Goal: Task Accomplishment & Management: Manage account settings

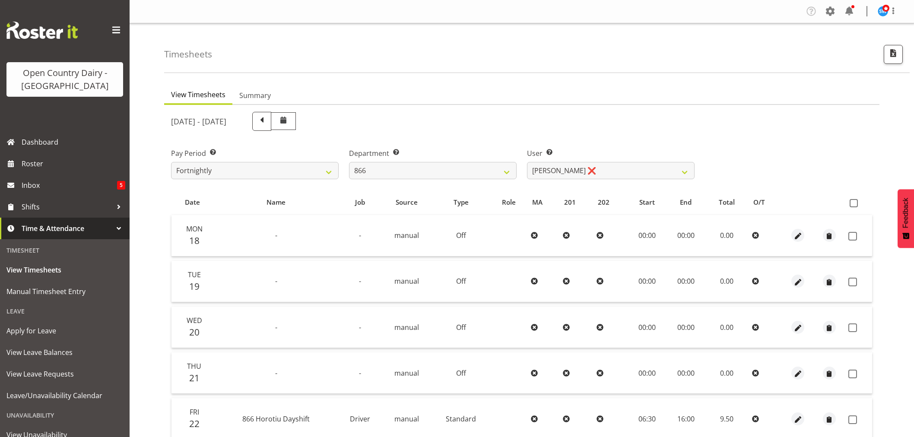
select select "898"
select select "11210"
click at [38, 168] on span "Roster" at bounding box center [74, 163] width 104 height 13
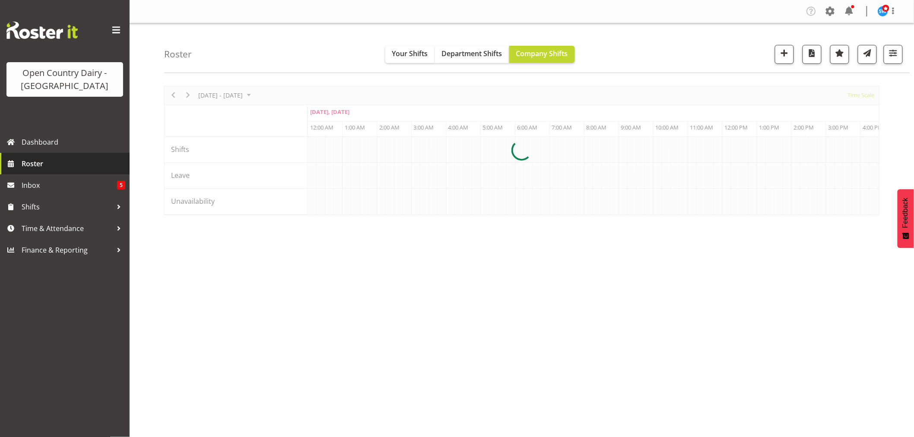
scroll to position [0, 4976]
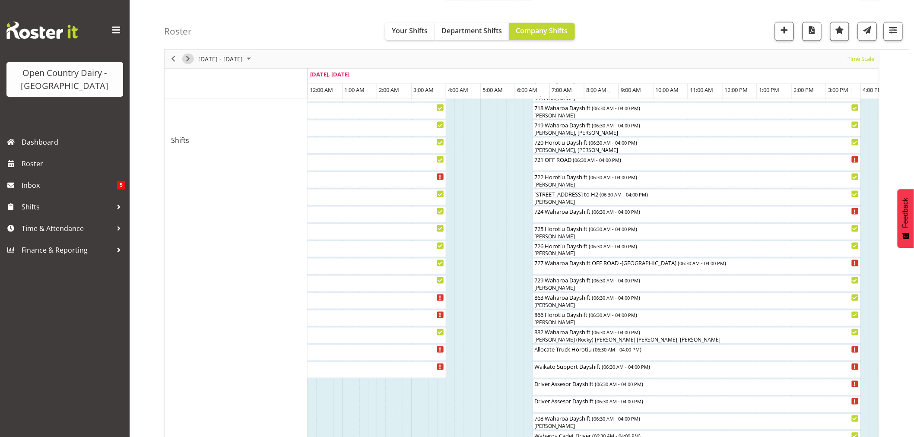
scroll to position [192, 0]
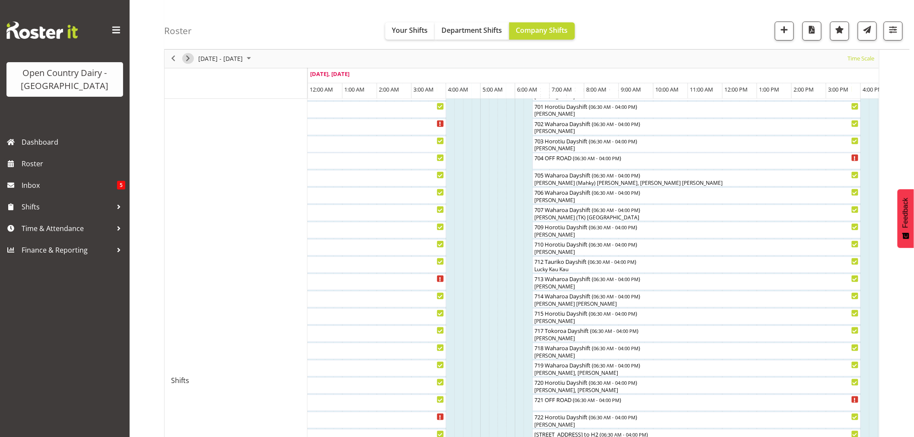
click at [185, 57] on span "Next" at bounding box center [188, 59] width 10 height 11
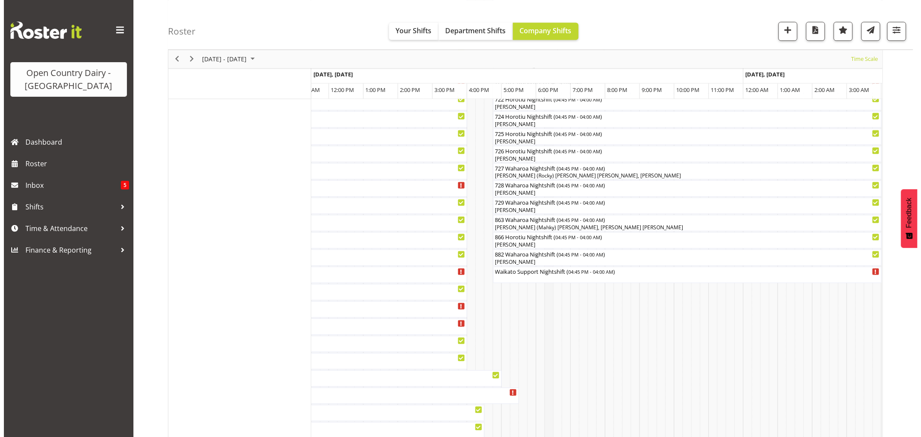
scroll to position [497, 0]
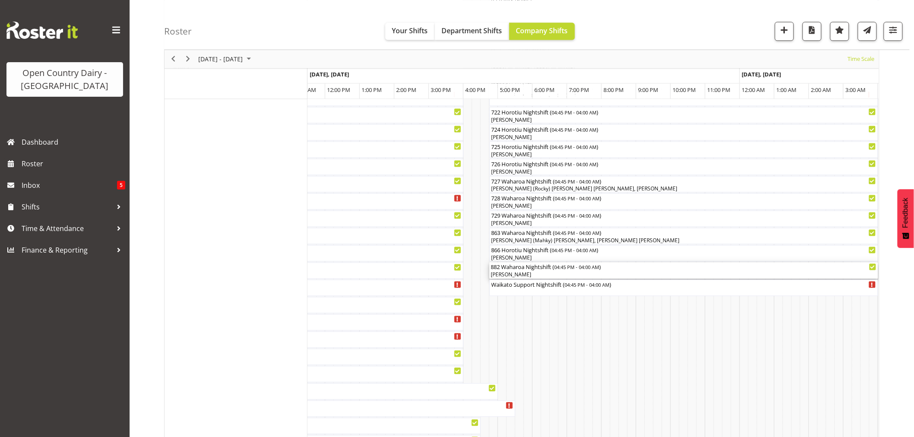
click at [527, 271] on div "882 Waharoa Nightshift ( 04:45 PM - 04:00 AM )" at bounding box center [683, 267] width 385 height 9
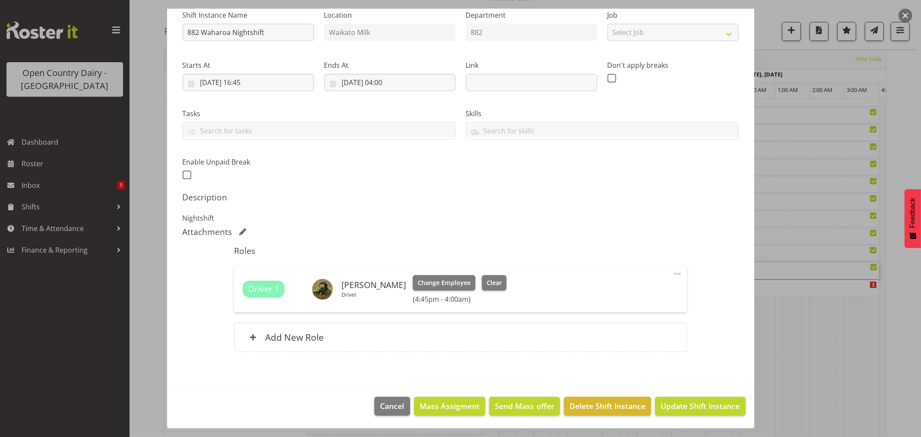
scroll to position [92, 0]
click at [487, 282] on span "Clear" at bounding box center [494, 283] width 15 height 10
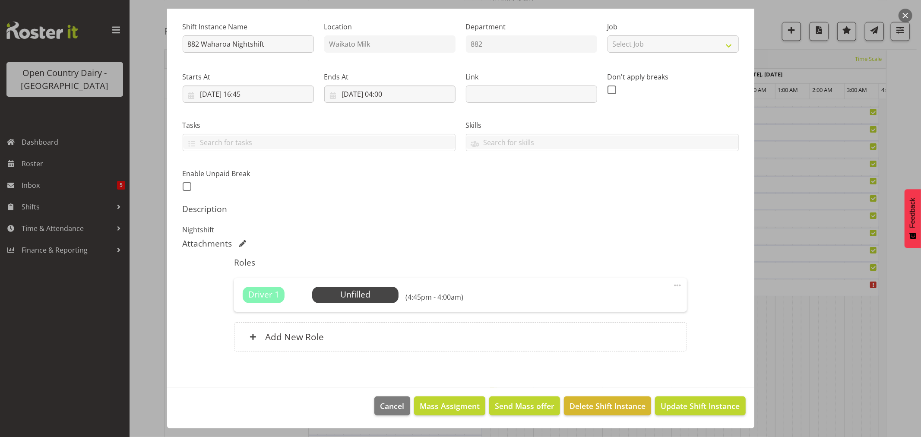
scroll to position [79, 0]
click at [673, 399] on button "Update Shift Instance" at bounding box center [700, 406] width 90 height 19
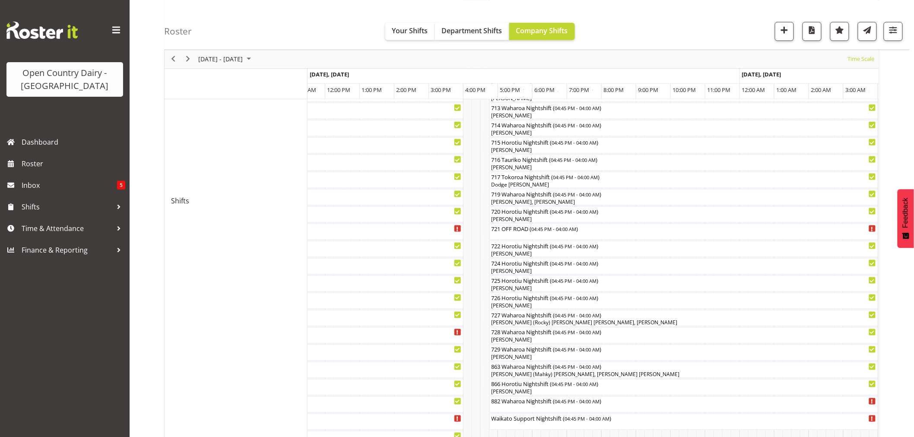
scroll to position [528, 0]
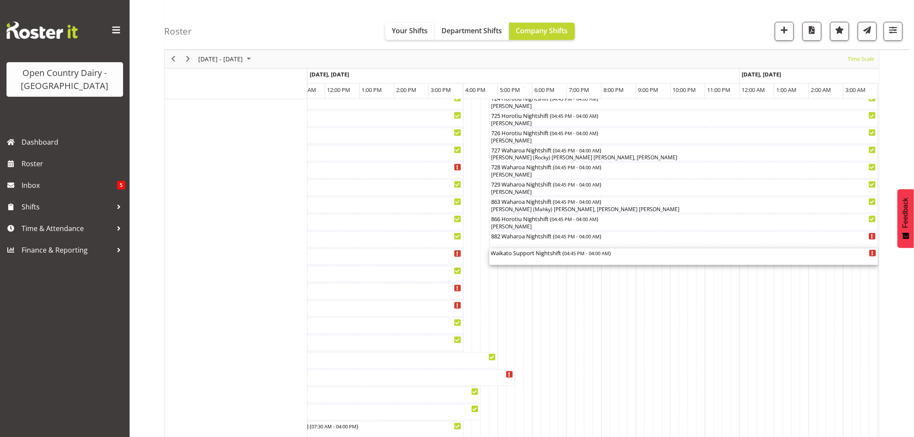
click at [546, 259] on div "Waikato Support Nightshift ( 04:45 PM - 04:00 AM )" at bounding box center [683, 257] width 385 height 16
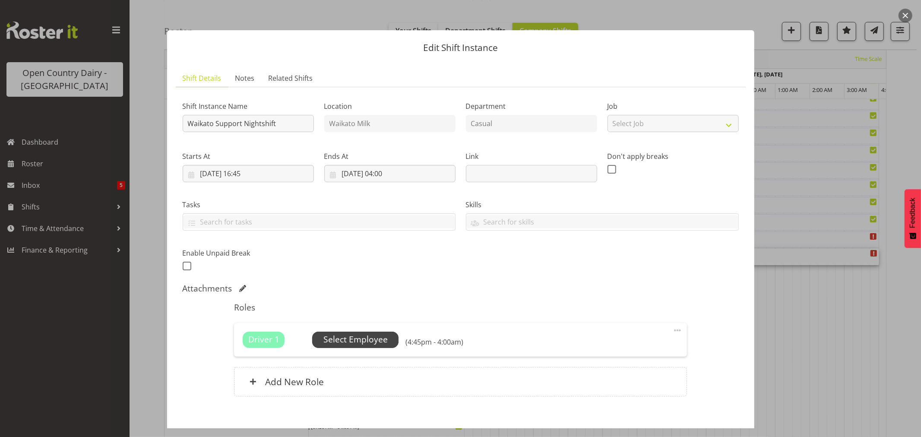
click at [346, 334] on span "Select Employee" at bounding box center [356, 339] width 64 height 13
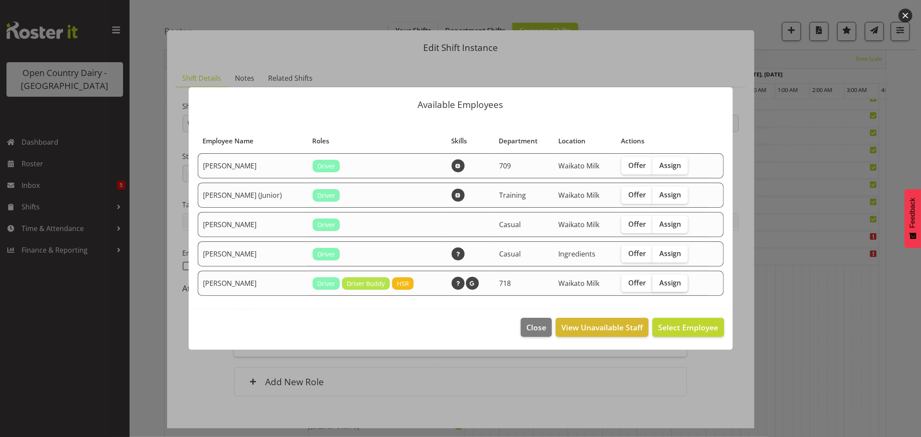
click at [663, 283] on span "Assign" at bounding box center [671, 283] width 22 height 9
click at [658, 283] on input "Assign" at bounding box center [656, 283] width 6 height 6
checkbox input "true"
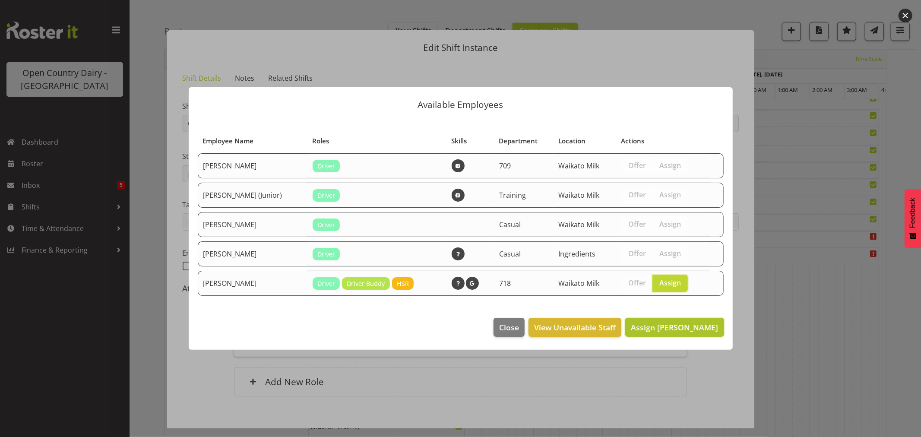
click at [677, 329] on span "Assign Tony Fielding" at bounding box center [674, 327] width 87 height 10
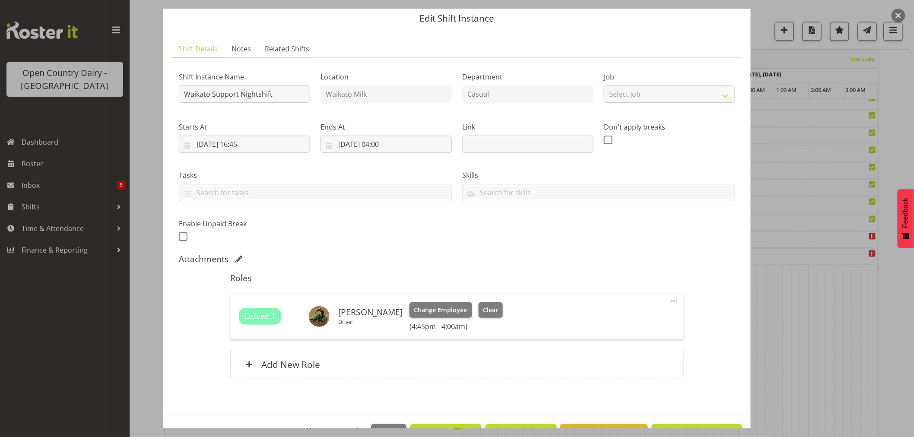
scroll to position [57, 0]
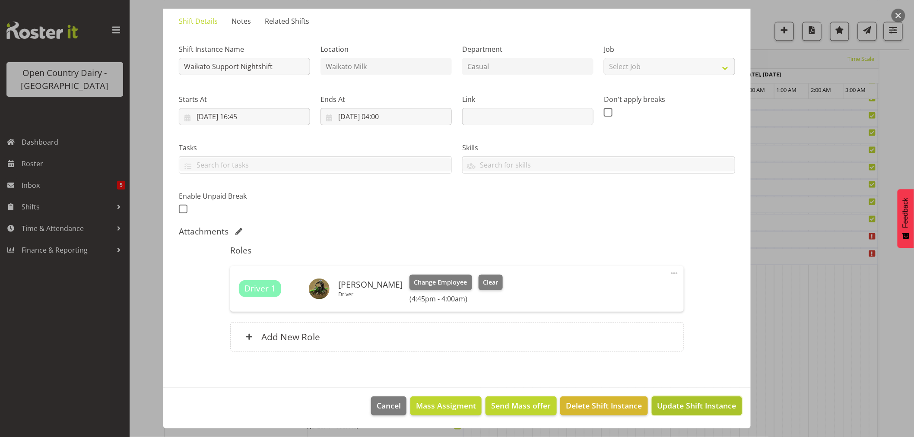
click at [682, 403] on span "Update Shift Instance" at bounding box center [696, 405] width 79 height 11
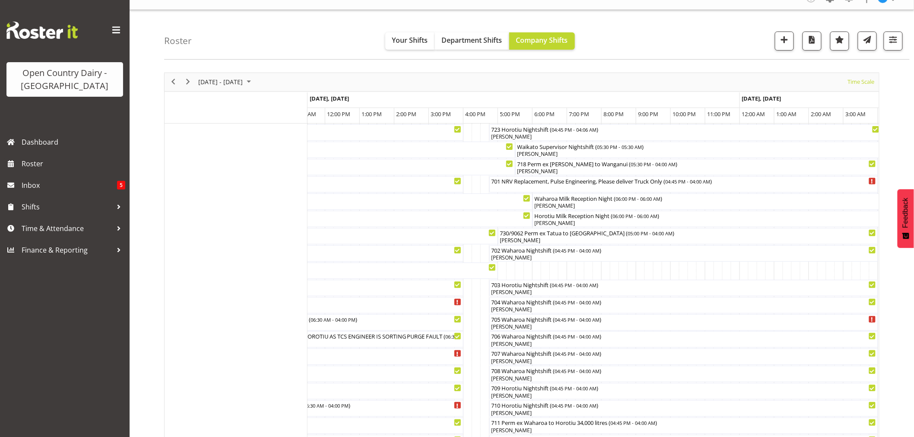
scroll to position [0, 0]
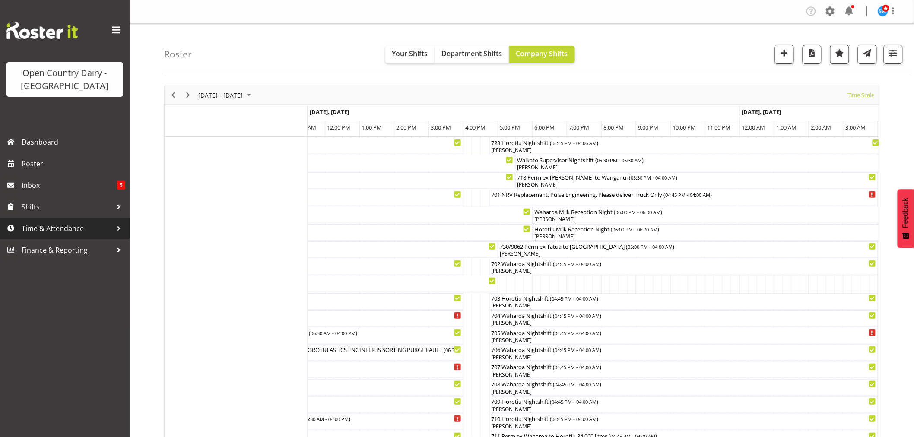
click at [47, 225] on span "Time & Attendance" at bounding box center [67, 228] width 91 height 13
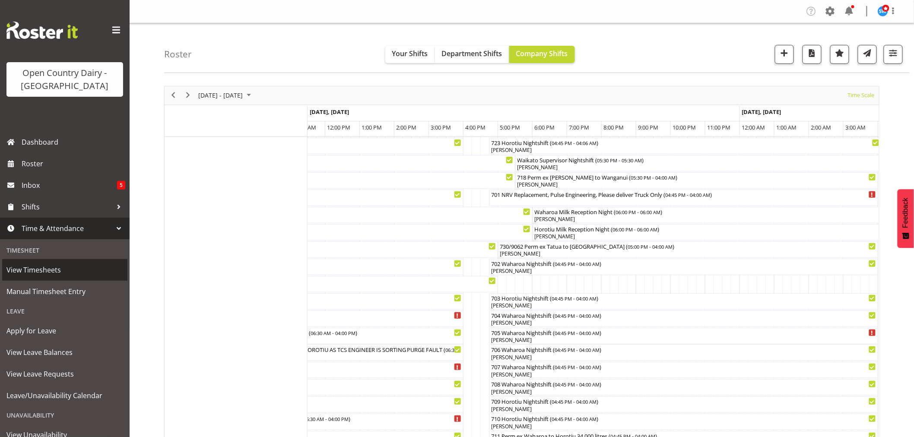
click at [47, 270] on span "View Timesheets" at bounding box center [64, 269] width 117 height 13
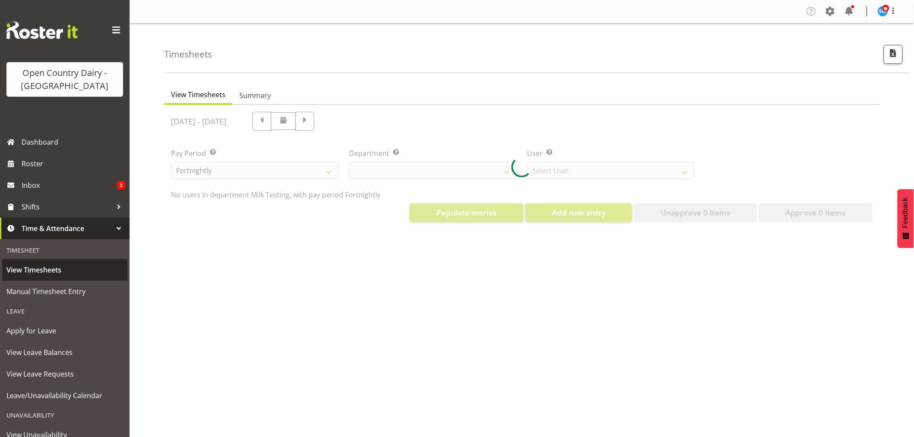
select select "733"
select select "7414"
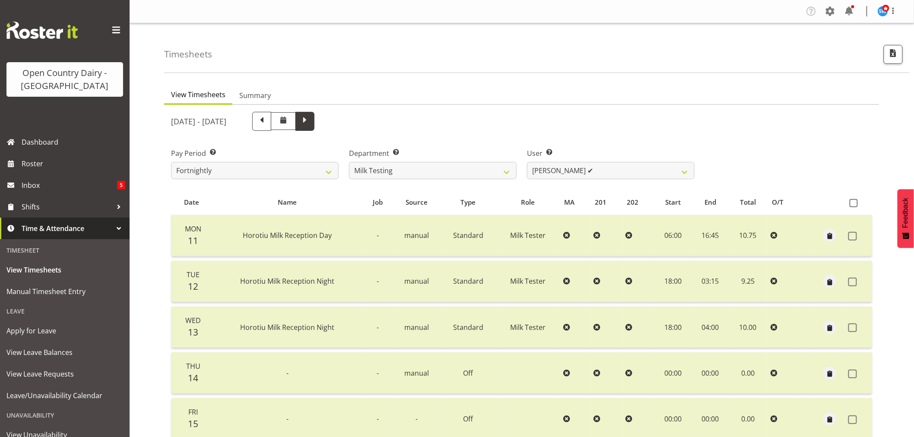
click at [311, 117] on span at bounding box center [304, 120] width 11 height 11
select select
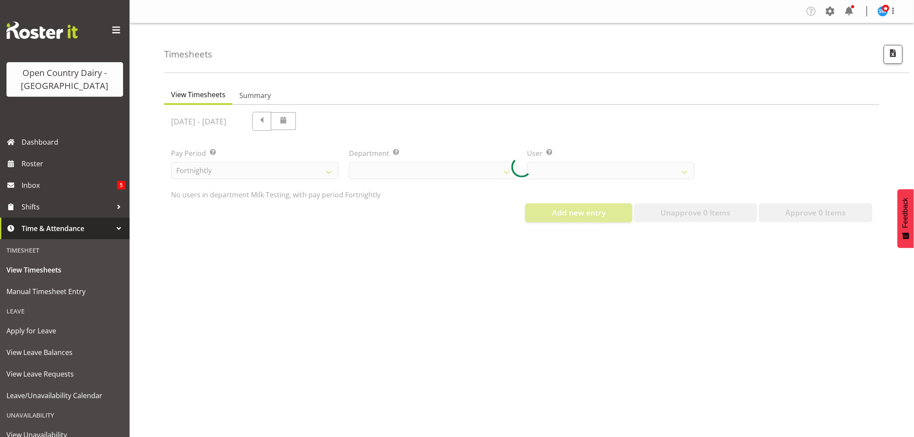
select select "733"
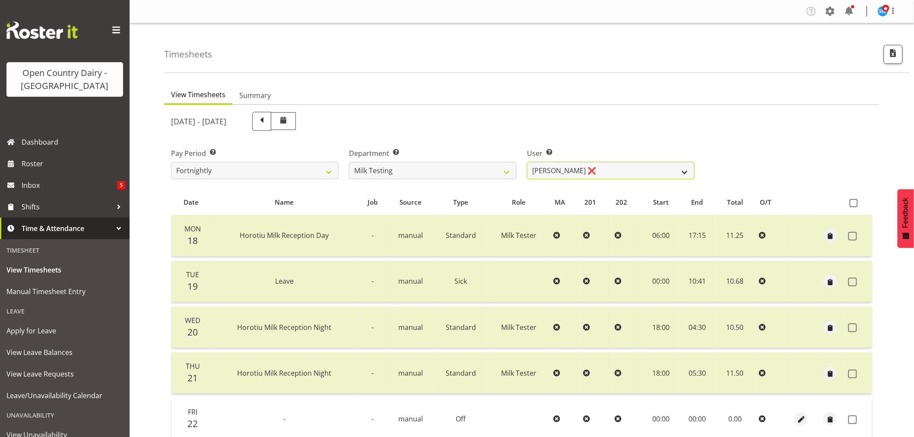
click at [647, 166] on select "Diana Ridings ❌ George Smith ❌ Helaina Walker ❌ Kim Madden ❌ Michael Brechelt ❌…" at bounding box center [611, 170] width 168 height 17
select select "7379"
click at [527, 162] on select "Diana Ridings ❌ George Smith ❌ Helaina Walker ❌ Kim Madden ❌ Michael Brechelt ❌…" at bounding box center [611, 170] width 168 height 17
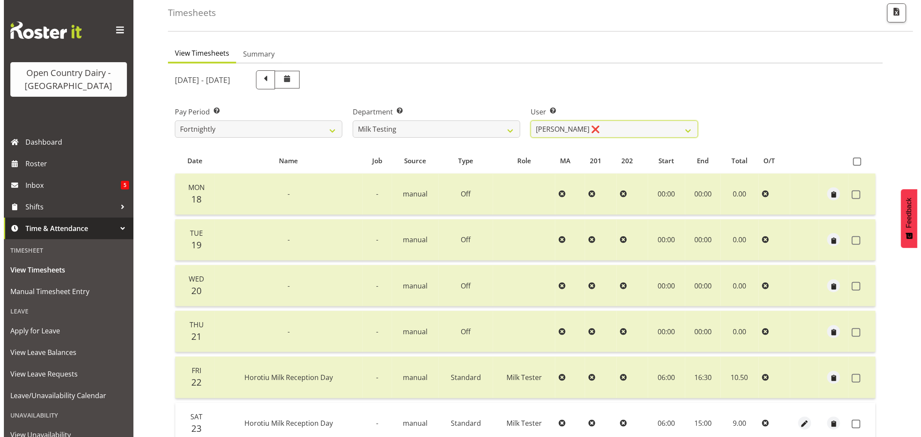
scroll to position [164, 0]
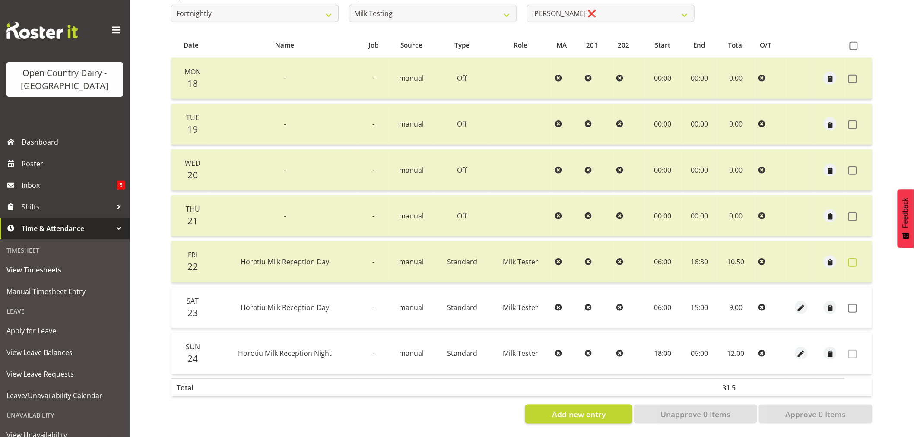
click at [850, 258] on span at bounding box center [852, 262] width 9 height 9
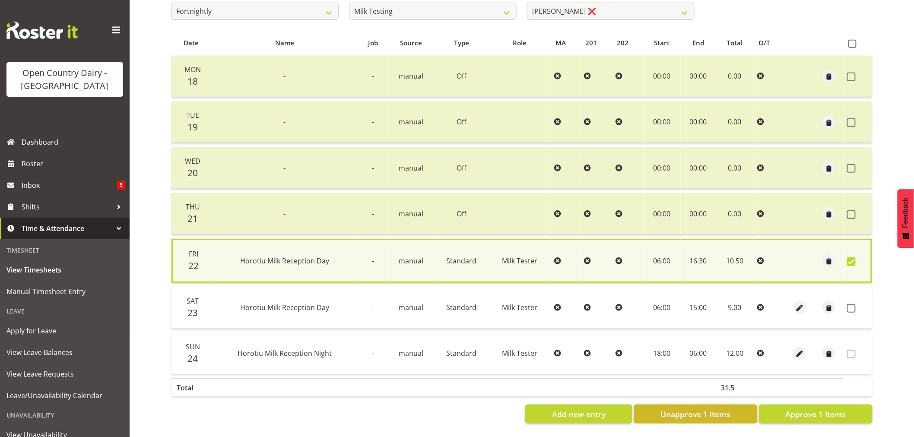
click at [718, 409] on span "Unapprove 1 Items" at bounding box center [695, 414] width 70 height 11
checkbox input "false"
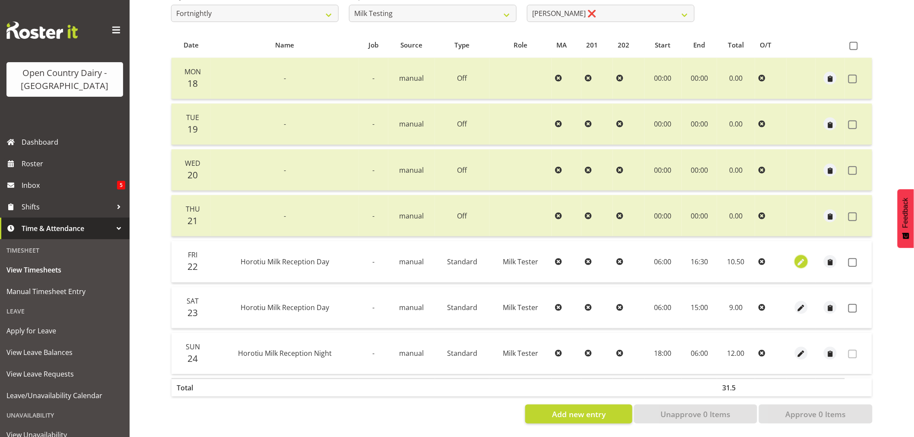
click at [800, 257] on span "button" at bounding box center [801, 262] width 10 height 10
select select "Standard"
select select "7"
select select "2025"
select select "16"
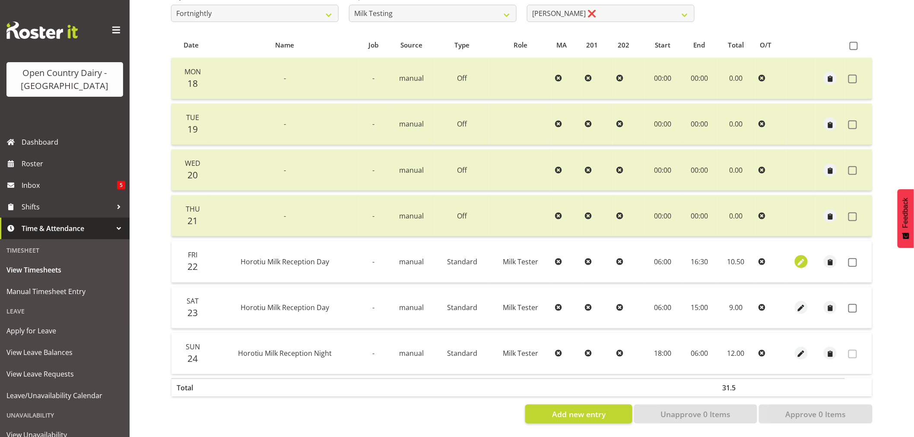
select select "30"
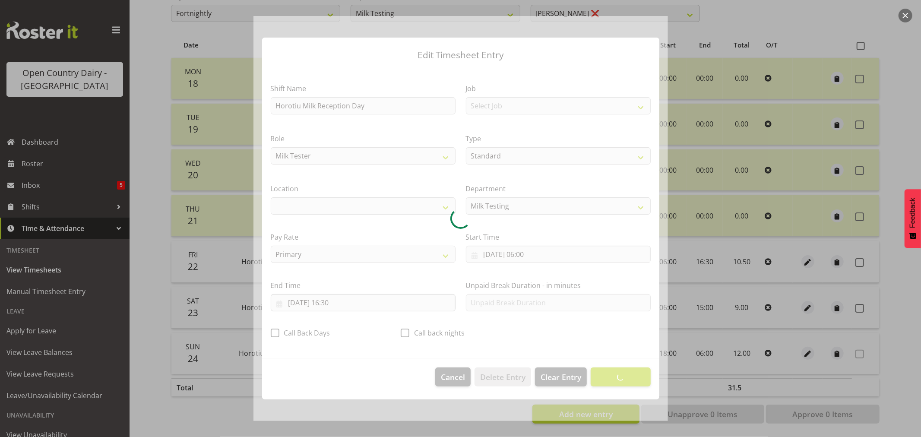
select select "1054"
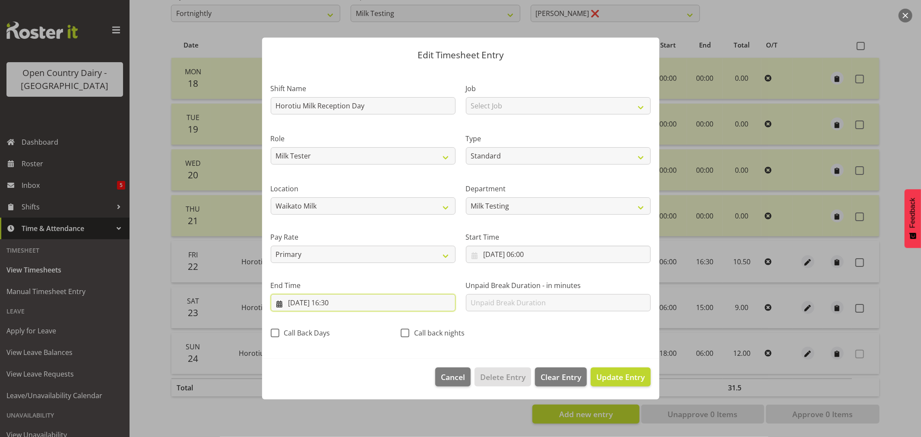
click at [334, 302] on input "22/08/2025, 16:30" at bounding box center [363, 302] width 185 height 17
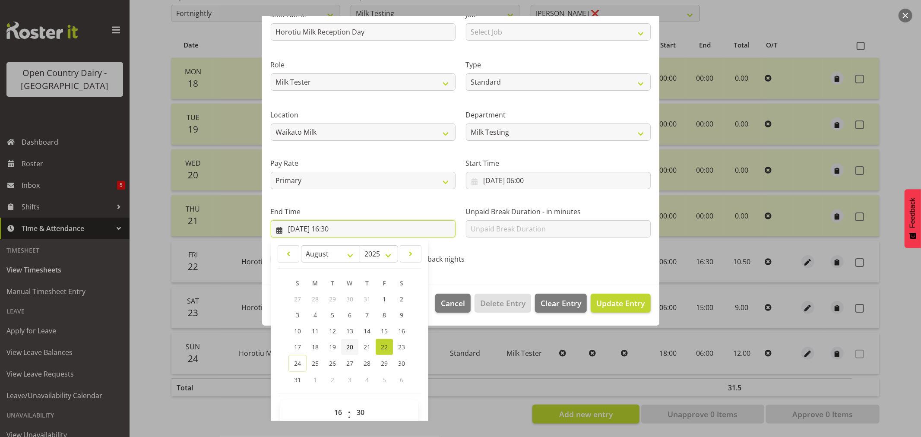
scroll to position [88, 0]
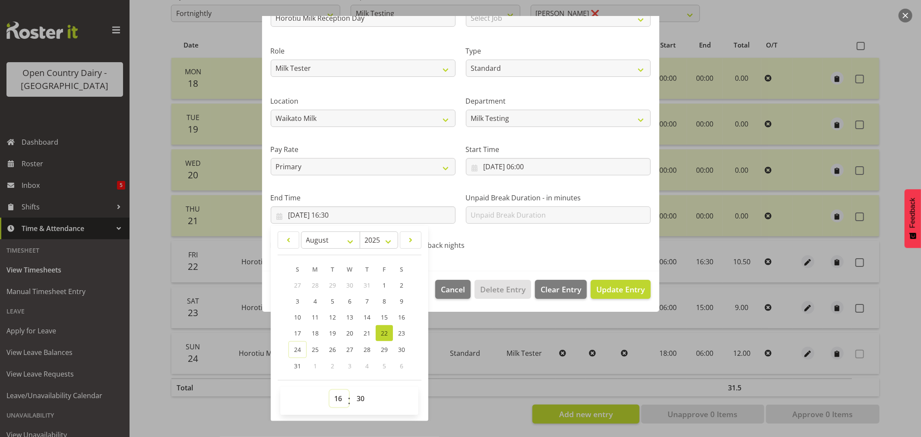
click at [340, 394] on select "00 01 02 03 04 05 06 07 08 09 10 11 12 13 14 15 16 17 18 19 20 21 22 23" at bounding box center [339, 398] width 19 height 17
select select "17"
click at [330, 390] on select "00 01 02 03 04 05 06 07 08 09 10 11 12 13 14 15 16 17 18 19 20 21 22 23" at bounding box center [339, 398] width 19 height 17
type input "22/08/2025, 17:30"
click at [356, 397] on select "00 01 02 03 04 05 06 07 08 09 10 11 12 13 14 15 16 17 18 19 20 21 22 23 24 25 2…" at bounding box center [361, 398] width 19 height 17
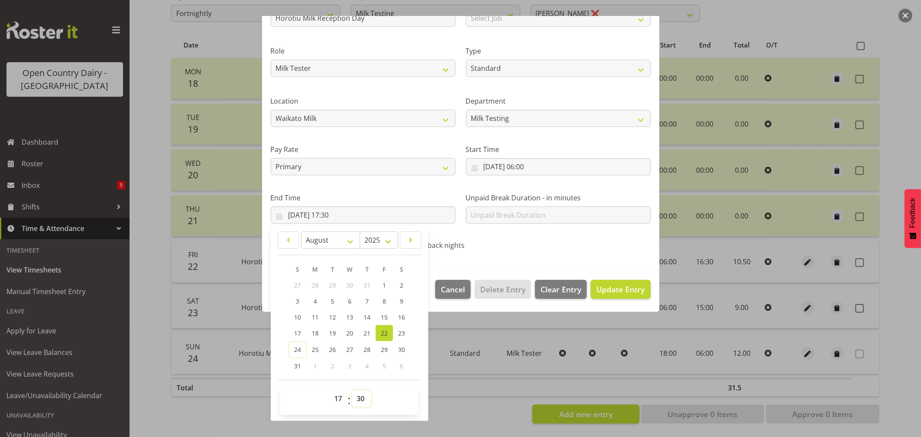
select select "0"
click at [352, 390] on select "00 01 02 03 04 05 06 07 08 09 10 11 12 13 14 15 16 17 18 19 20 21 22 23 24 25 2…" at bounding box center [361, 398] width 19 height 17
type input "22/08/2025, 17:00"
click at [615, 286] on span "Update Entry" at bounding box center [621, 289] width 48 height 10
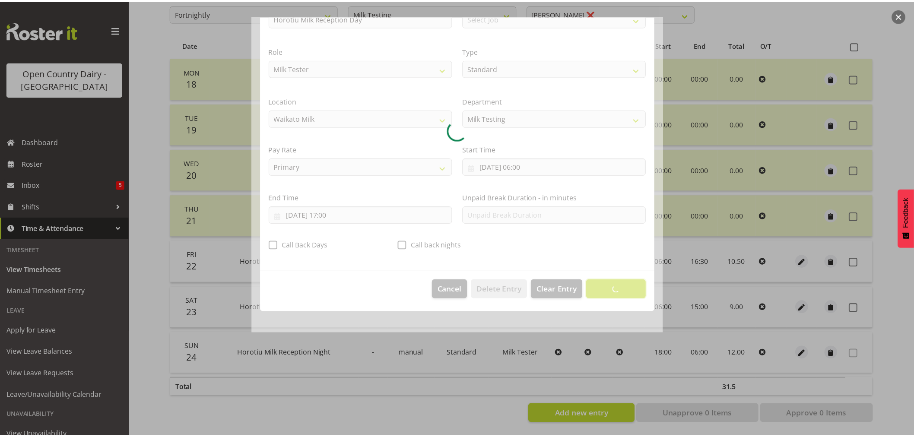
scroll to position [0, 0]
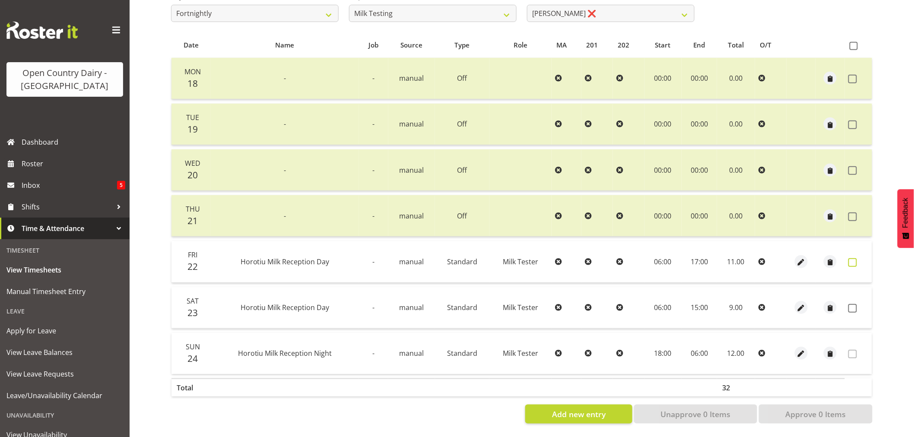
click at [852, 258] on span at bounding box center [852, 262] width 9 height 9
checkbox input "true"
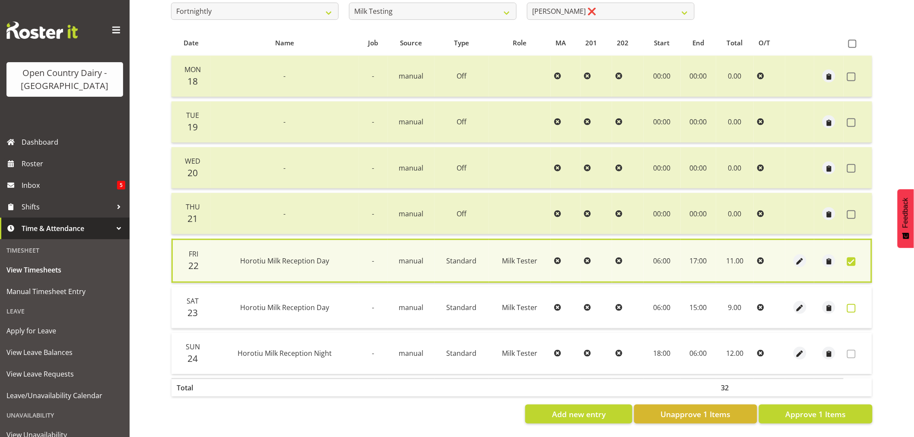
click at [851, 304] on span at bounding box center [851, 308] width 9 height 9
checkbox input "true"
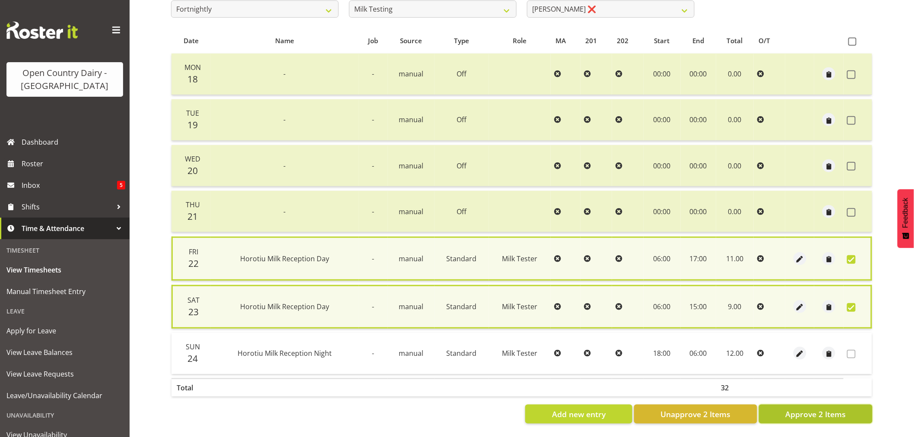
click at [806, 409] on span "Approve 2 Items" at bounding box center [815, 414] width 60 height 11
checkbox input "false"
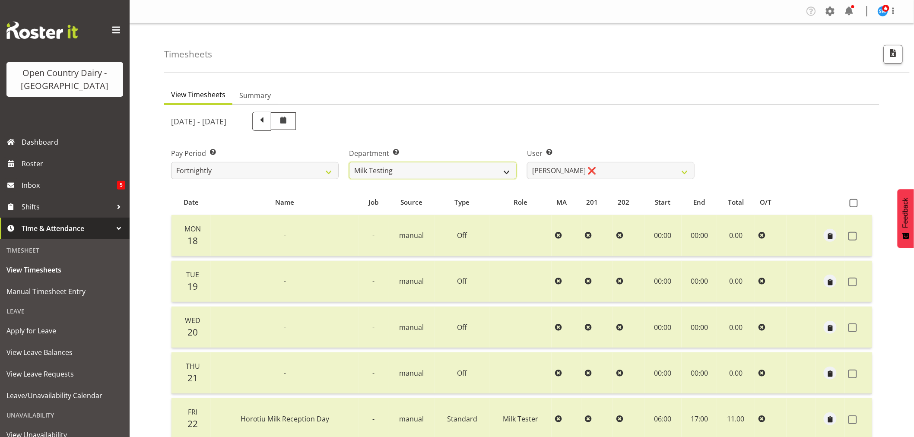
click at [460, 173] on select "701 702 703 704 705 706 707 708 709 710 711 712 713 714 715 716 717 718 719 720" at bounding box center [433, 170] width 168 height 17
select select "874"
click at [349, 162] on select "701 702 703 704 705 706 707 708 709 710 711 712 713 714 715 716 717 718 719 720" at bounding box center [433, 170] width 168 height 17
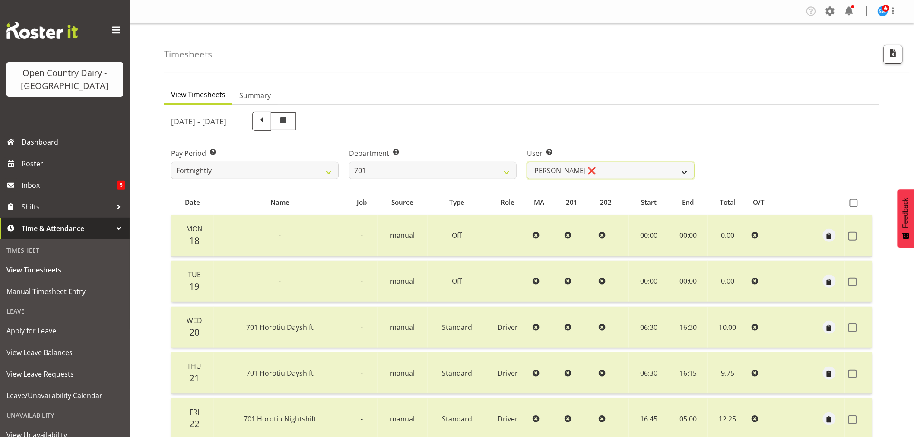
click at [614, 174] on select "Duncan Shirley ❌ Gagandeep Singh ❌ Johann Van Zyl ❌ John Cottingham ❌" at bounding box center [611, 170] width 168 height 17
select select "9454"
click at [527, 162] on select "Duncan Shirley ❌ Gagandeep Singh ❌ Johann Van Zyl ❌ John Cottingham ❌" at bounding box center [611, 170] width 168 height 17
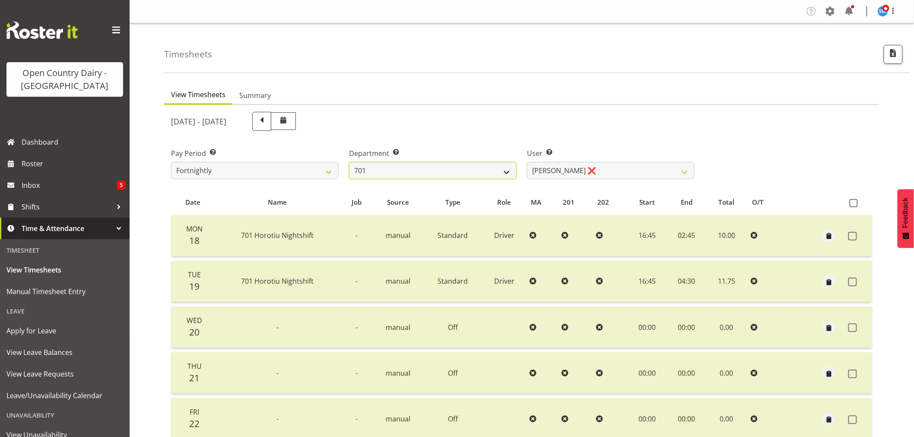
click at [464, 166] on select "701 702 703 704 705 706 707 708 709 710 711 712 713 714 715 716 717 718 719 720" at bounding box center [433, 170] width 168 height 17
select select "802"
click at [349, 162] on select "701 702 703 704 705 706 707 708 709 710 711 712 713 714 715 716 717 718 719 720" at bounding box center [433, 170] width 168 height 17
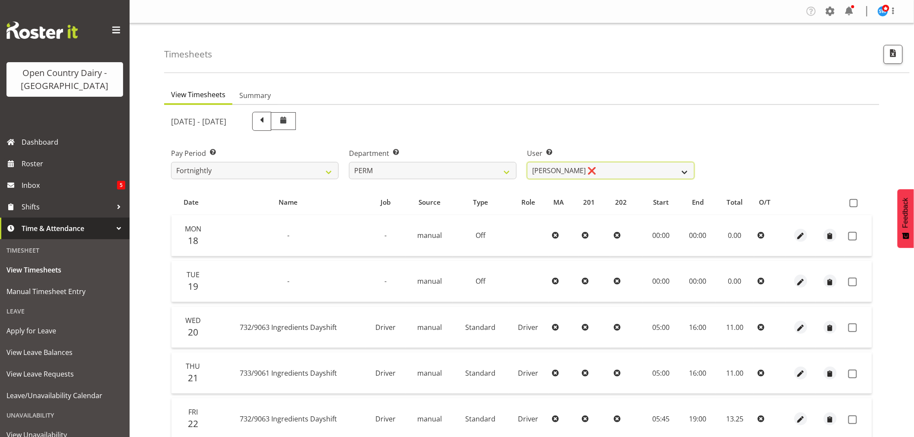
click at [622, 173] on select "Abhilash Antony ❌ Amba Swann ❌ Chris Kneebone ❌ Jayden Vincent ❌ Paul Wilson ❌ …" at bounding box center [611, 170] width 168 height 17
select select "8634"
click at [527, 162] on select "Abhilash Antony ❌ Amba Swann ❌ Chris Kneebone ❌ Jayden Vincent ❌ Paul Wilson ❌ …" at bounding box center [611, 170] width 168 height 17
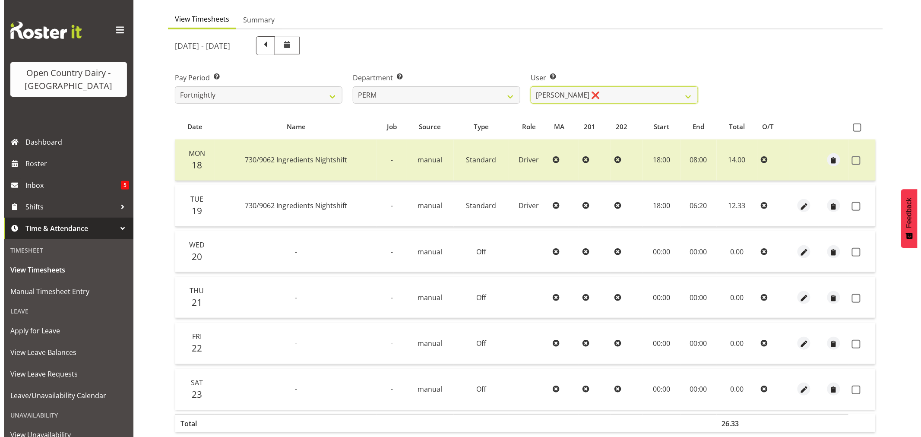
scroll to position [96, 0]
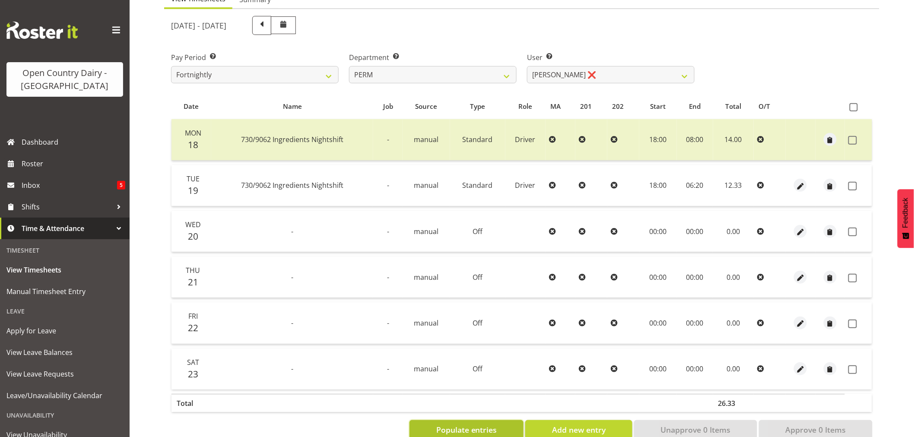
click at [441, 424] on span "Populate entries" at bounding box center [466, 429] width 61 height 11
click at [802, 186] on span "button" at bounding box center [801, 186] width 10 height 10
select select "Standard"
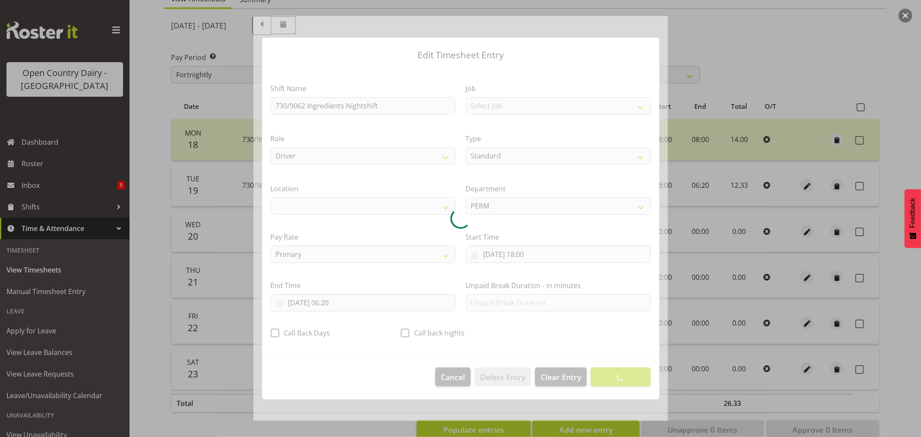
select select "1166"
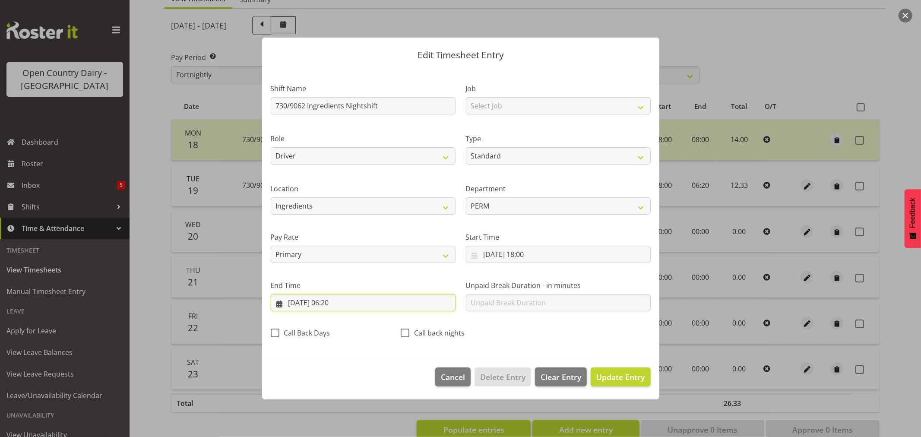
click at [340, 301] on input "20/08/2025, 06:20" at bounding box center [363, 302] width 185 height 17
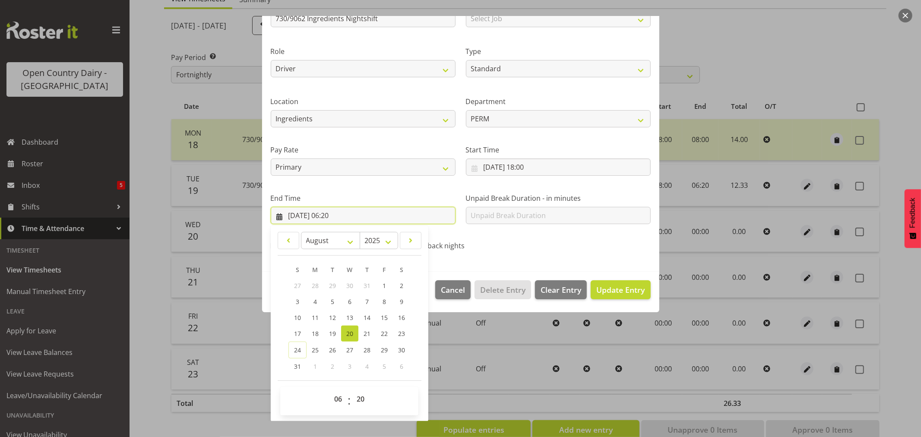
scroll to position [88, 0]
click at [363, 397] on select "00 01 02 03 04 05 06 07 08 09 10 11 12 13 14 15 16 17 18 19 20 21 22 23 24 25 2…" at bounding box center [361, 398] width 19 height 17
select select "30"
click at [352, 390] on select "00 01 02 03 04 05 06 07 08 09 10 11 12 13 14 15 16 17 18 19 20 21 22 23 24 25 2…" at bounding box center [361, 398] width 19 height 17
type input "20/08/2025, 06:30"
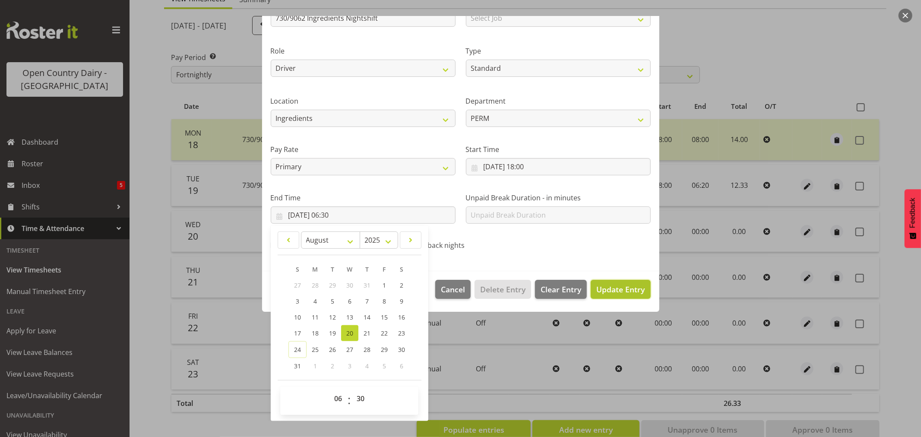
click at [602, 290] on span "Update Entry" at bounding box center [621, 289] width 48 height 10
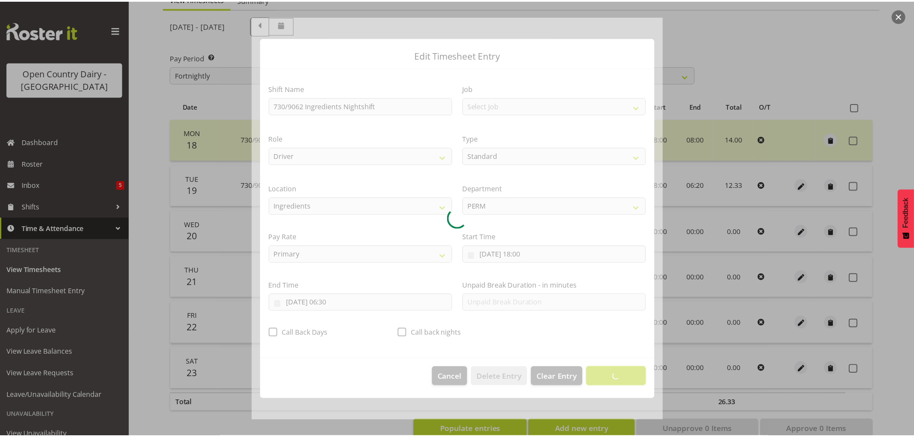
scroll to position [0, 0]
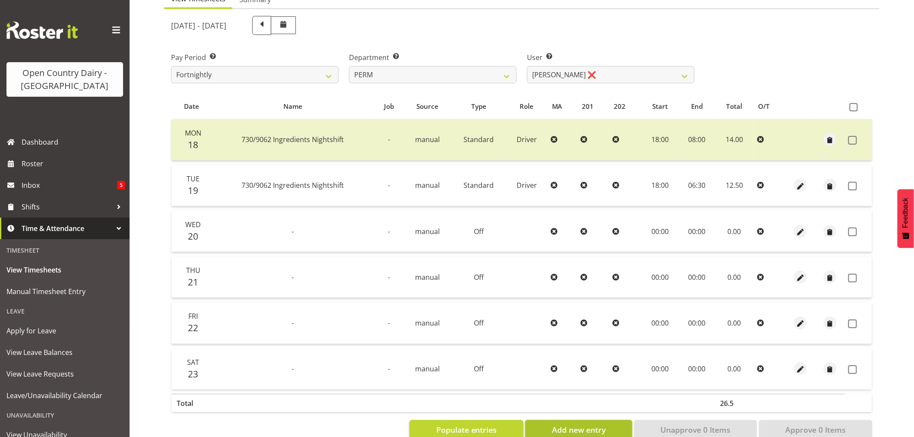
click at [559, 425] on span "Add new entry" at bounding box center [579, 429] width 54 height 11
select select
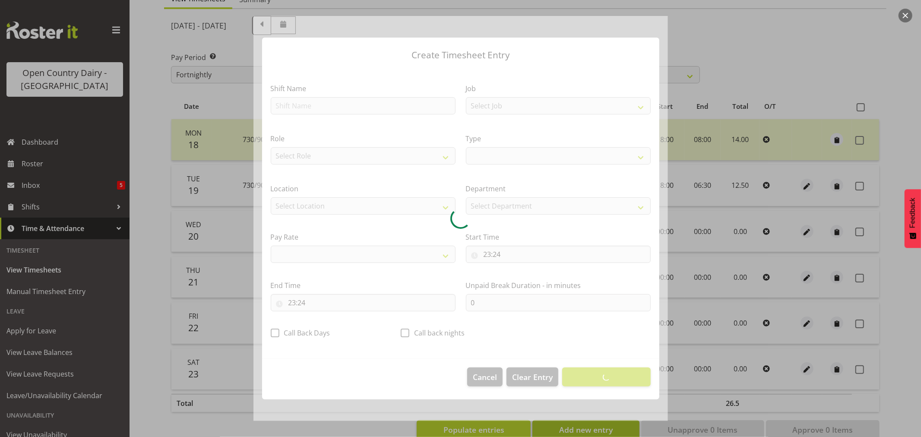
select select
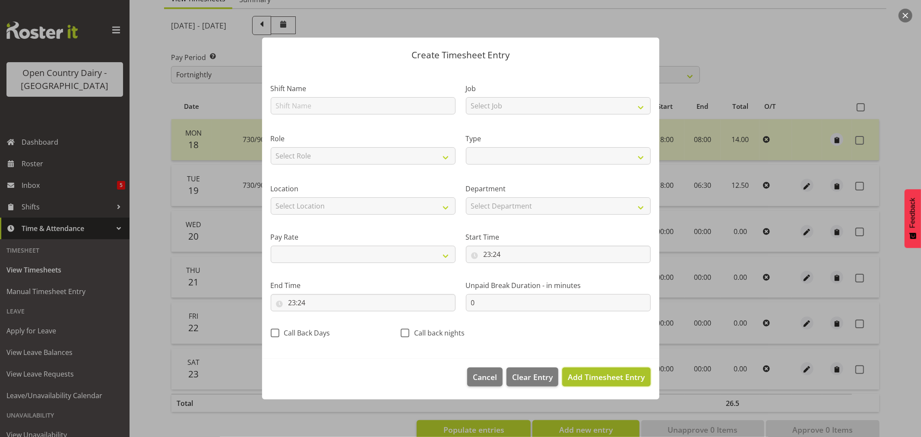
click at [590, 378] on span "Add Timesheet Entry" at bounding box center [606, 377] width 77 height 10
select select
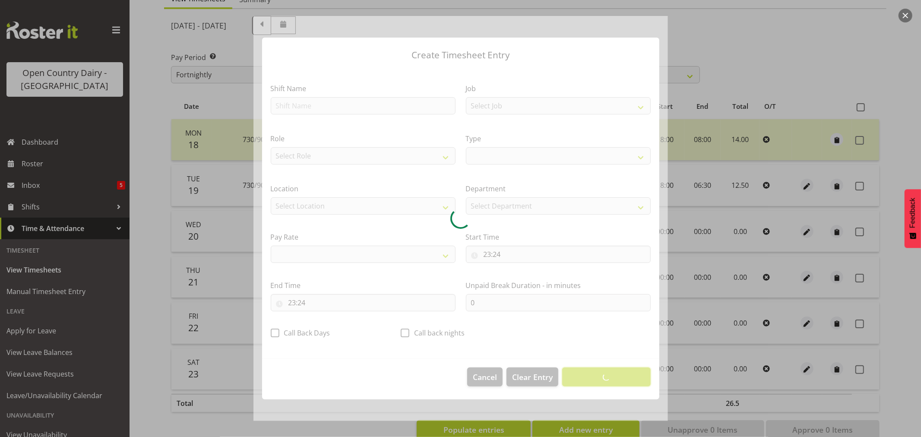
select select
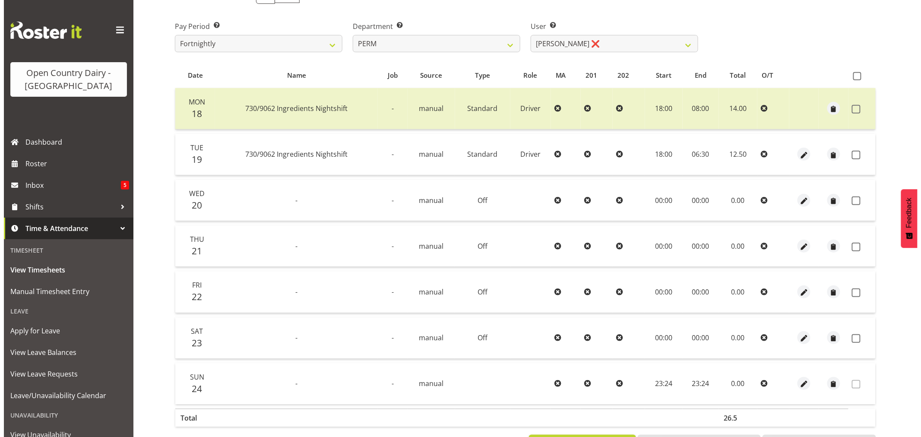
scroll to position [164, 0]
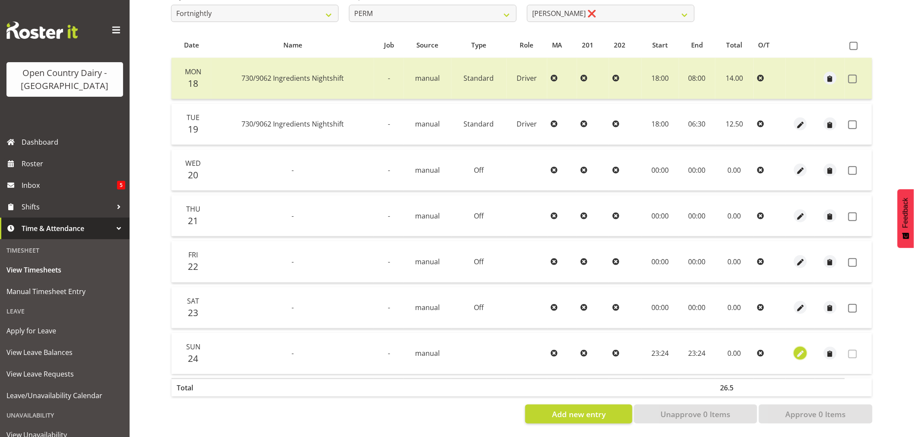
click at [798, 349] on span "button" at bounding box center [801, 354] width 10 height 10
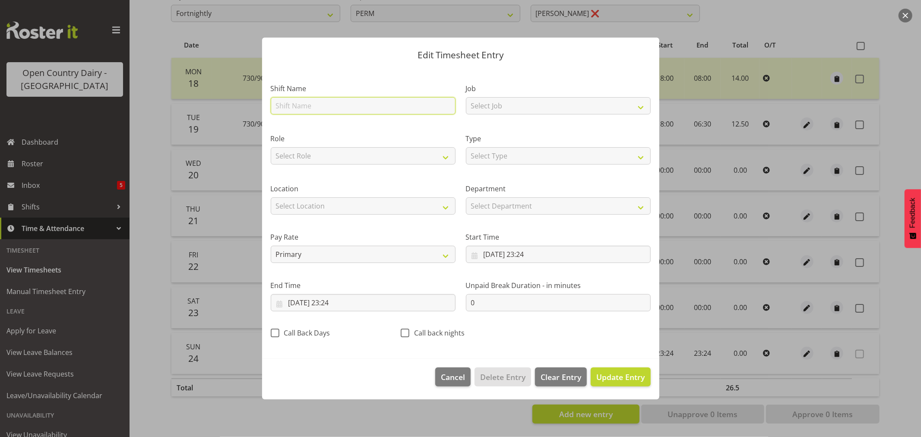
click at [298, 106] on input "text" at bounding box center [363, 105] width 185 height 17
type input "733 Permeate"
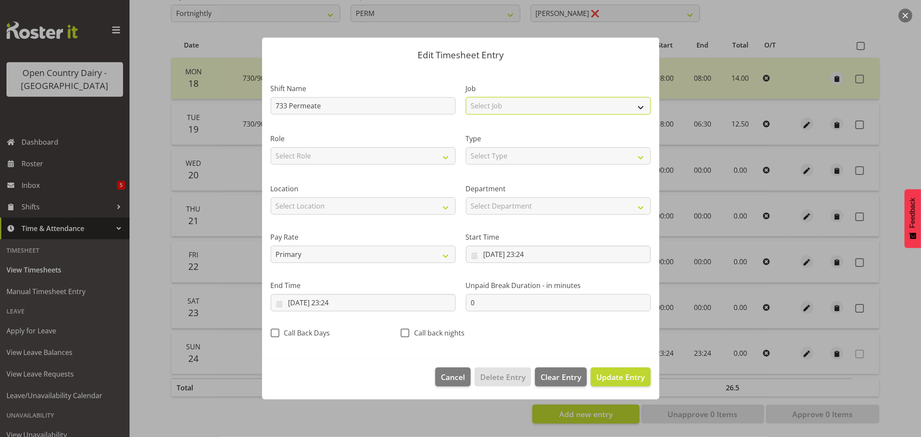
click at [524, 108] on select "Select Job Driver Driver supervisor Support" at bounding box center [558, 105] width 185 height 17
select select "9052"
click at [466, 97] on select "Select Job Driver Driver supervisor Support" at bounding box center [558, 105] width 185 height 17
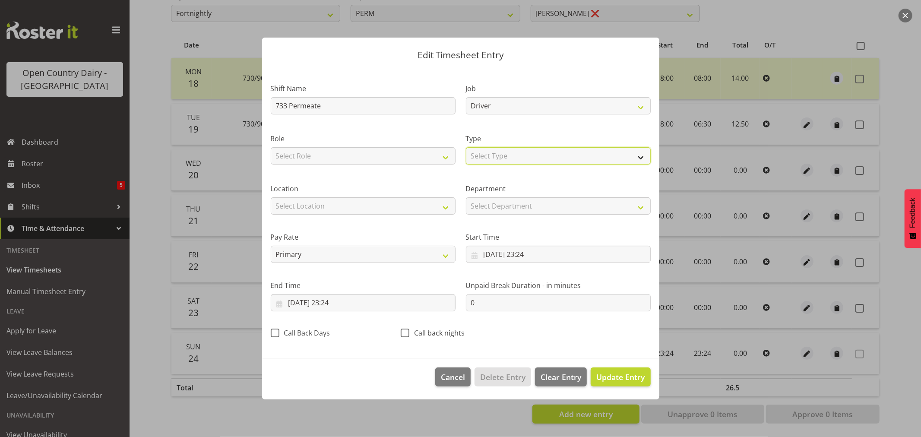
click at [507, 156] on select "Select Type Off Standard Public Holiday Public Holiday (Worked) Day In Lieu Ann…" at bounding box center [558, 155] width 185 height 17
select select "Standard"
click at [466, 147] on select "Select Type Off Standard Public Holiday Public Holiday (Worked) Day In Lieu Ann…" at bounding box center [558, 155] width 185 height 17
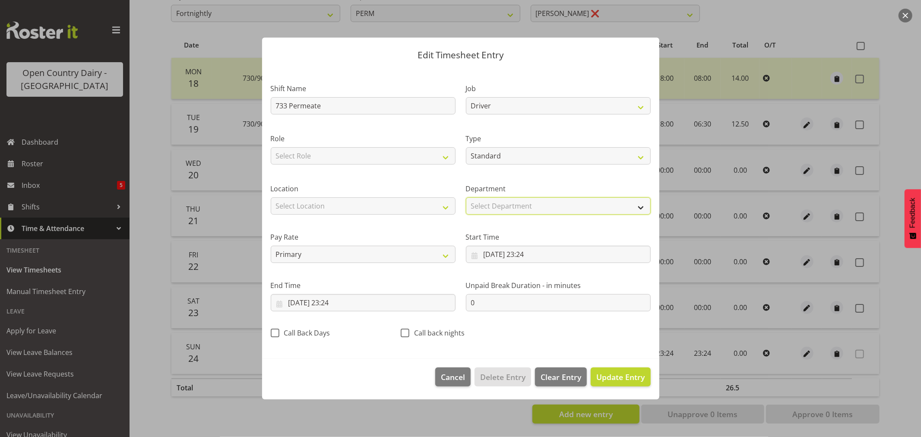
click at [502, 205] on select "Select Department PERM 703 705 713 704 702 706 729 709 716 722 718 717 721 724 …" at bounding box center [558, 205] width 185 height 17
click at [466, 197] on select "Select Department PERM 703 705 713 704 702 706 729 709 716 722 718 717 721 724 …" at bounding box center [558, 205] width 185 height 17
select select "802"
click at [517, 254] on input "24/08/2025, 23:24" at bounding box center [558, 254] width 185 height 17
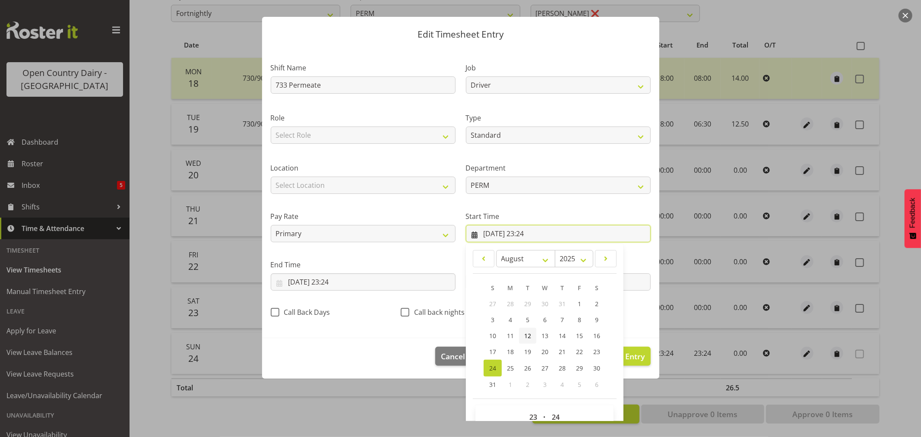
scroll to position [39, 0]
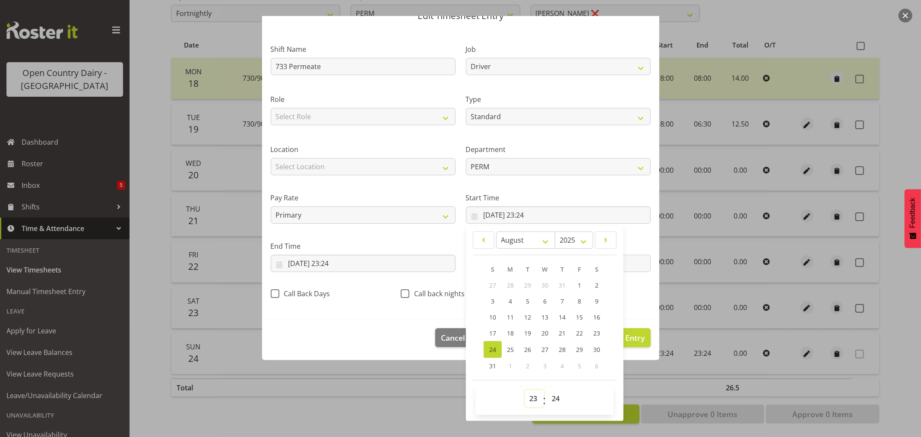
click at [529, 400] on select "00 01 02 03 04 05 06 07 08 09 10 11 12 13 14 15 16 17 18 19 20 21 22 23" at bounding box center [534, 398] width 19 height 17
select select "6"
click at [525, 390] on select "00 01 02 03 04 05 06 07 08 09 10 11 12 13 14 15 16 17 18 19 20 21 22 23" at bounding box center [534, 398] width 19 height 17
type input "24/08/2025, 06:24"
click at [555, 399] on select "00 01 02 03 04 05 06 07 08 09 10 11 12 13 14 15 16 17 18 19 20 21 22 23 24 25 2…" at bounding box center [556, 398] width 19 height 17
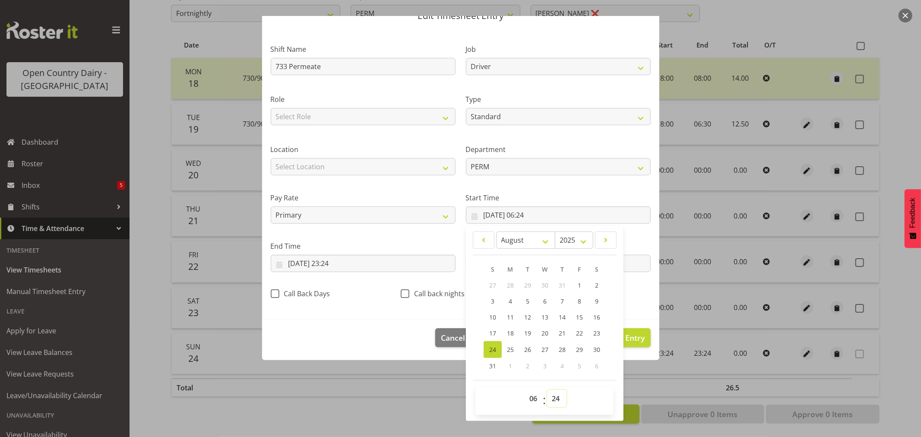
select select "0"
click at [547, 390] on select "00 01 02 03 04 05 06 07 08 09 10 11 12 13 14 15 16 17 18 19 20 21 22 23 24 25 2…" at bounding box center [556, 398] width 19 height 17
type input "24/08/2025, 06:00"
click at [324, 313] on section "Shift Name 733 Permeate Job Driver Driver supervisor Support Role Select Role D…" at bounding box center [460, 174] width 397 height 291
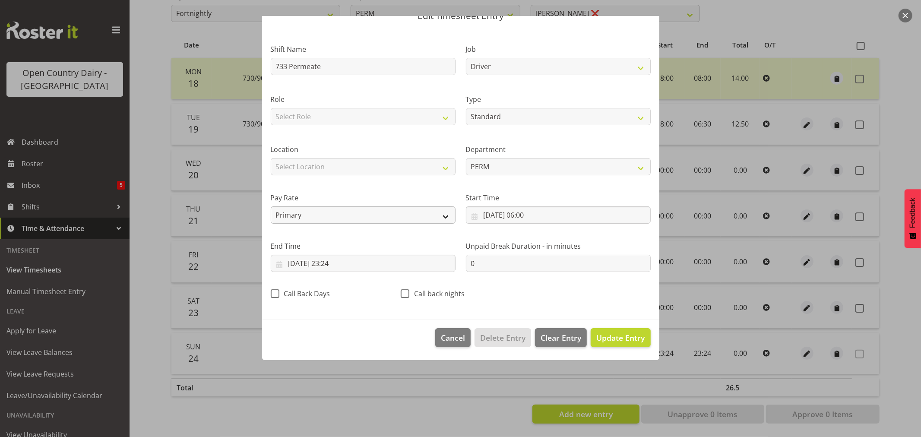
scroll to position [0, 0]
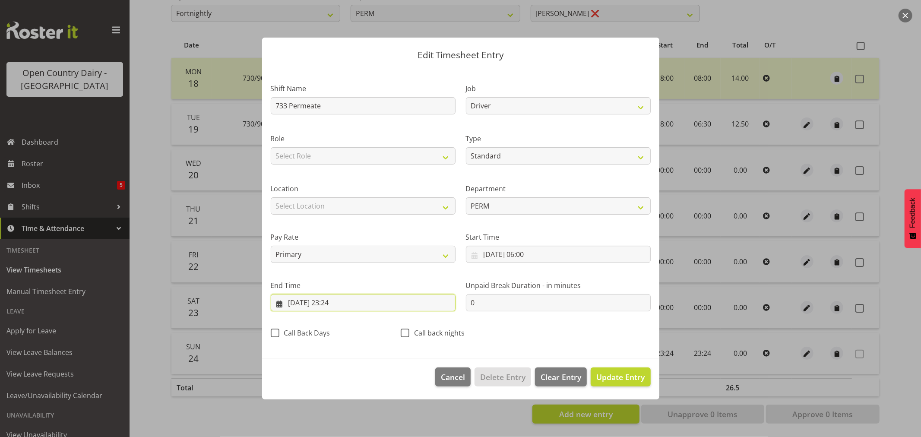
click at [336, 301] on input "24/08/2025, 23:24" at bounding box center [363, 302] width 185 height 17
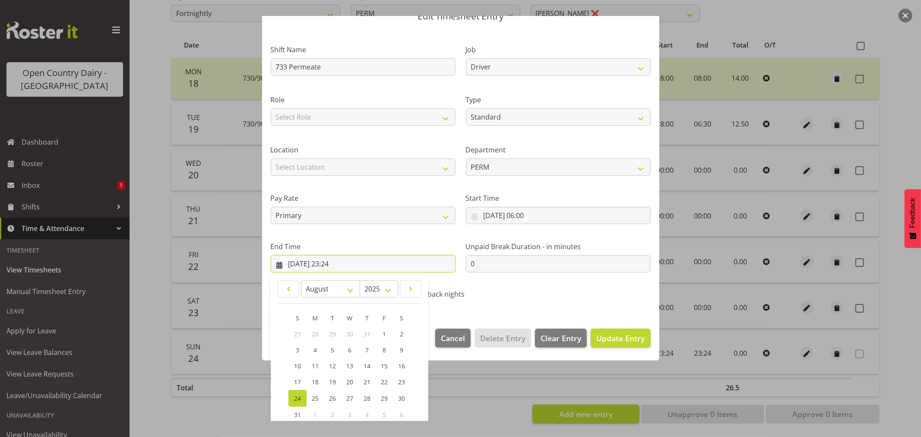
scroll to position [88, 0]
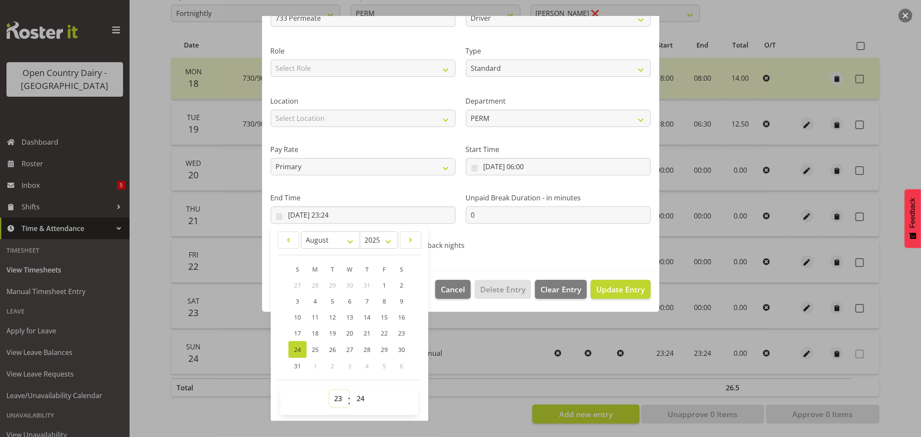
click at [335, 397] on select "00 01 02 03 04 05 06 07 08 09 10 11 12 13 14 15 16 17 18 19 20 21 22 23" at bounding box center [339, 398] width 19 height 17
select select "19"
click at [330, 390] on select "00 01 02 03 04 05 06 07 08 09 10 11 12 13 14 15 16 17 18 19 20 21 22 23" at bounding box center [339, 398] width 19 height 17
type input "24/08/2025, 19:24"
click at [356, 396] on select "00 01 02 03 04 05 06 07 08 09 10 11 12 13 14 15 16 17 18 19 20 21 22 23 24 25 2…" at bounding box center [361, 398] width 19 height 17
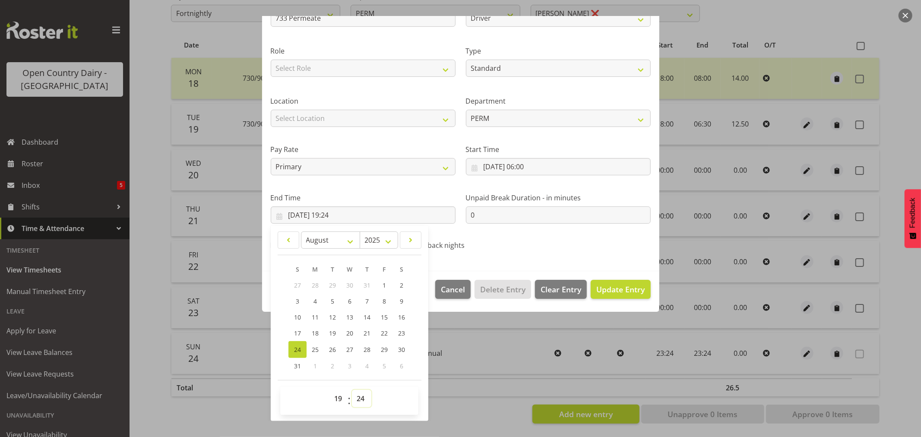
select select "30"
click at [352, 390] on select "00 01 02 03 04 05 06 07 08 09 10 11 12 13 14 15 16 17 18 19 20 21 22 23 24 25 2…" at bounding box center [361, 398] width 19 height 17
type input "24/08/2025, 19:30"
click at [601, 286] on span "Update Entry" at bounding box center [621, 289] width 48 height 10
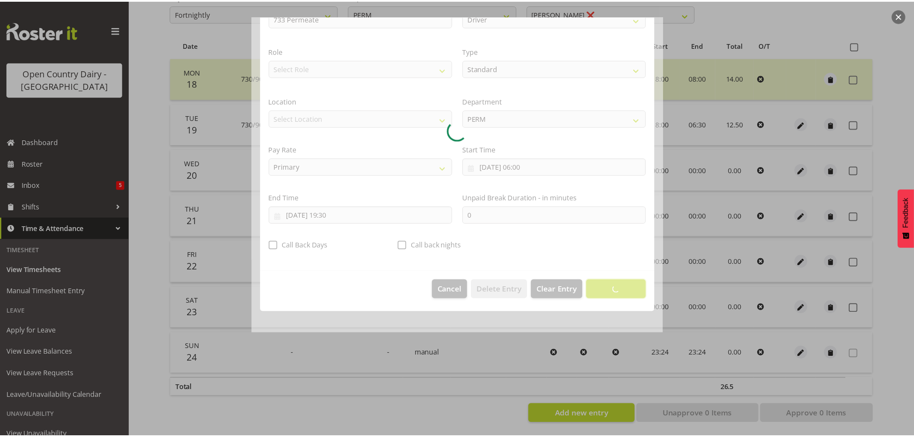
scroll to position [0, 0]
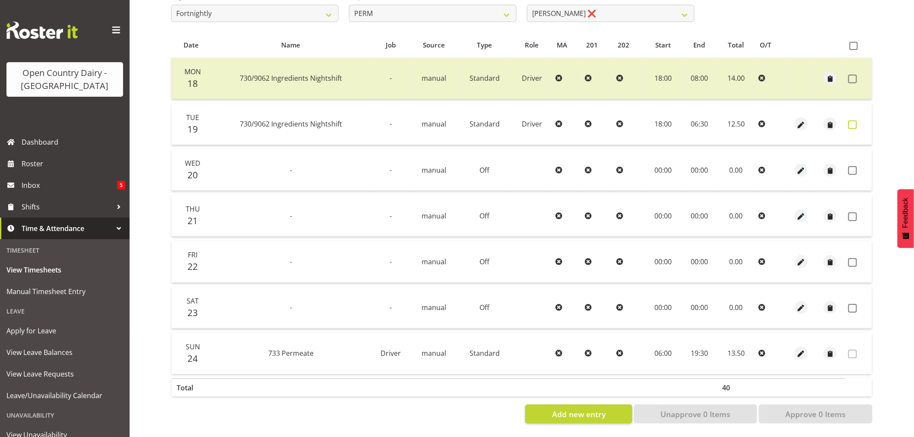
click at [852, 121] on span at bounding box center [852, 125] width 9 height 9
checkbox input "true"
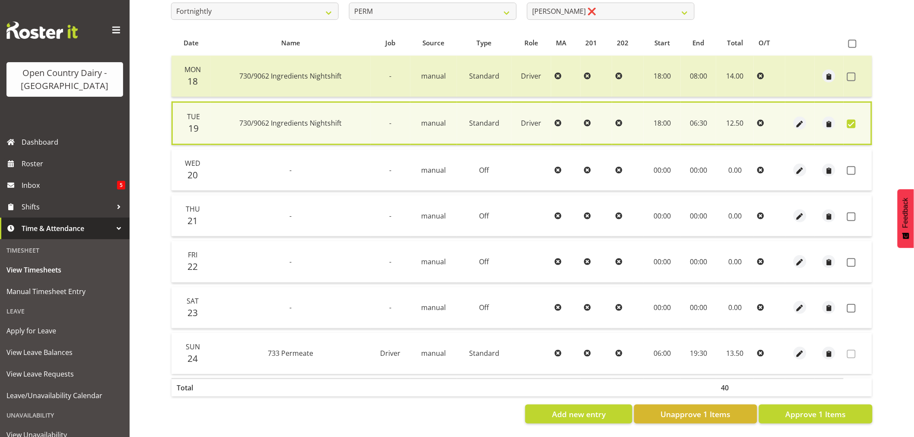
drag, startPoint x: 853, startPoint y: 163, endPoint x: 853, endPoint y: 182, distance: 19.0
click at [853, 166] on span at bounding box center [851, 170] width 9 height 9
checkbox input "true"
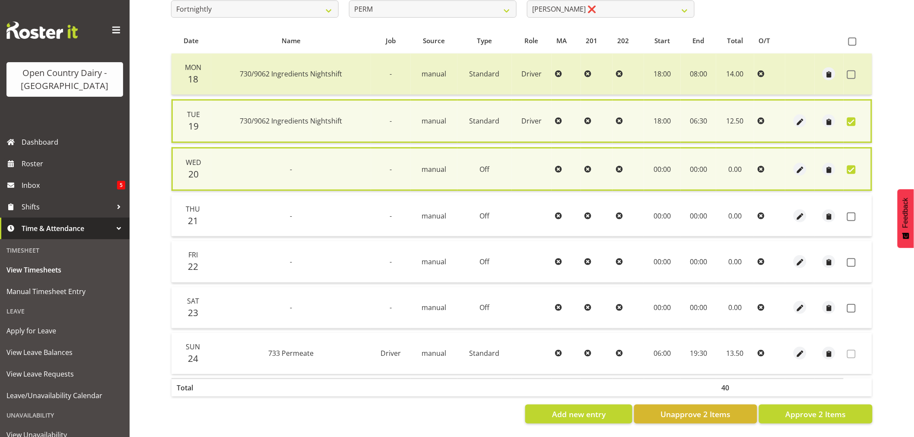
drag, startPoint x: 852, startPoint y: 212, endPoint x: 853, endPoint y: 218, distance: 6.5
click at [852, 213] on span at bounding box center [851, 217] width 9 height 9
checkbox input "true"
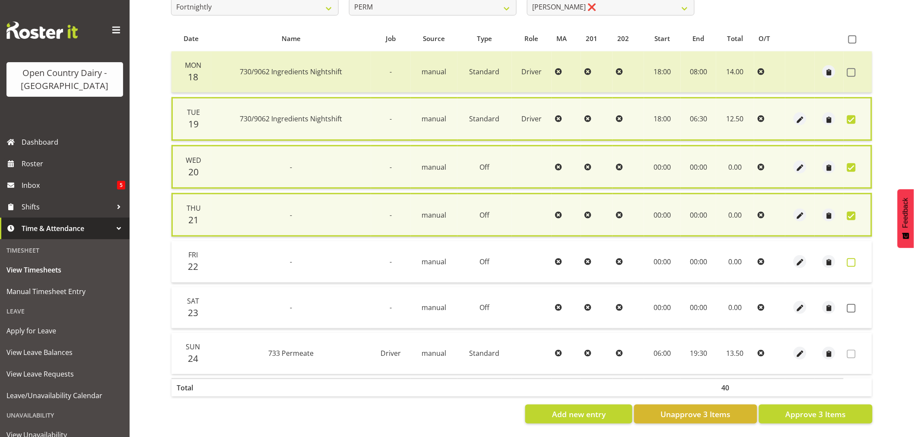
drag, startPoint x: 851, startPoint y: 260, endPoint x: 854, endPoint y: 279, distance: 18.8
click at [851, 260] on span at bounding box center [851, 262] width 9 height 9
checkbox input "true"
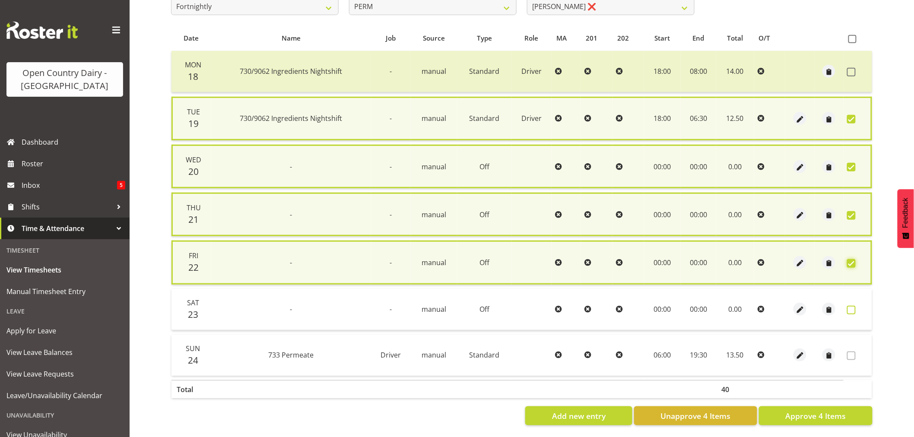
click at [851, 309] on span at bounding box center [851, 310] width 9 height 9
checkbox input "true"
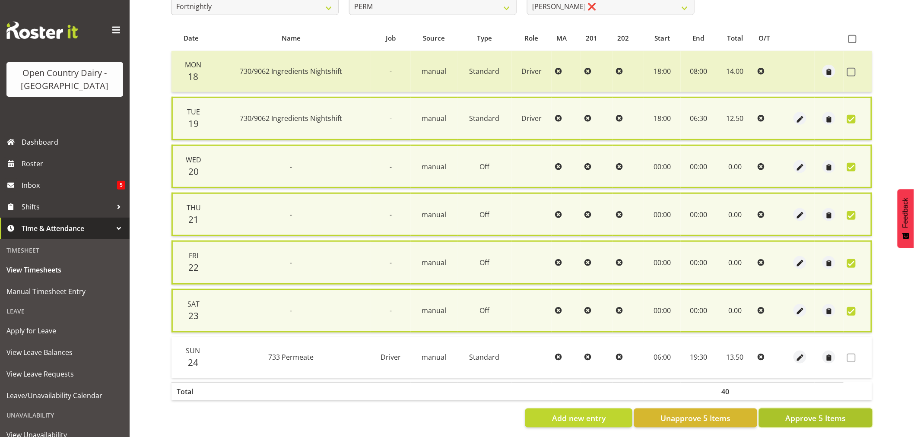
click at [799, 413] on span "Approve 5 Items" at bounding box center [815, 418] width 60 height 11
checkbox input "false"
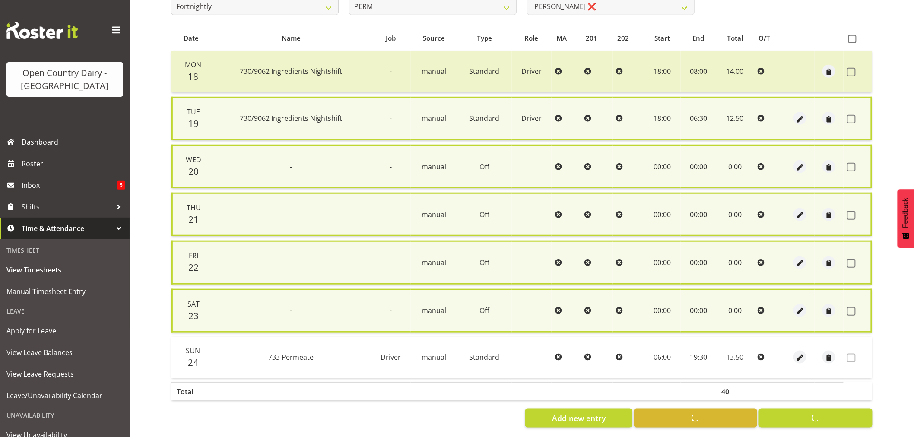
checkbox input "false"
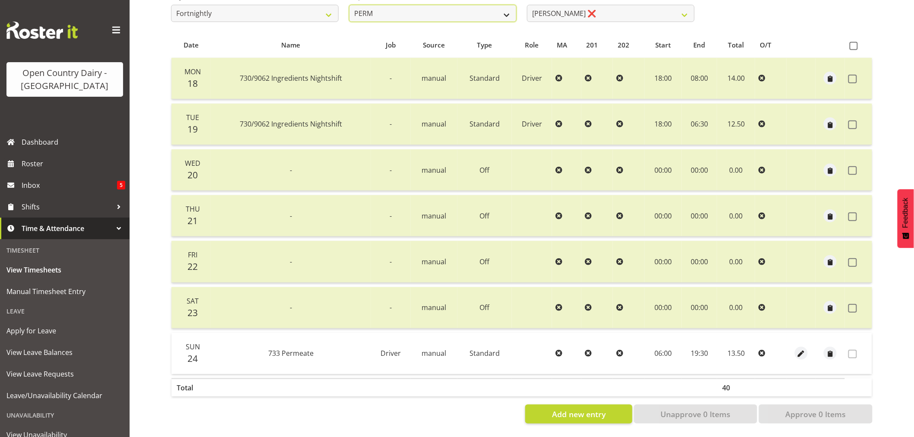
click at [439, 5] on select "701 702 703 704 705 706 707 708 709 710 711 712 713 714 715 716 717 718 719 720" at bounding box center [433, 13] width 168 height 17
click at [349, 5] on select "701 702 703 704 705 706 707 708 709 710 711 712 713 714 715 716 717 718 719 720" at bounding box center [433, 13] width 168 height 17
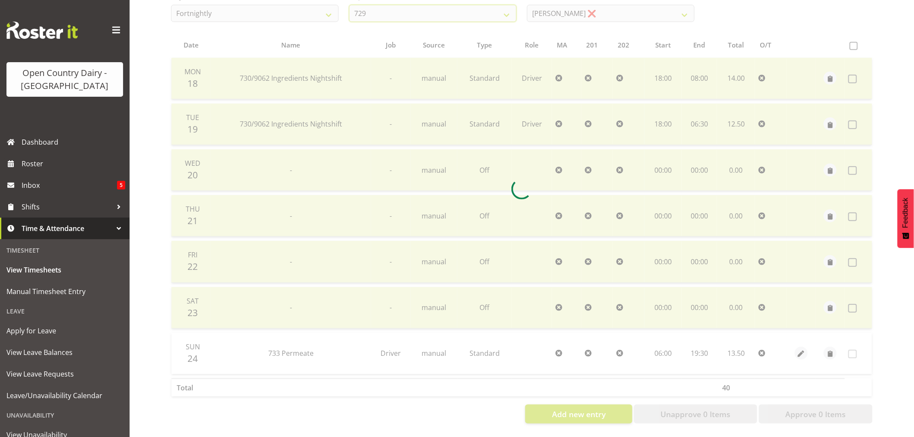
scroll to position [118, 0]
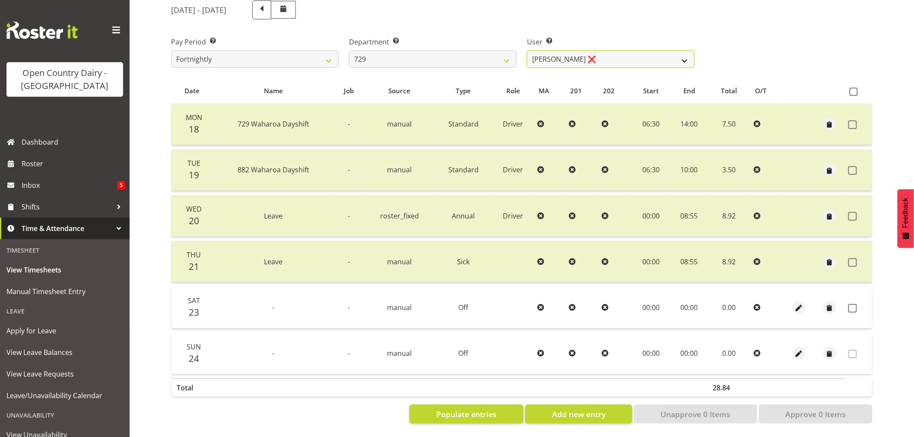
click at [616, 51] on select "Craig Schlager-Reay ❌ Dave Trepels ❌ Jimi Jack ❌ Shannan Wood ❌" at bounding box center [611, 59] width 168 height 17
click at [775, 49] on div "Pay Period Select which pay period you would like to view. Fortnightly Departme…" at bounding box center [522, 49] width 712 height 48
click at [452, 53] on select "701 702 703 704 705 706 707 708 709 710 711 712 713 714 715 716 717 718 719 720" at bounding box center [433, 59] width 168 height 17
drag, startPoint x: 456, startPoint y: 55, endPoint x: 459, endPoint y: 59, distance: 4.9
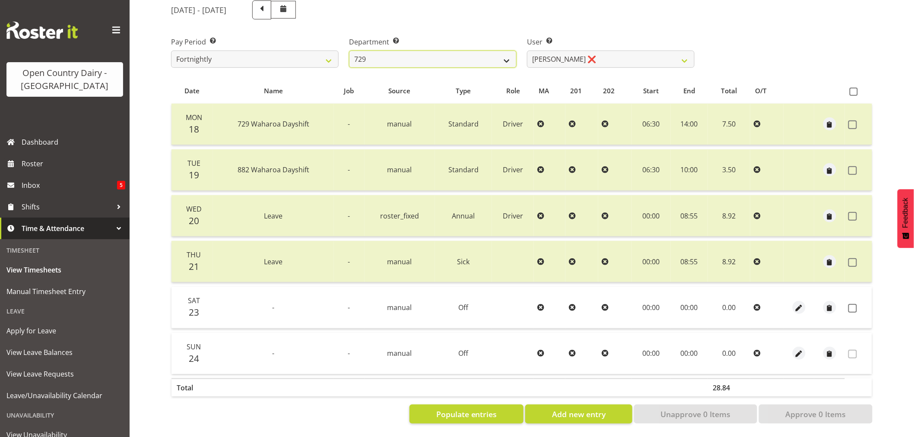
click at [459, 59] on select "701 702 703 704 705 706 707 708 709 710 711 712 713 714 715 716 717 718 719 720" at bounding box center [433, 59] width 168 height 17
click at [455, 56] on select "701 702 703 704 705 706 707 708 709 710 711 712 713 714 715 716 717 718 719 720" at bounding box center [433, 59] width 168 height 17
select select "874"
click at [349, 51] on select "701 702 703 704 705 706 707 708 709 710 711 712 713 714 715 716 717 718 719 720" at bounding box center [433, 59] width 168 height 17
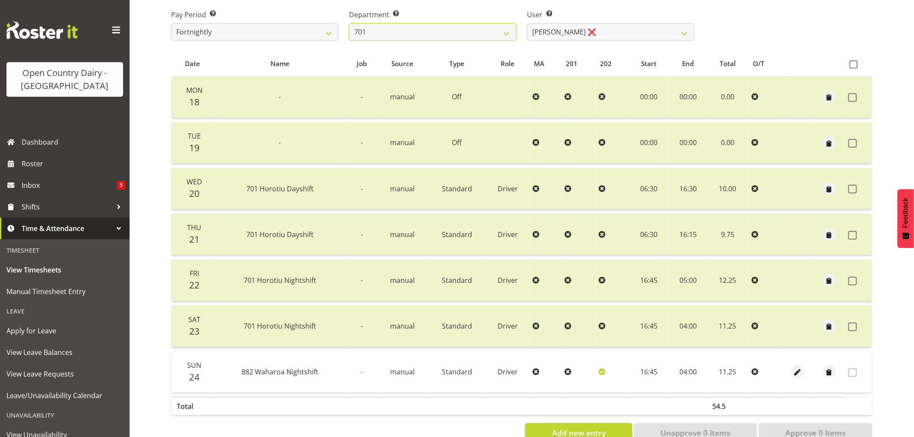
scroll to position [144, 0]
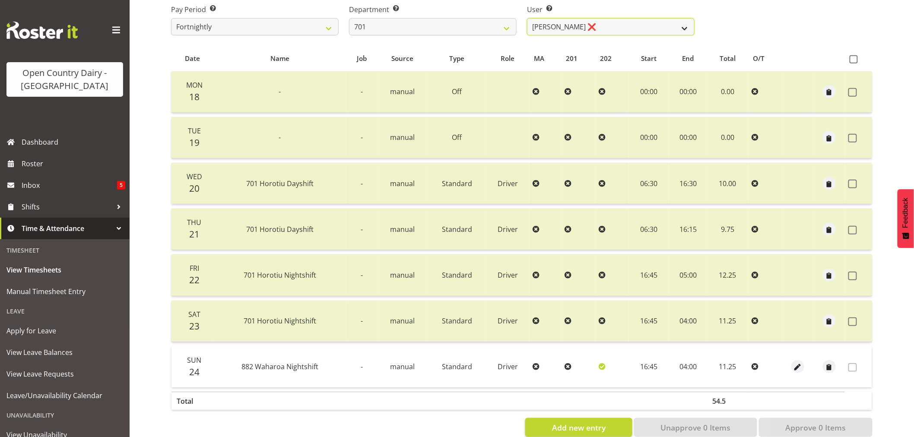
click at [612, 28] on select "Duncan Shirley ❌ Gagandeep Singh ❌ Johann Van Zyl ❌ John Cottingham ❌" at bounding box center [611, 26] width 168 height 17
click at [527, 18] on select "Duncan Shirley ❌ Gagandeep Singh ❌ Johann Van Zyl ❌ John Cottingham ❌" at bounding box center [611, 26] width 168 height 17
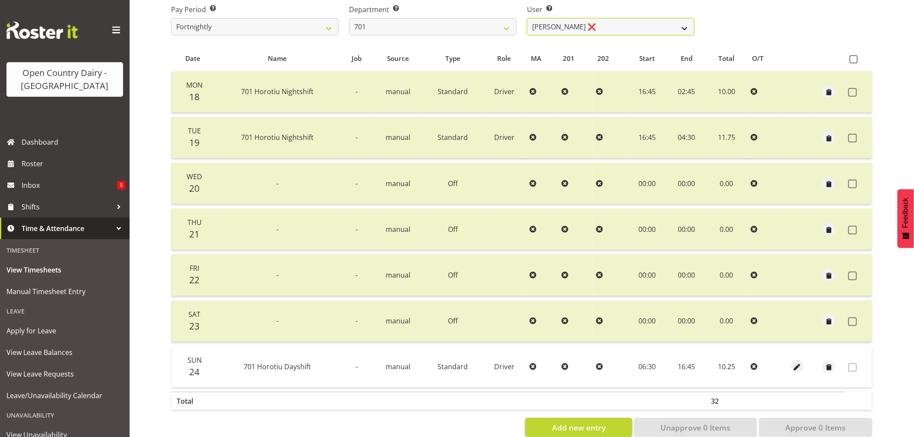
click at [588, 25] on select "Duncan Shirley ❌ Gagandeep Singh ❌ Johann Van Zyl ❌ John Cottingham ❌" at bounding box center [611, 26] width 168 height 17
select select "11207"
click at [527, 18] on select "Duncan Shirley ❌ Gagandeep Singh ❌ Johann Van Zyl ❌ John Cottingham ❌" at bounding box center [611, 26] width 168 height 17
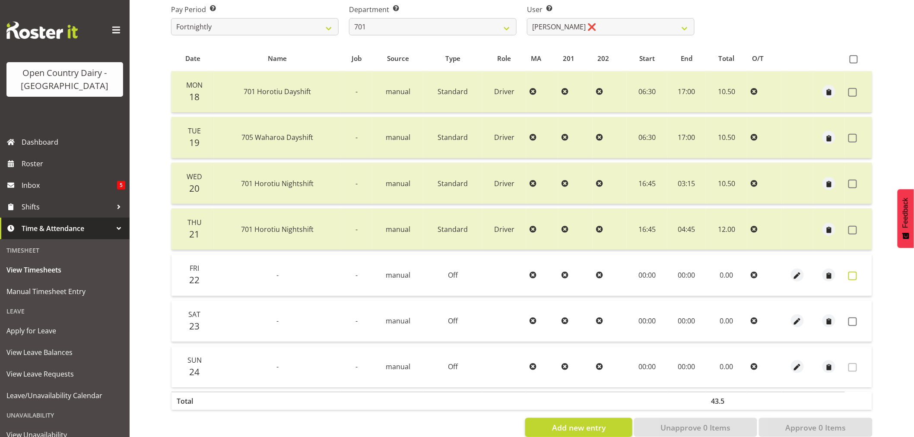
click at [850, 275] on span at bounding box center [852, 276] width 9 height 9
checkbox input "true"
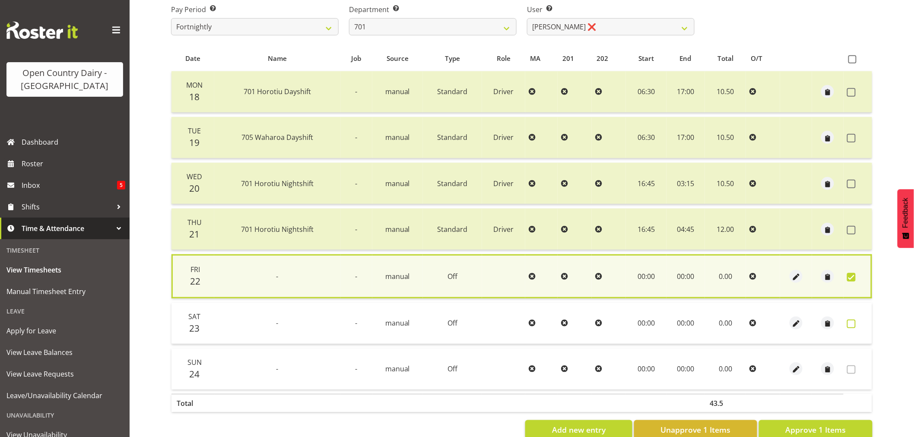
click at [851, 321] on span at bounding box center [851, 324] width 9 height 9
checkbox input "true"
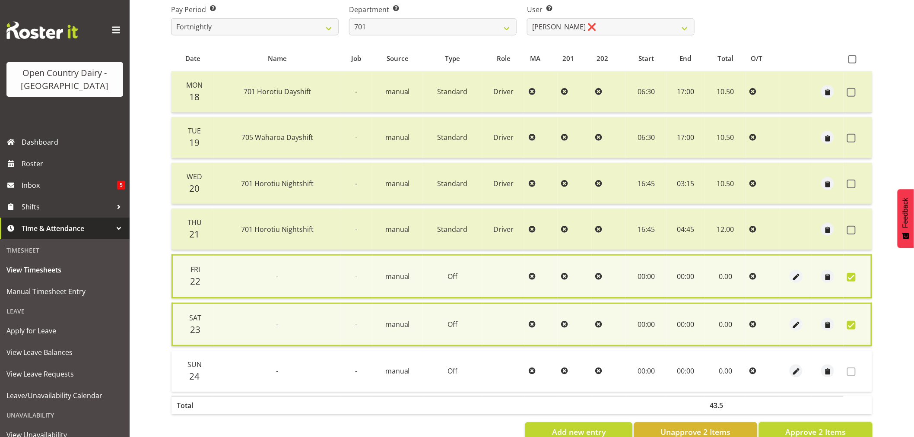
click at [816, 426] on span "Approve 2 Items" at bounding box center [815, 431] width 60 height 11
checkbox input "false"
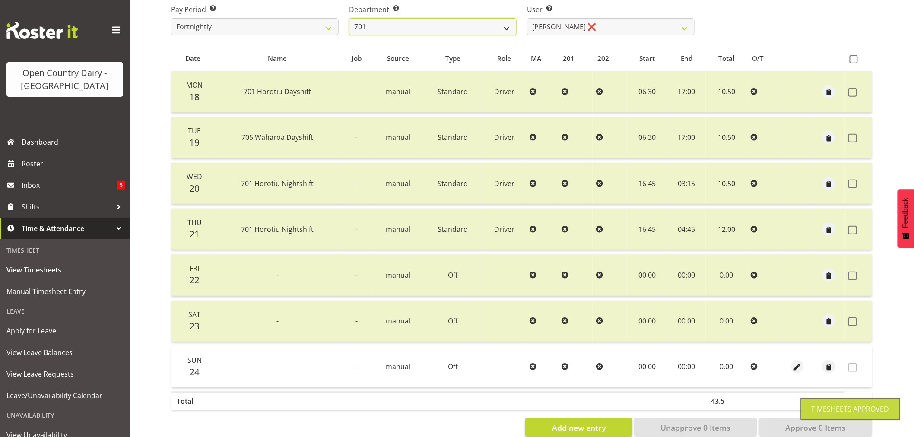
click at [445, 24] on select "701 702 703 704 705 706 707 708 709 710 711 712 713 714 715 716 717 718 719 720" at bounding box center [433, 26] width 168 height 17
select select "720"
click at [349, 18] on select "701 702 703 704 705 706 707 708 709 710 711 712 713 714 715 716 717 718 719 720" at bounding box center [433, 26] width 168 height 17
select select "11603"
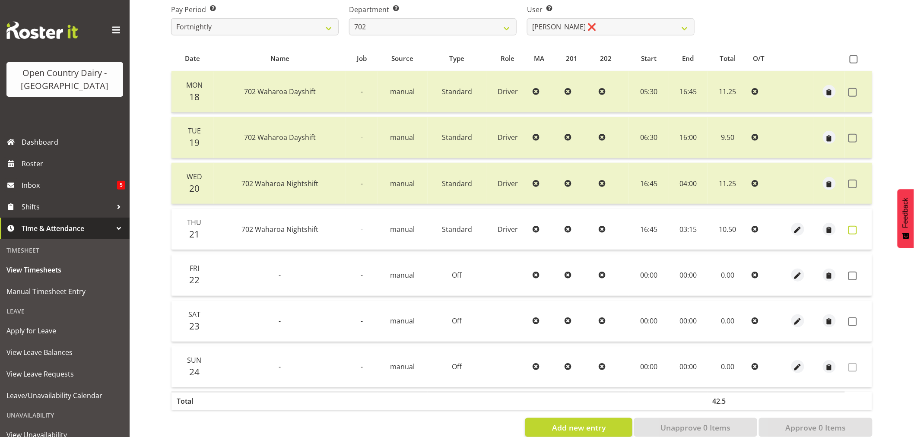
click at [852, 227] on span at bounding box center [852, 230] width 9 height 9
checkbox input "true"
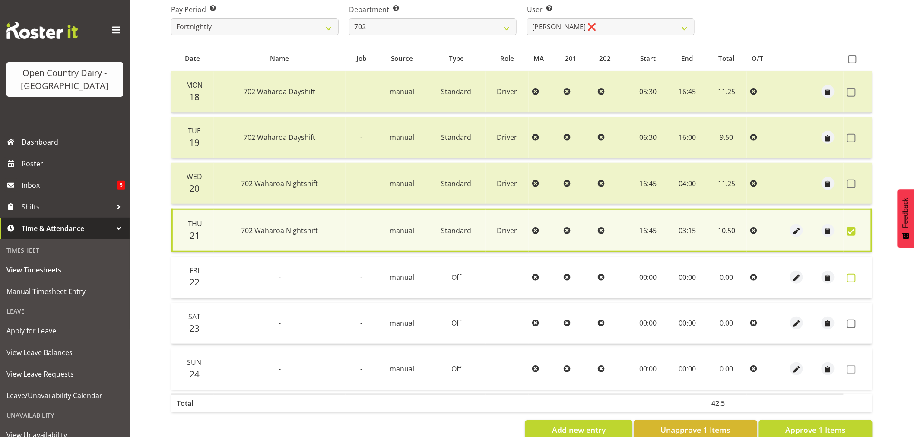
click at [849, 275] on span at bounding box center [851, 278] width 9 height 9
checkbox input "true"
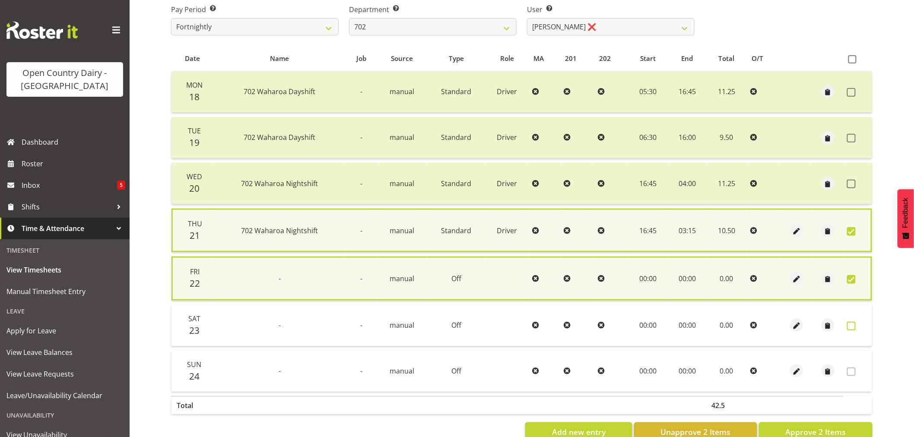
click at [852, 325] on span at bounding box center [851, 326] width 9 height 9
checkbox input "true"
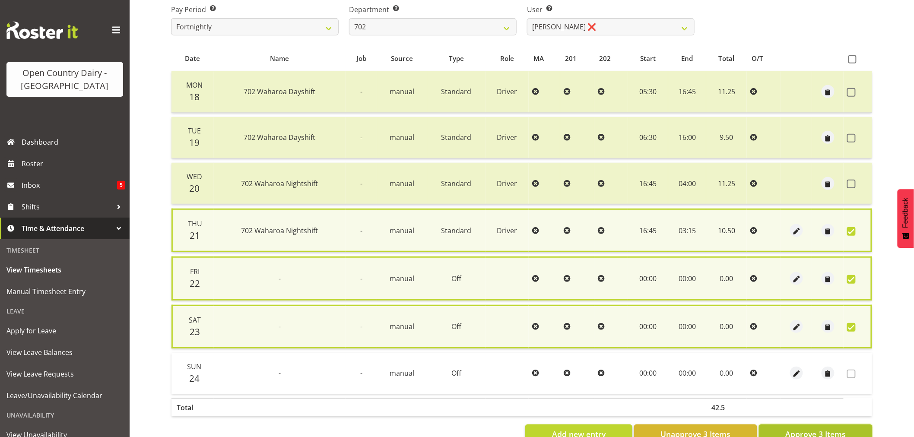
click at [798, 429] on span "Approve 3 Items" at bounding box center [815, 434] width 60 height 11
checkbox input "false"
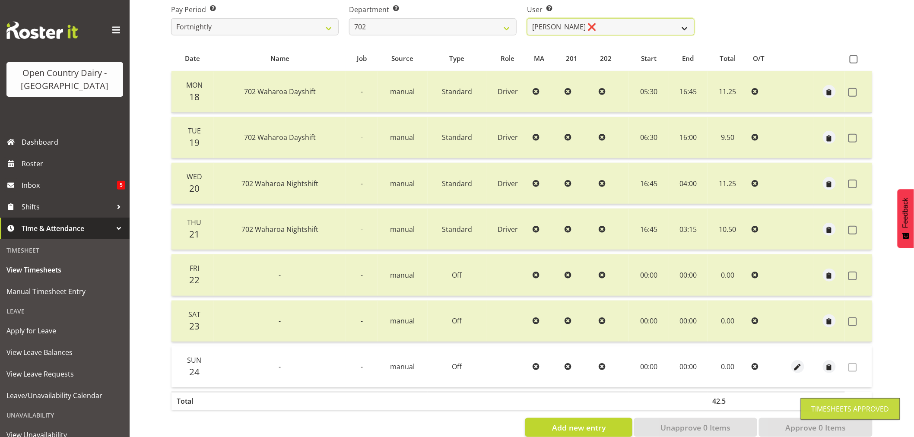
click at [638, 27] on select "Brian Riddle ❌ Denica Tapiki ❌ Nick Adlington ❌ Simon Phillpott ❌" at bounding box center [611, 26] width 168 height 17
click at [527, 18] on select "Brian Riddle ❌ Denica Tapiki ❌ Nick Adlington ❌ Simon Phillpott ❌" at bounding box center [611, 26] width 168 height 17
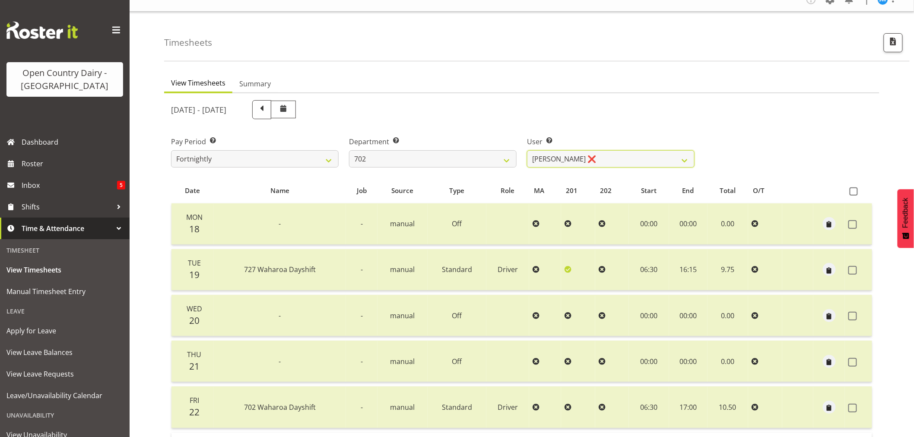
scroll to position [0, 0]
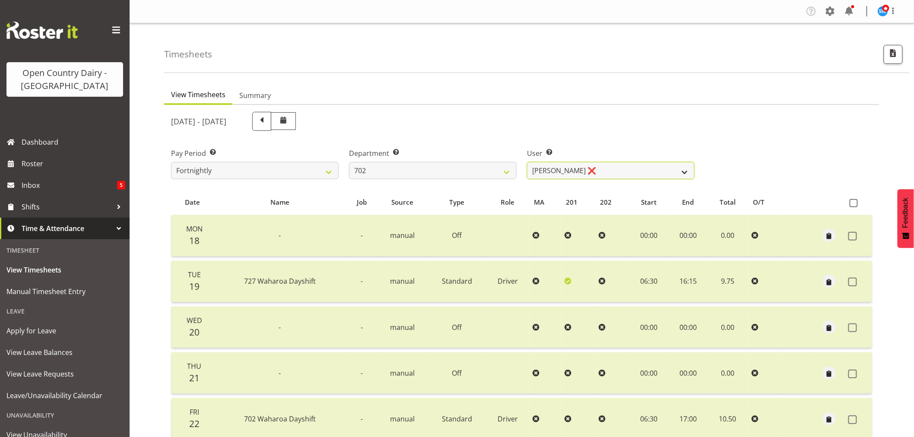
click at [615, 169] on select "Brian Riddle ❌ Denica Tapiki ❌ Nick Adlington ❌ Simon Phillpott ❌" at bounding box center [611, 170] width 168 height 17
click at [527, 162] on select "Brian Riddle ❌ Denica Tapiki ❌ Nick Adlington ❌ Simon Phillpott ❌" at bounding box center [611, 170] width 168 height 17
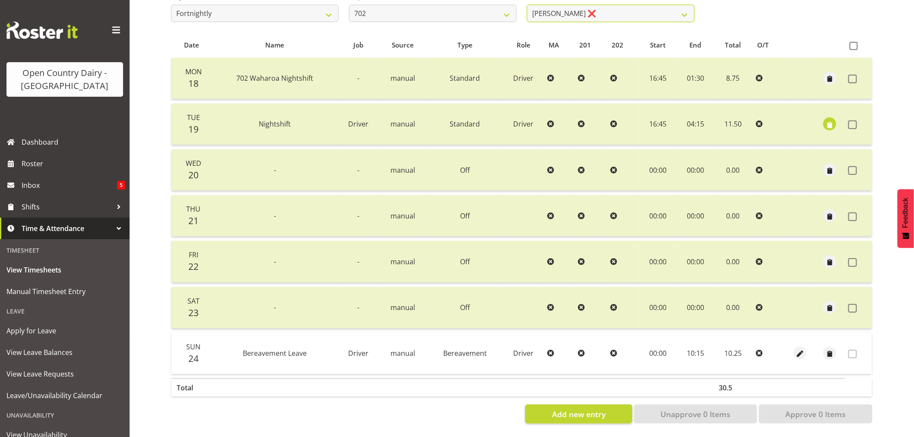
scroll to position [164, 0]
click at [603, 10] on select "Brian Riddle ❌ Denica Tapiki ❌ Nick Adlington ❌ Simon Phillpott ❌" at bounding box center [611, 13] width 168 height 17
select select "11199"
click at [527, 5] on select "Brian Riddle ❌ Denica Tapiki ❌ Nick Adlington ❌ Simon Phillpott ❌" at bounding box center [611, 13] width 168 height 17
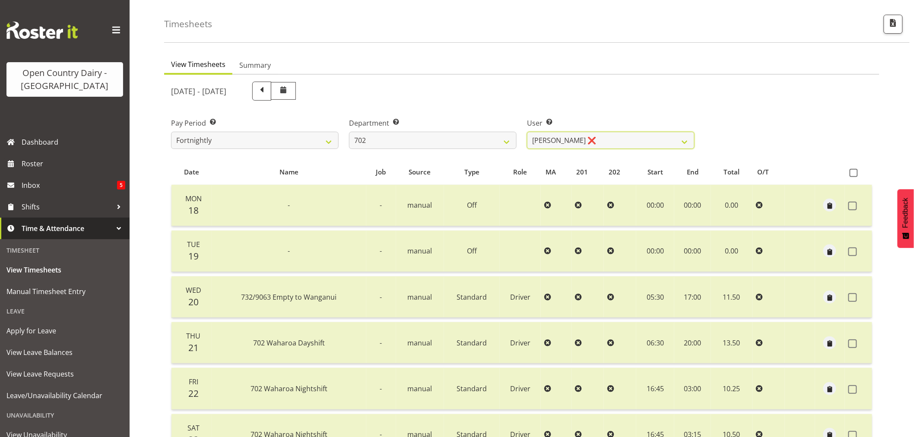
scroll to position [0, 0]
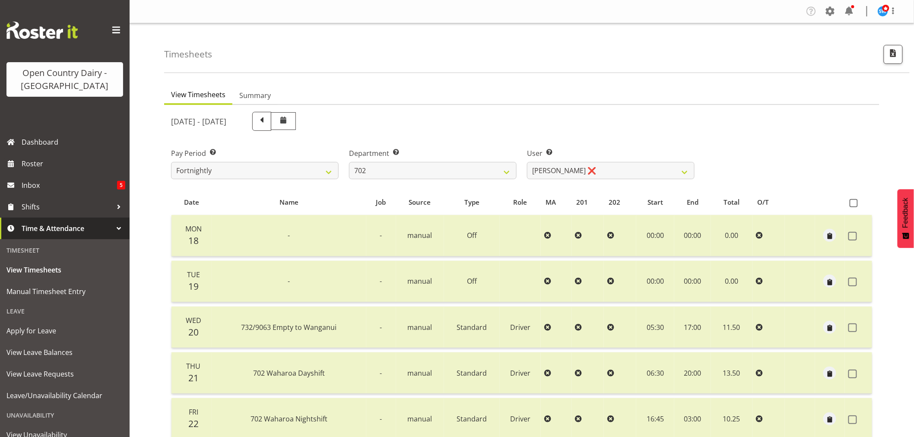
click at [765, 123] on div "August 18th - August 24th 2025" at bounding box center [522, 121] width 712 height 29
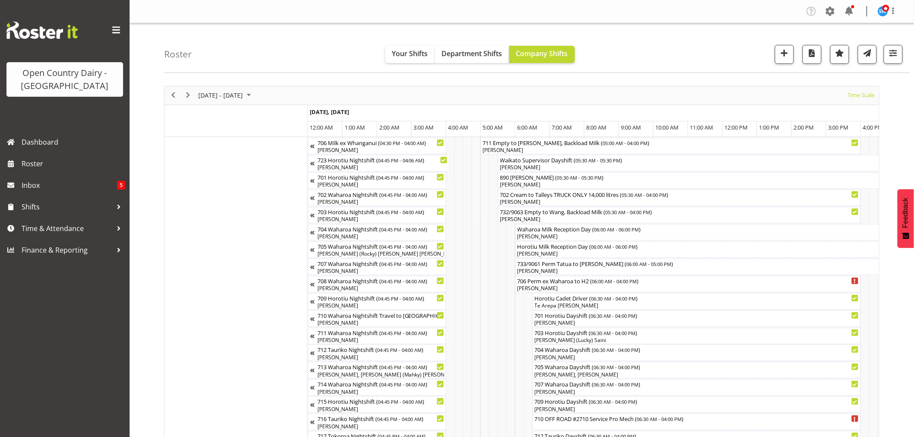
scroll to position [0, 4976]
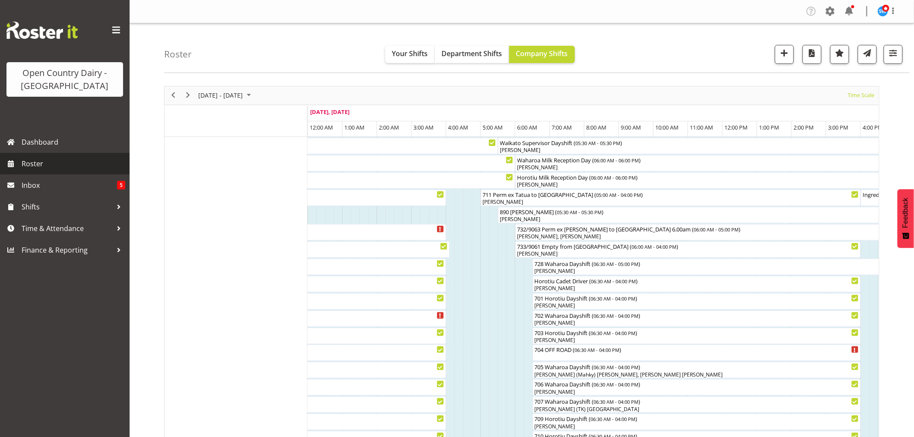
click at [32, 166] on span "Roster" at bounding box center [74, 163] width 104 height 13
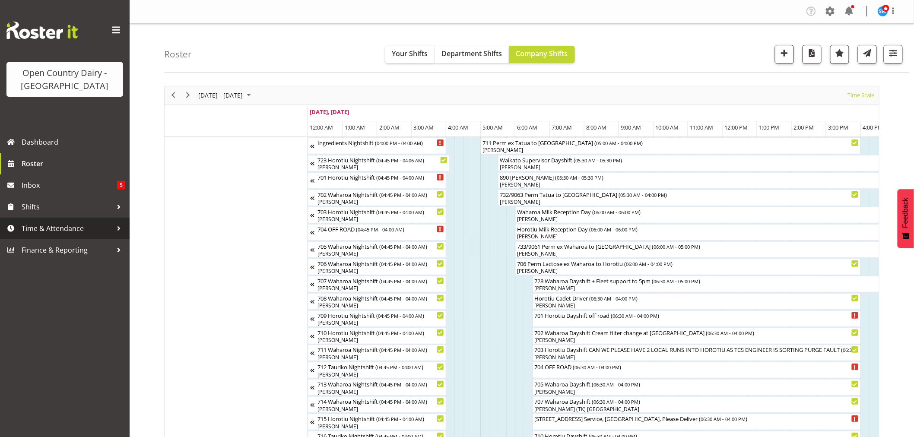
click at [44, 229] on span "Time & Attendance" at bounding box center [67, 228] width 91 height 13
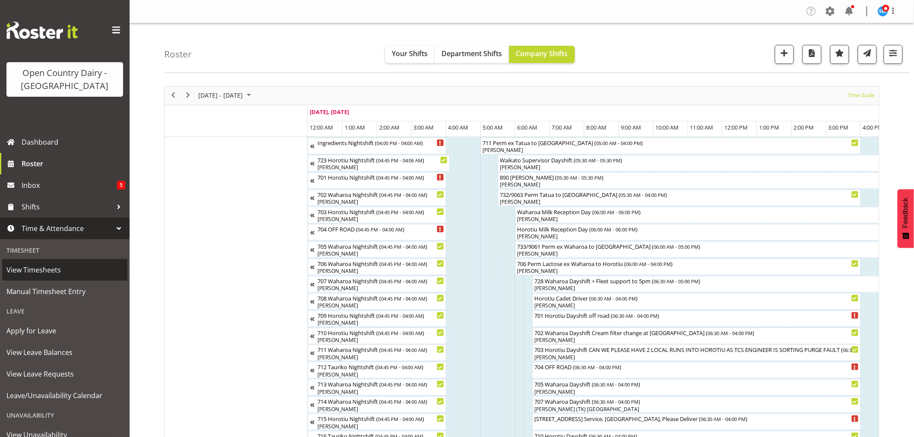
click at [29, 266] on span "View Timesheets" at bounding box center [64, 269] width 117 height 13
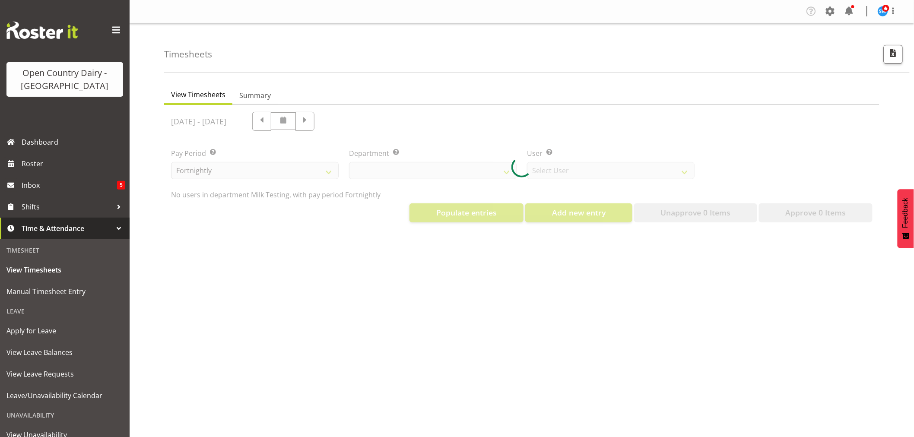
select select "733"
select select "7414"
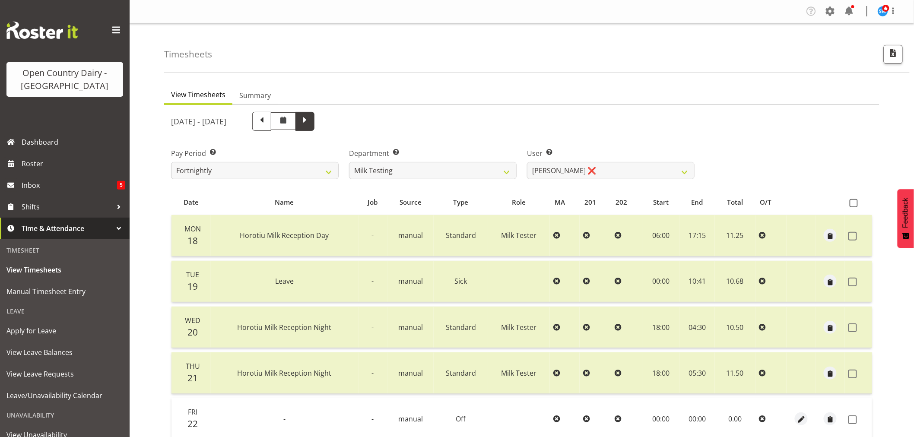
click at [311, 124] on span at bounding box center [304, 120] width 11 height 11
select select
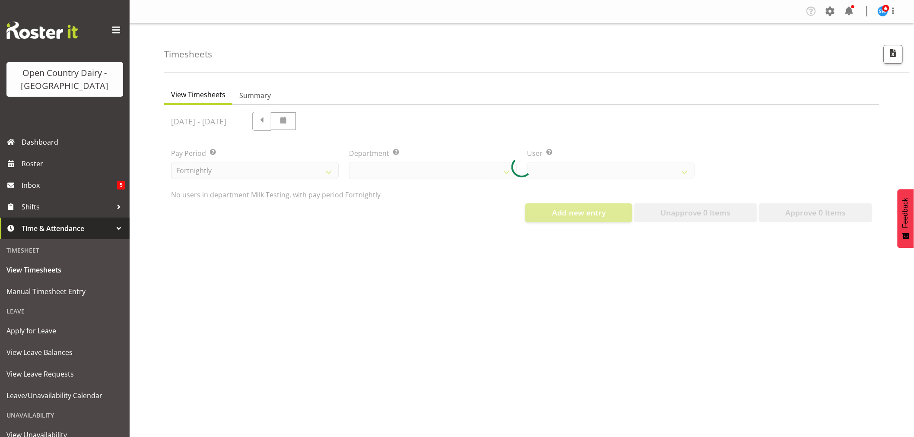
select select "733"
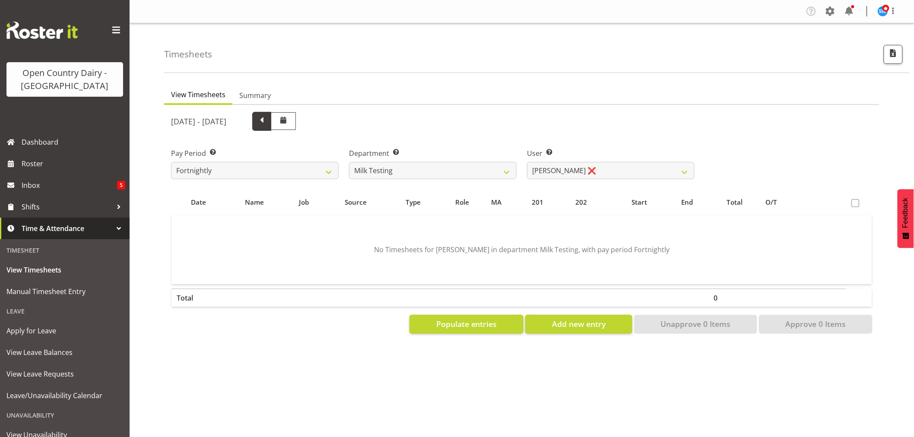
click at [267, 124] on span at bounding box center [261, 120] width 11 height 11
select select
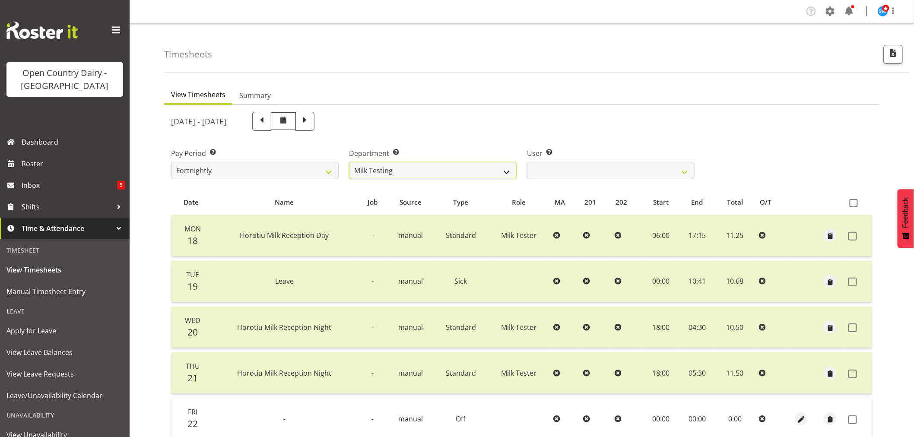
click at [506, 169] on select "701 702 703 704 705 706 707 708 709 710 711 712 713 714 715 716 717 718 719 720" at bounding box center [433, 170] width 168 height 17
select select "874"
click at [349, 162] on select "701 702 703 704 705 706 707 708 709 710 711 712 713 714 715 716 717 718 719 720" at bounding box center [433, 170] width 168 height 17
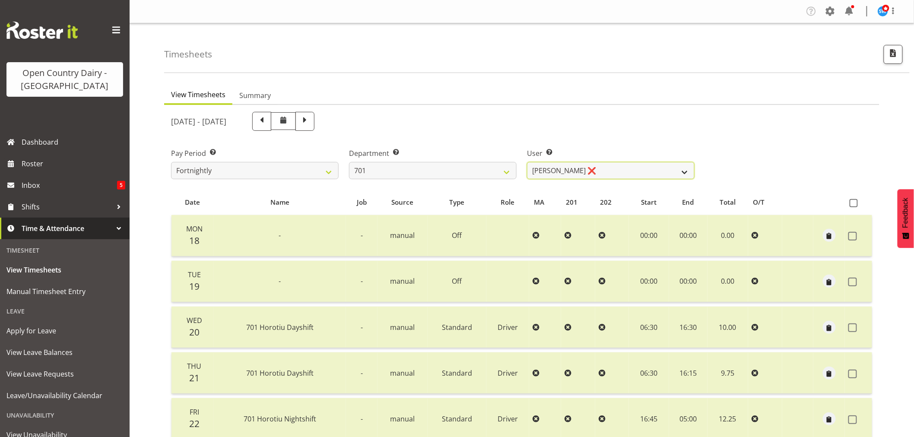
click at [622, 167] on select "Duncan Shirley ❌ Gagandeep Singh ❌ Johann Van Zyl ❌ John Cottingham ❌" at bounding box center [611, 170] width 168 height 17
select select "9454"
click at [527, 162] on select "Duncan Shirley ❌ Gagandeep Singh ❌ Johann Van Zyl ❌ John Cottingham ❌" at bounding box center [611, 170] width 168 height 17
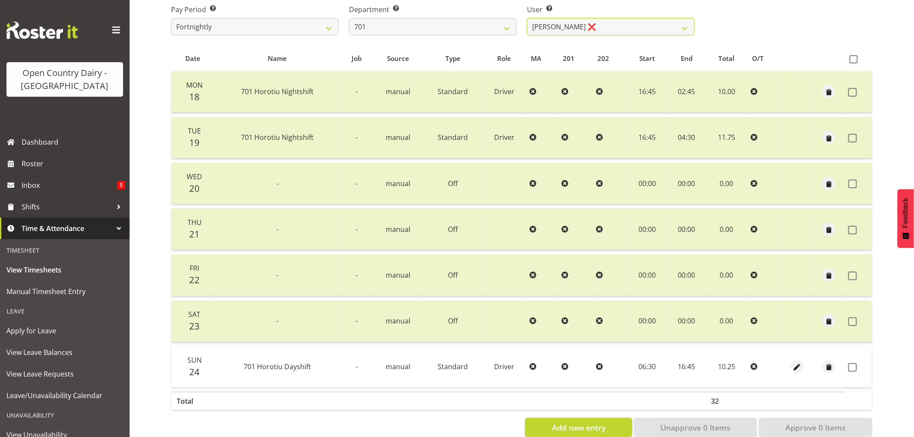
scroll to position [164, 0]
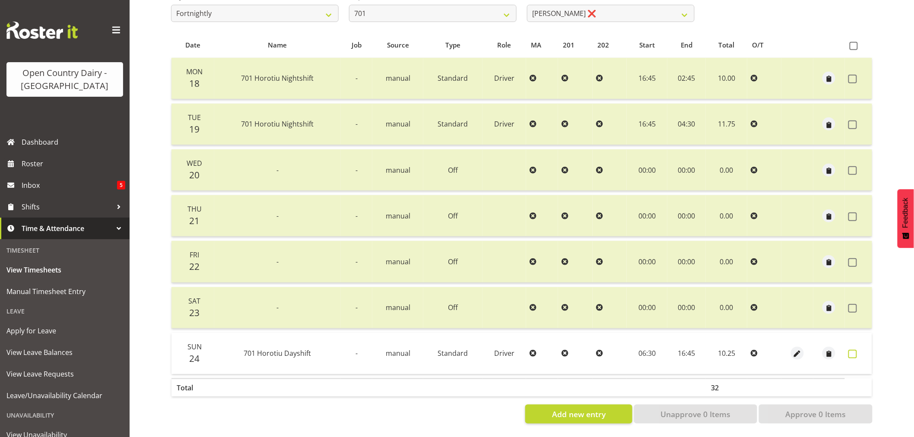
click at [851, 350] on span at bounding box center [852, 354] width 9 height 9
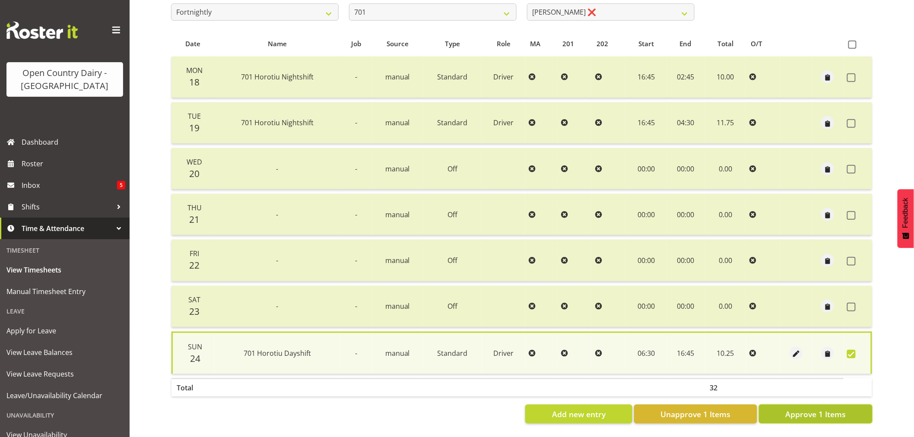
click at [835, 409] on span "Approve 1 Items" at bounding box center [815, 414] width 60 height 11
checkbox input "false"
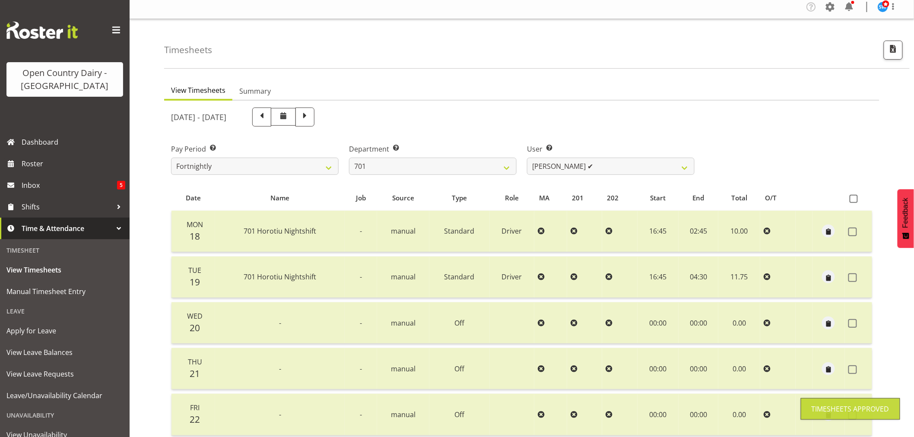
scroll to position [0, 0]
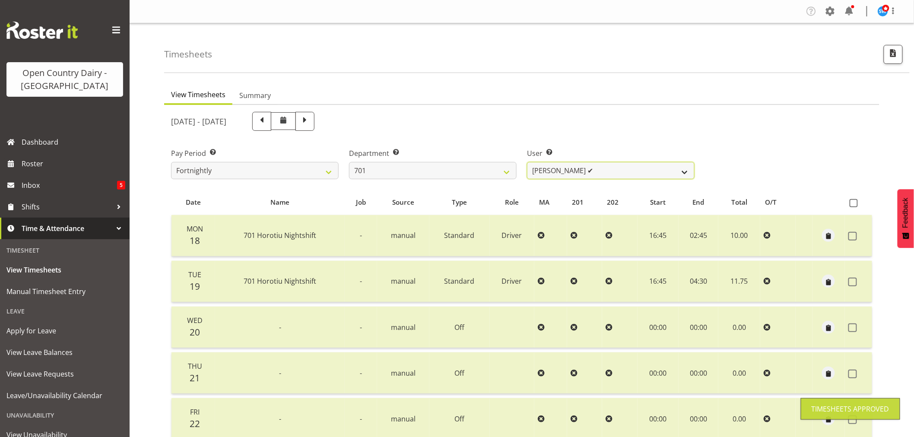
click at [614, 171] on select "Duncan Shirley ❌ Gagandeep Singh ✔ Johann Van Zyl ❌ John Cottingham ❌" at bounding box center [611, 170] width 168 height 17
select select "11207"
click at [527, 162] on select "Duncan Shirley ❌ Gagandeep Singh ✔ Johann Van Zyl ❌ John Cottingham ❌" at bounding box center [611, 170] width 168 height 17
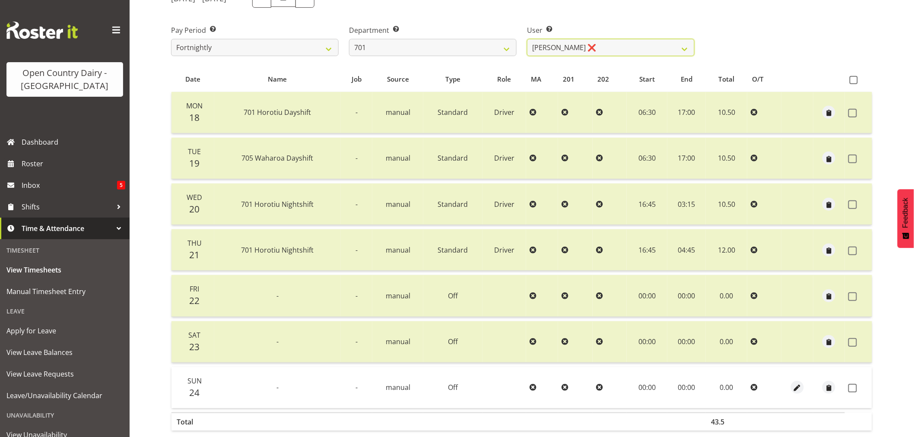
scroll to position [164, 0]
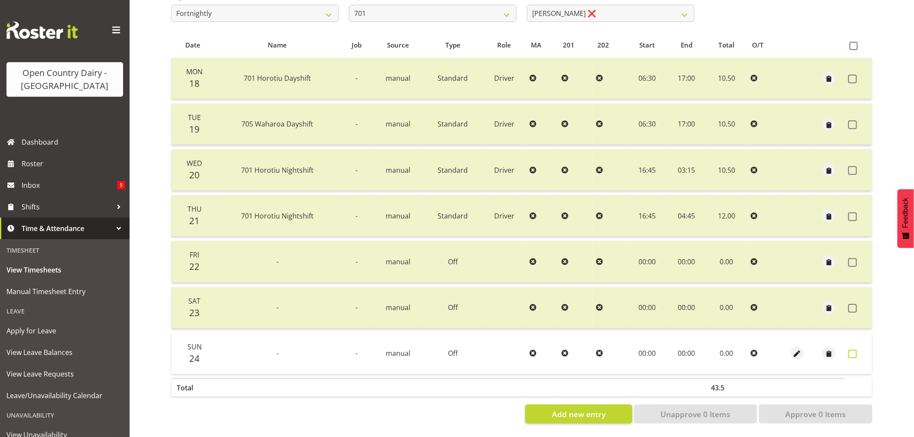
click at [851, 350] on span at bounding box center [852, 354] width 9 height 9
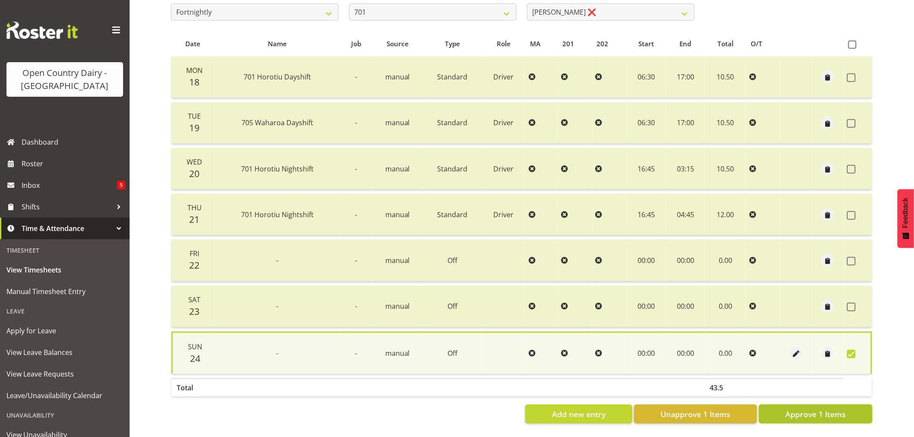
click at [828, 409] on span "Approve 1 Items" at bounding box center [815, 414] width 60 height 11
checkbox input "false"
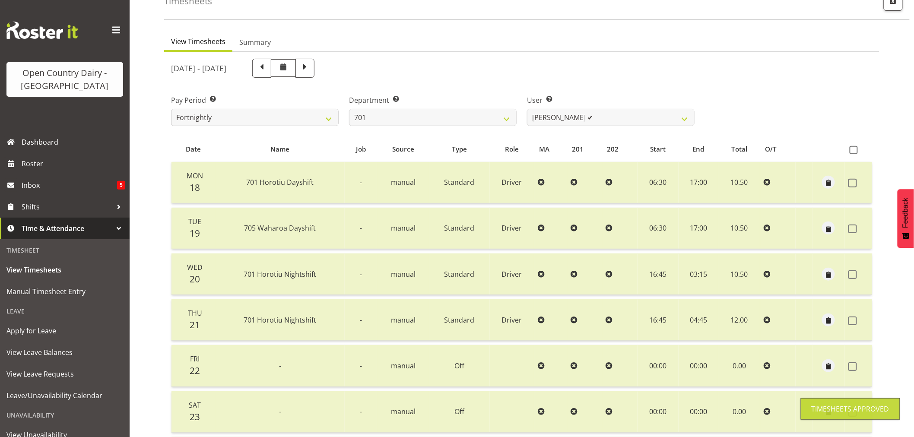
scroll to position [0, 0]
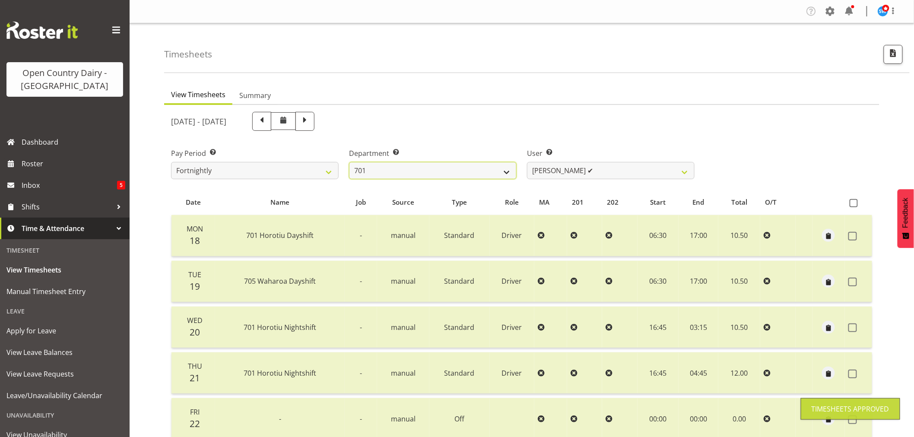
click at [421, 171] on select "701 702 703 704 705 706 707 708 709 710 711 712 713 714 715 716 717 718 719 720" at bounding box center [433, 170] width 168 height 17
select select "720"
click at [349, 162] on select "701 702 703 704 705 706 707 708 709 710 711 712 713 714 715 716 717 718 719 720" at bounding box center [433, 170] width 168 height 17
select select "11603"
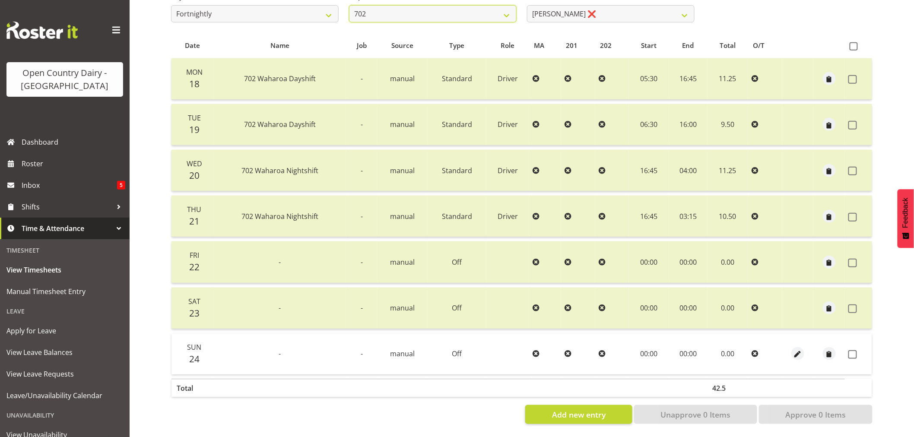
scroll to position [164, 0]
click at [850, 350] on span at bounding box center [852, 354] width 9 height 9
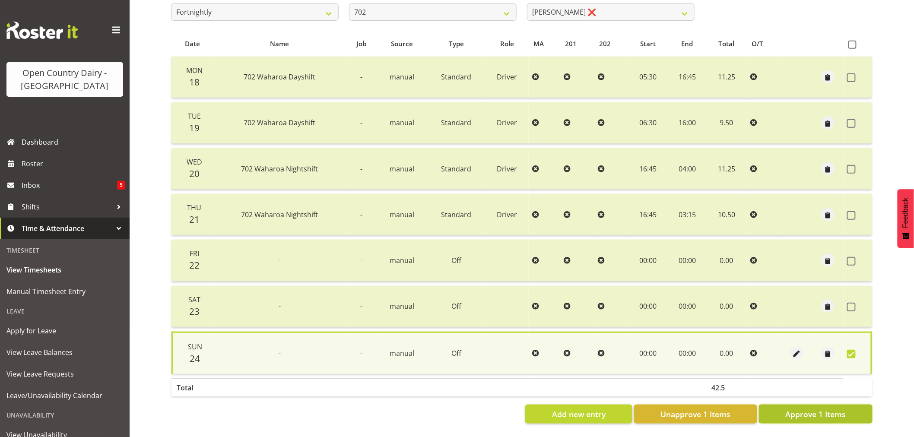
click at [798, 409] on span "Approve 1 Items" at bounding box center [815, 414] width 60 height 11
checkbox input "false"
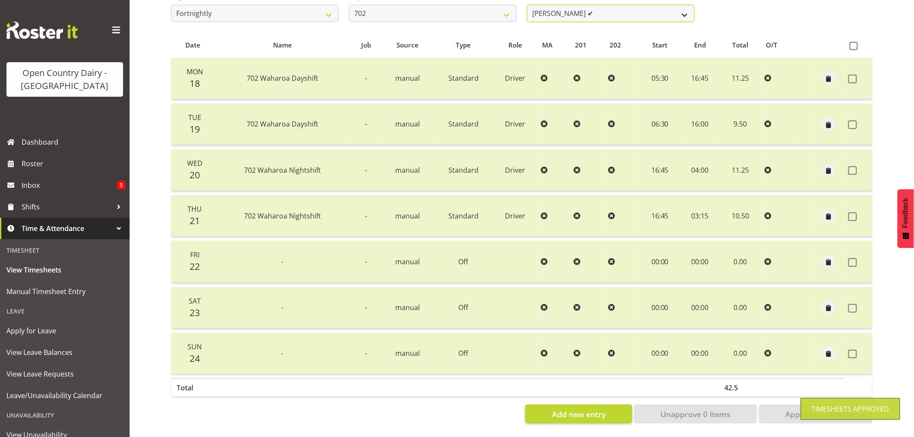
scroll to position [161, 0]
click at [581, 6] on select "Brian Riddle ✔ Denica Tapiki ❌ Nick Adlington ❌ Simon Phillpott ❌" at bounding box center [611, 13] width 168 height 17
select select "9996"
click at [527, 5] on select "Brian Riddle ✔ Denica Tapiki ❌ Nick Adlington ❌ Simon Phillpott ❌" at bounding box center [611, 13] width 168 height 17
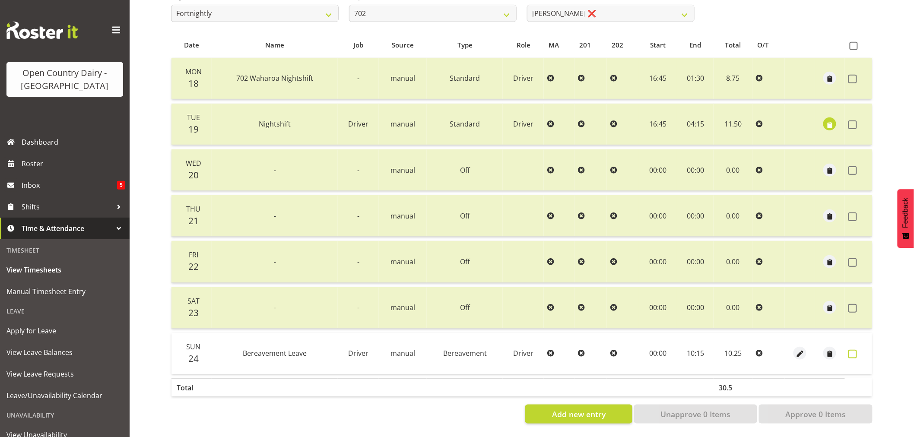
click at [850, 352] on span at bounding box center [852, 354] width 9 height 9
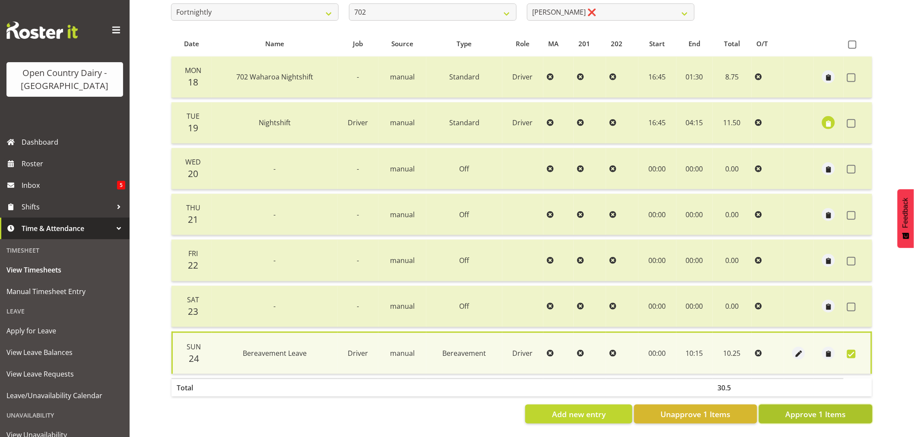
click at [822, 409] on span "Approve 1 Items" at bounding box center [815, 414] width 60 height 11
checkbox input "false"
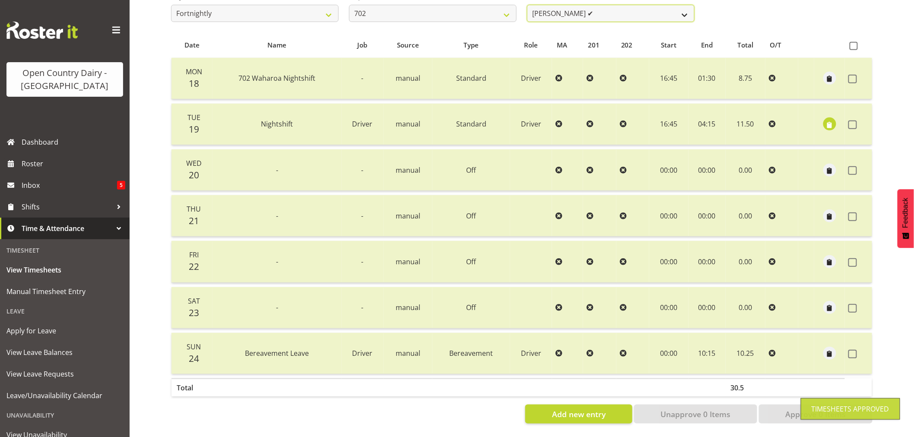
click at [611, 8] on select "Brian Riddle ✔ Denica Tapiki ❌ Nick Adlington ✔ Simon Phillpott ❌" at bounding box center [611, 13] width 168 height 17
select select "11199"
click at [527, 5] on select "Brian Riddle ✔ Denica Tapiki ❌ Nick Adlington ✔ Simon Phillpott ❌" at bounding box center [611, 13] width 168 height 17
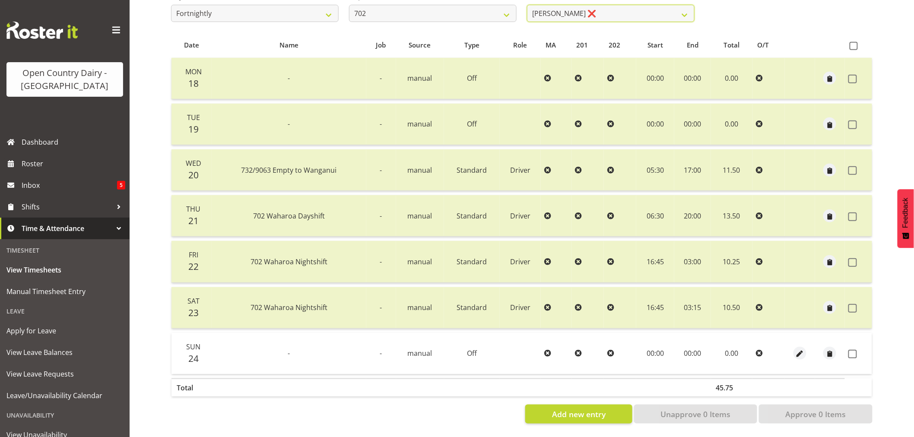
scroll to position [164, 0]
click at [851, 350] on span at bounding box center [852, 354] width 9 height 9
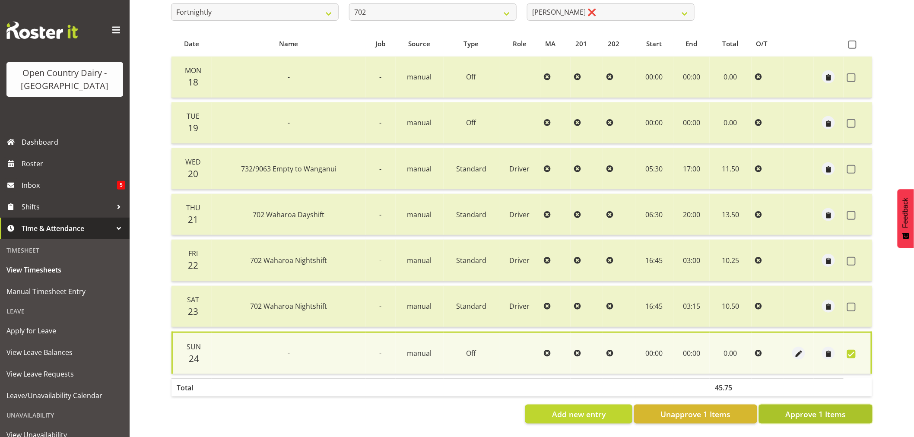
click at [795, 409] on span "Approve 1 Items" at bounding box center [815, 414] width 60 height 11
checkbox input "false"
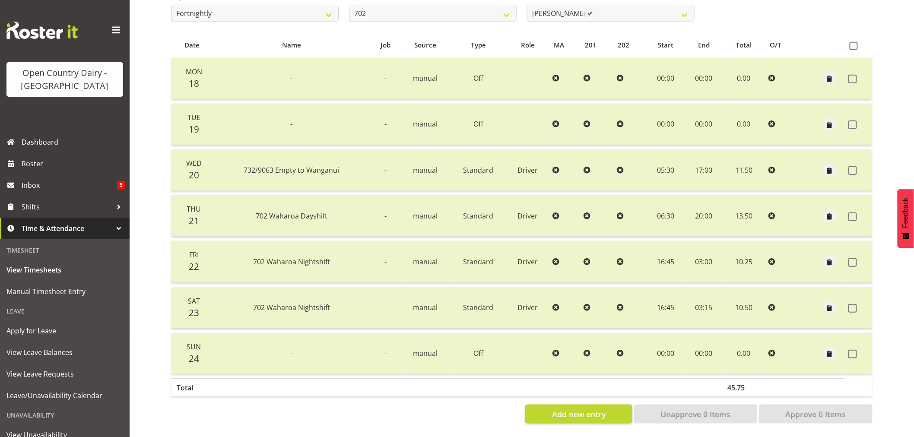
scroll to position [0, 0]
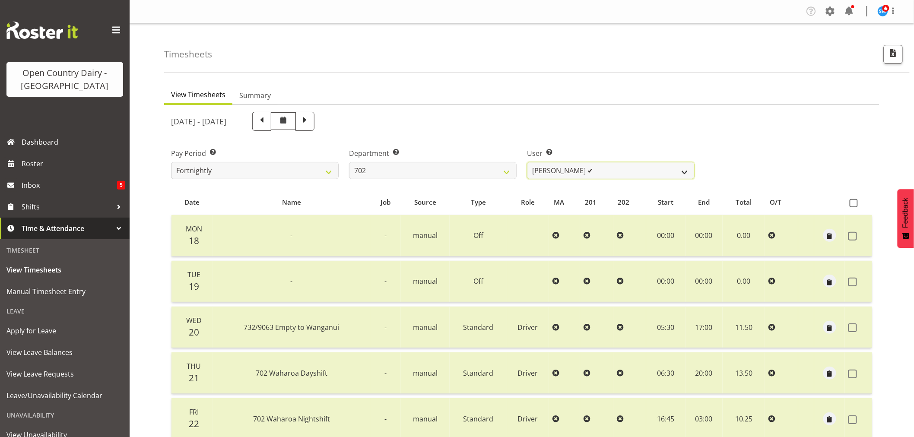
click at [559, 169] on select "Brian Riddle ✔ Denica Tapiki ❌ Nick Adlington ✔ Simon Phillpott ✔" at bounding box center [611, 170] width 168 height 17
click at [454, 168] on select "701 702 703 704 705 706 707 708 709 710 711 712 713 714 715 716 717 718 719 720" at bounding box center [433, 170] width 168 height 17
select select "710"
click at [349, 162] on select "701 702 703 704 705 706 707 708 709 710 711 712 713 714 715 716 717 718 719 720" at bounding box center [433, 170] width 168 height 17
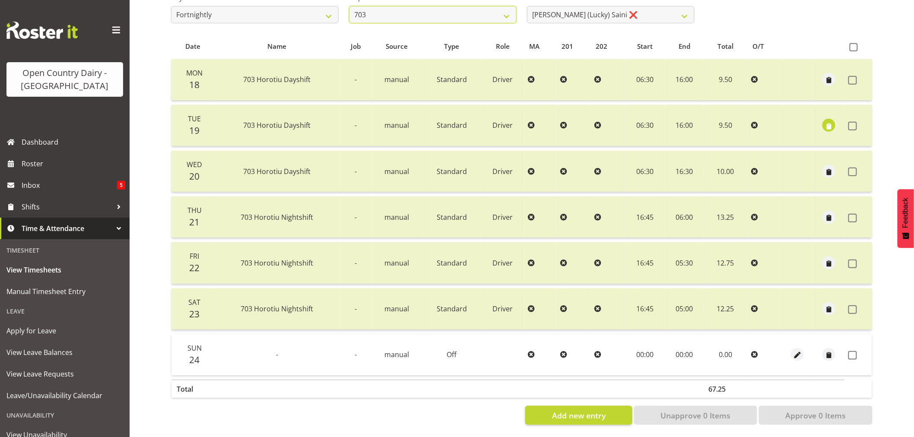
scroll to position [164, 0]
click at [849, 350] on span at bounding box center [852, 354] width 9 height 9
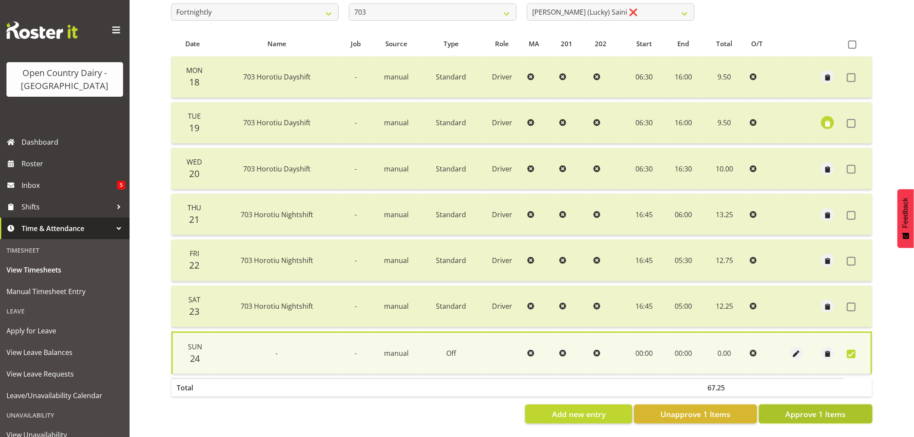
click at [806, 409] on span "Approve 1 Items" at bounding box center [815, 414] width 60 height 11
checkbox input "false"
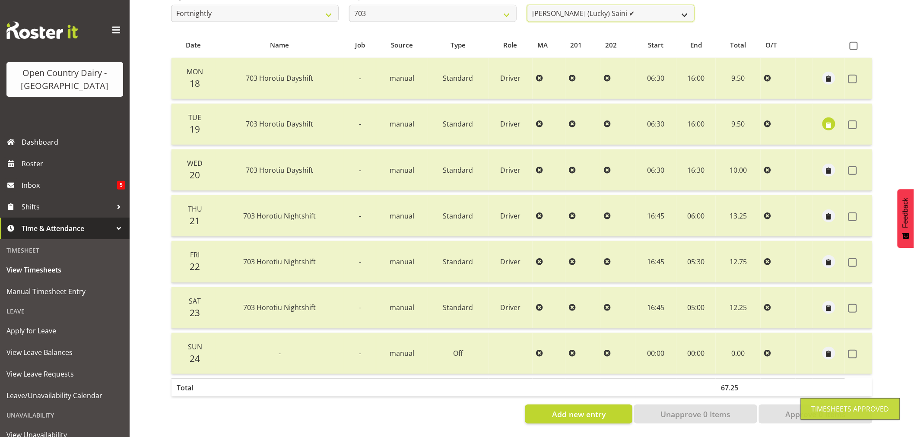
scroll to position [161, 0]
click at [634, 7] on select "Bhupinder (Lucky) Saini ✔ Mark Fowler ❌ Tama Baker ❌" at bounding box center [611, 13] width 168 height 17
select select "8198"
click at [527, 5] on select "Bhupinder (Lucky) Saini ✔ Mark Fowler ❌ Tama Baker ❌" at bounding box center [611, 13] width 168 height 17
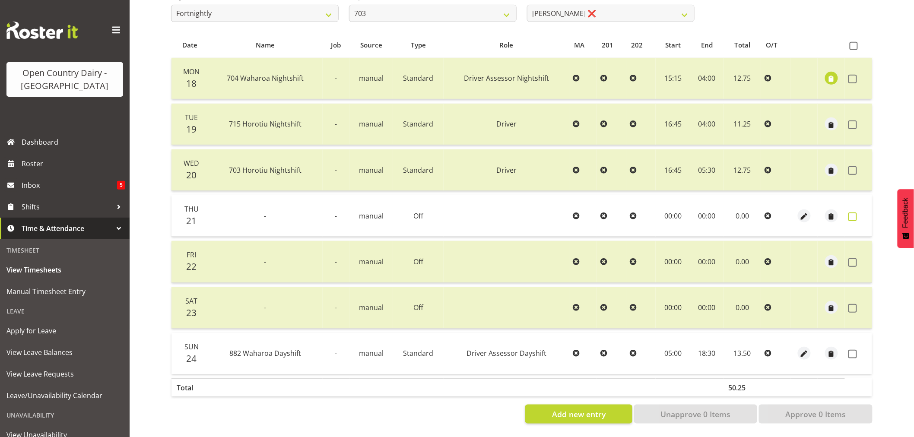
click at [852, 213] on span at bounding box center [852, 217] width 9 height 9
checkbox input "true"
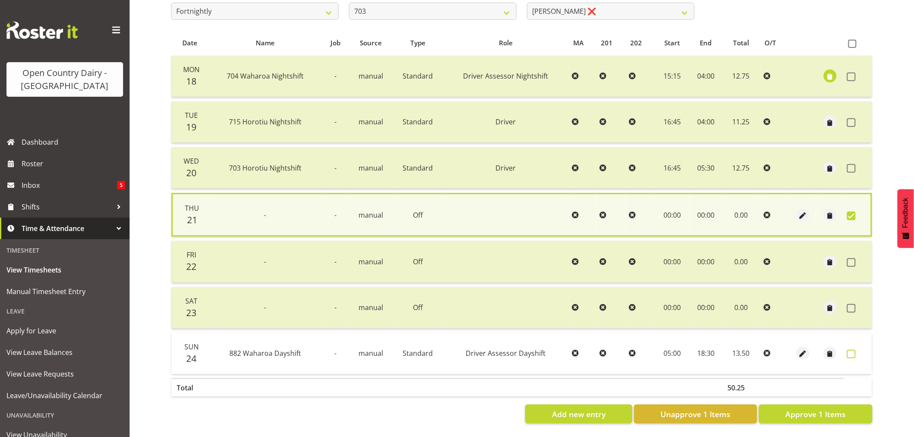
click at [851, 350] on span at bounding box center [851, 354] width 9 height 9
checkbox input "true"
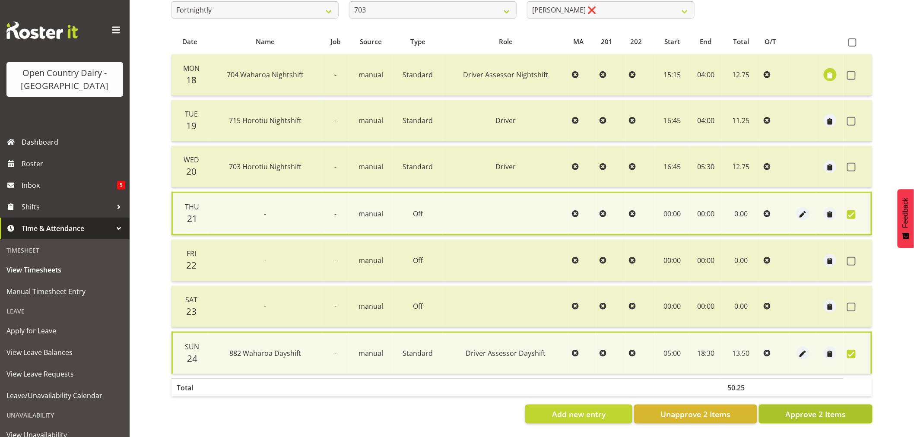
click at [815, 413] on span "Approve 2 Items" at bounding box center [815, 414] width 60 height 11
checkbox input "false"
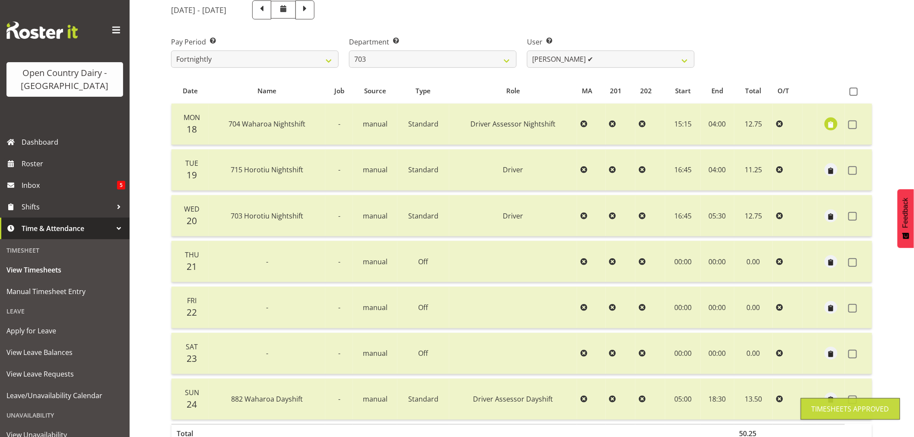
scroll to position [17, 0]
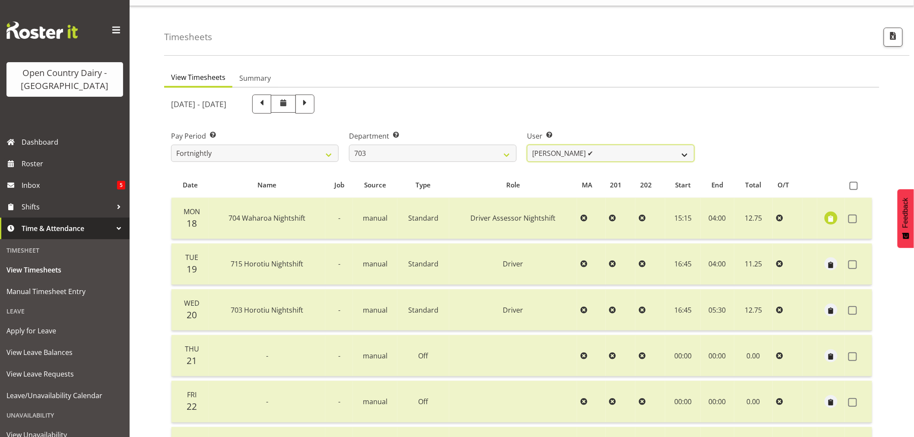
click at [608, 152] on select "Bhupinder (Lucky) Saini ✔ Mark Fowler ✔ Tama Baker ❌" at bounding box center [611, 153] width 168 height 17
click at [608, 151] on select "Bhupinder (Lucky) Saini ✔ Mark Fowler ✔ Tama Baker ❌" at bounding box center [611, 153] width 168 height 17
click at [400, 152] on select "701 702 703 704 705 706 707 708 709 710 711 712 713 714 715 716 717 718 719 720" at bounding box center [433, 153] width 168 height 17
select select "717"
click at [349, 145] on select "701 702 703 704 705 706 707 708 709 710 711 712 713 714 715 716 717 718 719 720" at bounding box center [433, 153] width 168 height 17
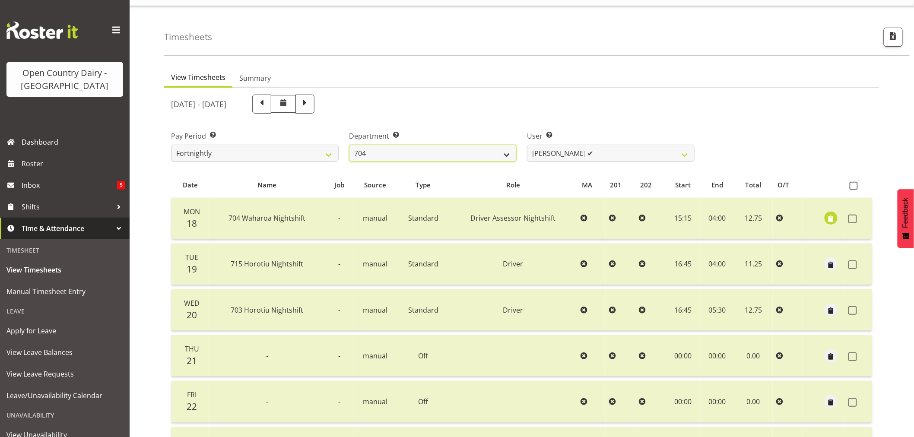
select select "8496"
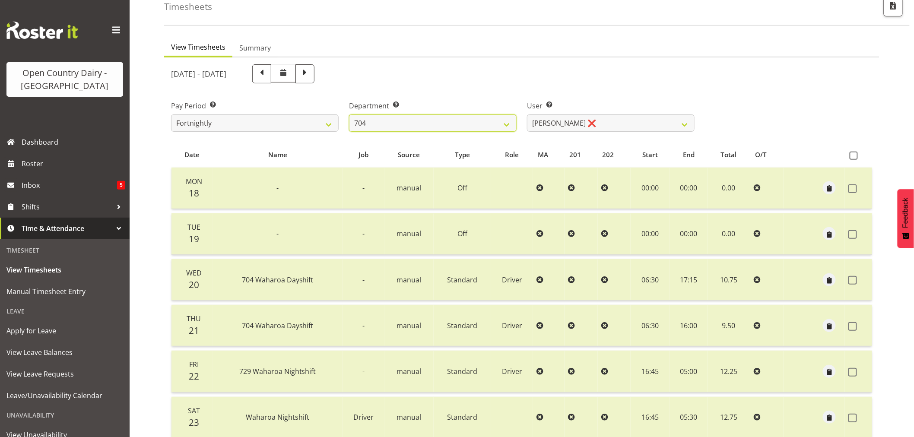
scroll to position [164, 0]
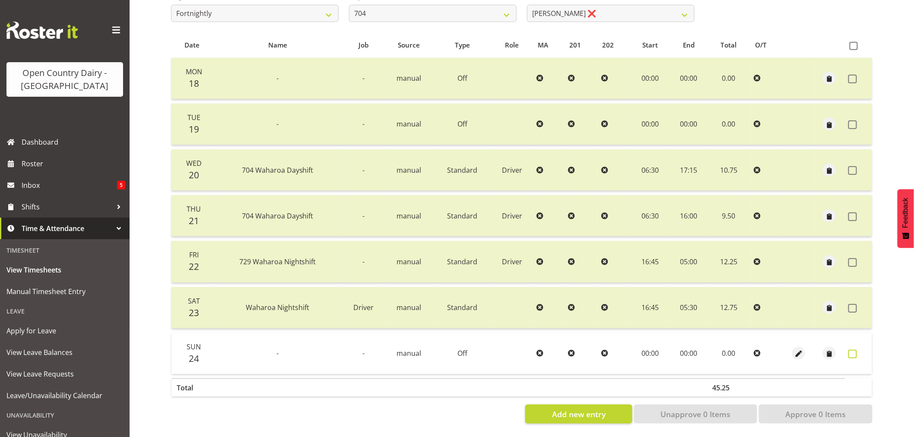
click at [854, 350] on span at bounding box center [852, 354] width 9 height 9
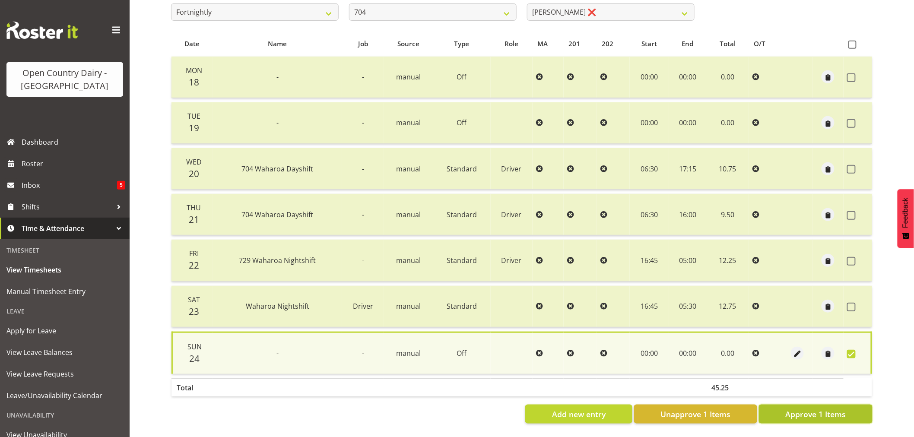
click at [817, 411] on span "Approve 1 Items" at bounding box center [815, 414] width 60 height 11
checkbox input "false"
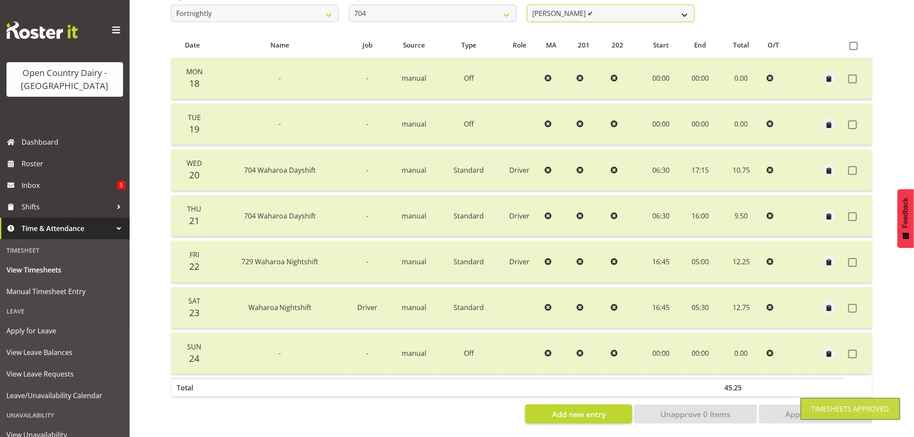
scroll to position [161, 0]
click at [614, 5] on select "Graham Houghton ✔ Jon Williams ❌ Stephen Rae ❌" at bounding box center [611, 13] width 168 height 17
select select "11180"
click at [527, 5] on select "Graham Houghton ✔ Jon Williams ❌ Stephen Rae ❌" at bounding box center [611, 13] width 168 height 17
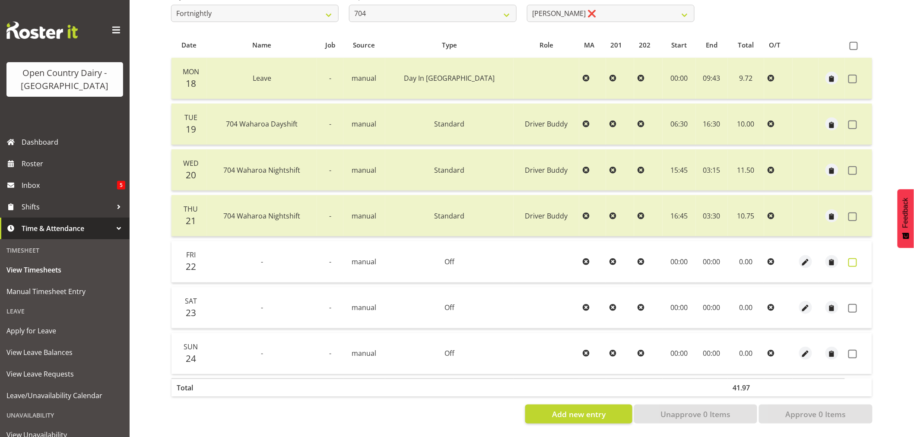
click at [853, 258] on span at bounding box center [852, 262] width 9 height 9
checkbox input "true"
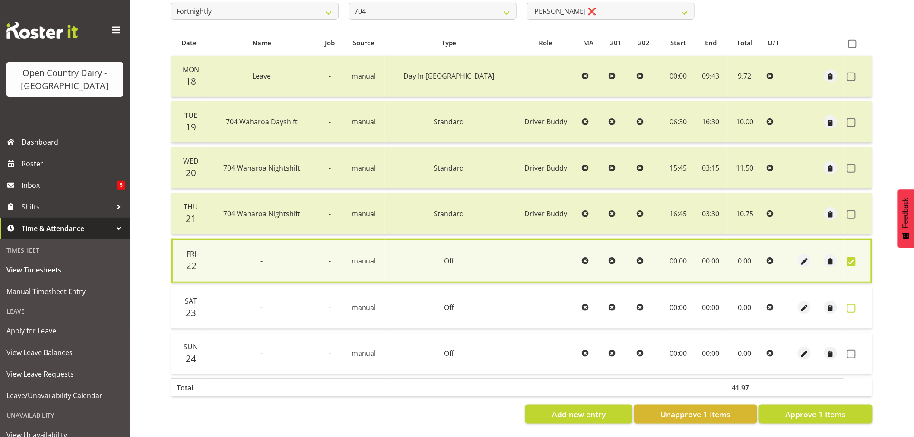
drag, startPoint x: 853, startPoint y: 303, endPoint x: 852, endPoint y: 308, distance: 4.8
click at [853, 304] on span at bounding box center [851, 308] width 9 height 9
checkbox input "true"
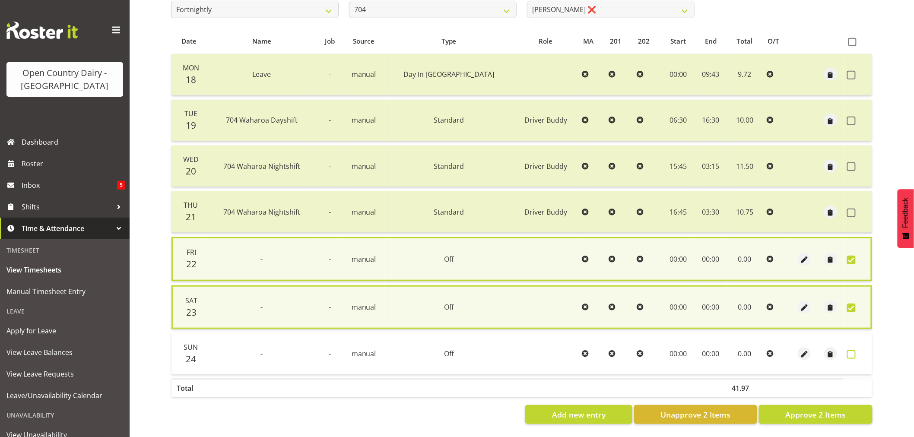
click at [851, 352] on span at bounding box center [851, 354] width 9 height 9
checkbox input "true"
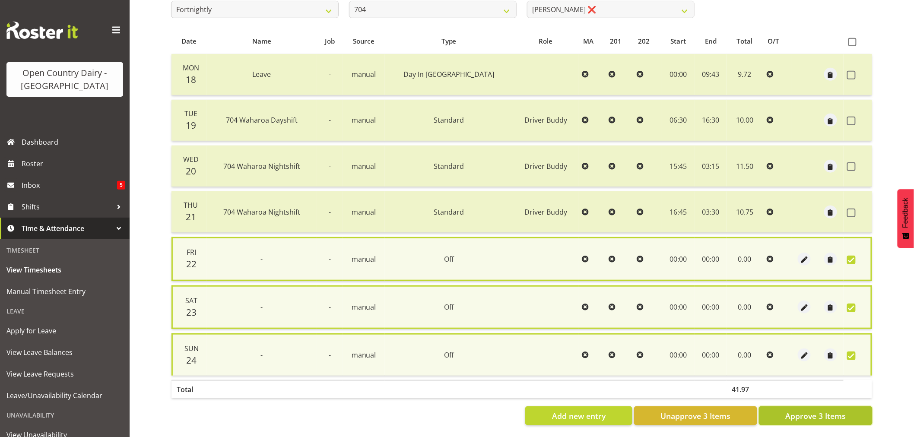
click at [812, 418] on span "Approve 3 Items" at bounding box center [815, 415] width 60 height 11
checkbox input "false"
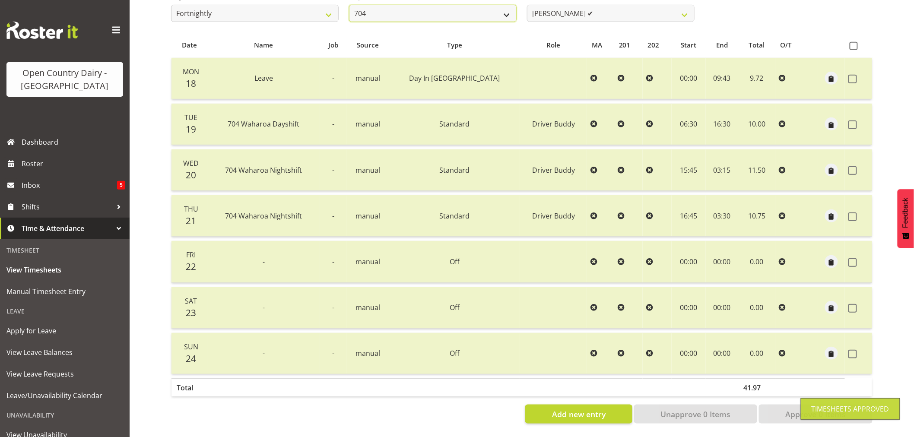
click at [417, 13] on select "701 702 703 704 705 706 707 708 709 710 711 712 713 714 715 716 717 718 719 720" at bounding box center [433, 13] width 168 height 17
select select "714"
click at [349, 5] on select "701 702 703 704 705 706 707 708 709 710 711 712 713 714 715 716 717 718 719 720" at bounding box center [433, 13] width 168 height 17
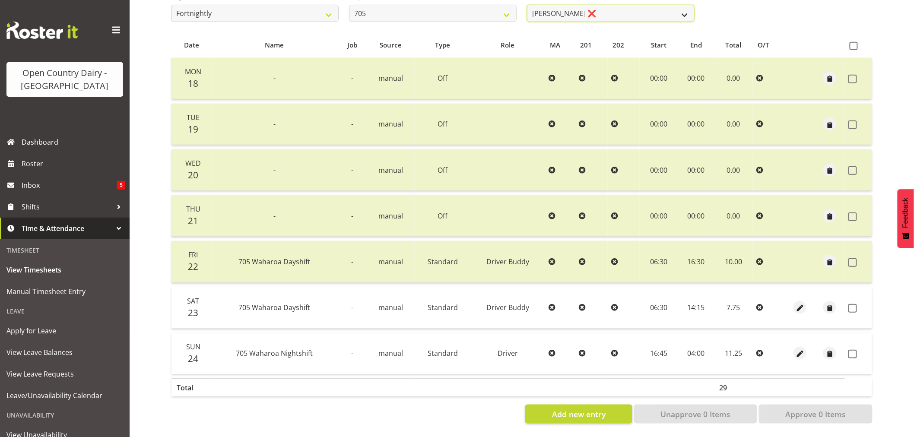
click at [627, 12] on select "Colin Kelly ❌ Craig Cottam ❌ John May ❌" at bounding box center [611, 13] width 168 height 17
select select "8257"
click at [527, 5] on select "Colin Kelly ❌ Craig Cottam ❌ John May ❌" at bounding box center [611, 13] width 168 height 17
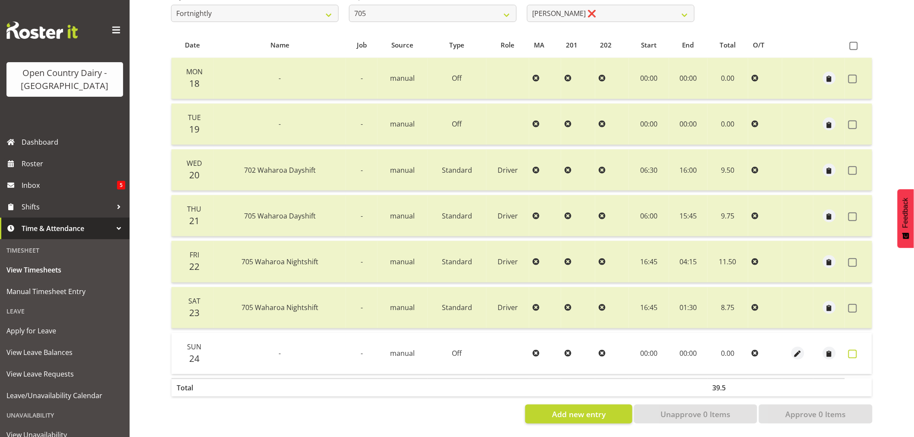
click at [853, 352] on span at bounding box center [852, 354] width 9 height 9
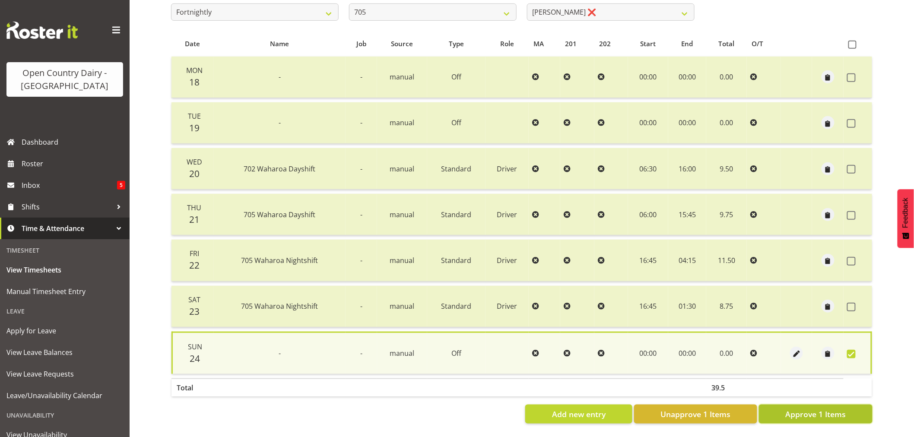
click at [824, 409] on span "Approve 1 Items" at bounding box center [815, 414] width 60 height 11
checkbox input "false"
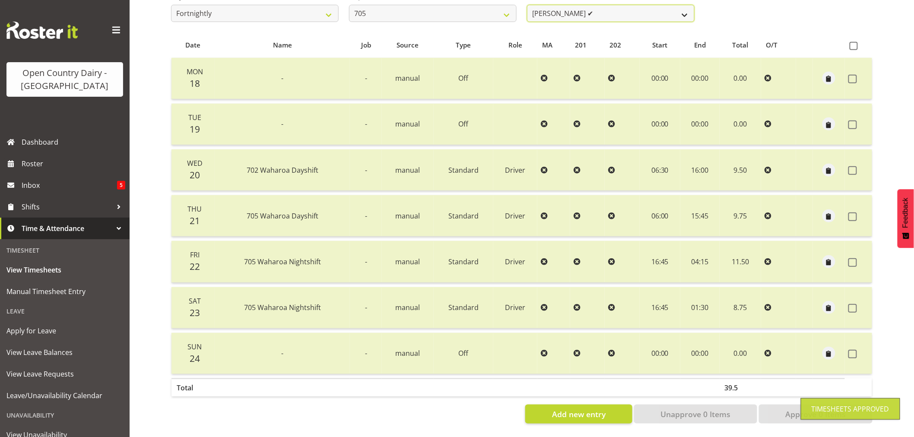
click at [600, 6] on select "Colin Kelly ❌ Craig Cottam ✔ John May ❌" at bounding box center [611, 13] width 168 height 17
select select "11696"
click at [527, 5] on select "Colin Kelly ❌ Craig Cottam ✔ John May ❌" at bounding box center [611, 13] width 168 height 17
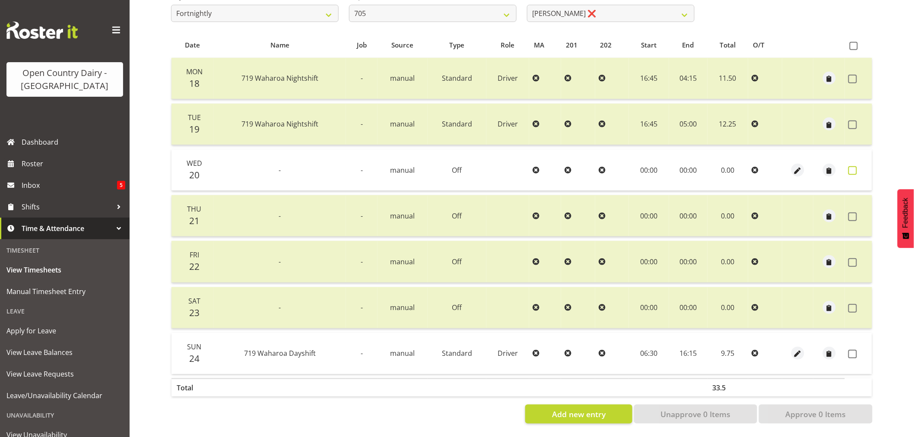
click at [852, 166] on span at bounding box center [852, 170] width 9 height 9
checkbox input "true"
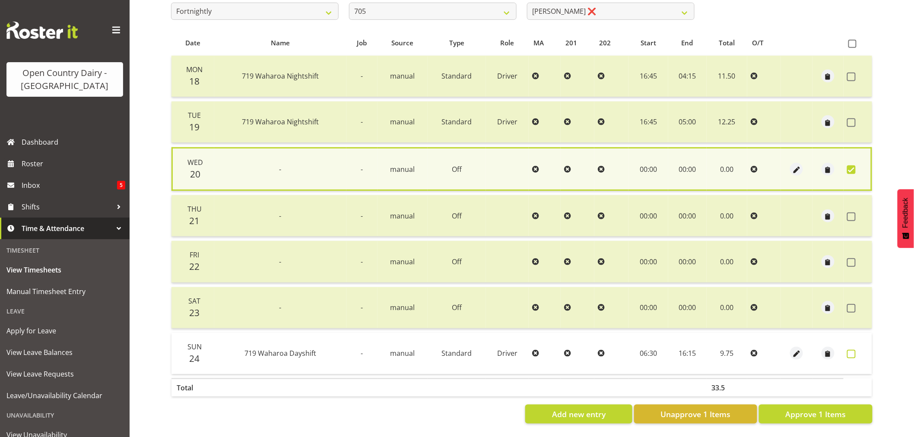
click at [848, 350] on span at bounding box center [851, 354] width 9 height 9
checkbox input "true"
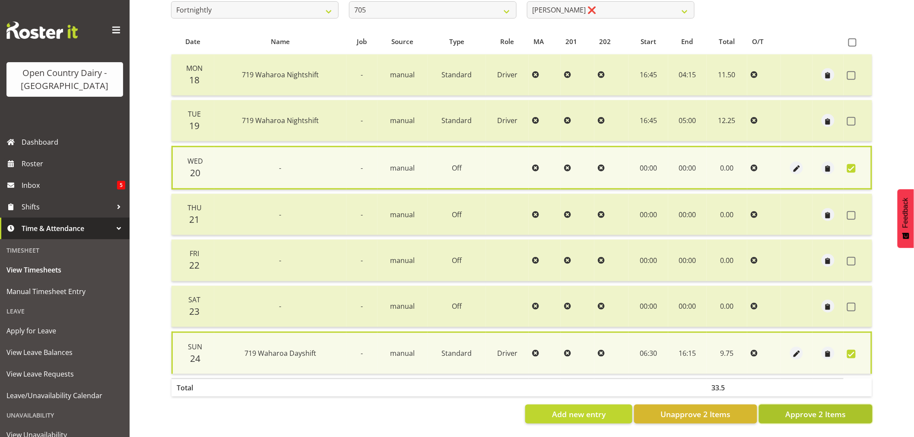
click at [792, 417] on span "Approve 2 Items" at bounding box center [815, 414] width 60 height 11
checkbox input "false"
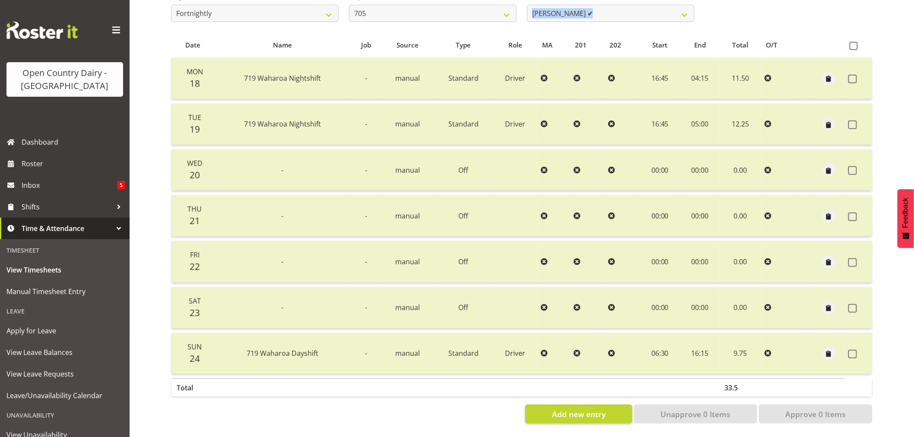
click at [601, 22] on div "August 18th - August 24th 2025 Pay Period Select which pay period you would lik…" at bounding box center [521, 186] width 701 height 474
click at [605, 14] on select "Colin Kelly ❌ Craig Cottam ✔ John May ✔" at bounding box center [611, 13] width 168 height 17
click at [759, 18] on div "Pay Period Select which pay period you would like to view. Fortnightly Departme…" at bounding box center [522, 3] width 712 height 48
click at [407, 5] on select "701 702 703 704 705 706 707 708 709 710 711 712 713 714 715 716 717 718 719 720" at bounding box center [433, 13] width 168 height 17
select select "721"
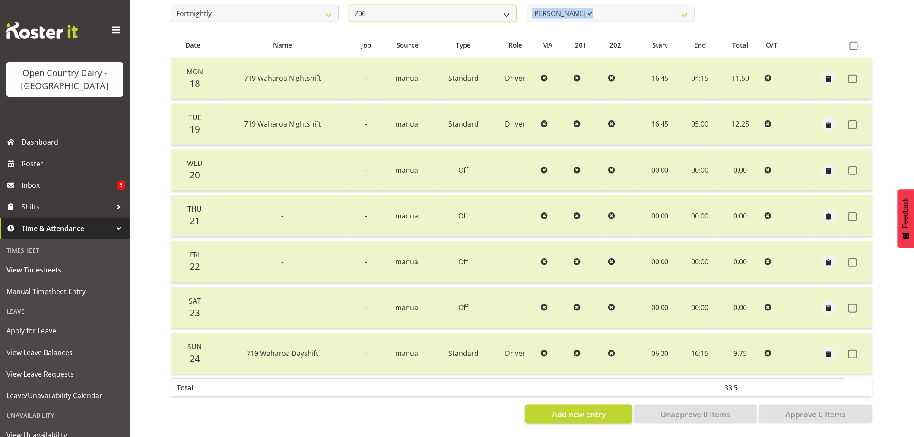
click at [349, 5] on select "701 702 703 704 705 706 707 708 709 710 711 712 713 714 715 716 717 718 719 720" at bounding box center [433, 13] width 168 height 17
select select "11239"
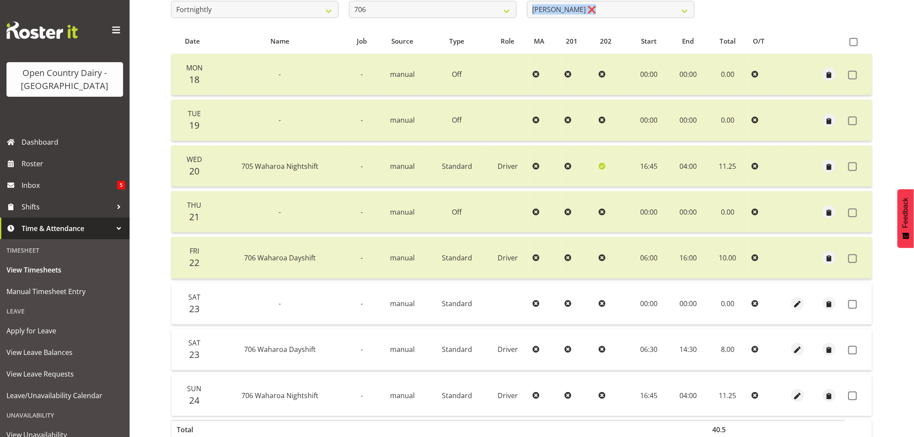
click at [813, 27] on div "August 18th - August 24th 2025 Pay Period Select which pay period you would lik…" at bounding box center [521, 206] width 701 height 520
click at [813, 26] on div "August 18th - August 24th 2025 Pay Period Select which pay period you would lik…" at bounding box center [521, 206] width 701 height 520
click at [813, 24] on div "August 18th - August 24th 2025 Pay Period Select which pay period you would lik…" at bounding box center [521, 206] width 701 height 520
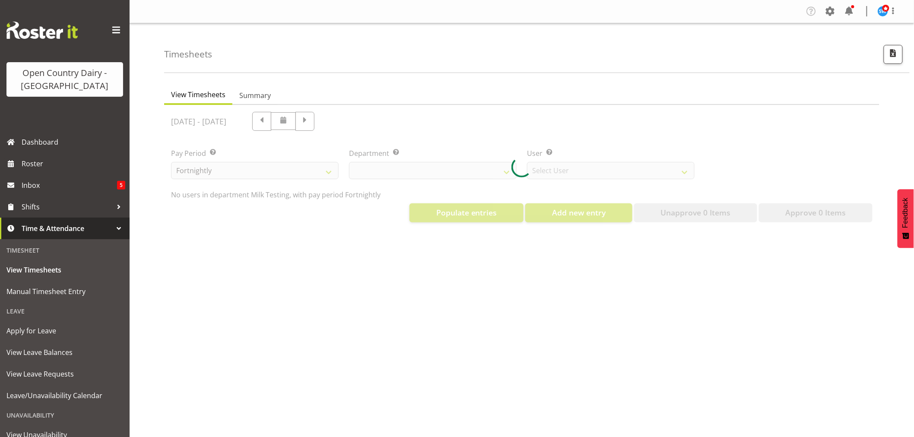
select select "733"
select select "7414"
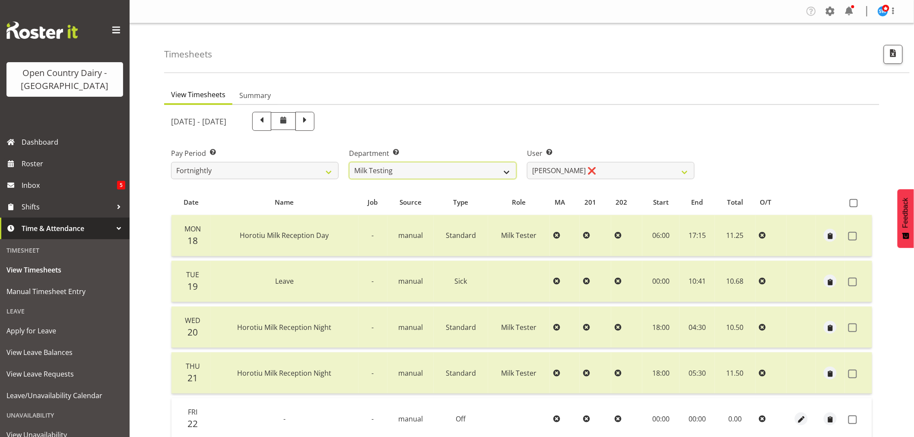
click at [438, 168] on select "701 702 703 704 705 706 707 708 709 710 711 712 713 714 715 716 717 718 719 720" at bounding box center [433, 170] width 168 height 17
select select "721"
click at [349, 162] on select "701 702 703 704 705 706 707 708 709 710 711 712 713 714 715 716 717 718 719 720" at bounding box center [433, 170] width 168 height 17
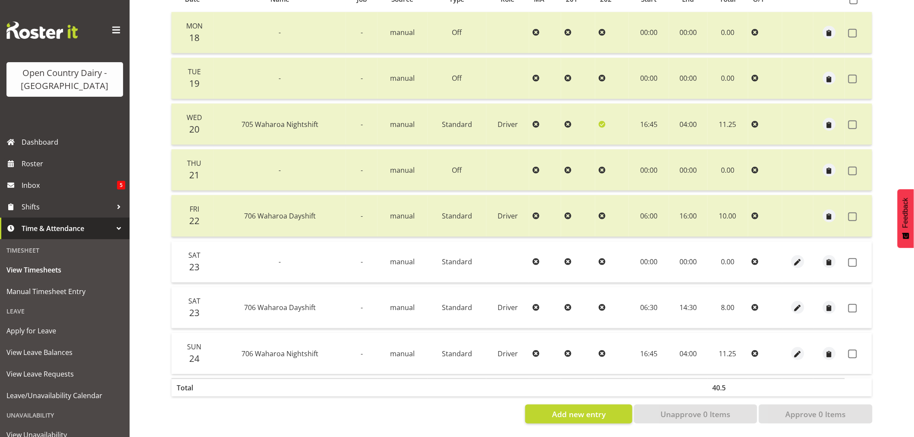
scroll to position [209, 0]
click at [797, 258] on span "button" at bounding box center [798, 263] width 10 height 10
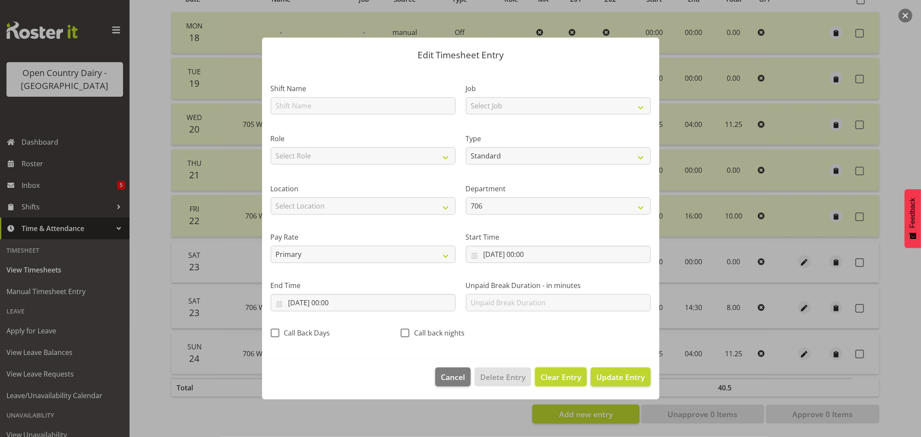
click at [563, 378] on span "Clear Entry" at bounding box center [561, 376] width 41 height 11
select select "Off"
type input "0"
select select
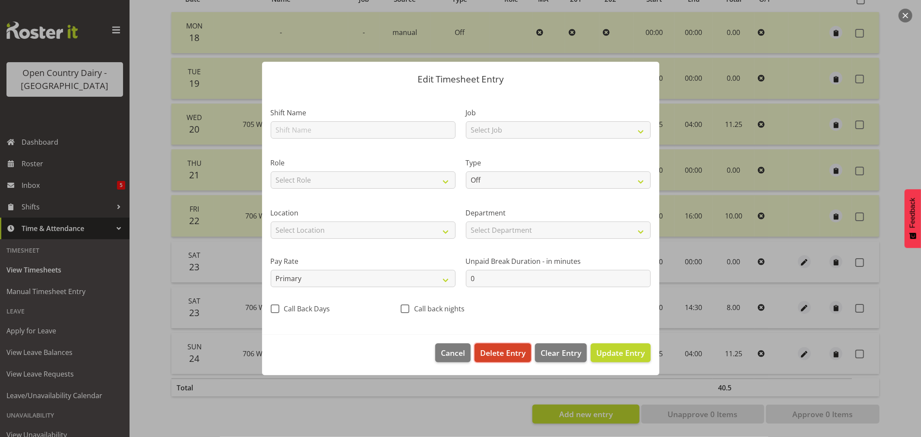
click at [499, 355] on span "Delete Entry" at bounding box center [502, 352] width 45 height 11
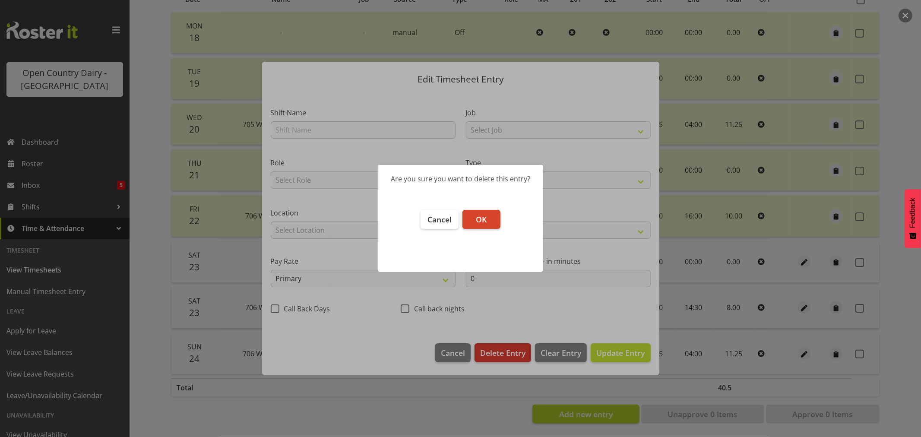
click at [474, 214] on button "OK" at bounding box center [482, 219] width 38 height 19
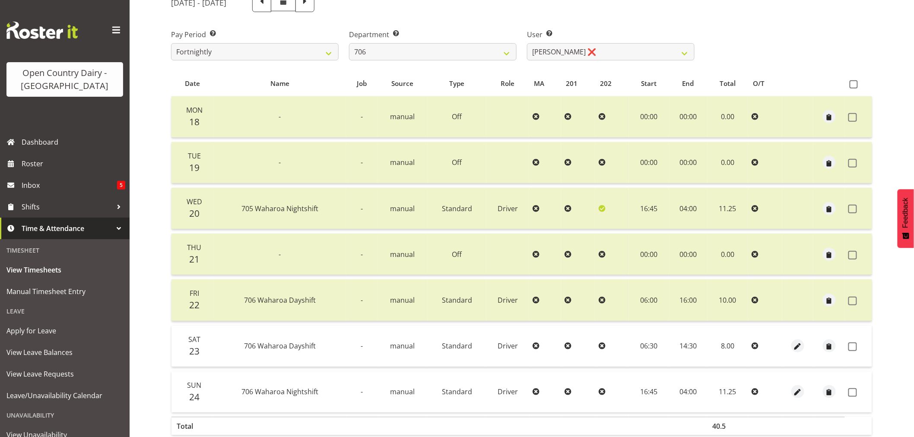
scroll to position [0, 0]
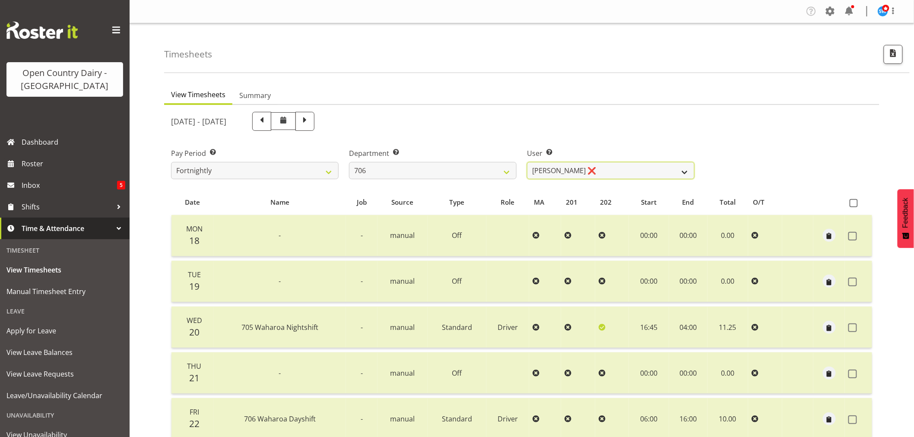
click at [632, 169] on select "[PERSON_NAME] ❌ [PERSON_NAME] ❌ [PERSON_NAME] ❌ [PERSON_NAME] ❌" at bounding box center [611, 170] width 168 height 17
select select "10389"
click at [527, 162] on select "[PERSON_NAME] ❌ [PERSON_NAME] ❌ [PERSON_NAME] ❌ [PERSON_NAME] ❌" at bounding box center [611, 170] width 168 height 17
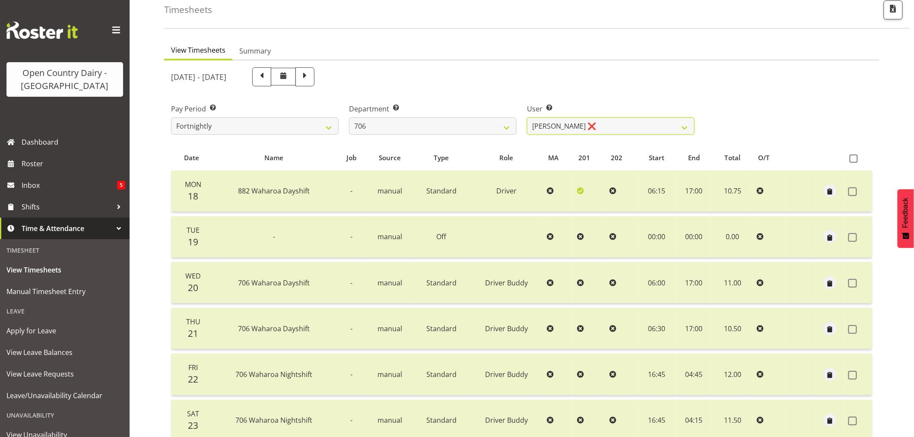
scroll to position [164, 0]
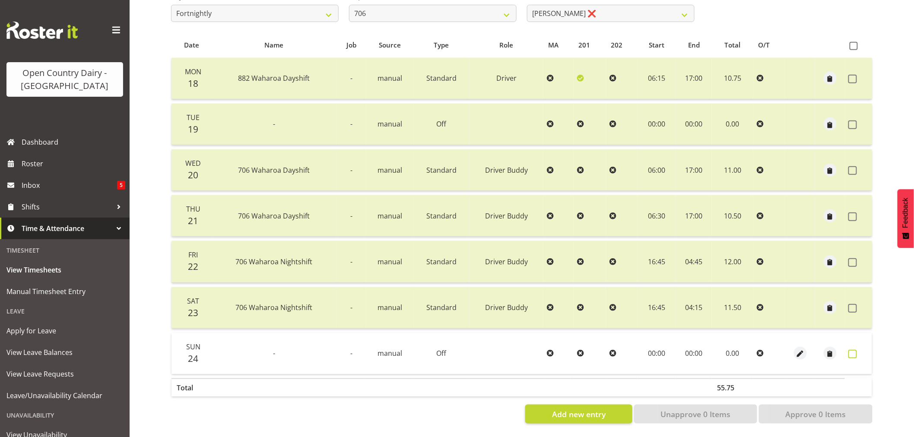
click at [852, 350] on span at bounding box center [852, 354] width 9 height 9
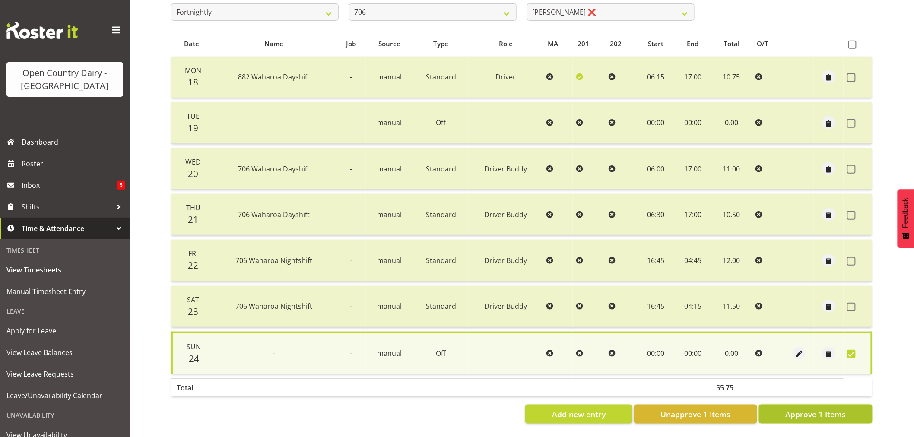
click at [799, 412] on span "Approve 1 Items" at bounding box center [815, 414] width 60 height 11
checkbox input "false"
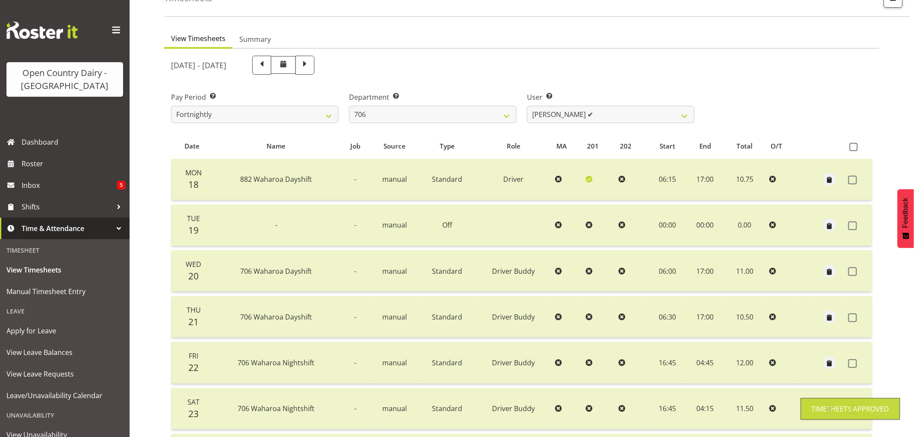
scroll to position [20, 0]
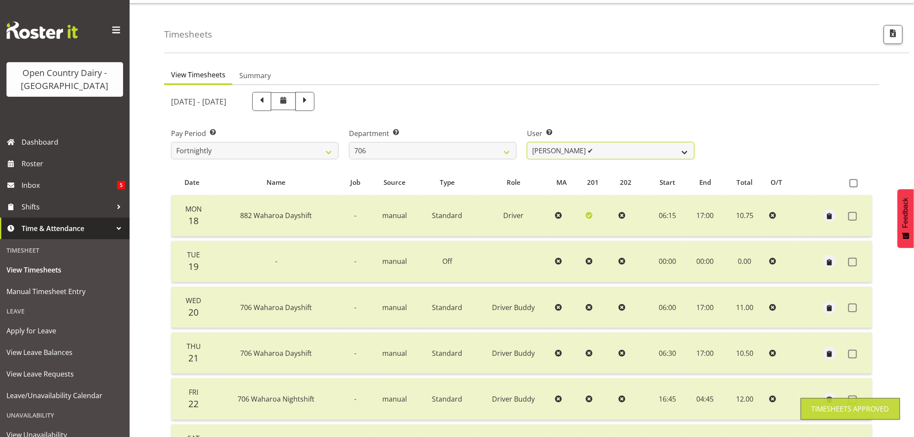
click at [576, 149] on select "[PERSON_NAME] ❌ [PERSON_NAME] ✔ [PERSON_NAME] ❌ [PERSON_NAME] ❌" at bounding box center [611, 150] width 168 height 17
select select "8472"
click at [527, 142] on select "[PERSON_NAME] ❌ [PERSON_NAME] ✔ [PERSON_NAME] ❌ [PERSON_NAME] ❌" at bounding box center [611, 150] width 168 height 17
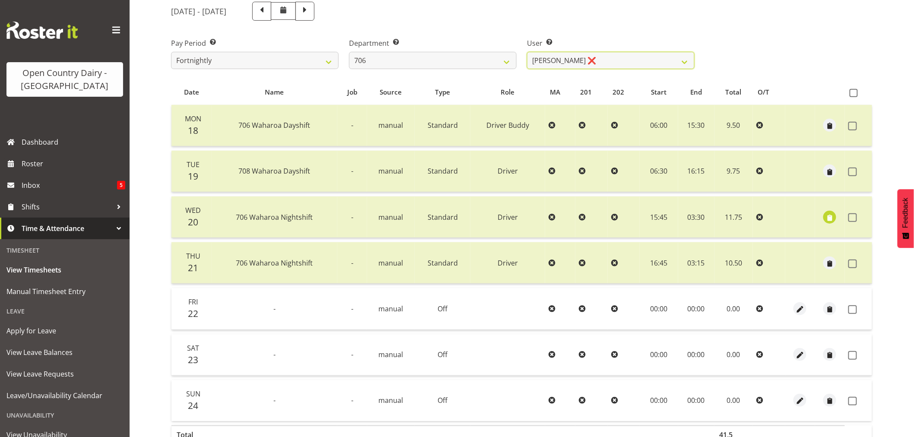
scroll to position [164, 0]
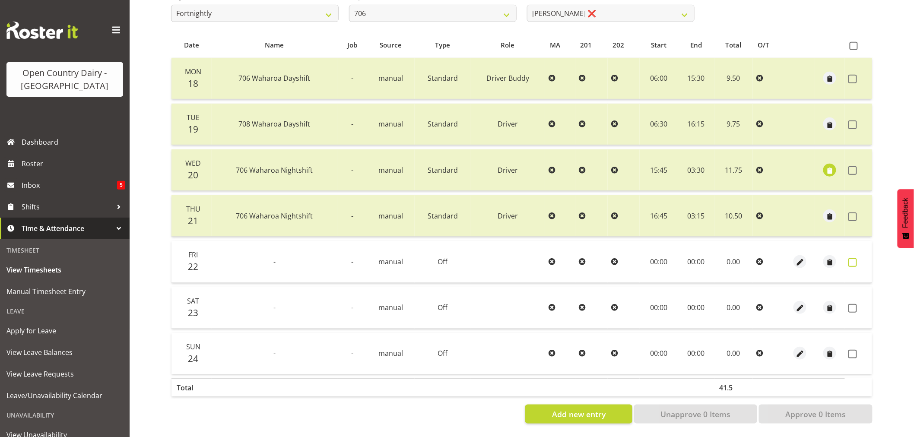
click at [852, 258] on span at bounding box center [852, 262] width 9 height 9
checkbox input "true"
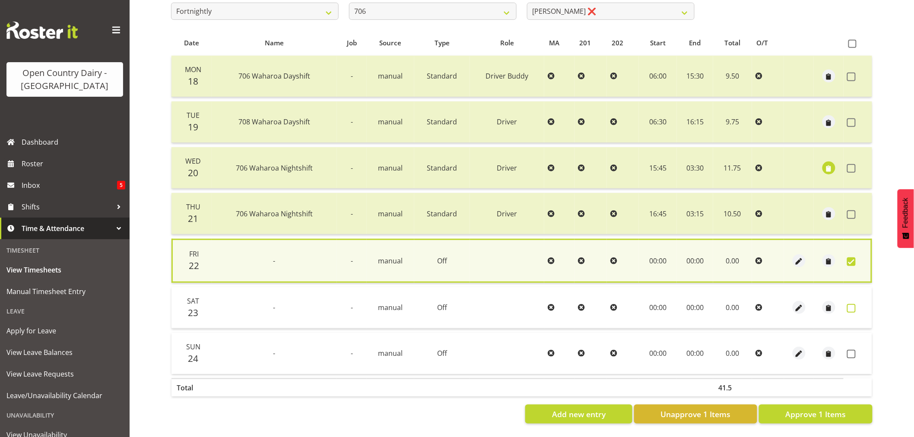
click at [852, 304] on span at bounding box center [851, 308] width 9 height 9
checkbox input "true"
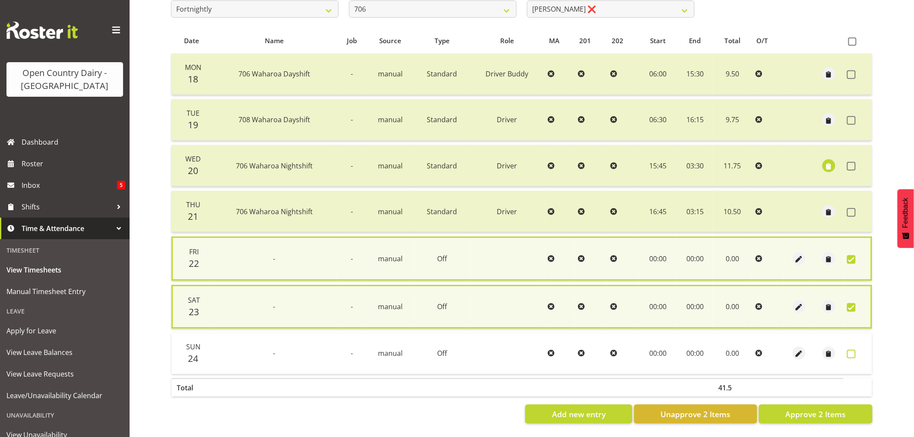
click at [853, 350] on span at bounding box center [851, 354] width 9 height 9
checkbox input "true"
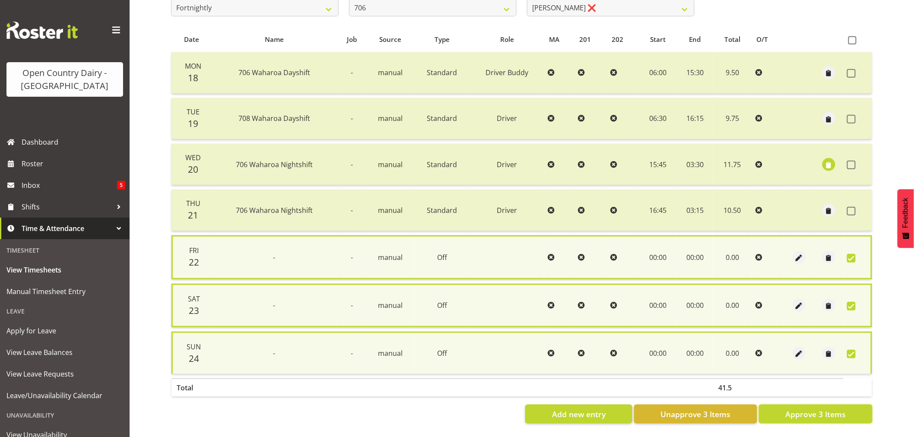
click at [827, 413] on span "Approve 3 Items" at bounding box center [815, 414] width 60 height 11
checkbox input "false"
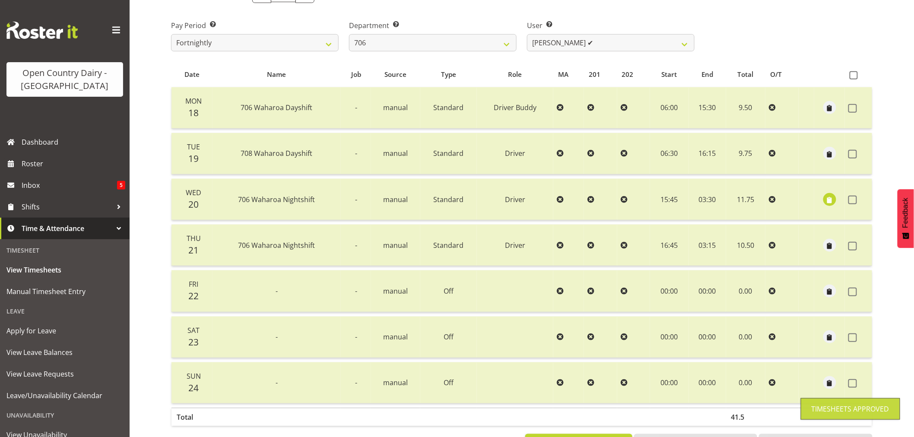
scroll to position [20, 0]
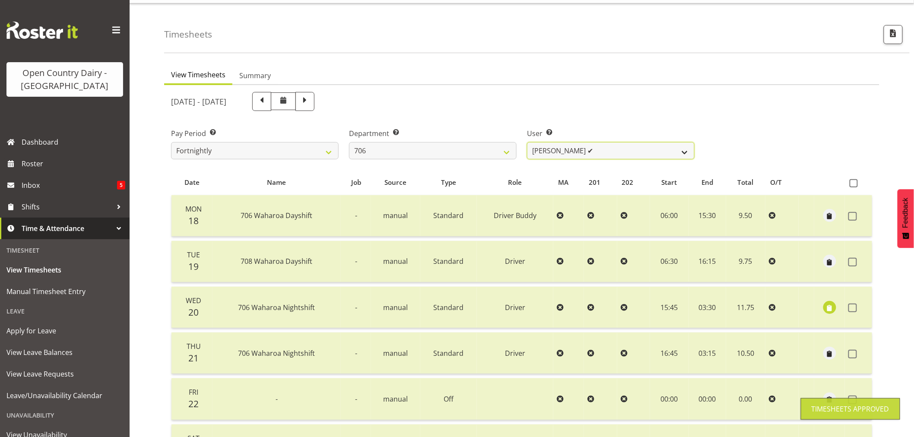
click at [604, 145] on select "[PERSON_NAME] ❌ [PERSON_NAME] ✔ [PERSON_NAME] ✔ [PERSON_NAME] ❌" at bounding box center [611, 150] width 168 height 17
select select "11079"
click at [527, 142] on select "[PERSON_NAME] ❌ [PERSON_NAME] ✔ [PERSON_NAME] ✔ [PERSON_NAME] ❌" at bounding box center [611, 150] width 168 height 17
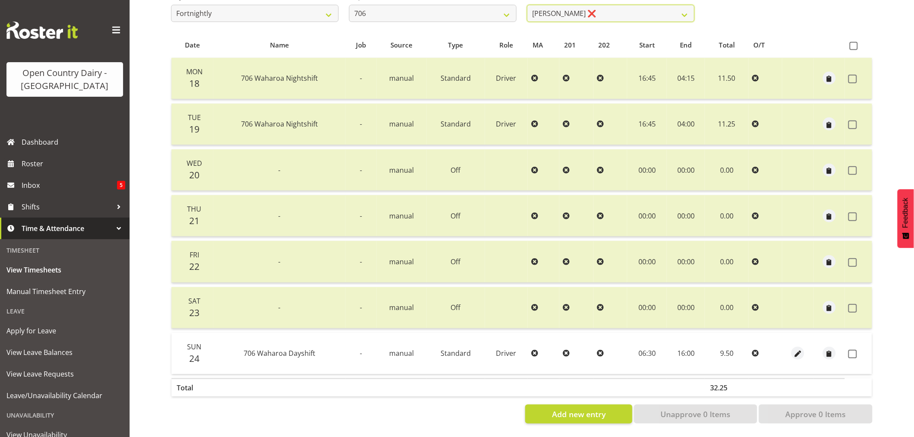
scroll to position [164, 0]
click at [853, 350] on span at bounding box center [852, 354] width 9 height 9
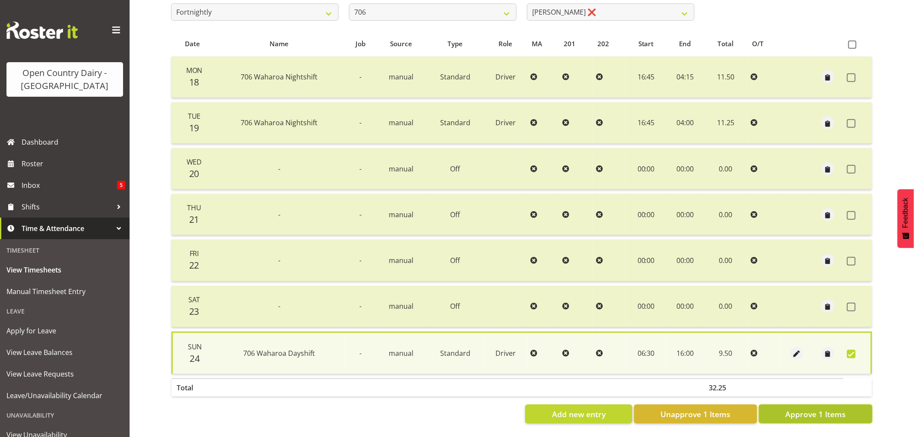
click at [803, 409] on span "Approve 1 Items" at bounding box center [815, 414] width 60 height 11
checkbox input "false"
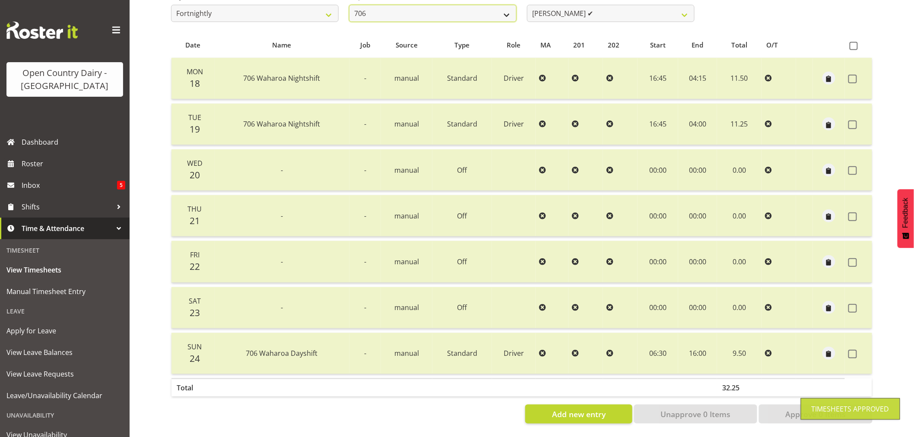
scroll to position [161, 0]
drag, startPoint x: 378, startPoint y: 5, endPoint x: 376, endPoint y: 16, distance: 11.9
click at [378, 5] on select "701 702 703 704 705 706 707 708 709 710 711 712 713 714 715 716 717 718 719 720" at bounding box center [433, 13] width 168 height 17
select select "811"
click at [349, 5] on select "701 702 703 704 705 706 707 708 709 710 711 712 713 714 715 716 717 718 719 720" at bounding box center [433, 13] width 168 height 17
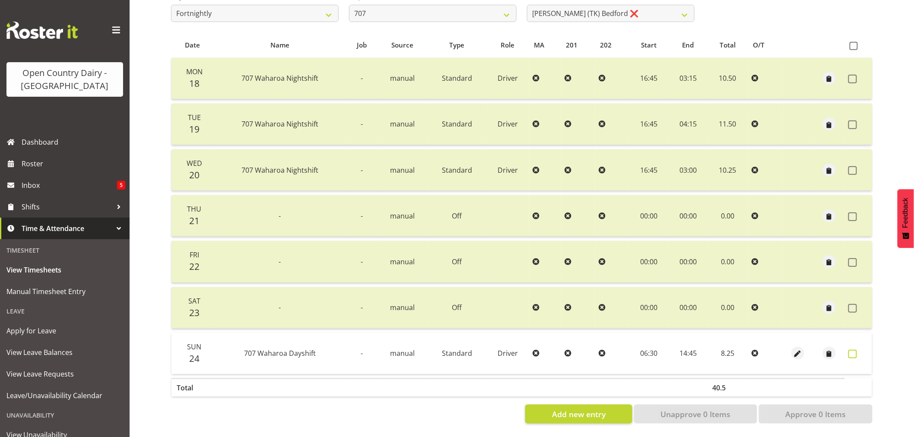
drag, startPoint x: 851, startPoint y: 349, endPoint x: 848, endPoint y: 356, distance: 7.9
click at [851, 350] on span at bounding box center [852, 354] width 9 height 9
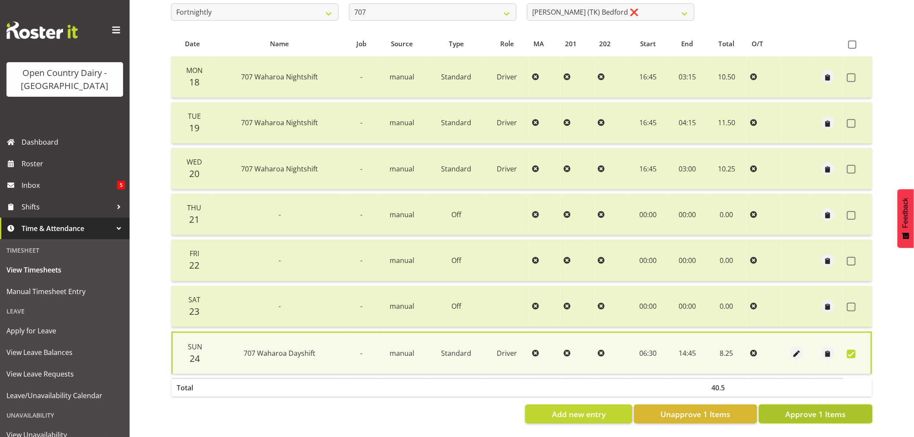
click at [827, 412] on span "Approve 1 Items" at bounding box center [815, 414] width 60 height 11
checkbox input "false"
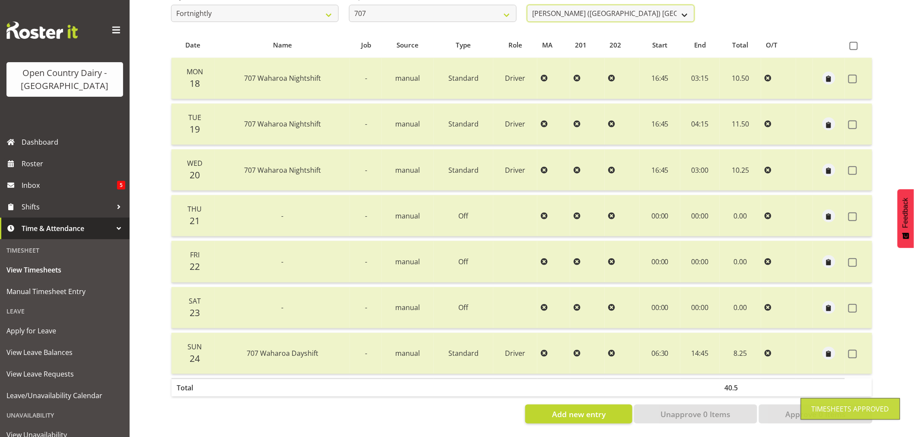
click at [622, 9] on select "[PERSON_NAME] (TK) [PERSON_NAME] ✔ [PERSON_NAME] ❌" at bounding box center [611, 13] width 168 height 17
select select "8199"
click at [527, 5] on select "[PERSON_NAME] (TK) [PERSON_NAME] ✔ [PERSON_NAME] ❌" at bounding box center [611, 13] width 168 height 17
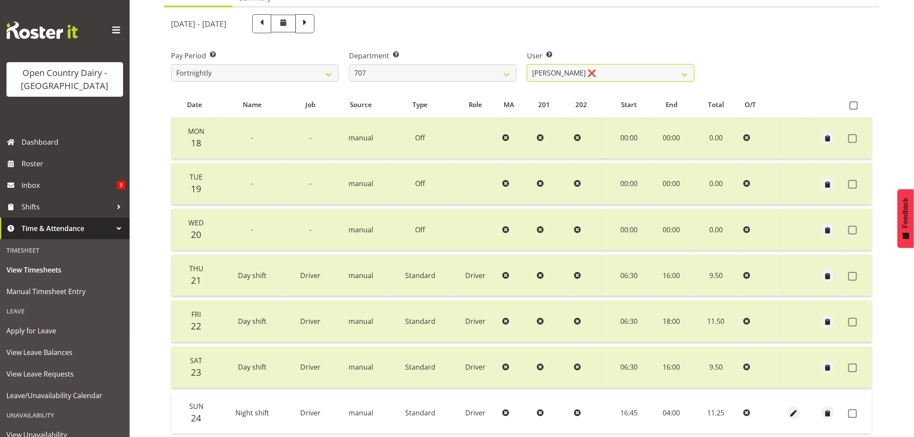
scroll to position [17, 0]
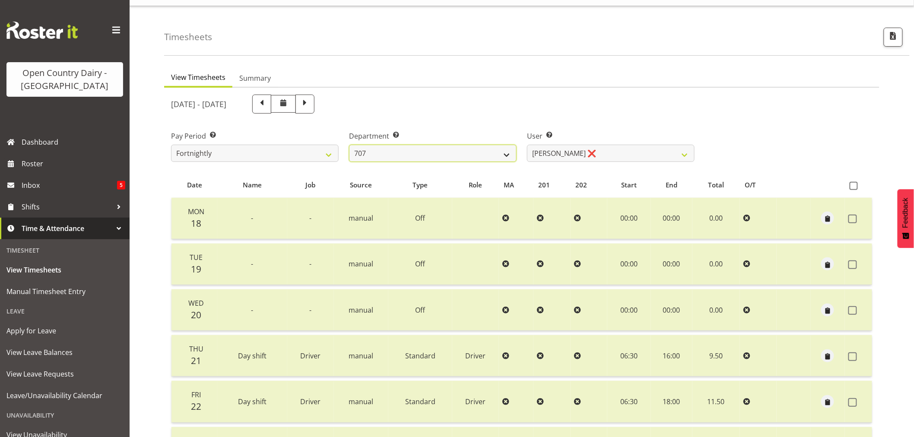
click at [440, 151] on select "701 702 703 704 705 706 707 708 709 710 711 712 713 714 715 716 717 718 719 720" at bounding box center [433, 153] width 168 height 17
select select "762"
click at [349, 145] on select "701 702 703 704 705 706 707 708 709 710 711 712 713 714 715 716 717 718 719 720" at bounding box center [433, 153] width 168 height 17
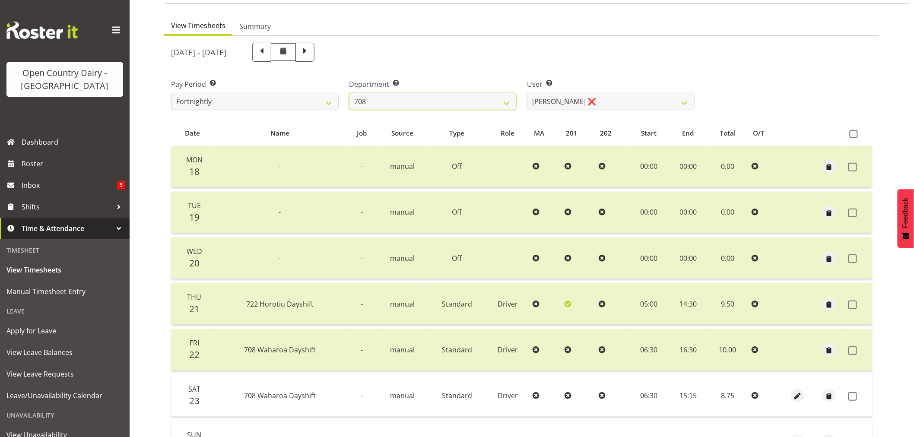
scroll to position [68, 0]
click at [594, 102] on select "[PERSON_NAME] ❌ [PERSON_NAME] ❌" at bounding box center [611, 102] width 168 height 17
select select "11697"
click at [527, 94] on select "[PERSON_NAME] ❌ [PERSON_NAME] ❌" at bounding box center [611, 102] width 168 height 17
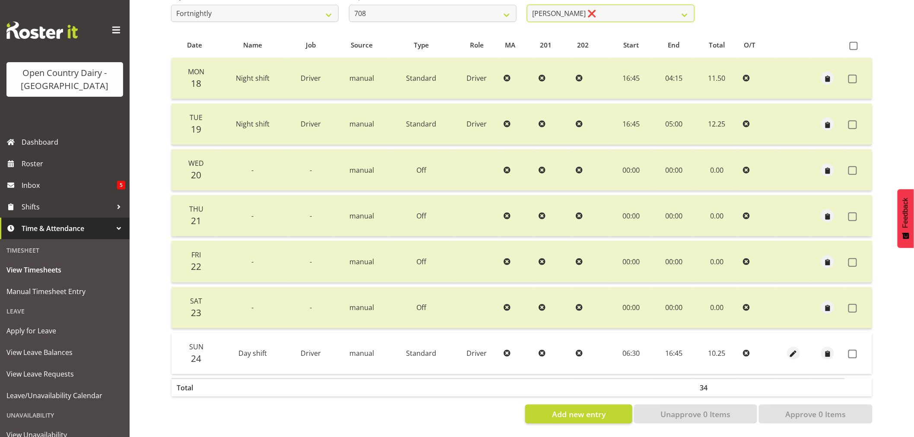
scroll to position [164, 0]
click at [851, 350] on span at bounding box center [852, 354] width 9 height 9
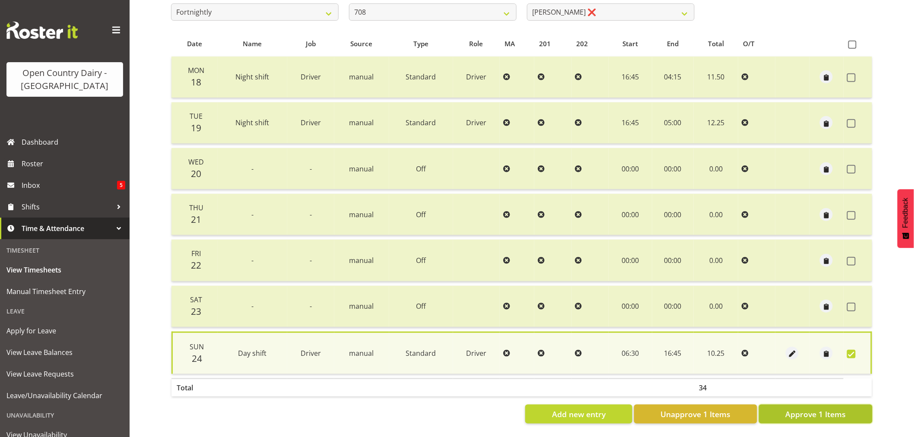
click at [810, 409] on span "Approve 1 Items" at bounding box center [815, 414] width 60 height 11
checkbox input "false"
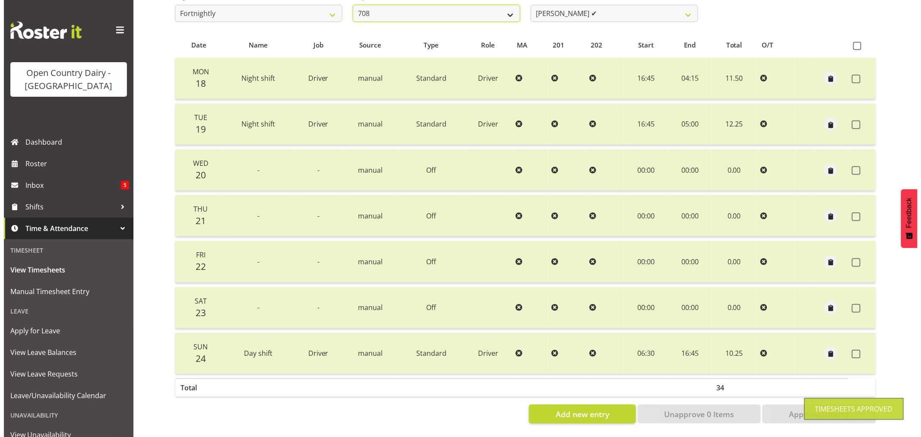
scroll to position [161, 0]
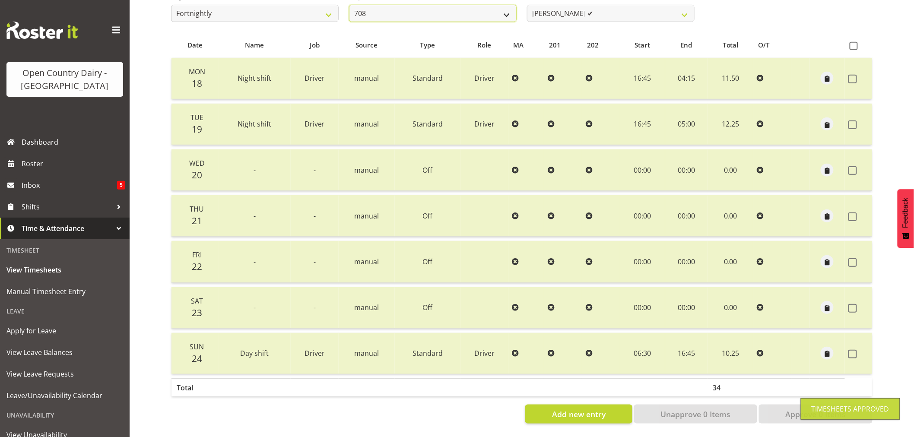
click at [424, 8] on select "701 702 703 704 705 706 707 708 709 710 711 712 713 714 715 716 717 718 719 720" at bounding box center [433, 13] width 168 height 17
select select "735"
click at [349, 5] on select "701 702 703 704 705 706 707 708 709 710 711 712 713 714 715 716 717 718 719 720" at bounding box center [433, 13] width 168 height 17
select select "10056"
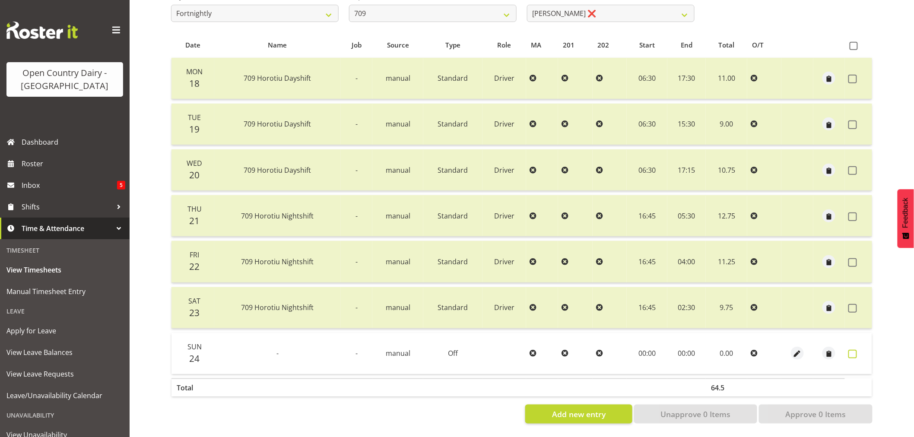
click at [850, 350] on span at bounding box center [852, 354] width 9 height 9
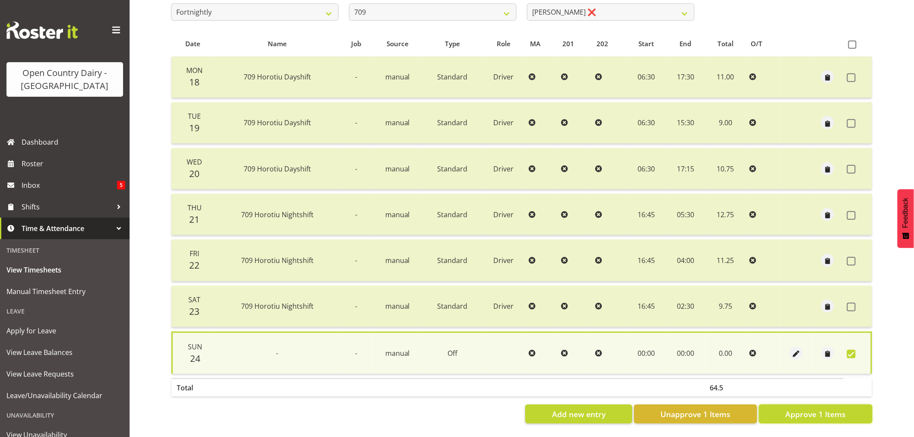
drag, startPoint x: 789, startPoint y: 407, endPoint x: 783, endPoint y: 400, distance: 9.9
click at [786, 405] on button "Approve 1 Items" at bounding box center [816, 414] width 114 height 19
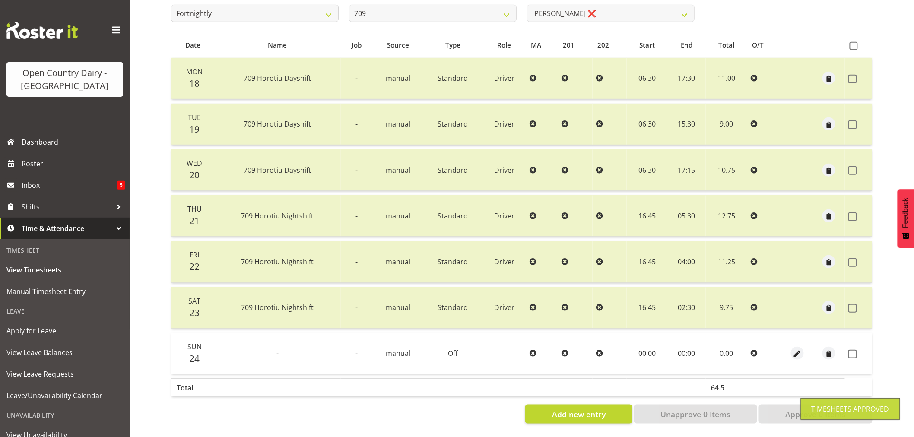
checkbox input "false"
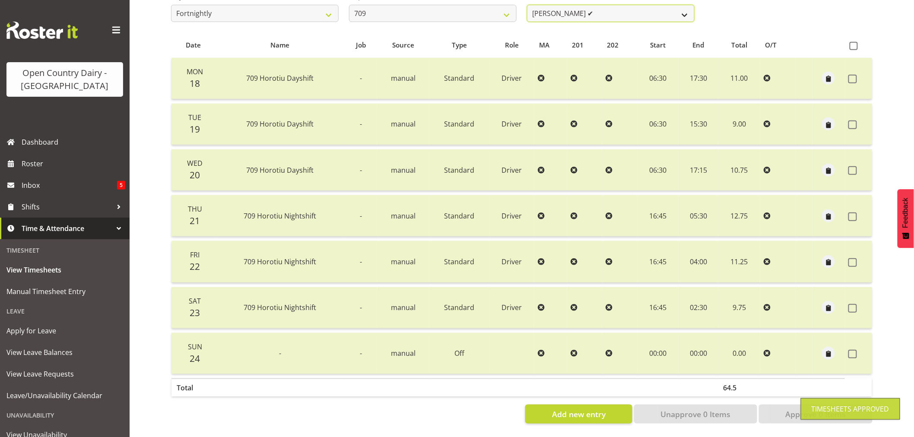
click at [590, 9] on select "[PERSON_NAME] ✔ [PERSON_NAME] ❌ [PERSON_NAME] ❌ [PERSON_NAME] ❌" at bounding box center [611, 13] width 168 height 17
select select "9989"
click at [527, 5] on select "[PERSON_NAME] ✔ [PERSON_NAME] ❌ [PERSON_NAME] ❌ [PERSON_NAME] ❌" at bounding box center [611, 13] width 168 height 17
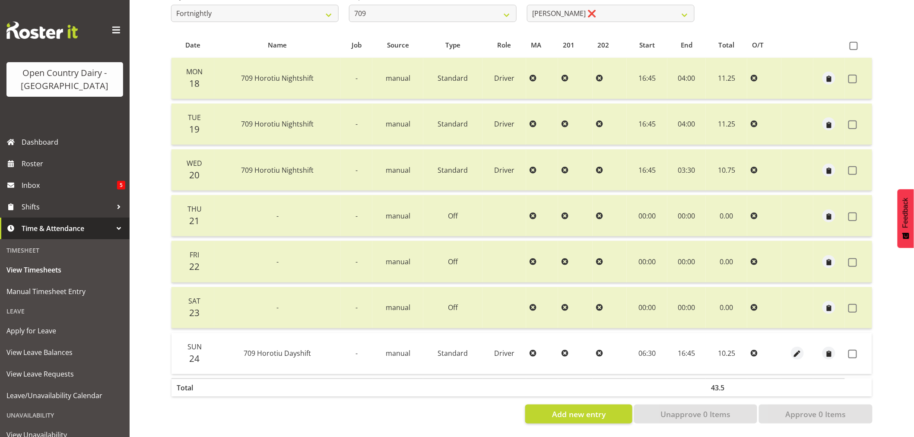
drag, startPoint x: 853, startPoint y: 349, endPoint x: 848, endPoint y: 372, distance: 23.7
click at [853, 350] on span at bounding box center [852, 354] width 9 height 9
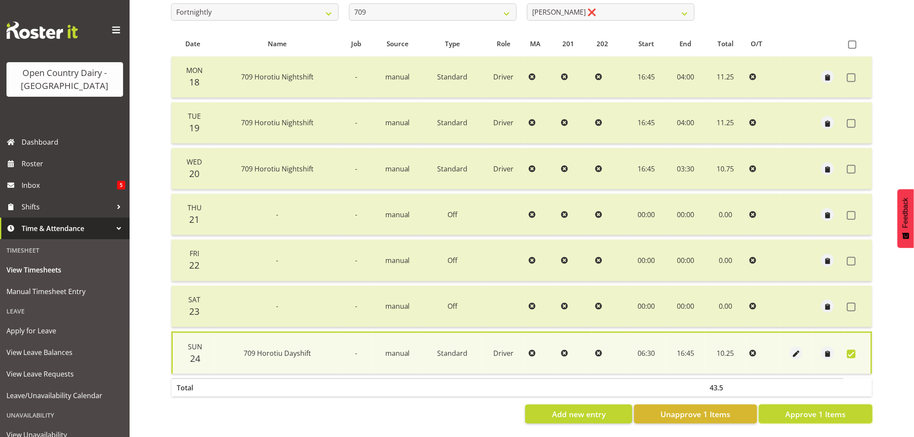
click at [824, 413] on span "Approve 1 Items" at bounding box center [815, 414] width 60 height 11
checkbox input "false"
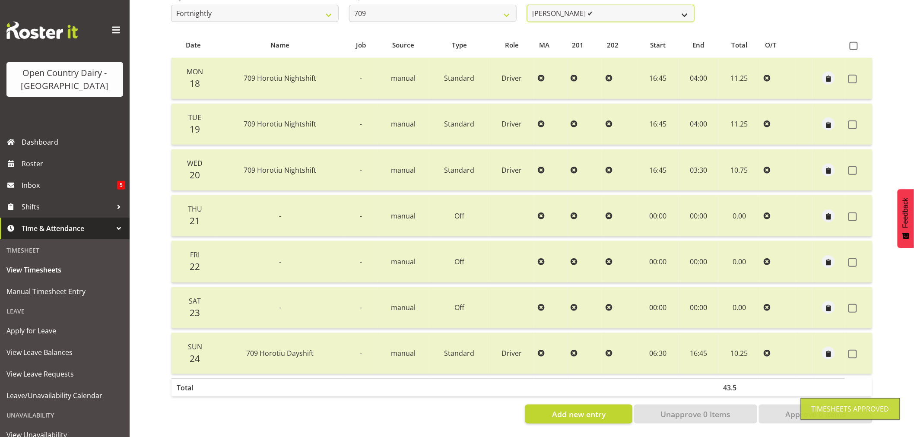
click at [616, 9] on select "[PERSON_NAME] ✔ [PERSON_NAME] ❌ [PERSON_NAME] ✔ [PERSON_NAME] ❌" at bounding box center [611, 13] width 168 height 17
select select "9890"
click at [527, 5] on select "[PERSON_NAME] ✔ [PERSON_NAME] ❌ [PERSON_NAME] ✔ [PERSON_NAME] ❌" at bounding box center [611, 13] width 168 height 17
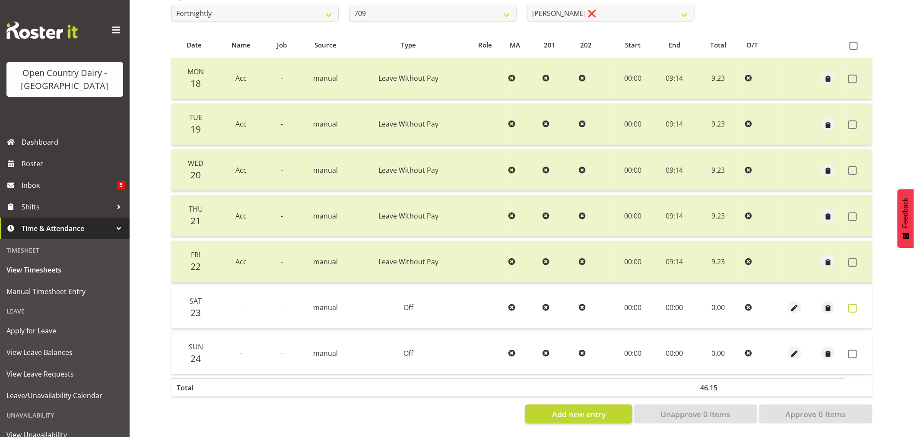
click at [850, 304] on span at bounding box center [852, 308] width 9 height 9
checkbox input "true"
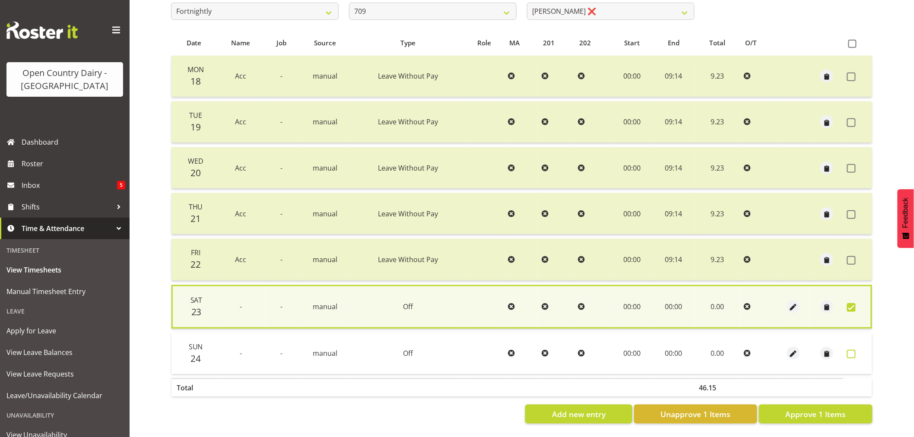
click at [850, 351] on span at bounding box center [851, 354] width 9 height 9
checkbox input "true"
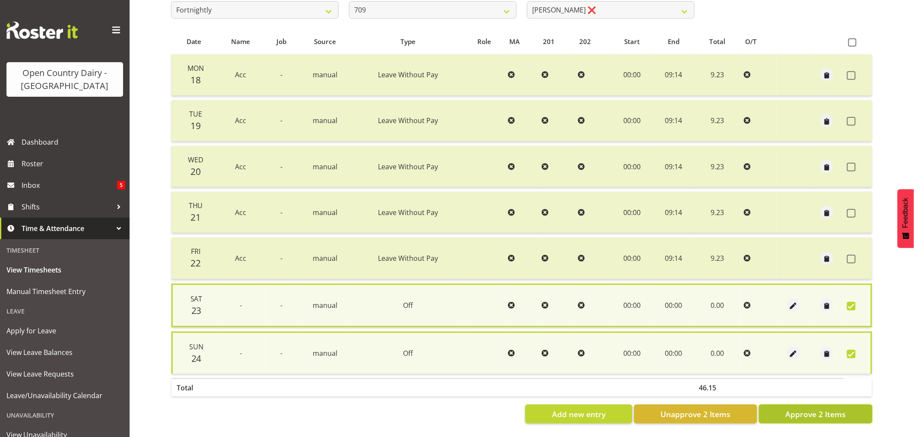
click at [812, 412] on span "Approve 2 Items" at bounding box center [815, 414] width 60 height 11
checkbox input "false"
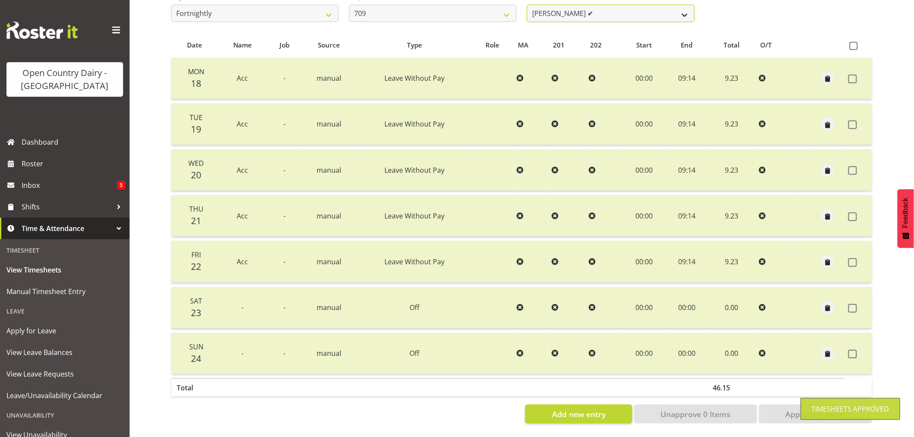
click at [602, 7] on select "[PERSON_NAME] ✔ [PERSON_NAME] ❌ [PERSON_NAME] ✔ [PERSON_NAME] ✔" at bounding box center [611, 13] width 168 height 17
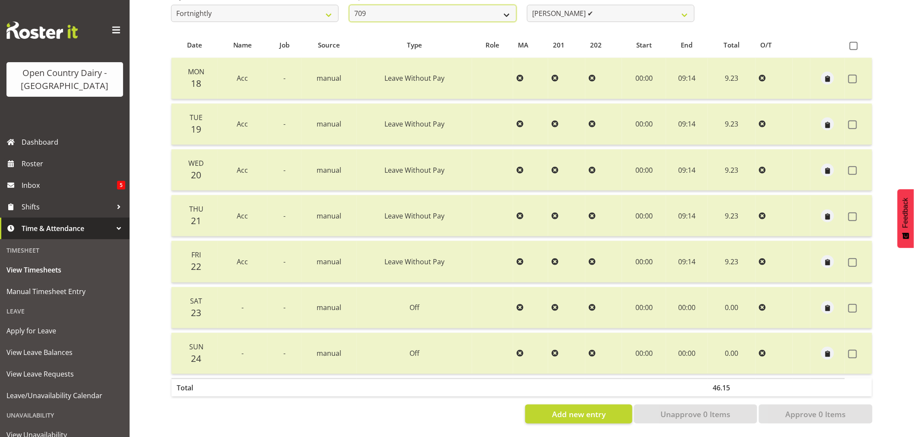
click at [442, 9] on select "701 702 703 704 705 706 707 708 709 710 711 712 713 714 715 716 717 718 719 720" at bounding box center [433, 13] width 168 height 17
select select "875"
click at [349, 5] on select "701 702 703 704 705 706 707 708 709 710 711 712 713 714 715 716 717 718 719 720" at bounding box center [433, 13] width 168 height 17
select select "10971"
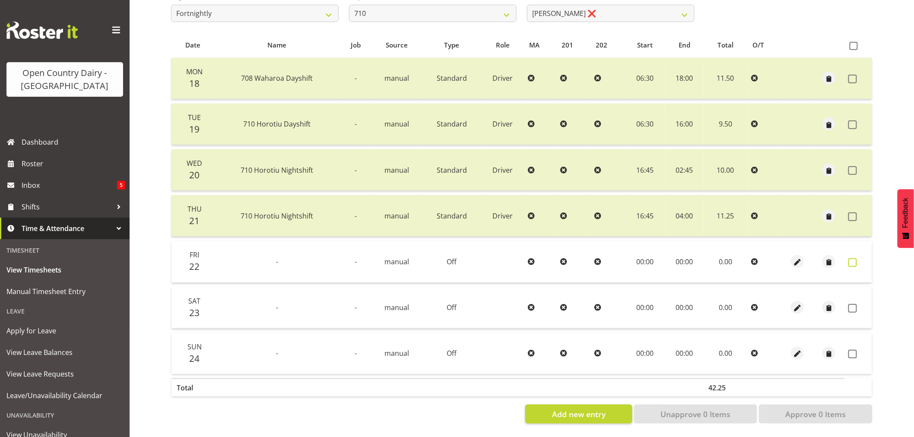
click at [849, 258] on span at bounding box center [852, 262] width 9 height 9
checkbox input "true"
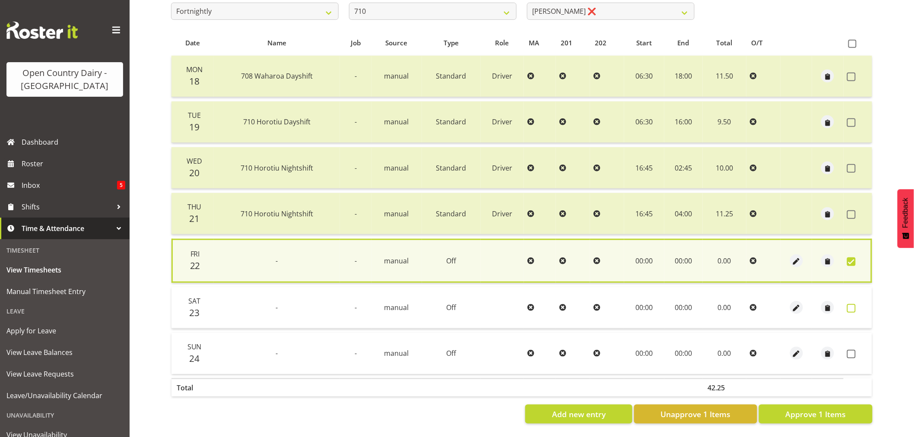
click at [849, 305] on span at bounding box center [851, 308] width 9 height 9
checkbox input "true"
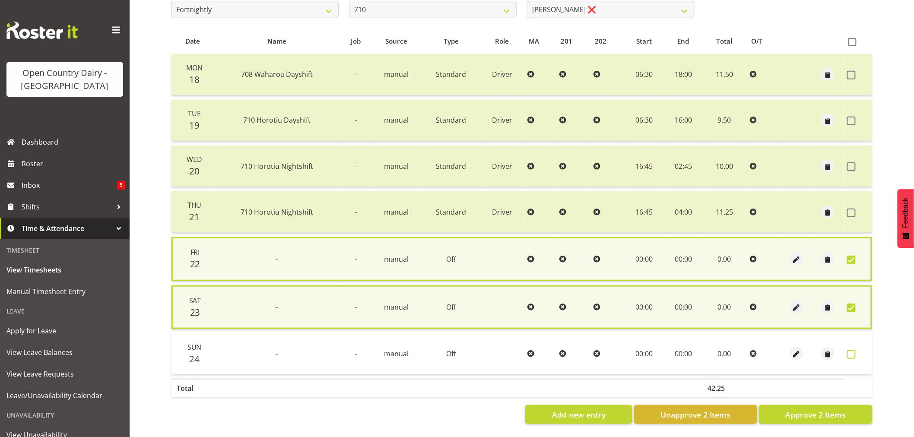
click at [849, 351] on span at bounding box center [851, 354] width 9 height 9
checkbox input "true"
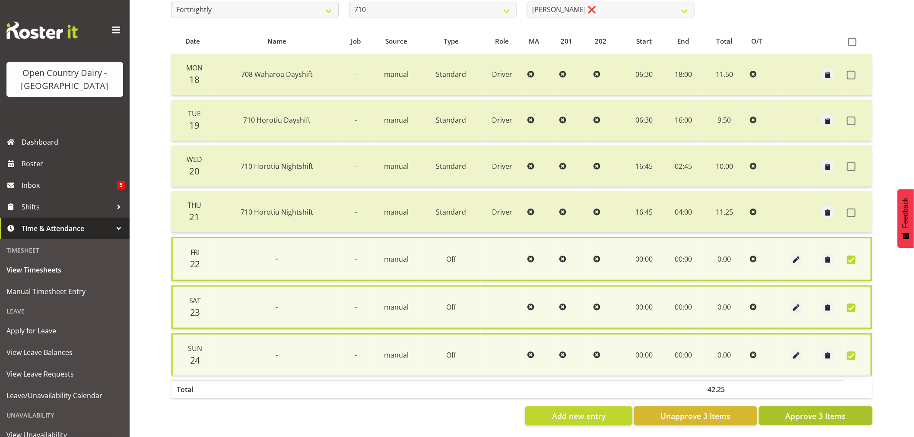
click at [816, 410] on span "Approve 3 Items" at bounding box center [815, 415] width 60 height 11
checkbox input "false"
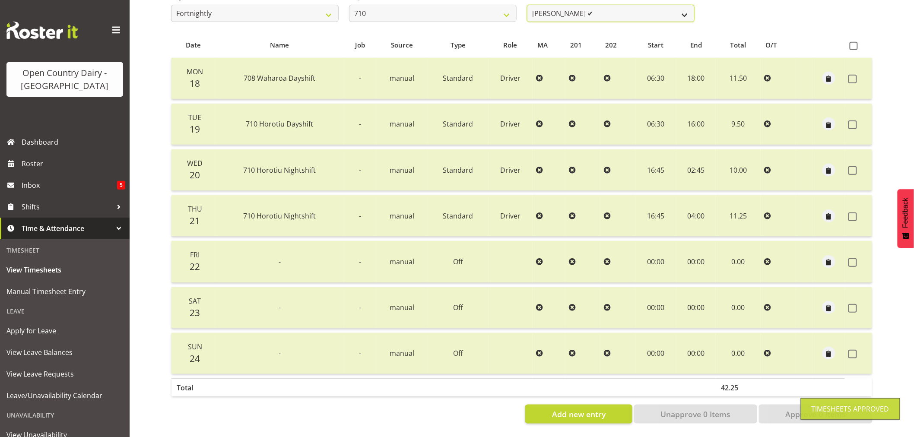
click at [619, 5] on select "[PERSON_NAME] ✔ [PERSON_NAME] ❌ [PERSON_NAME] ❌ [PERSON_NAME] ❌" at bounding box center [611, 13] width 168 height 17
select select "10216"
click at [527, 5] on select "[PERSON_NAME] ✔ [PERSON_NAME] ❌ [PERSON_NAME] ❌ [PERSON_NAME] ❌" at bounding box center [611, 13] width 168 height 17
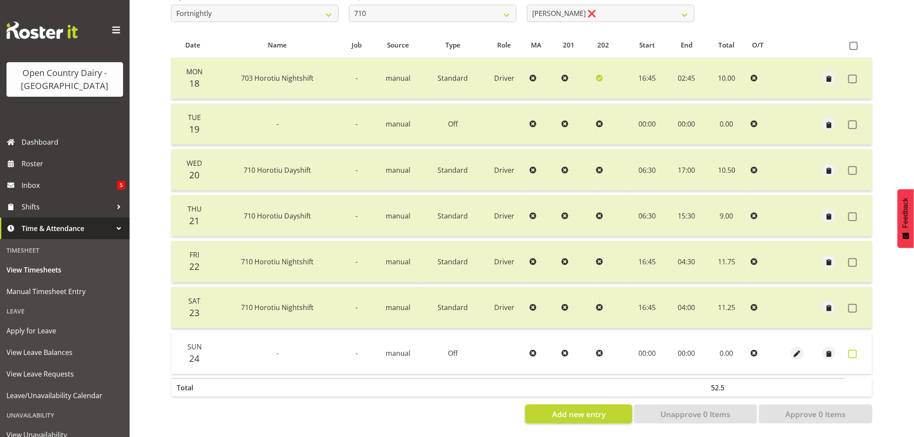
click at [854, 352] on span at bounding box center [852, 354] width 9 height 9
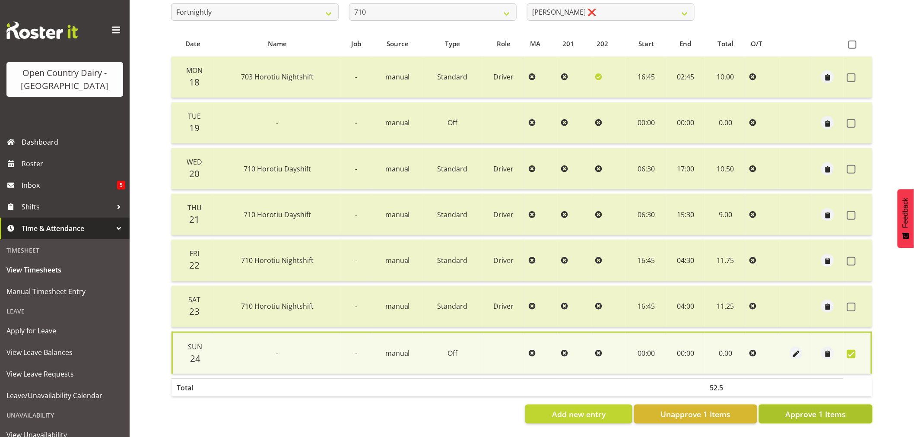
click at [837, 409] on span "Approve 1 Items" at bounding box center [815, 414] width 60 height 11
checkbox input "false"
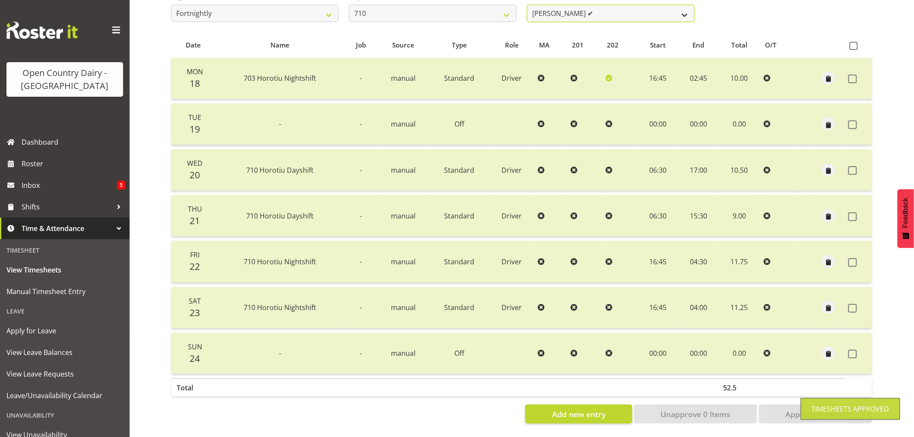
click at [622, 11] on select "[PERSON_NAME] ✔ [PERSON_NAME] ❌ [PERSON_NAME] ✔ [PERSON_NAME] ❌" at bounding box center [611, 13] width 168 height 17
select select "8203"
click at [527, 5] on select "[PERSON_NAME] ✔ [PERSON_NAME] ❌ [PERSON_NAME] ✔ [PERSON_NAME] ❌" at bounding box center [611, 13] width 168 height 17
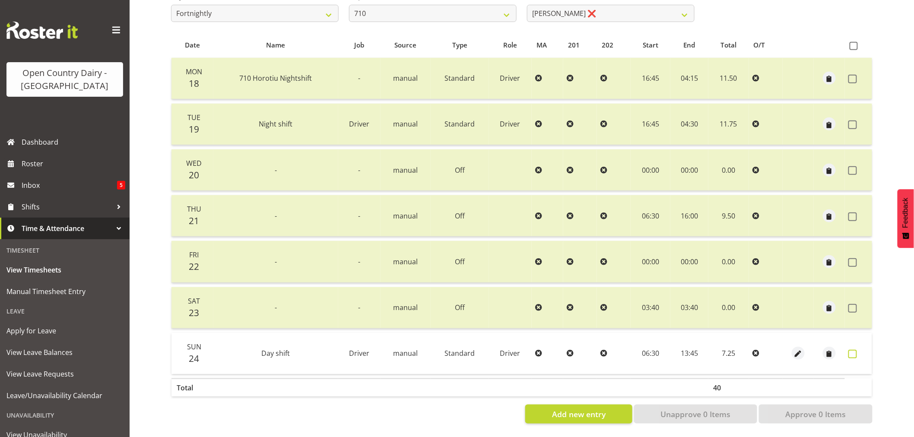
click at [854, 350] on span at bounding box center [852, 354] width 9 height 9
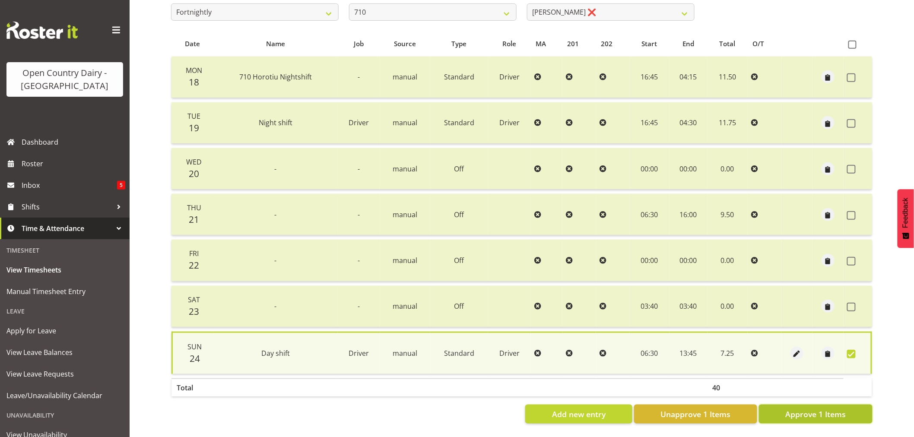
click at [818, 411] on span "Approve 1 Items" at bounding box center [815, 414] width 60 height 11
checkbox input "false"
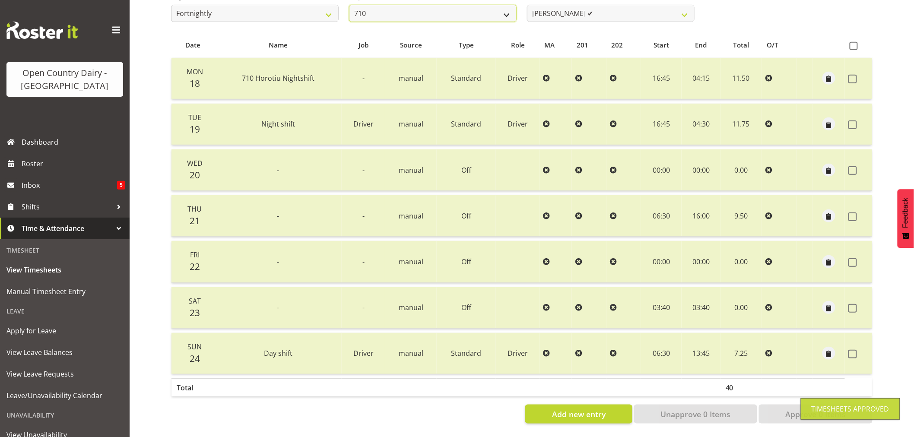
click at [424, 7] on select "701 702 703 704 705 706 707 708 709 710 711 712 713 714 715 716 717 718 719 720" at bounding box center [433, 13] width 168 height 17
select select "832"
click at [349, 5] on select "701 702 703 704 705 706 707 708 709 710 711 712 713 714 715 716 717 718 719 720" at bounding box center [433, 13] width 168 height 17
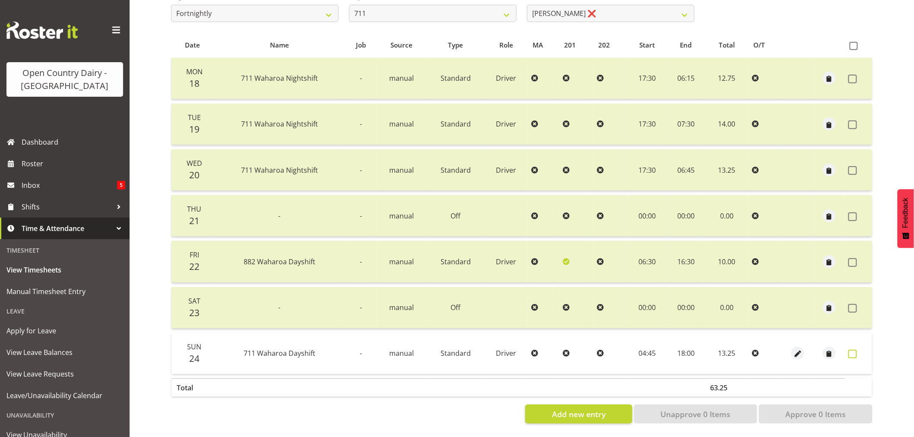
click at [852, 350] on span at bounding box center [852, 354] width 9 height 9
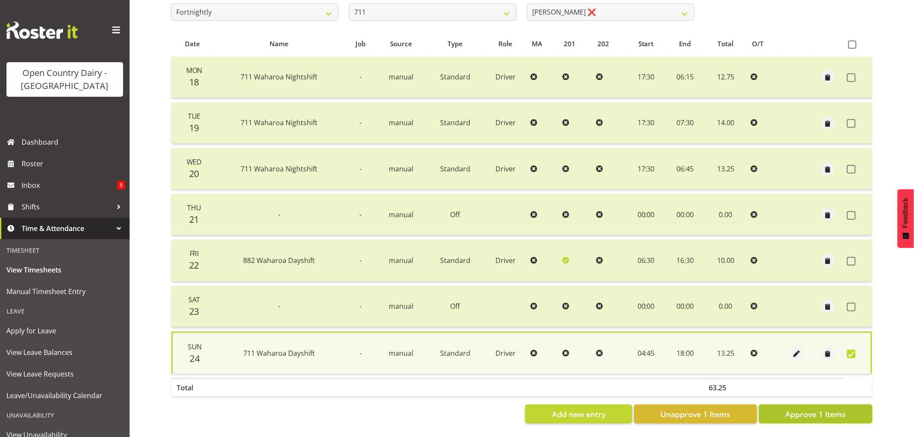
click at [824, 412] on span "Approve 1 Items" at bounding box center [815, 414] width 60 height 11
checkbox input "false"
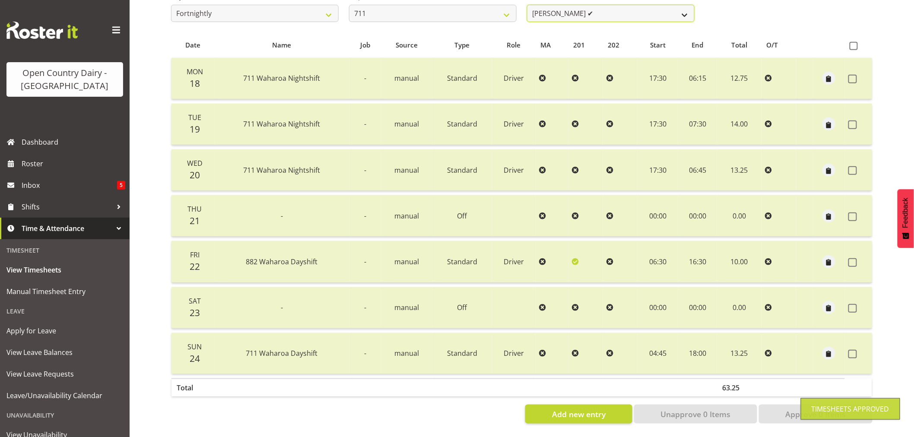
click at [601, 6] on select "[PERSON_NAME] ✔ [PERSON_NAME] ❌ [PERSON_NAME] ❌" at bounding box center [611, 13] width 168 height 17
select select "10409"
click at [527, 5] on select "[PERSON_NAME] ✔ [PERSON_NAME] ❌ [PERSON_NAME] ❌" at bounding box center [611, 13] width 168 height 17
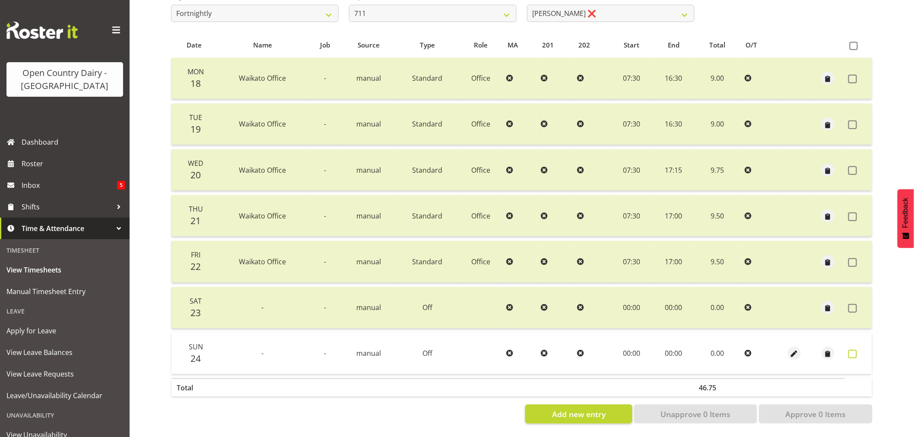
drag, startPoint x: 853, startPoint y: 350, endPoint x: 849, endPoint y: 353, distance: 4.9
click at [852, 350] on span at bounding box center [852, 354] width 9 height 9
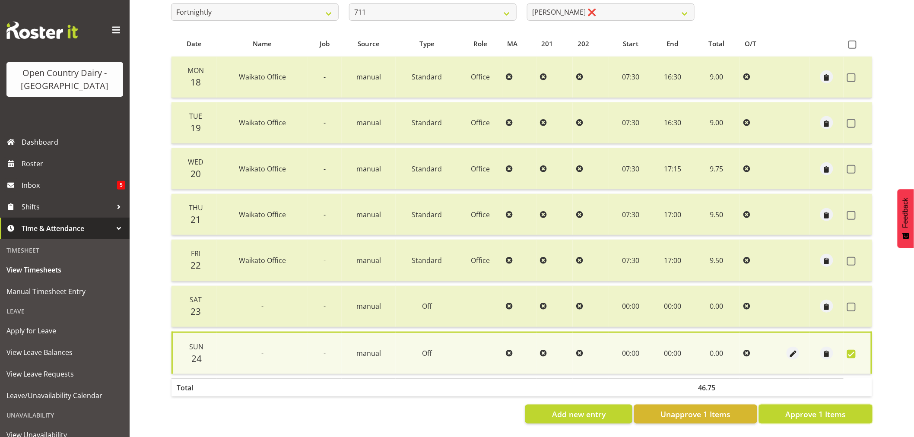
click at [818, 409] on span "Approve 1 Items" at bounding box center [815, 414] width 60 height 11
checkbox input "false"
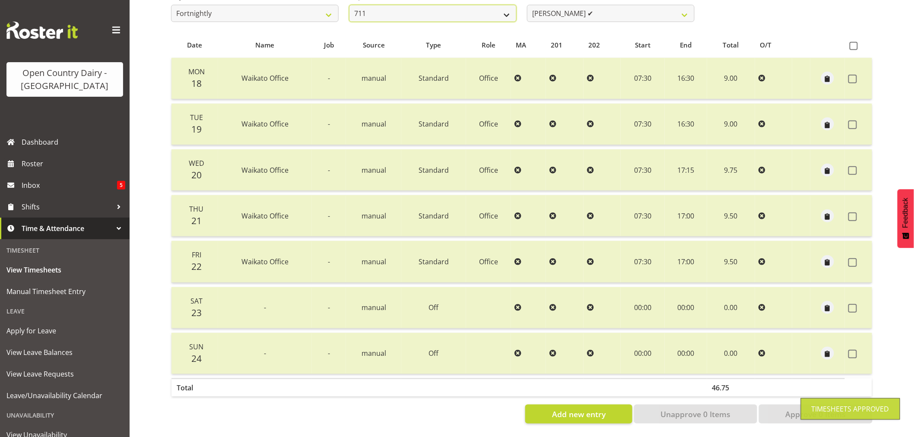
click at [436, 7] on select "701 702 703 704 705 706 707 708 709 710 711 712 713 714 715 716 717 718 719 720" at bounding box center [433, 13] width 168 height 17
select select "822"
click at [349, 5] on select "701 702 703 704 705 706 707 708 709 710 711 712 713 714 715 716 717 718 719 720" at bounding box center [433, 13] width 168 height 17
select select "8162"
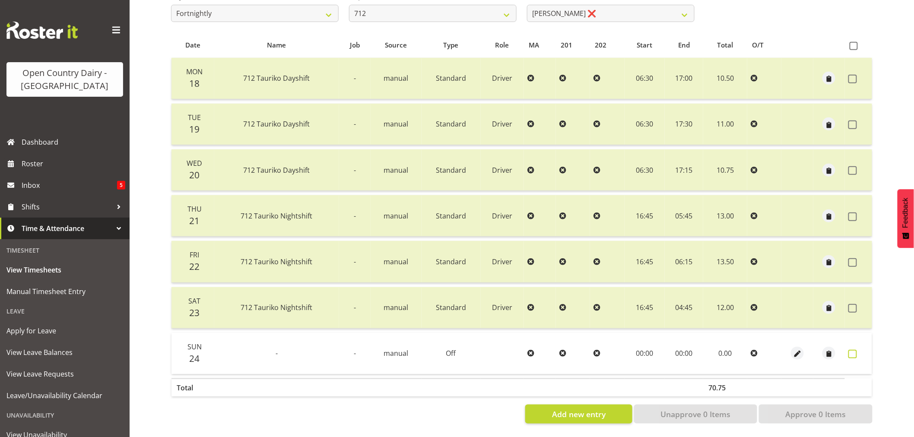
click at [854, 350] on span at bounding box center [852, 354] width 9 height 9
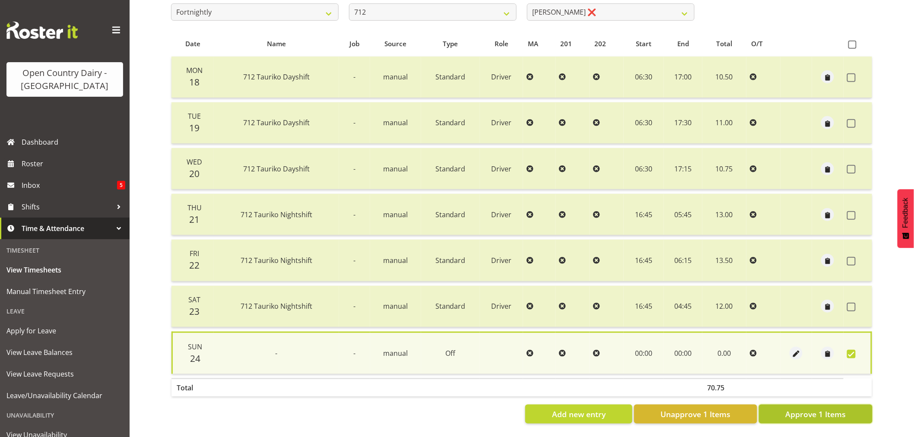
click at [817, 417] on button "Approve 1 Items" at bounding box center [816, 414] width 114 height 19
checkbox input "false"
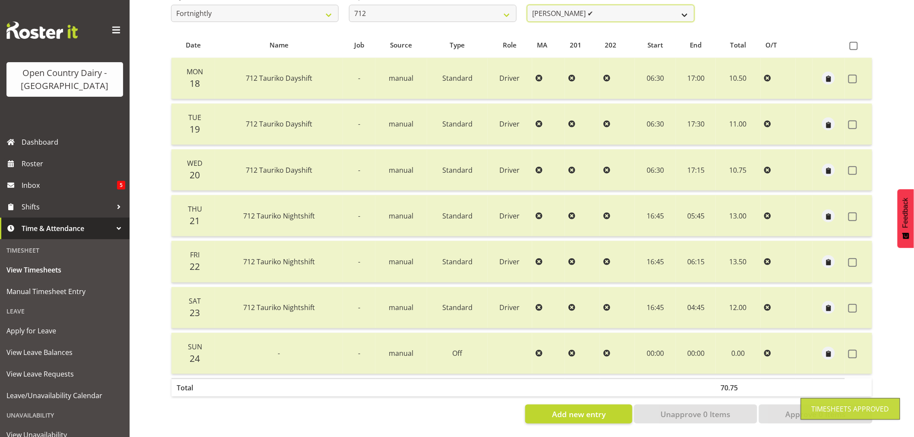
click at [581, 5] on select "[PERSON_NAME] ✔ [PERSON_NAME] ✔ Lucky Kau Kau ❌" at bounding box center [611, 13] width 168 height 17
select select "8250"
click at [527, 5] on select "[PERSON_NAME] ✔ [PERSON_NAME] ✔ Lucky Kau Kau ❌" at bounding box center [611, 13] width 168 height 17
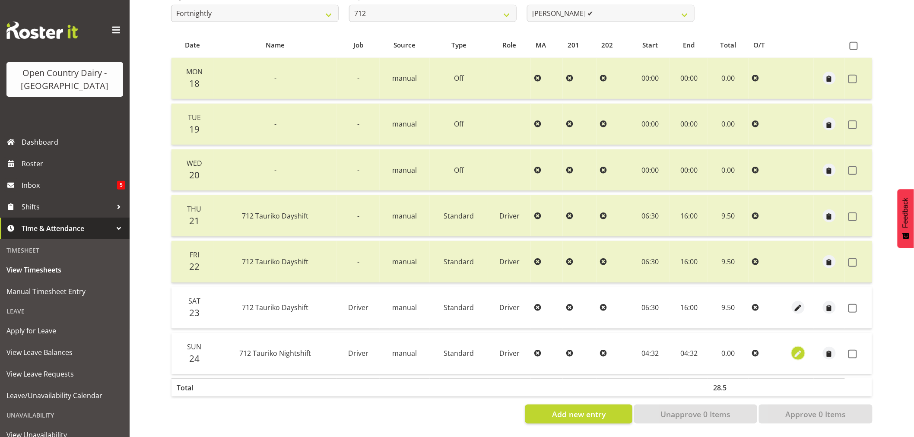
click at [798, 349] on span "button" at bounding box center [798, 354] width 10 height 10
select select "Standard"
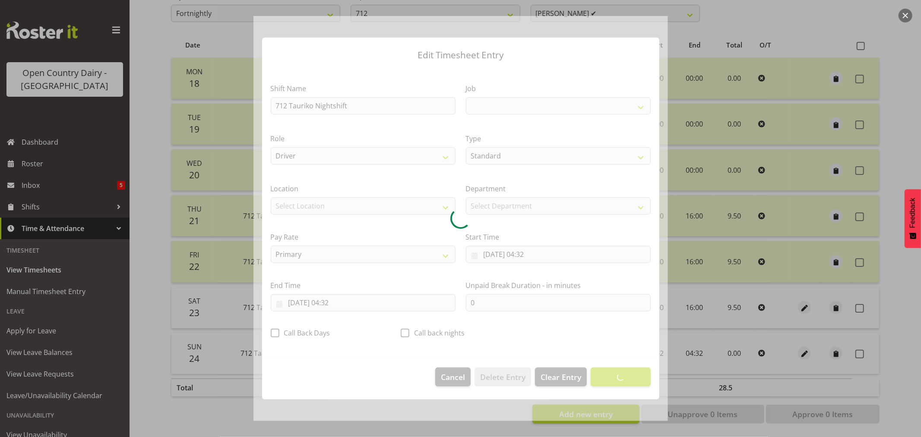
select select "9579"
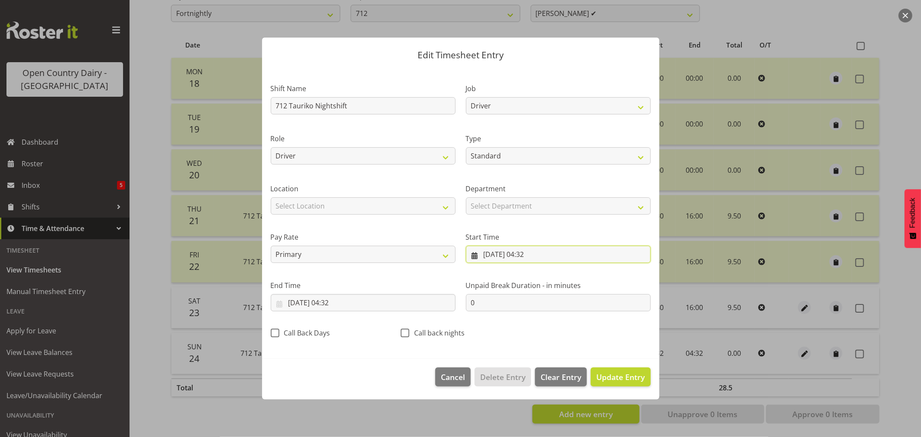
click at [529, 255] on input "[DATE] 04:32" at bounding box center [558, 254] width 185 height 17
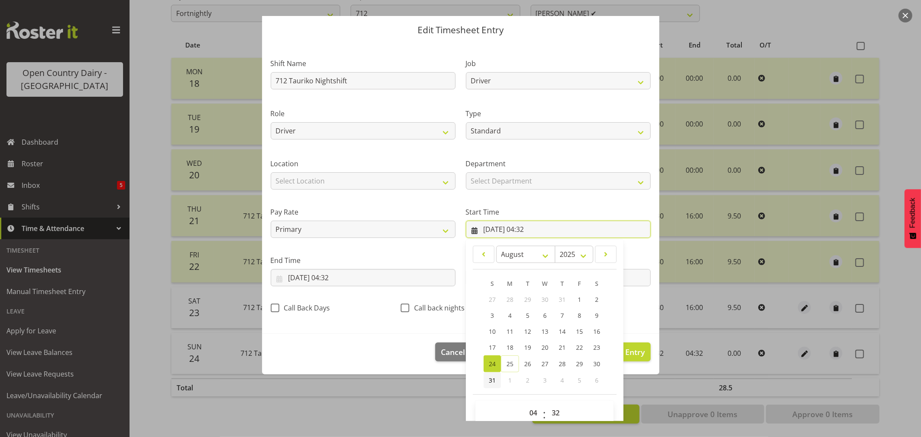
scroll to position [39, 0]
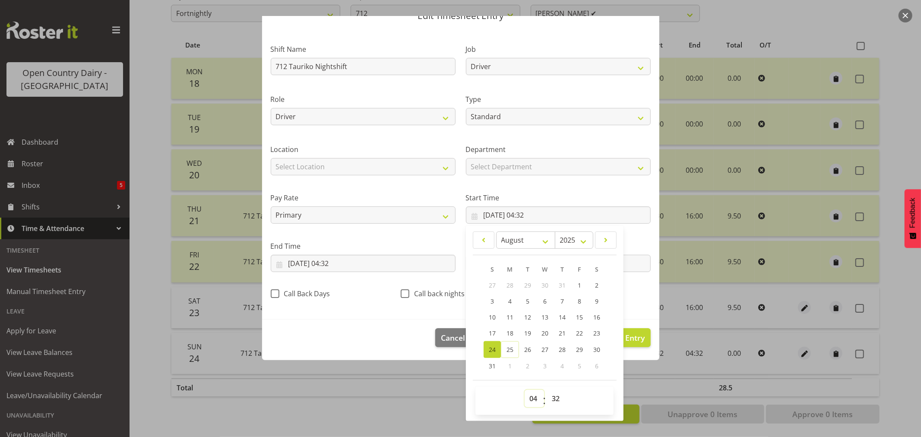
click at [527, 398] on select "00 01 02 03 04 05 06 07 08 09 10 11 12 13 14 15 16 17 18 19 20 21 22 23" at bounding box center [534, 398] width 19 height 17
select select "16"
click at [525, 390] on select "00 01 02 03 04 05 06 07 08 09 10 11 12 13 14 15 16 17 18 19 20 21 22 23" at bounding box center [534, 398] width 19 height 17
type input "[DATE] 16:32"
click at [551, 397] on select "00 01 02 03 04 05 06 07 08 09 10 11 12 13 14 15 16 17 18 19 20 21 22 23 24 25 2…" at bounding box center [556, 398] width 19 height 17
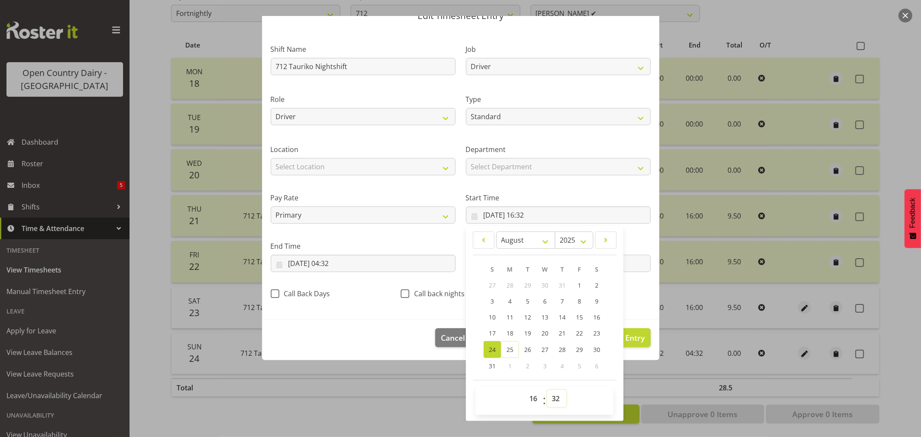
select select "45"
click at [547, 390] on select "00 01 02 03 04 05 06 07 08 09 10 11 12 13 14 15 16 17 18 19 20 21 22 23 24 25 2…" at bounding box center [556, 398] width 19 height 17
type input "[DATE] 16:45"
click at [322, 259] on input "[DATE] 04:32" at bounding box center [363, 263] width 185 height 17
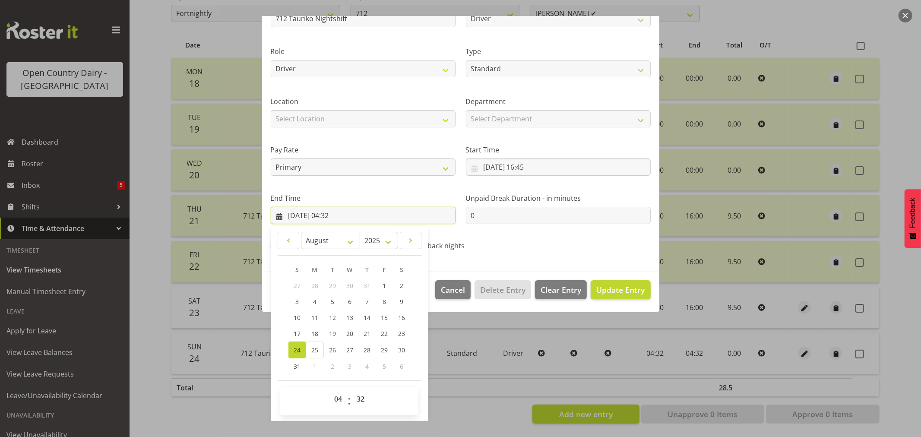
scroll to position [88, 0]
click at [312, 346] on span "25" at bounding box center [314, 350] width 7 height 8
type input "[DATE] 04:32"
click at [361, 397] on select "00 01 02 03 04 05 06 07 08 09 10 11 12 13 14 15 16 17 18 19 20 21 22 23 24 25 2…" at bounding box center [361, 398] width 19 height 17
select select "0"
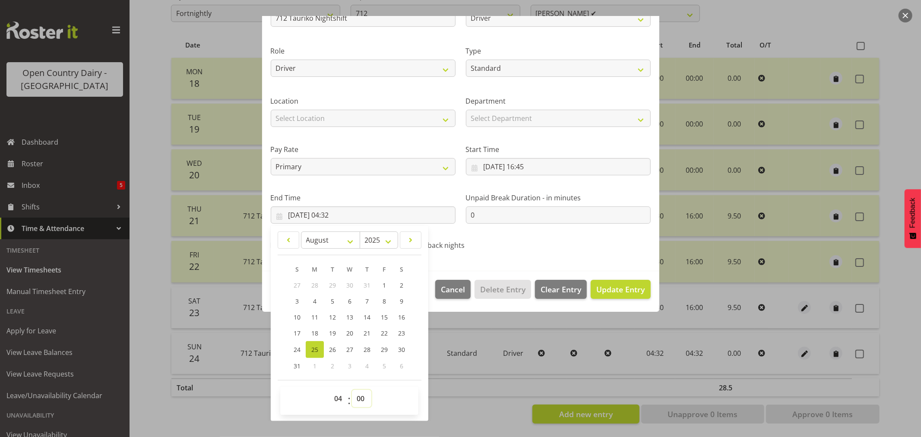
click at [352, 390] on select "00 01 02 03 04 05 06 07 08 09 10 11 12 13 14 15 16 17 18 19 20 21 22 23 24 25 2…" at bounding box center [361, 398] width 19 height 17
type input "[DATE] 04:00"
click at [597, 285] on span "Update Entry" at bounding box center [621, 289] width 48 height 10
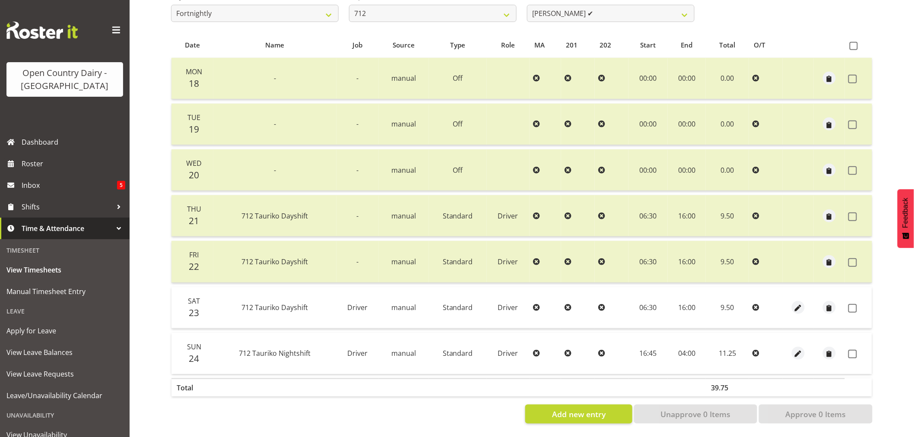
scroll to position [0, 0]
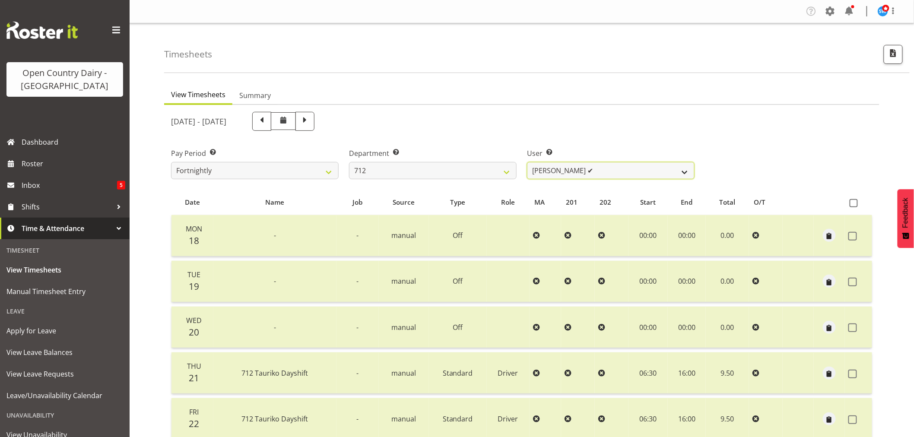
click at [605, 165] on select "[PERSON_NAME] ✔ [PERSON_NAME] ✔ Lucky Kau Kau ❌" at bounding box center [611, 170] width 168 height 17
select select "8195"
click at [527, 162] on select "[PERSON_NAME] ✔ [PERSON_NAME] ✔ Lucky Kau Kau ❌" at bounding box center [611, 170] width 168 height 17
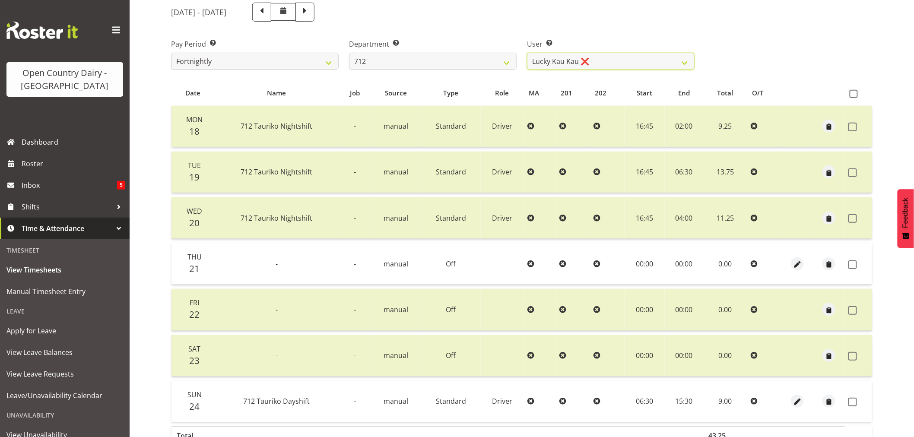
scroll to position [164, 0]
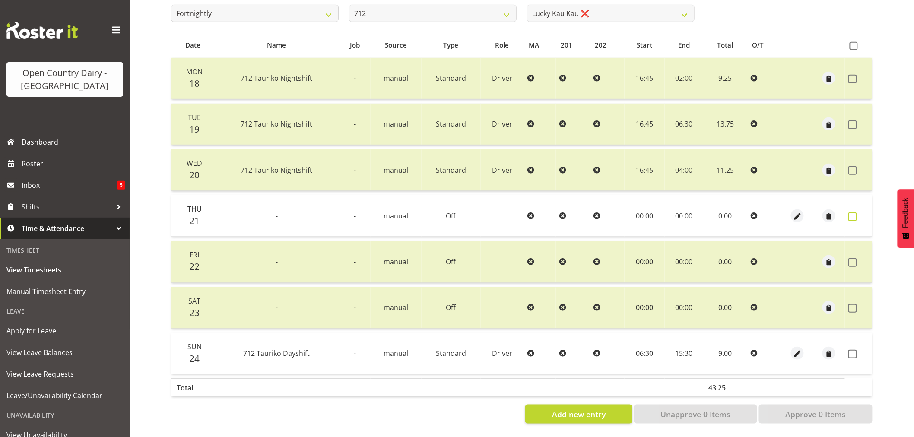
click at [853, 213] on span at bounding box center [852, 217] width 9 height 9
checkbox input "true"
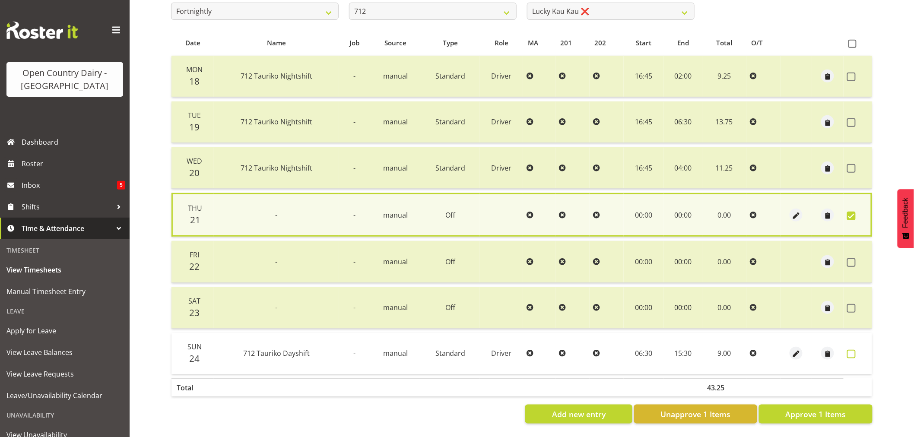
click at [851, 350] on span at bounding box center [851, 354] width 9 height 9
checkbox input "true"
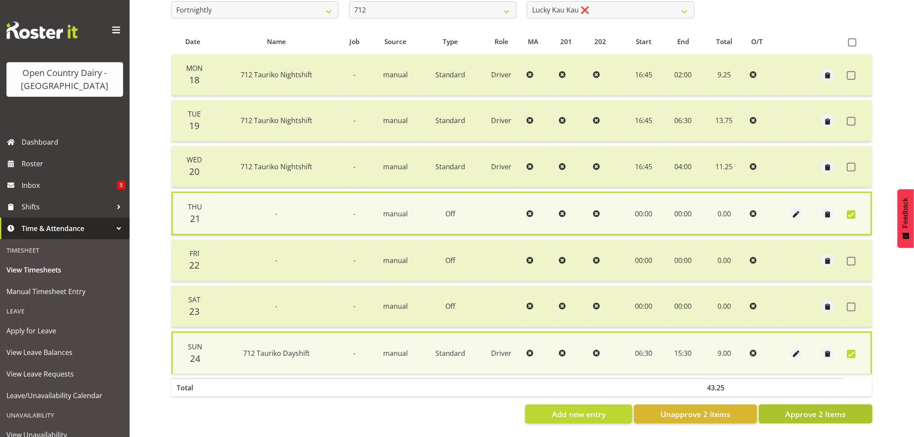
click at [839, 409] on span "Approve 2 Items" at bounding box center [815, 414] width 60 height 11
checkbox input "false"
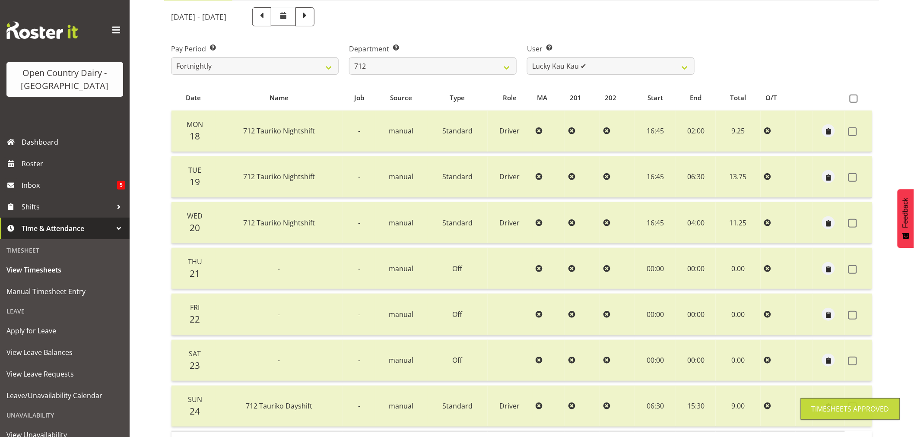
scroll to position [20, 0]
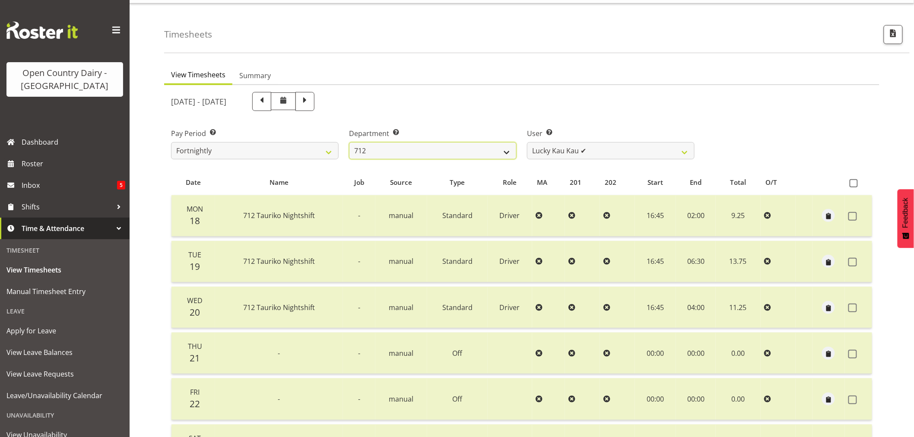
click at [419, 149] on select "701 702 703 704 705 706 707 708 709 710 711 712 713 714 715 716 717 718 719 720" at bounding box center [433, 150] width 168 height 17
select select "716"
click at [349, 142] on select "701 702 703 704 705 706 707 708 709 710 711 712 713 714 715 716 717 718 719 720" at bounding box center [433, 150] width 168 height 17
select select "10098"
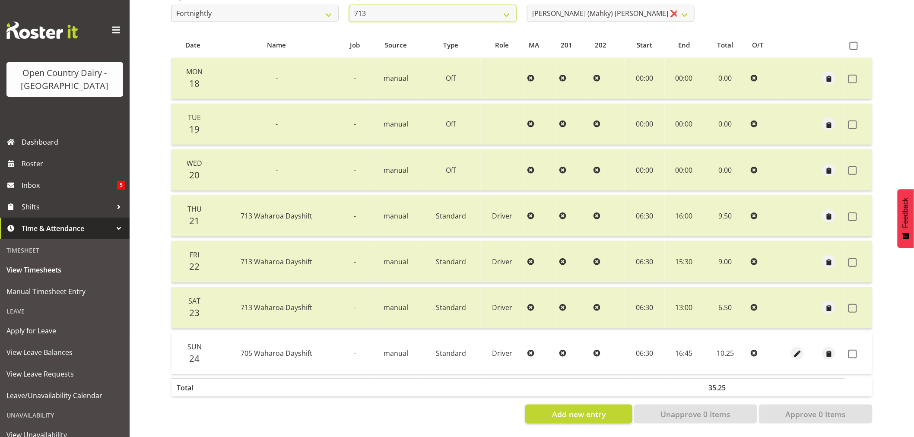
scroll to position [164, 0]
drag, startPoint x: 851, startPoint y: 346, endPoint x: 841, endPoint y: 359, distance: 16.3
click at [848, 350] on span at bounding box center [852, 354] width 9 height 9
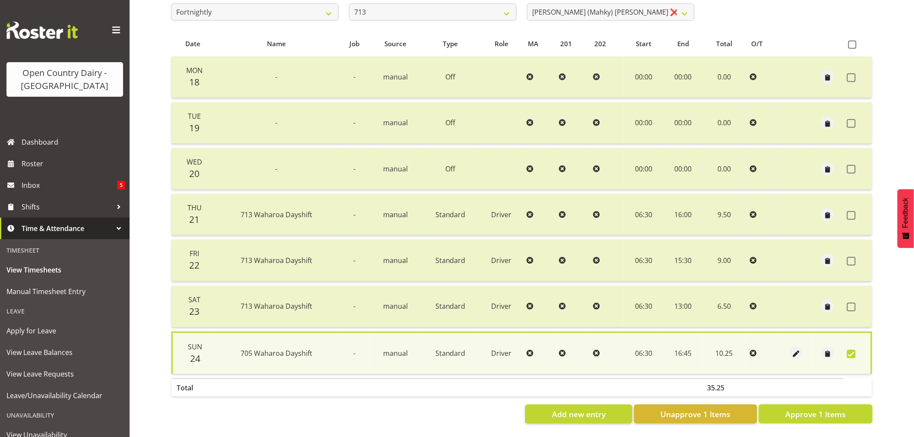
drag, startPoint x: 819, startPoint y: 406, endPoint x: 814, endPoint y: 400, distance: 7.6
click at [819, 409] on span "Approve 1 Items" at bounding box center [815, 414] width 60 height 11
checkbox input "false"
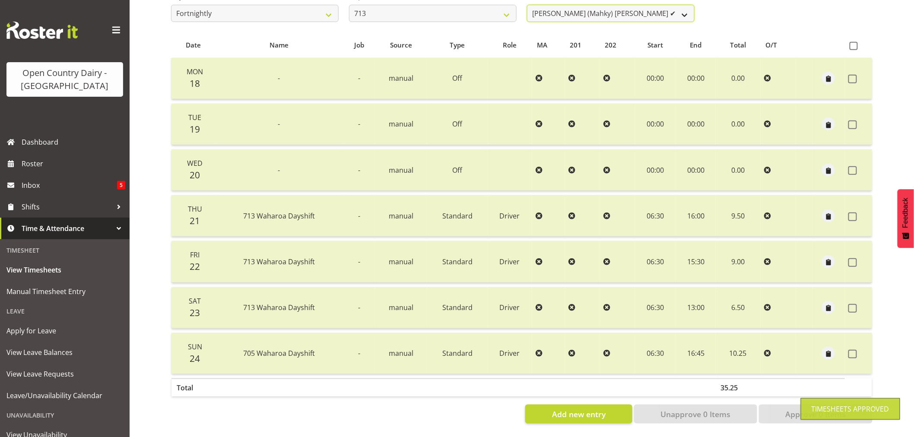
scroll to position [161, 0]
click at [600, 7] on select "Harmanpreet (Mahky) Dhillon ✔ Marcus Waretini ❌ Norman Sellen ❌" at bounding box center [611, 13] width 168 height 17
select select "8201"
click at [527, 5] on select "Harmanpreet (Mahky) Dhillon ✔ Marcus Waretini ❌ Norman Sellen ❌" at bounding box center [611, 13] width 168 height 17
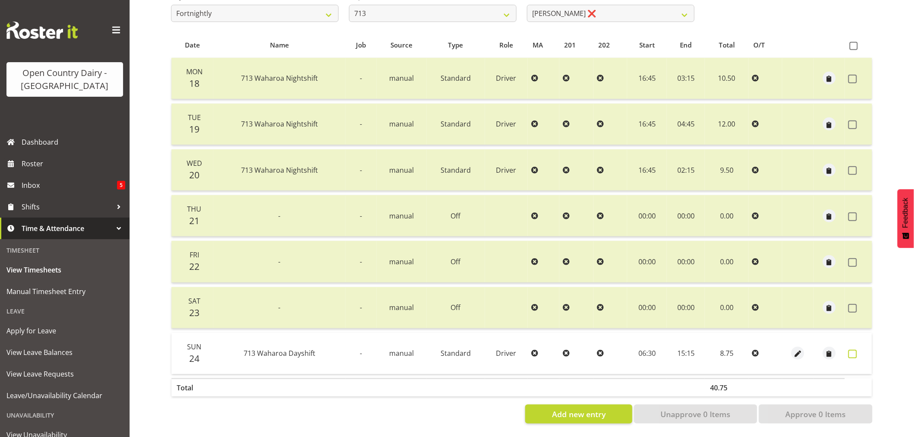
click at [850, 350] on span at bounding box center [852, 354] width 9 height 9
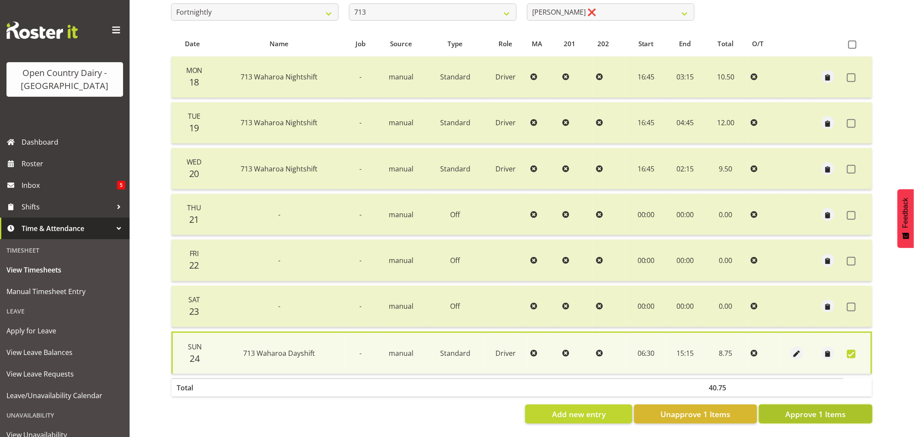
click at [828, 411] on span "Approve 1 Items" at bounding box center [815, 414] width 60 height 11
checkbox input "false"
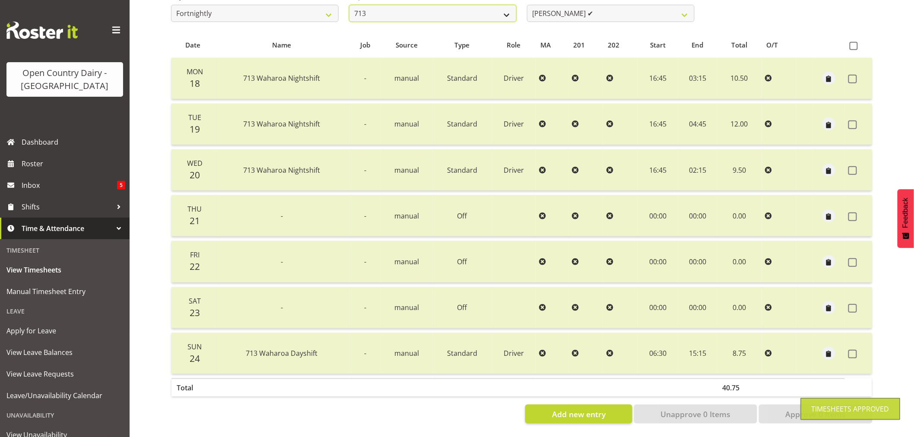
click at [407, 8] on select "701 702 703 704 705 706 707 708 709 710 711 712 713 714 715 716 717 718 719 720" at bounding box center [433, 13] width 168 height 17
select select "805"
click at [349, 5] on select "701 702 703 704 705 706 707 708 709 710 711 712 713 714 715 716 717 718 719 720" at bounding box center [433, 13] width 168 height 17
select select "10244"
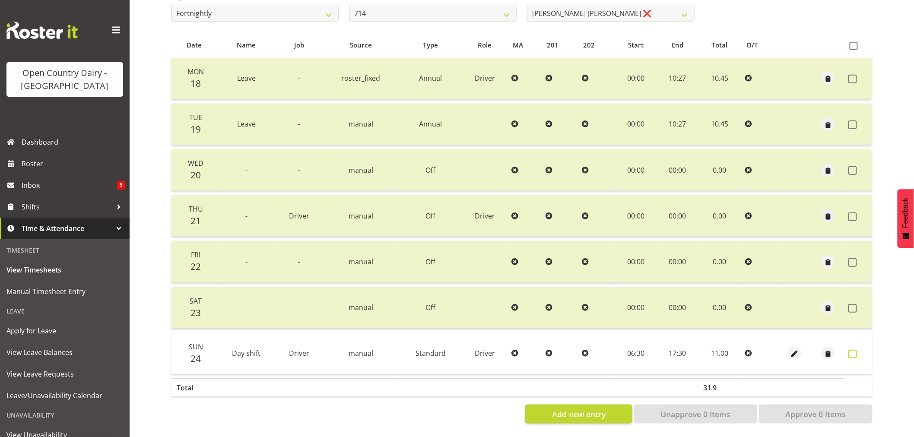
click at [850, 350] on span at bounding box center [852, 354] width 9 height 9
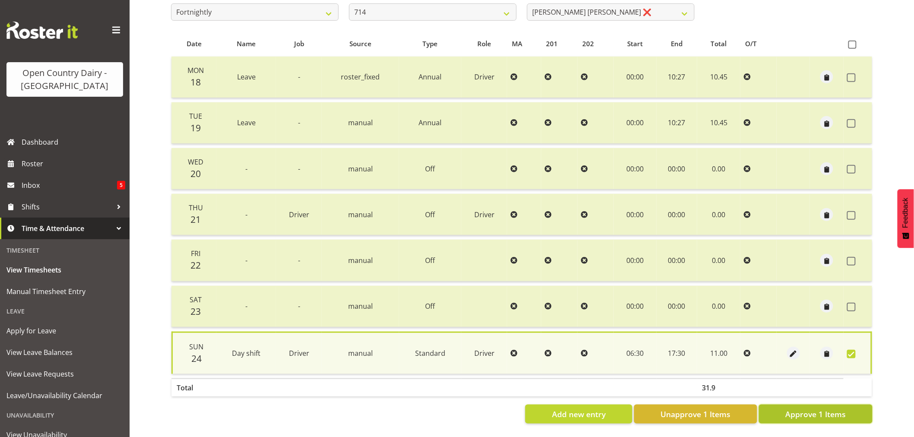
click at [817, 415] on span "Approve 1 Items" at bounding box center [815, 414] width 60 height 11
checkbox input "false"
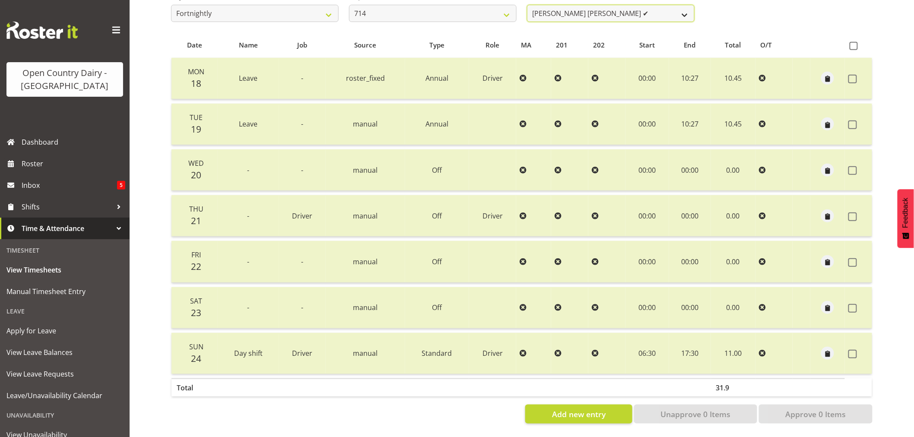
click at [599, 9] on select "Fraser Stephens ✔ Nev Brewster ❌ Stephen Parsons ❌ Tom Gaelic ❌" at bounding box center [611, 13] width 168 height 17
select select "10982"
click at [527, 5] on select "Fraser Stephens ✔ Nev Brewster ❌ Stephen Parsons ❌ Tom Gaelic ❌" at bounding box center [611, 13] width 168 height 17
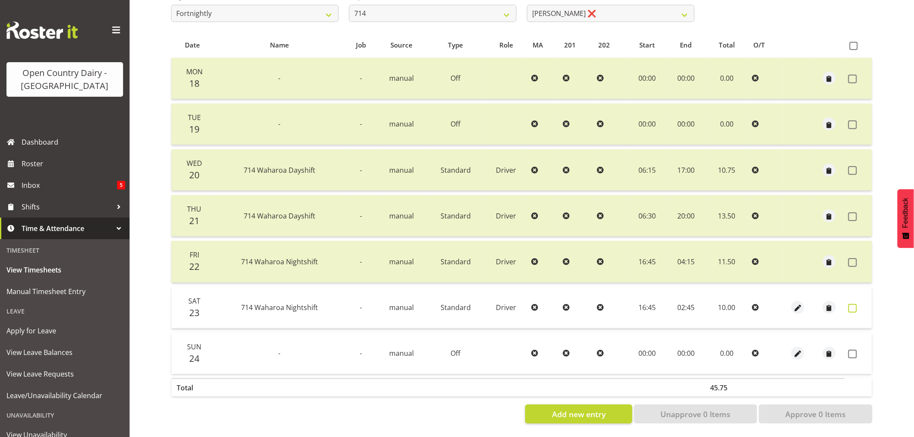
click at [853, 304] on span at bounding box center [852, 308] width 9 height 9
checkbox input "true"
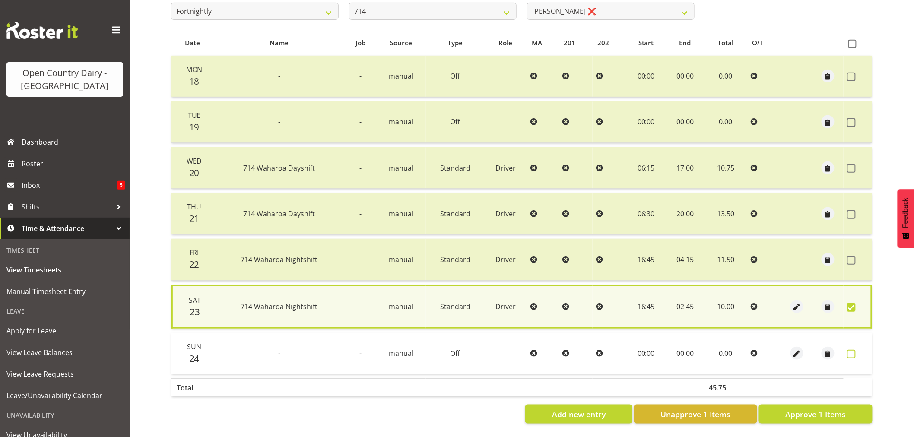
click at [852, 350] on span at bounding box center [851, 354] width 9 height 9
checkbox input "true"
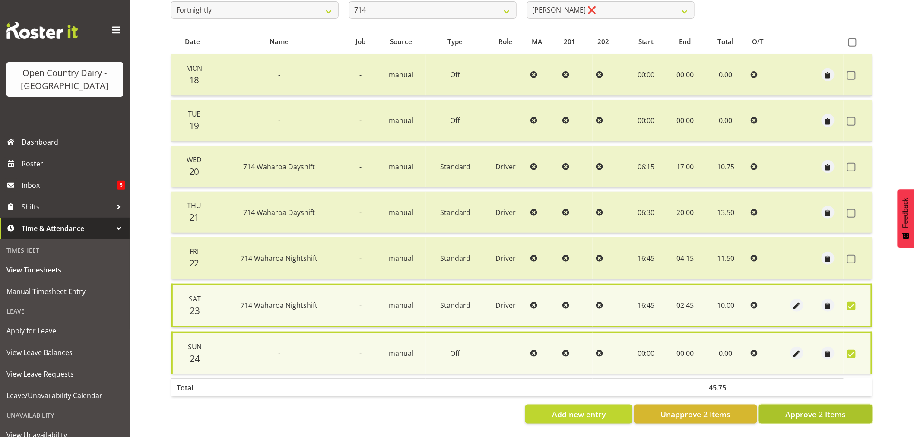
click at [825, 409] on span "Approve 2 Items" at bounding box center [815, 414] width 60 height 11
checkbox input "false"
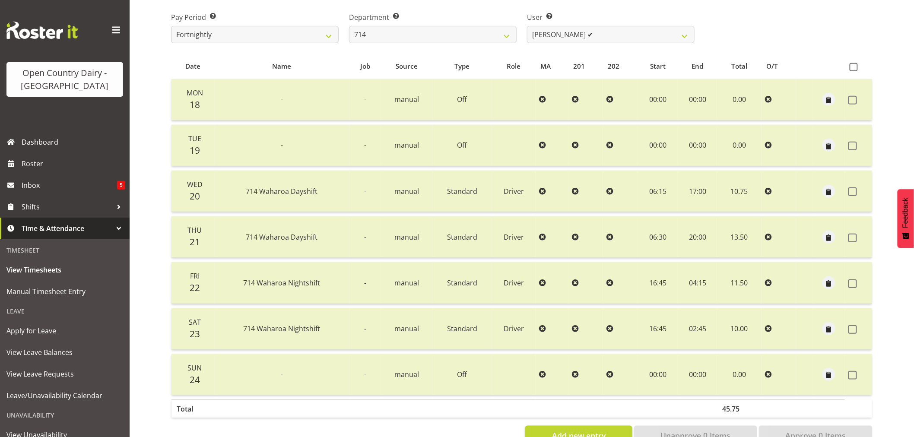
scroll to position [113, 0]
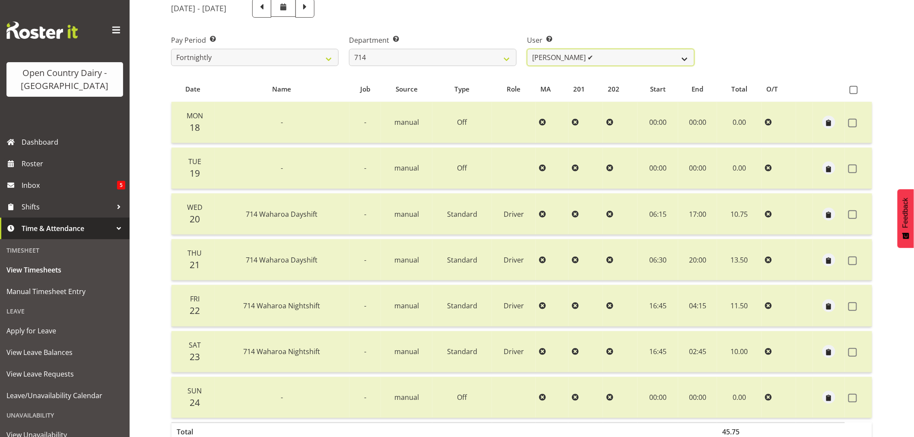
click at [600, 55] on select "Fraser Stephens ✔ Nev Brewster ✔ Stephen Parsons ❌ Tom Gaelic ❌" at bounding box center [611, 57] width 168 height 17
select select "10323"
click at [527, 49] on select "Fraser Stephens ✔ Nev Brewster ✔ Stephen Parsons ❌ Tom Gaelic ❌" at bounding box center [611, 57] width 168 height 17
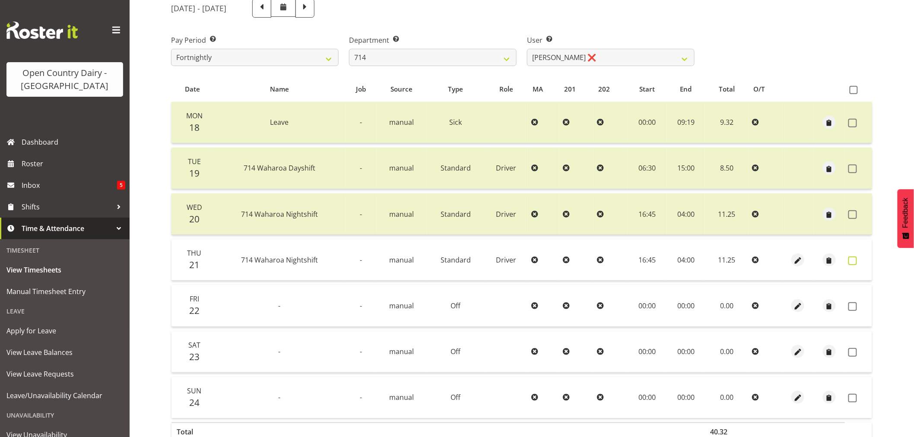
click at [851, 261] on span at bounding box center [852, 261] width 9 height 9
checkbox input "true"
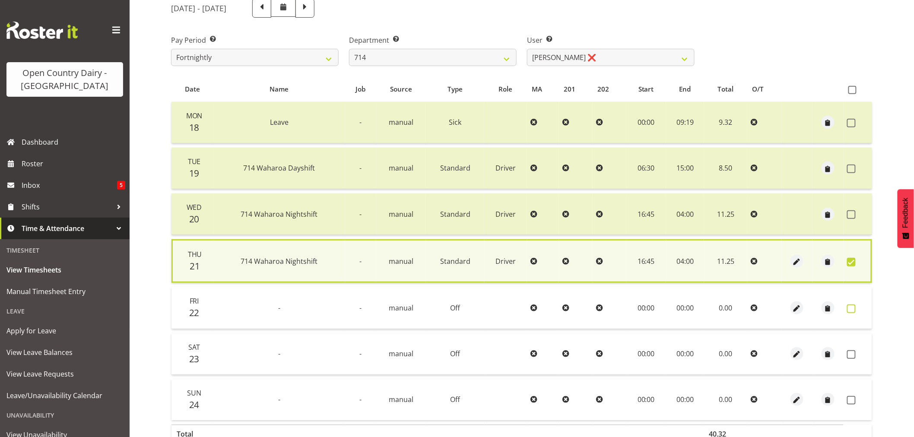
click at [851, 308] on span at bounding box center [851, 309] width 9 height 9
checkbox input "true"
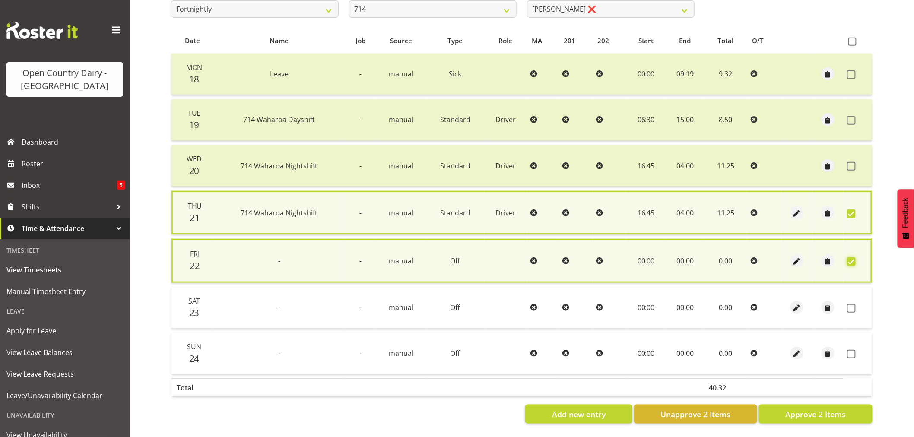
scroll to position [167, 0]
click at [849, 304] on span at bounding box center [851, 308] width 9 height 9
checkbox input "true"
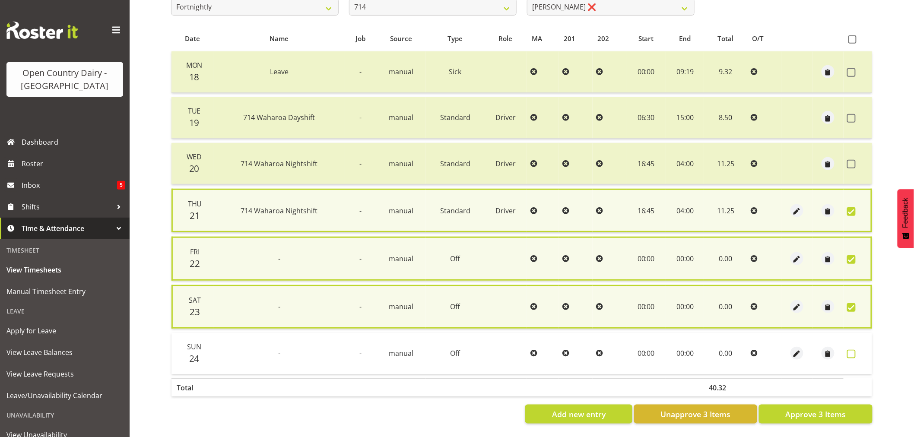
click at [852, 350] on span at bounding box center [851, 354] width 9 height 9
checkbox input "true"
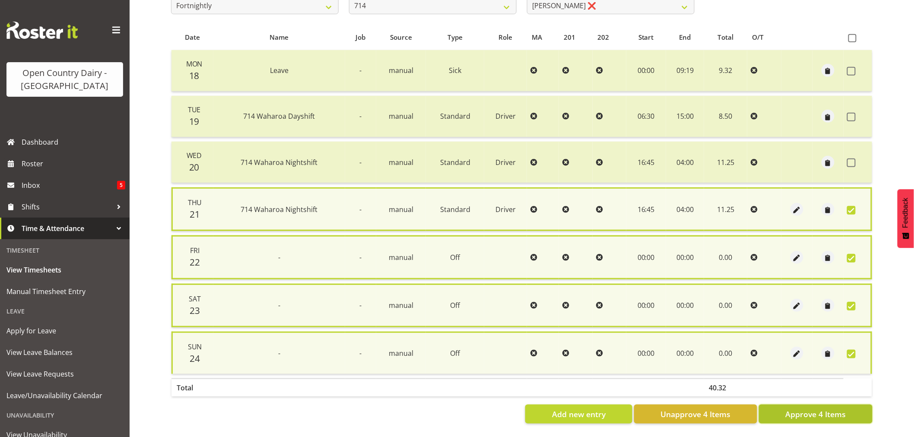
click at [823, 409] on span "Approve 4 Items" at bounding box center [815, 414] width 60 height 11
checkbox input "false"
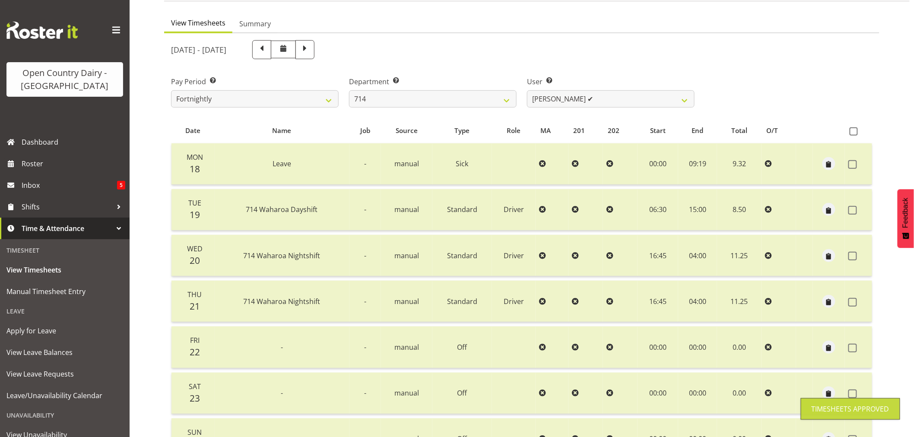
scroll to position [68, 0]
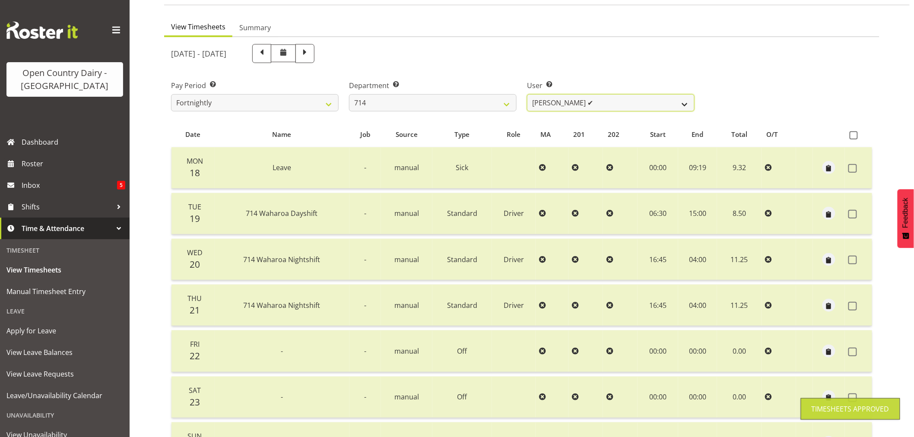
click at [607, 98] on select "Fraser Stephens ✔ Nev Brewster ✔ Stephen Parsons ✔ Tom Gaelic ❌" at bounding box center [611, 102] width 168 height 17
select select "10081"
click at [527, 94] on select "Fraser Stephens ✔ Nev Brewster ✔ Stephen Parsons ✔ Tom Gaelic ❌" at bounding box center [611, 102] width 168 height 17
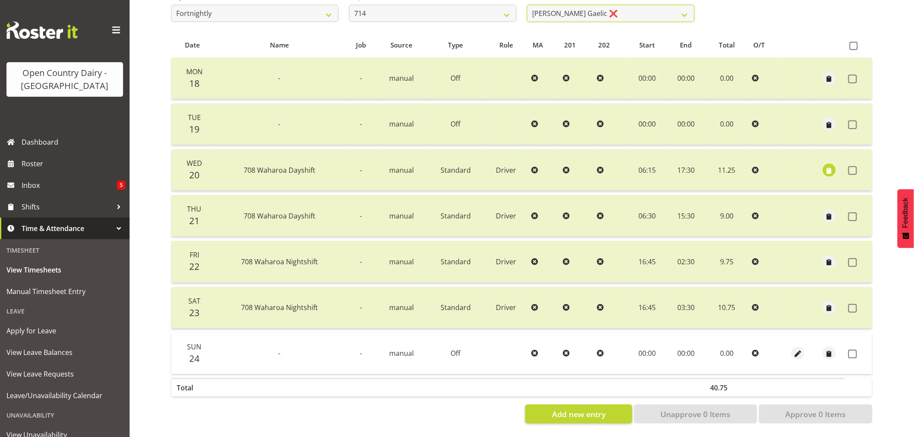
scroll to position [164, 0]
click at [850, 350] on span at bounding box center [852, 354] width 9 height 9
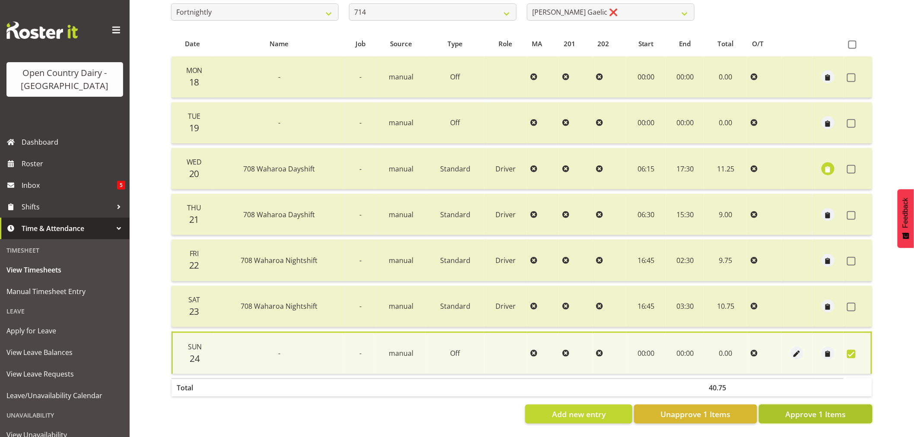
click at [819, 409] on span "Approve 1 Items" at bounding box center [815, 414] width 60 height 11
checkbox input "false"
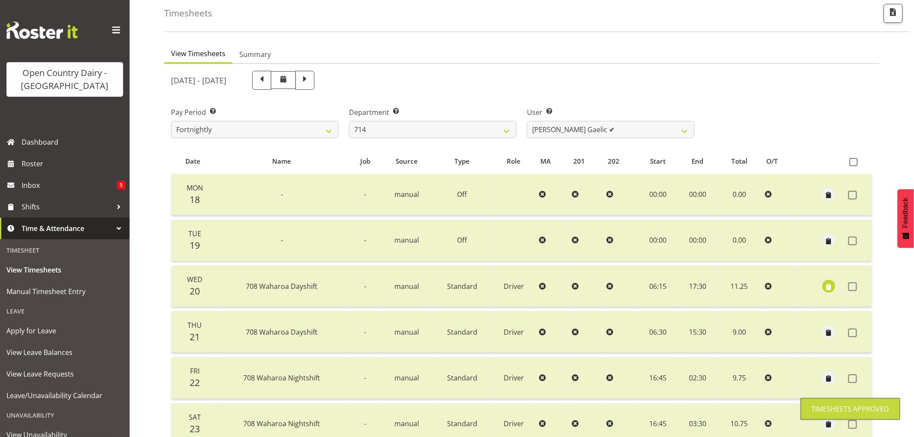
scroll to position [20, 0]
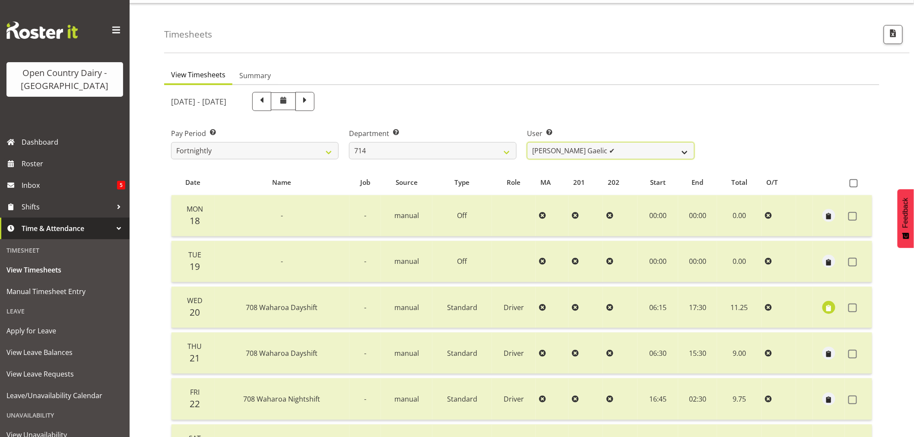
click at [600, 149] on select "Fraser Stephens ✔ Nev Brewster ✔ Stephen Parsons ✔ Tom Gaelic ✔" at bounding box center [611, 150] width 168 height 17
click at [417, 148] on select "701 702 703 704 705 706 707 708 709 710 711 712 713 714 715 716 717 718 719 720" at bounding box center [433, 150] width 168 height 17
select select "820"
click at [349, 142] on select "701 702 703 704 705 706 707 708 709 710 711 712 713 714 715 716 717 718 719 720" at bounding box center [433, 150] width 168 height 17
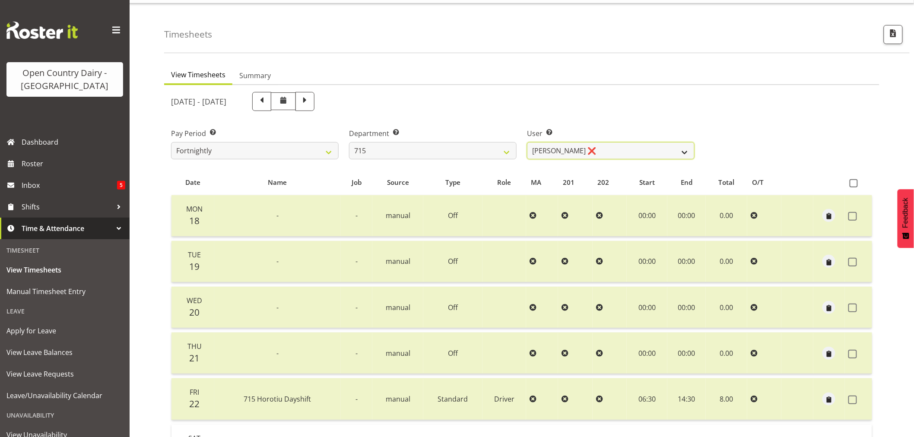
click at [621, 151] on select "Glenn McPherson ❌ Greg Healey ❌ Max Coulter ❌ Neal Chalklen ❌" at bounding box center [611, 150] width 168 height 17
select select "9914"
click at [527, 142] on select "Glenn McPherson ❌ Greg Healey ❌ Max Coulter ❌ Neal Chalklen ❌" at bounding box center [611, 150] width 168 height 17
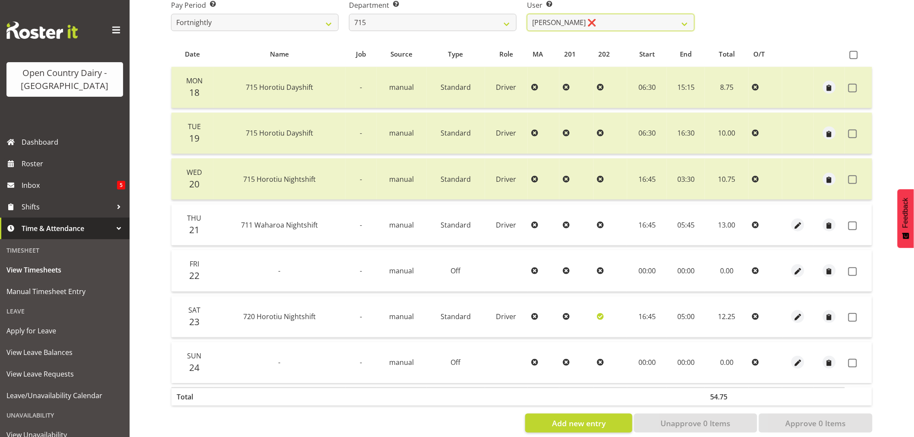
scroll to position [164, 0]
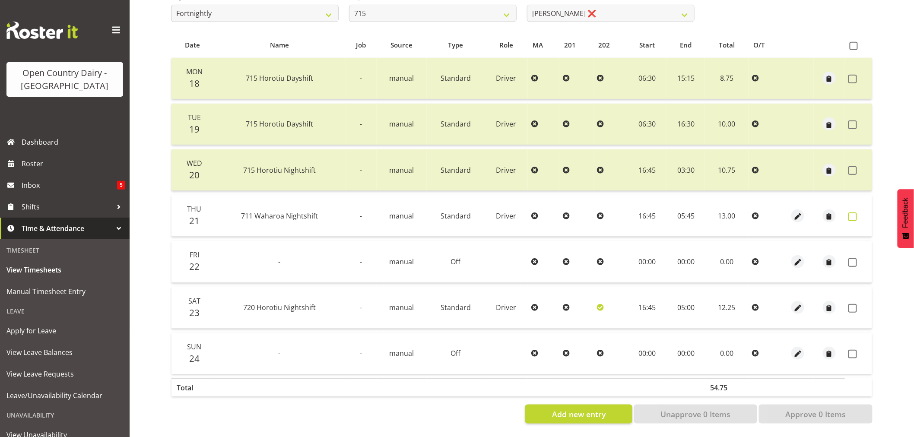
click at [850, 213] on span at bounding box center [852, 217] width 9 height 9
checkbox input "true"
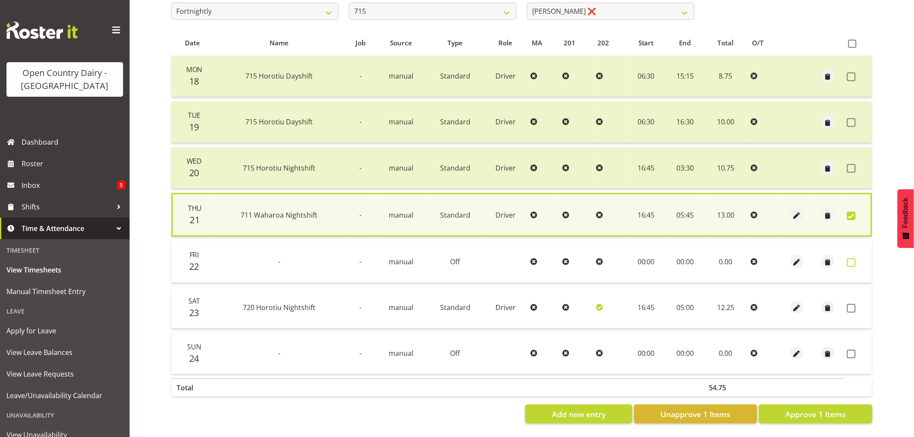
click at [847, 258] on span at bounding box center [851, 262] width 9 height 9
checkbox input "true"
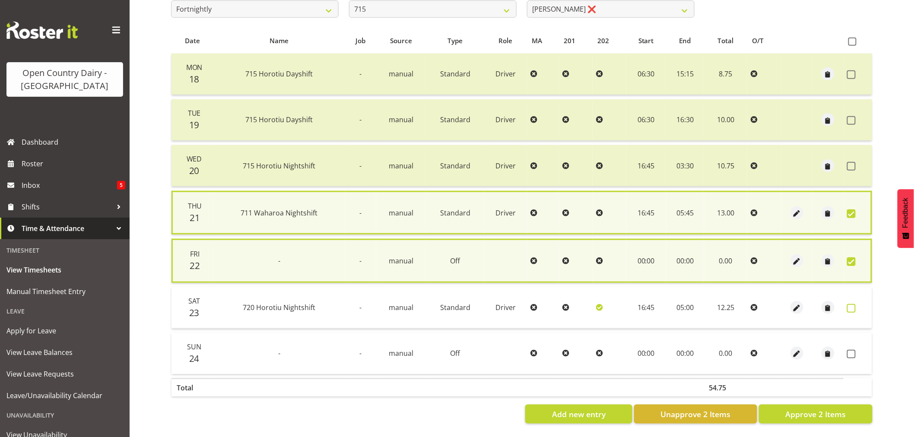
click at [850, 304] on span at bounding box center [851, 308] width 9 height 9
checkbox input "true"
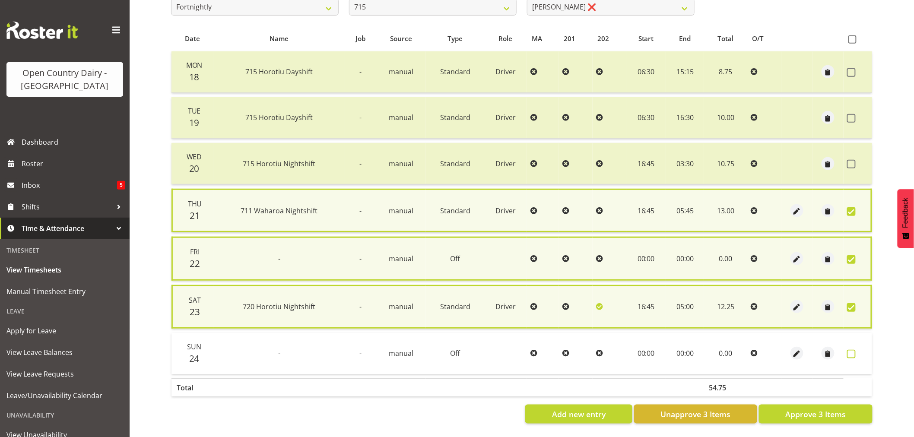
click at [849, 350] on span at bounding box center [851, 354] width 9 height 9
checkbox input "true"
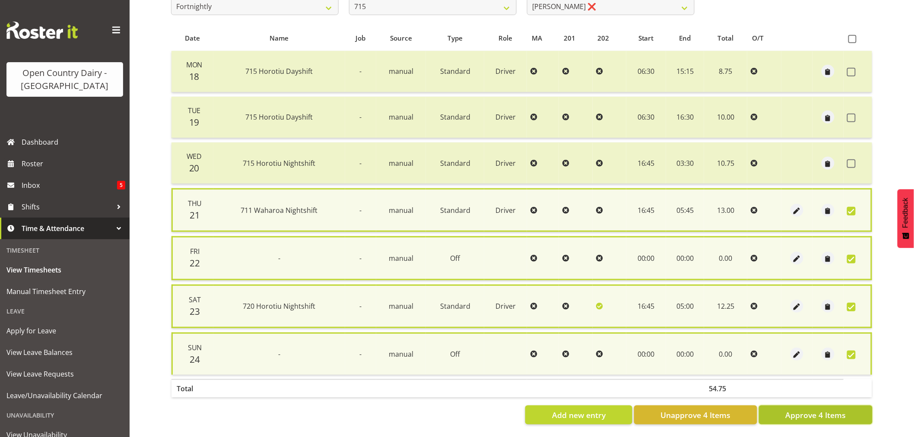
click at [790, 418] on button "Approve 4 Items" at bounding box center [816, 415] width 114 height 19
checkbox input "false"
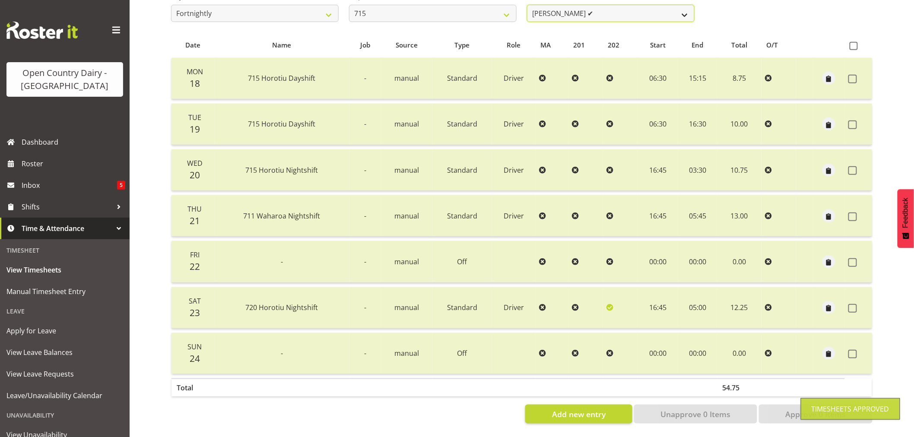
scroll to position [161, 0]
click at [598, 7] on select "Glenn McPherson ❌ Greg Healey ✔ Max Coulter ❌ Neal Chalklen ❌" at bounding box center [611, 13] width 168 height 17
select select "9837"
click at [527, 5] on select "Glenn McPherson ❌ Greg Healey ✔ Max Coulter ❌ Neal Chalklen ❌" at bounding box center [611, 13] width 168 height 17
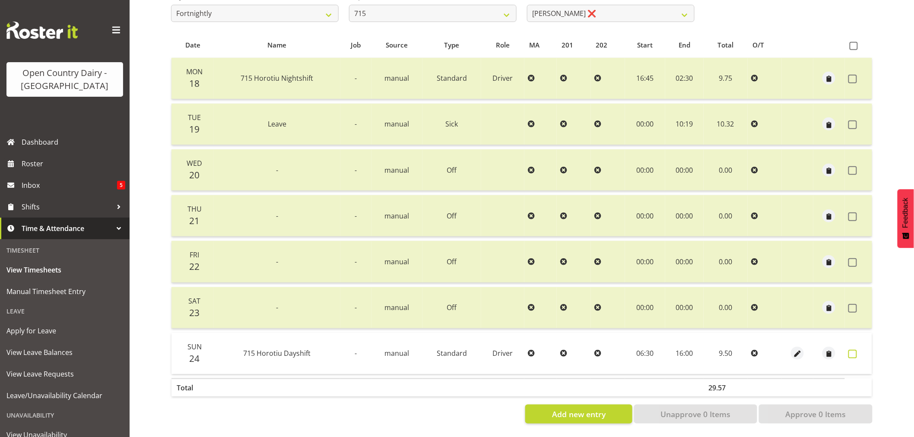
click at [850, 350] on span at bounding box center [852, 354] width 9 height 9
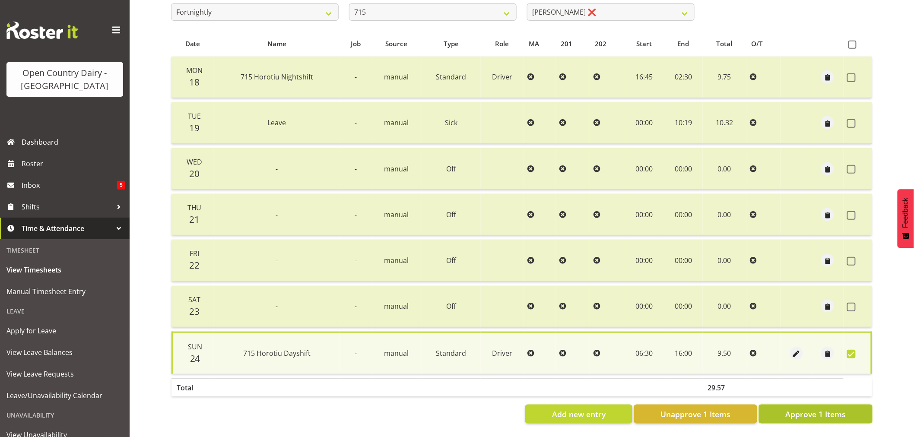
click at [821, 409] on span "Approve 1 Items" at bounding box center [815, 414] width 60 height 11
checkbox input "false"
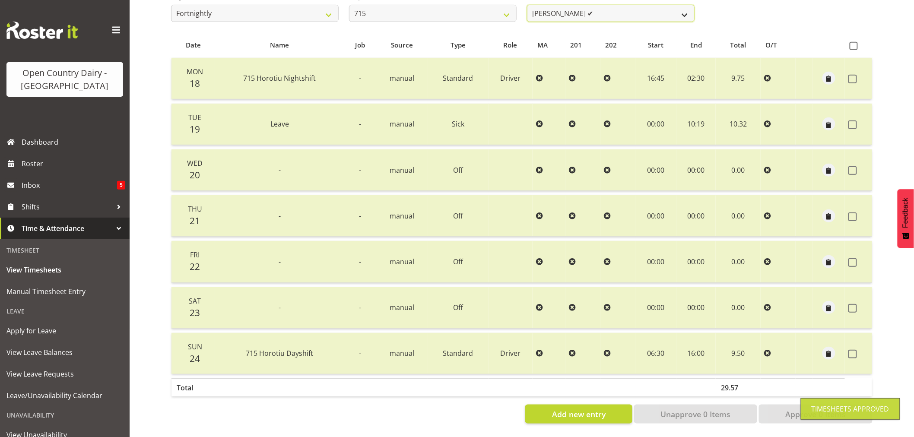
click at [629, 9] on select "Glenn McPherson ❌ Greg Healey ✔ Max Coulter ✔ Neal Chalklen ❌" at bounding box center [611, 13] width 168 height 17
select select "8499"
click at [527, 5] on select "Glenn McPherson ❌ Greg Healey ✔ Max Coulter ✔ Neal Chalklen ❌" at bounding box center [611, 13] width 168 height 17
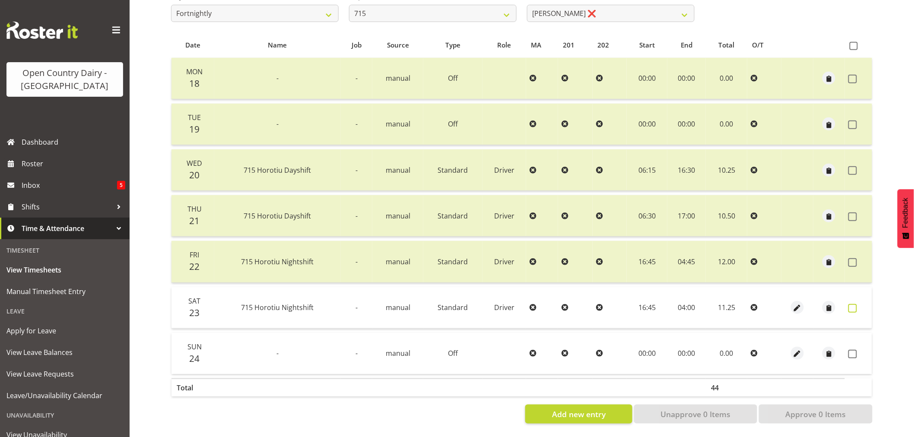
click at [851, 304] on span at bounding box center [852, 308] width 9 height 9
checkbox input "true"
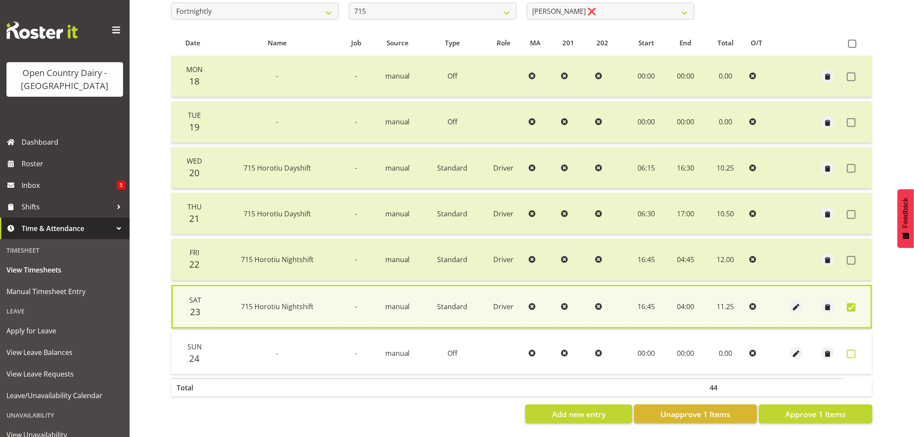
click at [852, 353] on span at bounding box center [851, 354] width 9 height 9
checkbox input "true"
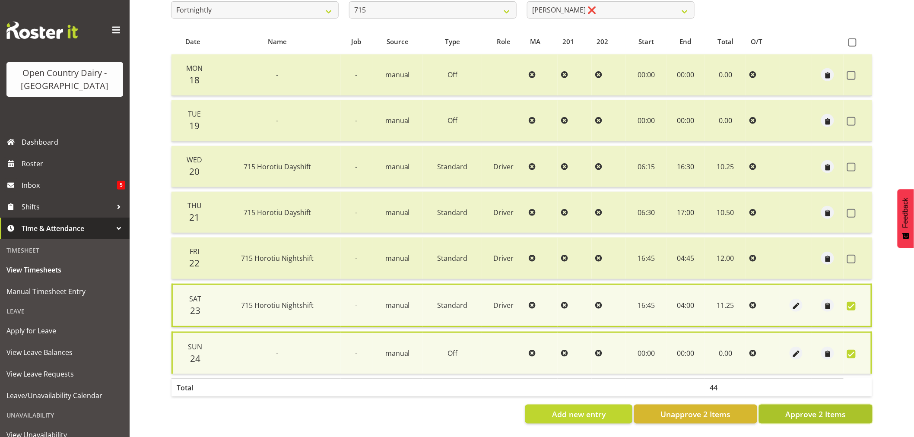
click at [822, 413] on span "Approve 2 Items" at bounding box center [815, 414] width 60 height 11
checkbox input "false"
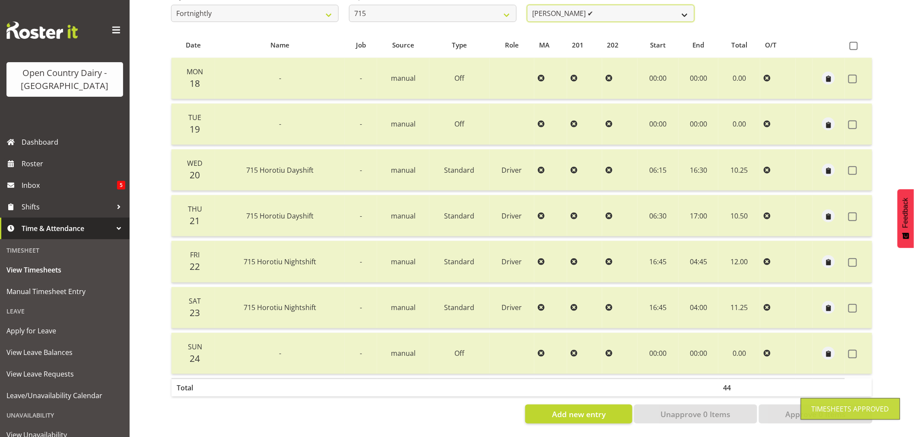
click at [601, 10] on select "Glenn McPherson ❌ Greg Healey ✔ Max Coulter ✔ Neal Chalklen ✔" at bounding box center [611, 13] width 168 height 17
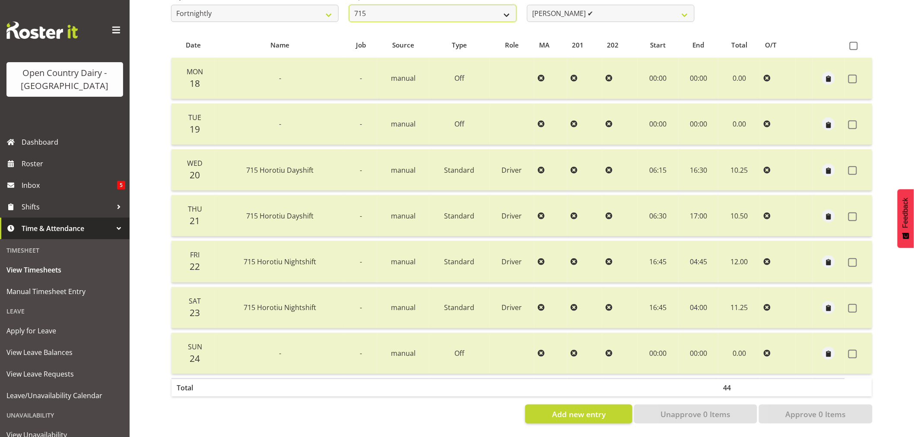
click at [383, 11] on select "701 702 703 704 705 706 707 708 709 710 711 712 713 714 715 716 717 718 719 720" at bounding box center [433, 13] width 168 height 17
select select "754"
click at [349, 5] on select "701 702 703 704 705 706 707 708 709 710 711 712 713 714 715 716 717 718 719 720" at bounding box center [433, 13] width 168 height 17
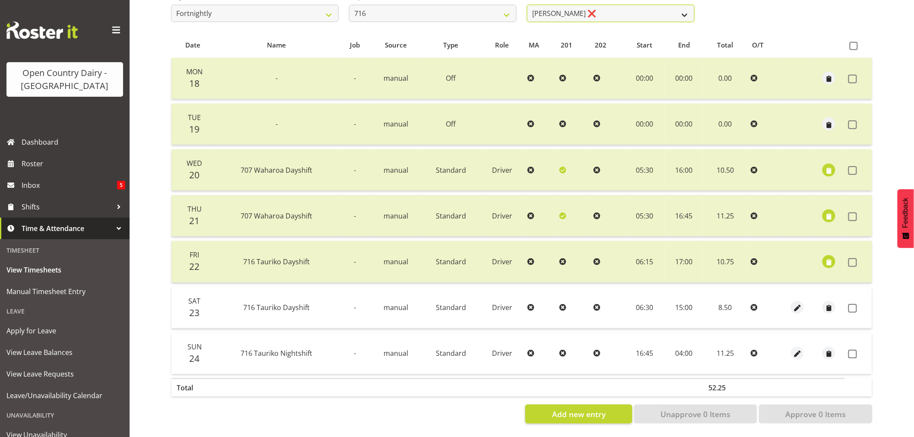
click at [601, 6] on select "Casey Leonard ❌ Darren Norris ❌ Glen Fraser ❌ Happy Kaler ❌ Michael O'Connor ❌" at bounding box center [611, 13] width 168 height 17
select select "10867"
click at [527, 5] on select "Casey Leonard ❌ Darren Norris ❌ Glen Fraser ❌ Happy Kaler ❌ Michael O'Connor ❌" at bounding box center [611, 13] width 168 height 17
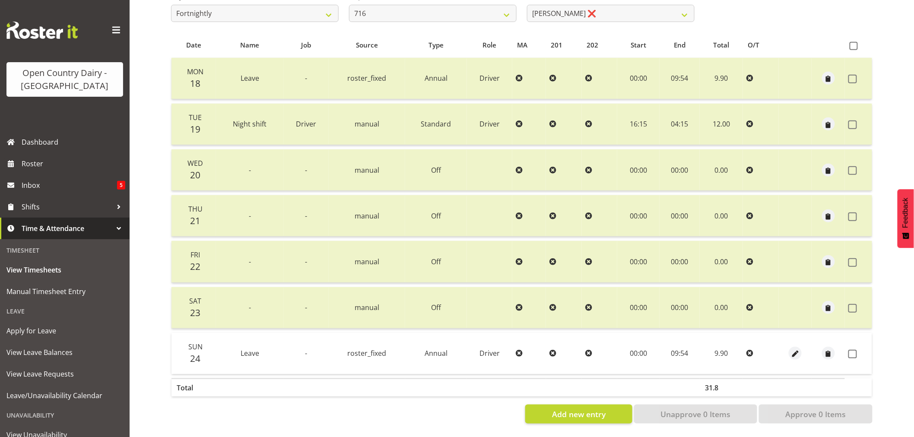
drag, startPoint x: 853, startPoint y: 350, endPoint x: 850, endPoint y: 346, distance: 4.7
click at [852, 350] on span at bounding box center [852, 354] width 9 height 9
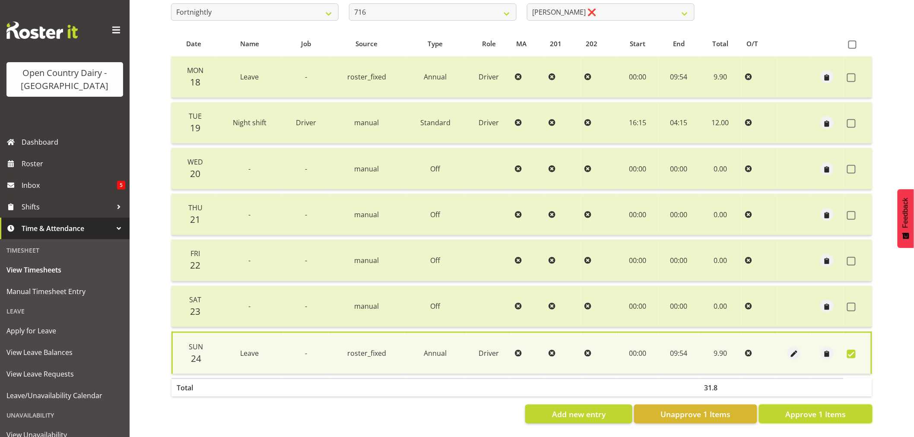
drag, startPoint x: 817, startPoint y: 413, endPoint x: 717, endPoint y: 356, distance: 114.1
click at [810, 409] on span "Approve 1 Items" at bounding box center [815, 414] width 60 height 11
checkbox input "false"
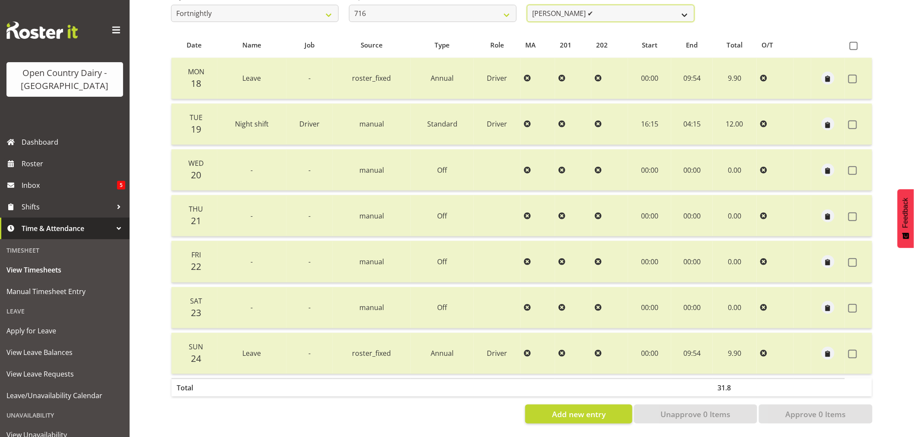
click at [625, 10] on select "Casey Leonard ❌ Darren Norris ✔ Glen Fraser ❌ Happy Kaler ❌ Michael O'Connor ❌" at bounding box center [611, 13] width 168 height 17
select select "10325"
click at [527, 5] on select "Casey Leonard ❌ Darren Norris ✔ Glen Fraser ❌ Happy Kaler ❌ Michael O'Connor ❌" at bounding box center [611, 13] width 168 height 17
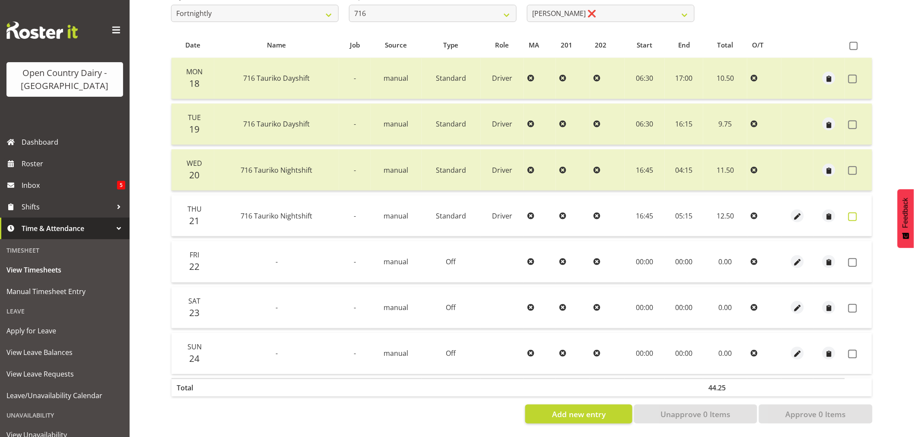
click at [854, 213] on span at bounding box center [852, 217] width 9 height 9
checkbox input "true"
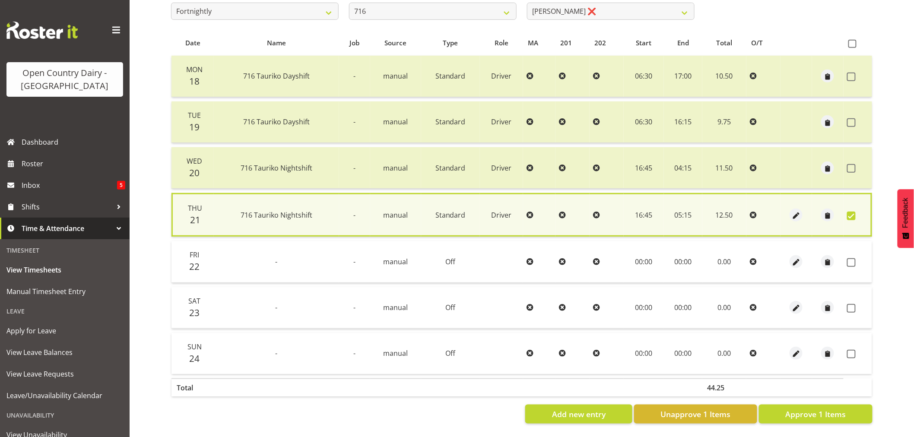
drag, startPoint x: 853, startPoint y: 260, endPoint x: 853, endPoint y: 278, distance: 17.7
click at [853, 262] on span at bounding box center [851, 262] width 9 height 9
checkbox input "true"
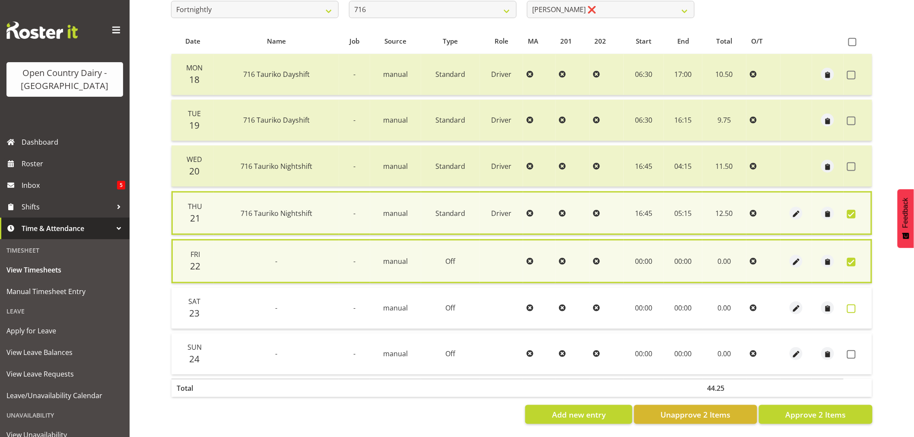
drag, startPoint x: 851, startPoint y: 305, endPoint x: 851, endPoint y: 314, distance: 9.5
click at [851, 306] on span at bounding box center [851, 309] width 9 height 9
checkbox input "true"
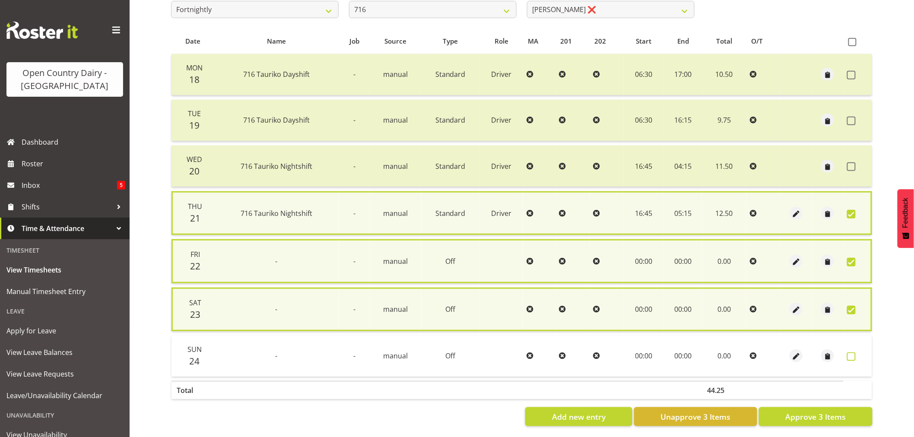
click at [851, 353] on span at bounding box center [851, 356] width 9 height 9
checkbox input "true"
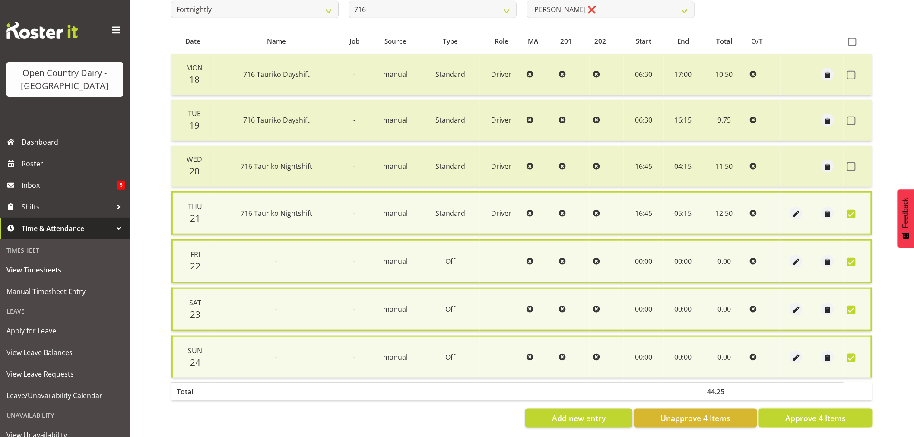
click at [798, 419] on span "Approve 4 Items" at bounding box center [815, 418] width 60 height 11
checkbox input "false"
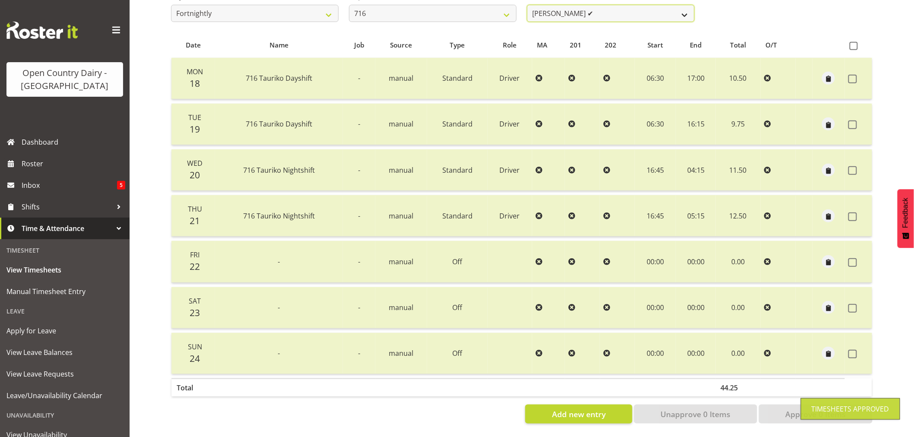
click at [612, 10] on select "Casey Leonard ❌ Darren Norris ✔ Glen Fraser ✔ Happy Kaler ❌ Michael O'Connor ❌" at bounding box center [611, 13] width 168 height 17
click at [527, 5] on select "Casey Leonard ❌ Darren Norris ✔ Glen Fraser ✔ Happy Kaler ❌ Michael O'Connor ❌" at bounding box center [611, 13] width 168 height 17
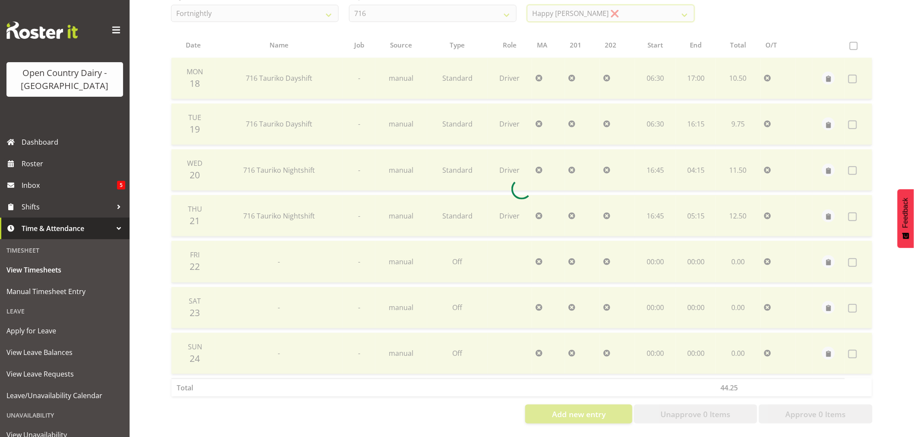
scroll to position [0, 0]
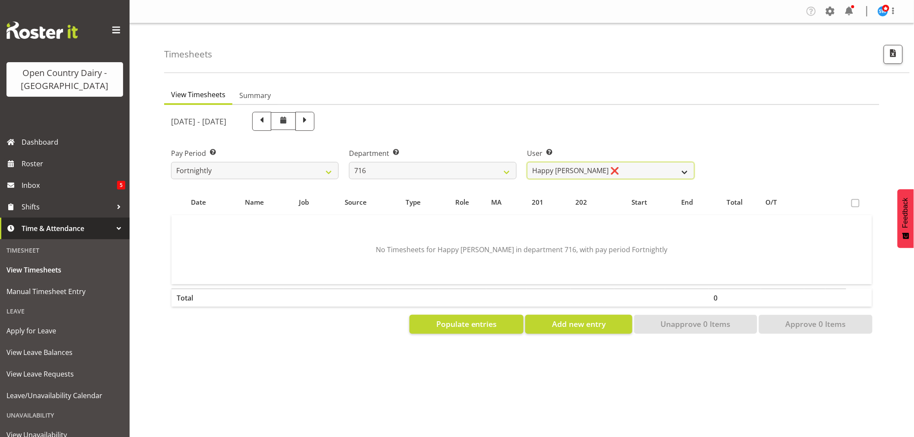
click at [598, 170] on select "Casey Leonard ❌ Darren Norris ✔ Glen Fraser ✔ Happy Kaler ❌ Michael O'Connor ❌" at bounding box center [611, 170] width 168 height 17
select select "10336"
click at [527, 162] on select "Casey Leonard ❌ Darren Norris ✔ Glen Fraser ✔ Happy Kaler ❌ Michael O'Connor ❌" at bounding box center [611, 170] width 168 height 17
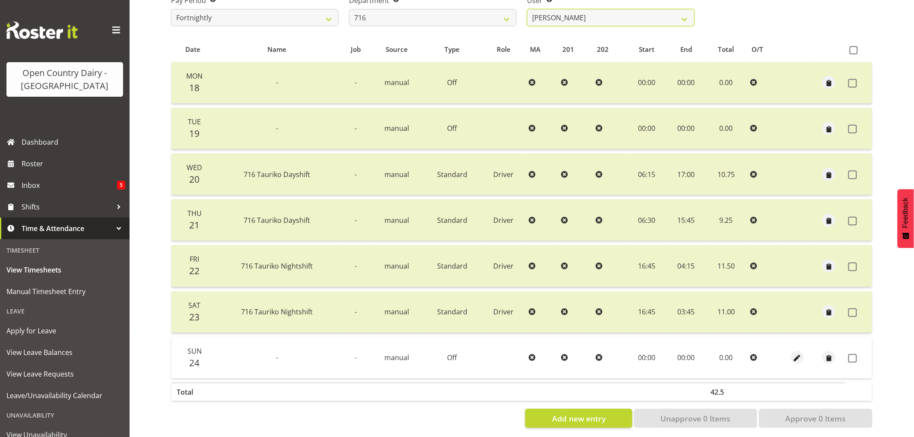
scroll to position [164, 0]
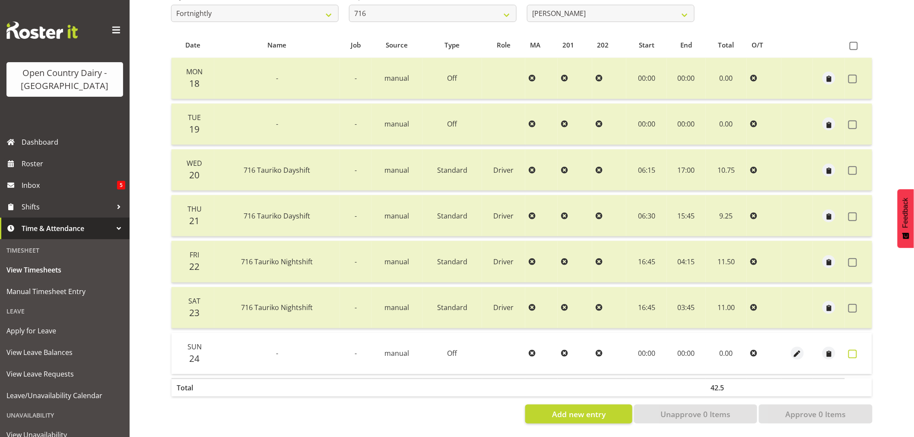
click at [852, 350] on span at bounding box center [852, 354] width 9 height 9
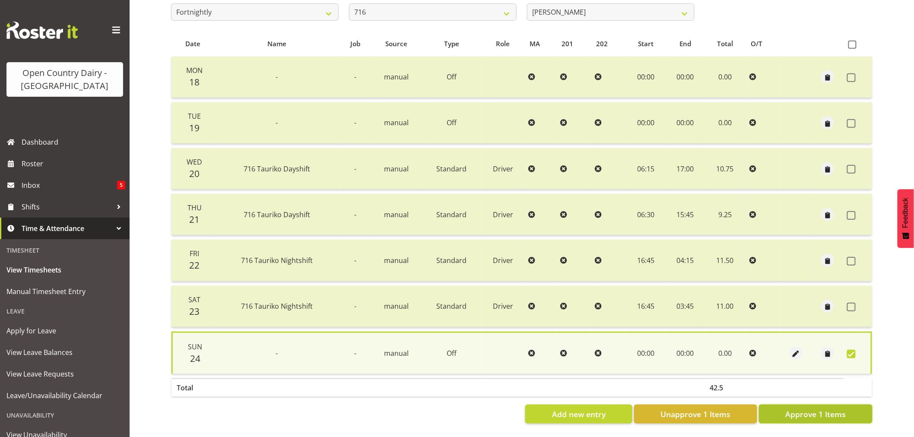
click at [806, 409] on span "Approve 1 Items" at bounding box center [815, 414] width 60 height 11
checkbox input "false"
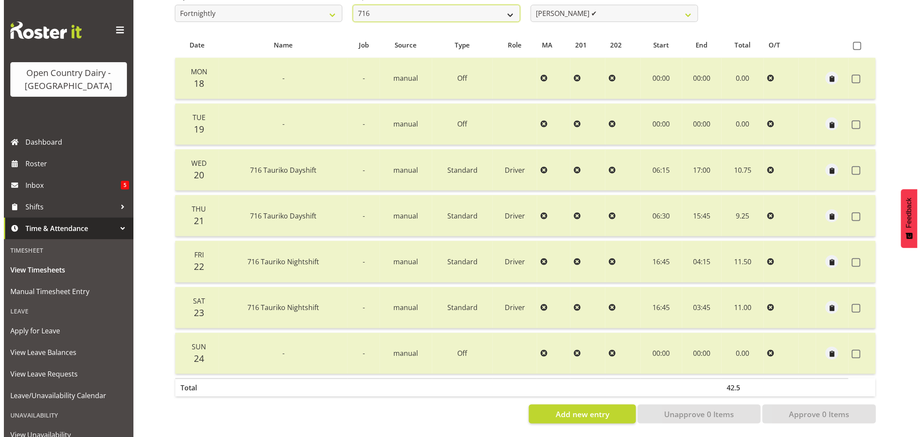
scroll to position [161, 0]
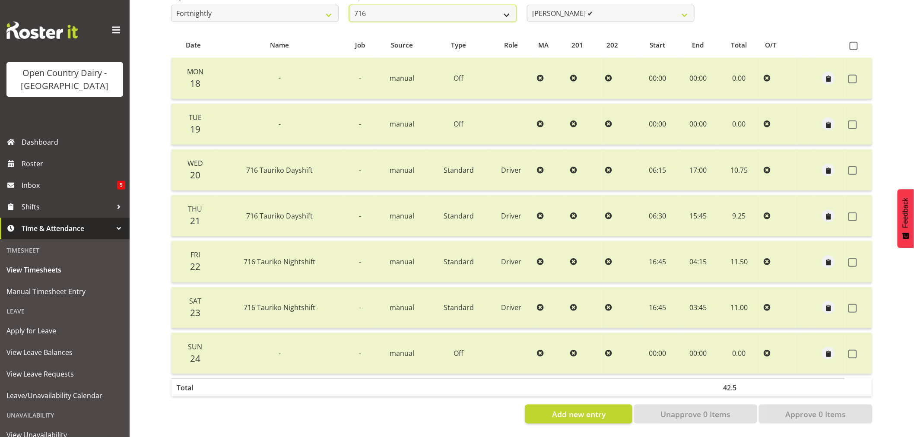
click at [441, 7] on select "701 702 703 704 705 706 707 708 709 710 711 712 713 714 715 716 717 718 719 720" at bounding box center [433, 13] width 168 height 17
select select "758"
click at [349, 5] on select "701 702 703 704 705 706 707 708 709 710 711 712 713 714 715 716 717 718 719 720" at bounding box center [433, 13] width 168 height 17
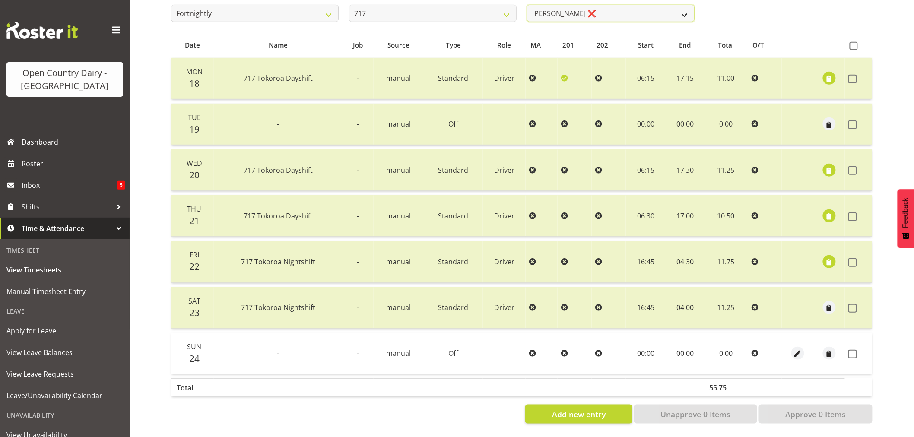
click at [606, 10] on select "Daryl Wrigley ❌ Dodge Lindsay Laing ❌ Eric Stothers ❌ Jeff Anderson ❌" at bounding box center [611, 13] width 168 height 17
select select "8726"
click at [527, 5] on select "Daryl Wrigley ❌ Dodge Lindsay Laing ❌ Eric Stothers ❌ Jeff Anderson ❌" at bounding box center [611, 13] width 168 height 17
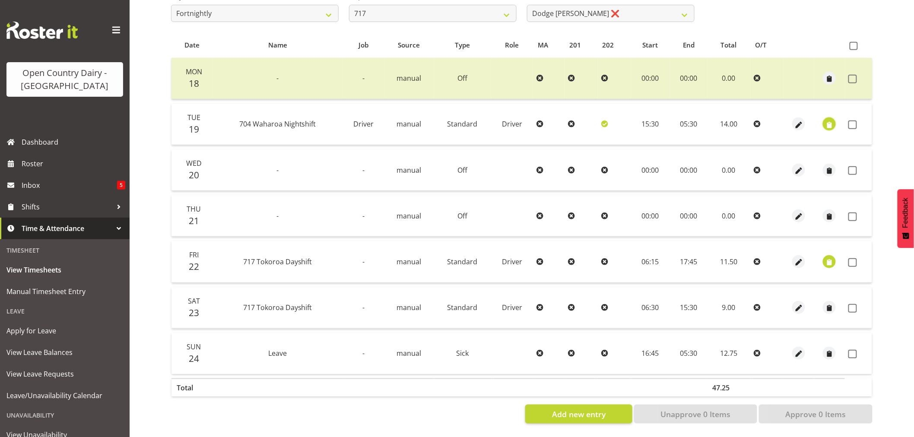
click at [826, 120] on span "button" at bounding box center [830, 125] width 10 height 10
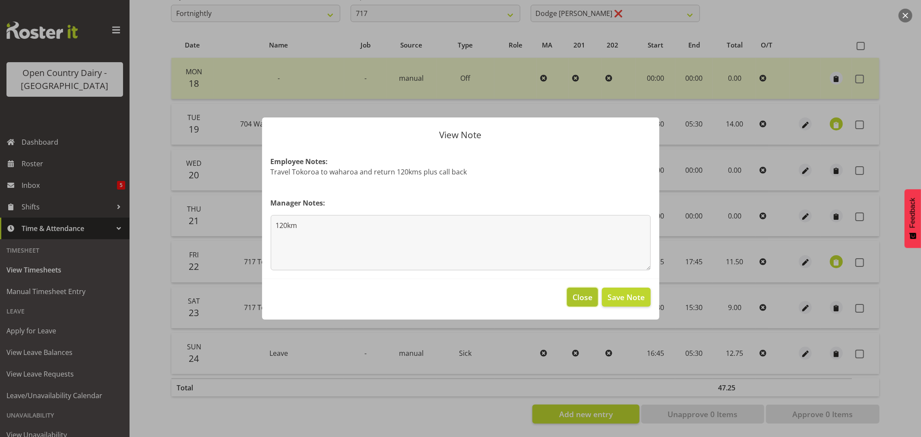
click at [581, 296] on span "Close" at bounding box center [583, 297] width 20 height 11
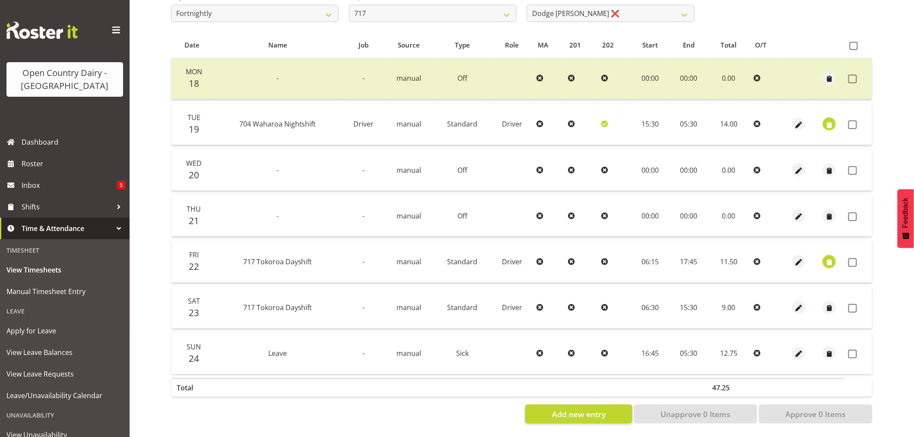
click at [828, 257] on span "button" at bounding box center [830, 262] width 10 height 10
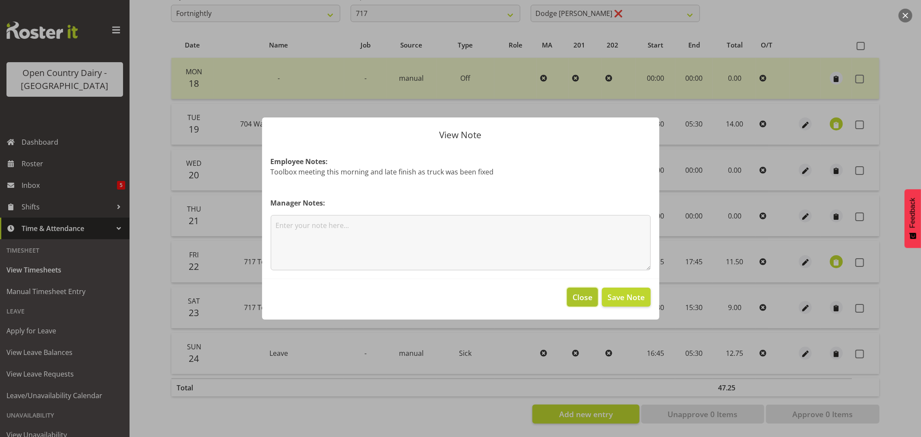
click at [580, 297] on span "Close" at bounding box center [583, 297] width 20 height 11
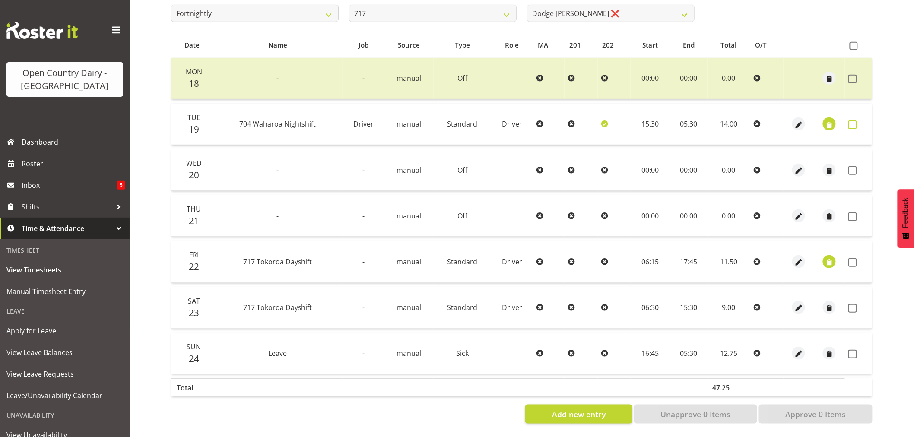
click at [852, 121] on span at bounding box center [852, 125] width 9 height 9
checkbox input "true"
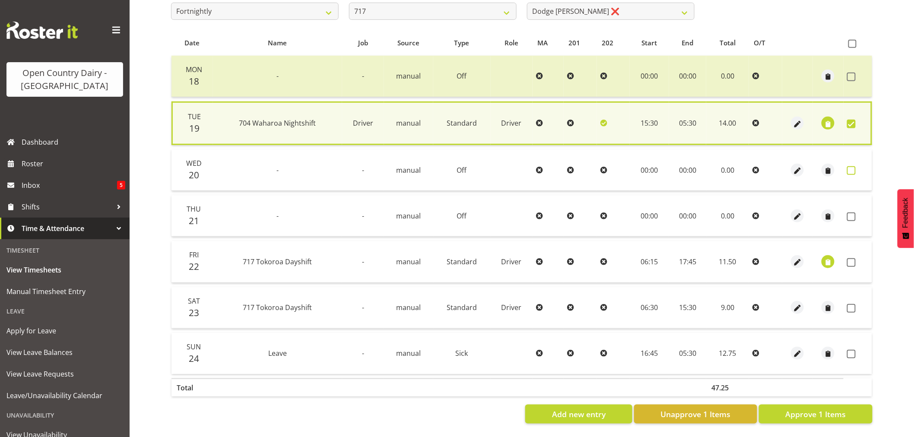
click at [849, 167] on span at bounding box center [851, 170] width 9 height 9
checkbox input "true"
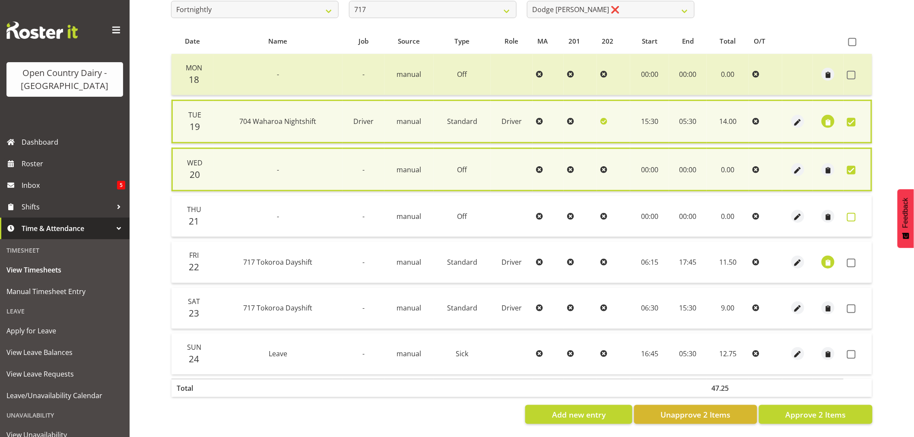
click at [852, 213] on span at bounding box center [851, 217] width 9 height 9
checkbox input "true"
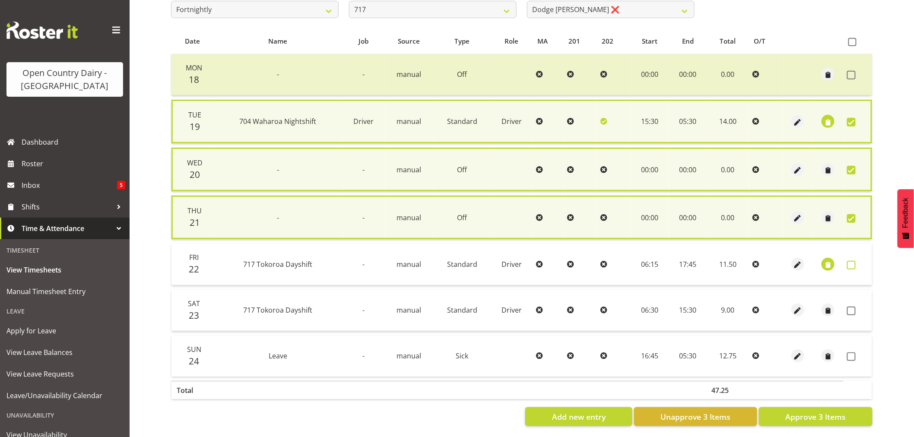
click at [849, 264] on span at bounding box center [851, 265] width 9 height 9
checkbox input "true"
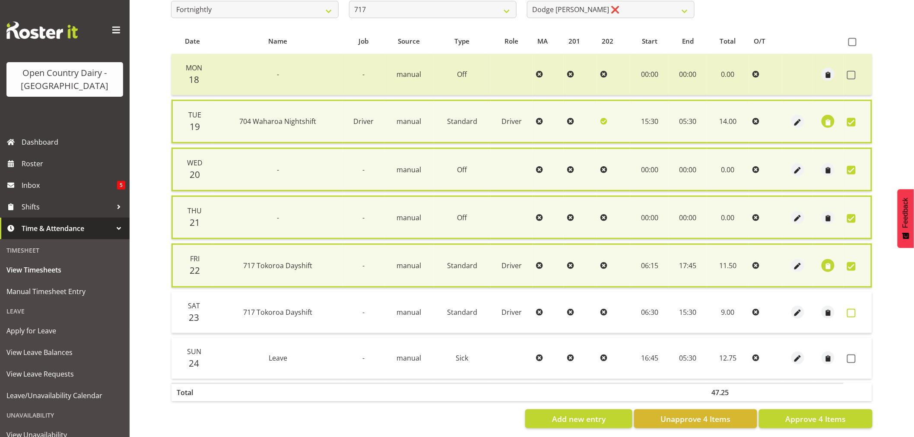
click at [851, 310] on span at bounding box center [851, 313] width 9 height 9
checkbox input "true"
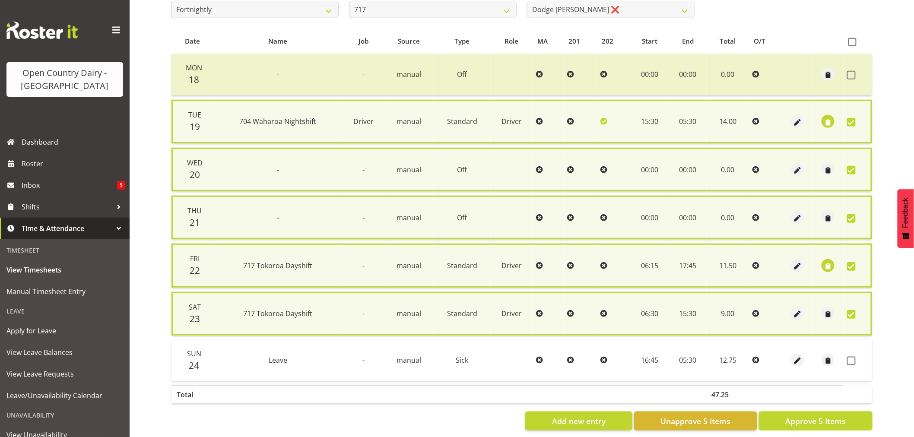
click at [811, 416] on span "Approve 5 Items" at bounding box center [815, 421] width 60 height 11
checkbox input "false"
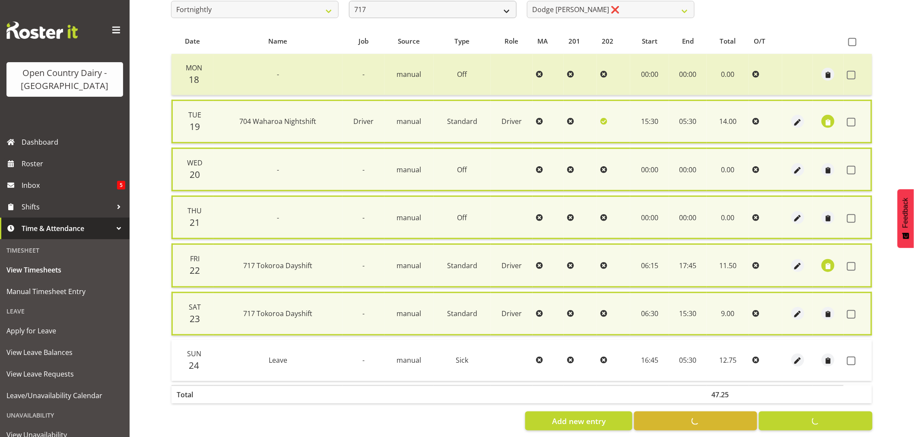
checkbox input "false"
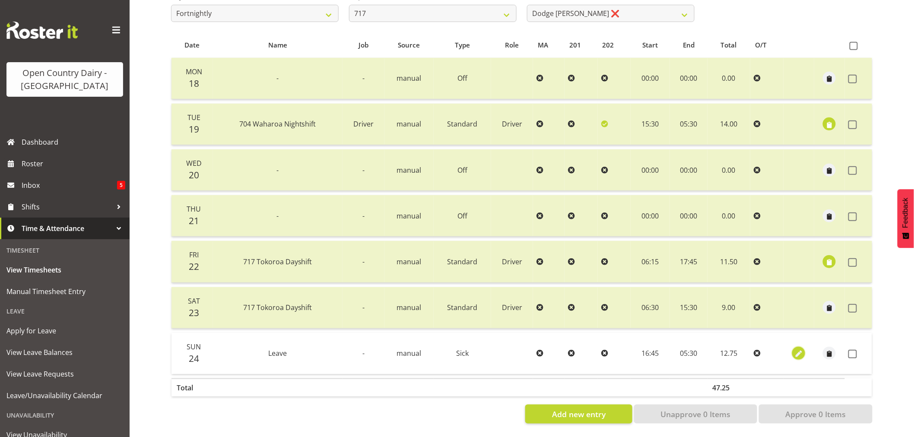
click at [797, 349] on span "button" at bounding box center [799, 354] width 10 height 10
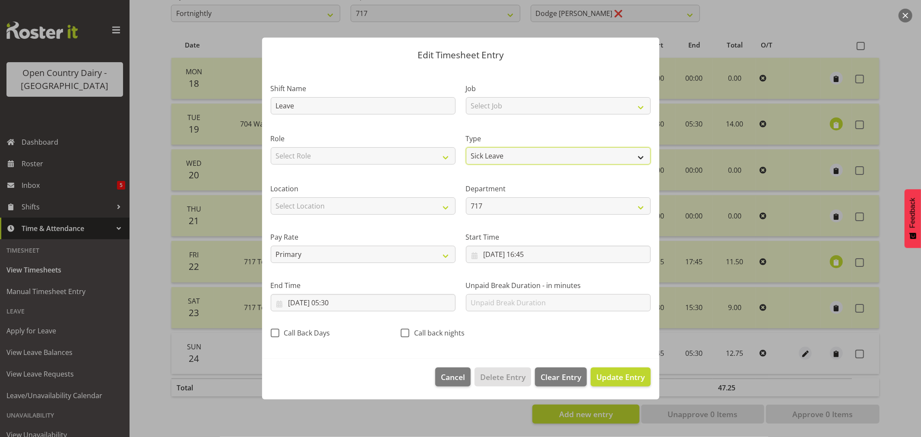
click at [510, 156] on select "Off Standard Public Holiday Public Holiday (Worked) Day In Lieu Annual Leave Si…" at bounding box center [558, 155] width 185 height 17
select select "Standard"
click at [466, 147] on select "Off Standard Public Holiday Public Holiday (Worked) Day In Lieu Annual Leave Si…" at bounding box center [558, 155] width 185 height 17
click at [609, 371] on button "Update Entry" at bounding box center [621, 377] width 60 height 19
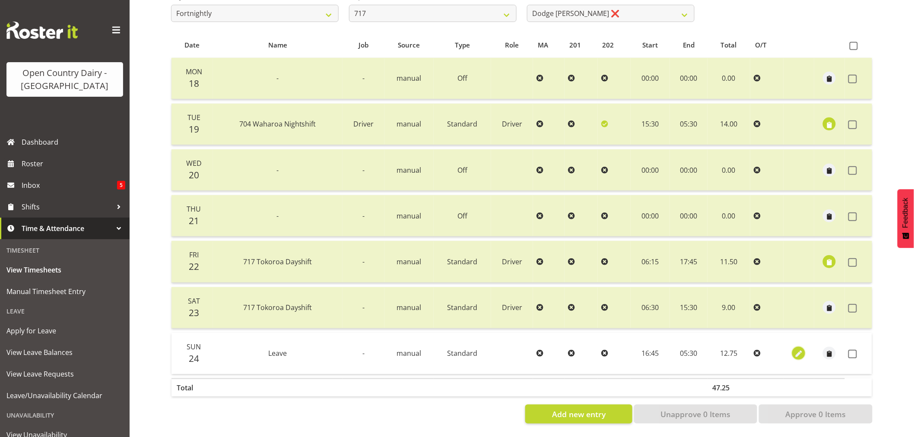
click at [798, 349] on span "button" at bounding box center [799, 354] width 10 height 10
select select "Standard"
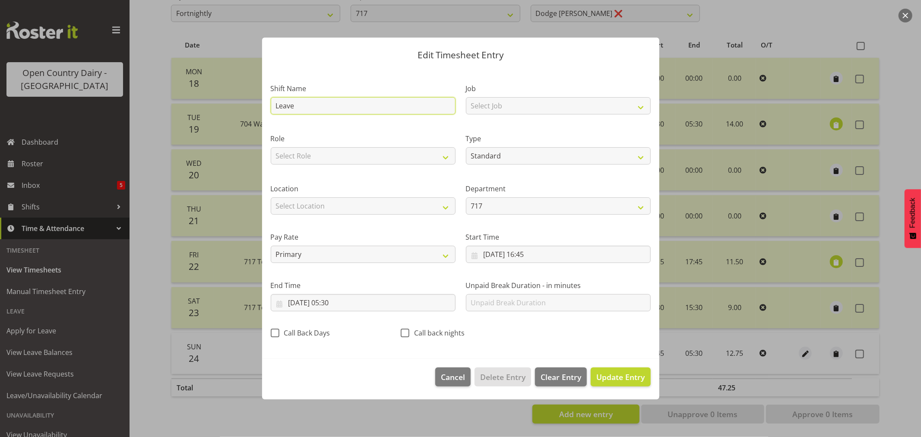
drag, startPoint x: 300, startPoint y: 110, endPoint x: 257, endPoint y: 102, distance: 44.0
click at [257, 102] on div "Edit Timesheet Entry Shift Name Leave Job Select Job Driver Driver supervisor S…" at bounding box center [461, 219] width 415 height 406
type input "Sick"
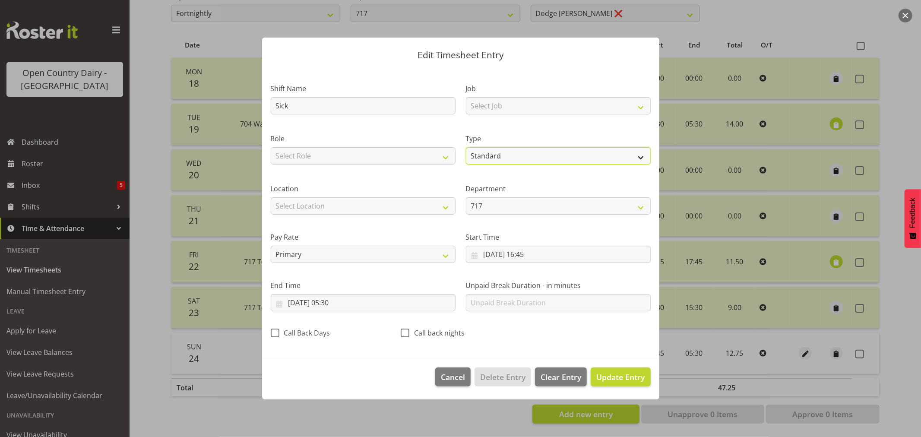
click at [511, 155] on select "Off Standard Public Holiday Public Holiday (Worked) Day In Lieu Annual Leave Si…" at bounding box center [558, 155] width 185 height 17
select select "Sick"
click at [466, 147] on select "Off Standard Public Holiday Public Holiday (Worked) Day In Lieu Annual Leave Si…" at bounding box center [558, 155] width 185 height 17
click at [527, 254] on input "24/08/2025, 16:45" at bounding box center [558, 254] width 185 height 17
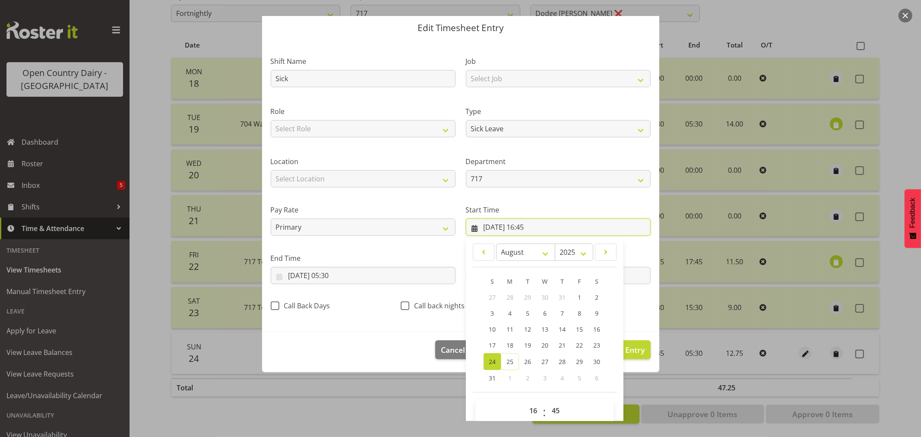
scroll to position [39, 0]
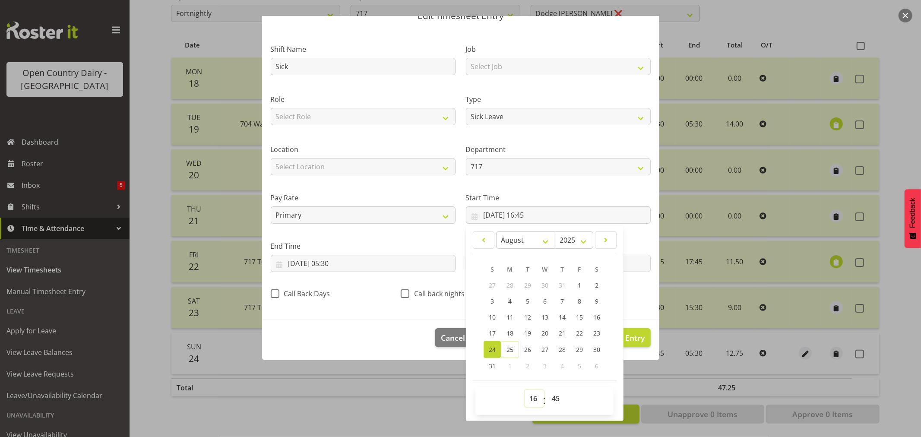
click at [527, 397] on select "00 01 02 03 04 05 06 07 08 09 10 11 12 13 14 15 16 17 18 19 20 21 22 23" at bounding box center [534, 398] width 19 height 17
select select "0"
click at [525, 390] on select "00 01 02 03 04 05 06 07 08 09 10 11 12 13 14 15 16 17 18 19 20 21 22 23" at bounding box center [534, 398] width 19 height 17
type input "24/08/2025, 00:45"
click at [551, 401] on select "00 01 02 03 04 05 06 07 08 09 10 11 12 13 14 15 16 17 18 19 20 21 22 23 24 25 2…" at bounding box center [556, 398] width 19 height 17
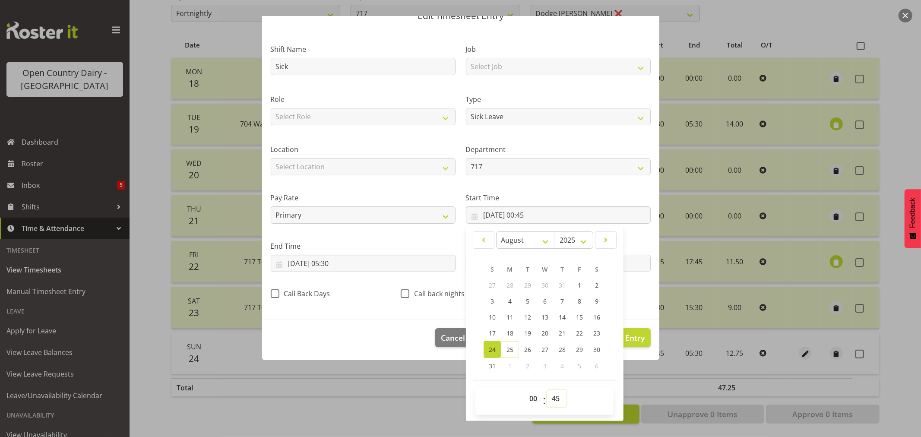
select select "0"
click at [547, 390] on select "00 01 02 03 04 05 06 07 08 09 10 11 12 13 14 15 16 17 18 19 20 21 22 23 24 25 2…" at bounding box center [556, 398] width 19 height 17
type input "24/08/2025, 00:00"
click at [318, 260] on input "25/08/2025, 05:30" at bounding box center [363, 263] width 185 height 17
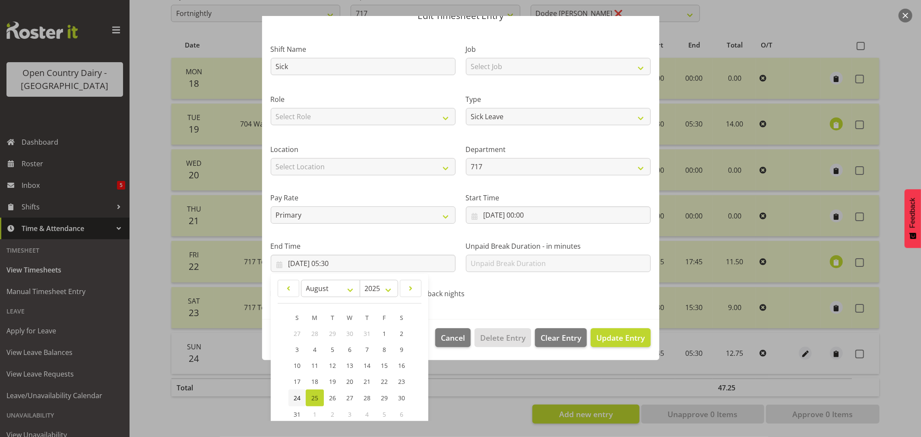
click at [297, 393] on link "24" at bounding box center [297, 398] width 17 height 17
type input "24/08/2025, 05:30"
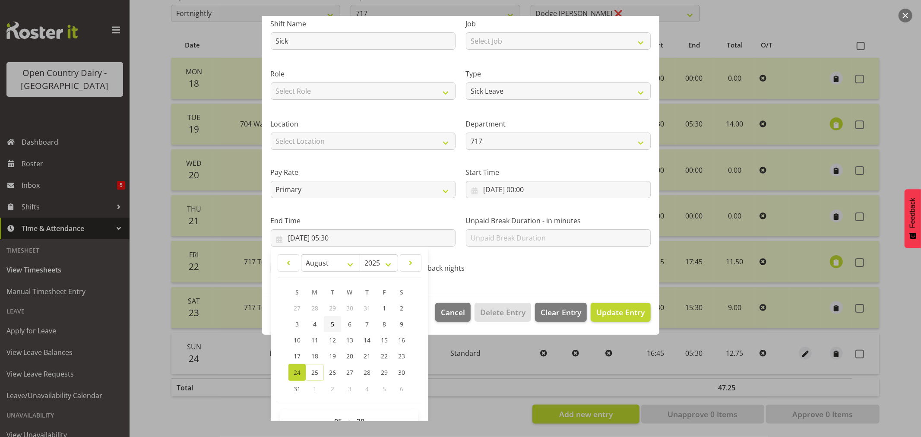
scroll to position [88, 0]
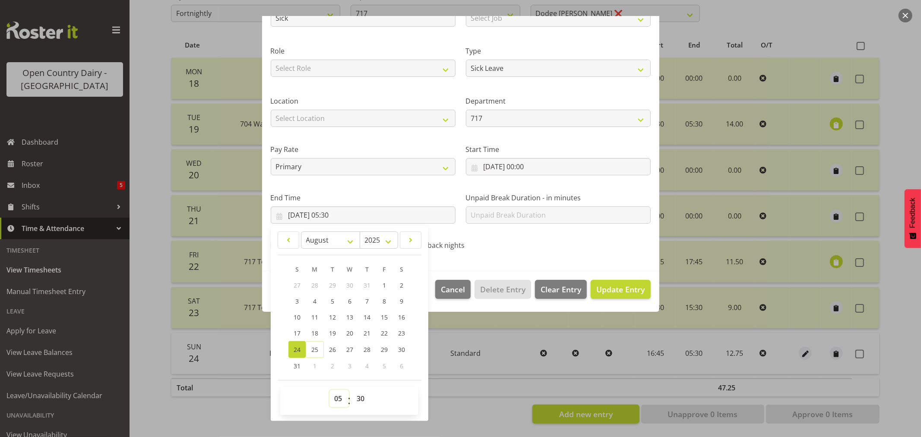
click at [335, 396] on select "00 01 02 03 04 05 06 07 08 09 10 11 12 13 14 15 16 17 18 19 20 21 22 23" at bounding box center [339, 398] width 19 height 17
select select "11"
click at [330, 390] on select "00 01 02 03 04 05 06 07 08 09 10 11 12 13 14 15 16 17 18 19 20 21 22 23" at bounding box center [339, 398] width 19 height 17
type input "24/08/2025, 11:30"
click at [359, 398] on select "00 01 02 03 04 05 06 07 08 09 10 11 12 13 14 15 16 17 18 19 20 21 22 23 24 25 2…" at bounding box center [361, 398] width 19 height 17
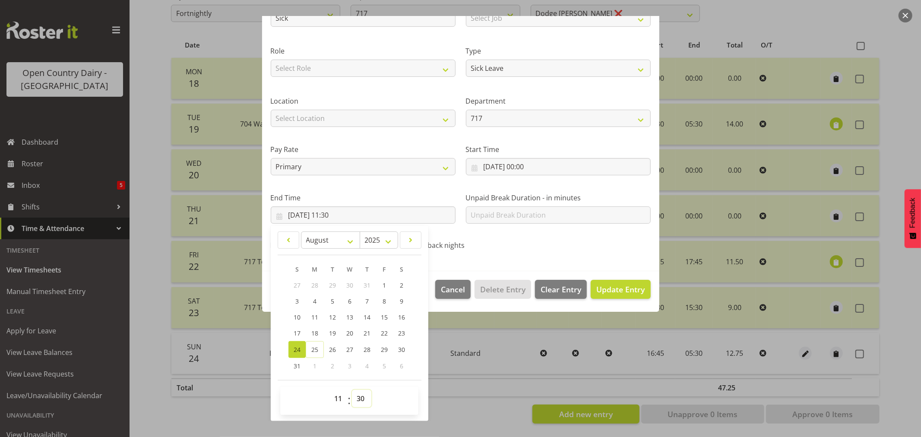
select select "1"
click at [352, 390] on select "00 01 02 03 04 05 06 07 08 09 10 11 12 13 14 15 16 17 18 19 20 21 22 23 24 25 2…" at bounding box center [361, 398] width 19 height 17
type input "24/08/2025, 11:01"
click at [597, 284] on span "Update Entry" at bounding box center [621, 289] width 48 height 10
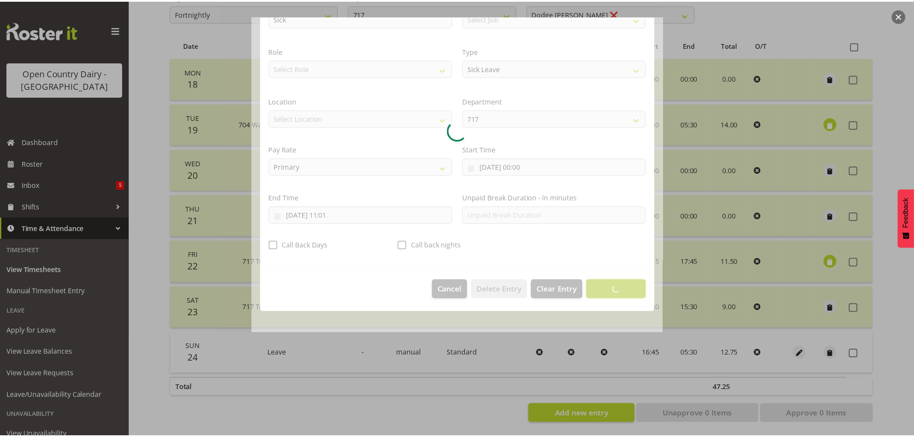
scroll to position [0, 0]
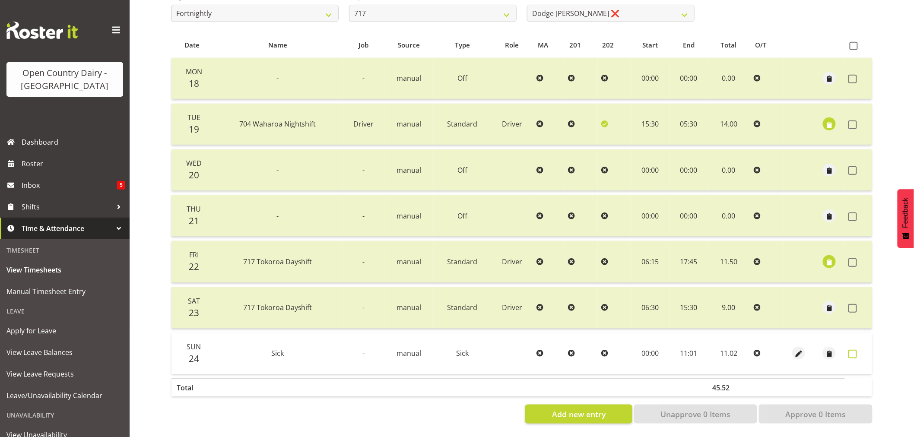
click at [852, 350] on span at bounding box center [852, 354] width 9 height 9
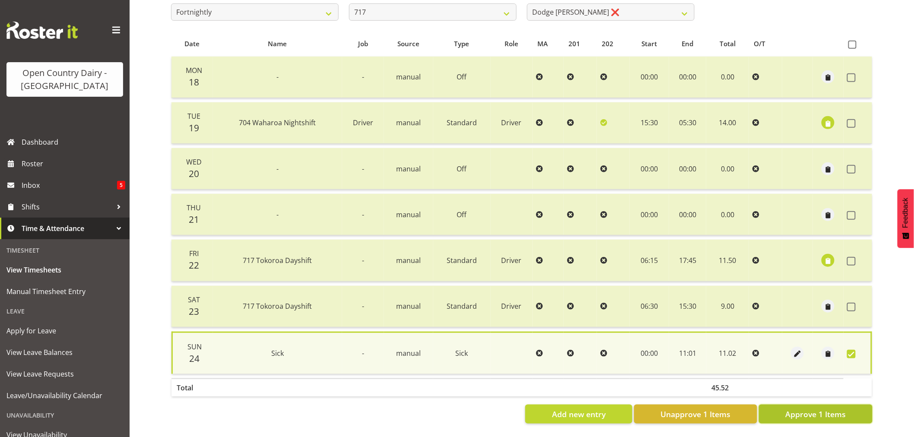
click at [833, 409] on span "Approve 1 Items" at bounding box center [815, 414] width 60 height 11
checkbox input "false"
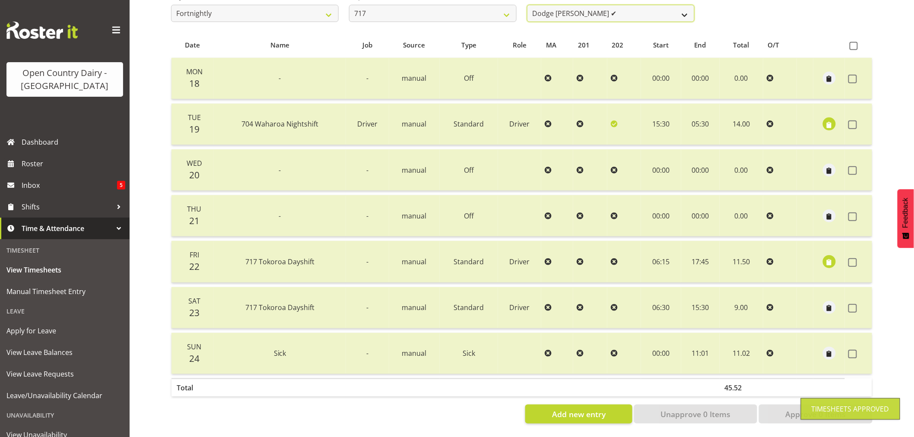
click at [583, 8] on select "Daryl Wrigley ❌ Dodge Lindsay Laing ✔ Eric Stothers ❌ Jeff Anderson ❌" at bounding box center [611, 13] width 168 height 17
select select "10294"
click at [527, 5] on select "Daryl Wrigley ❌ Dodge Lindsay Laing ✔ Eric Stothers ❌ Jeff Anderson ❌" at bounding box center [611, 13] width 168 height 17
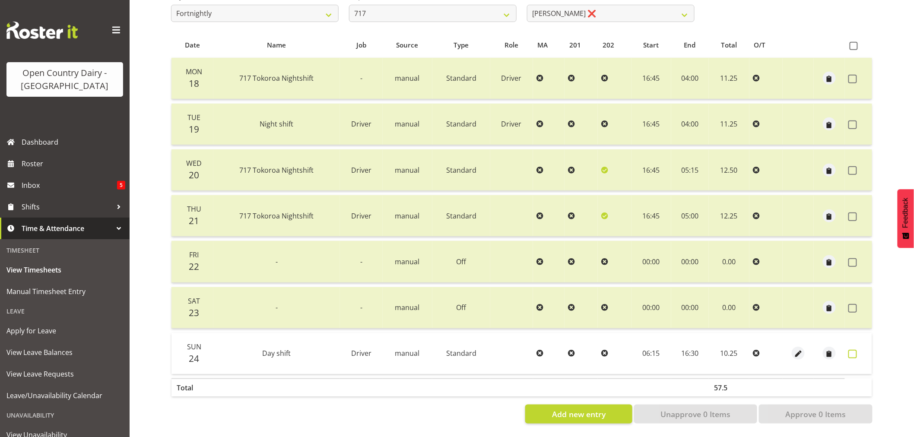
click at [852, 351] on span at bounding box center [852, 354] width 9 height 9
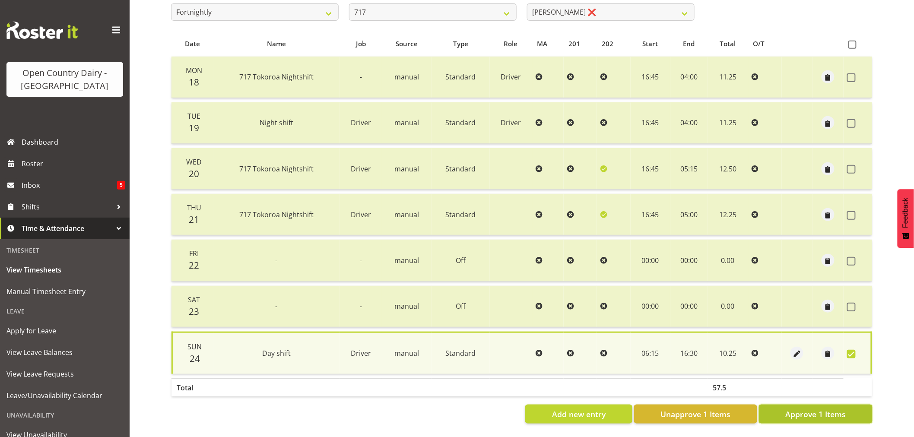
click at [822, 411] on span "Approve 1 Items" at bounding box center [815, 414] width 60 height 11
checkbox input "false"
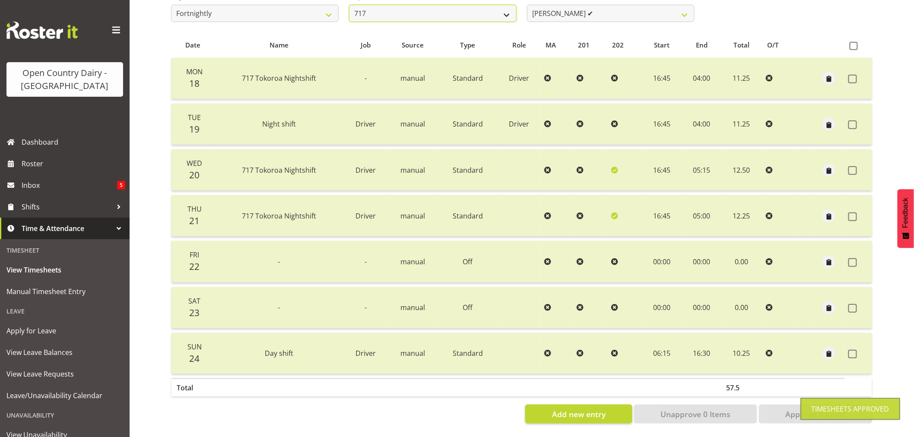
click at [414, 10] on select "701 702 703 704 705 706 707 708 709 710 711 712 713 714 715 716 717 718 719 720" at bounding box center [433, 13] width 168 height 17
select select "757"
click at [349, 5] on select "701 702 703 704 705 706 707 708 709 710 711 712 713 714 715 716 717 718 719 720" at bounding box center [433, 13] width 168 height 17
select select "8183"
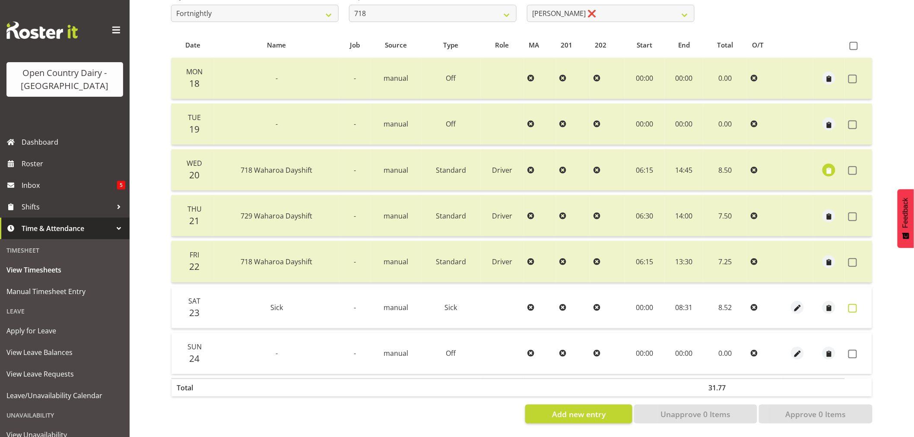
click at [855, 304] on span at bounding box center [852, 308] width 9 height 9
checkbox input "true"
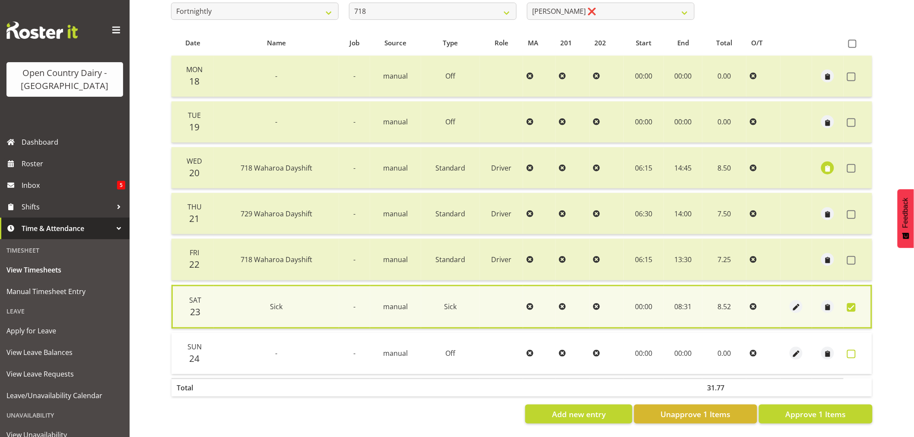
click at [849, 350] on span at bounding box center [851, 354] width 9 height 9
checkbox input "true"
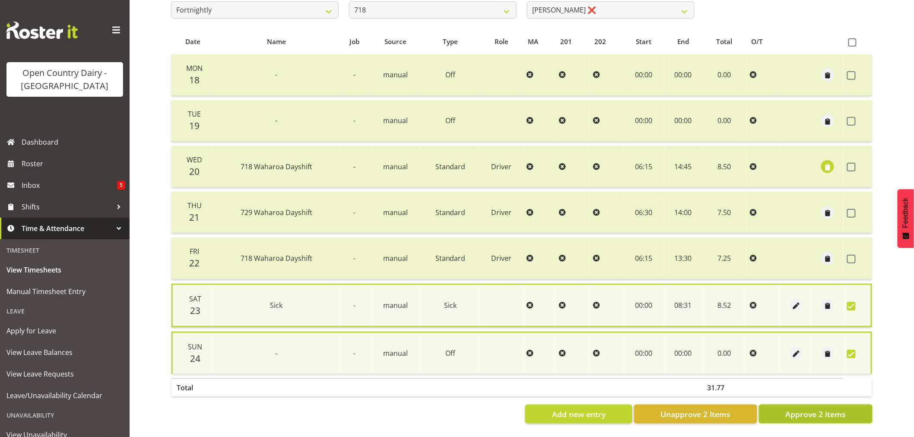
click at [810, 409] on span "Approve 2 Items" at bounding box center [815, 414] width 60 height 11
checkbox input "false"
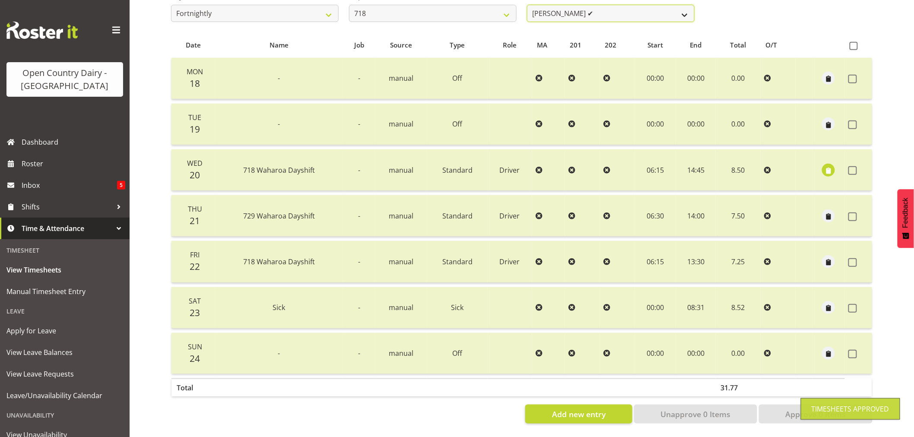
click at [620, 12] on select "Graeme Raupi ✔ Jimmy Boult ❌ Linsay Bourne ❌ Tony Fielding ❌" at bounding box center [611, 13] width 168 height 17
select select "10064"
click at [527, 5] on select "Graeme Raupi ✔ Jimmy Boult ❌ Linsay Bourne ❌ Tony Fielding ❌" at bounding box center [611, 13] width 168 height 17
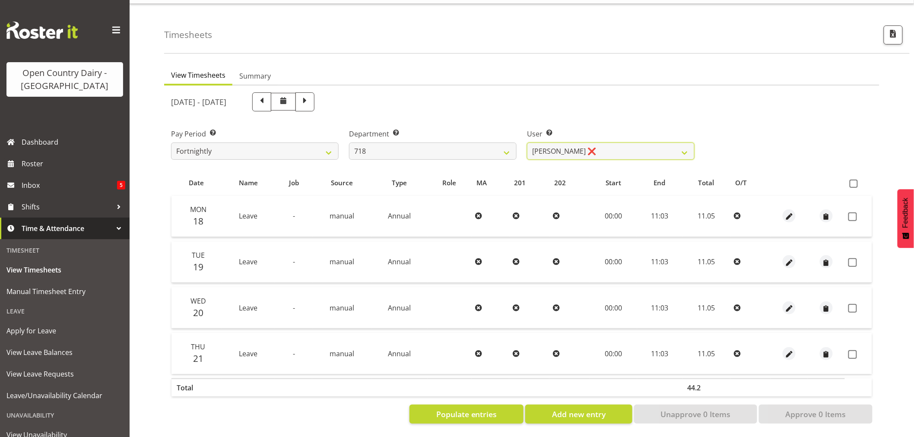
scroll to position [26, 0]
click at [476, 409] on span "Populate entries" at bounding box center [466, 414] width 61 height 11
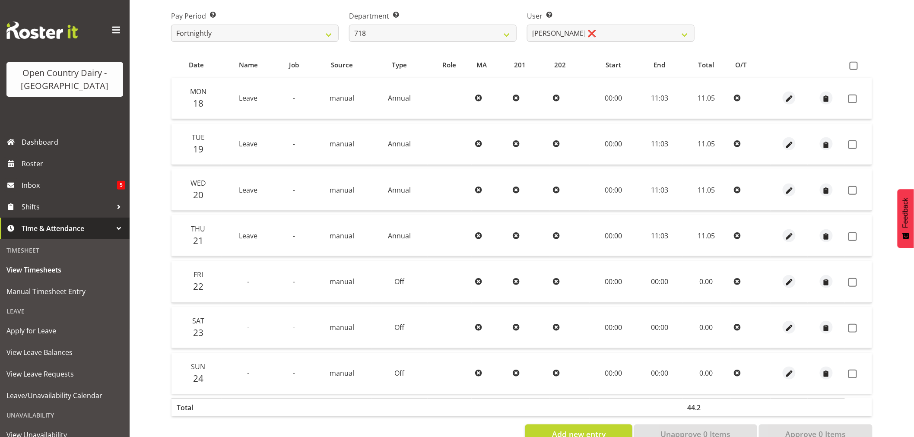
scroll to position [164, 0]
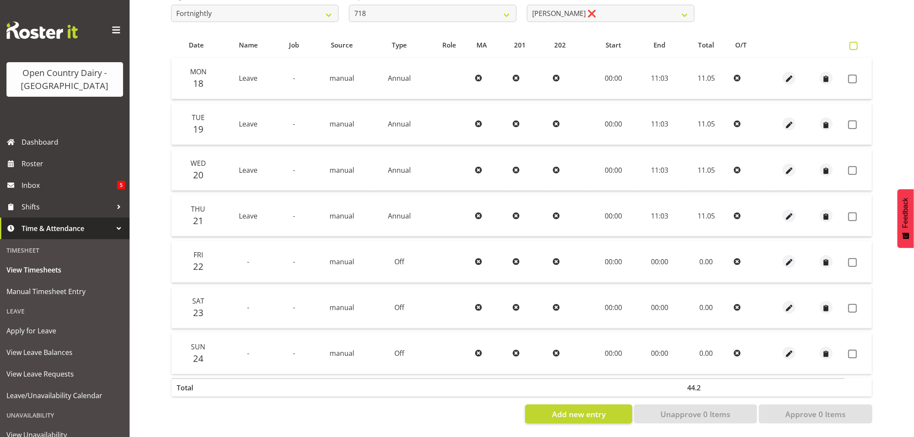
click at [854, 42] on span at bounding box center [854, 46] width 8 height 8
click at [854, 43] on input "checkbox" at bounding box center [853, 46] width 6 height 6
checkbox input "true"
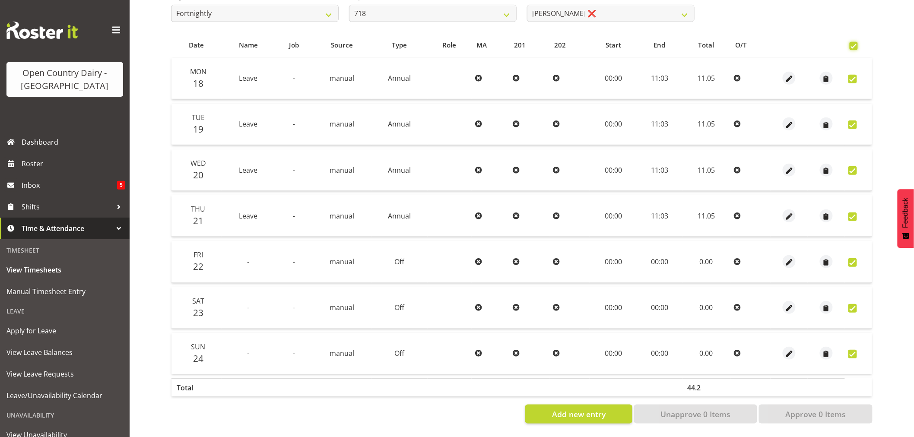
checkbox input "true"
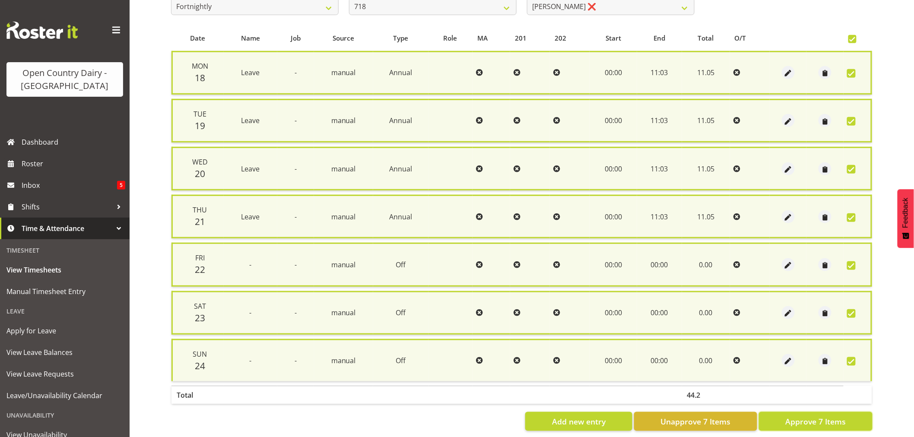
click at [808, 416] on span "Approve 7 Items" at bounding box center [815, 421] width 60 height 11
checkbox input "false"
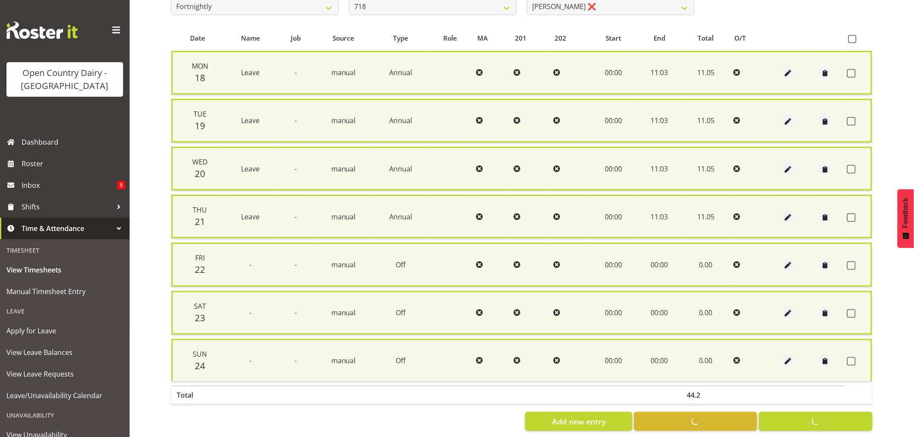
checkbox input "false"
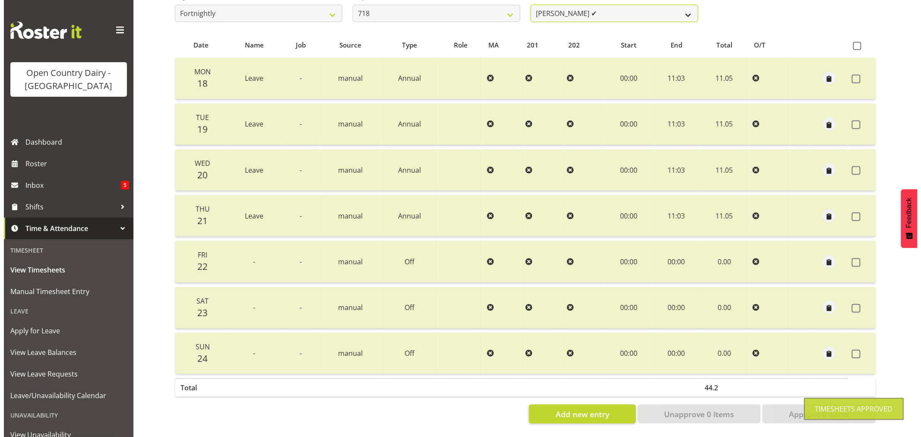
scroll to position [161, 0]
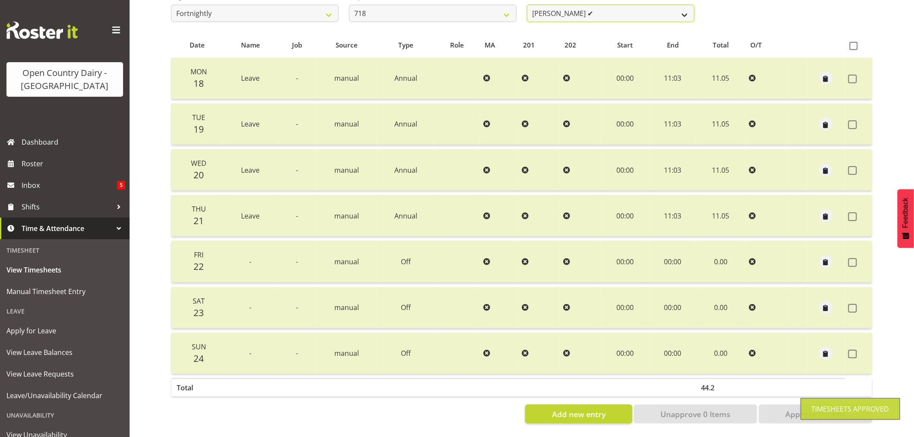
click at [624, 6] on select "Graeme Raupi ✔ Jimmy Boult ✔ Linsay Bourne ❌ Tony Fielding ❌" at bounding box center [611, 13] width 168 height 17
select select "8194"
click at [527, 5] on select "Graeme Raupi ✔ Jimmy Boult ✔ Linsay Bourne ❌ Tony Fielding ❌" at bounding box center [611, 13] width 168 height 17
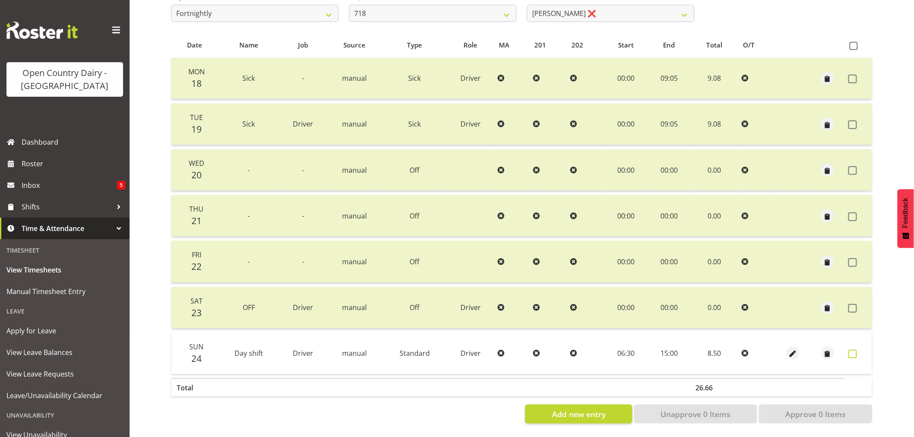
click at [853, 350] on span at bounding box center [852, 354] width 9 height 9
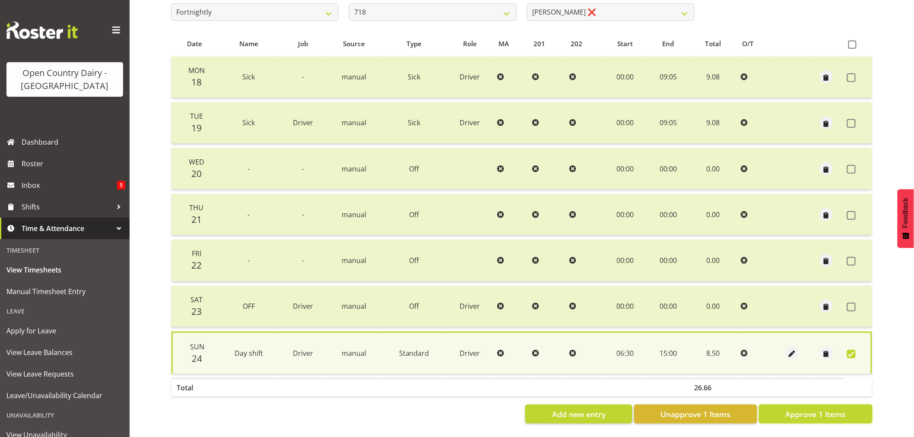
click at [810, 413] on span "Approve 1 Items" at bounding box center [815, 414] width 60 height 11
checkbox input "false"
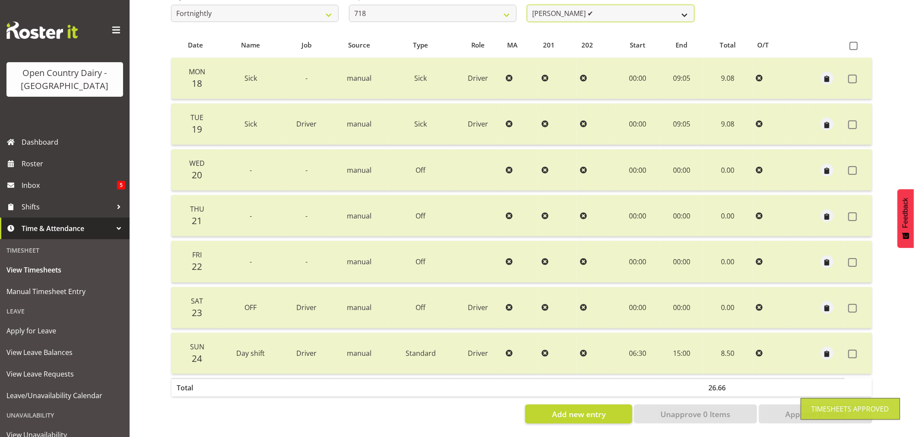
click at [627, 10] on select "Graeme Raupi ✔ Jimmy Boult ✔ Linsay Bourne ✔ Tony Fielding ❌" at bounding box center [611, 13] width 168 height 17
select select "8609"
click at [527, 5] on select "Graeme Raupi ✔ Jimmy Boult ✔ Linsay Bourne ✔ Tony Fielding ❌" at bounding box center [611, 13] width 168 height 17
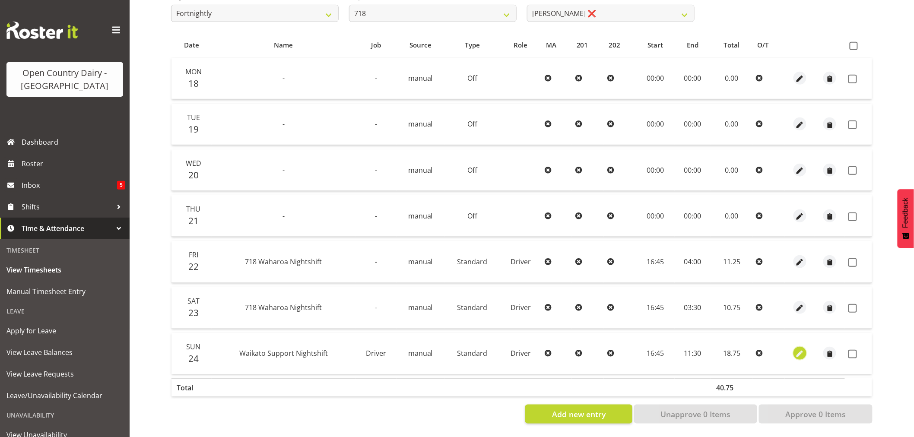
click at [797, 349] on span "button" at bounding box center [800, 354] width 10 height 10
select select "Standard"
select select "731"
select select "7"
select select "2025"
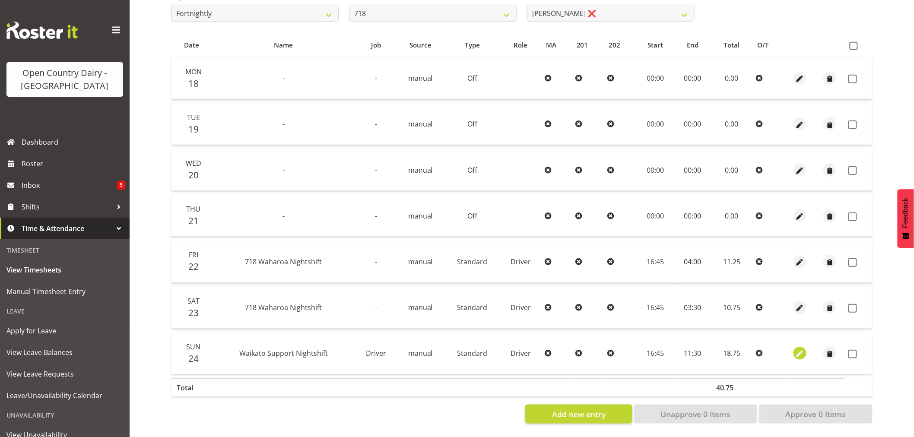
select select "11"
select select "30"
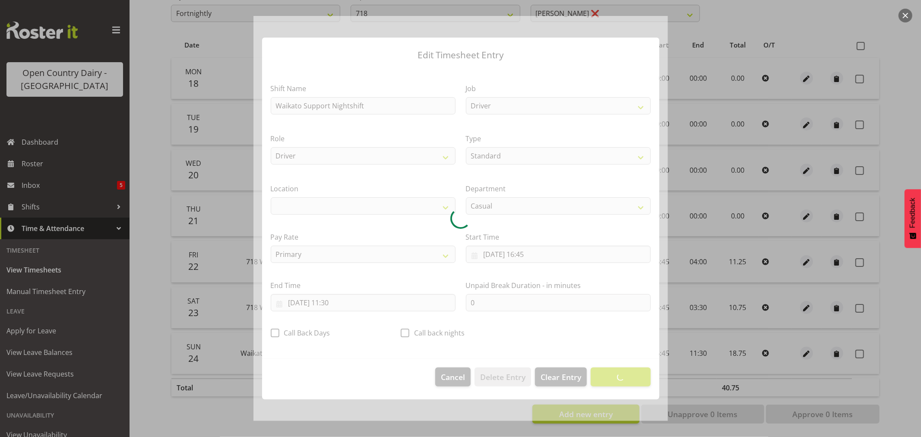
select select "1054"
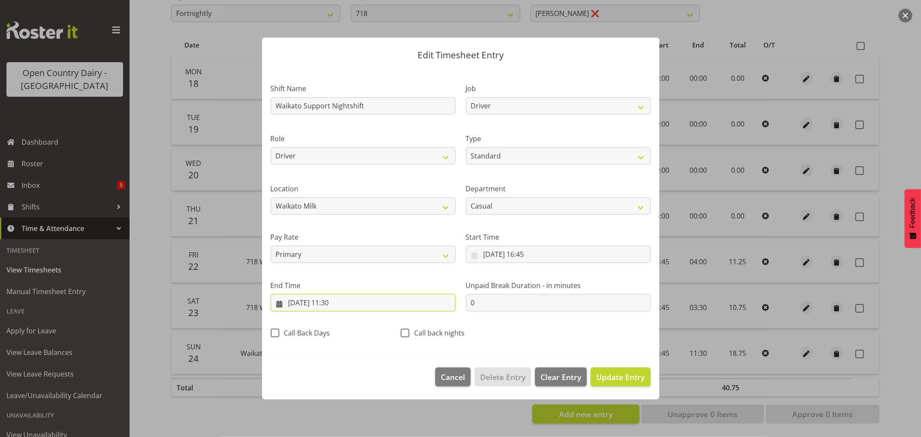
click at [295, 301] on input "25/08/2025, 11:30" at bounding box center [363, 302] width 185 height 17
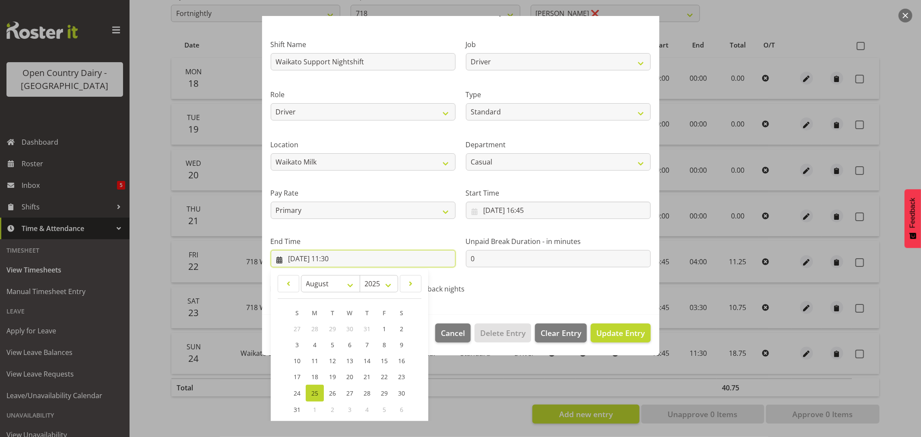
scroll to position [88, 0]
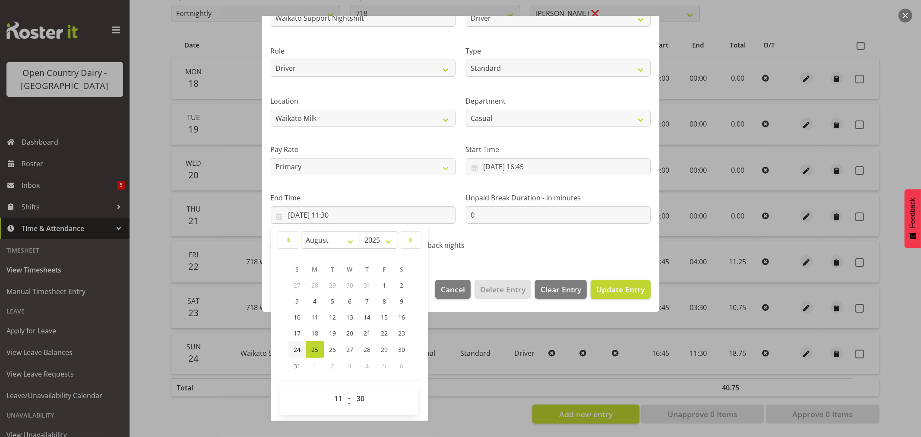
click at [293, 346] on link "24" at bounding box center [297, 349] width 17 height 17
type input "24/08/2025, 11:30"
click at [603, 287] on span "Update Entry" at bounding box center [621, 289] width 48 height 10
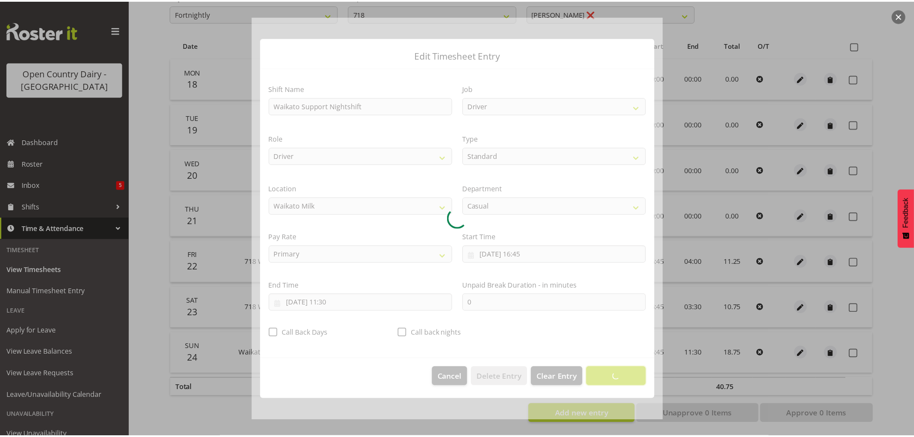
scroll to position [0, 0]
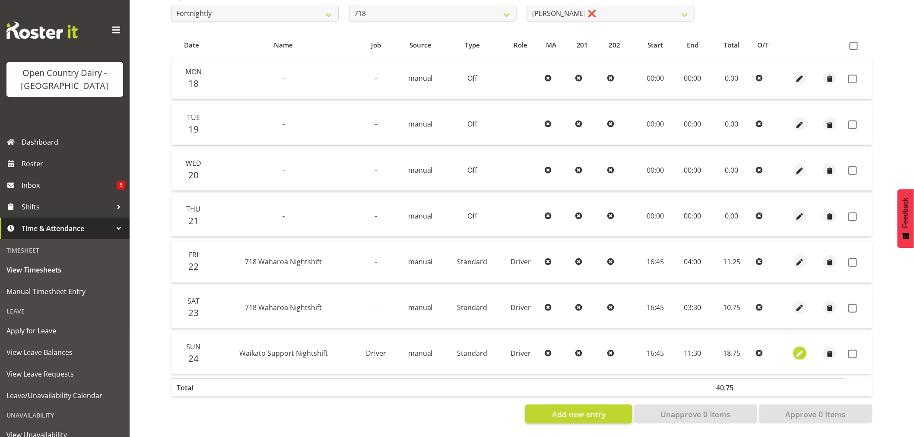
click at [801, 349] on span "button" at bounding box center [800, 354] width 10 height 10
select select "Standard"
select select "731"
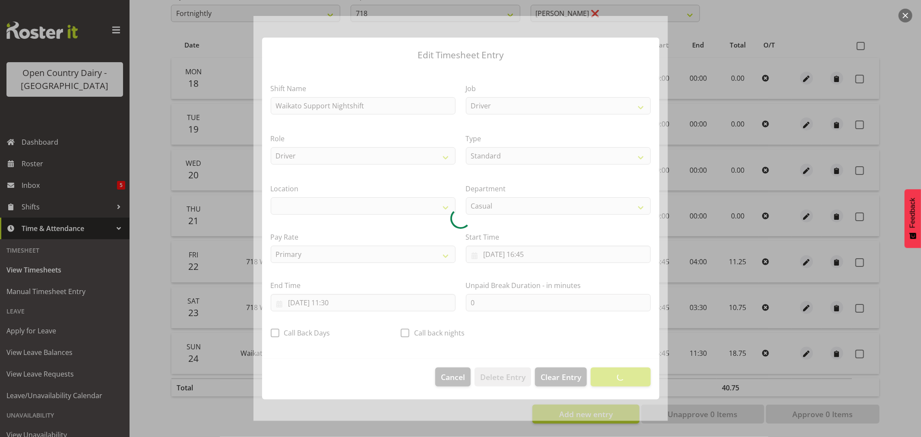
select select "1054"
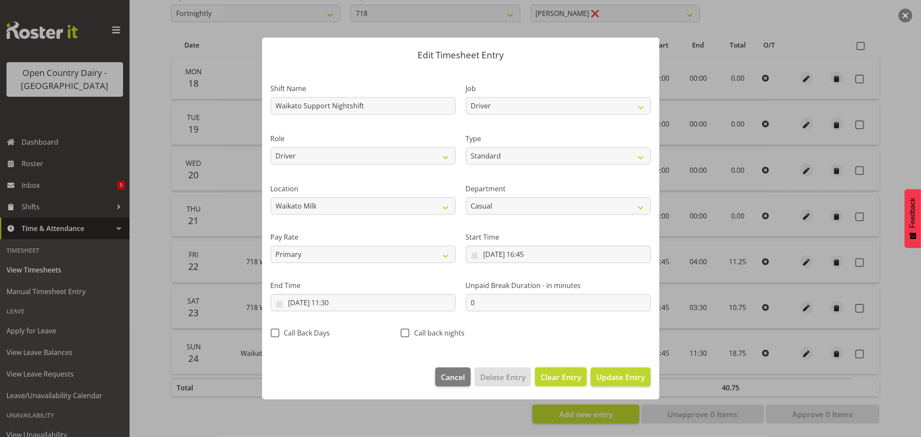
click at [558, 373] on span "Clear Entry" at bounding box center [561, 376] width 41 height 11
select select "Off"
select select
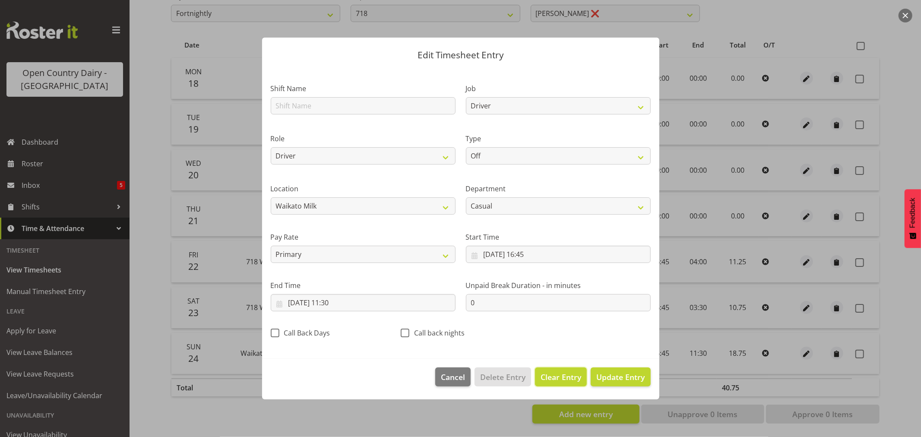
select select
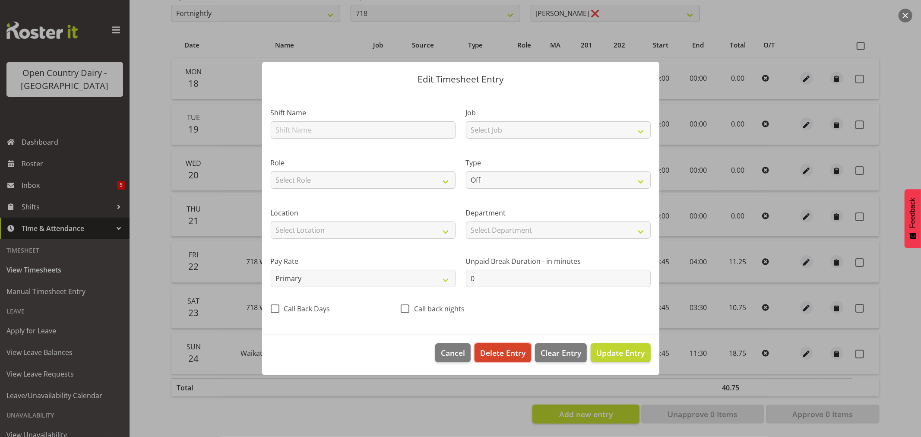
click at [505, 350] on span "Delete Entry" at bounding box center [502, 352] width 45 height 11
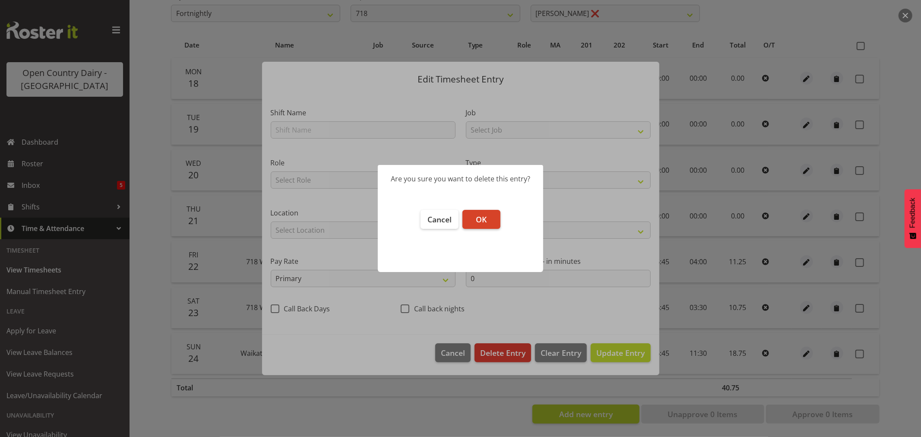
click at [478, 216] on span "OK" at bounding box center [481, 219] width 11 height 10
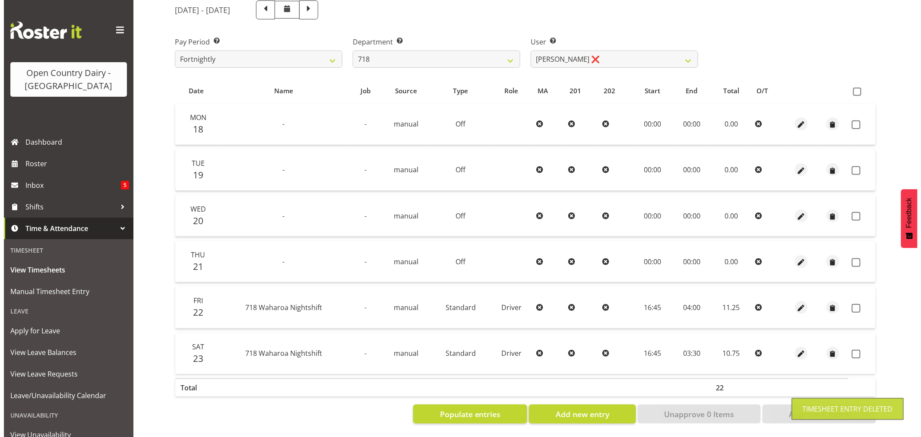
scroll to position [118, 0]
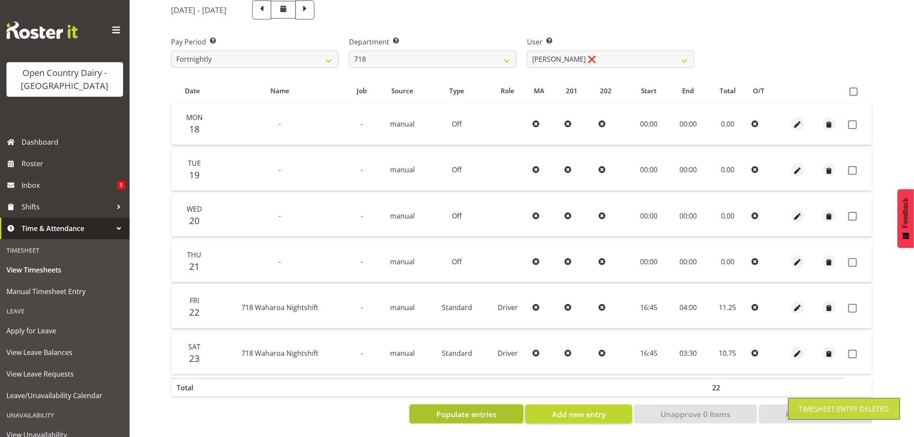
click at [448, 409] on span "Populate entries" at bounding box center [466, 414] width 61 height 11
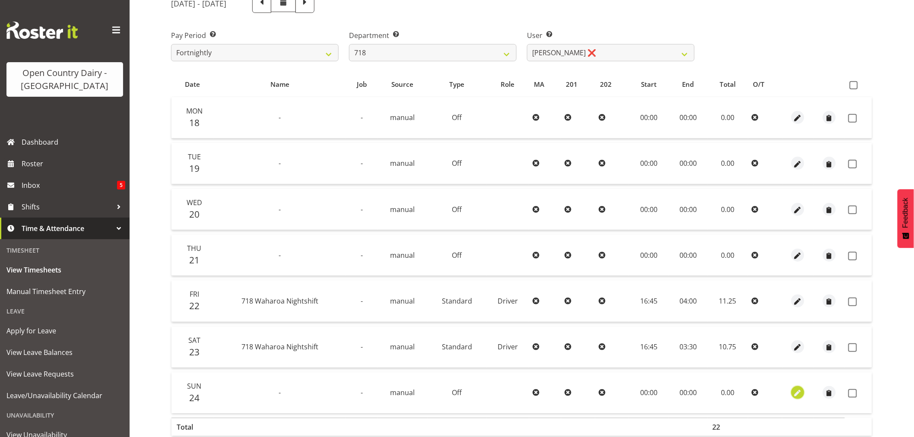
click at [794, 392] on span "button" at bounding box center [798, 394] width 10 height 10
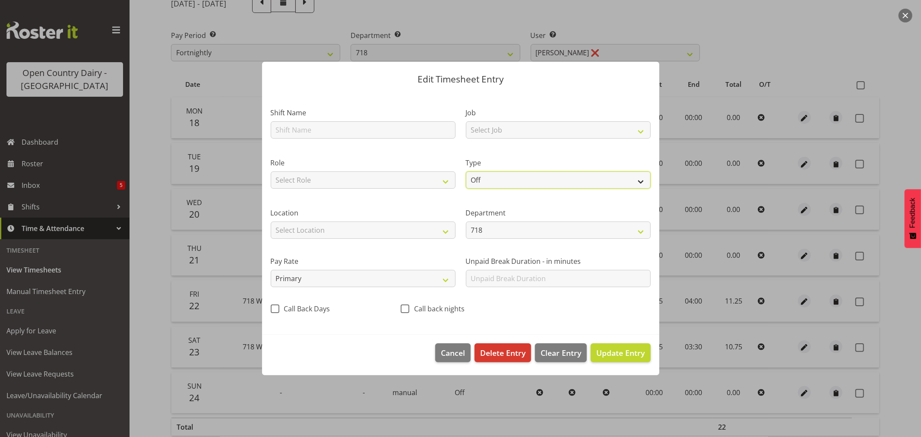
click at [506, 181] on select "Off Standard Public Holiday Public Holiday (Worked) Day In Lieu Annual Leave Si…" at bounding box center [558, 179] width 185 height 17
select select "Standard"
click at [466, 171] on select "Off Standard Public Holiday Public Holiday (Worked) Day In Lieu Annual Leave Si…" at bounding box center [558, 179] width 185 height 17
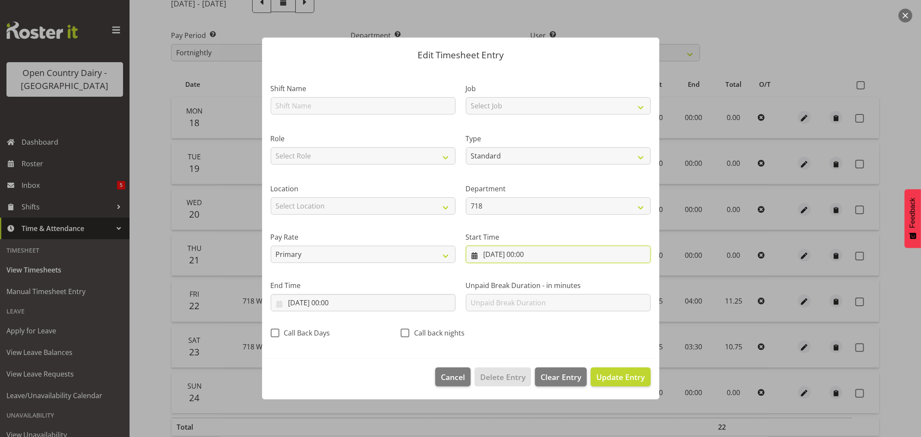
click at [529, 254] on input "24/08/2025, 00:00" at bounding box center [558, 254] width 185 height 17
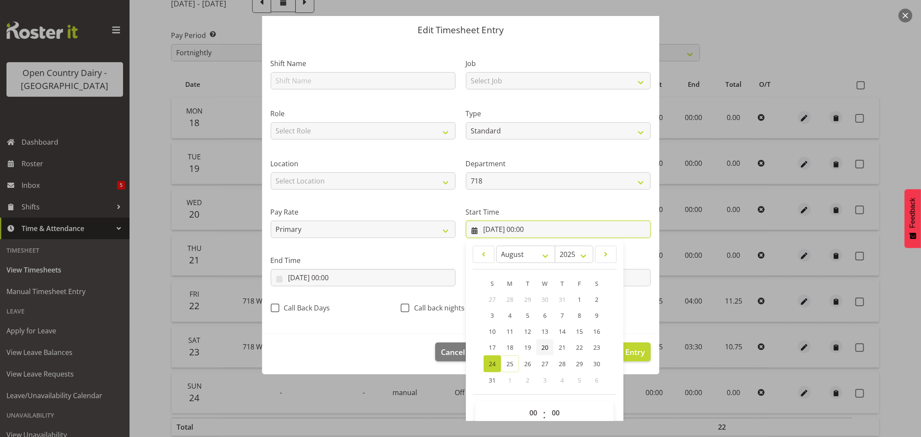
scroll to position [39, 0]
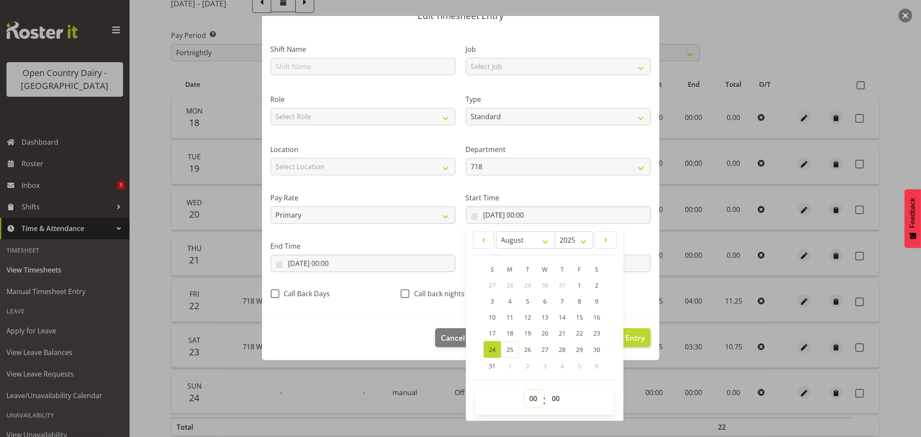
click at [528, 397] on select "00 01 02 03 04 05 06 07 08 09 10 11 12 13 14 15 16 17 18 19 20 21 22 23" at bounding box center [534, 398] width 19 height 17
select select "16"
click at [525, 390] on select "00 01 02 03 04 05 06 07 08 09 10 11 12 13 14 15 16 17 18 19 20 21 22 23" at bounding box center [534, 398] width 19 height 17
type input "24/08/2025, 16:00"
click at [551, 398] on select "00 01 02 03 04 05 06 07 08 09 10 11 12 13 14 15 16 17 18 19 20 21 22 23 24 25 2…" at bounding box center [556, 398] width 19 height 17
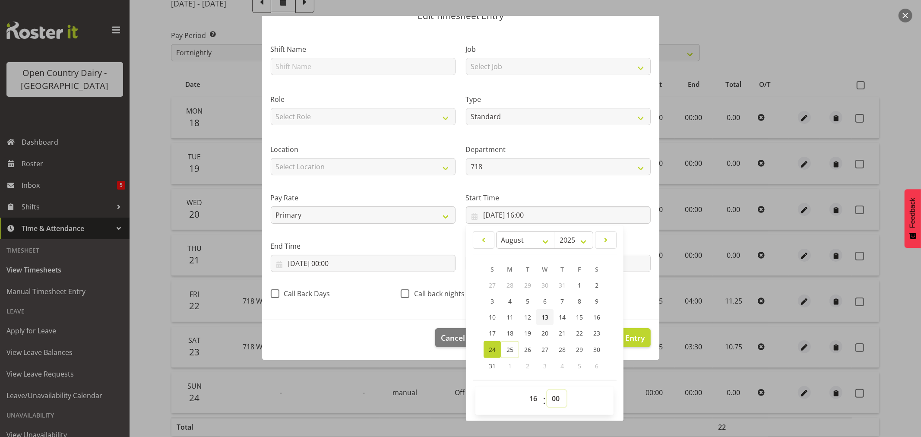
select select "45"
click at [547, 390] on select "00 01 02 03 04 05 06 07 08 09 10 11 12 13 14 15 16 17 18 19 20 21 22 23 24 25 2…" at bounding box center [556, 398] width 19 height 17
type input "24/08/2025, 16:45"
click at [628, 333] on span "Update Entry" at bounding box center [621, 338] width 48 height 10
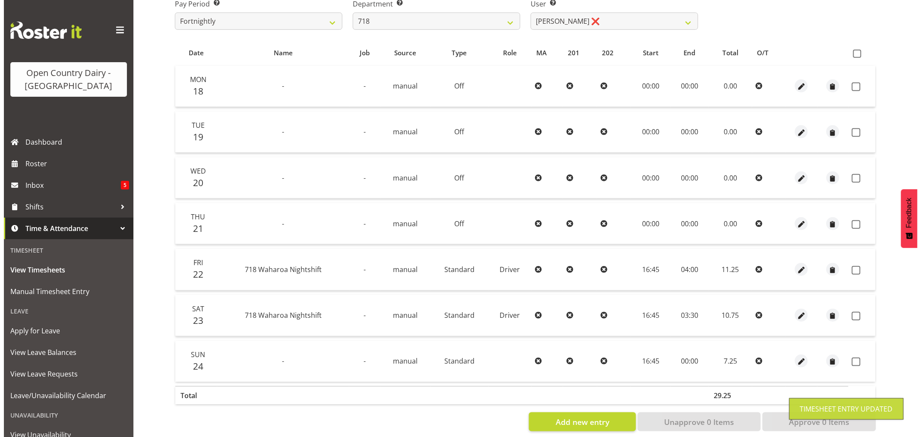
scroll to position [164, 0]
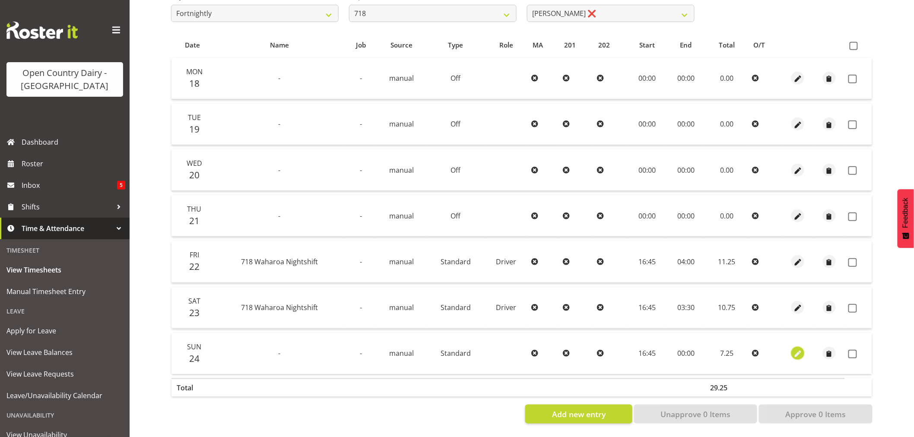
click at [799, 349] on span "button" at bounding box center [798, 354] width 10 height 10
select select "Standard"
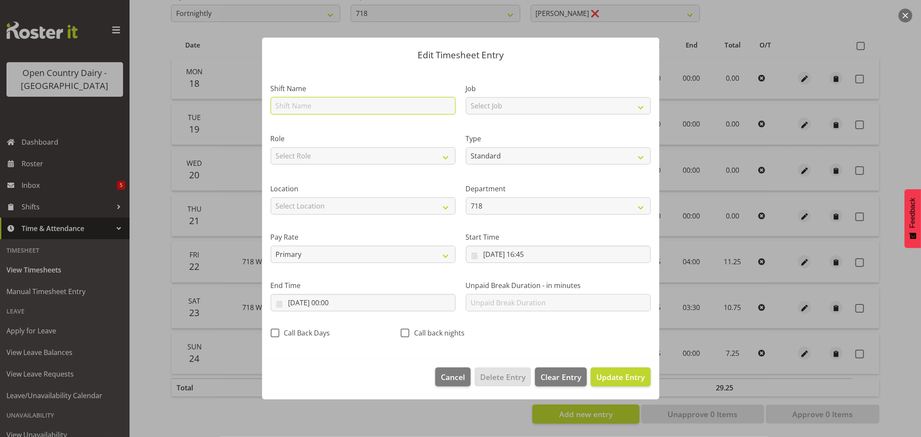
click at [316, 105] on input "text" at bounding box center [363, 105] width 185 height 17
type input "Waikato Support Nightshift"
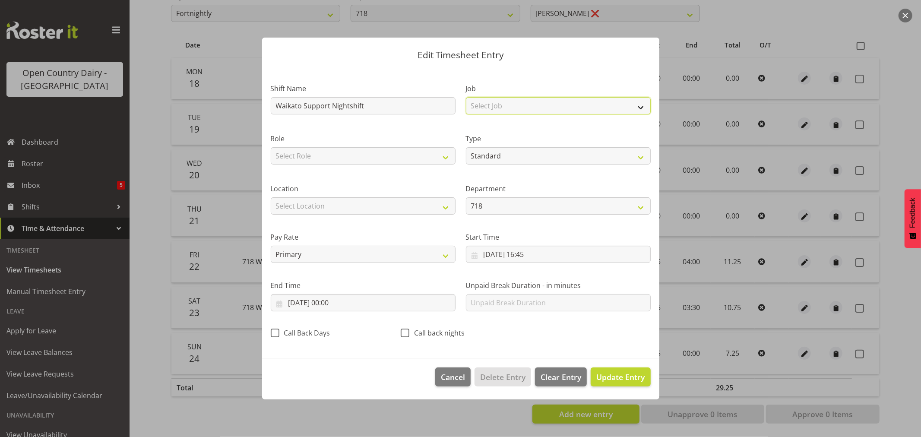
click at [519, 109] on select "Select Job Driver Driver supervisor Support" at bounding box center [558, 105] width 185 height 17
click at [466, 97] on select "Select Job Driver Driver supervisor Support" at bounding box center [558, 105] width 185 height 17
click at [331, 303] on input "25/08/2025, 00:00" at bounding box center [363, 302] width 185 height 17
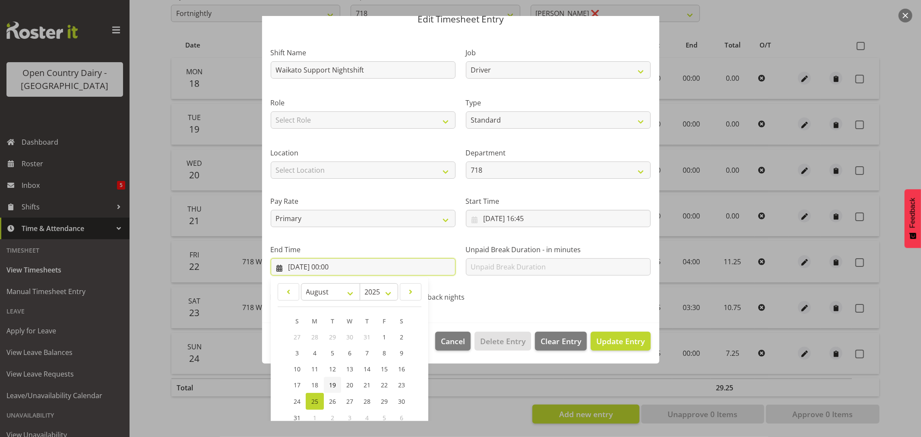
scroll to position [88, 0]
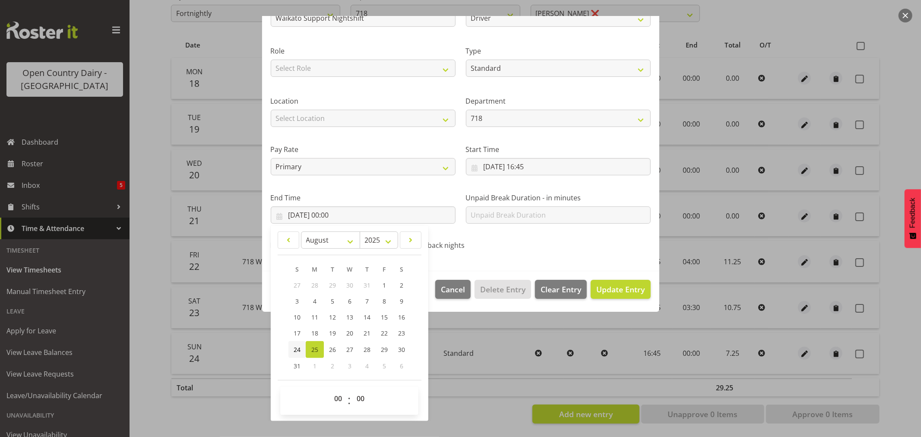
click at [292, 349] on link "24" at bounding box center [297, 349] width 17 height 17
click at [334, 396] on select "00 01 02 03 04 05 06 07 08 09 10 11 12 13 14 15 16 17 18 19 20 21 22 23" at bounding box center [339, 398] width 19 height 17
click at [330, 390] on select "00 01 02 03 04 05 06 07 08 09 10 11 12 13 14 15 16 17 18 19 20 21 22 23" at bounding box center [339, 398] width 19 height 17
click at [360, 395] on select "00 01 02 03 04 05 06 07 08 09 10 11 12 13 14 15 16 17 18 19 20 21 22 23 24 25 2…" at bounding box center [361, 398] width 19 height 17
click at [352, 390] on select "00 01 02 03 04 05 06 07 08 09 10 11 12 13 14 15 16 17 18 19 20 21 22 23 24 25 2…" at bounding box center [361, 398] width 19 height 17
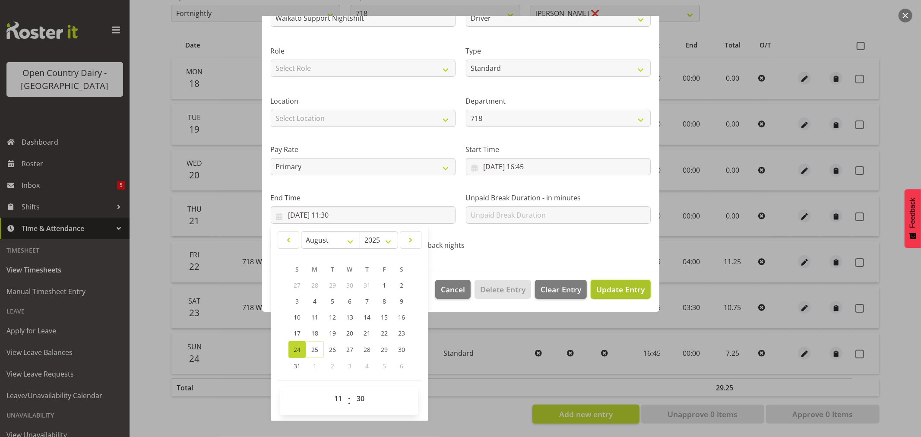
click at [617, 286] on span "Update Entry" at bounding box center [621, 289] width 48 height 10
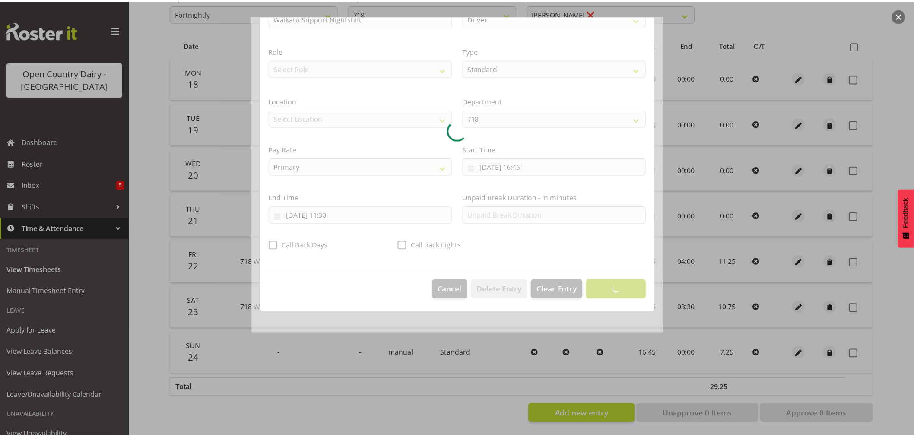
scroll to position [0, 0]
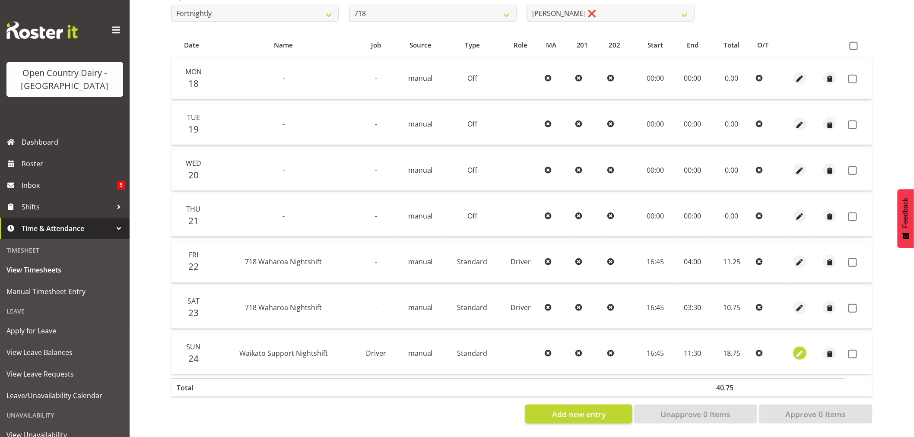
click at [795, 349] on span "button" at bounding box center [800, 354] width 10 height 10
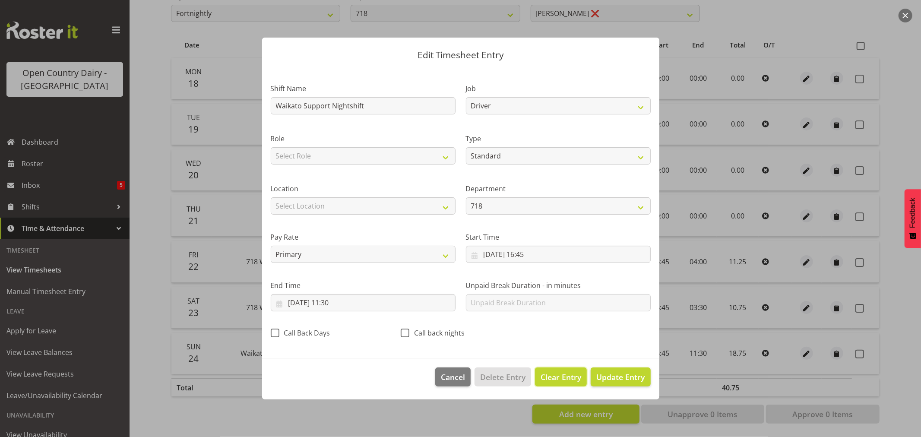
click at [560, 374] on span "Clear Entry" at bounding box center [561, 376] width 41 height 11
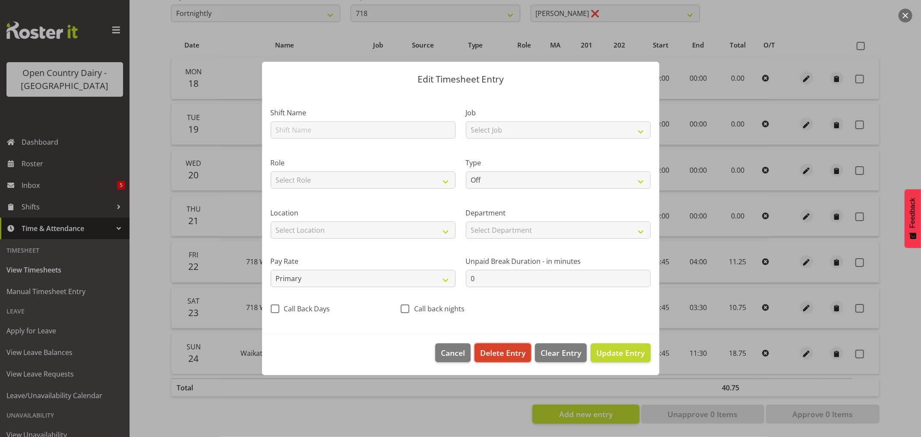
click at [508, 352] on span "Delete Entry" at bounding box center [502, 352] width 45 height 11
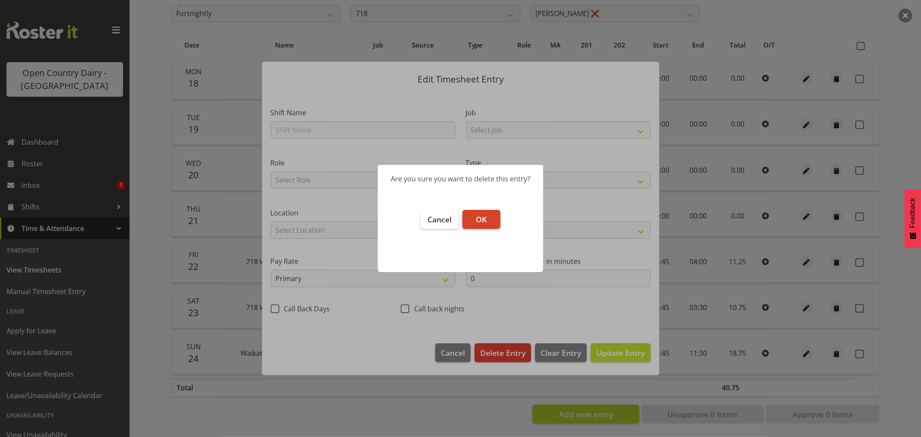
click at [482, 219] on span "OK" at bounding box center [481, 219] width 11 height 10
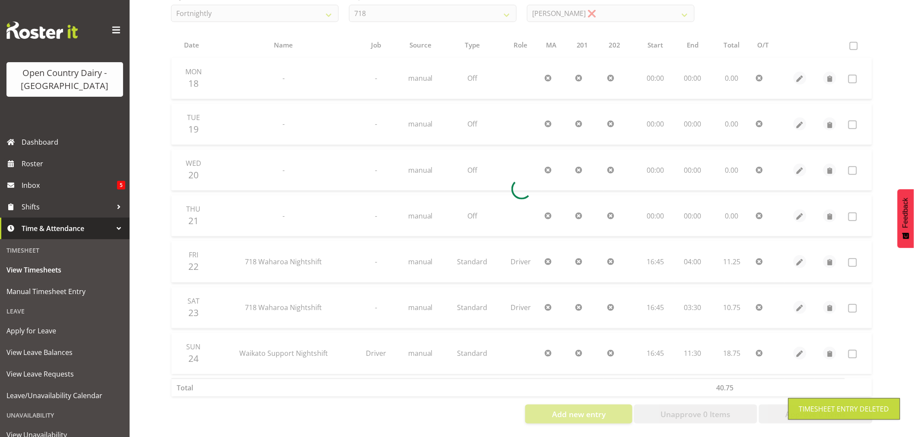
scroll to position [118, 0]
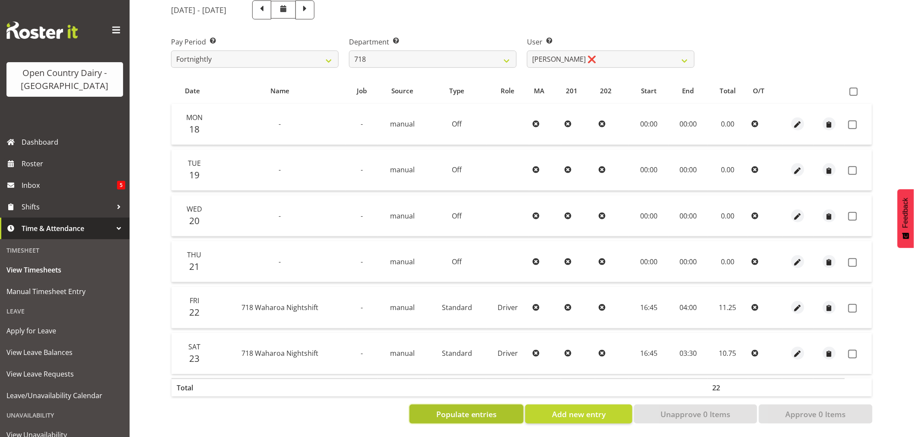
click at [479, 409] on span "Populate entries" at bounding box center [466, 414] width 61 height 11
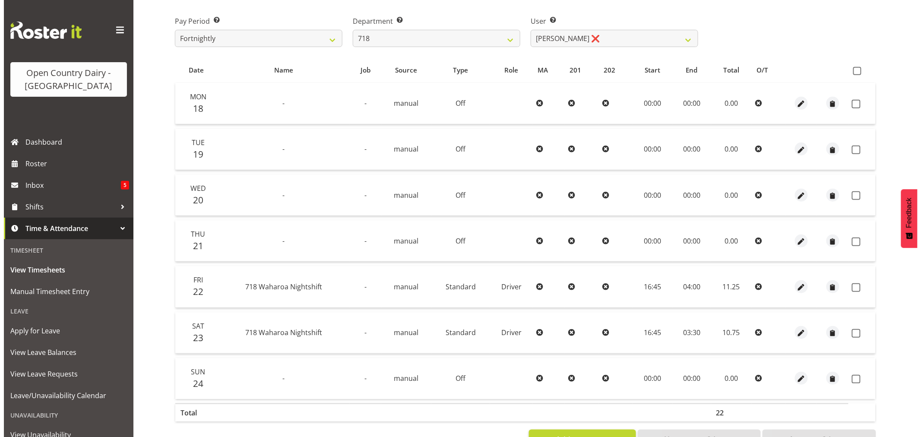
scroll to position [164, 0]
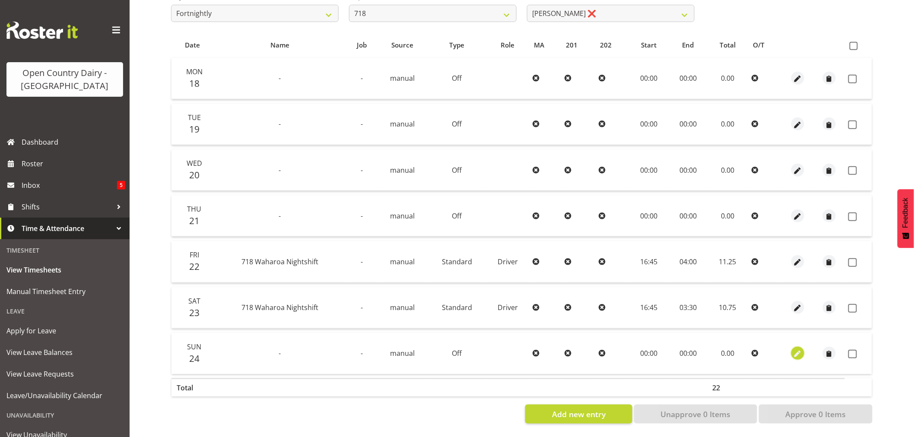
click at [797, 349] on span "button" at bounding box center [798, 354] width 10 height 10
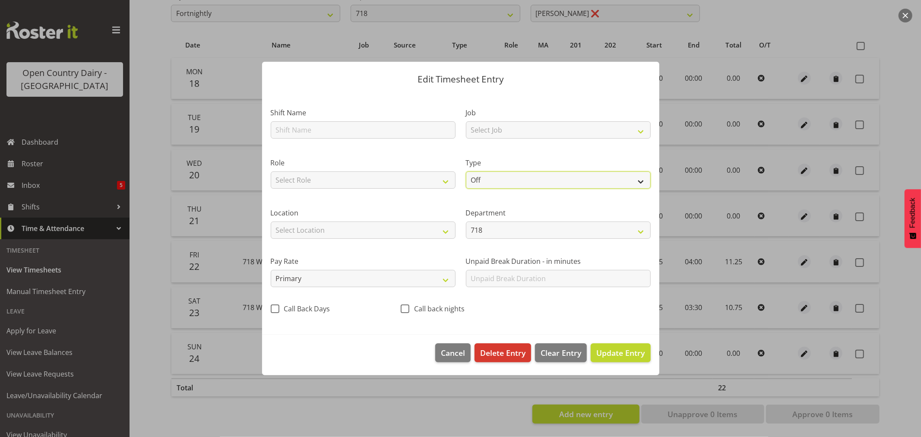
click at [511, 181] on select "Off Standard Public Holiday Public Holiday (Worked) Day In Lieu Annual Leave Si…" at bounding box center [558, 179] width 185 height 17
click at [466, 171] on select "Off Standard Public Holiday Public Holiday (Worked) Day In Lieu Annual Leave Si…" at bounding box center [558, 179] width 185 height 17
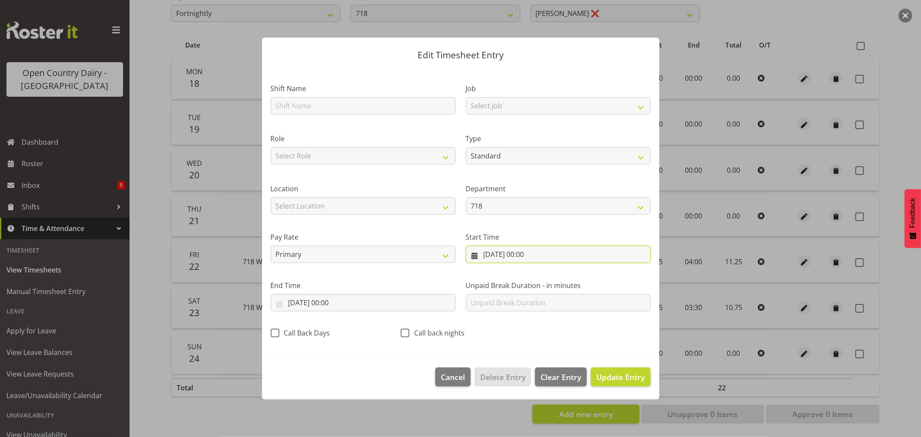
click at [529, 252] on input "24/08/2025, 00:00" at bounding box center [558, 254] width 185 height 17
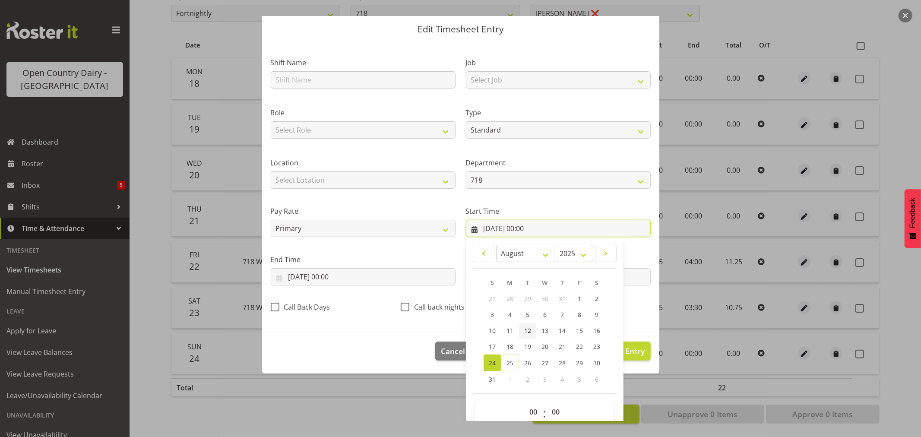
scroll to position [39, 0]
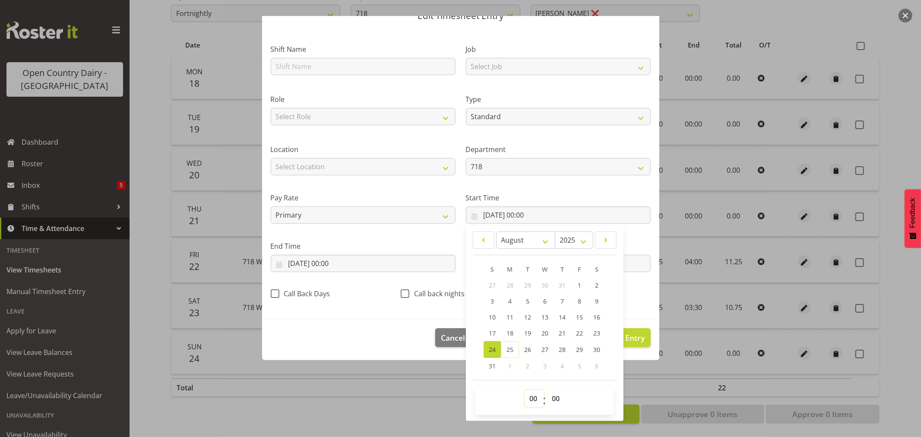
click at [528, 399] on select "00 01 02 03 04 05 06 07 08 09 10 11 12 13 14 15 16 17 18 19 20 21 22 23" at bounding box center [534, 398] width 19 height 17
click at [525, 390] on select "00 01 02 03 04 05 06 07 08 09 10 11 12 13 14 15 16 17 18 19 20 21 22 23" at bounding box center [534, 398] width 19 height 17
click at [552, 396] on select "00 01 02 03 04 05 06 07 08 09 10 11 12 13 14 15 16 17 18 19 20 21 22 23 24 25 2…" at bounding box center [556, 398] width 19 height 17
click at [556, 395] on select "00 01 02 03 04 05 06 07 08 09 10 11 12 13 14 15 16 17 18 19 20 21 22 23 24 25 2…" at bounding box center [556, 398] width 19 height 17
click at [547, 390] on select "00 01 02 03 04 05 06 07 08 09 10 11 12 13 14 15 16 17 18 19 20 21 22 23 24 25 2…" at bounding box center [556, 398] width 19 height 17
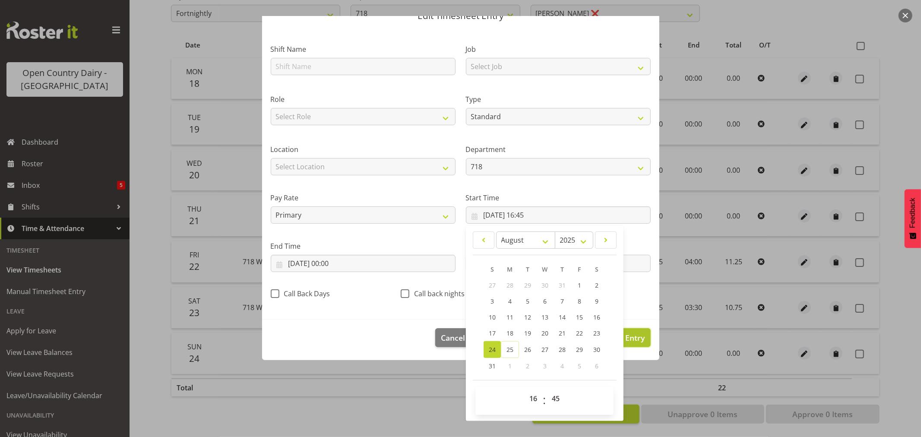
click at [631, 337] on span "Update Entry" at bounding box center [621, 338] width 48 height 10
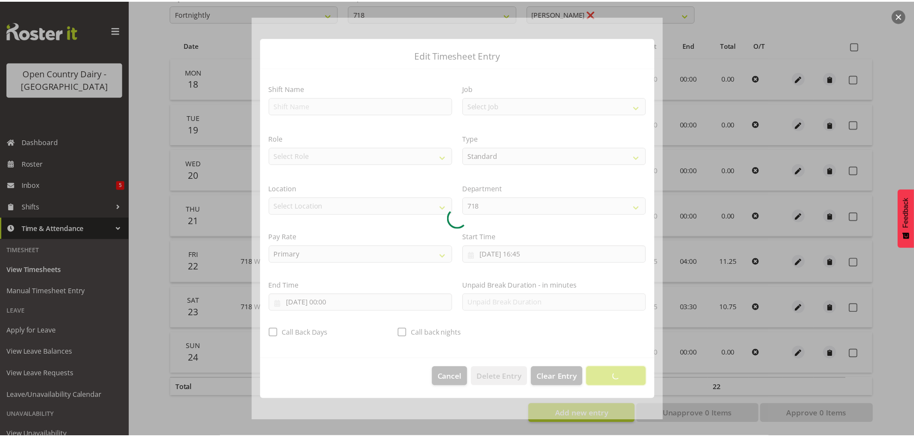
scroll to position [0, 0]
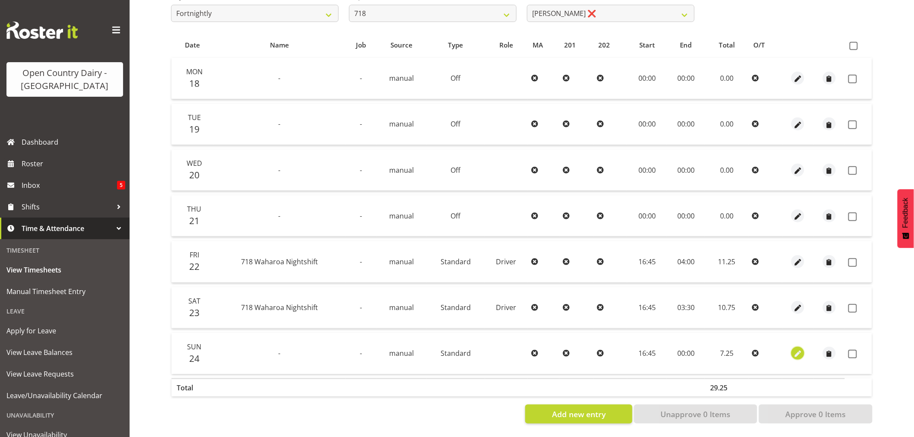
click at [797, 349] on span "button" at bounding box center [798, 354] width 10 height 10
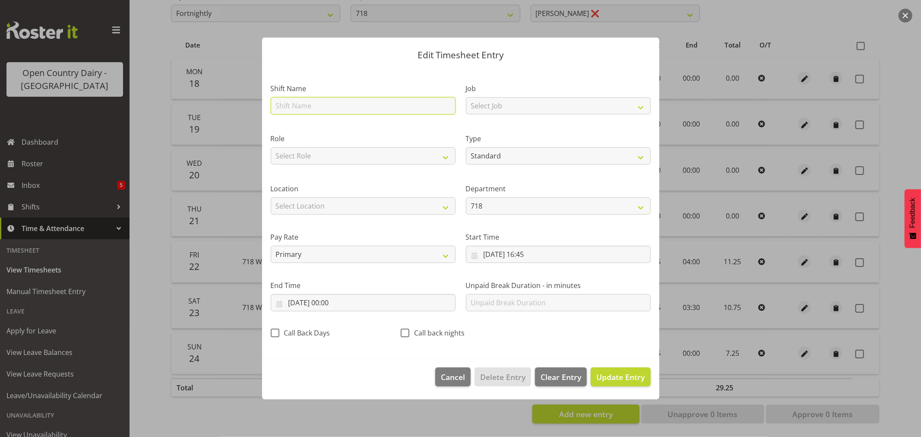
click at [321, 106] on input "text" at bounding box center [363, 105] width 185 height 17
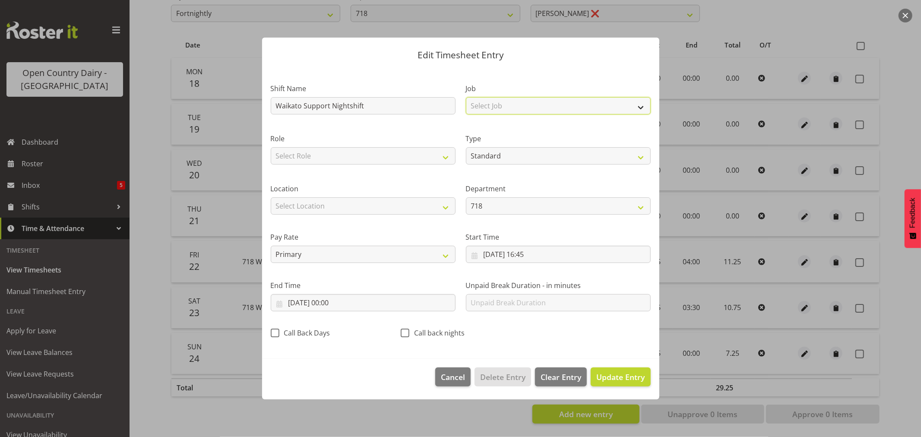
click at [518, 107] on select "Select Job Driver Driver supervisor Support" at bounding box center [558, 105] width 185 height 17
click at [466, 97] on select "Select Job Driver Driver supervisor Support" at bounding box center [558, 105] width 185 height 17
click at [634, 372] on span "Update Entry" at bounding box center [621, 377] width 48 height 10
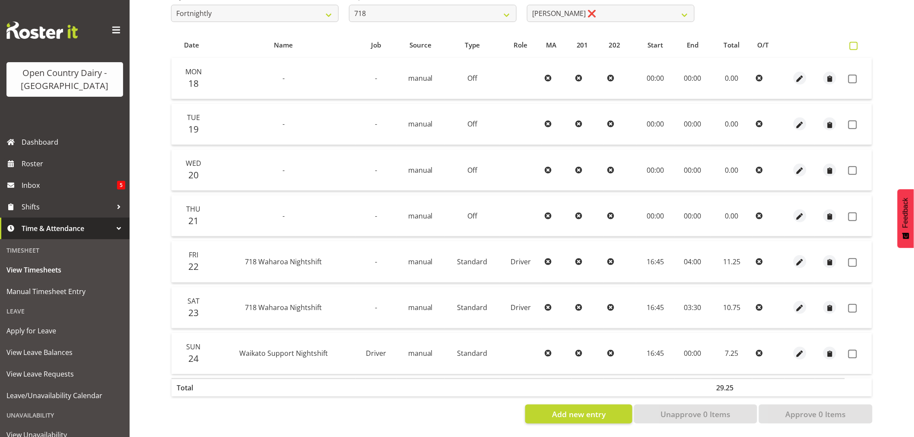
click at [854, 42] on span at bounding box center [854, 46] width 8 height 8
click at [854, 43] on input "checkbox" at bounding box center [853, 46] width 6 height 6
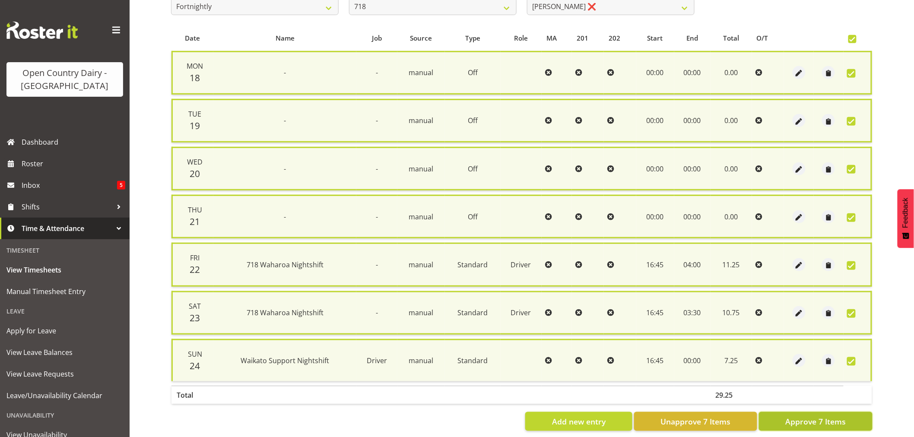
click at [787, 422] on span "Approve 7 Items" at bounding box center [815, 421] width 60 height 11
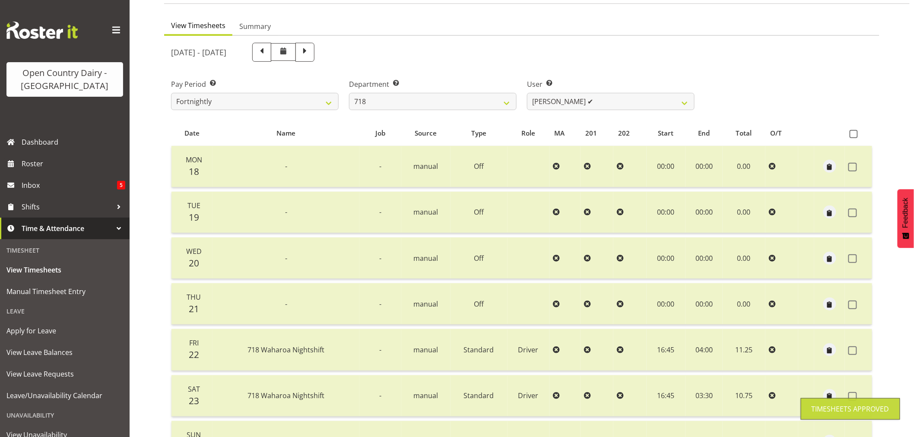
scroll to position [68, 0]
click at [610, 105] on select "Graeme Raupi ✔ Jimmy Boult ✔ Linsay Bourne ✔ Tony Fielding ✔" at bounding box center [611, 102] width 168 height 17
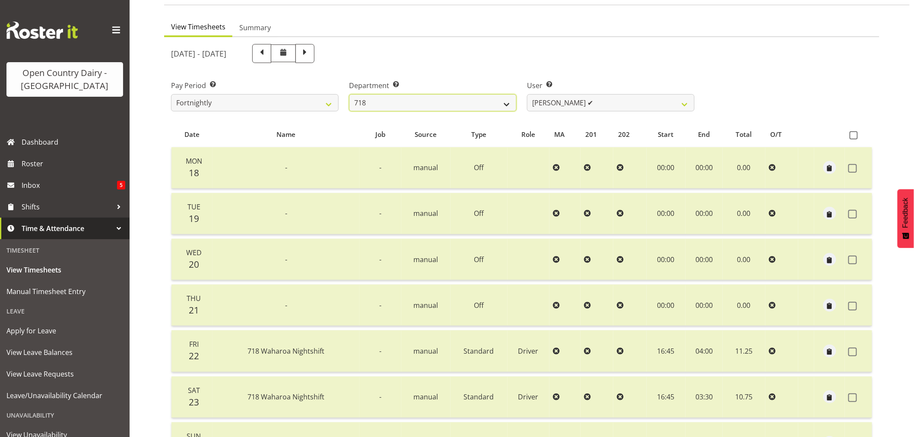
click at [431, 102] on select "701 702 703 704 705 706 707 708 709 710 711 712 713 714 715 716 717 718 719 720" at bounding box center [433, 102] width 168 height 17
click at [349, 94] on select "701 702 703 704 705 706 707 708 709 710 711 712 713 714 715 716 717 718 719 720" at bounding box center [433, 102] width 168 height 17
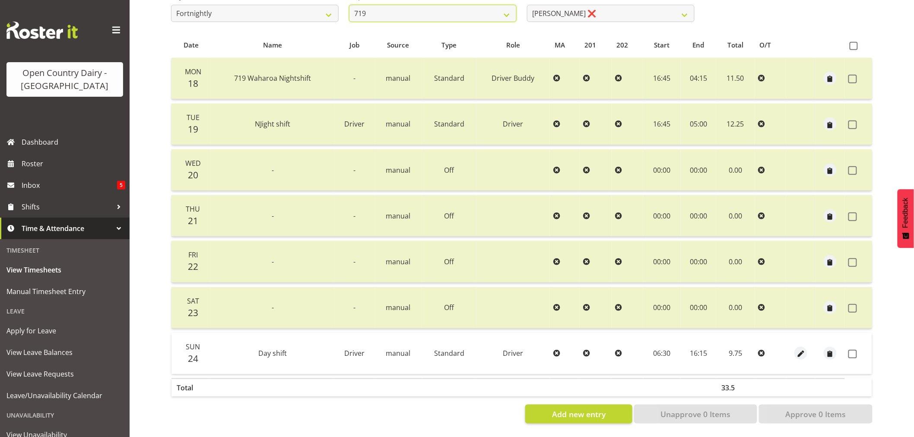
scroll to position [164, 0]
drag, startPoint x: 855, startPoint y: 346, endPoint x: 842, endPoint y: 369, distance: 26.3
click at [855, 350] on span at bounding box center [852, 354] width 9 height 9
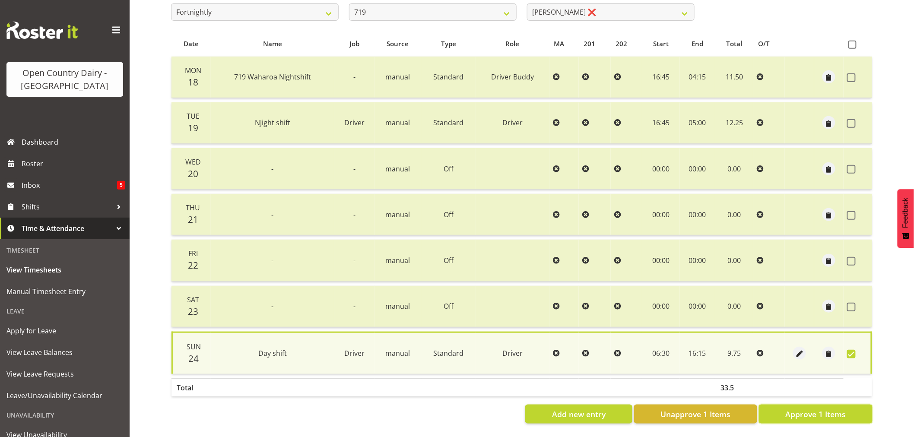
click at [821, 409] on span "Approve 1 Items" at bounding box center [815, 414] width 60 height 11
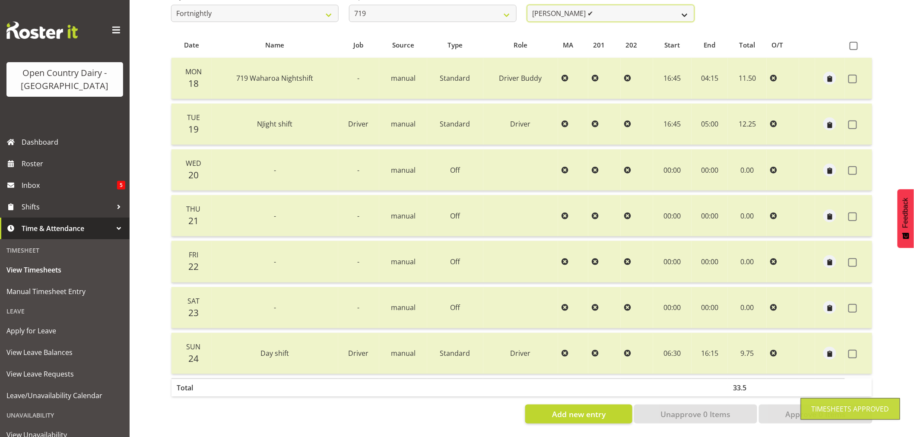
scroll to position [161, 0]
click at [616, 6] on select "Andrew de Lautour ✔ James Wellington ❌ Sami Ovesen ❌" at bounding box center [611, 13] width 168 height 17
click at [527, 5] on select "Andrew de Lautour ✔ James Wellington ❌ Sami Ovesen ❌" at bounding box center [611, 13] width 168 height 17
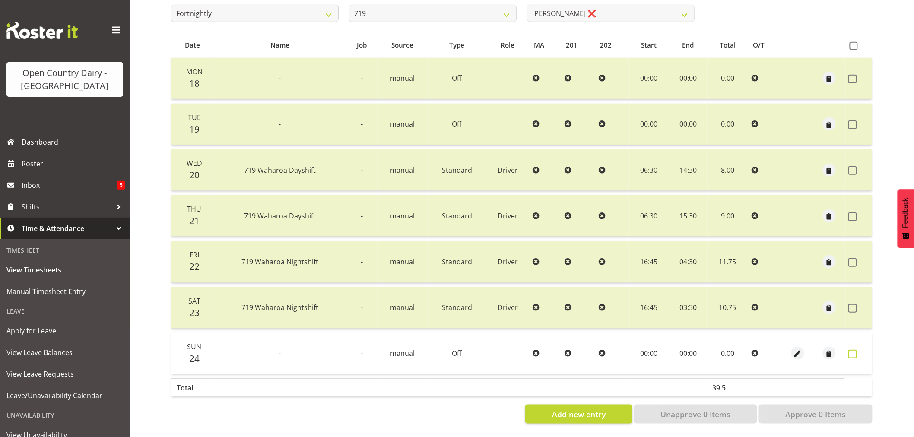
click at [853, 350] on span at bounding box center [852, 354] width 9 height 9
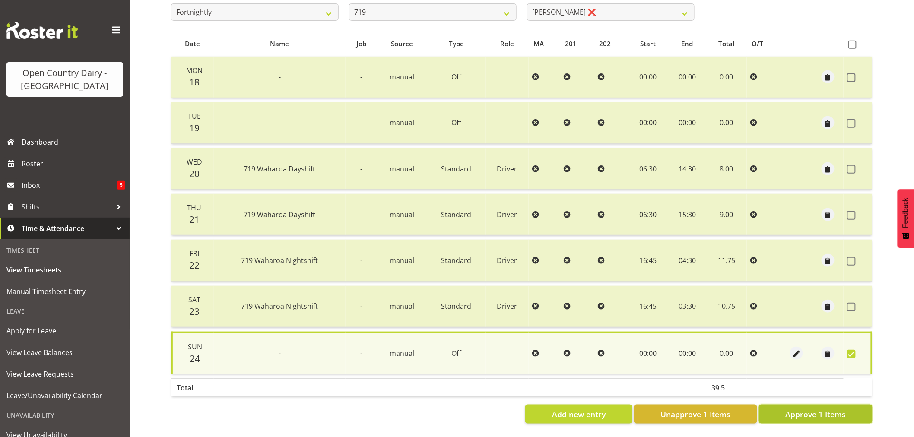
click at [792, 416] on button "Approve 1 Items" at bounding box center [816, 414] width 114 height 19
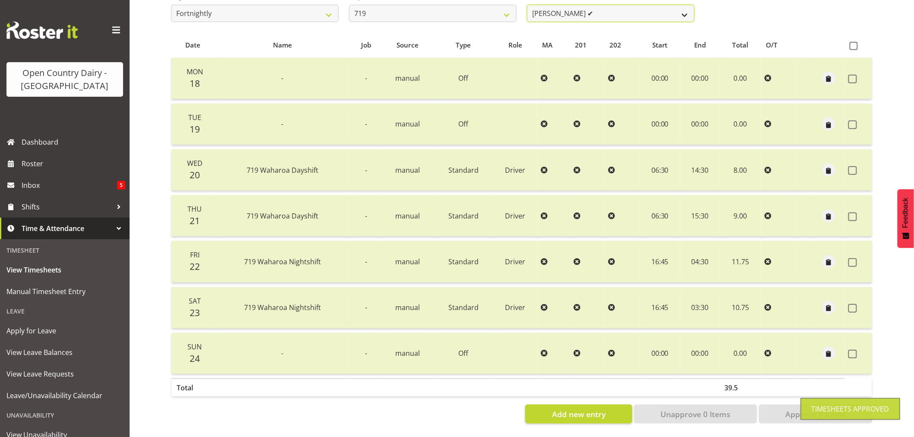
click at [630, 10] on select "Andrew de Lautour ✔ James Wellington ✔ Sami Ovesen ❌" at bounding box center [611, 13] width 168 height 17
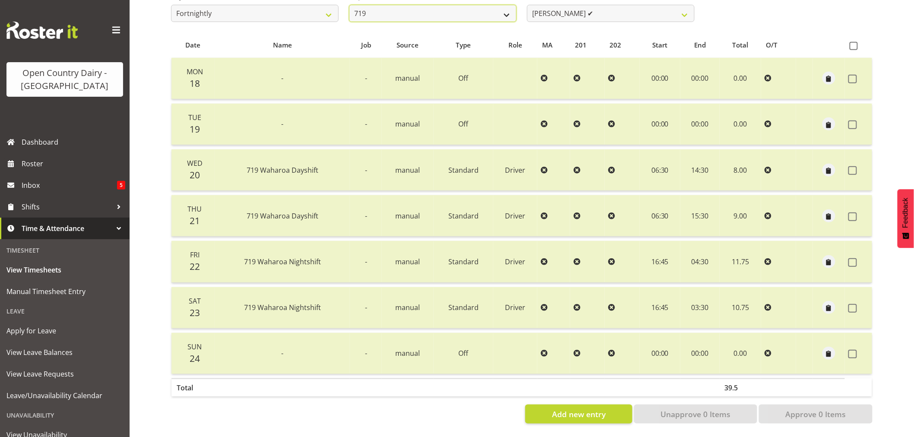
click at [431, 8] on select "701 702 703 704 705 706 707 708 709 710 711 712 713 714 715 716 717 718 719 720" at bounding box center [433, 13] width 168 height 17
click at [349, 5] on select "701 702 703 704 705 706 707 708 709 710 711 712 713 714 715 716 717 718 719 720" at bounding box center [433, 13] width 168 height 17
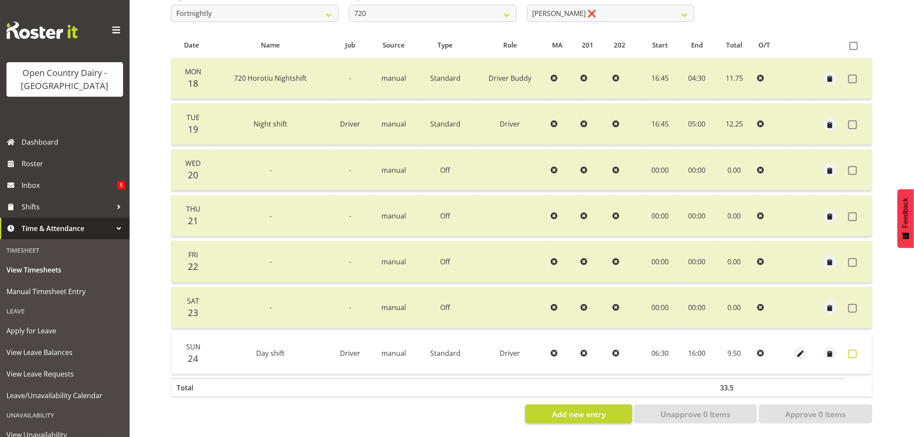
click at [854, 350] on span at bounding box center [852, 354] width 9 height 9
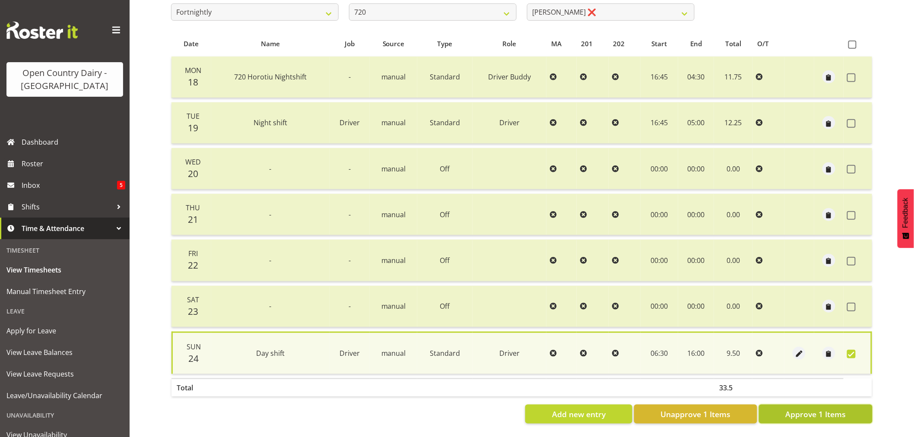
click at [812, 410] on span "Approve 1 Items" at bounding box center [815, 414] width 60 height 11
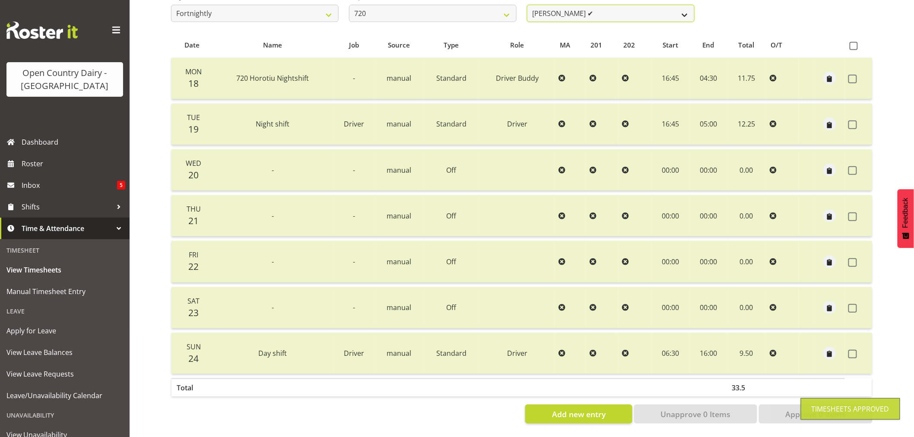
click at [619, 10] on select "Garry Hooper ✔ Kerry Slater ❌ Nathan Frankhouser ❌ Steve Daly ❌" at bounding box center [611, 13] width 168 height 17
click at [527, 5] on select "Garry Hooper ✔ Kerry Slater ❌ Nathan Frankhouser ❌ Steve Daly ❌" at bounding box center [611, 13] width 168 height 17
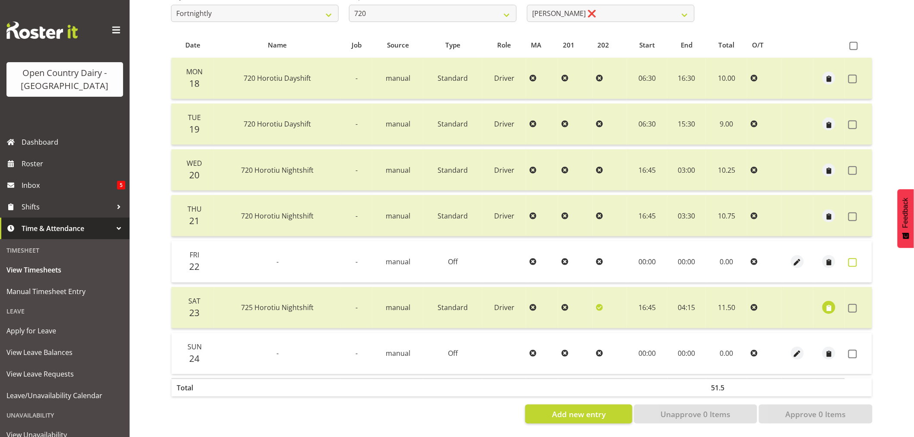
click at [855, 258] on span at bounding box center [852, 262] width 9 height 9
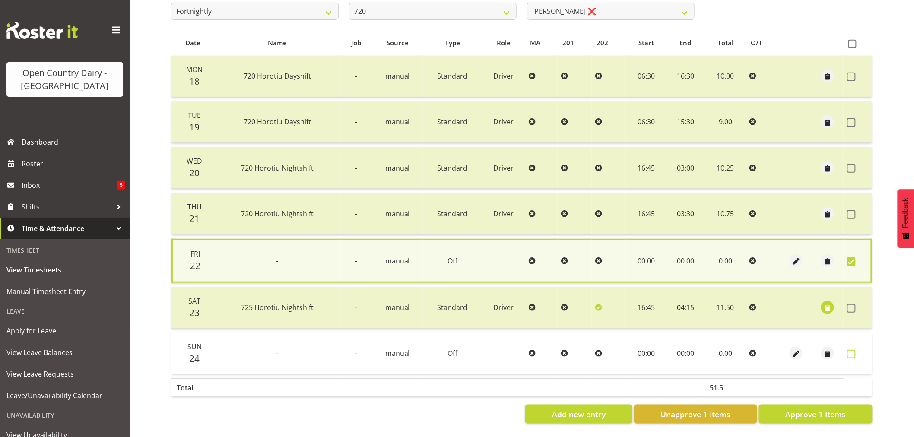
click at [850, 351] on span at bounding box center [851, 354] width 9 height 9
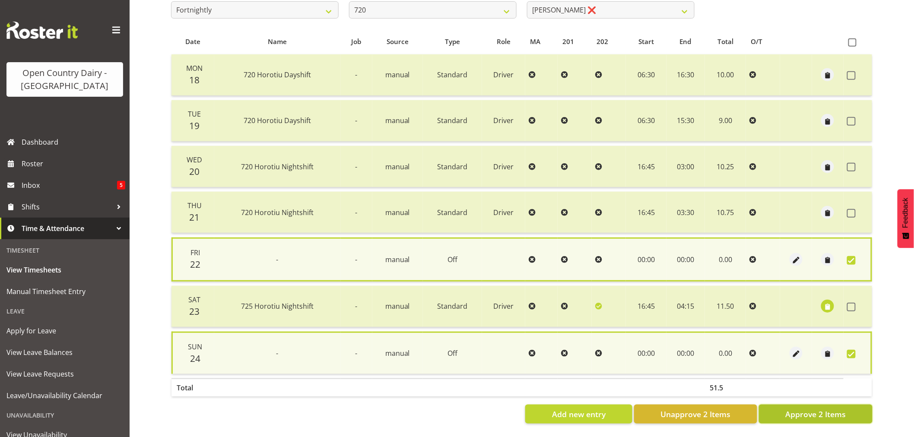
click at [809, 415] on span "Approve 2 Items" at bounding box center [815, 414] width 60 height 11
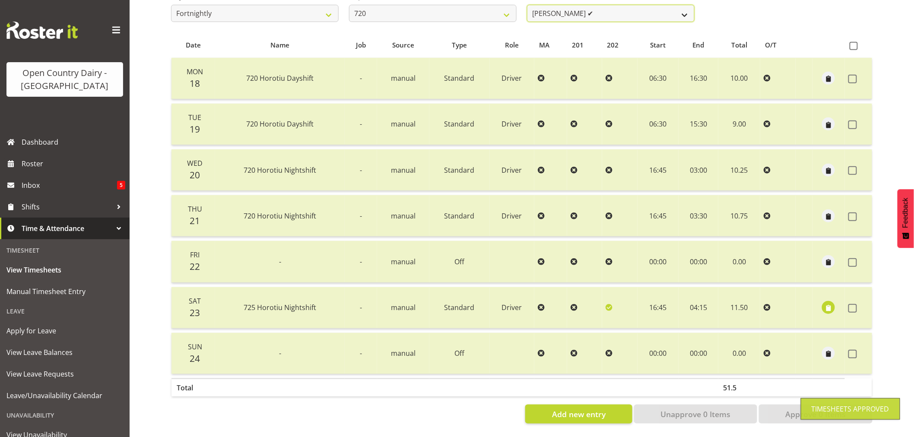
click at [616, 9] on select "Garry Hooper ✔ Kerry Slater ✔ Nathan Frankhouser ❌ Steve Daly ❌" at bounding box center [611, 13] width 168 height 17
click at [527, 5] on select "Garry Hooper ✔ Kerry Slater ✔ Nathan Frankhouser ❌ Steve Daly ❌" at bounding box center [611, 13] width 168 height 17
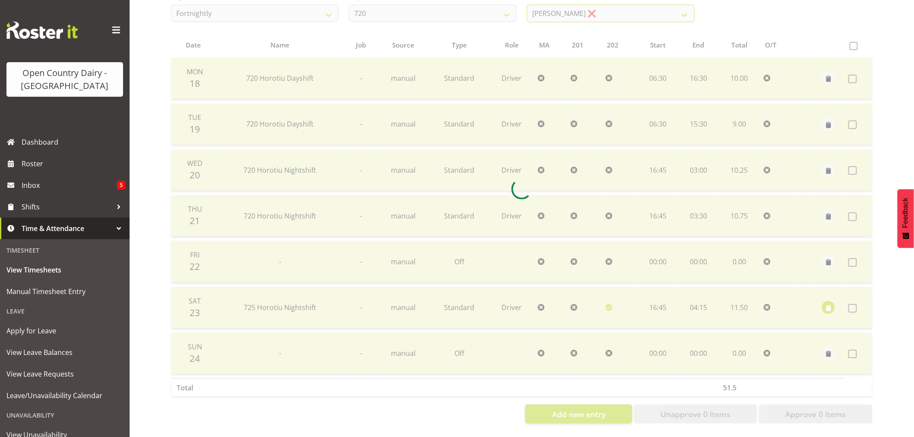
scroll to position [26, 0]
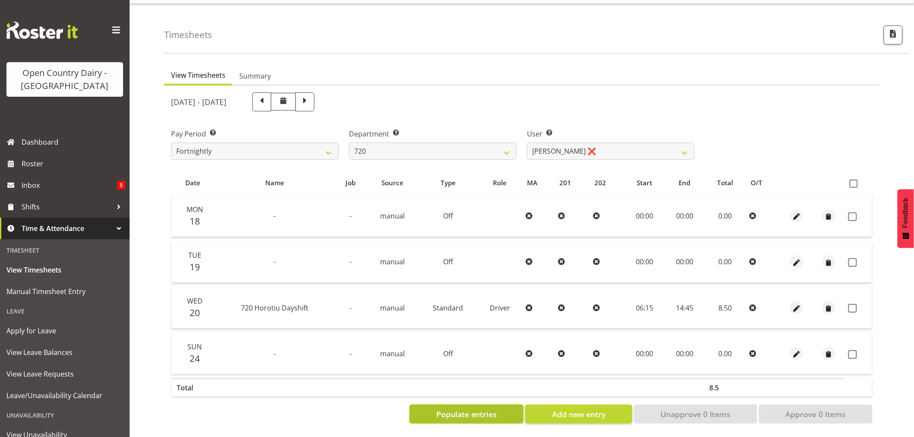
click at [484, 409] on span "Populate entries" at bounding box center [466, 414] width 61 height 11
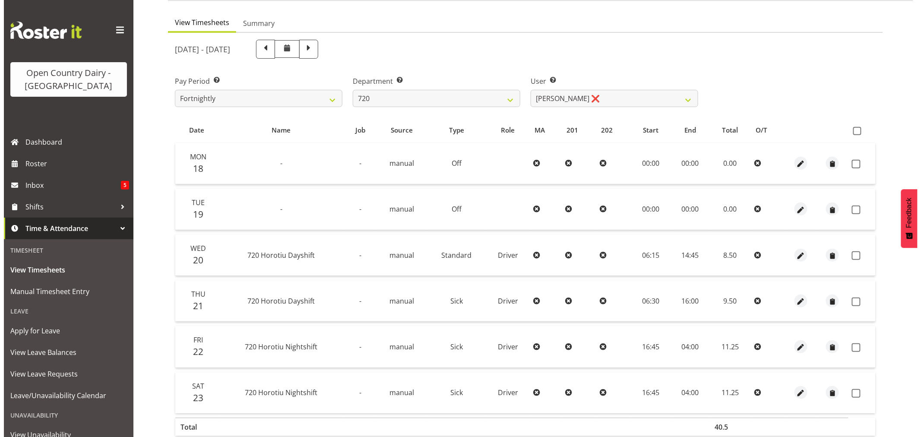
scroll to position [118, 0]
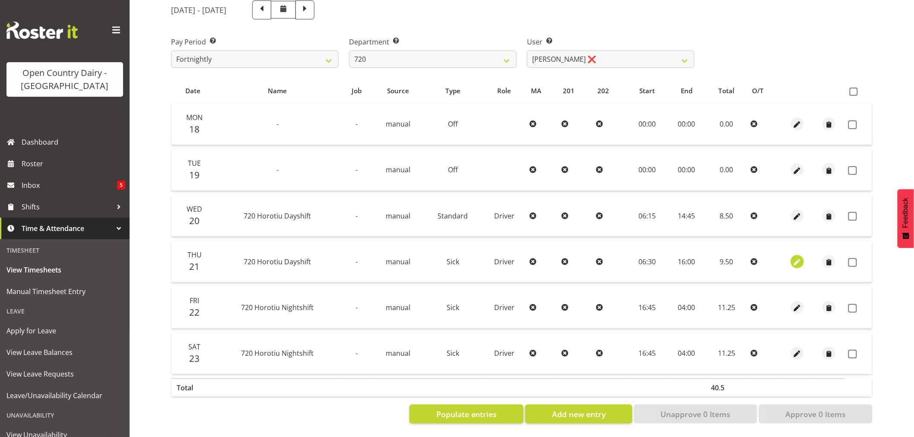
click at [796, 257] on span "button" at bounding box center [798, 262] width 10 height 10
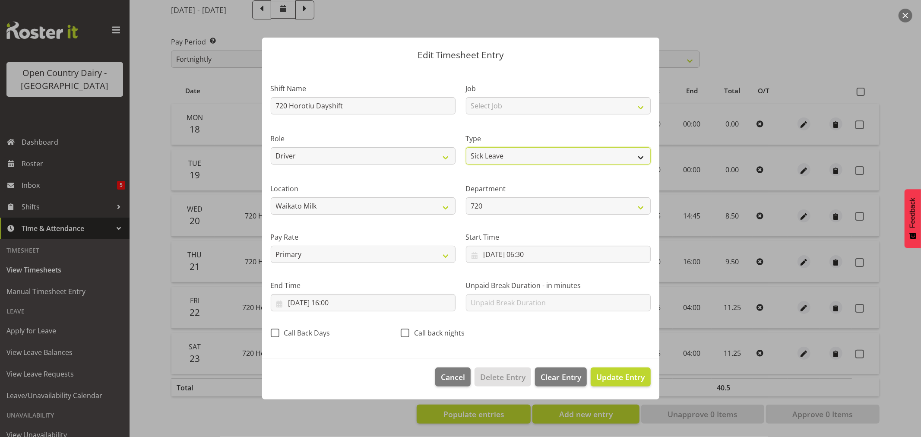
click at [521, 156] on select "Off Standard Public Holiday Public Holiday (Worked) Day In Lieu Annual Leave Si…" at bounding box center [558, 155] width 185 height 17
click at [466, 147] on select "Off Standard Public Holiday Public Holiday (Worked) Day In Lieu Annual Leave Si…" at bounding box center [558, 155] width 185 height 17
click at [611, 372] on span "Update Entry" at bounding box center [621, 377] width 48 height 10
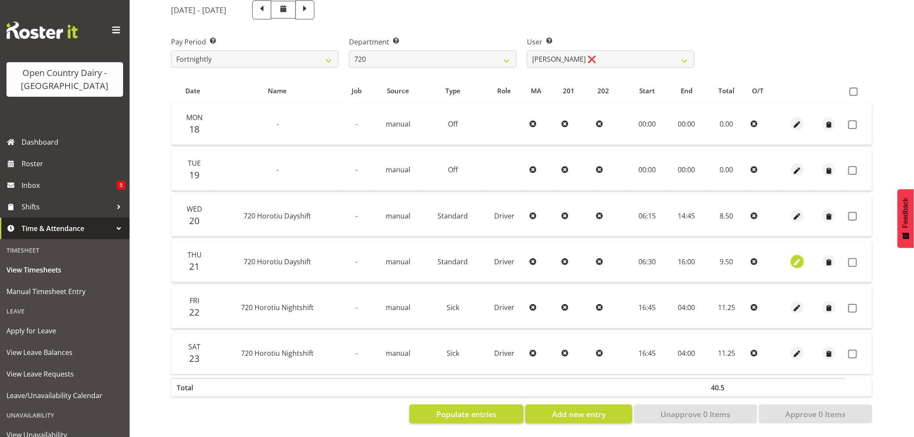
click at [796, 257] on span "button" at bounding box center [798, 262] width 10 height 10
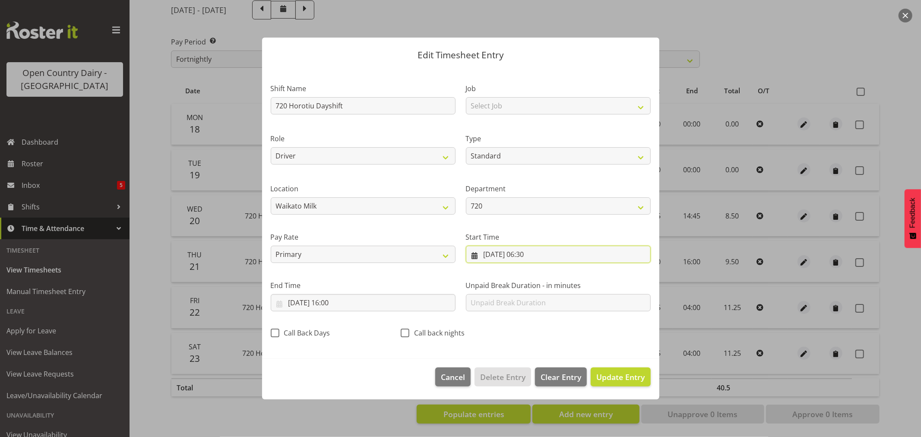
click at [531, 253] on input "21/08/2025, 06:30" at bounding box center [558, 254] width 185 height 17
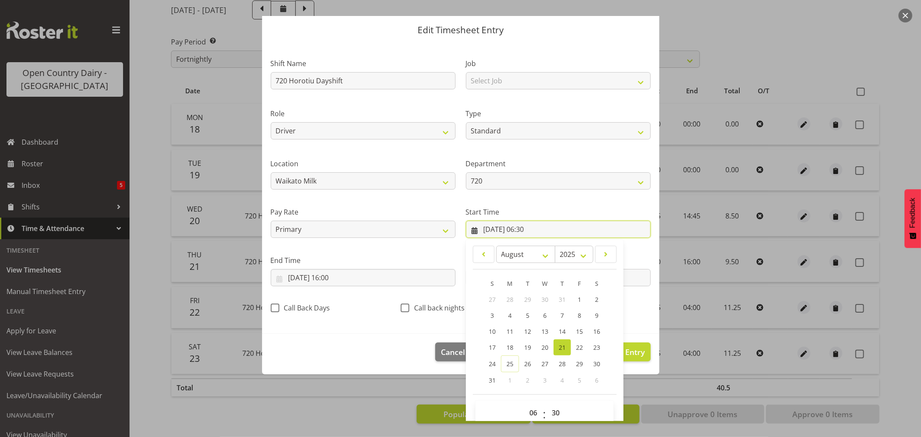
scroll to position [39, 0]
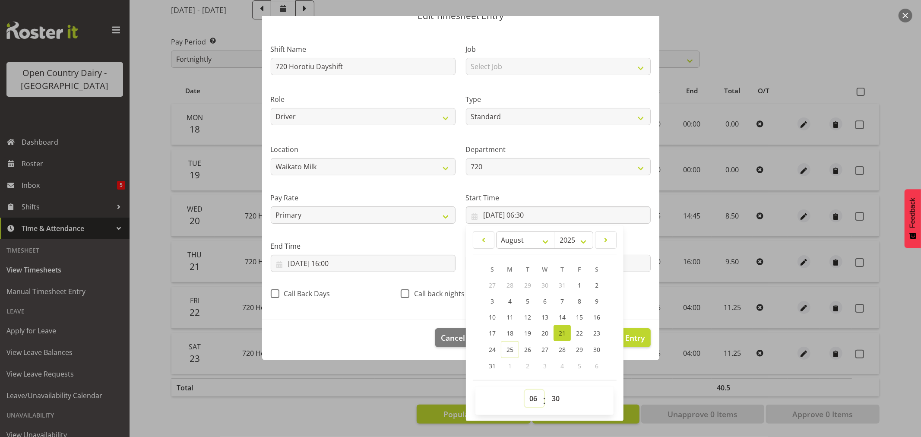
click at [531, 397] on select "00 01 02 03 04 05 06 07 08 09 10 11 12 13 14 15 16 17 18 19 20 21 22 23" at bounding box center [534, 398] width 19 height 17
click at [525, 390] on select "00 01 02 03 04 05 06 07 08 09 10 11 12 13 14 15 16 17 18 19 20 21 22 23" at bounding box center [534, 398] width 19 height 17
click at [556, 399] on select "00 01 02 03 04 05 06 07 08 09 10 11 12 13 14 15 16 17 18 19 20 21 22 23 24 25 2…" at bounding box center [556, 398] width 19 height 17
click at [547, 390] on select "00 01 02 03 04 05 06 07 08 09 10 11 12 13 14 15 16 17 18 19 20 21 22 23 24 25 2…" at bounding box center [556, 398] width 19 height 17
click at [334, 261] on input "21/08/2025, 16:00" at bounding box center [363, 263] width 185 height 17
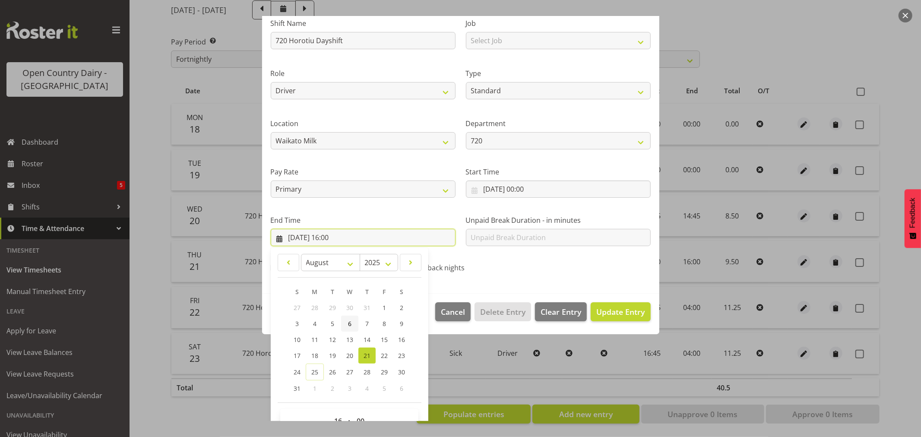
scroll to position [88, 0]
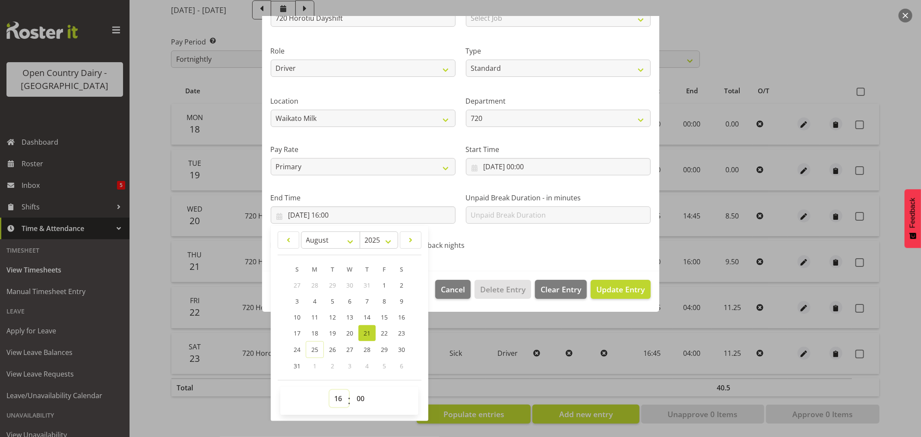
click at [335, 397] on select "00 01 02 03 04 05 06 07 08 09 10 11 12 13 14 15 16 17 18 19 20 21 22 23" at bounding box center [339, 398] width 19 height 17
click at [330, 390] on select "00 01 02 03 04 05 06 07 08 09 10 11 12 13 14 15 16 17 18 19 20 21 22 23" at bounding box center [339, 398] width 19 height 17
click at [361, 396] on select "00 01 02 03 04 05 06 07 08 09 10 11 12 13 14 15 16 17 18 19 20 21 22 23 24 25 2…" at bounding box center [361, 398] width 19 height 17
click at [352, 390] on select "00 01 02 03 04 05 06 07 08 09 10 11 12 13 14 15 16 17 18 19 20 21 22 23 24 25 2…" at bounding box center [361, 398] width 19 height 17
click at [600, 291] on span "Update Entry" at bounding box center [621, 289] width 48 height 10
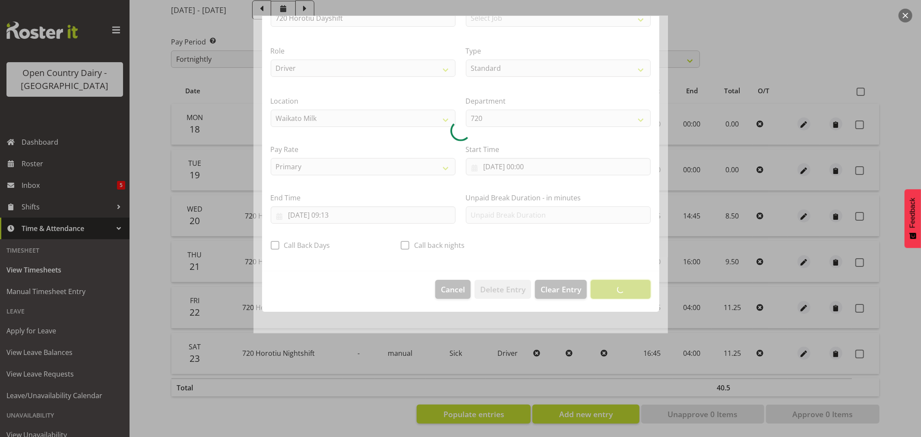
scroll to position [0, 0]
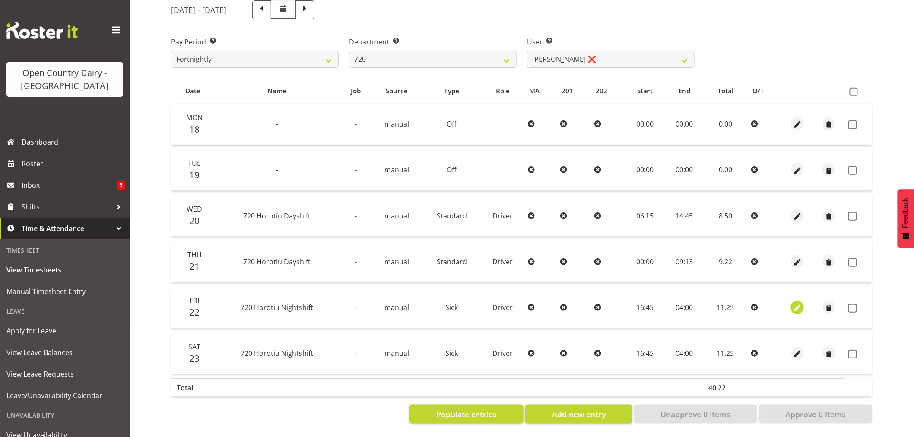
click at [797, 303] on span "button" at bounding box center [798, 308] width 10 height 10
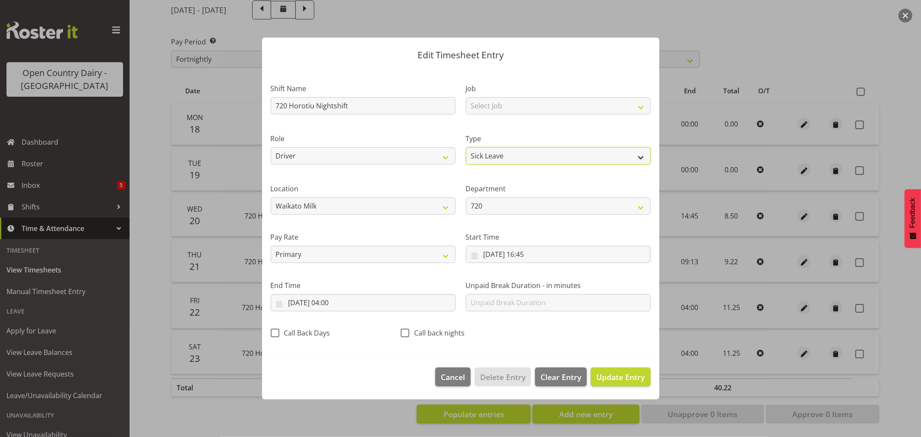
click at [542, 158] on select "Off Standard Public Holiday Public Holiday (Worked) Day In Lieu Annual Leave Si…" at bounding box center [558, 155] width 185 height 17
click at [466, 147] on select "Off Standard Public Holiday Public Holiday (Worked) Day In Lieu Annual Leave Si…" at bounding box center [558, 155] width 185 height 17
click at [608, 375] on span "Update Entry" at bounding box center [621, 377] width 48 height 10
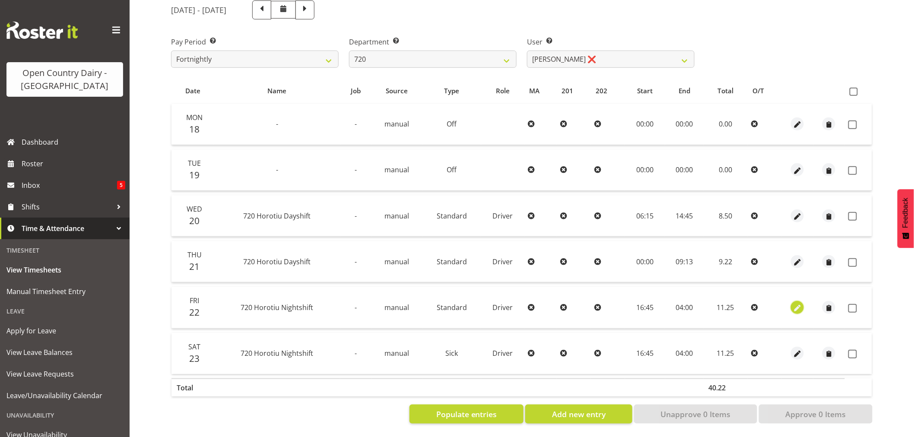
click at [796, 303] on span "button" at bounding box center [798, 308] width 10 height 10
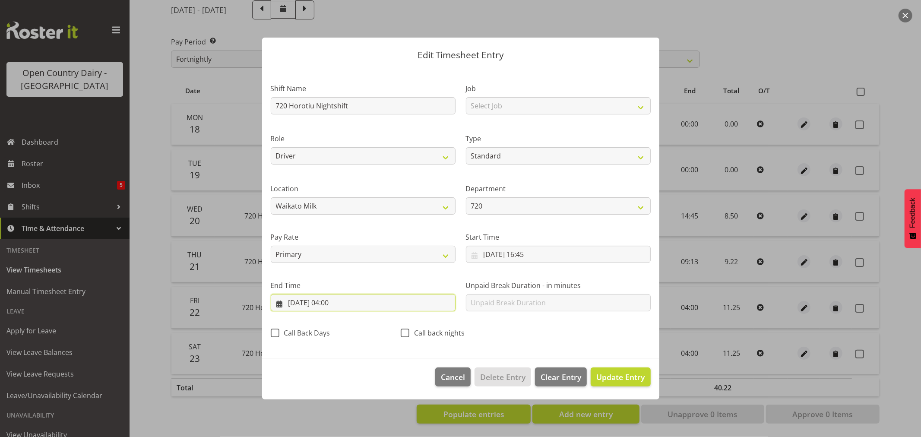
click at [301, 301] on input "23/08/2025, 04:00" at bounding box center [363, 302] width 185 height 17
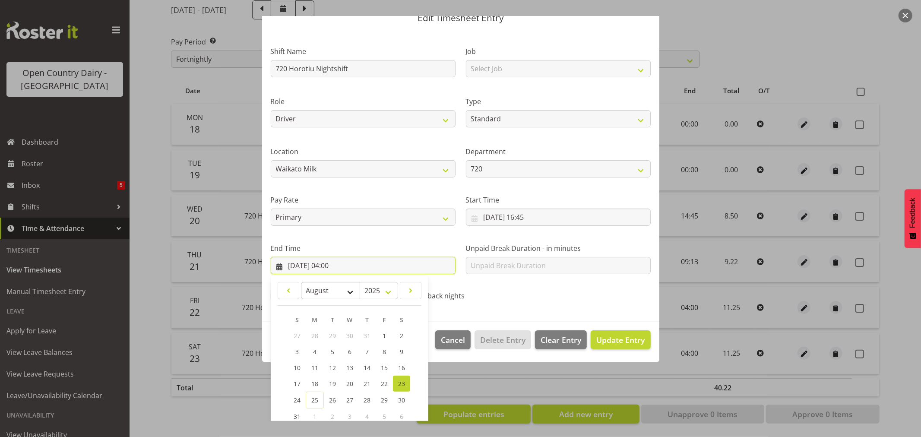
scroll to position [88, 0]
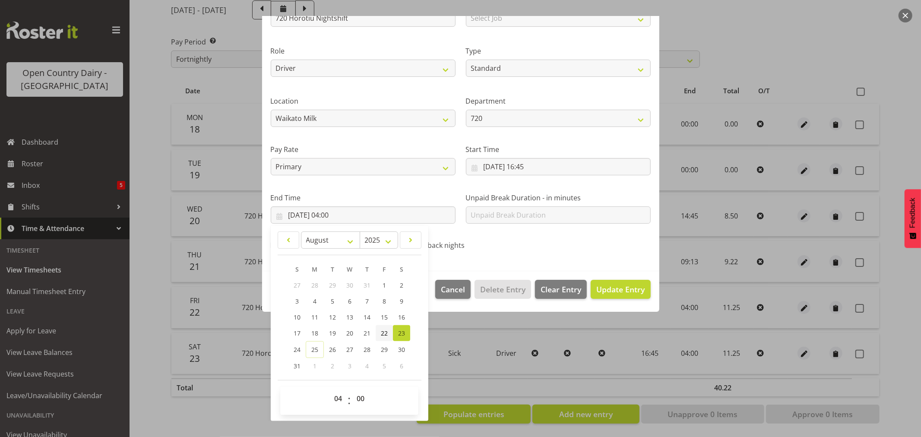
click at [382, 332] on span "22" at bounding box center [384, 333] width 7 height 8
click at [508, 248] on div "Call back nights" at bounding box center [461, 246] width 120 height 11
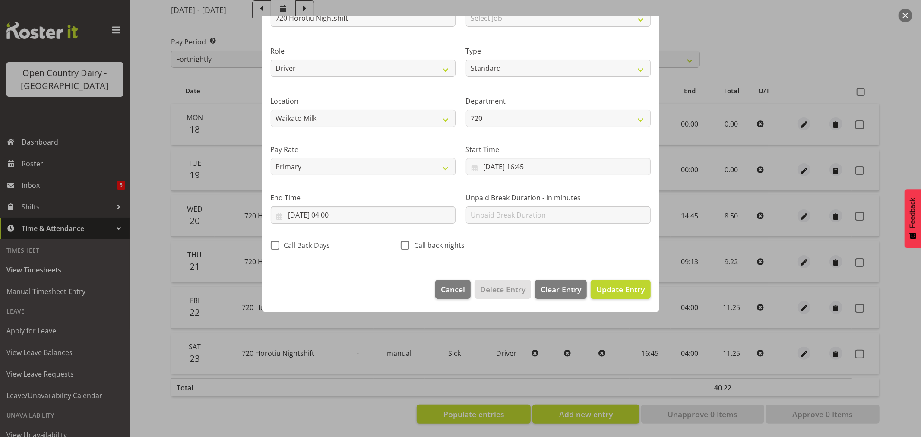
scroll to position [0, 0]
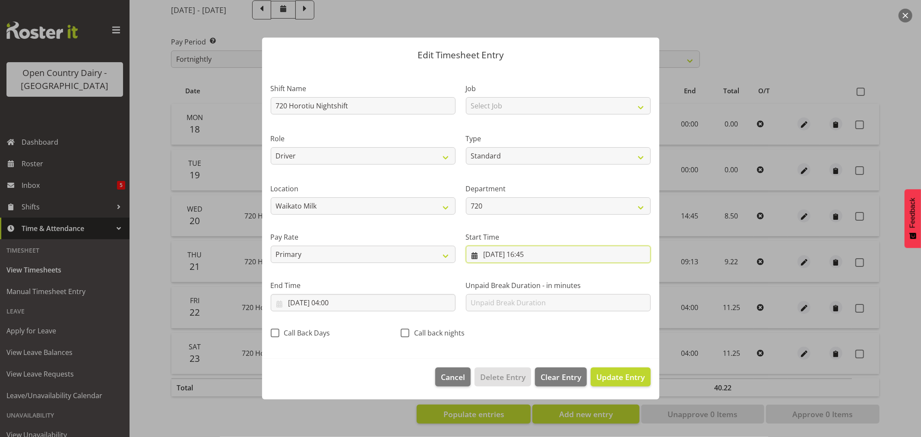
click at [531, 251] on input "22/08/2025, 16:45" at bounding box center [558, 254] width 185 height 17
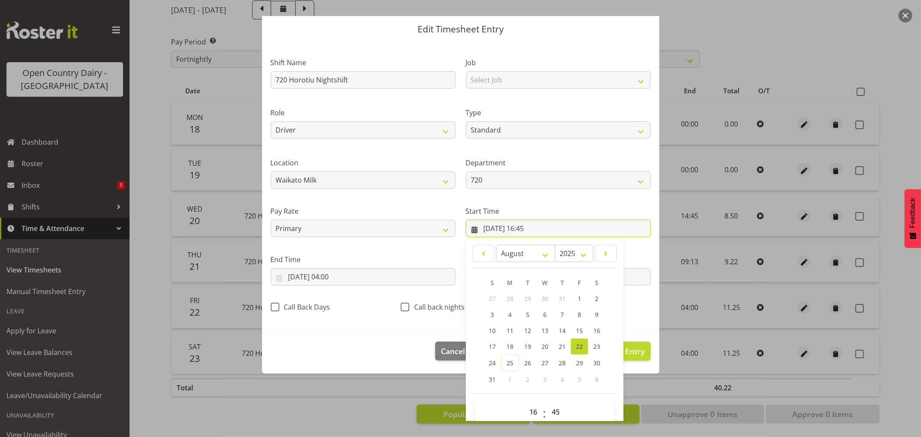
scroll to position [39, 0]
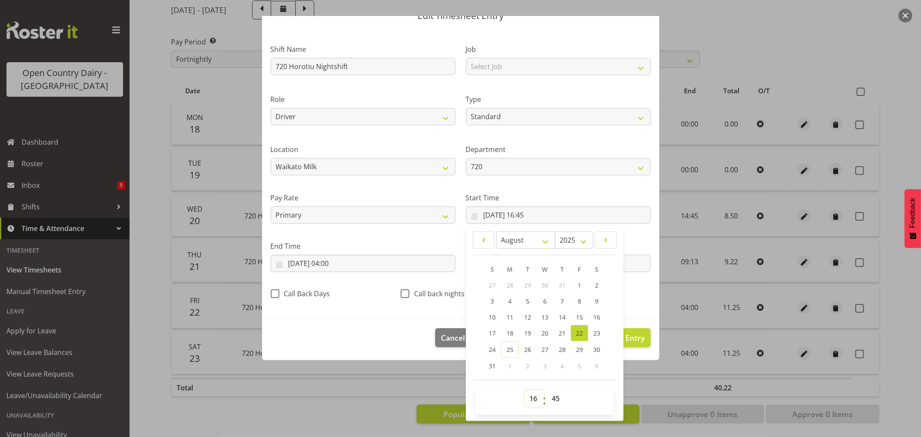
click at [528, 394] on select "00 01 02 03 04 05 06 07 08 09 10 11 12 13 14 15 16 17 18 19 20 21 22 23" at bounding box center [534, 398] width 19 height 17
click at [525, 390] on select "00 01 02 03 04 05 06 07 08 09 10 11 12 13 14 15 16 17 18 19 20 21 22 23" at bounding box center [534, 398] width 19 height 17
click at [555, 396] on select "00 01 02 03 04 05 06 07 08 09 10 11 12 13 14 15 16 17 18 19 20 21 22 23 24 25 2…" at bounding box center [556, 398] width 19 height 17
click at [547, 390] on select "00 01 02 03 04 05 06 07 08 09 10 11 12 13 14 15 16 17 18 19 20 21 22 23 24 25 2…" at bounding box center [556, 398] width 19 height 17
click at [632, 333] on span "Update Entry" at bounding box center [621, 338] width 48 height 10
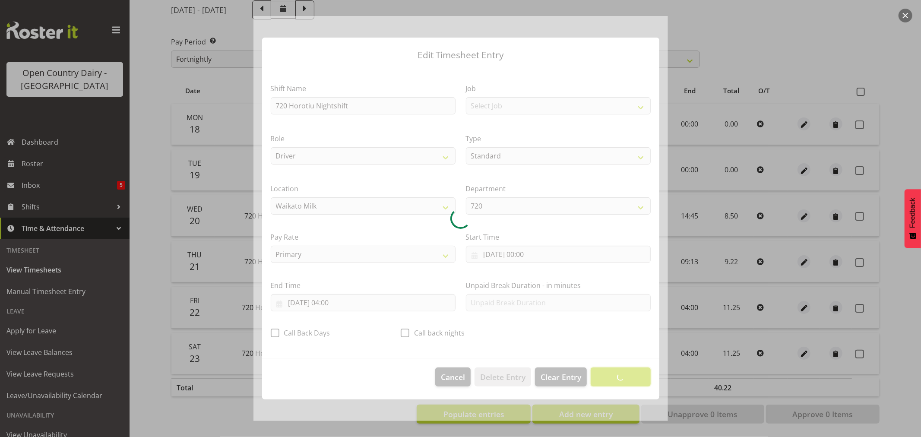
scroll to position [0, 0]
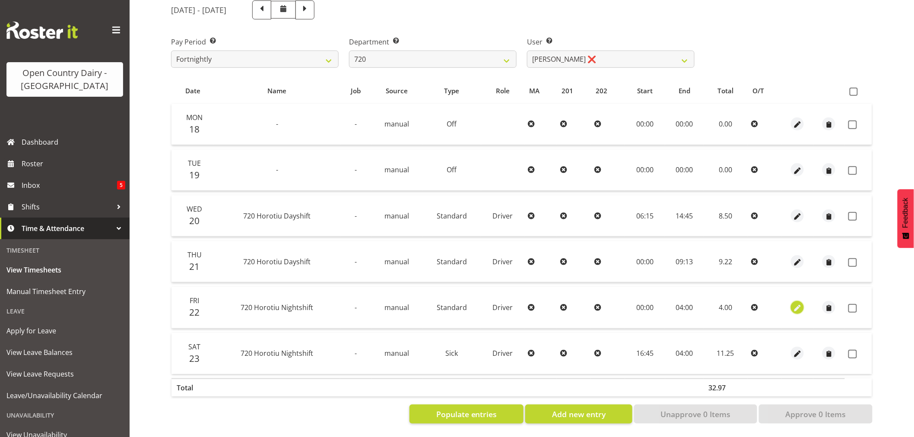
click at [798, 303] on span "button" at bounding box center [798, 308] width 10 height 10
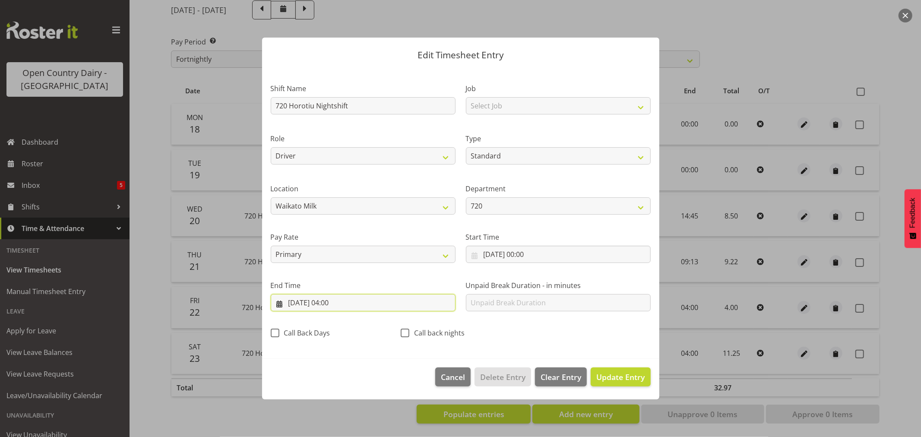
click at [334, 302] on input "22/08/2025, 04:00" at bounding box center [363, 302] width 185 height 17
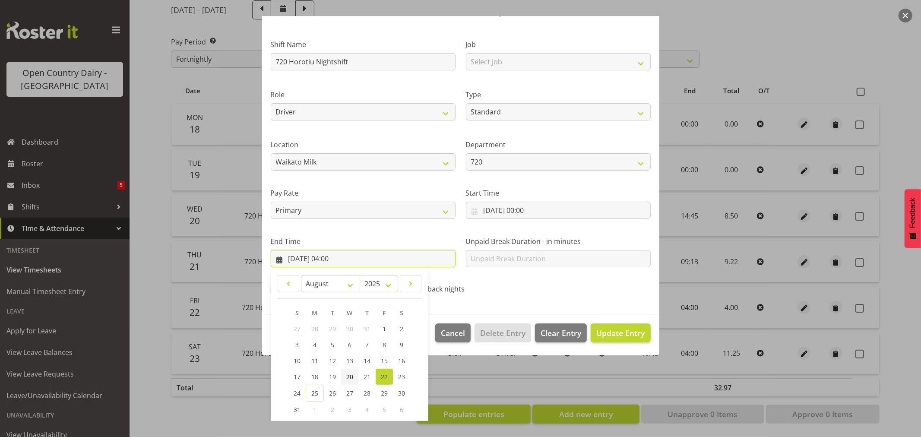
scroll to position [88, 0]
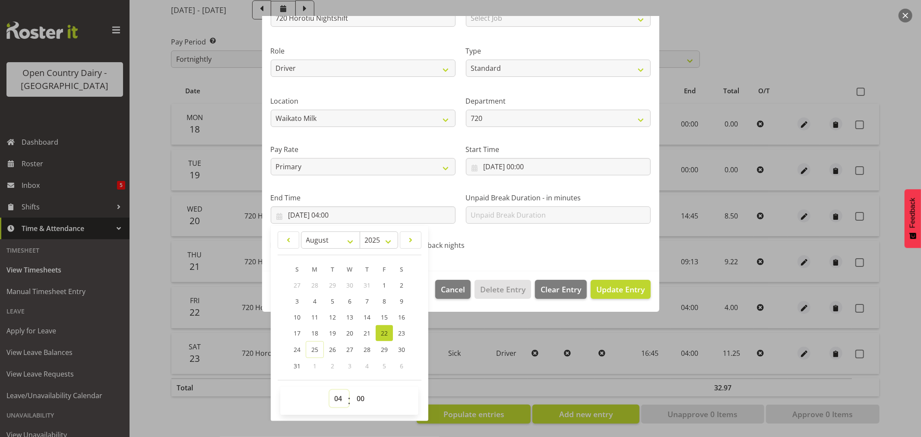
click at [338, 397] on select "00 01 02 03 04 05 06 07 08 09 10 11 12 13 14 15 16 17 18 19 20 21 22 23" at bounding box center [339, 398] width 19 height 17
click at [330, 390] on select "00 01 02 03 04 05 06 07 08 09 10 11 12 13 14 15 16 17 18 19 20 21 22 23" at bounding box center [339, 398] width 19 height 17
click at [362, 396] on select "00 01 02 03 04 05 06 07 08 09 10 11 12 13 14 15 16 17 18 19 20 21 22 23 24 25 2…" at bounding box center [361, 398] width 19 height 17
click at [352, 390] on select "00 01 02 03 04 05 06 07 08 09 10 11 12 13 14 15 16 17 18 19 20 21 22 23 24 25 2…" at bounding box center [361, 398] width 19 height 17
click at [619, 289] on span "Update Entry" at bounding box center [621, 289] width 48 height 10
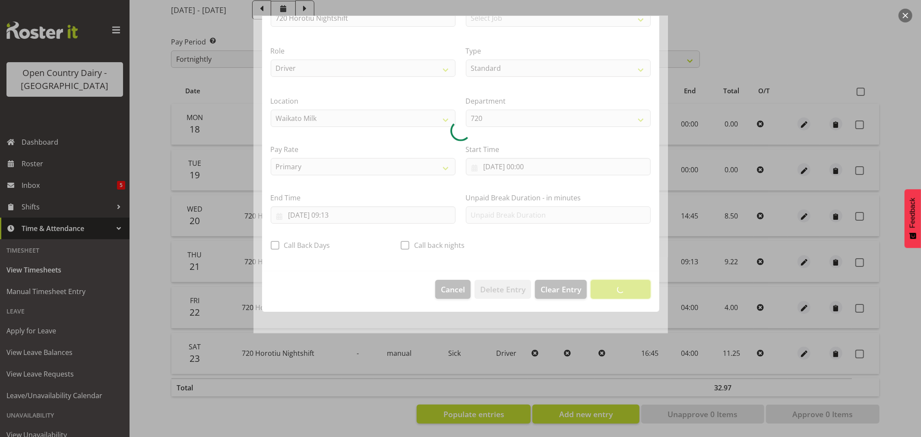
scroll to position [0, 0]
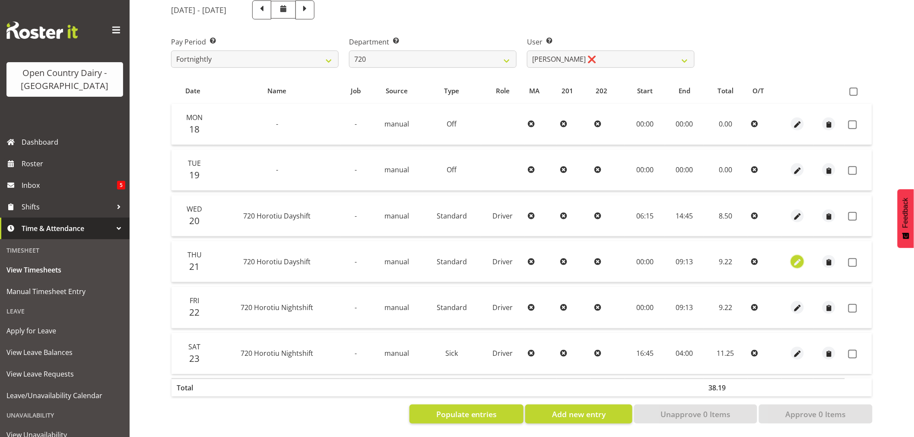
click at [796, 257] on span "button" at bounding box center [798, 262] width 10 height 10
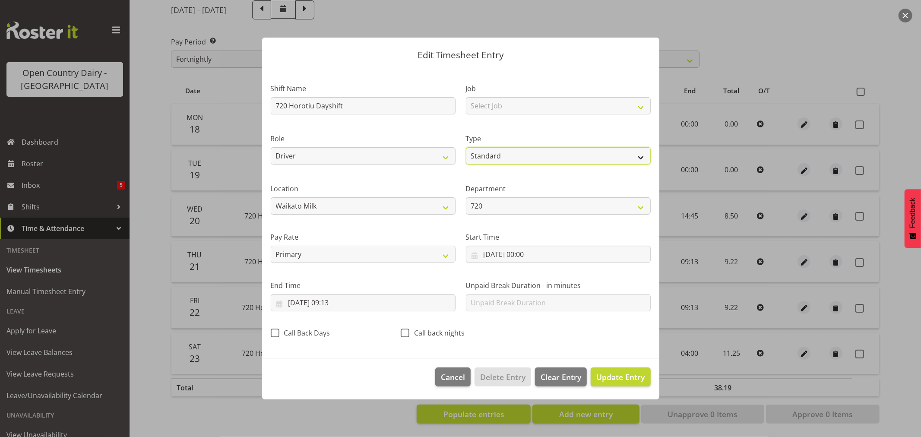
click at [510, 152] on select "Off Standard Public Holiday Public Holiday (Worked) Day In Lieu Annual Leave Si…" at bounding box center [558, 155] width 185 height 17
click at [466, 147] on select "Off Standard Public Holiday Public Holiday (Worked) Day In Lieu Annual Leave Si…" at bounding box center [558, 155] width 185 height 17
click at [613, 378] on span "Update Entry" at bounding box center [621, 377] width 48 height 10
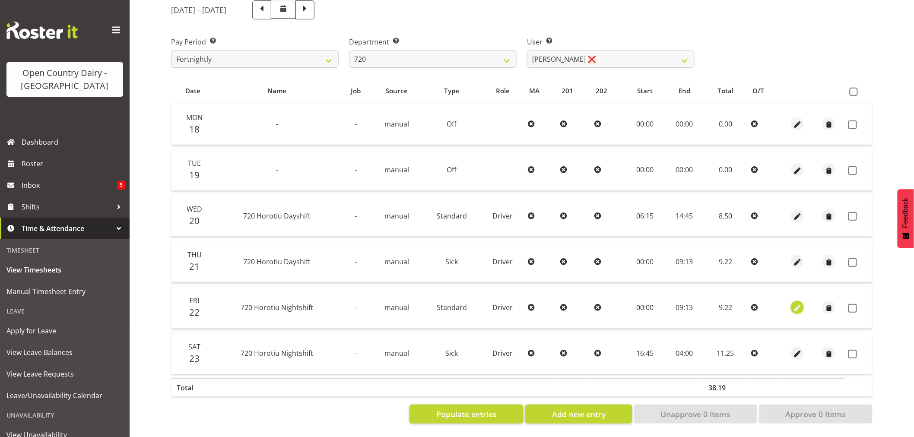
click at [797, 303] on span "button" at bounding box center [798, 308] width 10 height 10
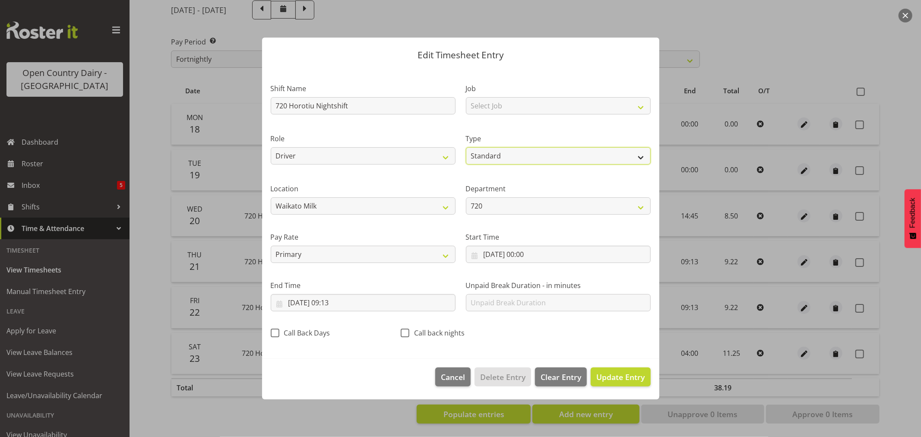
click at [511, 152] on select "Off Standard Public Holiday Public Holiday (Worked) Day In Lieu Annual Leave Si…" at bounding box center [558, 155] width 185 height 17
click at [466, 147] on select "Off Standard Public Holiday Public Holiday (Worked) Day In Lieu Annual Leave Si…" at bounding box center [558, 155] width 185 height 17
click at [612, 378] on span "Update Entry" at bounding box center [621, 377] width 48 height 10
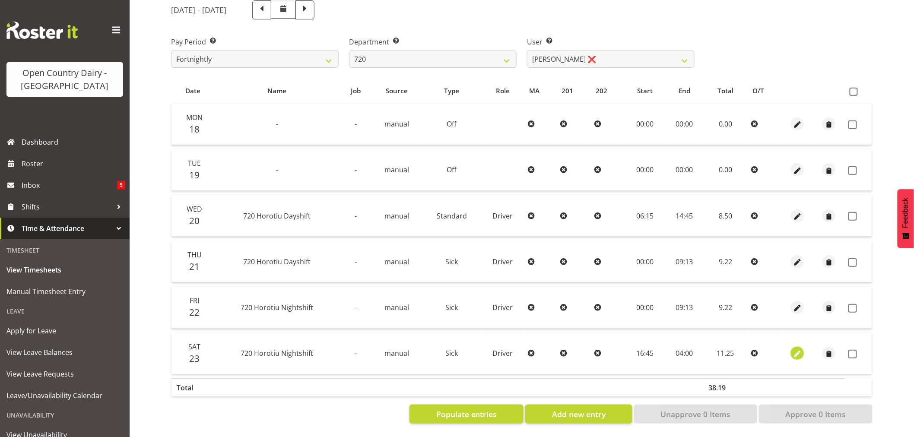
click at [794, 349] on span "button" at bounding box center [798, 354] width 10 height 10
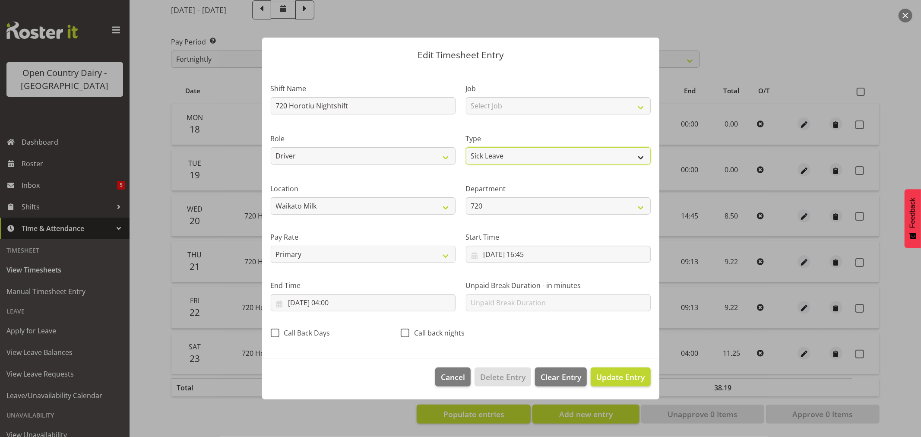
click at [525, 154] on select "Off Standard Public Holiday Public Holiday (Worked) Day In Lieu Annual Leave Si…" at bounding box center [558, 155] width 185 height 17
click at [466, 147] on select "Off Standard Public Holiday Public Holiday (Worked) Day In Lieu Annual Leave Si…" at bounding box center [558, 155] width 185 height 17
click at [610, 377] on span "Update Entry" at bounding box center [621, 377] width 48 height 10
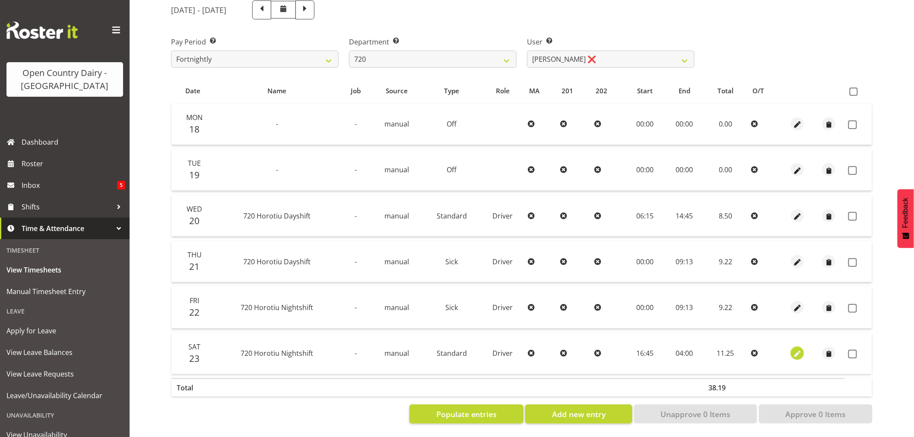
click at [799, 349] on span "button" at bounding box center [798, 354] width 10 height 10
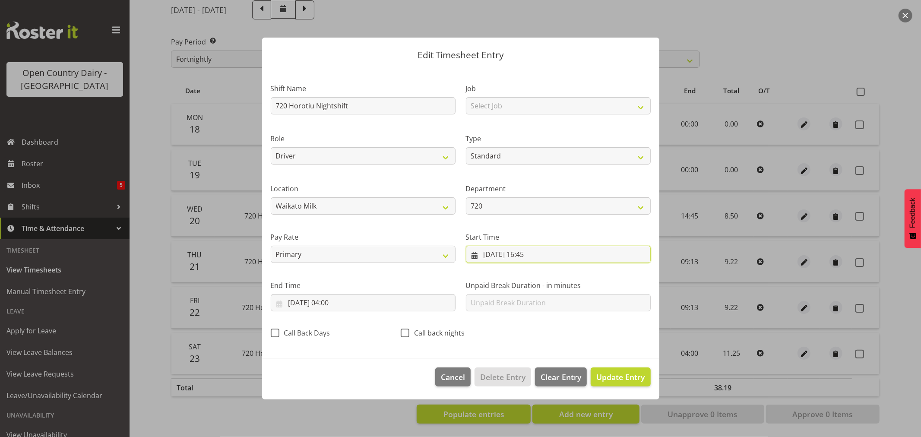
click at [532, 253] on input "23/08/2025, 16:45" at bounding box center [558, 254] width 185 height 17
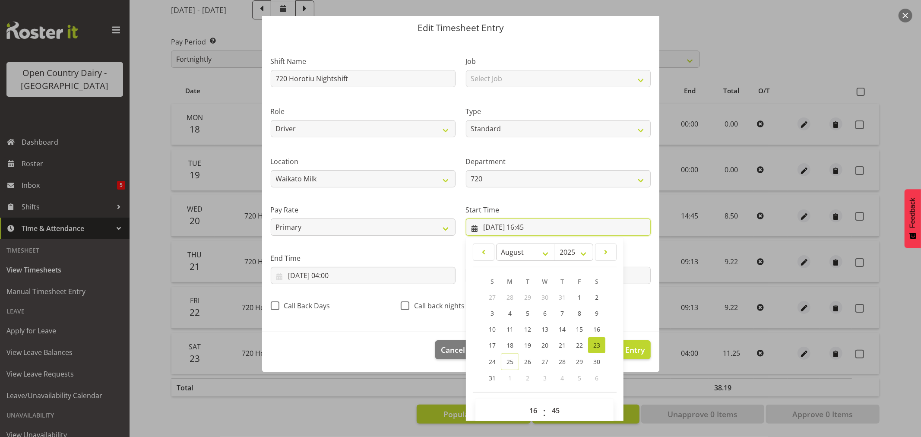
scroll to position [39, 0]
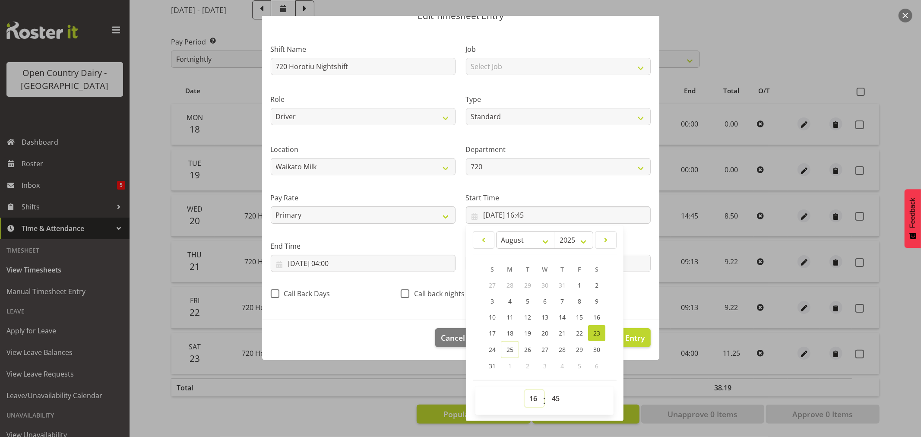
click at [530, 398] on select "00 01 02 03 04 05 06 07 08 09 10 11 12 13 14 15 16 17 18 19 20 21 22 23" at bounding box center [534, 398] width 19 height 17
click at [525, 390] on select "00 01 02 03 04 05 06 07 08 09 10 11 12 13 14 15 16 17 18 19 20 21 22 23" at bounding box center [534, 398] width 19 height 17
click at [552, 396] on select "00 01 02 03 04 05 06 07 08 09 10 11 12 13 14 15 16 17 18 19 20 21 22 23 24 25 2…" at bounding box center [556, 398] width 19 height 17
click at [547, 390] on select "00 01 02 03 04 05 06 07 08 09 10 11 12 13 14 15 16 17 18 19 20 21 22 23 24 25 2…" at bounding box center [556, 398] width 19 height 17
click at [635, 333] on span "Update Entry" at bounding box center [621, 338] width 48 height 10
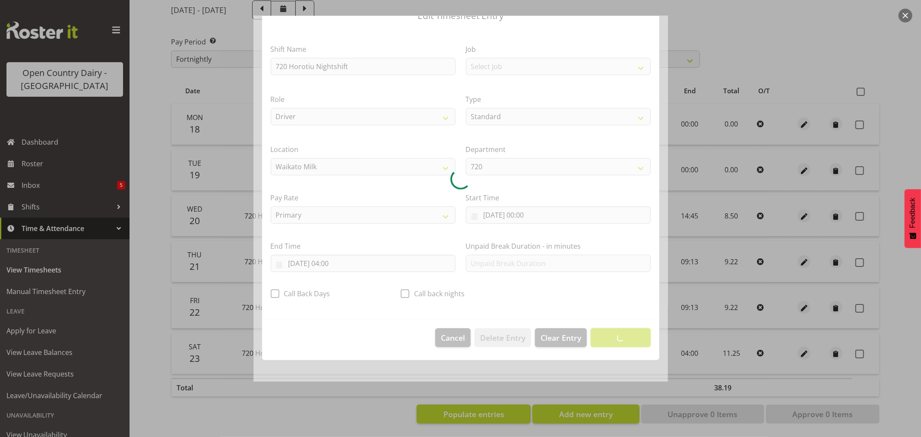
scroll to position [0, 0]
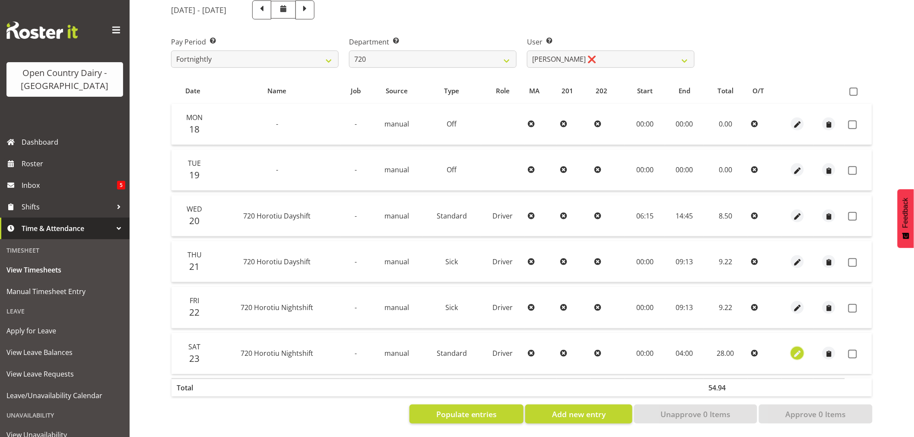
click at [797, 349] on span "button" at bounding box center [798, 354] width 10 height 10
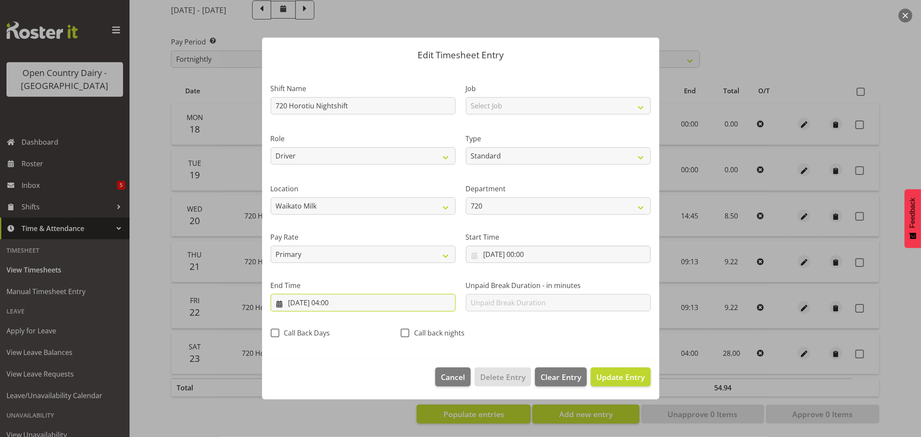
click at [296, 299] on input "24/08/2025, 04:00" at bounding box center [363, 302] width 185 height 17
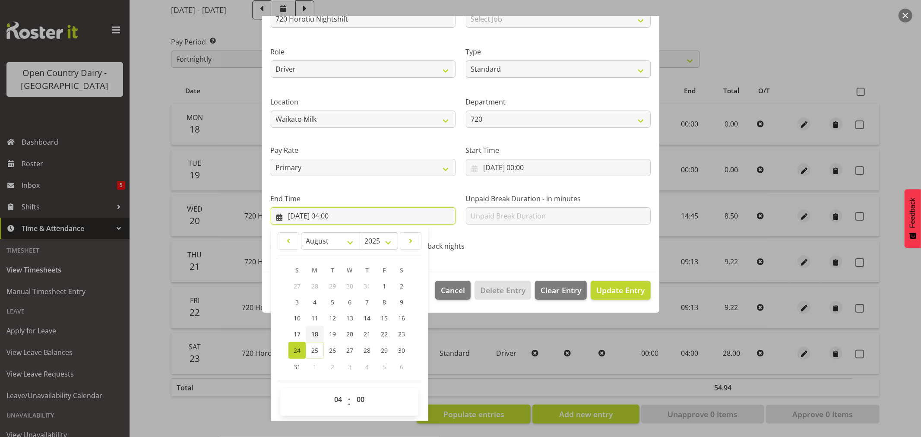
scroll to position [88, 0]
click at [401, 330] on span "23" at bounding box center [401, 333] width 7 height 8
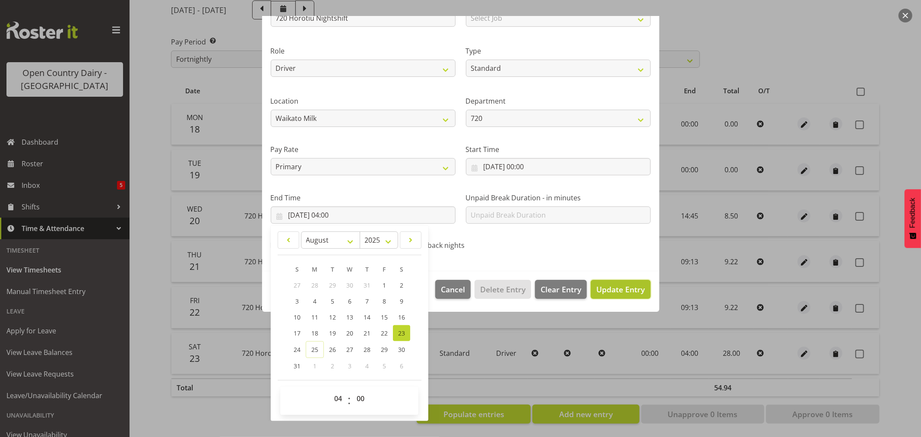
click at [611, 288] on span "Update Entry" at bounding box center [621, 289] width 48 height 10
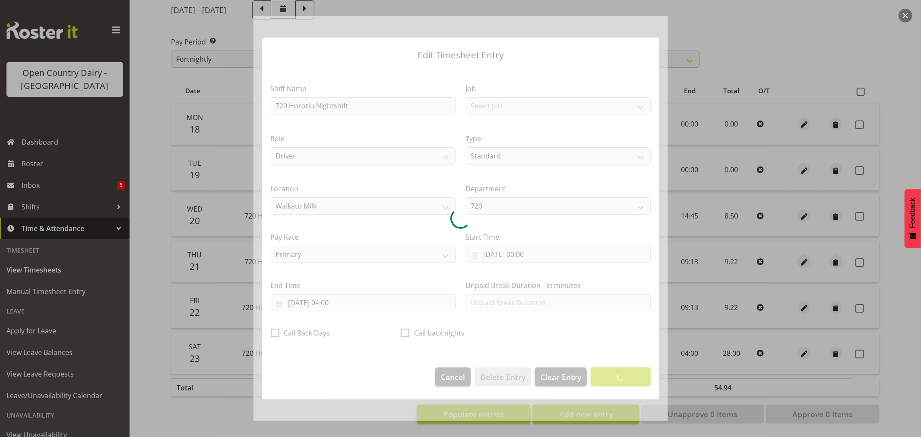
scroll to position [0, 0]
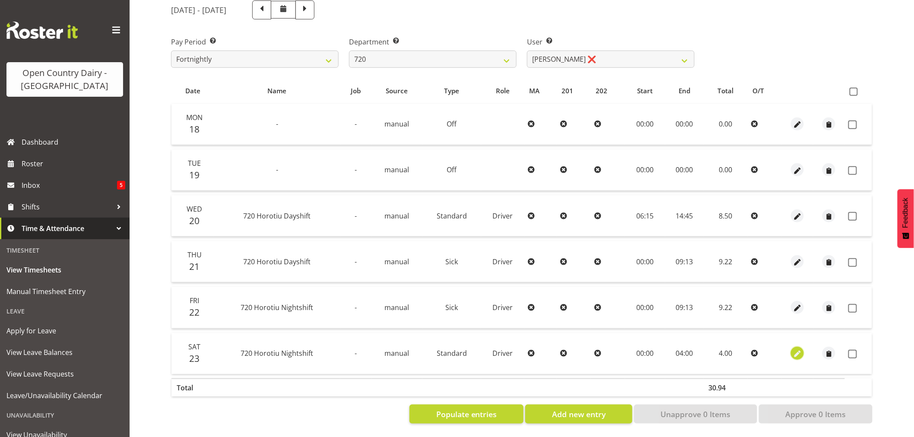
click at [800, 349] on span "button" at bounding box center [798, 354] width 10 height 10
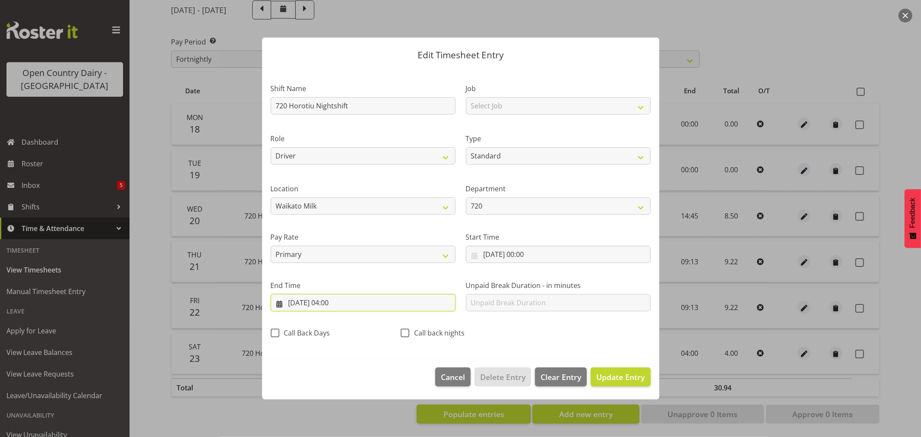
click at [337, 302] on input "23/08/2025, 04:00" at bounding box center [363, 302] width 185 height 17
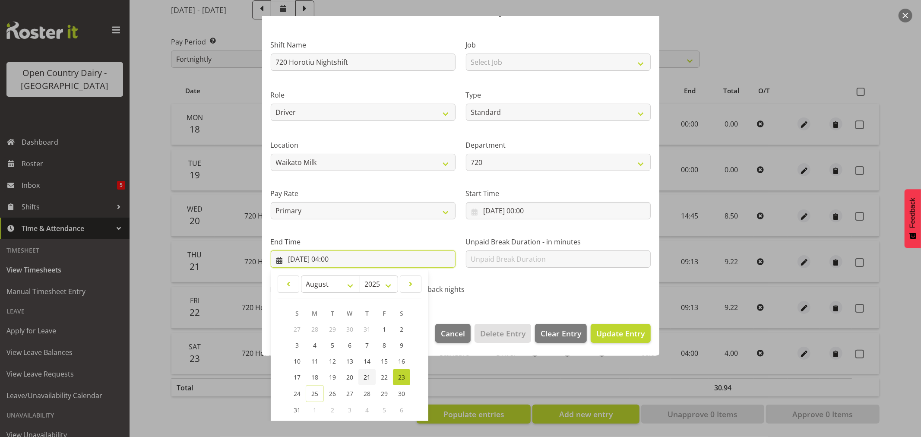
scroll to position [88, 0]
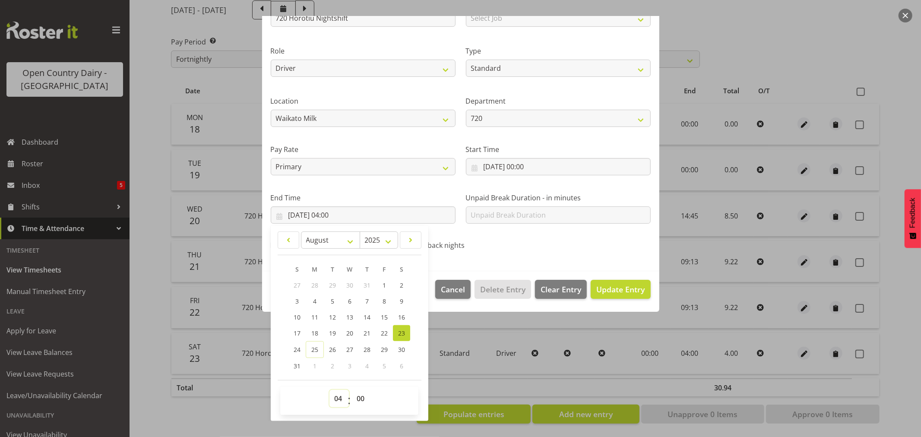
click at [334, 400] on select "00 01 02 03 04 05 06 07 08 09 10 11 12 13 14 15 16 17 18 19 20 21 22 23" at bounding box center [339, 398] width 19 height 17
click at [330, 390] on select "00 01 02 03 04 05 06 07 08 09 10 11 12 13 14 15 16 17 18 19 20 21 22 23" at bounding box center [339, 398] width 19 height 17
click at [359, 395] on select "00 01 02 03 04 05 06 07 08 09 10 11 12 13 14 15 16 17 18 19 20 21 22 23 24 25 2…" at bounding box center [361, 398] width 19 height 17
click at [352, 390] on select "00 01 02 03 04 05 06 07 08 09 10 11 12 13 14 15 16 17 18 19 20 21 22 23 24 25 2…" at bounding box center [361, 398] width 19 height 17
click at [611, 288] on span "Update Entry" at bounding box center [621, 289] width 48 height 10
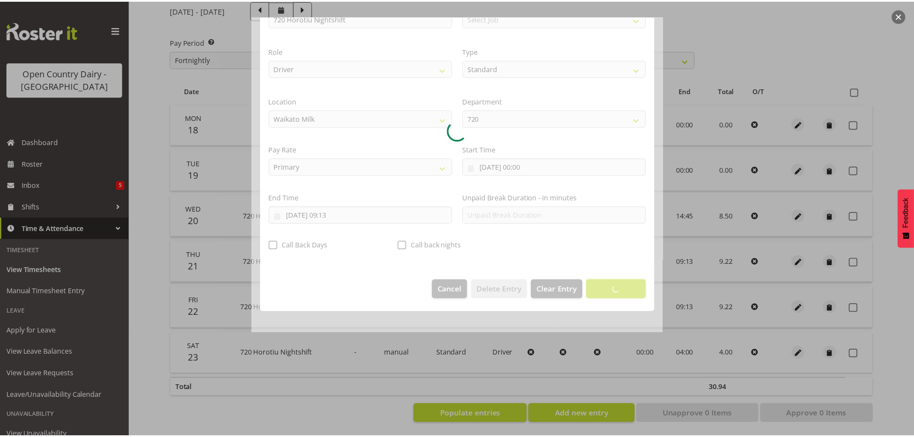
scroll to position [0, 0]
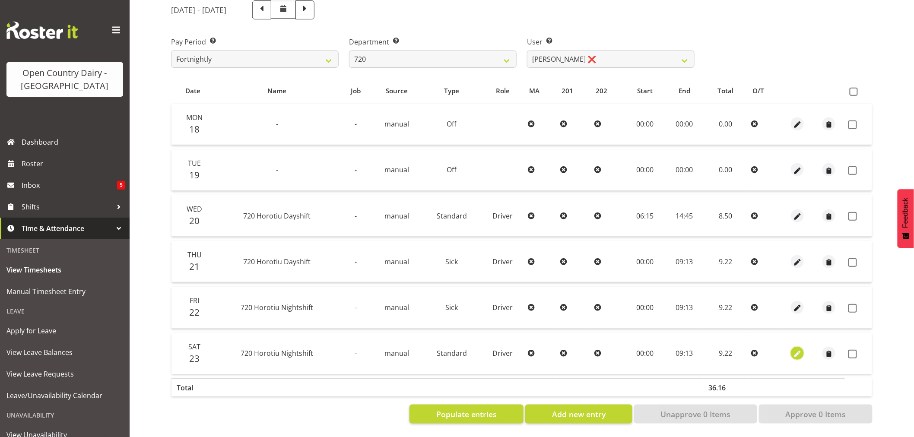
click at [795, 349] on span "button" at bounding box center [798, 354] width 10 height 10
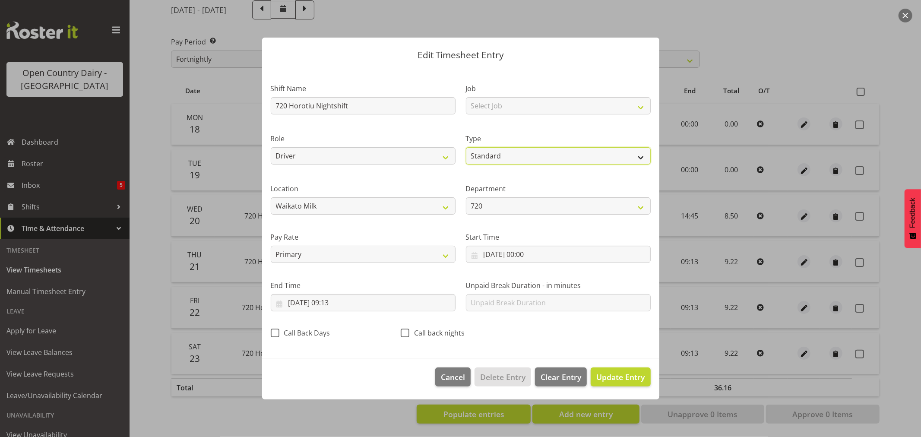
click at [508, 156] on select "Off Standard Public Holiday Public Holiday (Worked) Day In Lieu Annual Leave Si…" at bounding box center [558, 155] width 185 height 17
click at [466, 147] on select "Off Standard Public Holiday Public Holiday (Worked) Day In Lieu Annual Leave Si…" at bounding box center [558, 155] width 185 height 17
click at [605, 370] on button "Update Entry" at bounding box center [621, 377] width 60 height 19
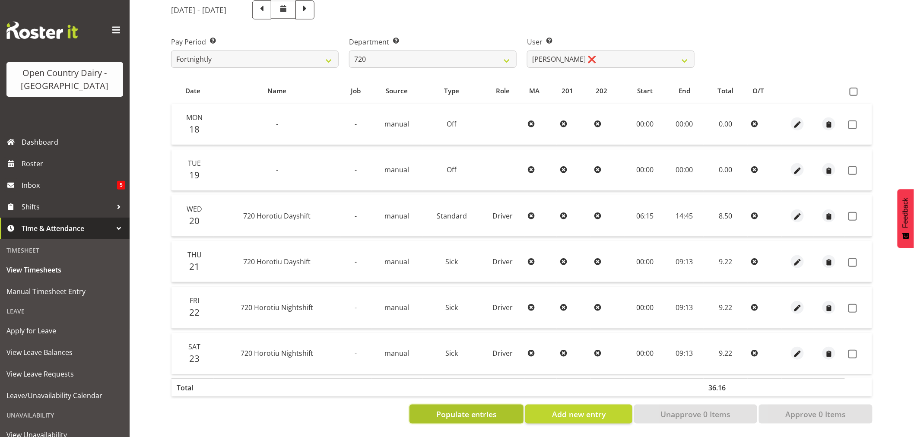
click at [478, 409] on span "Populate entries" at bounding box center [466, 414] width 61 height 11
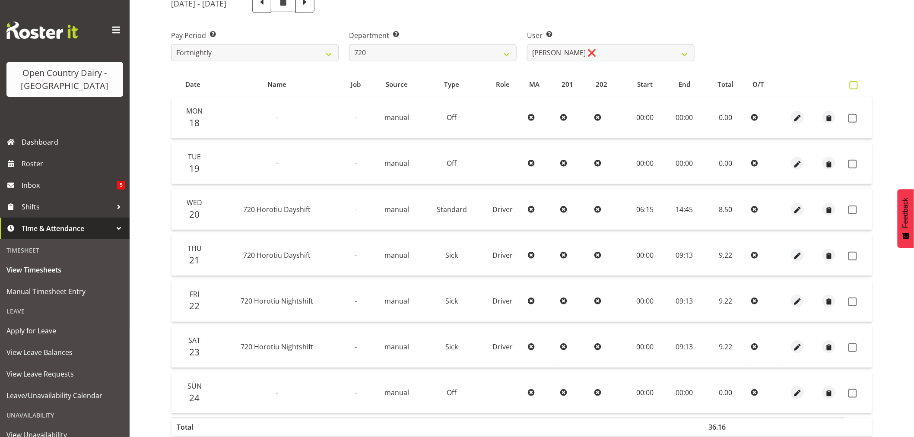
click at [853, 84] on span at bounding box center [854, 85] width 8 height 8
click at [853, 84] on input "checkbox" at bounding box center [853, 86] width 6 height 6
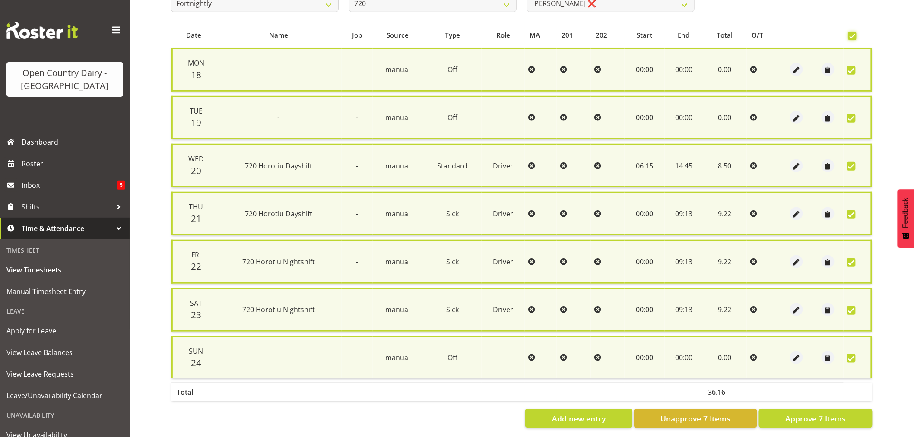
scroll to position [174, 0]
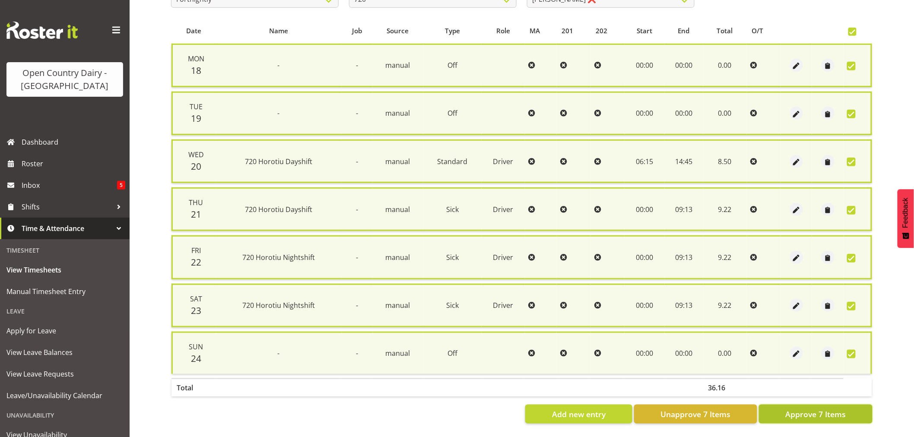
click at [800, 409] on span "Approve 7 Items" at bounding box center [815, 414] width 60 height 11
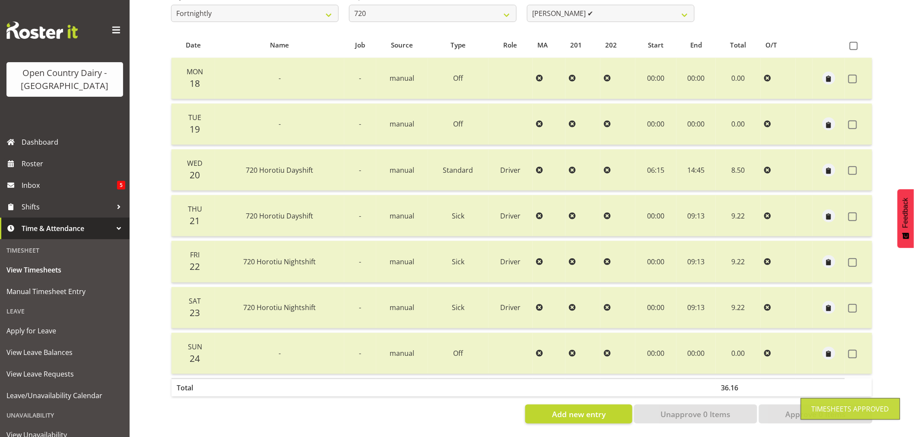
scroll to position [0, 0]
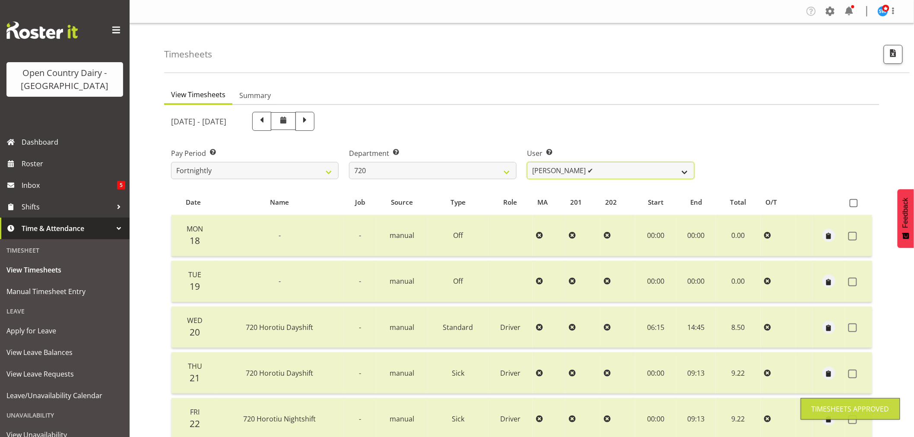
click at [608, 166] on select "Garry Hooper ✔ Kerry Slater ✔ Nathan Frankhouser ❌ Steve Daly ✔" at bounding box center [611, 170] width 168 height 17
click at [435, 169] on select "701 702 703 704 705 706 707 708 709 710 711 712 713 714 715 716 717 718 719 720" at bounding box center [433, 170] width 168 height 17
click at [349, 162] on select "701 702 703 704 705 706 707 708 709 710 711 712 713 714 715 716 717 718 719 720" at bounding box center [433, 170] width 168 height 17
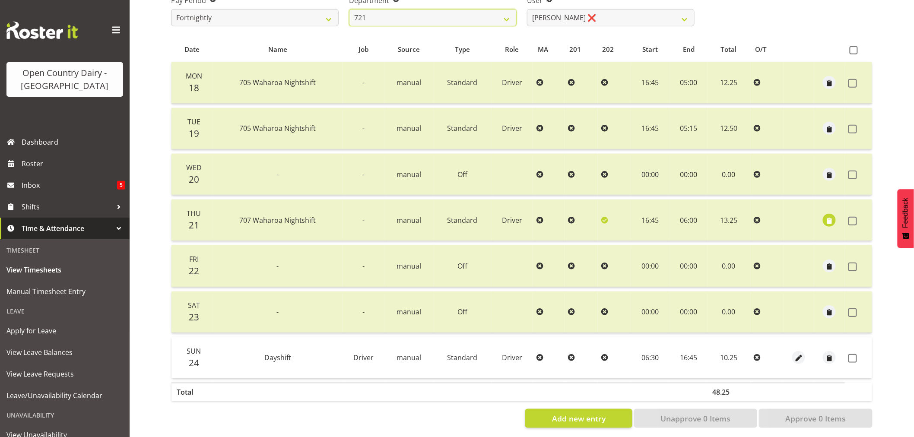
scroll to position [164, 0]
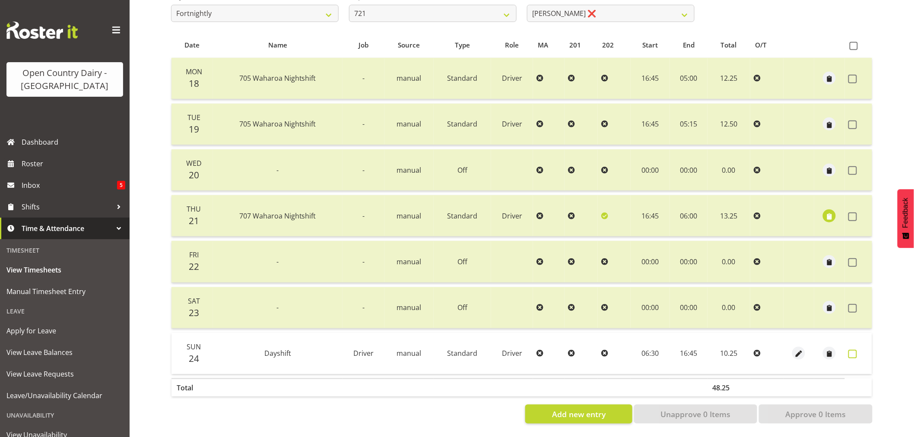
click at [852, 350] on span at bounding box center [852, 354] width 9 height 9
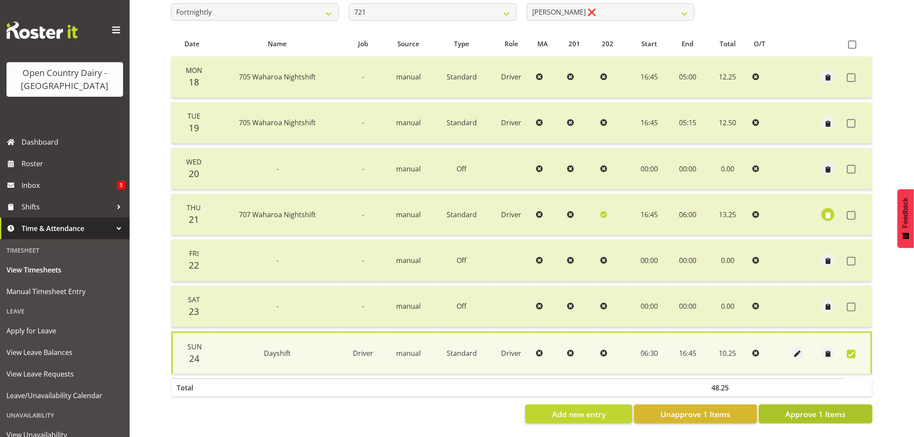
click at [822, 409] on span "Approve 1 Items" at bounding box center [815, 414] width 60 height 11
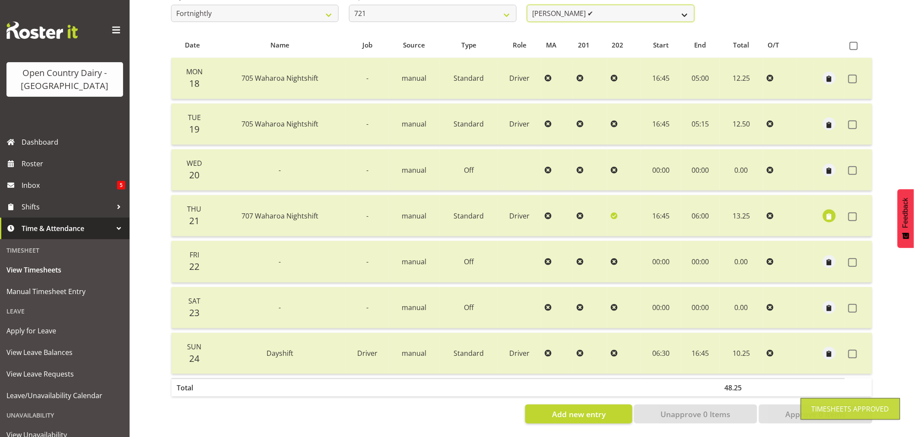
scroll to position [161, 0]
click at [617, 5] on select "George Taylor ✔ Grant Vercoe ❌" at bounding box center [611, 13] width 168 height 17
click at [527, 5] on select "George Taylor ✔ Grant Vercoe ❌" at bounding box center [611, 13] width 168 height 17
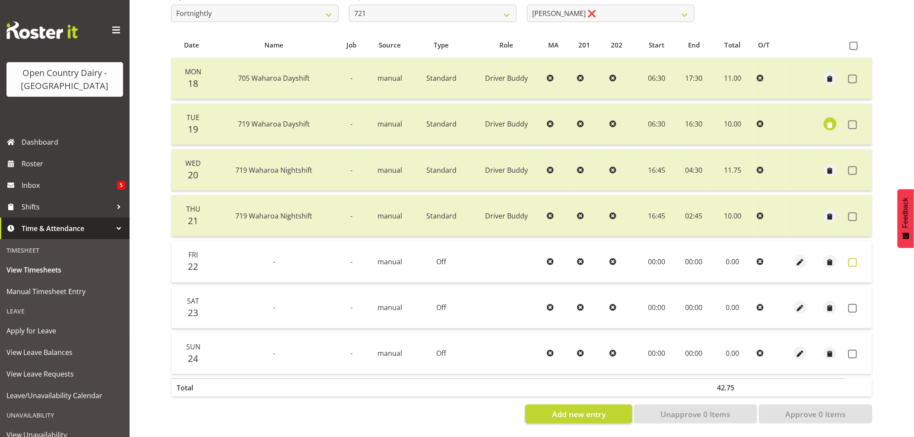
click at [851, 258] on span at bounding box center [852, 262] width 9 height 9
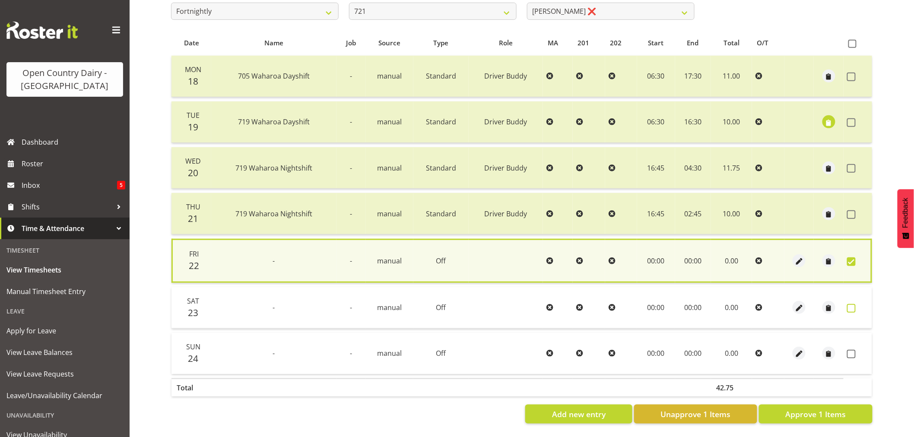
drag, startPoint x: 850, startPoint y: 304, endPoint x: 850, endPoint y: 308, distance: 4.8
click at [850, 305] on span at bounding box center [851, 308] width 9 height 9
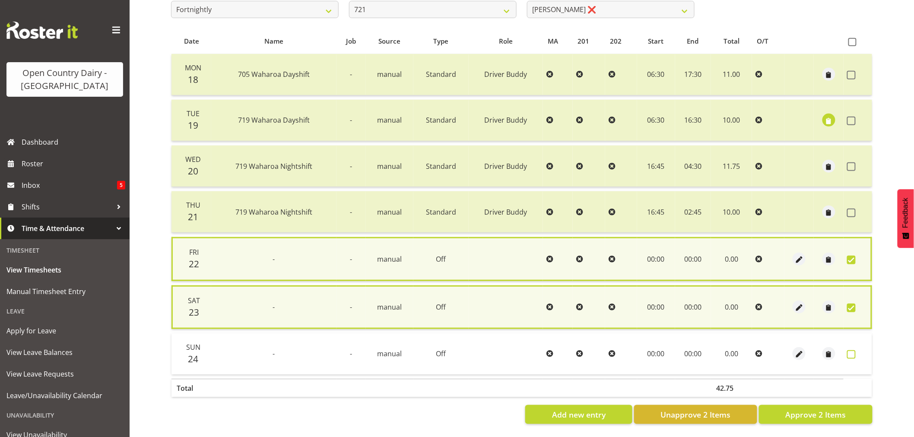
click at [849, 353] on span at bounding box center [851, 354] width 9 height 9
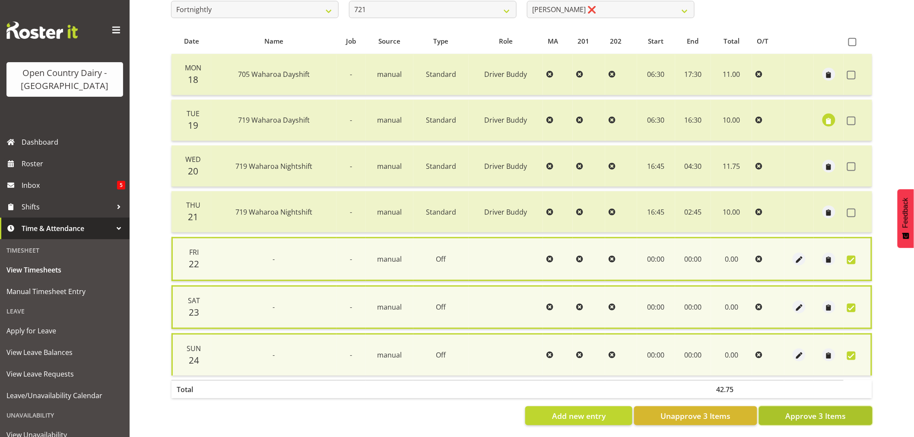
click at [835, 413] on span "Approve 3 Items" at bounding box center [815, 415] width 60 height 11
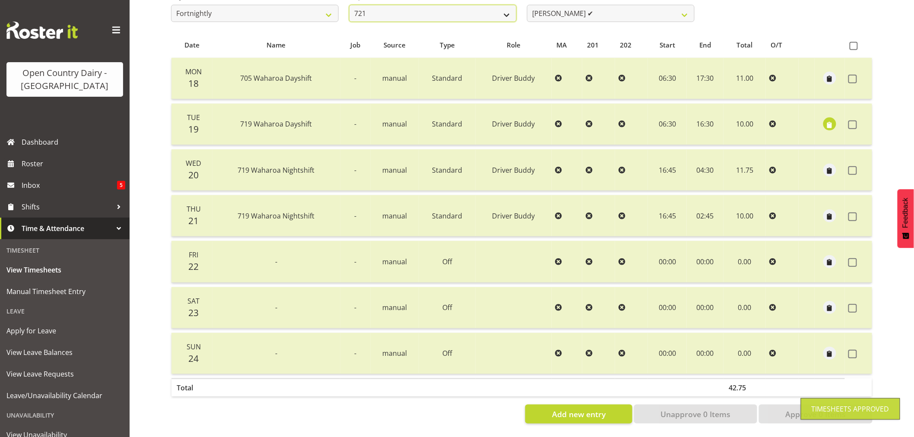
click at [422, 12] on select "701 702 703 704 705 706 707 708 709 710 711 712 713 714 715 716 717 718 719 720" at bounding box center [433, 13] width 168 height 17
click at [349, 5] on select "701 702 703 704 705 706 707 708 709 710 711 712 713 714 715 716 717 718 719 720" at bounding box center [433, 13] width 168 height 17
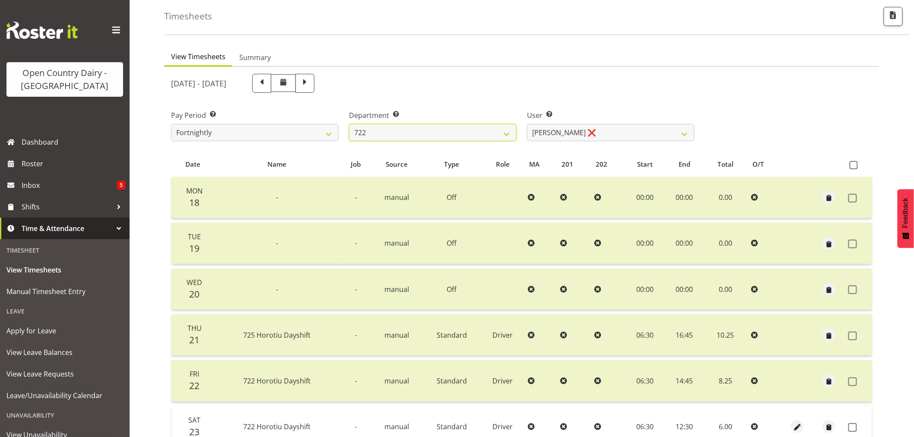
scroll to position [17, 0]
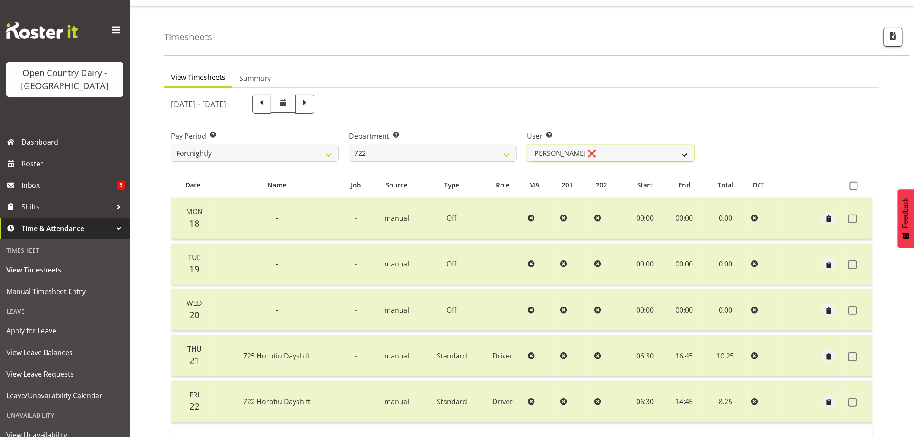
click at [616, 153] on select "Andy Webb ❌ Darren Hatcher ❌ Gurpreet Singh ❌" at bounding box center [611, 153] width 168 height 17
click at [527, 145] on select "Andy Webb ❌ Darren Hatcher ❌ Gurpreet Singh ❌" at bounding box center [611, 153] width 168 height 17
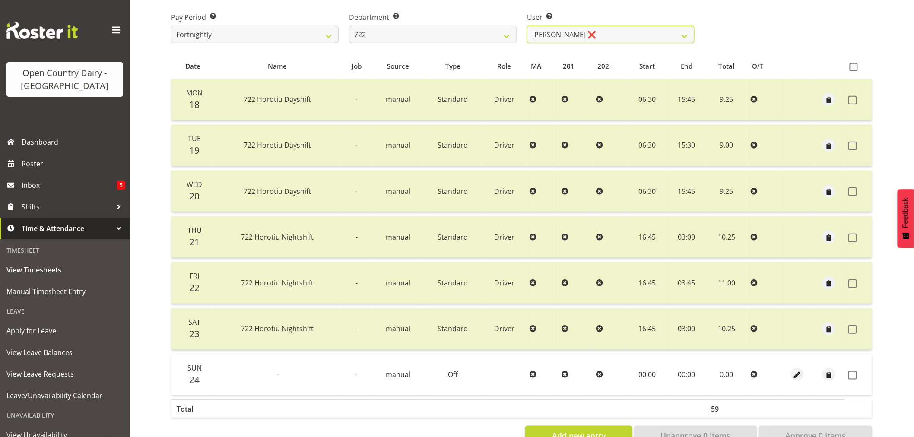
scroll to position [164, 0]
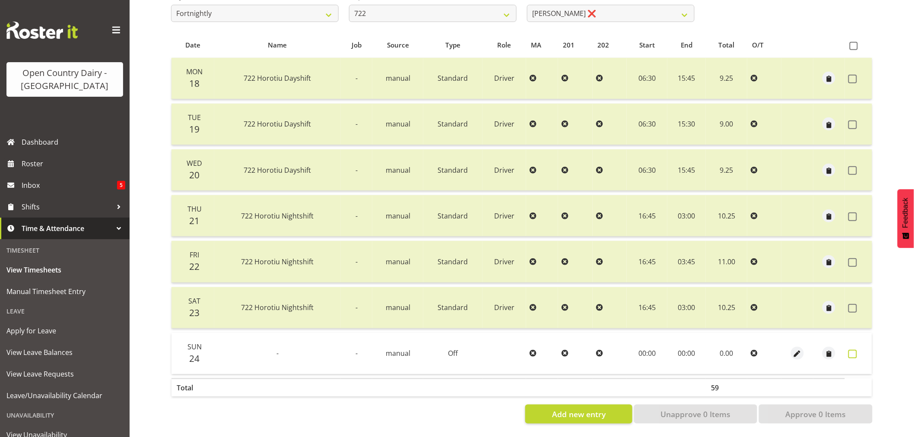
click at [853, 350] on span at bounding box center [852, 354] width 9 height 9
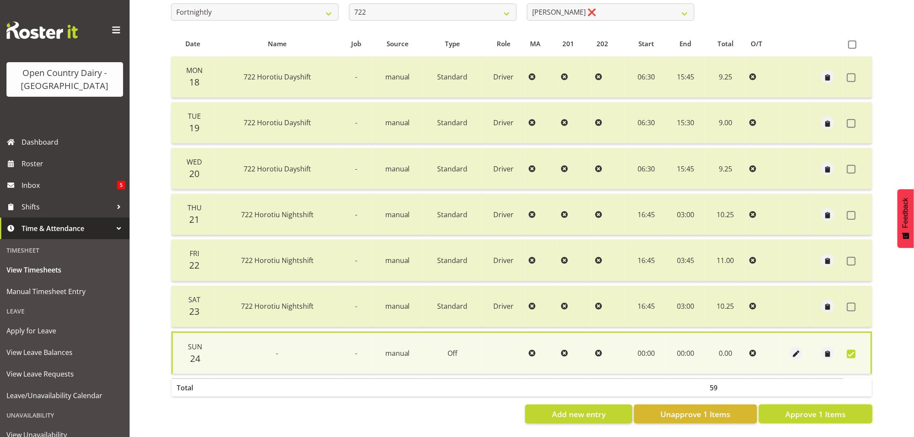
click at [831, 409] on span "Approve 1 Items" at bounding box center [815, 414] width 60 height 11
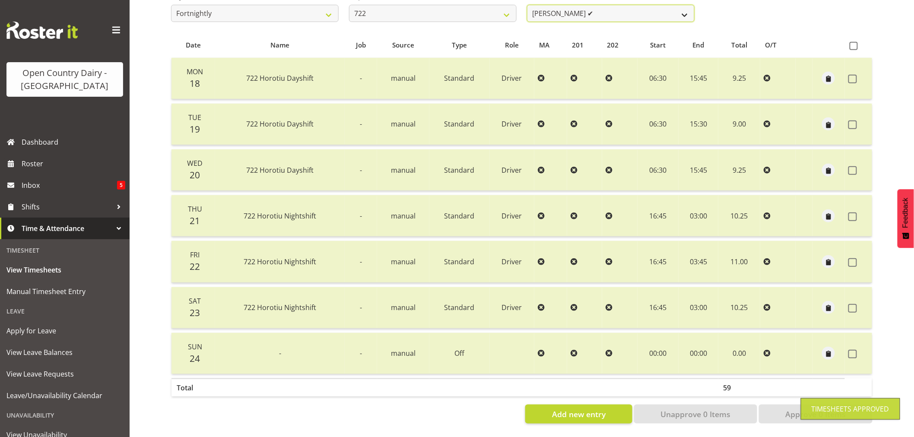
scroll to position [161, 0]
click at [625, 9] on select "Andy Webb ❌ Darren Hatcher ✔ Gurpreet Singh ❌" at bounding box center [611, 13] width 168 height 17
click at [527, 5] on select "Andy Webb ❌ Darren Hatcher ✔ Gurpreet Singh ❌" at bounding box center [611, 13] width 168 height 17
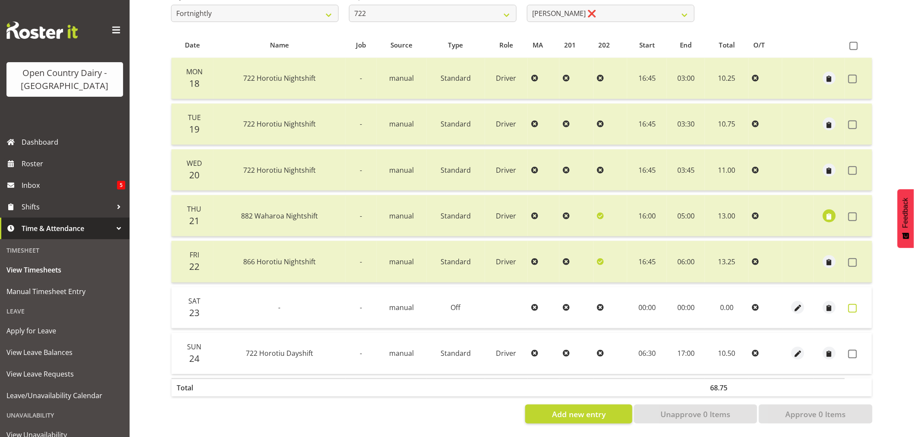
click at [853, 304] on span at bounding box center [852, 308] width 9 height 9
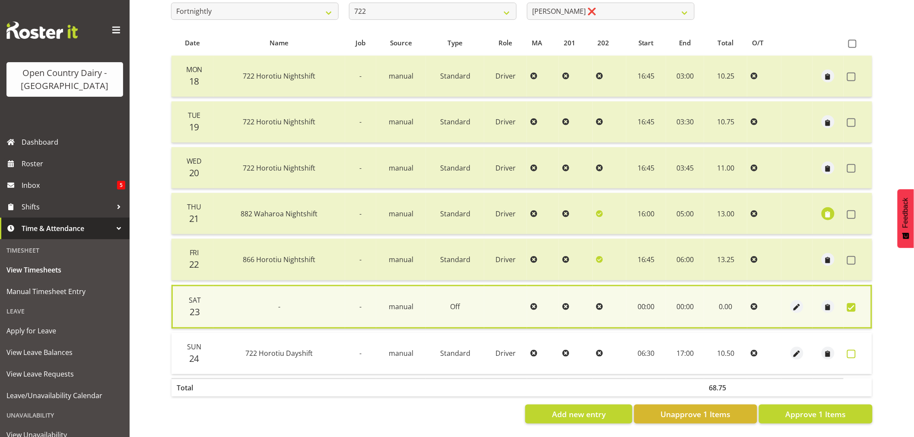
click at [850, 352] on span at bounding box center [851, 354] width 9 height 9
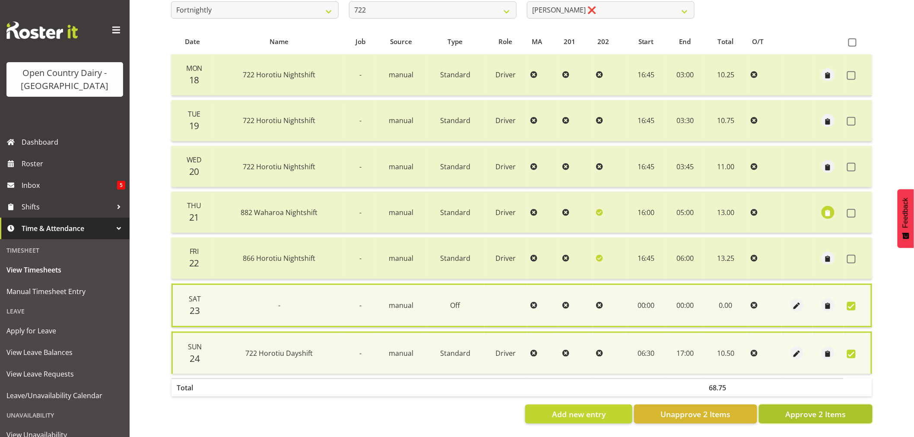
click at [832, 412] on span "Approve 2 Items" at bounding box center [815, 414] width 60 height 11
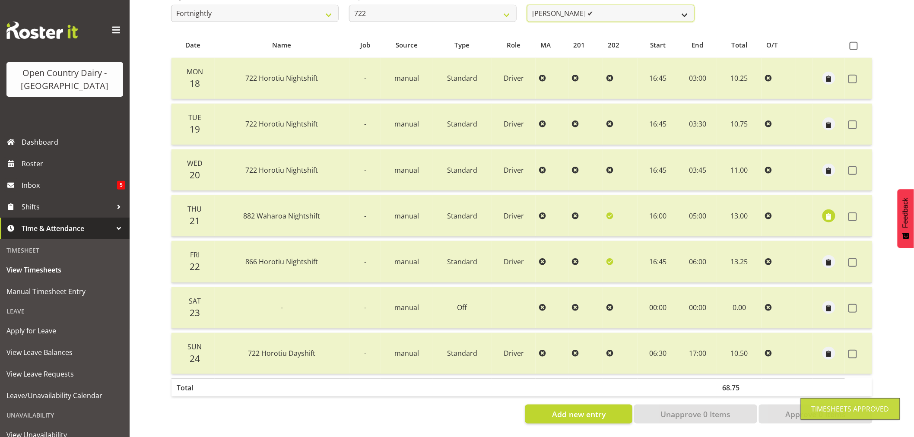
click at [595, 9] on select "Andy Webb ❌ Darren Hatcher ✔ Gurpreet Singh ✔" at bounding box center [611, 13] width 168 height 17
click at [597, 9] on select "Andy Webb ❌ Darren Hatcher ✔ Gurpreet Singh ✔" at bounding box center [611, 13] width 168 height 17
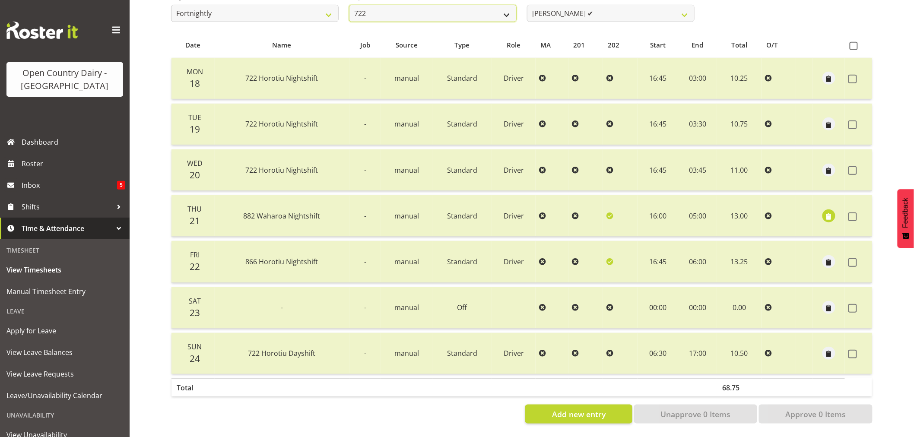
click at [449, 7] on select "701 702 703 704 705 706 707 708 709 710 711 712 713 714 715 716 717 718 719 720" at bounding box center [433, 13] width 168 height 17
click at [349, 5] on select "701 702 703 704 705 706 707 708 709 710 711 712 713 714 715 716 717 718 719 720" at bounding box center [433, 13] width 168 height 17
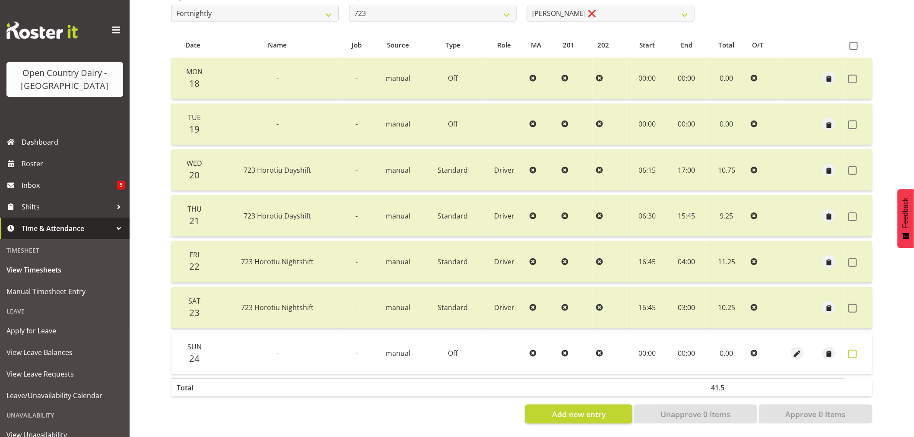
click at [856, 350] on span at bounding box center [852, 354] width 9 height 9
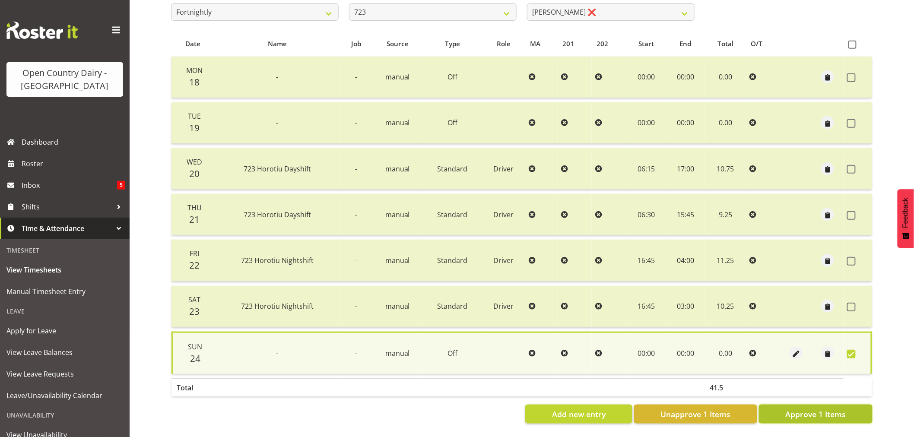
click at [840, 409] on span "Approve 1 Items" at bounding box center [815, 414] width 60 height 11
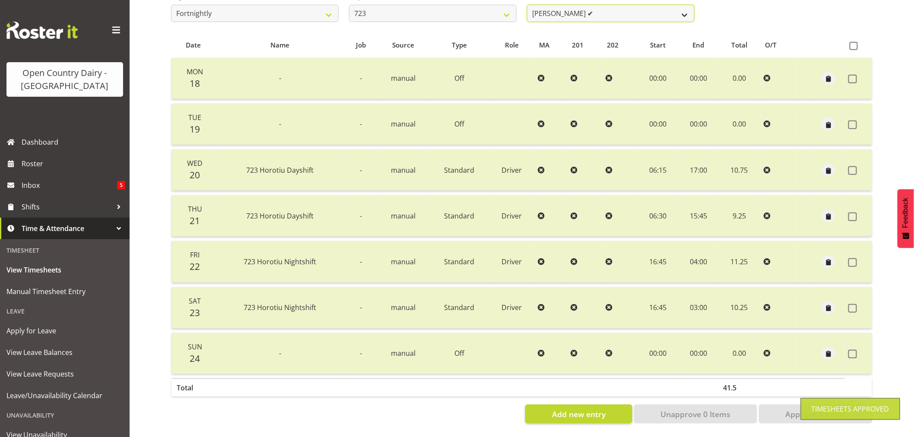
click at [595, 7] on select "Daljeet Rai ✔ Manjinder Singh ❌ Prabhjot Singh ❌ Varninder Singh ❌" at bounding box center [611, 13] width 168 height 17
click at [527, 5] on select "Daljeet Rai ✔ Manjinder Singh ❌ Prabhjot Singh ❌ Varninder Singh ❌" at bounding box center [611, 13] width 168 height 17
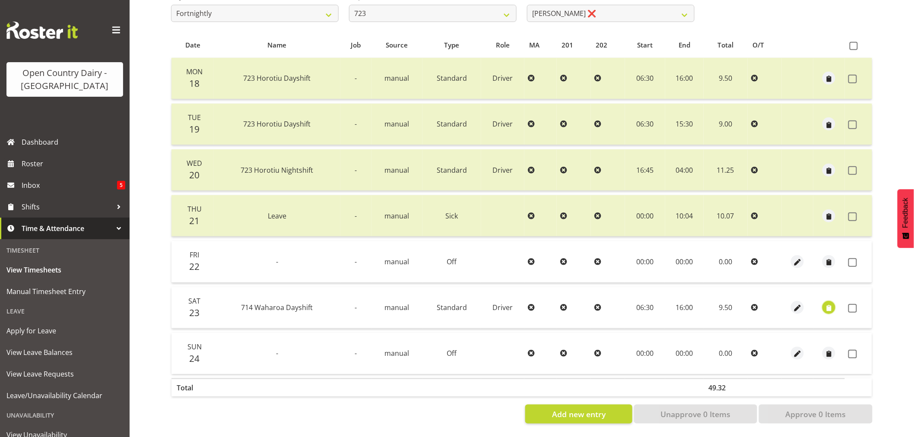
click at [828, 305] on span "button" at bounding box center [829, 309] width 10 height 10
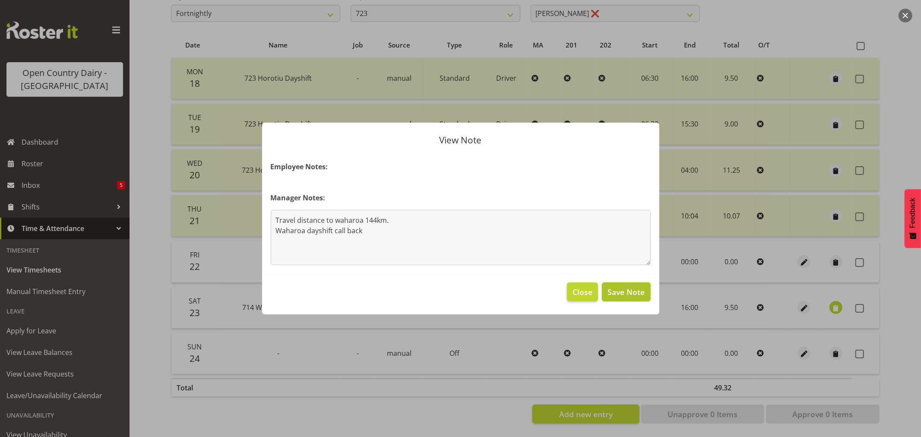
click at [621, 290] on span "Save Note" at bounding box center [626, 291] width 37 height 11
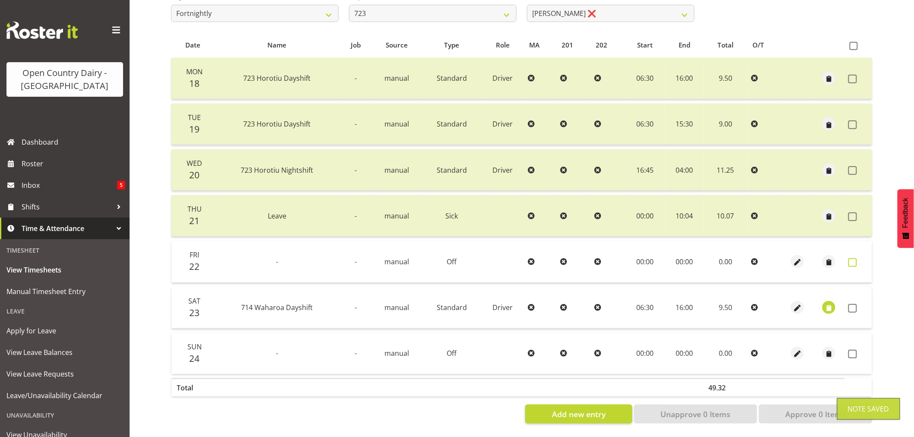
click at [852, 258] on span at bounding box center [852, 262] width 9 height 9
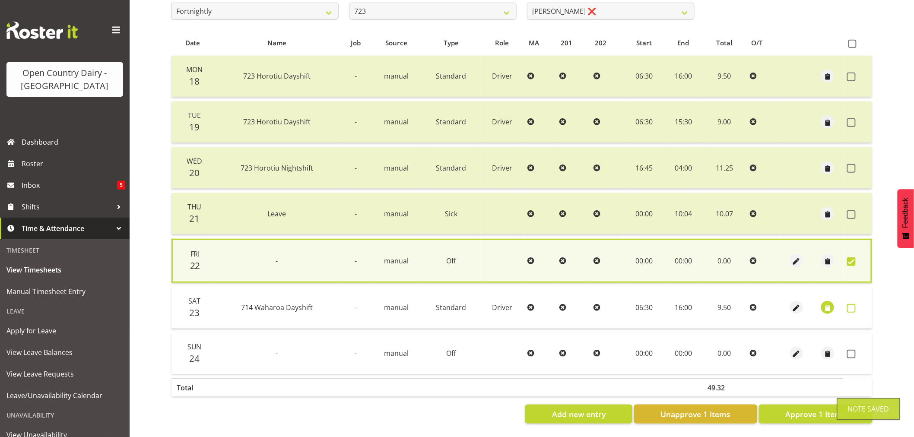
click at [852, 305] on span at bounding box center [851, 308] width 9 height 9
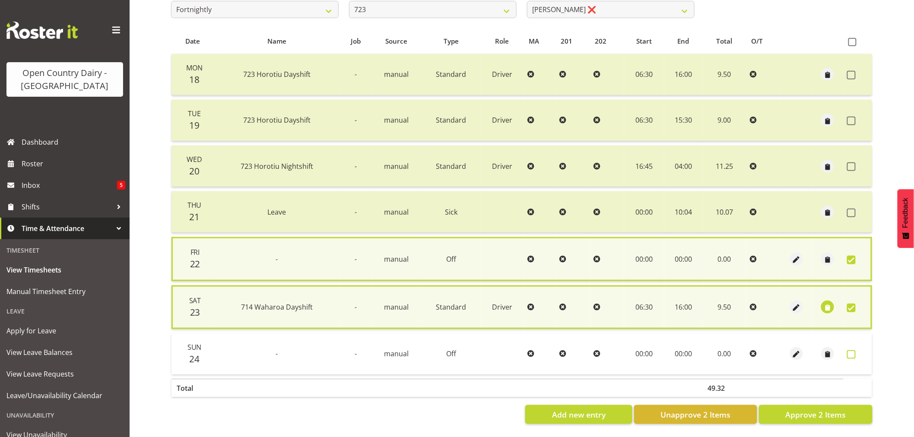
click at [852, 352] on span at bounding box center [851, 354] width 9 height 9
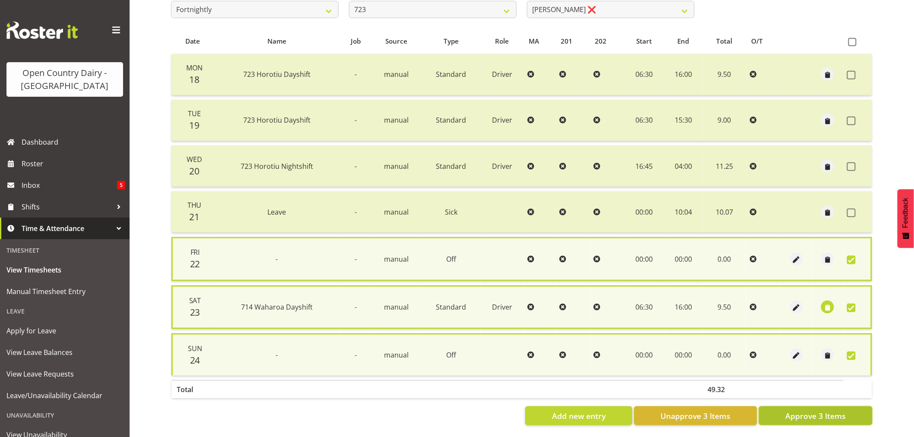
click at [811, 413] on span "Approve 3 Items" at bounding box center [815, 415] width 60 height 11
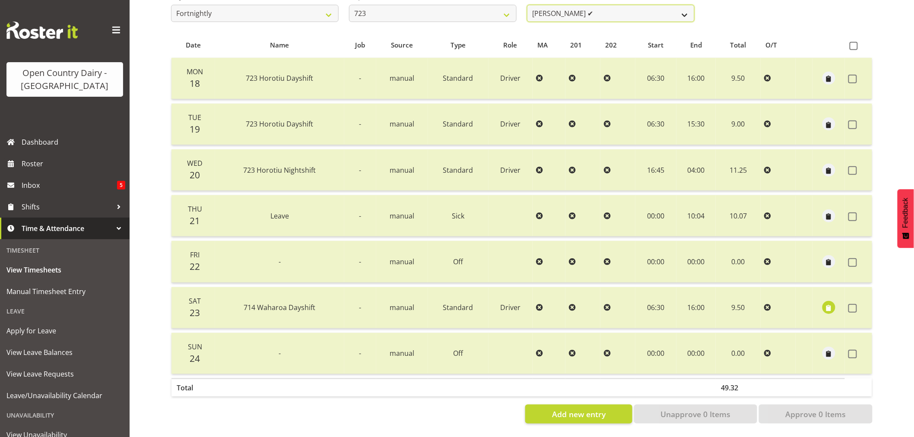
click at [630, 13] on select "Daljeet Rai ✔ Manjinder Singh ❌ Prabhjot Singh ✔ Varninder Singh ❌" at bounding box center [611, 13] width 168 height 17
click at [527, 5] on select "Daljeet Rai ✔ Manjinder Singh ❌ Prabhjot Singh ✔ Varninder Singh ❌" at bounding box center [611, 13] width 168 height 17
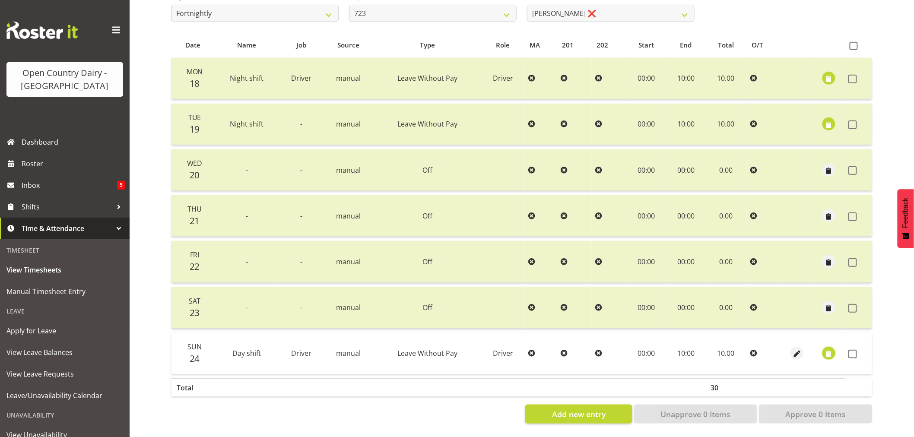
click at [827, 351] on span "button" at bounding box center [829, 354] width 10 height 10
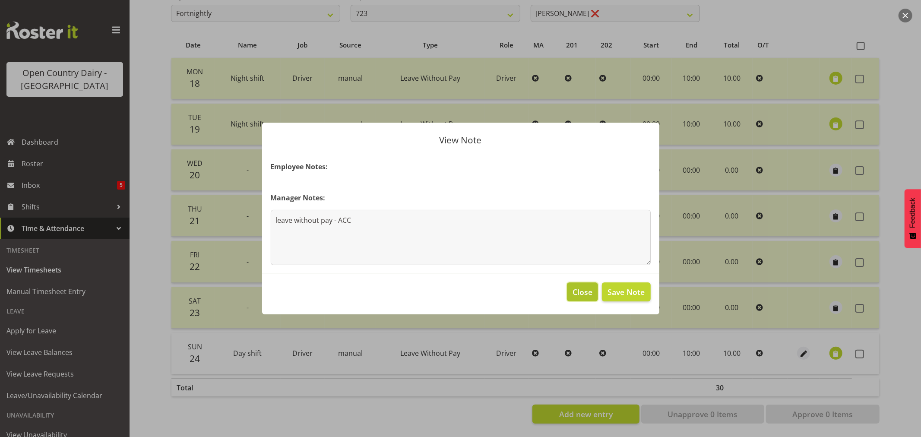
click at [577, 288] on span "Close" at bounding box center [583, 291] width 20 height 11
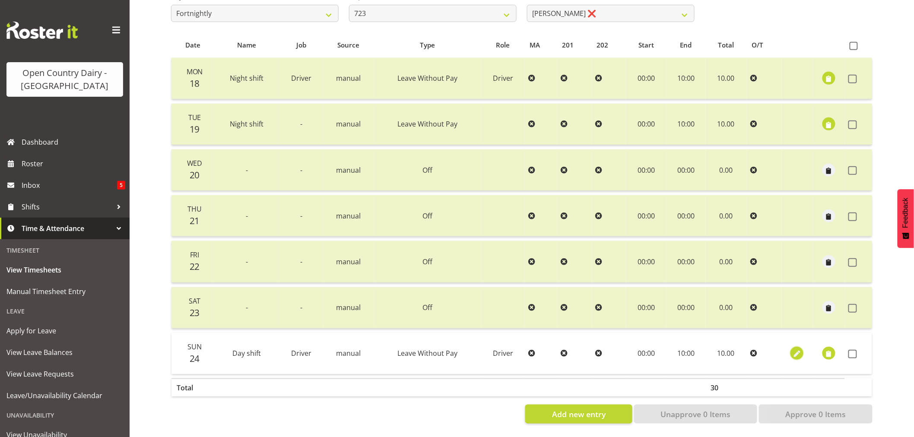
click at [795, 351] on span "button" at bounding box center [797, 354] width 10 height 10
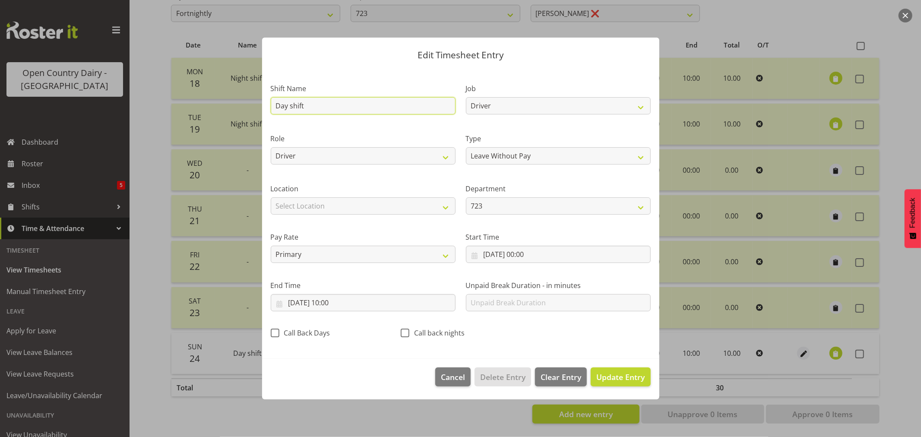
drag, startPoint x: 326, startPoint y: 105, endPoint x: 249, endPoint y: 99, distance: 76.7
click at [249, 99] on div "Edit Timesheet Entry Shift Name Day shift Job Driver Driver supervisor Support …" at bounding box center [460, 218] width 921 height 437
click at [625, 375] on span "Update Entry" at bounding box center [621, 377] width 48 height 10
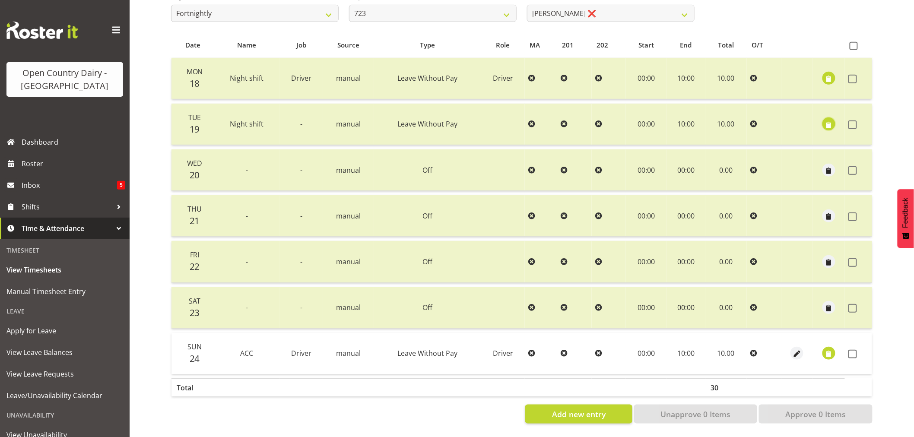
click at [829, 120] on span "button" at bounding box center [829, 125] width 10 height 10
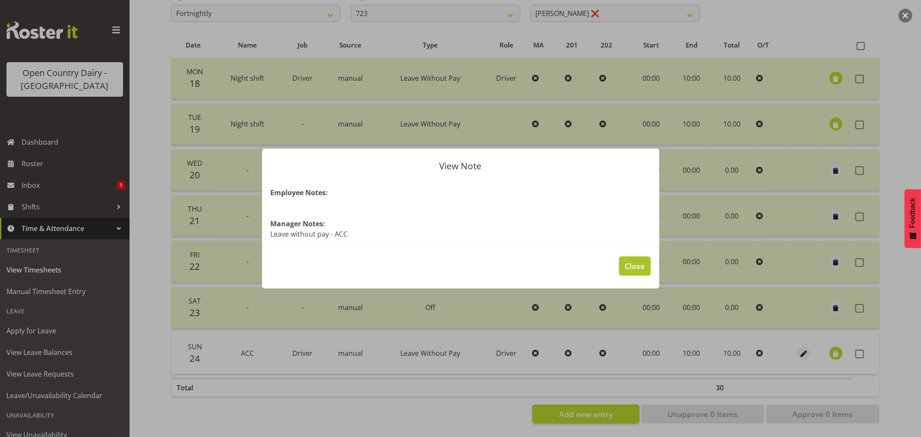
click at [628, 262] on span "Close" at bounding box center [635, 265] width 20 height 11
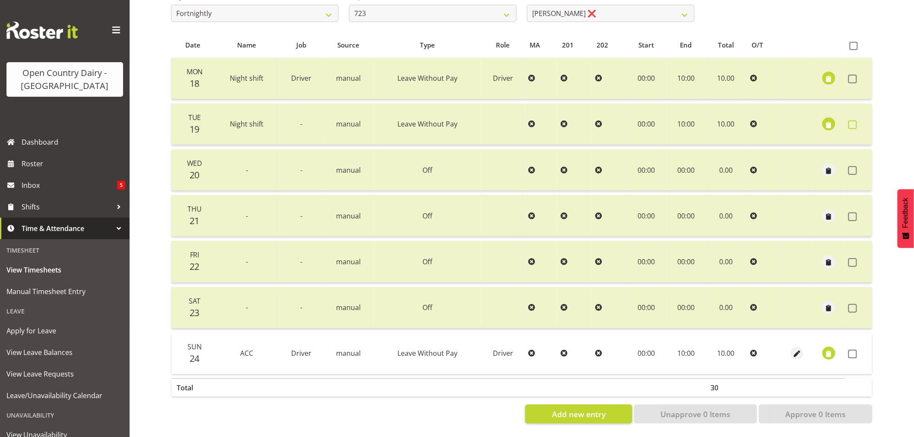
click at [854, 121] on span at bounding box center [852, 125] width 9 height 9
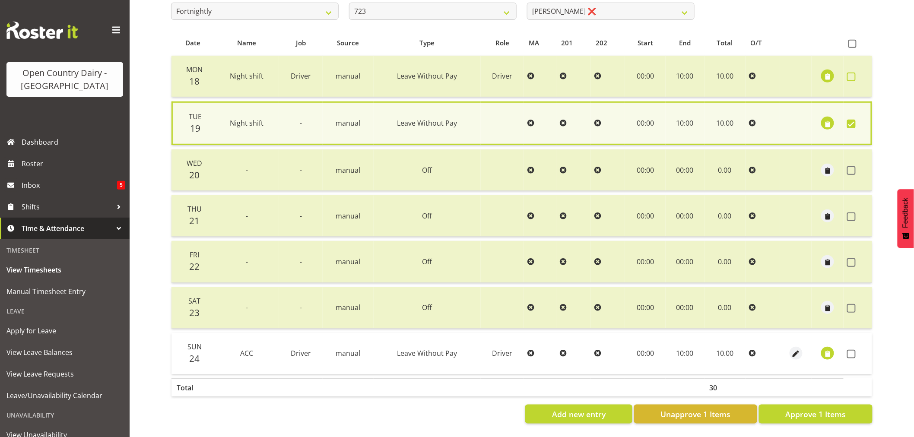
click at [856, 73] on span at bounding box center [851, 77] width 9 height 9
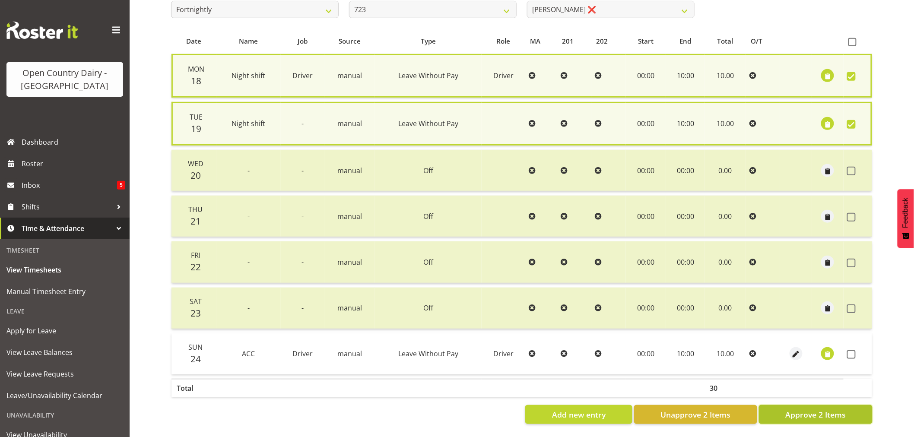
click at [820, 411] on span "Approve 2 Items" at bounding box center [815, 414] width 60 height 11
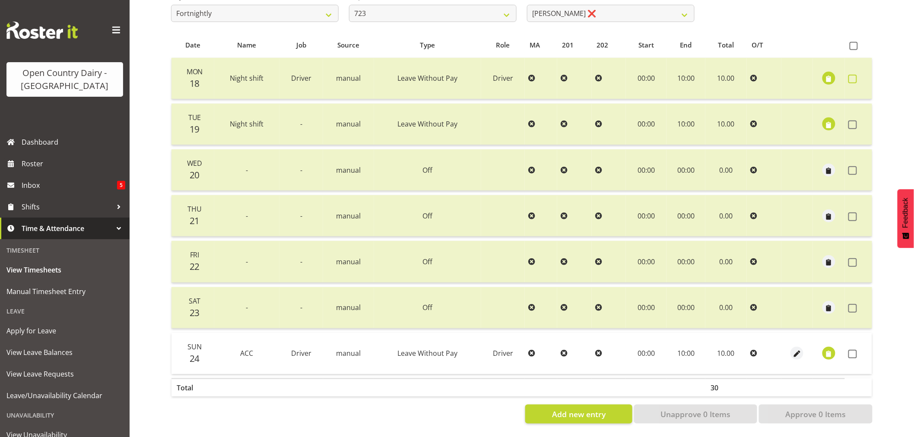
click at [852, 75] on span at bounding box center [852, 79] width 9 height 9
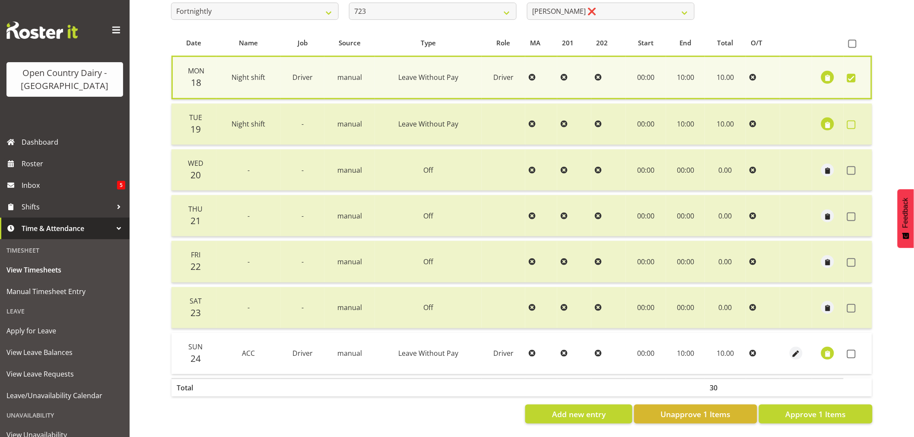
click at [853, 122] on span at bounding box center [851, 125] width 9 height 9
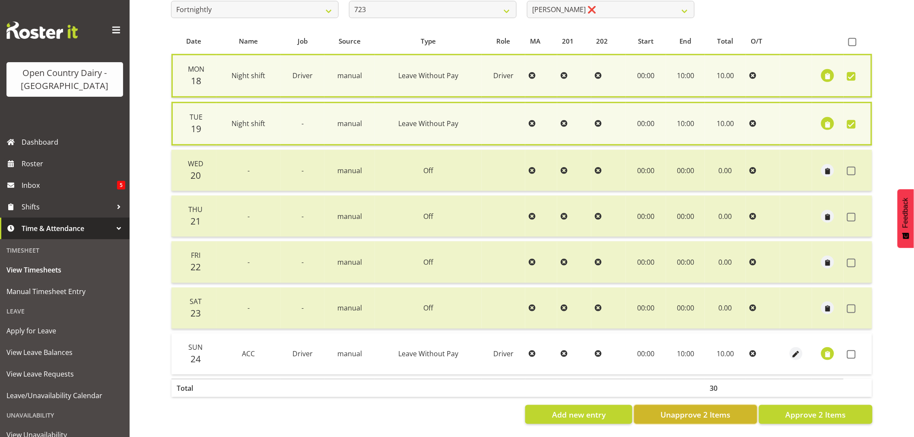
click at [689, 411] on span "Unapprove 2 Items" at bounding box center [695, 414] width 70 height 11
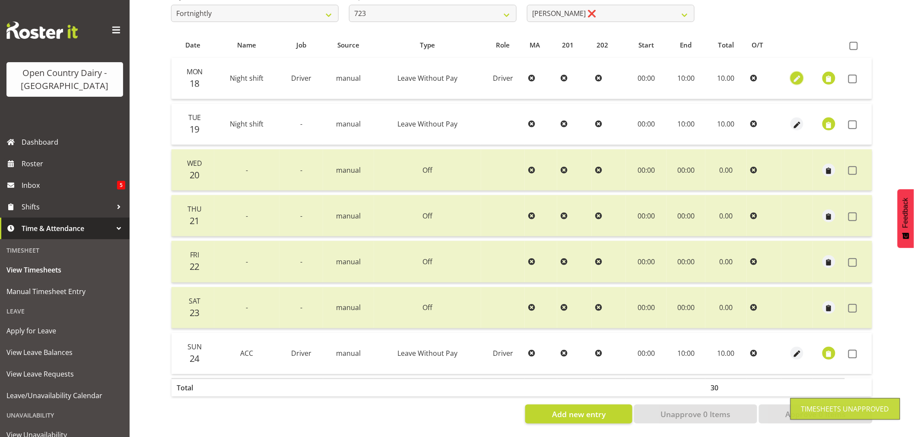
click at [797, 74] on span "button" at bounding box center [797, 79] width 10 height 10
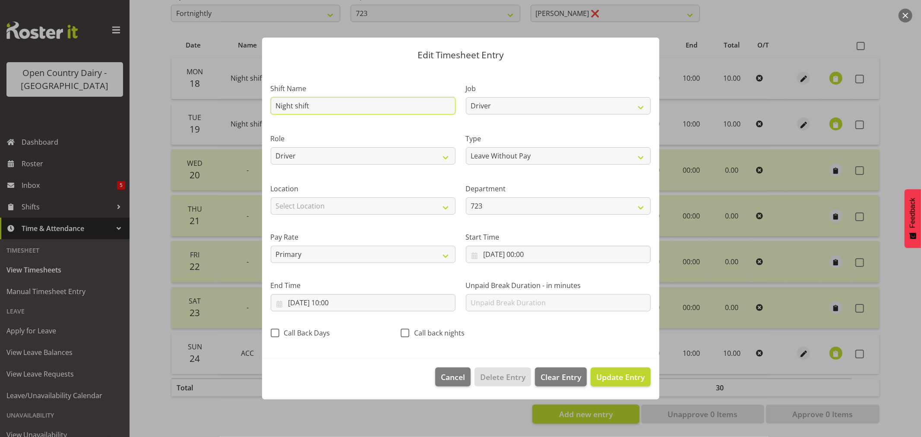
drag, startPoint x: 315, startPoint y: 105, endPoint x: 247, endPoint y: 105, distance: 68.7
click at [247, 105] on div "Edit Timesheet Entry Shift Name Night shift Job Driver Driver supervisor Suppor…" at bounding box center [460, 218] width 921 height 437
click at [620, 378] on span "Update Entry" at bounding box center [621, 377] width 48 height 10
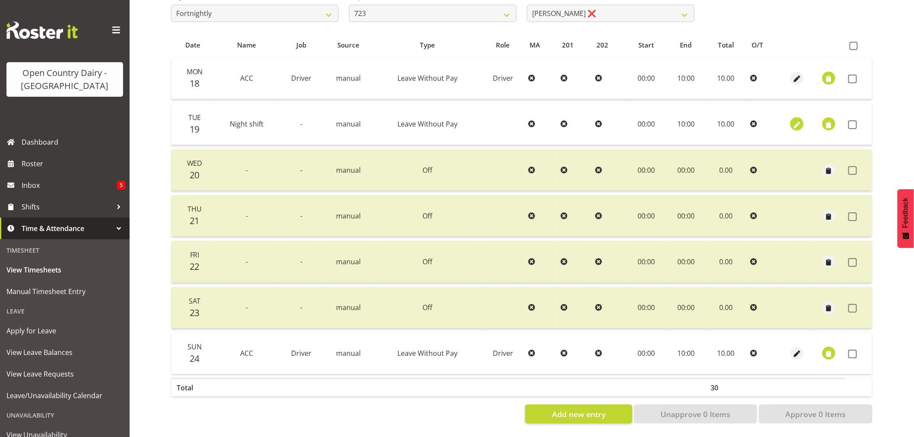
click at [797, 120] on span "button" at bounding box center [797, 125] width 10 height 10
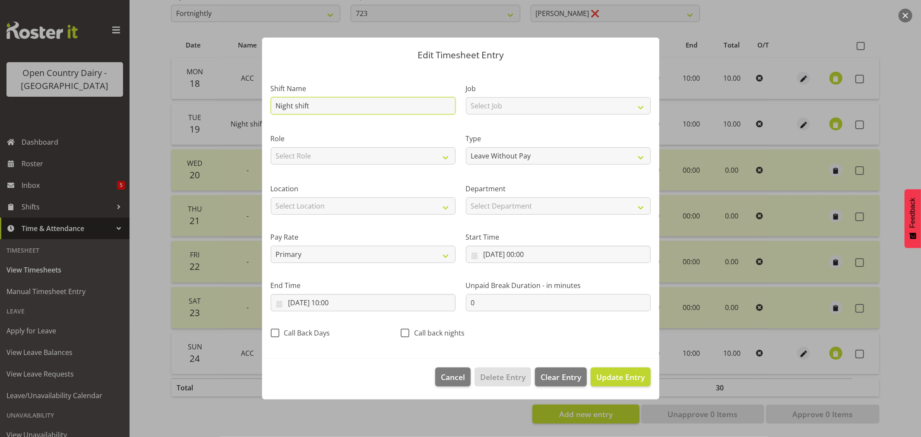
drag, startPoint x: 313, startPoint y: 106, endPoint x: 259, endPoint y: 106, distance: 53.6
click at [259, 106] on div "Edit Timesheet Entry Shift Name Night shift Job Select Job Driver Driver superv…" at bounding box center [461, 219] width 415 height 406
click at [617, 378] on span "Update Entry" at bounding box center [621, 377] width 48 height 10
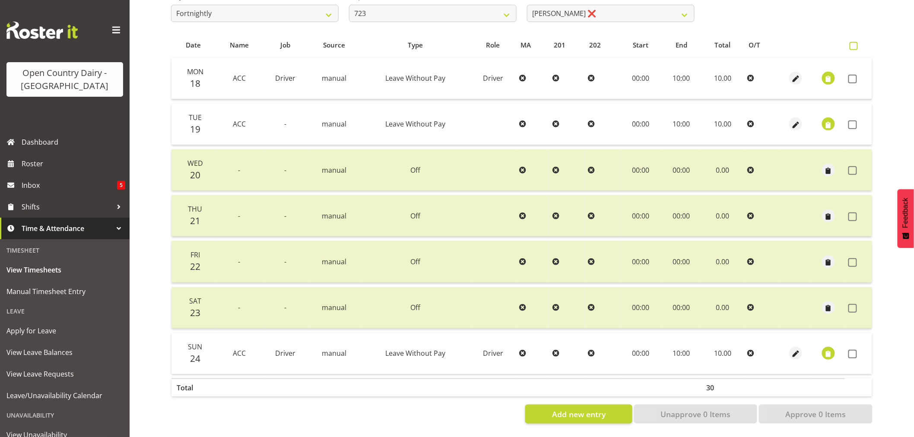
click at [852, 42] on span at bounding box center [854, 46] width 8 height 8
click at [852, 43] on input "checkbox" at bounding box center [853, 46] width 6 height 6
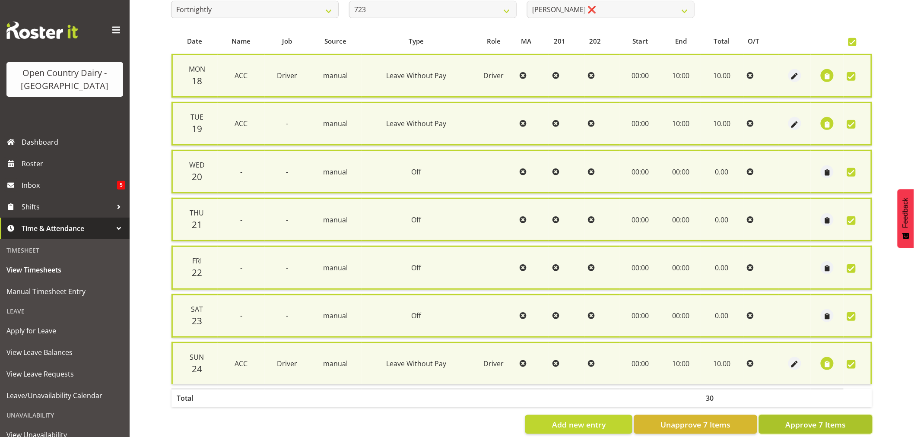
click at [797, 419] on span "Approve 7 Items" at bounding box center [815, 424] width 60 height 11
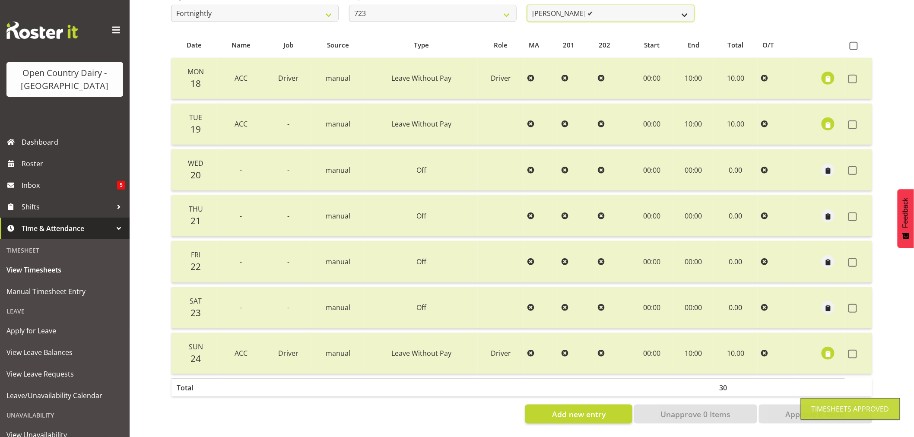
click at [581, 6] on select "Daljeet Rai ✔ Manjinder Singh ❌ Prabhjot Singh ✔ Varninder Singh ✔" at bounding box center [611, 13] width 168 height 17
click at [582, 6] on select "Daljeet Rai ✔ Manjinder Singh ❌ Prabhjot Singh ✔ Varninder Singh ✔" at bounding box center [611, 13] width 168 height 17
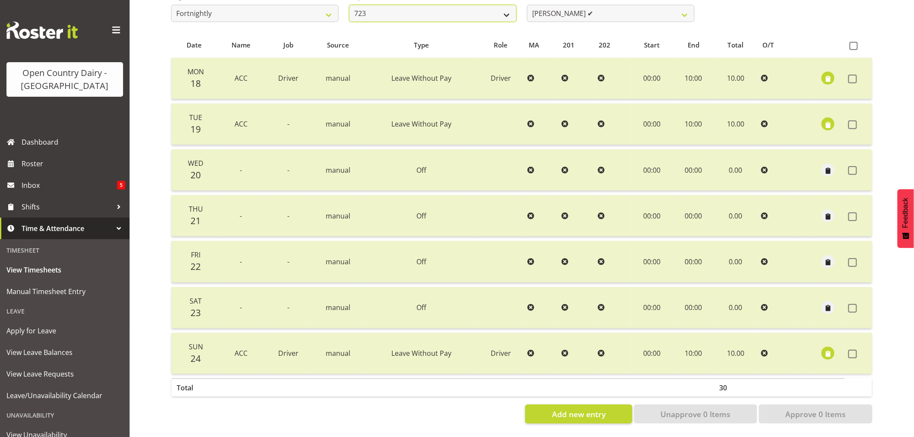
click at [447, 10] on select "701 702 703 704 705 706 707 708 709 710 711 712 713 714 715 716 717 718 719 720" at bounding box center [433, 13] width 168 height 17
click at [349, 5] on select "701 702 703 704 705 706 707 708 709 710 711 712 713 714 715 716 717 718 719 720" at bounding box center [433, 13] width 168 height 17
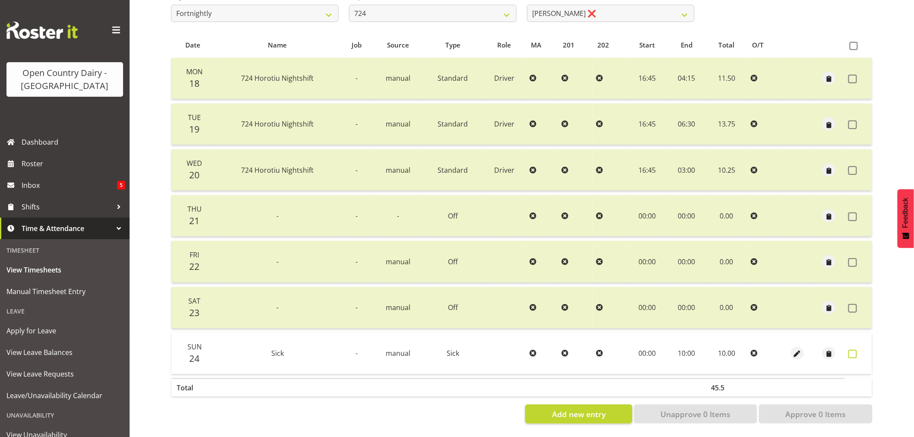
click at [851, 350] on span at bounding box center [852, 354] width 9 height 9
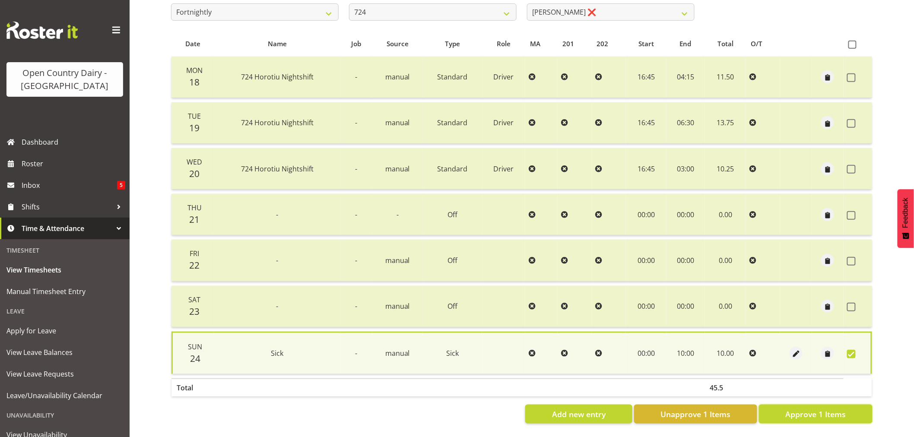
click at [832, 415] on span "Approve 1 Items" at bounding box center [815, 414] width 60 height 11
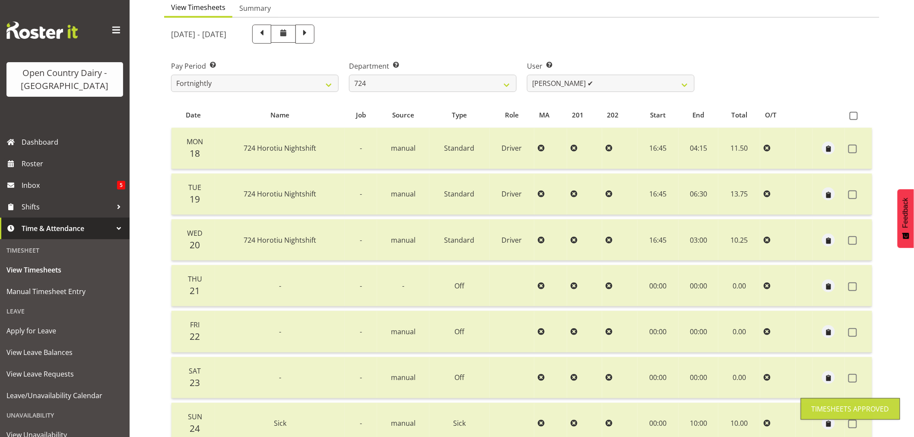
scroll to position [0, 0]
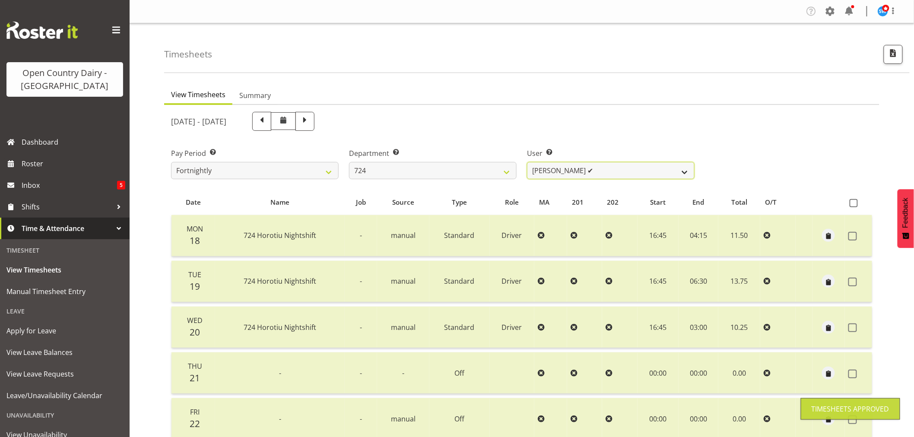
click at [613, 172] on select "Brent Adams ✔ Jaspreet Singh ❌ John Walters ❌" at bounding box center [611, 170] width 168 height 17
click at [527, 162] on select "Brent Adams ✔ Jaspreet Singh ❌ John Walters ❌" at bounding box center [611, 170] width 168 height 17
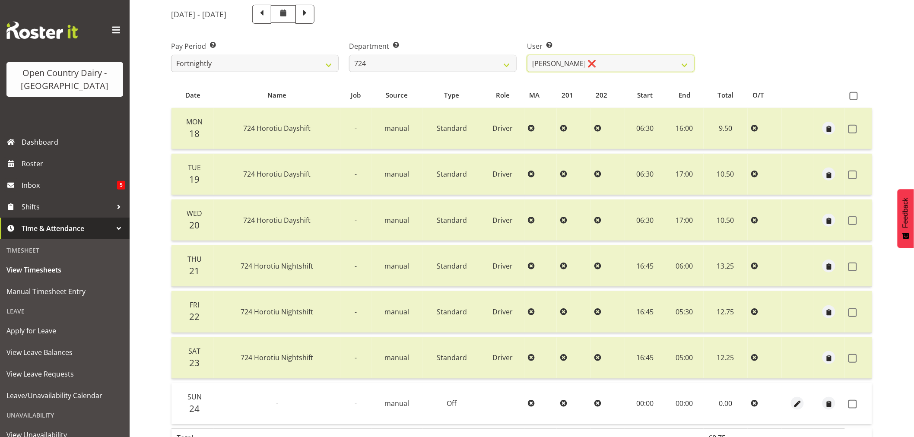
scroll to position [164, 0]
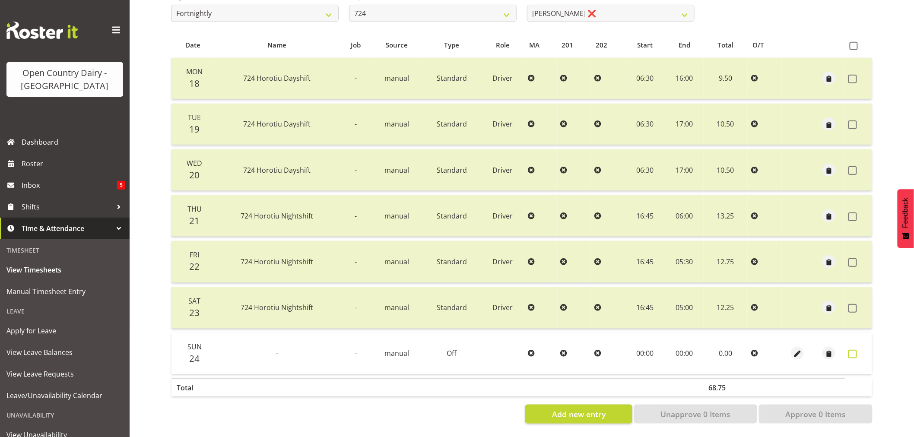
click at [854, 350] on span at bounding box center [852, 354] width 9 height 9
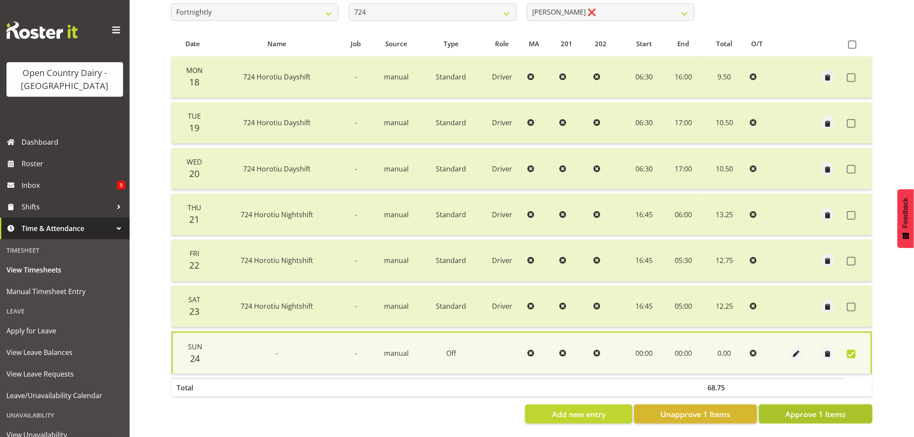
click at [836, 409] on span "Approve 1 Items" at bounding box center [815, 414] width 60 height 11
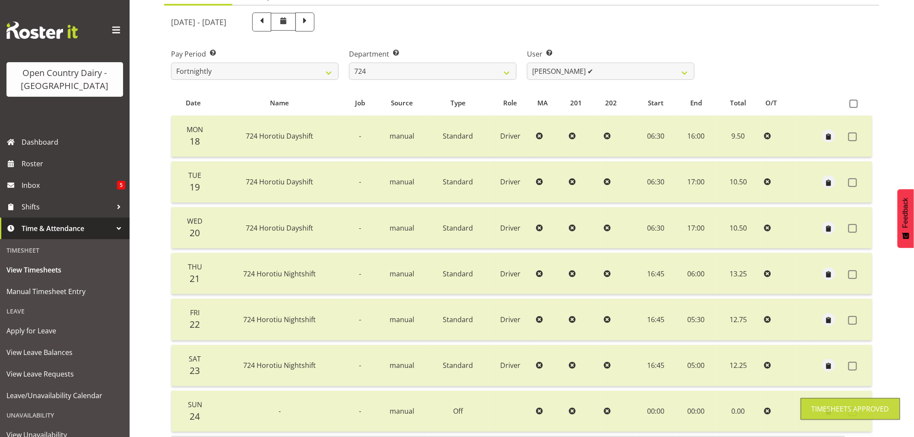
scroll to position [0, 0]
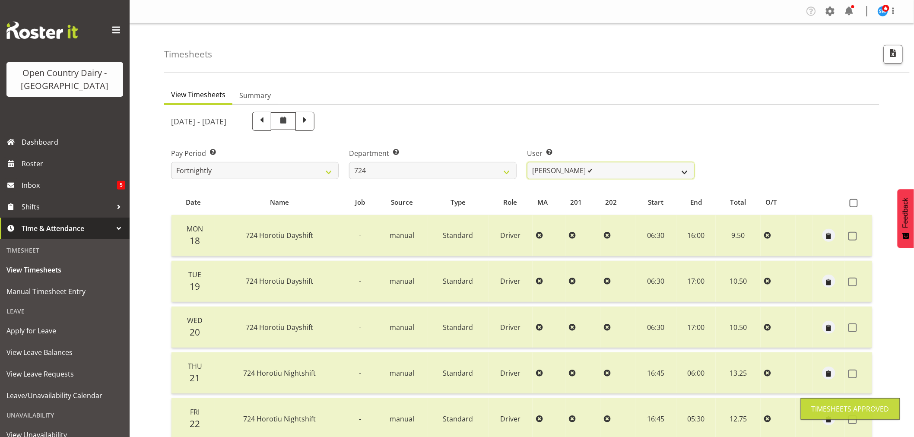
click at [601, 168] on select "Brent Adams ✔ Jaspreet Singh ✔ John Walters ❌" at bounding box center [611, 170] width 168 height 17
click at [392, 163] on select "701 702 703 704 705 706 707 708 709 710 711 712 713 714 715 716 717 718 719 720" at bounding box center [433, 170] width 168 height 17
click at [349, 162] on select "701 702 703 704 705 706 707 708 709 710 711 712 713 714 715 716 717 718 719 720" at bounding box center [433, 170] width 168 height 17
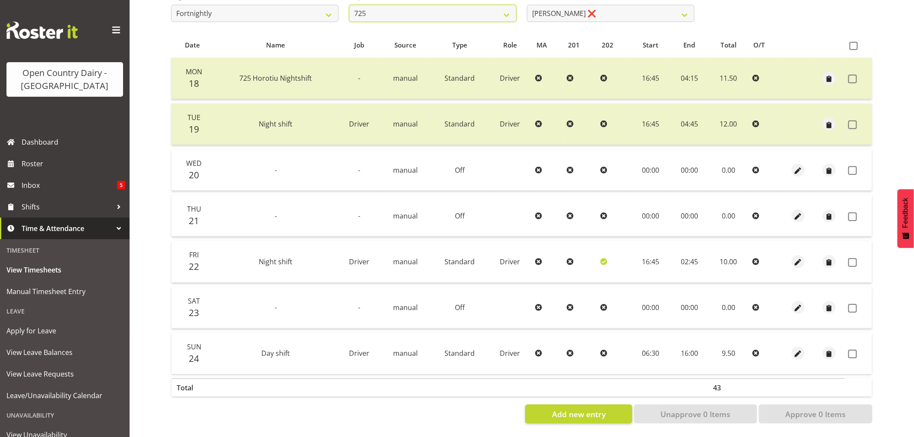
scroll to position [164, 0]
click at [852, 166] on span at bounding box center [852, 170] width 9 height 9
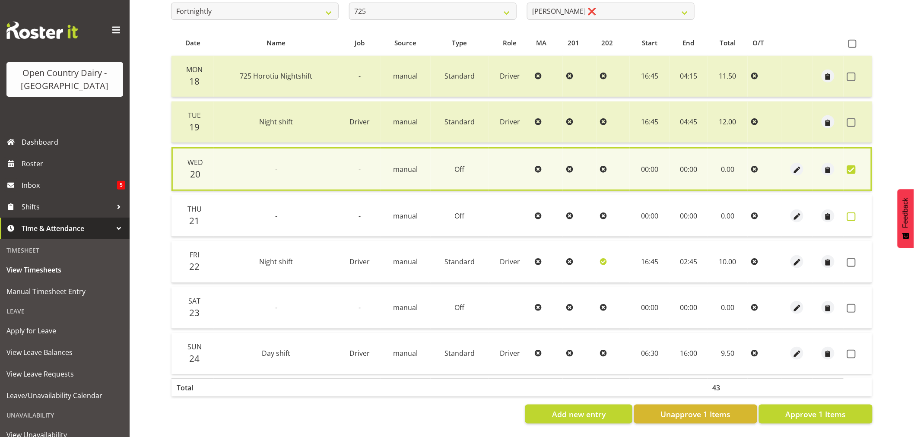
click at [850, 213] on span at bounding box center [851, 217] width 9 height 9
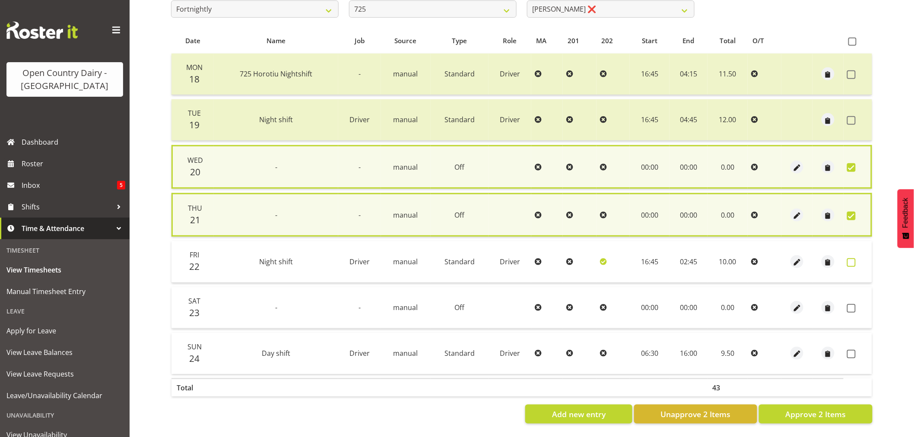
click at [851, 258] on span at bounding box center [851, 262] width 9 height 9
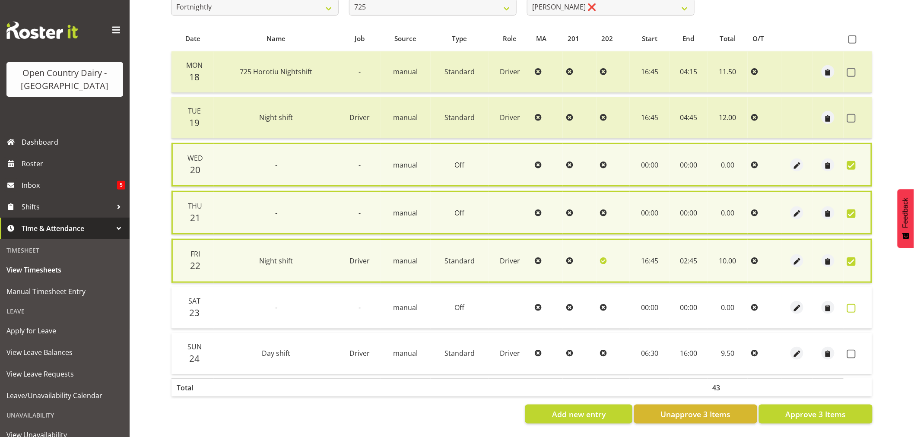
click at [849, 305] on span at bounding box center [851, 308] width 9 height 9
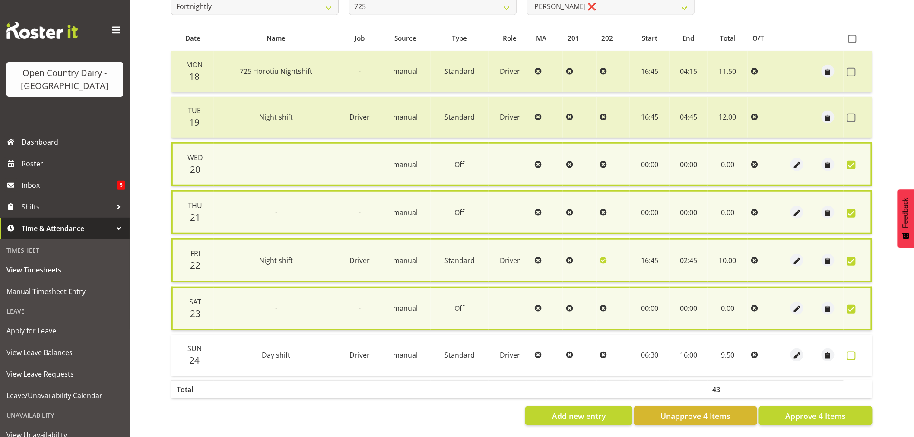
click at [849, 353] on span at bounding box center [851, 356] width 9 height 9
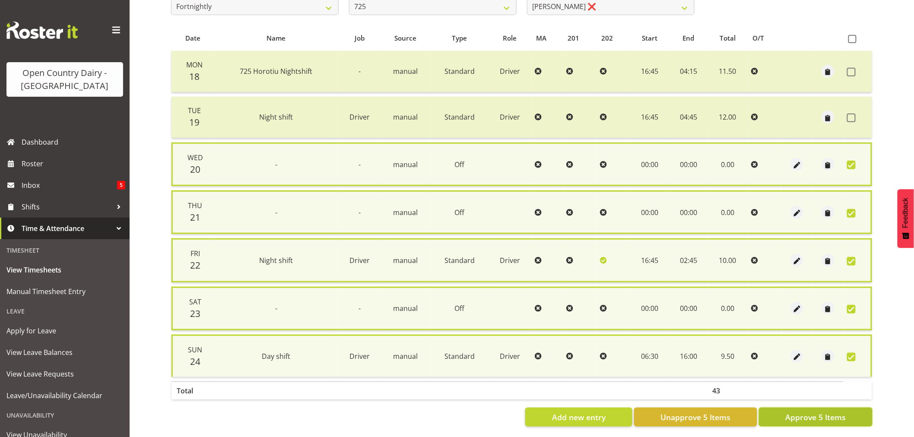
click at [829, 412] on span "Approve 5 Items" at bounding box center [815, 417] width 60 height 11
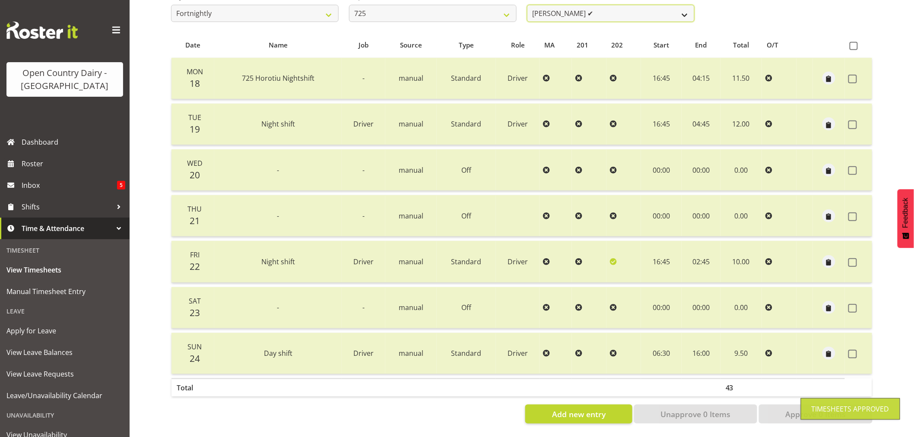
scroll to position [161, 0]
click at [630, 5] on select "Bhupinder Dhaliwal ✔ Gurpreet Singh Kahlon ❌ Hendrik Potgieter ❌ Len Grace ❌" at bounding box center [611, 13] width 168 height 17
click at [527, 5] on select "Bhupinder Dhaliwal ✔ Gurpreet Singh Kahlon ❌ Hendrik Potgieter ❌ Len Grace ❌" at bounding box center [611, 13] width 168 height 17
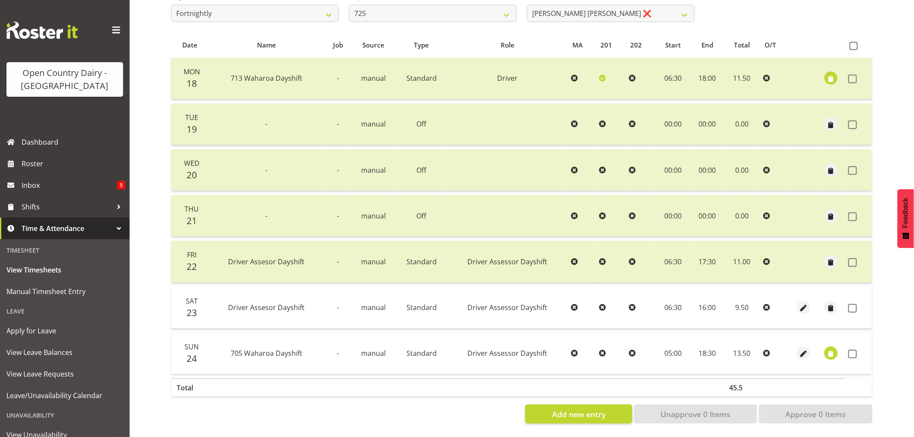
click at [830, 352] on span "button" at bounding box center [831, 354] width 10 height 10
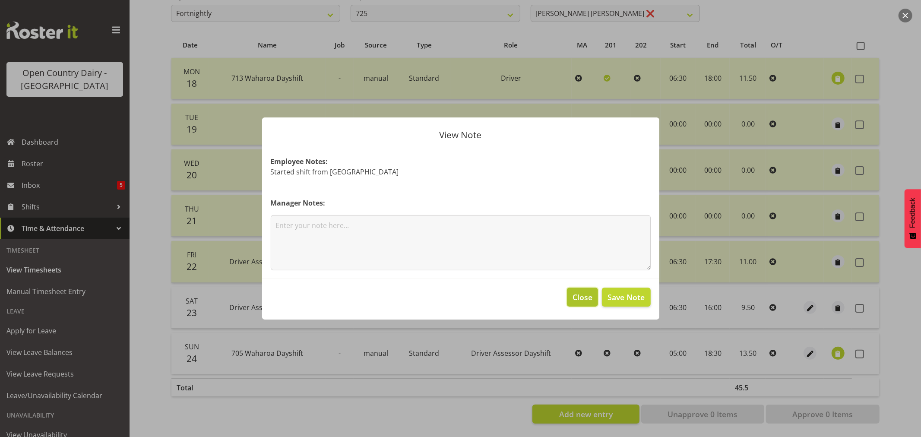
click at [575, 295] on span "Close" at bounding box center [583, 297] width 20 height 11
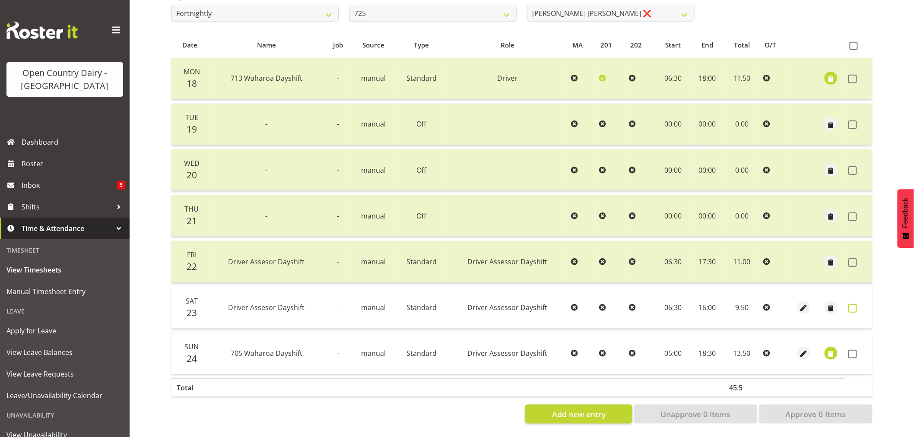
click at [854, 305] on span at bounding box center [852, 308] width 9 height 9
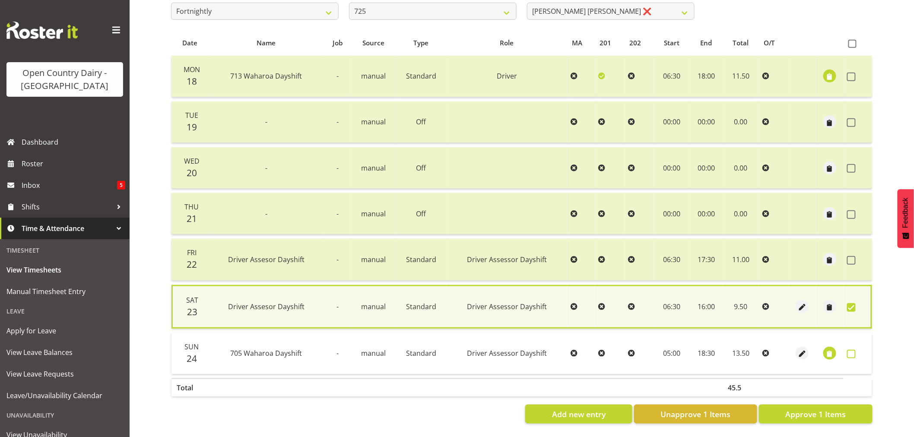
click at [852, 352] on span at bounding box center [851, 354] width 9 height 9
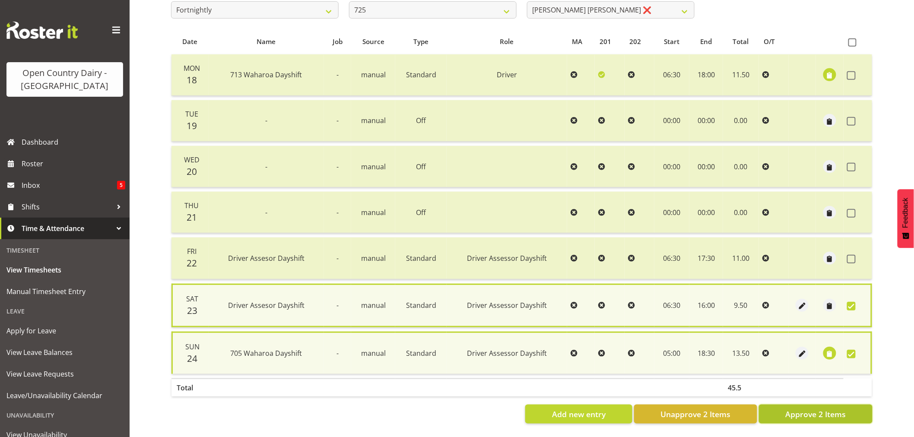
click at [831, 409] on span "Approve 2 Items" at bounding box center [815, 414] width 60 height 11
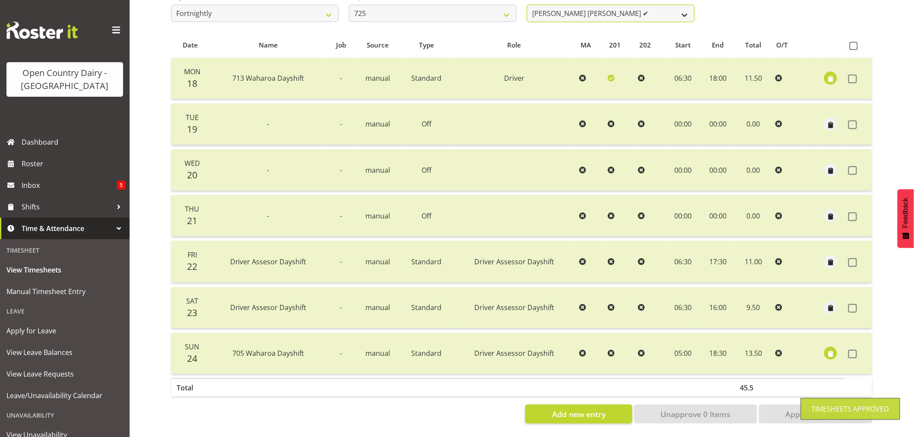
click at [622, 12] on select "Bhupinder Dhaliwal ✔ Gurpreet Singh Kahlon ✔ Hendrik Potgieter ❌ Len Grace ❌" at bounding box center [611, 13] width 168 height 17
click at [527, 5] on select "Bhupinder Dhaliwal ✔ Gurpreet Singh Kahlon ✔ Hendrik Potgieter ❌ Len Grace ❌" at bounding box center [611, 13] width 168 height 17
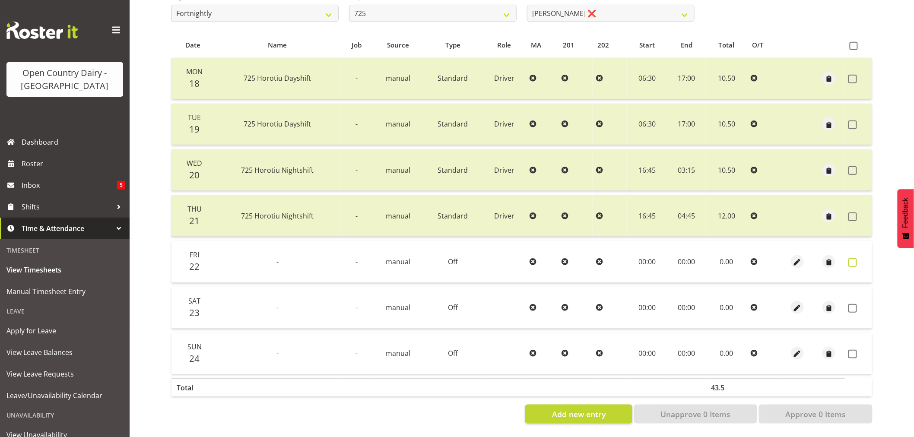
click at [854, 258] on span at bounding box center [852, 262] width 9 height 9
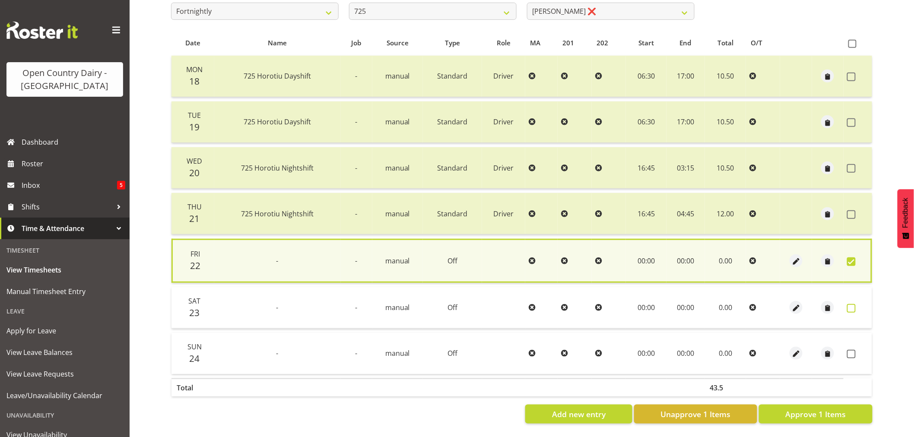
click at [851, 304] on span at bounding box center [851, 308] width 9 height 9
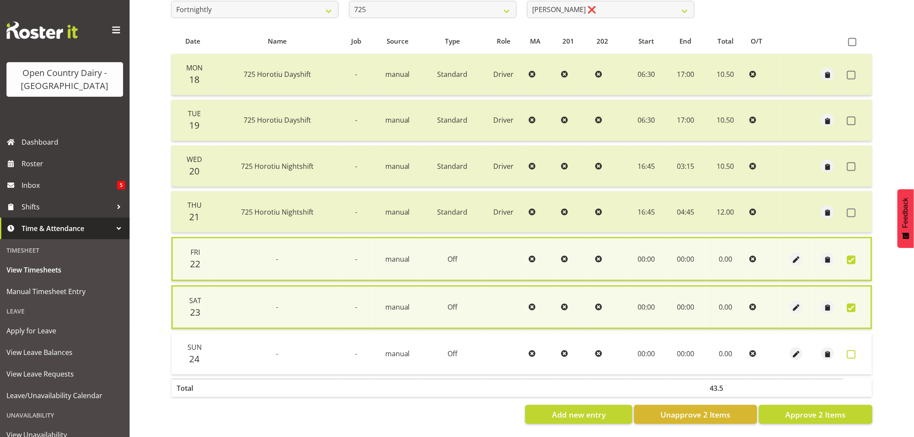
click at [848, 351] on span at bounding box center [851, 354] width 9 height 9
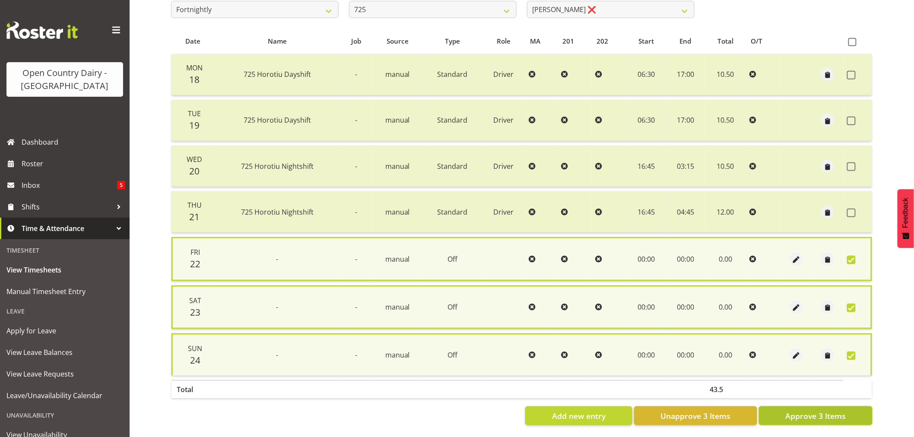
click at [799, 412] on span "Approve 3 Items" at bounding box center [815, 415] width 60 height 11
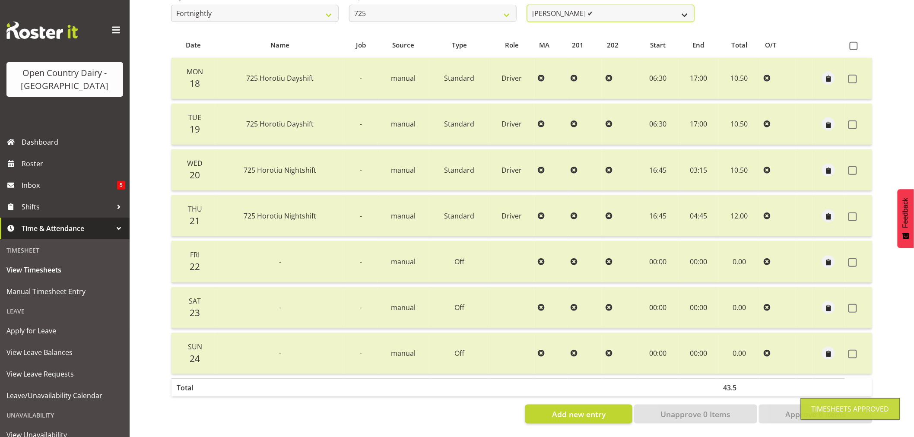
click at [618, 6] on select "Bhupinder Dhaliwal ✔ Gurpreet Singh Kahlon ✔ Hendrik Potgieter ✔ Len Grace ❌" at bounding box center [611, 13] width 168 height 17
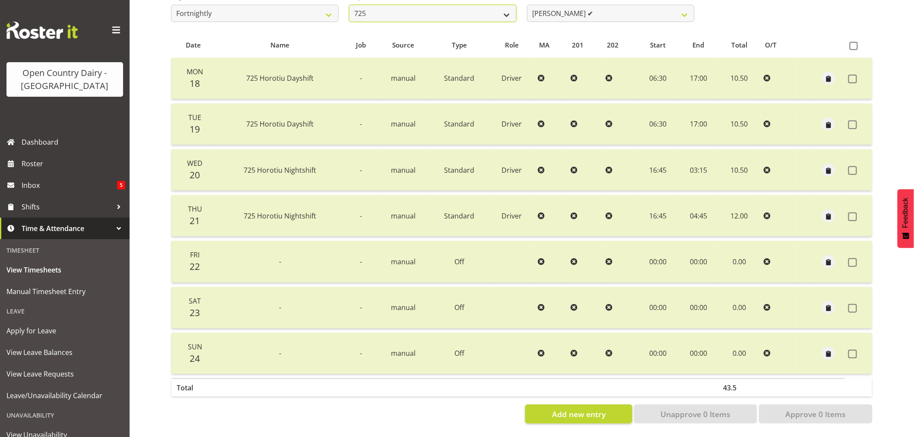
click at [420, 5] on select "701 702 703 704 705 706 707 708 709 710 711 712 713 714 715 716 717 718 719 720" at bounding box center [433, 13] width 168 height 17
click at [349, 5] on select "701 702 703 704 705 706 707 708 709 710 711 712 713 714 715 716 717 718 719 720" at bounding box center [433, 13] width 168 height 17
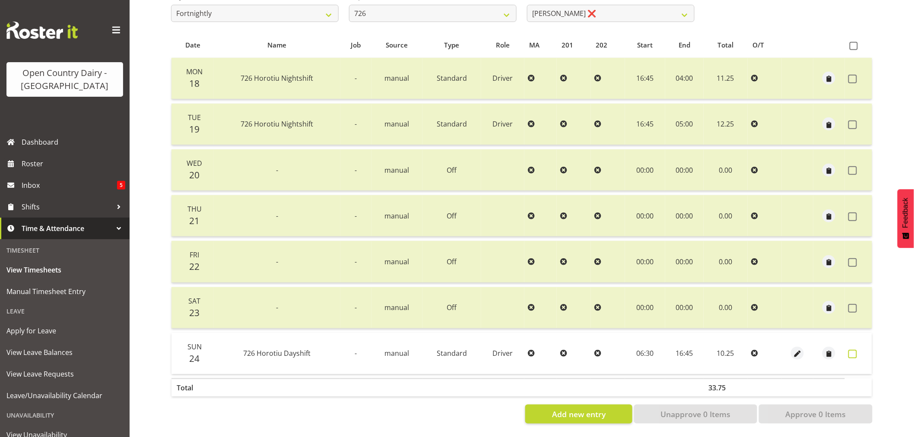
click at [851, 350] on span at bounding box center [852, 354] width 9 height 9
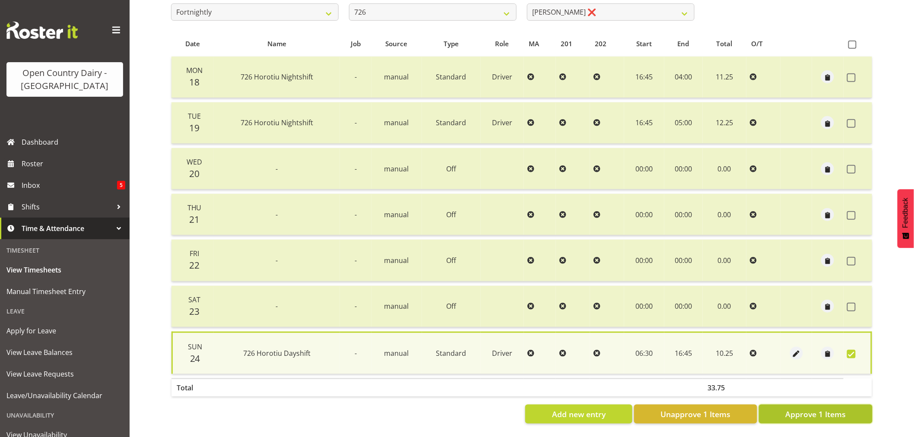
click at [828, 410] on span "Approve 1 Items" at bounding box center [815, 414] width 60 height 11
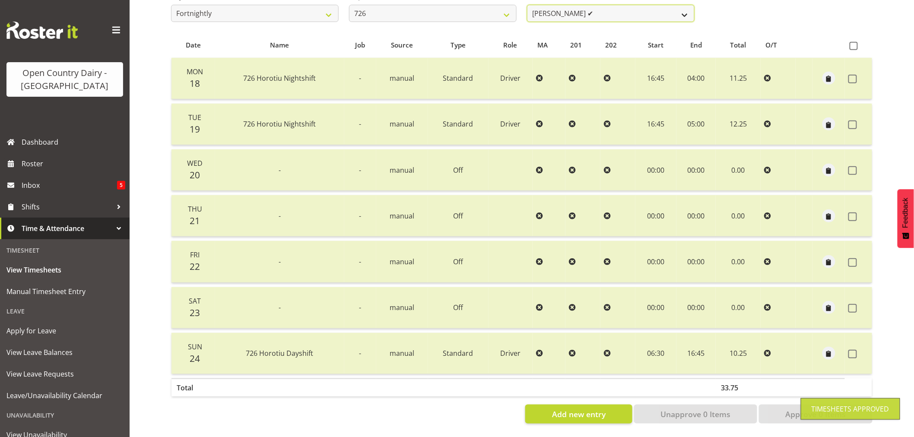
click at [586, 5] on select "Angela Burrill ✔ Bryan Leathart ❌ Harpreet Singh ❌ Kerry Young ❌" at bounding box center [611, 13] width 168 height 17
click at [527, 5] on select "Angela Burrill ✔ Bryan Leathart ❌ Harpreet Singh ❌ Kerry Young ❌" at bounding box center [611, 13] width 168 height 17
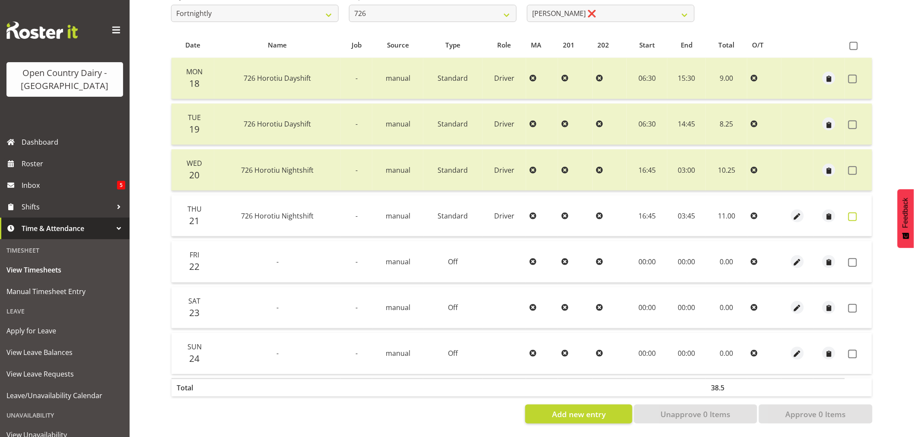
click at [854, 213] on span at bounding box center [852, 217] width 9 height 9
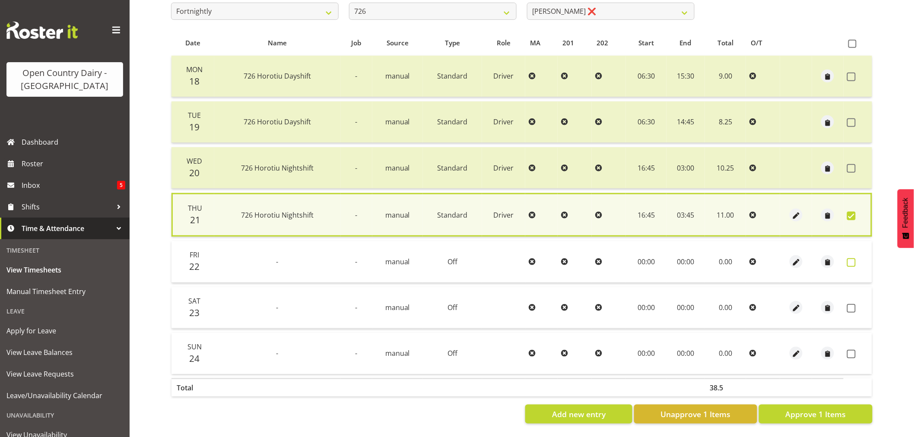
click at [852, 259] on span at bounding box center [851, 262] width 9 height 9
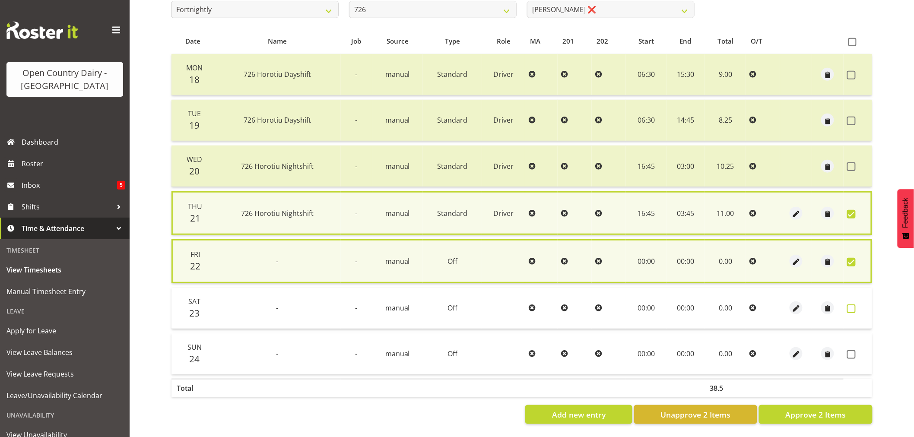
click at [851, 308] on span at bounding box center [851, 309] width 9 height 9
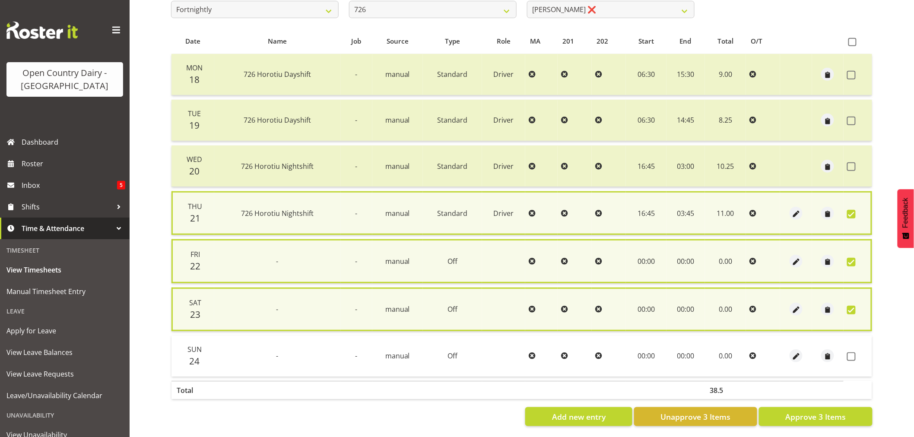
drag, startPoint x: 849, startPoint y: 356, endPoint x: 847, endPoint y: 362, distance: 5.9
click at [849, 357] on span at bounding box center [851, 356] width 9 height 9
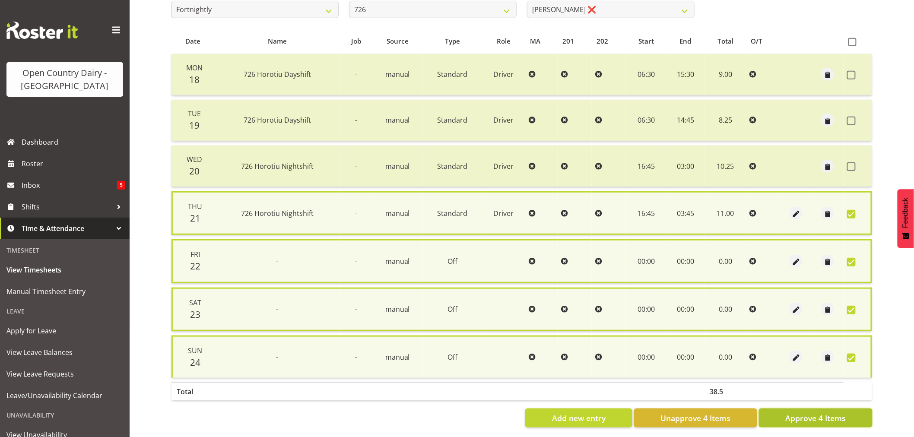
click at [831, 417] on span "Approve 4 Items" at bounding box center [815, 418] width 60 height 11
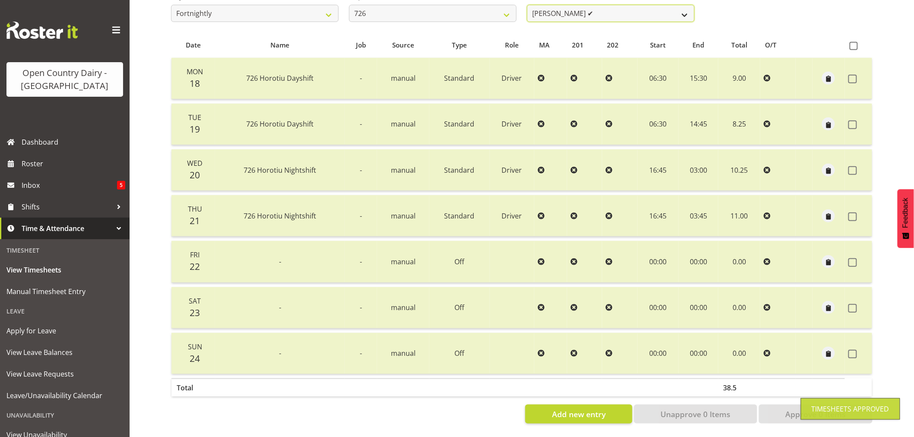
click at [621, 10] on select "Angela Burrill ✔ Bryan Leathart ✔ Harpreet Singh ❌ Kerry Young ❌" at bounding box center [611, 13] width 168 height 17
click at [527, 5] on select "Angela Burrill ✔ Bryan Leathart ✔ Harpreet Singh ❌ Kerry Young ❌" at bounding box center [611, 13] width 168 height 17
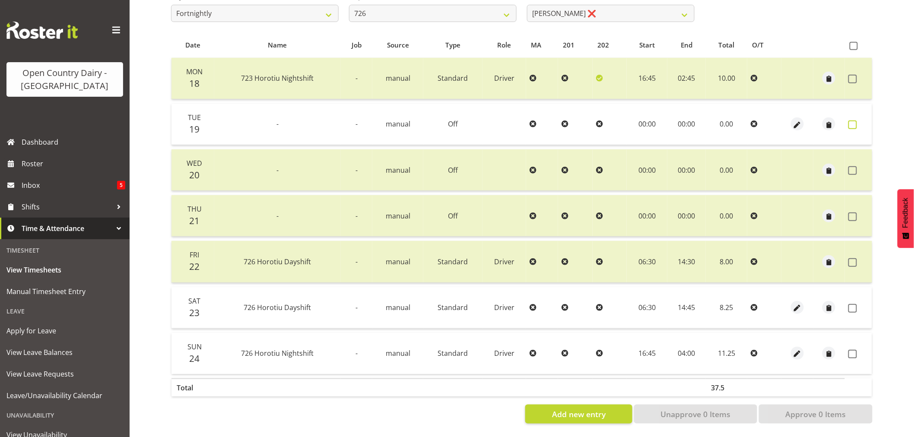
click at [853, 121] on span at bounding box center [852, 125] width 9 height 9
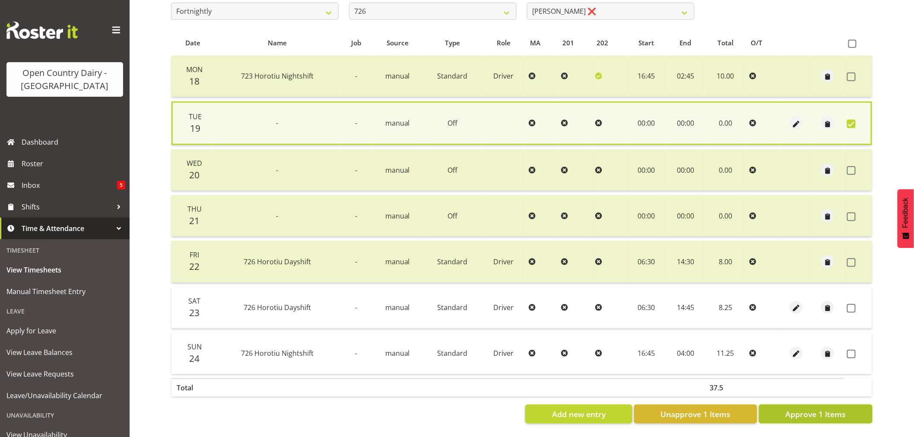
click at [832, 411] on span "Approve 1 Items" at bounding box center [815, 414] width 60 height 11
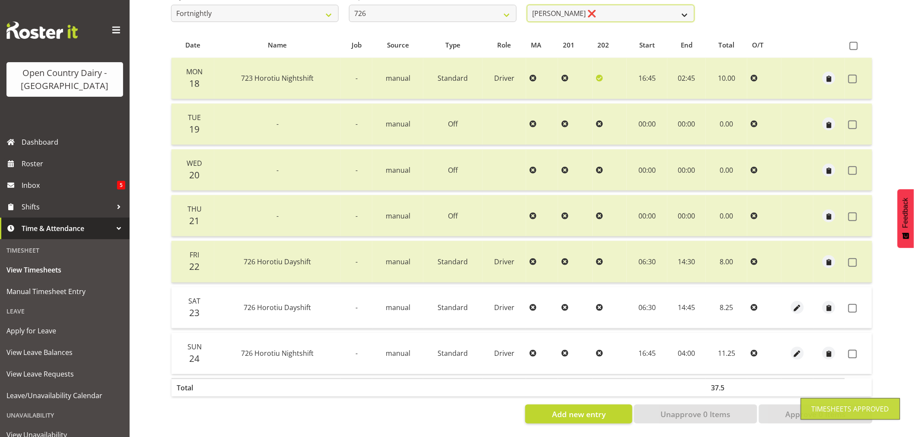
click at [622, 11] on select "Angela Burrill ✔ Bryan Leathart ✔ Harpreet Singh ❌ Kerry Young ❌" at bounding box center [611, 13] width 168 height 17
click at [527, 5] on select "Angela Burrill ✔ Bryan Leathart ✔ Harpreet Singh ❌ Kerry Young ❌" at bounding box center [611, 13] width 168 height 17
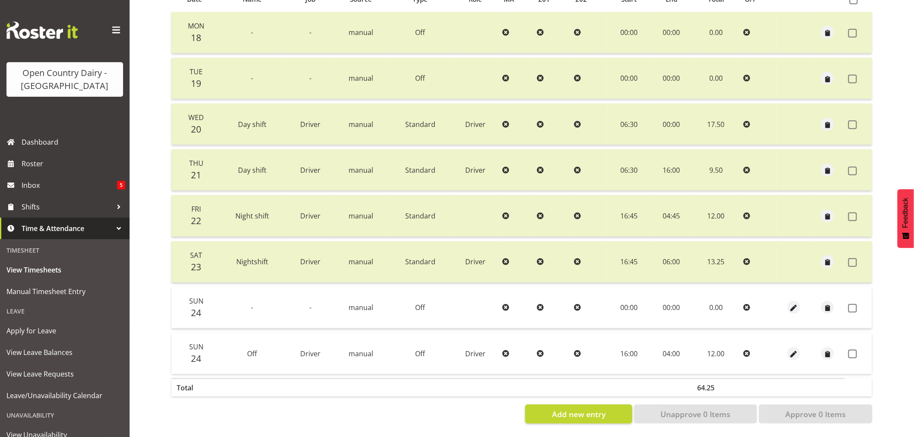
scroll to position [209, 0]
click at [790, 349] on span "button" at bounding box center [794, 354] width 10 height 10
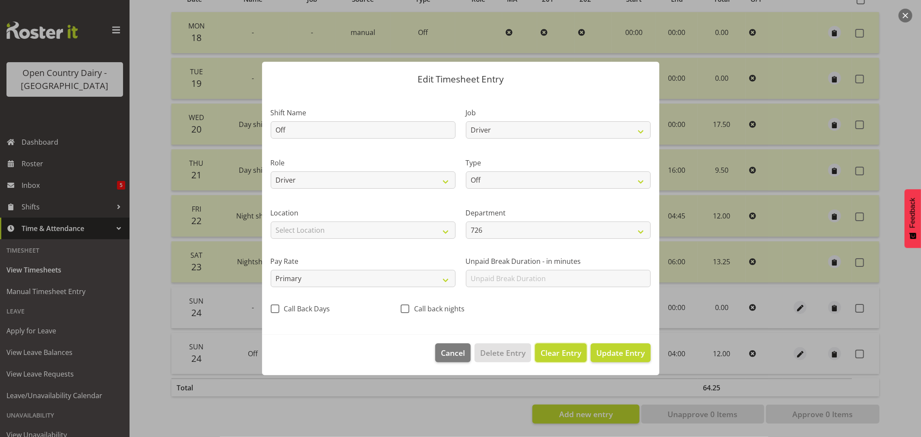
click at [552, 353] on span "Clear Entry" at bounding box center [561, 352] width 41 height 11
click at [512, 347] on span "Delete Entry" at bounding box center [502, 352] width 45 height 11
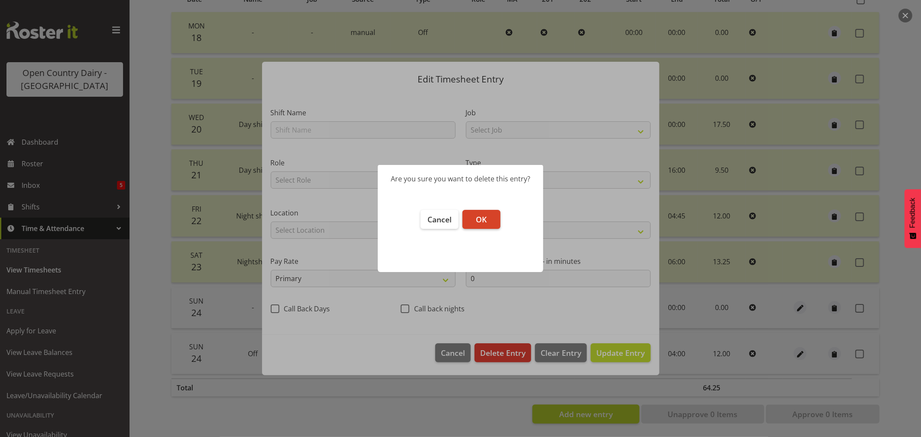
click at [473, 216] on button "OK" at bounding box center [482, 219] width 38 height 19
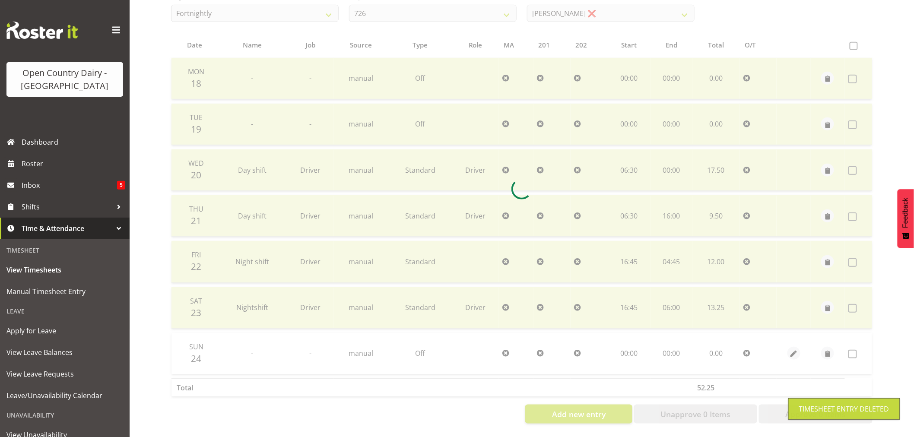
scroll to position [164, 0]
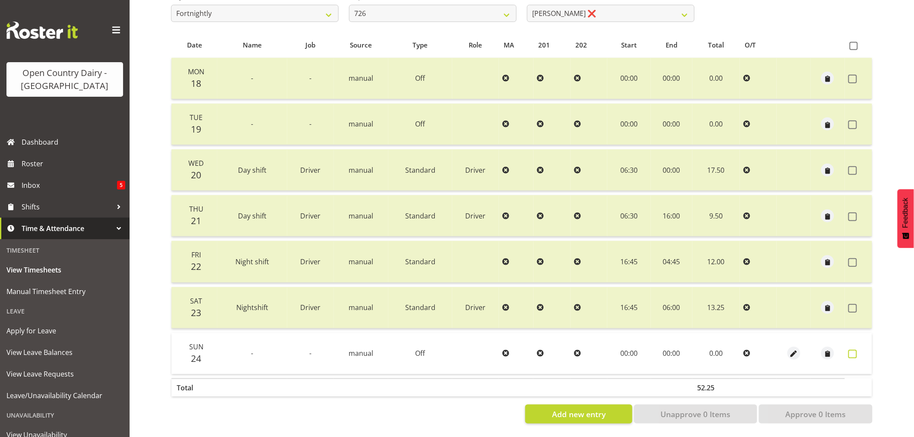
click at [851, 350] on span at bounding box center [852, 354] width 9 height 9
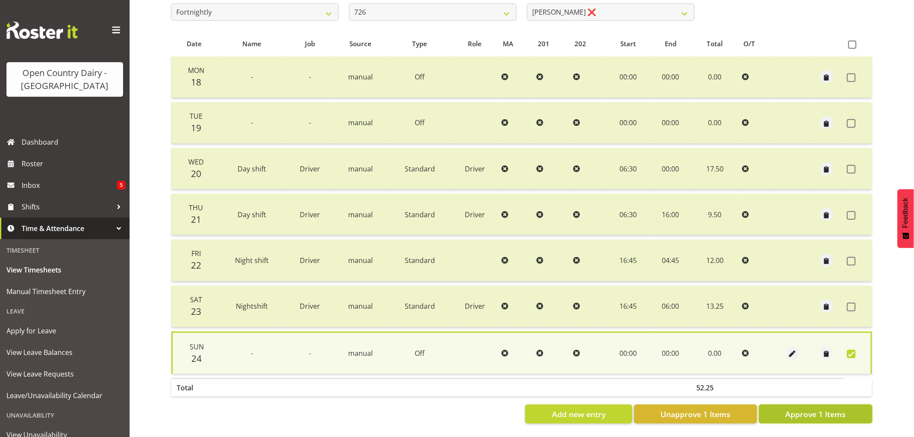
click at [824, 409] on span "Approve 1 Items" at bounding box center [815, 414] width 60 height 11
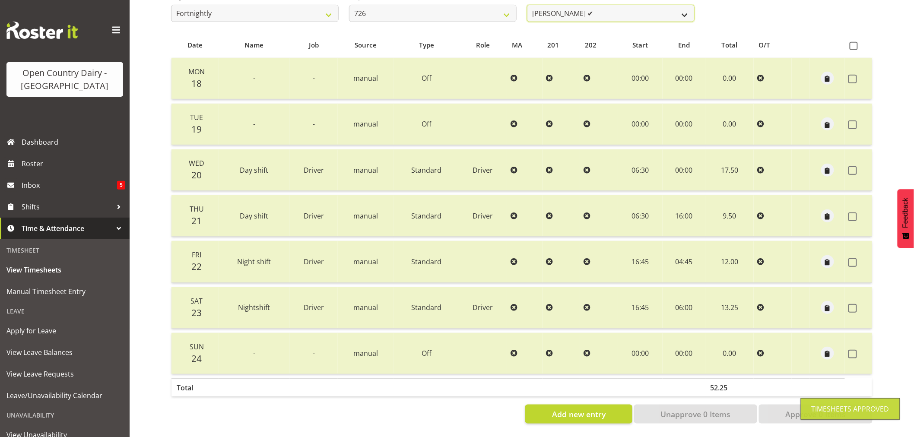
scroll to position [161, 0]
click at [605, 9] on select "Angela Burrill ✔ Bryan Leathart ✔ Harpreet Singh ❌ Kerry Young ✔" at bounding box center [611, 13] width 168 height 17
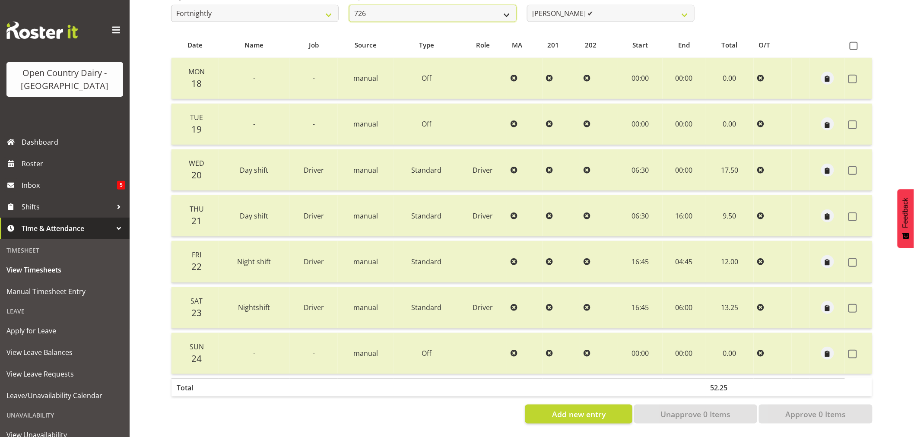
click at [428, 6] on select "701 702 703 704 705 706 707 708 709 710 711 712 713 714 715 716 717 718 719 720" at bounding box center [433, 13] width 168 height 17
click at [349, 5] on select "701 702 703 704 705 706 707 708 709 710 711 712 713 714 715 716 717 718 719 720" at bounding box center [433, 13] width 168 height 17
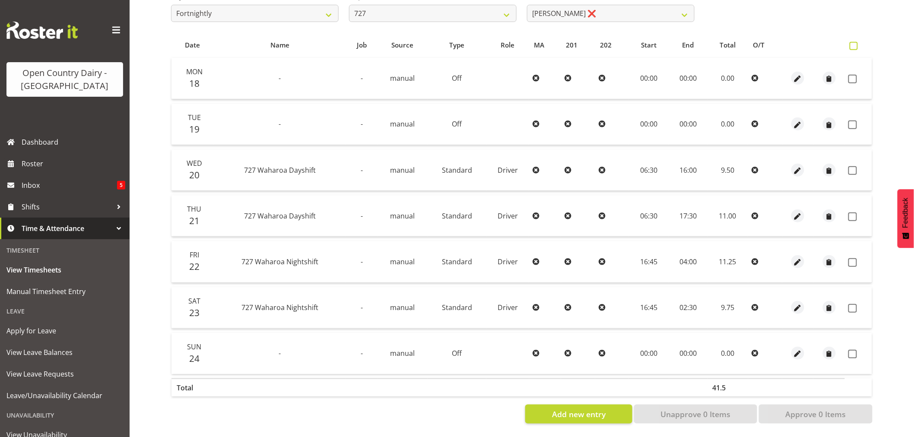
click at [854, 42] on span at bounding box center [854, 46] width 8 height 8
click at [854, 43] on input "checkbox" at bounding box center [853, 46] width 6 height 6
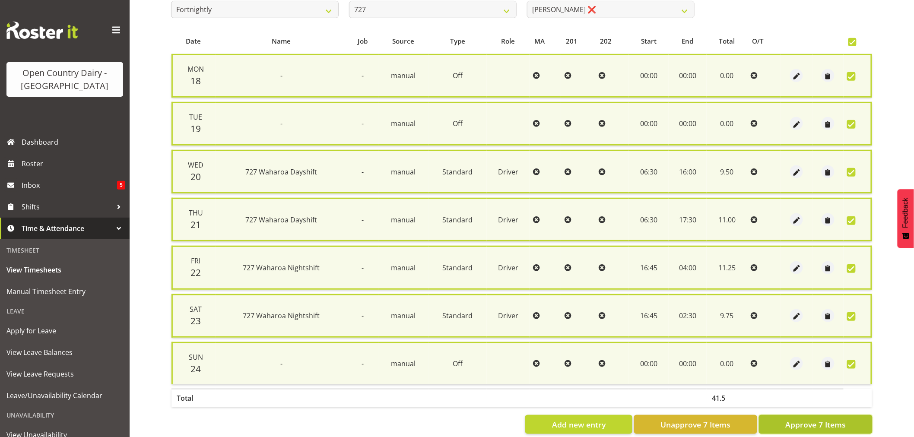
click at [796, 419] on span "Approve 7 Items" at bounding box center [815, 424] width 60 height 11
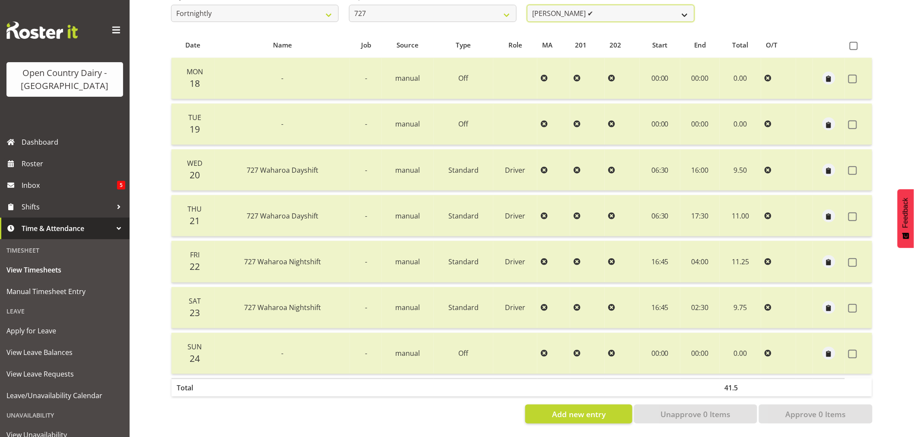
click at [599, 10] on select "David Pawley ✔ Kase Hussey ❌ Rhys Greener ❌" at bounding box center [611, 13] width 168 height 17
click at [527, 5] on select "David Pawley ✔ Kase Hussey ❌ Rhys Greener ❌" at bounding box center [611, 13] width 168 height 17
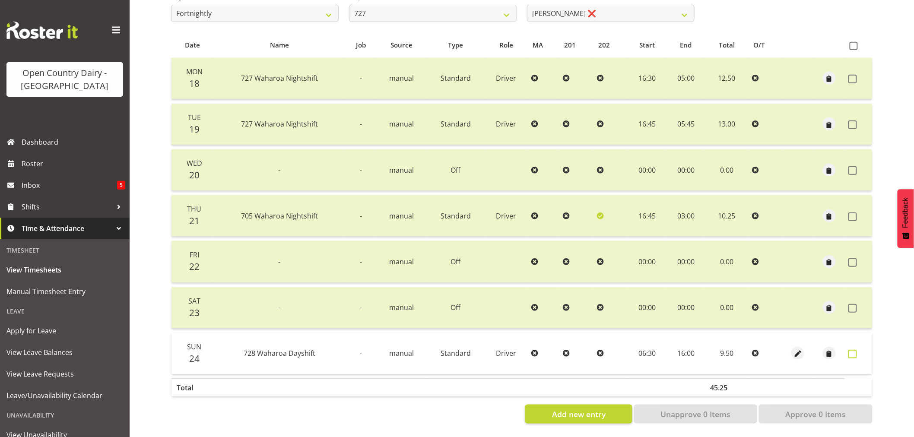
click at [851, 352] on span at bounding box center [852, 354] width 9 height 9
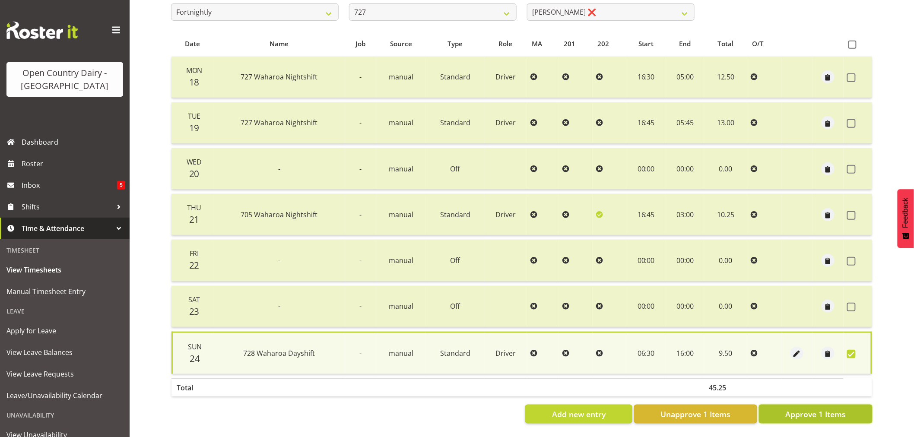
click at [827, 409] on span "Approve 1 Items" at bounding box center [815, 414] width 60 height 11
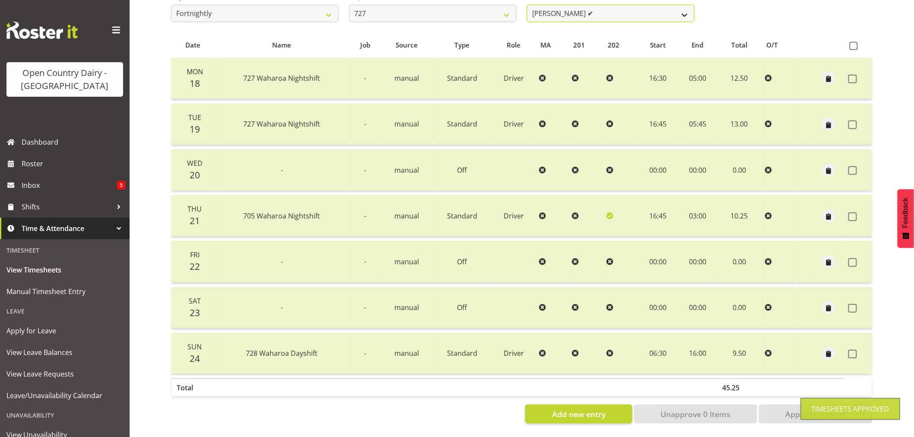
click at [608, 10] on select "David Pawley ✔ Kase Hussey ✔ Rhys Greener ❌" at bounding box center [611, 13] width 168 height 17
click at [527, 5] on select "David Pawley ✔ Kase Hussey ✔ Rhys Greener ❌" at bounding box center [611, 13] width 168 height 17
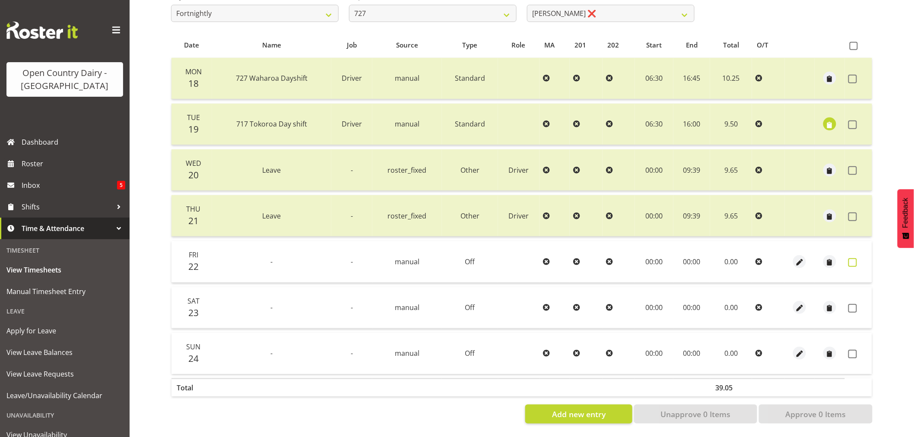
click at [852, 259] on span at bounding box center [852, 262] width 9 height 9
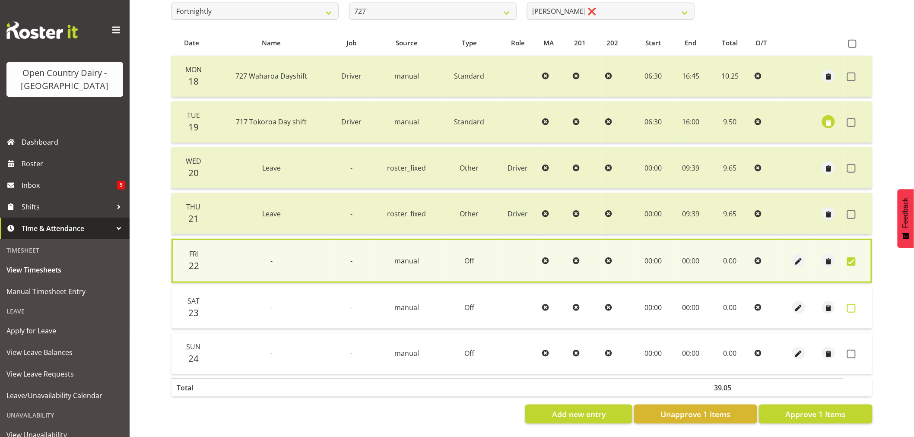
click at [850, 304] on span at bounding box center [851, 308] width 9 height 9
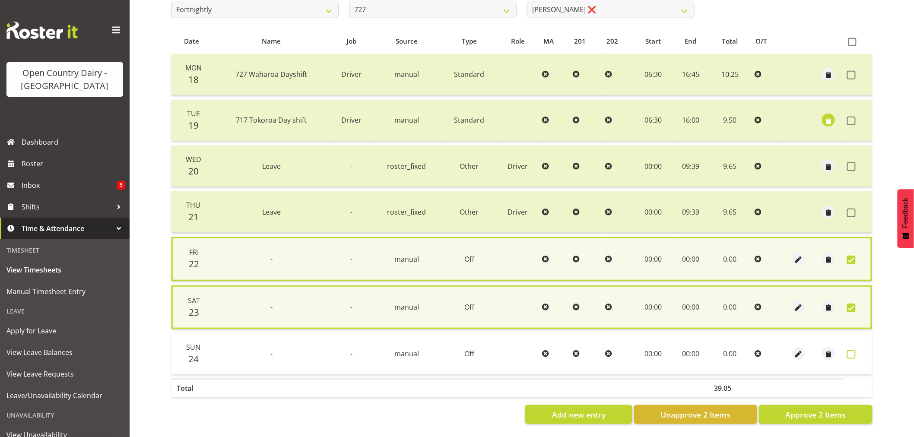
click at [852, 350] on span at bounding box center [851, 354] width 9 height 9
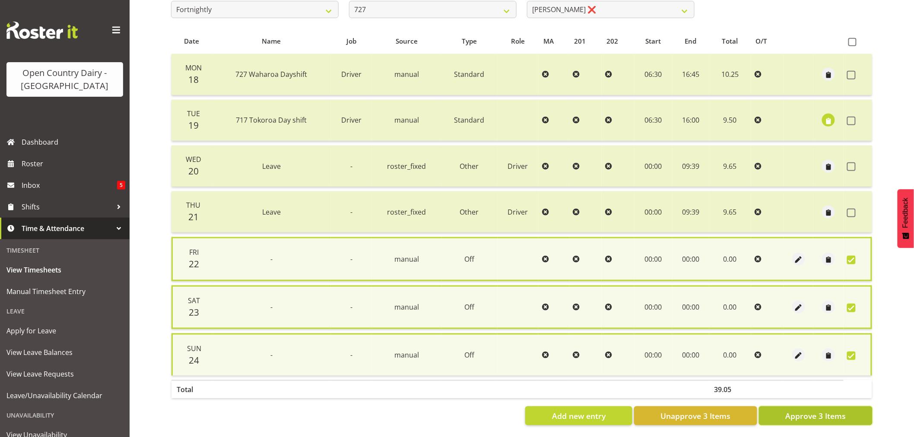
drag, startPoint x: 822, startPoint y: 408, endPoint x: 813, endPoint y: 392, distance: 18.5
click at [822, 410] on span "Approve 3 Items" at bounding box center [815, 415] width 60 height 11
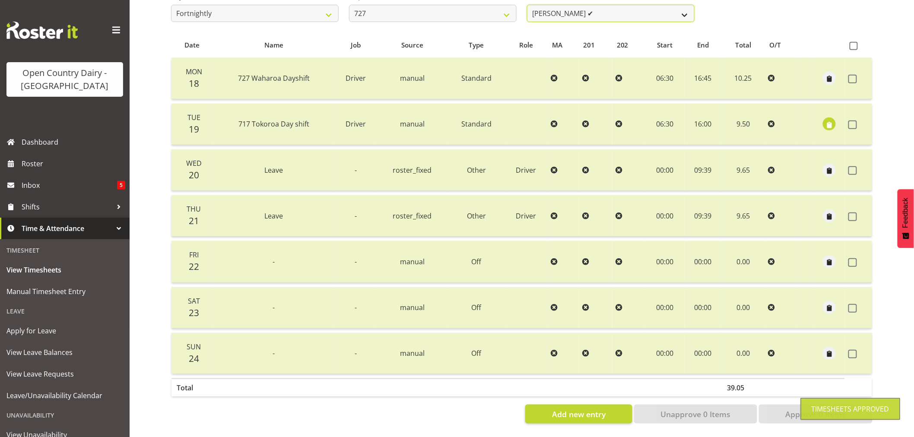
click at [619, 9] on select "David Pawley ✔ Kase Hussey ✔ Rhys Greener ✔" at bounding box center [611, 13] width 168 height 17
click at [441, 6] on select "701 702 703 704 705 706 707 708 709 710 711 712 713 714 715 716 717 718 719 720" at bounding box center [433, 13] width 168 height 17
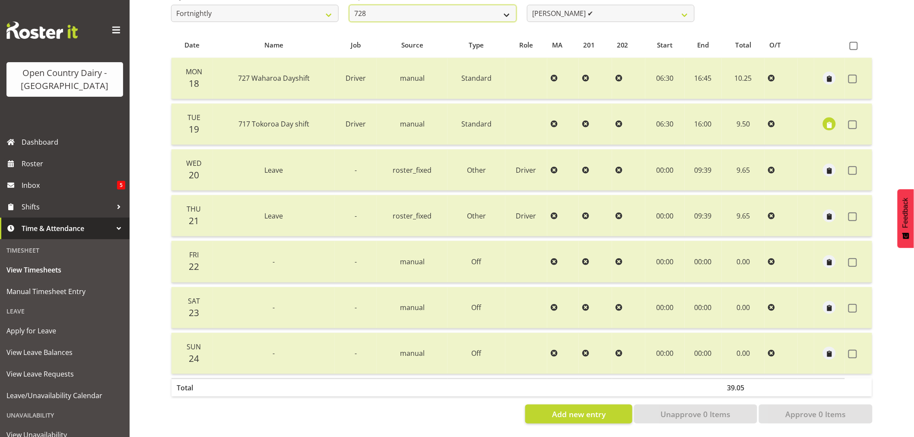
click at [349, 5] on select "701 702 703 704 705 706 707 708 709 710 711 712 713 714 715 716 717 718 719 720" at bounding box center [433, 13] width 168 height 17
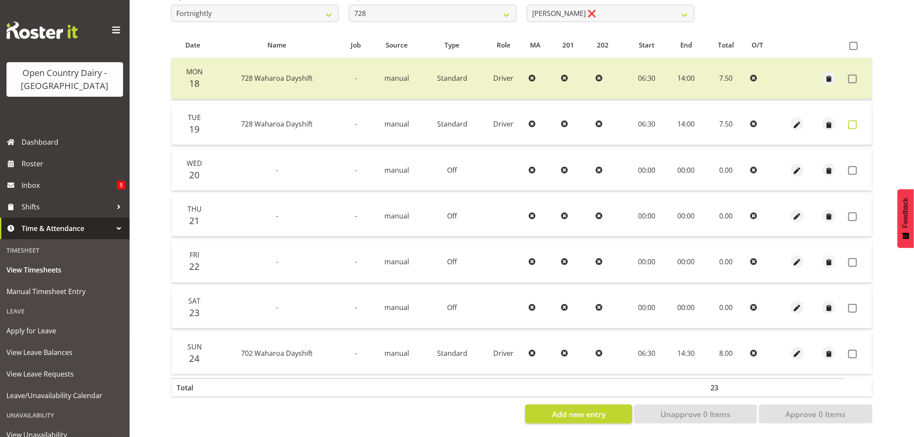
click at [855, 121] on span at bounding box center [852, 125] width 9 height 9
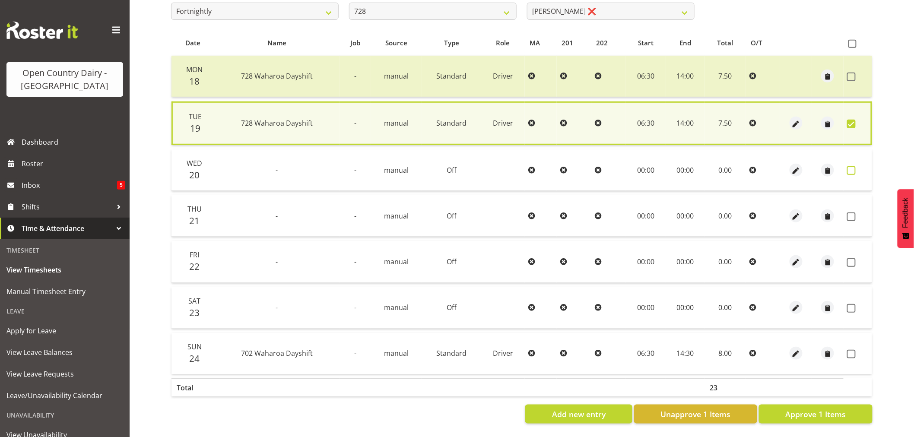
click at [853, 167] on span at bounding box center [851, 170] width 9 height 9
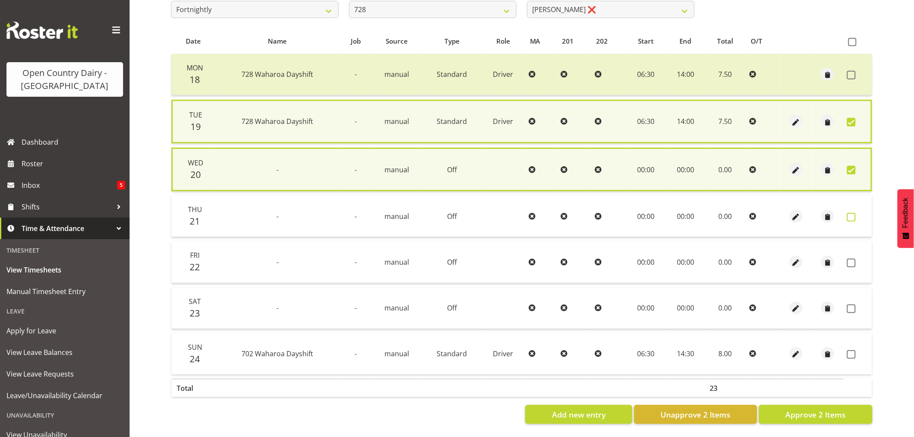
click at [853, 217] on span at bounding box center [851, 217] width 9 height 9
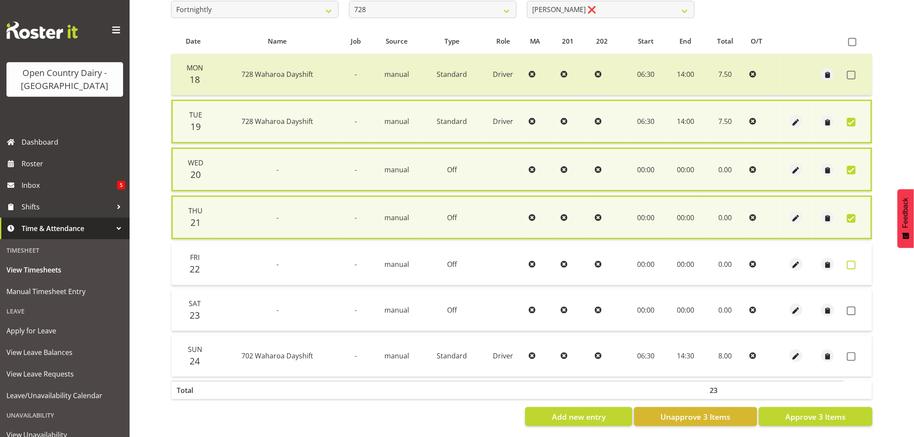
click at [850, 261] on span at bounding box center [851, 265] width 9 height 9
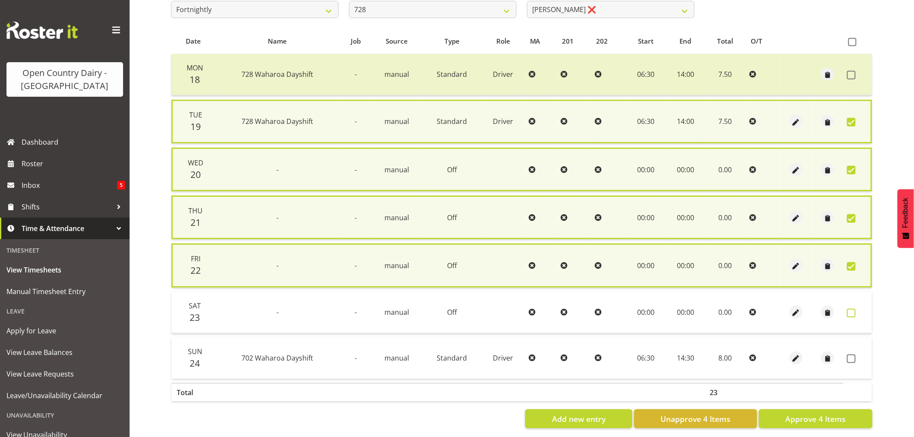
click at [851, 311] on span at bounding box center [851, 313] width 9 height 9
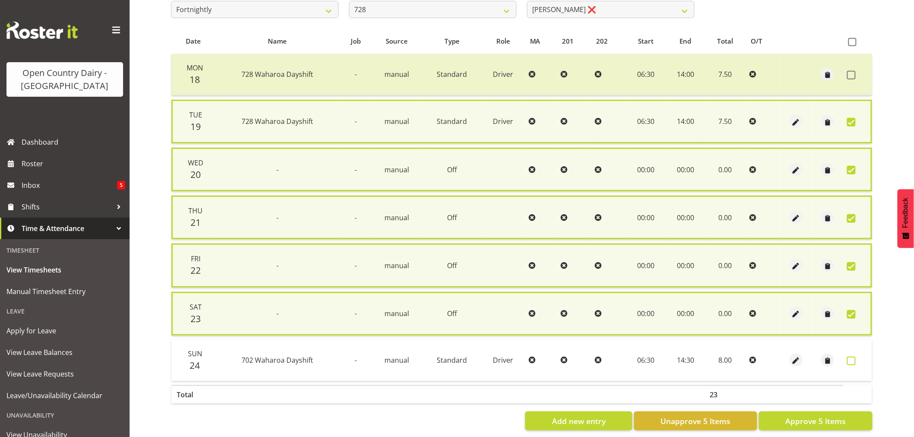
click at [851, 357] on span at bounding box center [851, 361] width 9 height 9
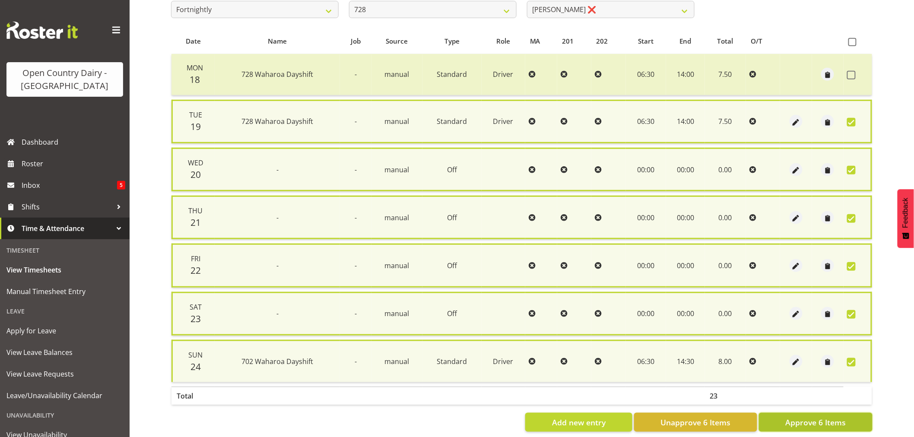
click at [824, 417] on span "Approve 6 Items" at bounding box center [815, 422] width 60 height 11
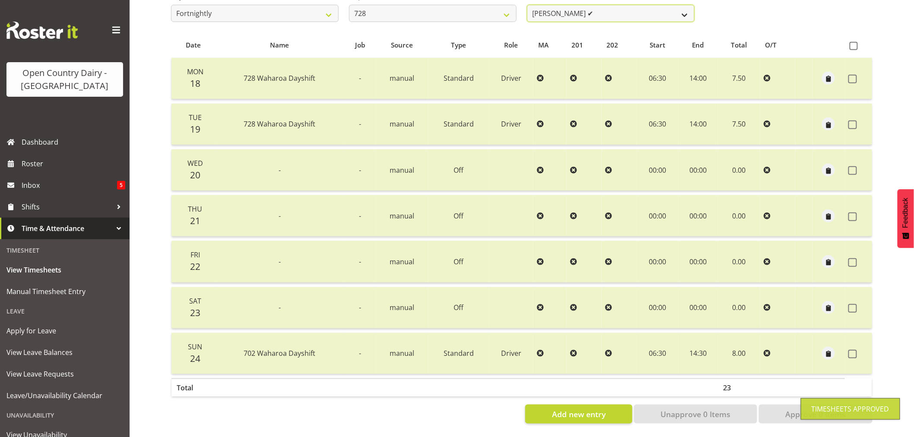
click at [616, 9] on select "Callum Leslie ✔ Nick Warren ❌ Ross Robert Hamilton ❌ Stuart Cherrington ❌ Wally…" at bounding box center [611, 13] width 168 height 17
click at [527, 5] on select "Callum Leslie ✔ Nick Warren ❌ Ross Robert Hamilton ❌ Stuart Cherrington ❌ Wally…" at bounding box center [611, 13] width 168 height 17
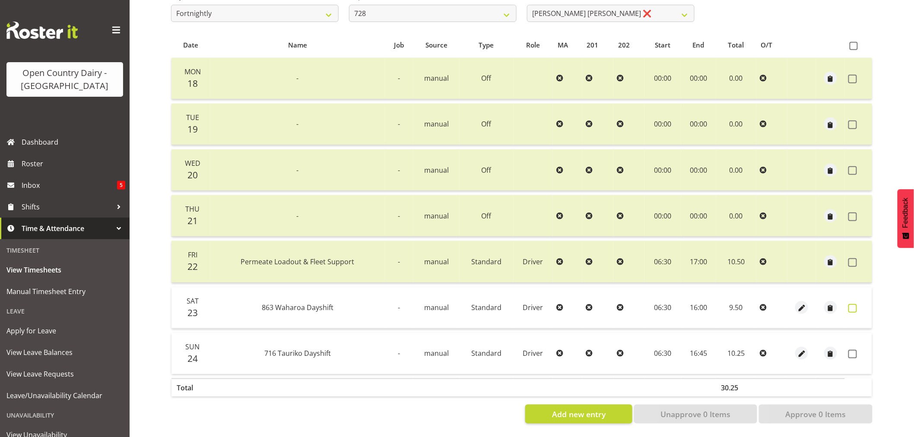
click at [853, 304] on span at bounding box center [852, 308] width 9 height 9
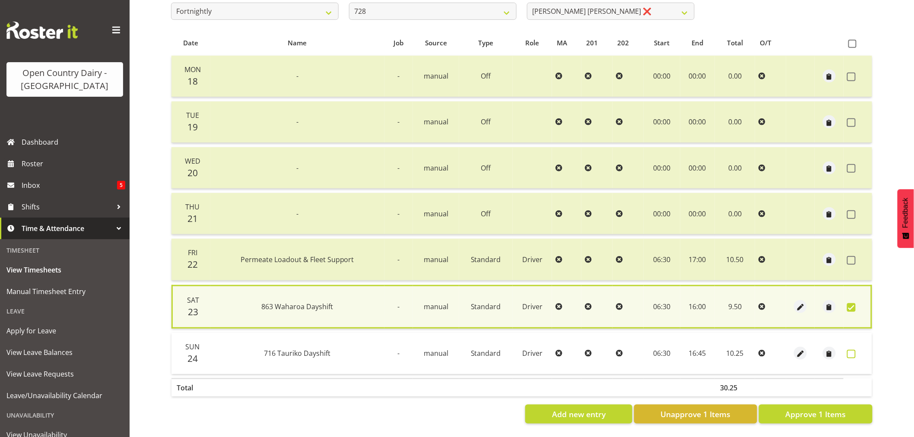
click at [851, 350] on span at bounding box center [851, 354] width 9 height 9
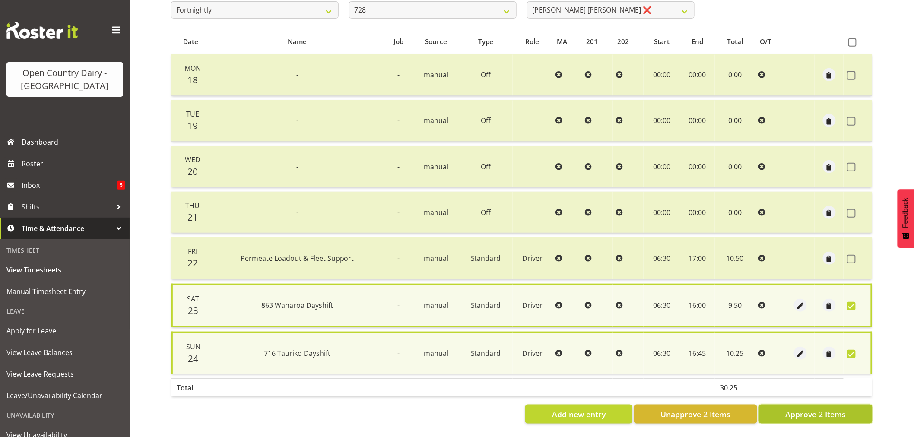
click at [825, 409] on span "Approve 2 Items" at bounding box center [815, 414] width 60 height 11
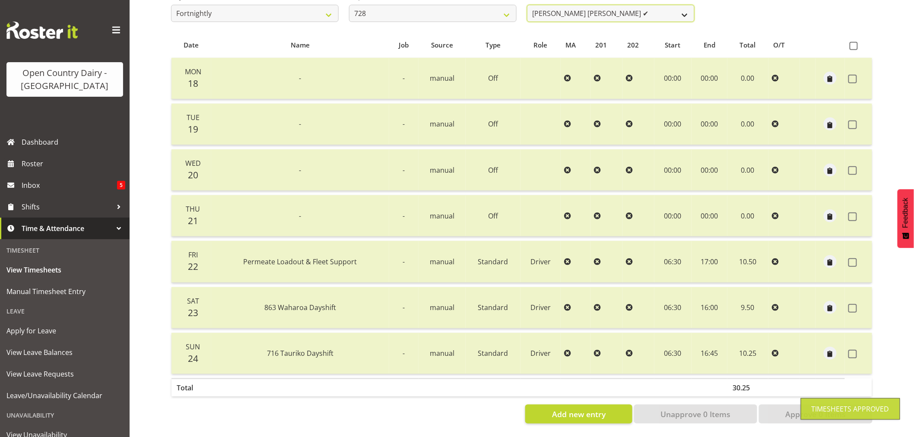
click at [623, 5] on select "Callum Leslie ✔ Nick Warren ❌ Ross Robert Hamilton ✔ Stuart Cherrington ❌ Wally…" at bounding box center [611, 13] width 168 height 17
click at [527, 5] on select "Callum Leslie ✔ Nick Warren ❌ Ross Robert Hamilton ✔ Stuart Cherrington ❌ Wally…" at bounding box center [611, 13] width 168 height 17
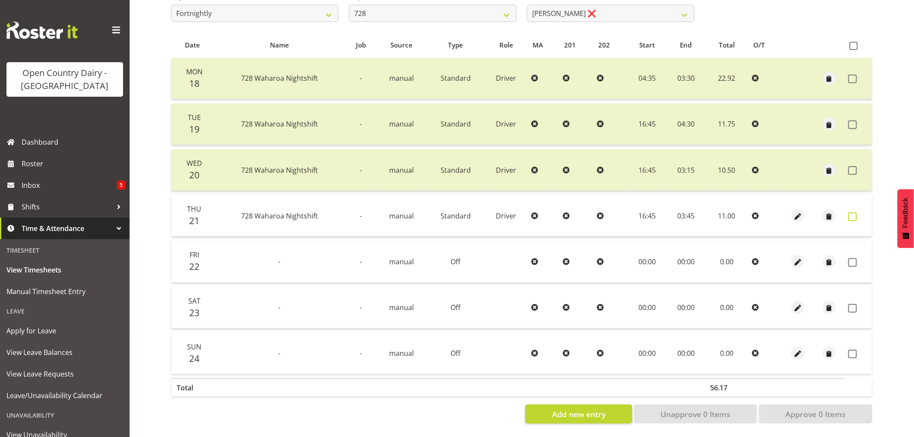
click at [853, 213] on span at bounding box center [852, 217] width 9 height 9
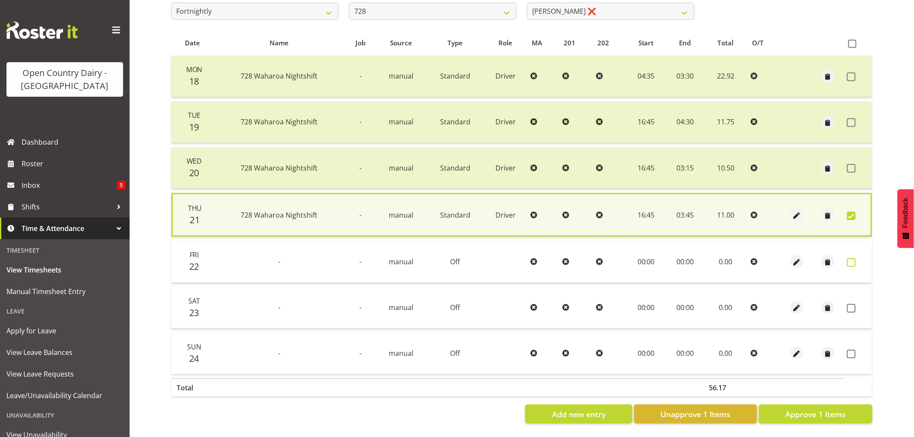
click at [855, 258] on span at bounding box center [851, 262] width 9 height 9
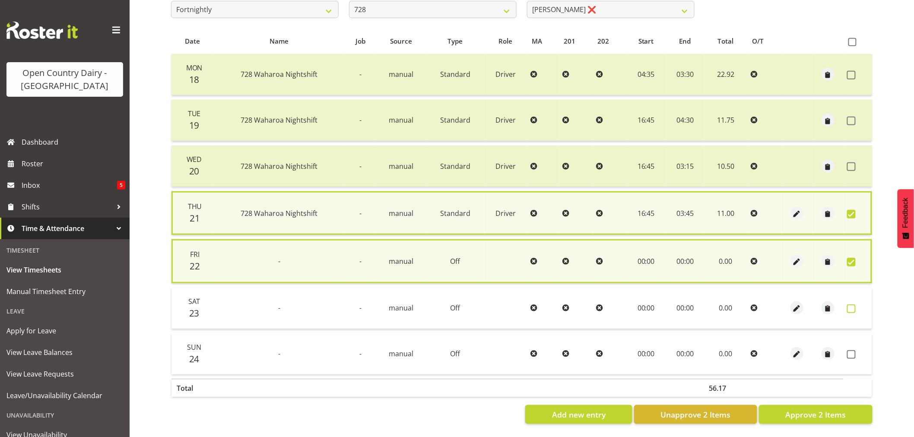
click at [850, 305] on span at bounding box center [851, 309] width 9 height 9
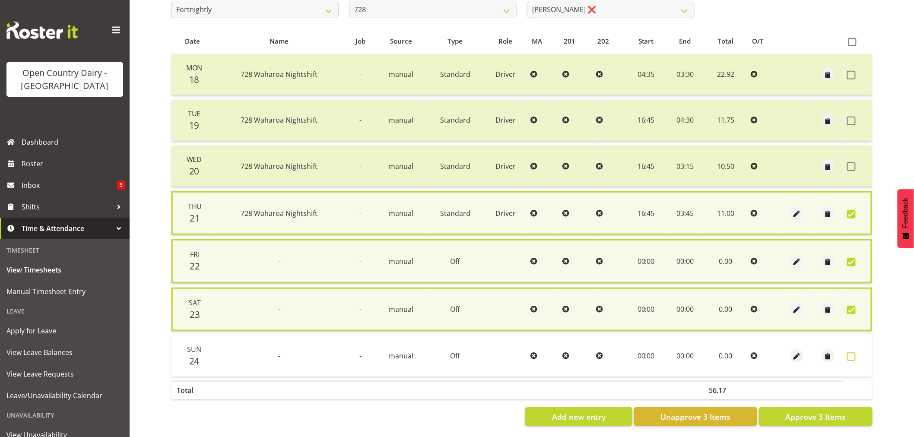
click at [851, 352] on span at bounding box center [851, 356] width 9 height 9
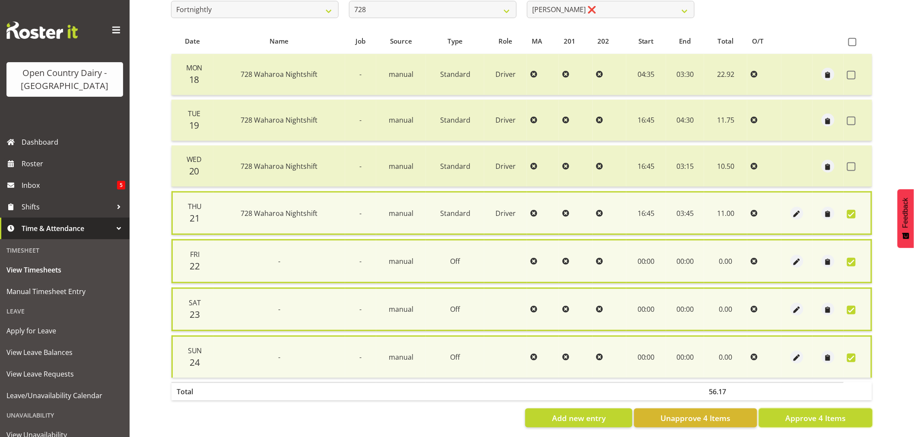
click at [813, 416] on span "Approve 4 Items" at bounding box center [815, 418] width 60 height 11
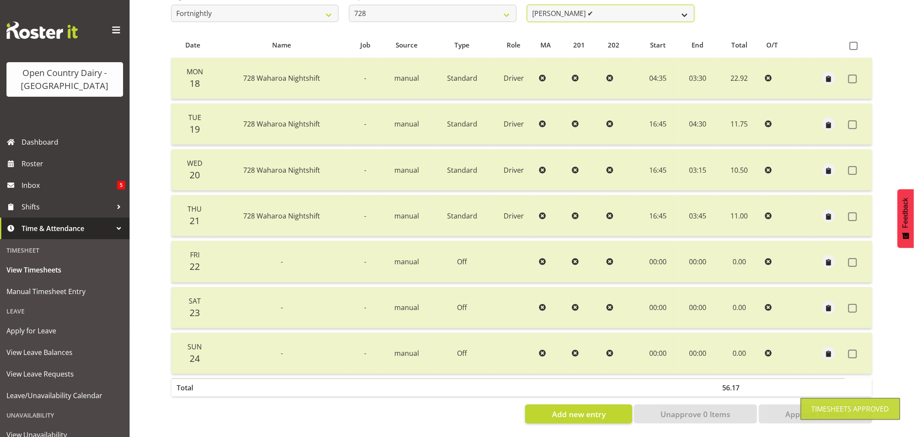
click at [638, 9] on select "Callum Leslie ✔ Nick Warren ❌ Ross Robert Hamilton ✔ Stuart Cherrington ✔ Wally…" at bounding box center [611, 13] width 168 height 17
click at [527, 5] on select "Callum Leslie ✔ Nick Warren ❌ Ross Robert Hamilton ✔ Stuart Cherrington ✔ Wally…" at bounding box center [611, 13] width 168 height 17
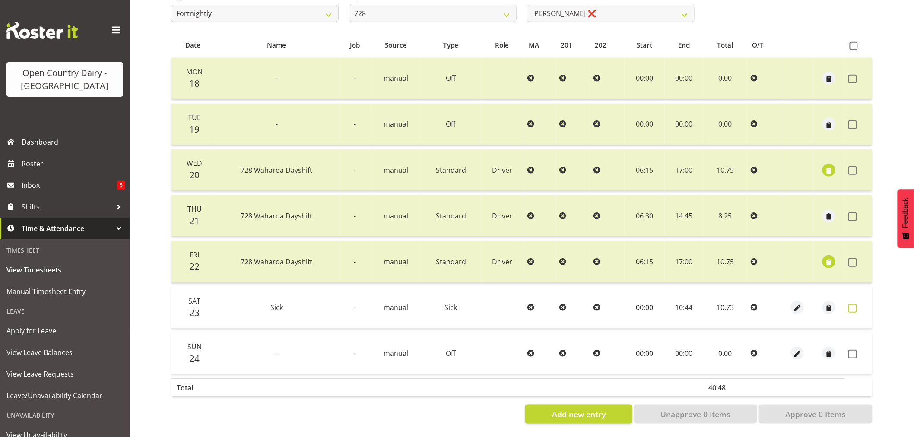
click at [854, 304] on span at bounding box center [852, 308] width 9 height 9
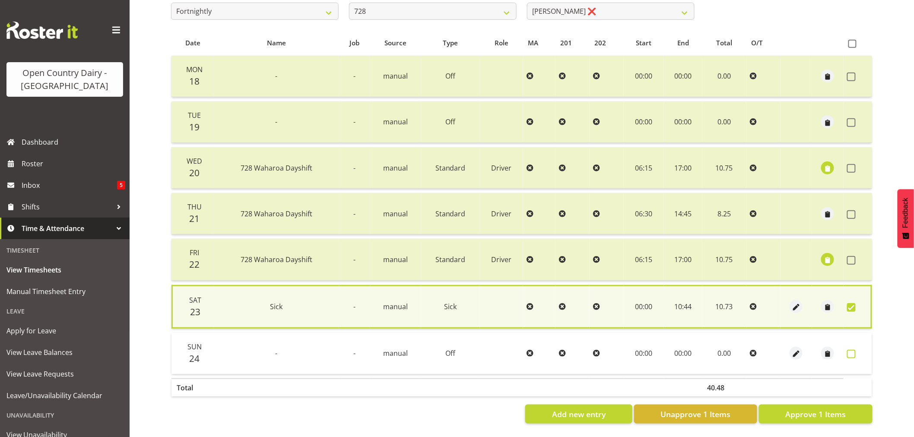
click at [854, 352] on span at bounding box center [851, 354] width 9 height 9
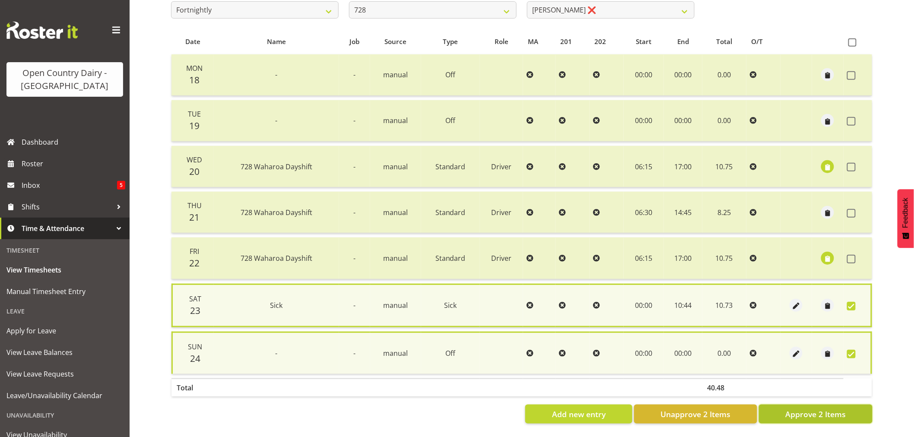
click at [821, 409] on span "Approve 2 Items" at bounding box center [815, 414] width 60 height 11
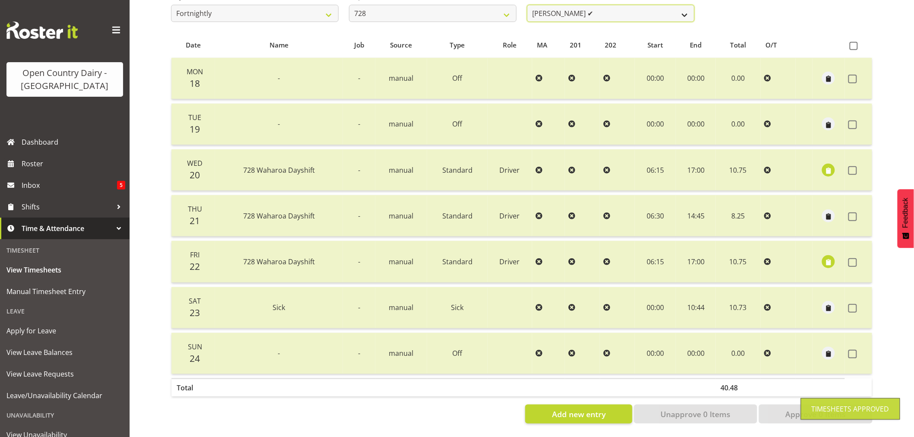
click at [606, 11] on select "Callum Leslie ✔ Nick Warren ❌ Ross Robert Hamilton ✔ Stuart Cherrington ✔ Wally…" at bounding box center [611, 13] width 168 height 17
click at [607, 6] on select "Callum Leslie ✔ Nick Warren ❌ Ross Robert Hamilton ✔ Stuart Cherrington ✔ Wally…" at bounding box center [611, 13] width 168 height 17
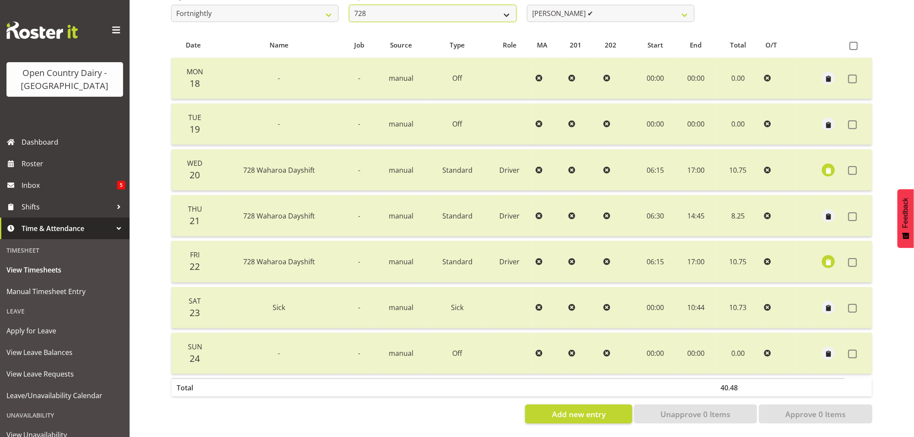
click at [474, 5] on select "701 702 703 704 705 706 707 708 709 710 711 712 713 714 715 716 717 718 719 720" at bounding box center [433, 13] width 168 height 17
click at [349, 5] on select "701 702 703 704 705 706 707 708 709 710 711 712 713 714 715 716 717 718 719 720" at bounding box center [433, 13] width 168 height 17
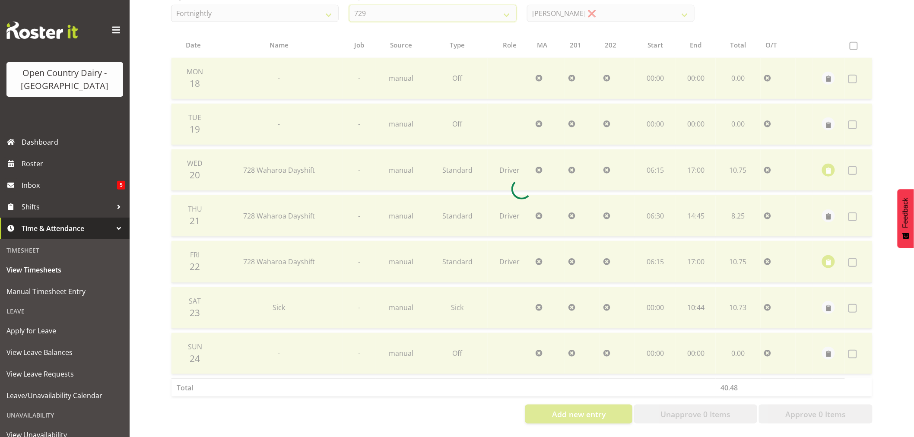
scroll to position [118, 0]
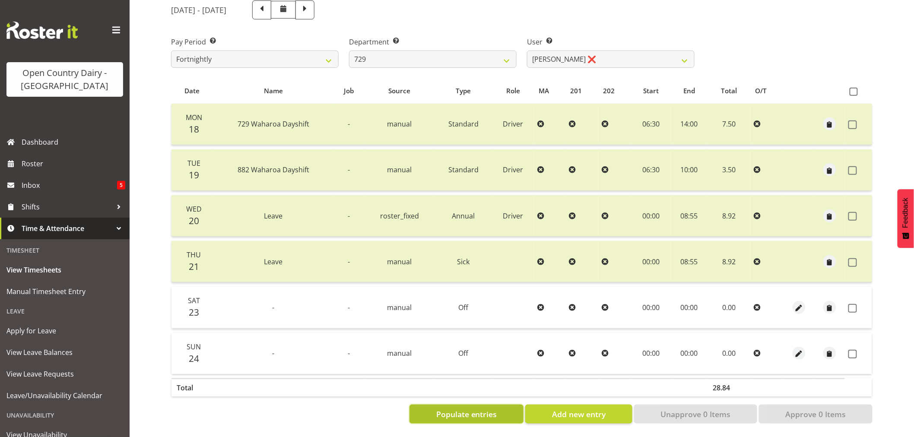
click at [448, 409] on span "Populate entries" at bounding box center [466, 414] width 61 height 11
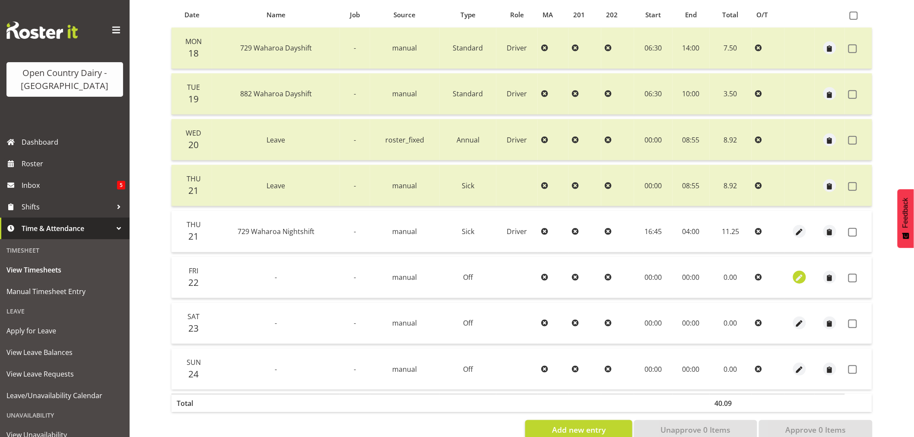
scroll to position [209, 0]
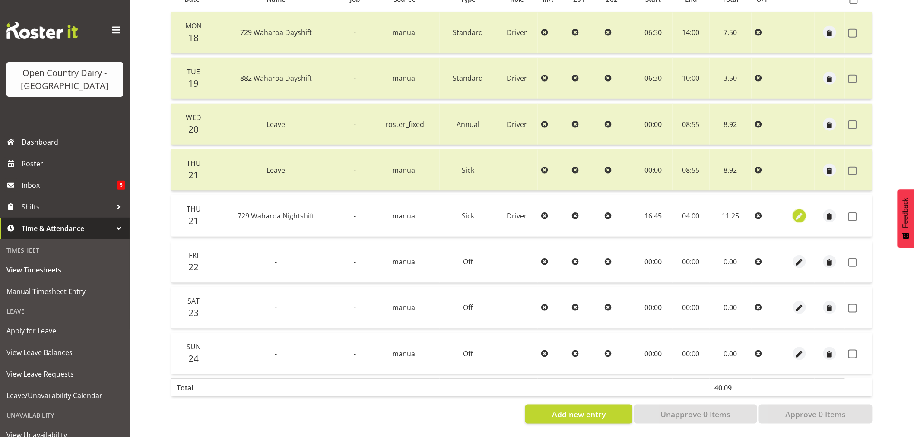
click at [796, 212] on span "button" at bounding box center [800, 217] width 10 height 10
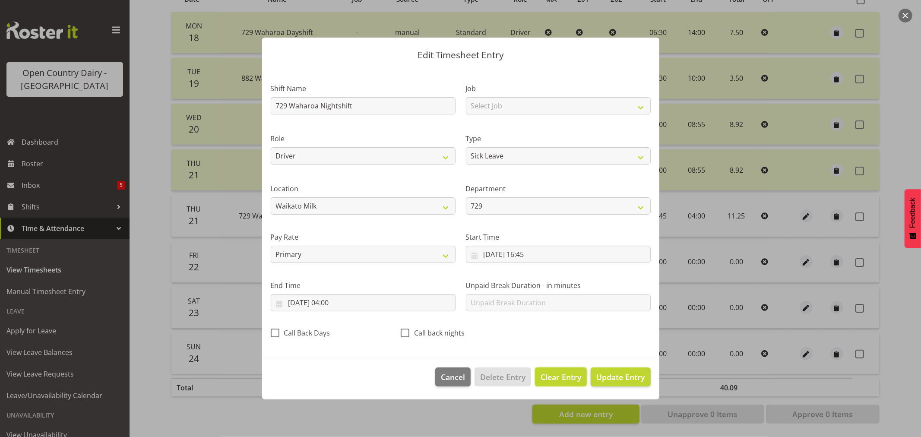
click at [558, 373] on span "Clear Entry" at bounding box center [561, 376] width 41 height 11
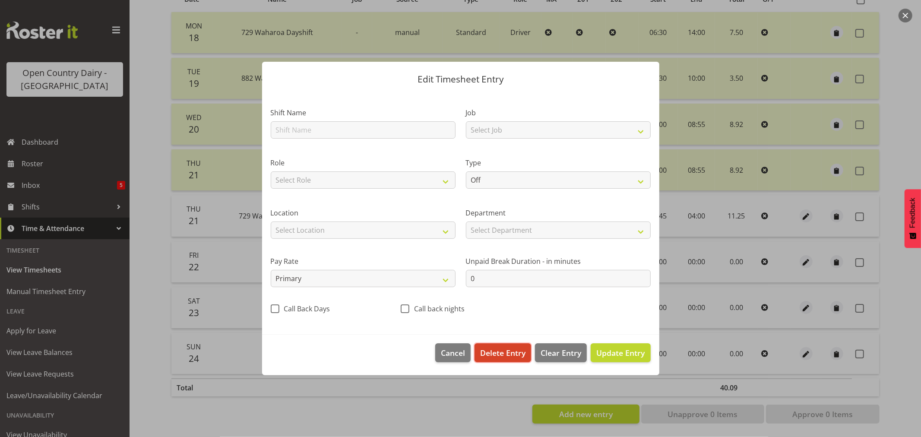
click at [504, 353] on span "Delete Entry" at bounding box center [502, 352] width 45 height 11
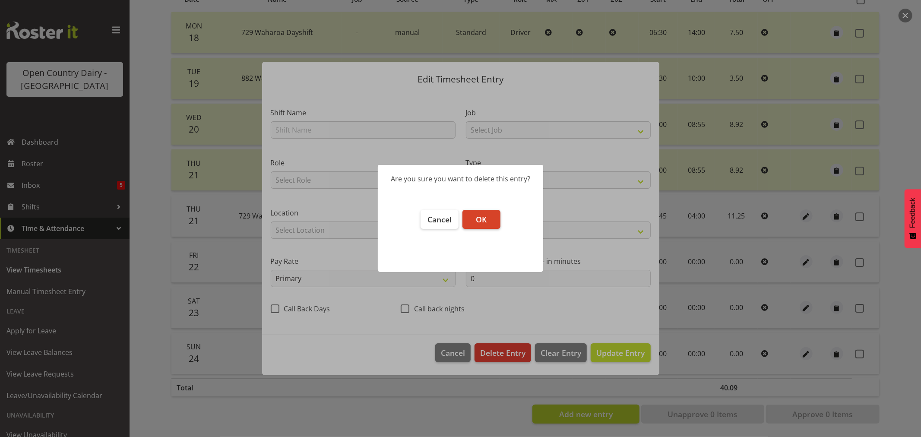
click at [470, 214] on button "OK" at bounding box center [482, 219] width 38 height 19
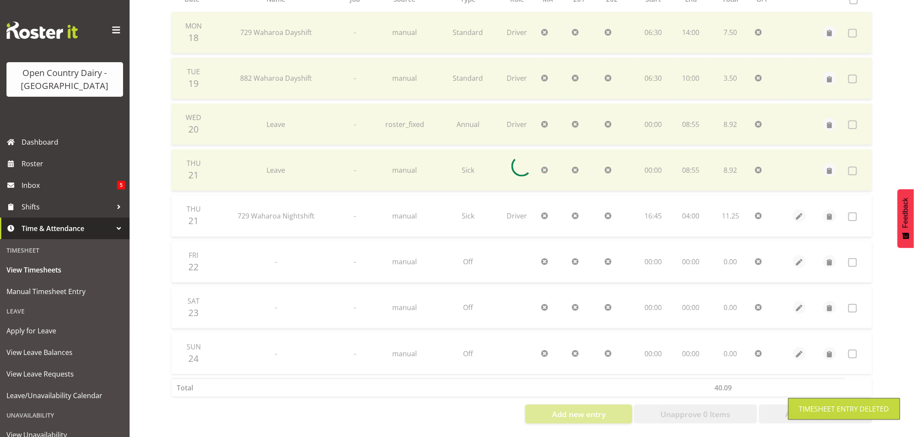
scroll to position [164, 0]
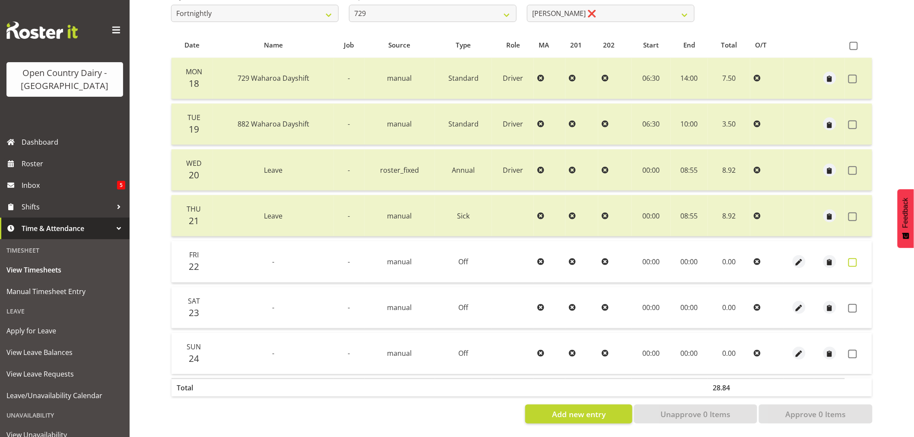
click at [850, 258] on span at bounding box center [852, 262] width 9 height 9
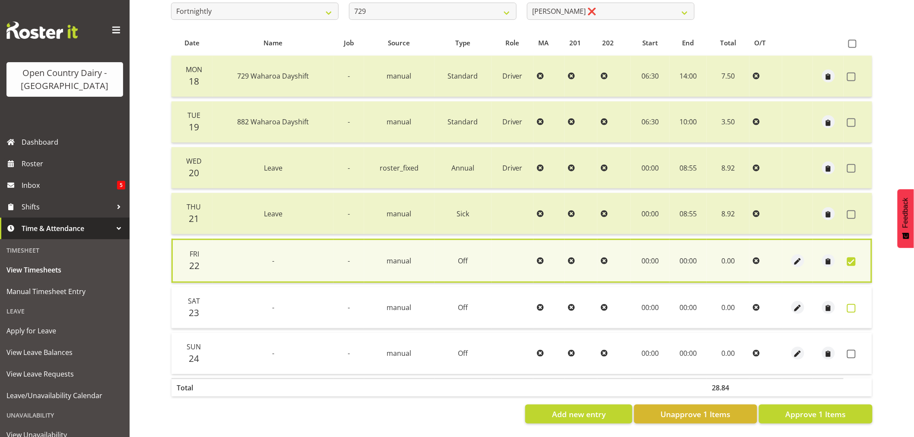
click at [851, 304] on span at bounding box center [851, 308] width 9 height 9
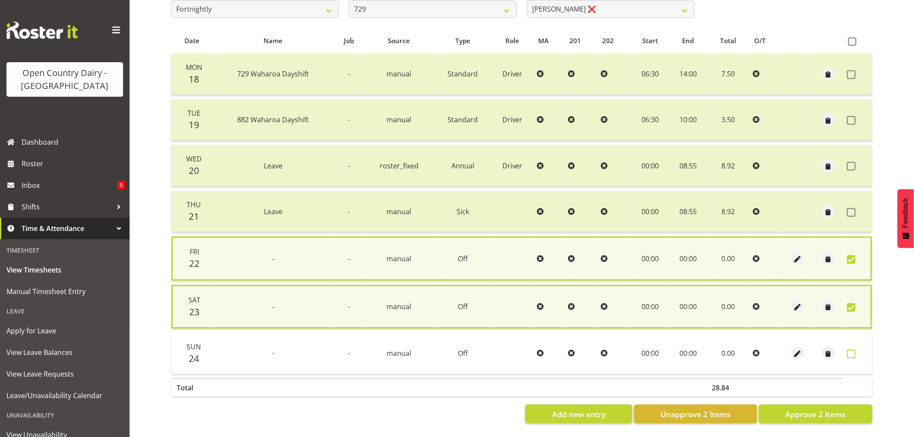
drag, startPoint x: 849, startPoint y: 352, endPoint x: 828, endPoint y: 385, distance: 39.4
click at [849, 353] on span at bounding box center [851, 354] width 9 height 9
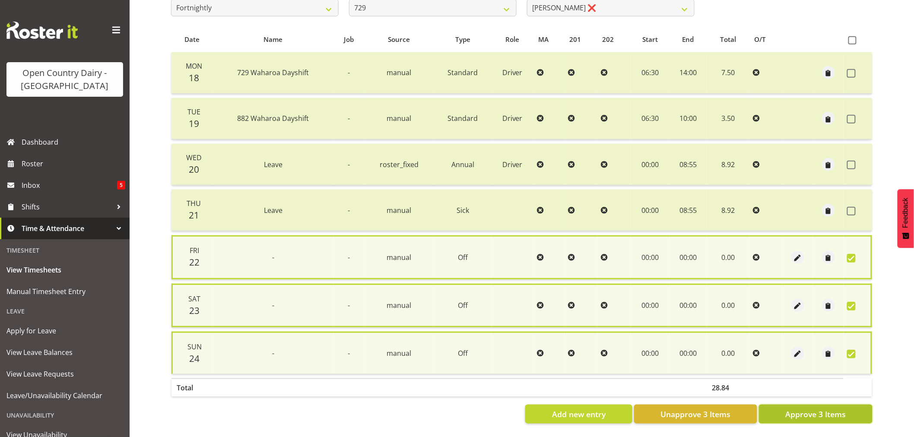
click at [814, 409] on span "Approve 3 Items" at bounding box center [815, 414] width 60 height 11
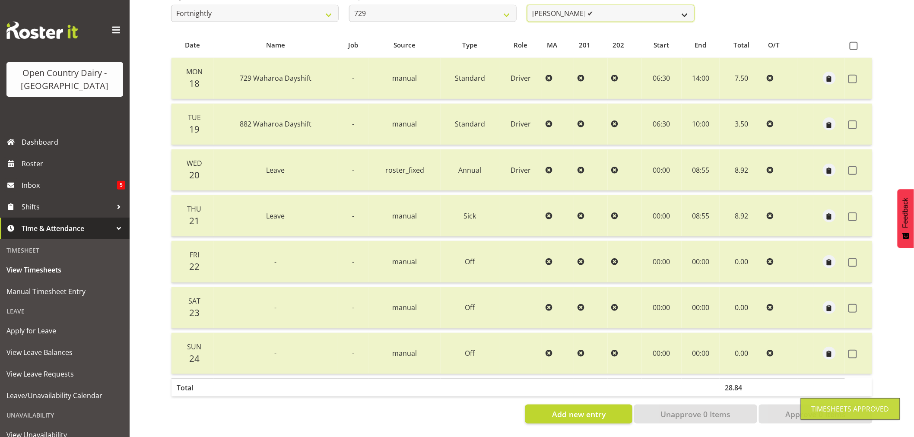
scroll to position [161, 0]
click at [635, 5] on select "Craig Schlager-Reay ✔ Dave Trepels ❌ Jimi Jack ❌ Shannan Wood ❌" at bounding box center [611, 13] width 168 height 17
click at [527, 5] on select "Craig Schlager-Reay ✔ Dave Trepels ❌ Jimi Jack ❌ Shannan Wood ❌" at bounding box center [611, 13] width 168 height 17
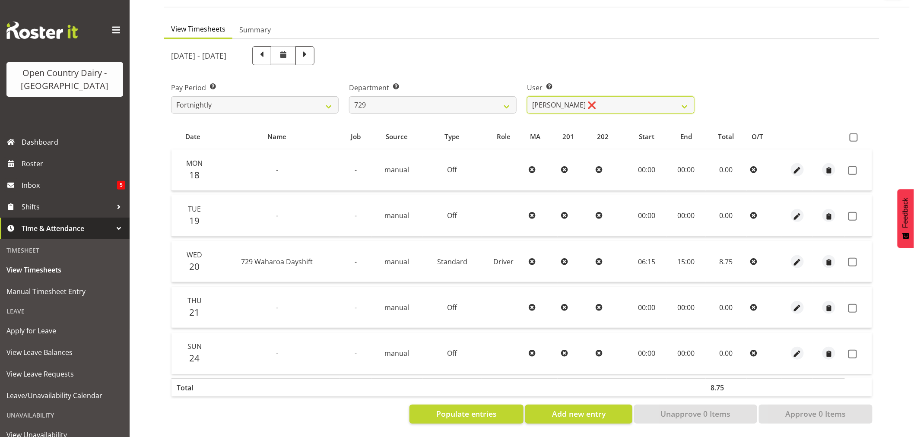
scroll to position [72, 0]
click at [450, 408] on span "Populate entries" at bounding box center [466, 413] width 61 height 11
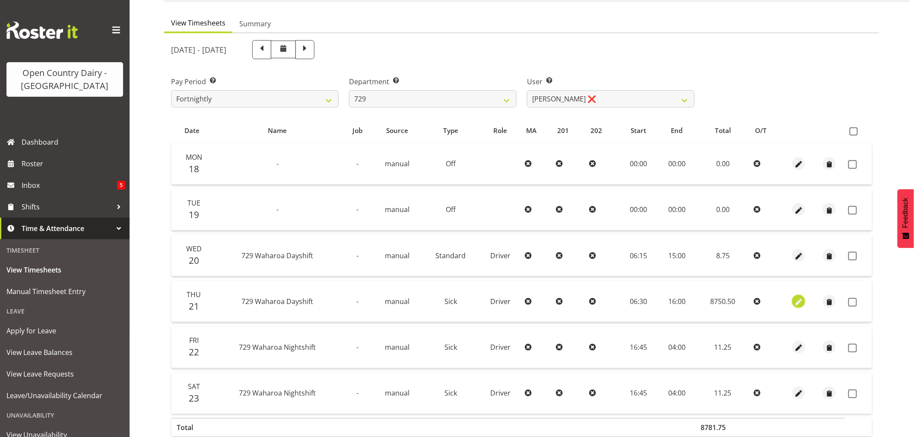
click at [799, 301] on span "button" at bounding box center [799, 302] width 10 height 10
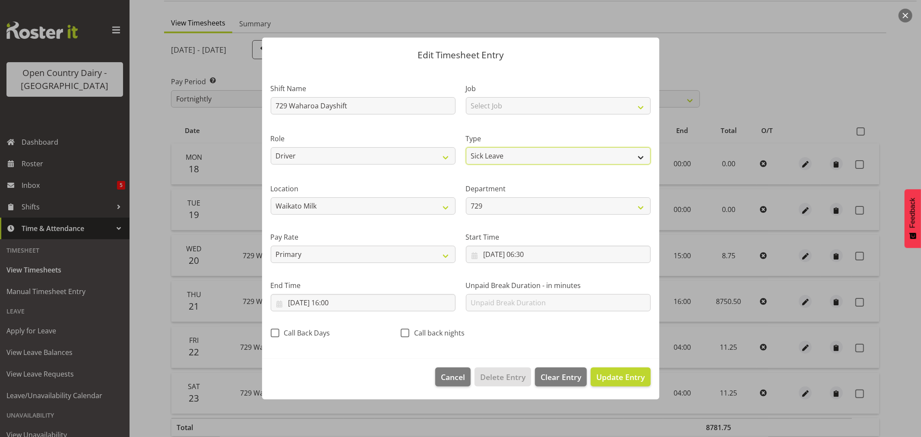
click at [514, 156] on select "Off Standard Public Holiday Public Holiday (Worked) Day In Lieu Annual Leave Si…" at bounding box center [558, 155] width 185 height 17
click at [466, 147] on select "Off Standard Public Holiday Public Holiday (Worked) Day In Lieu Annual Leave Si…" at bounding box center [558, 155] width 185 height 17
click at [623, 376] on span "Update Entry" at bounding box center [621, 377] width 48 height 10
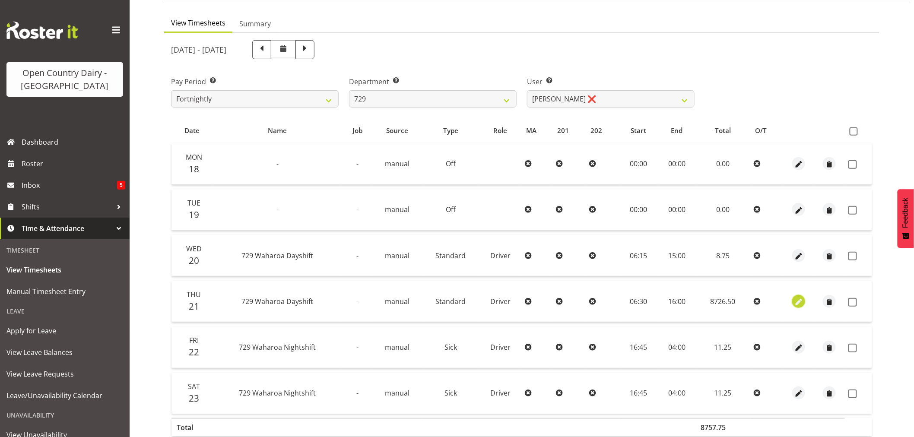
click at [798, 300] on span "button" at bounding box center [799, 302] width 10 height 10
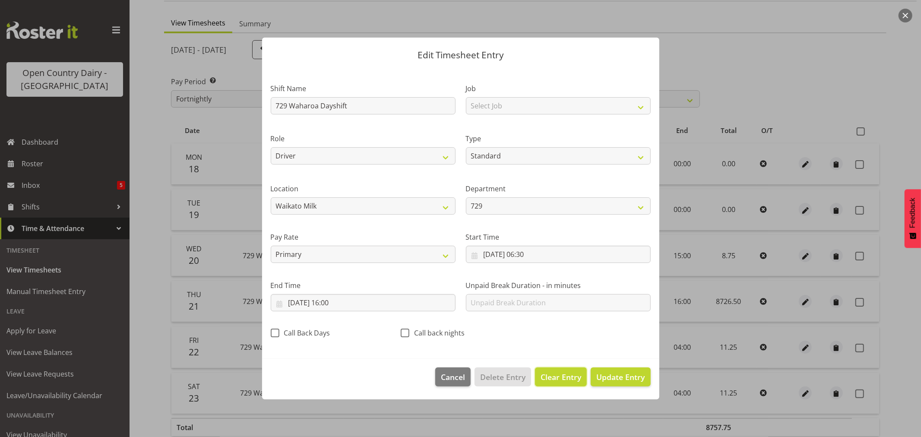
click at [558, 374] on span "Clear Entry" at bounding box center [561, 376] width 41 height 11
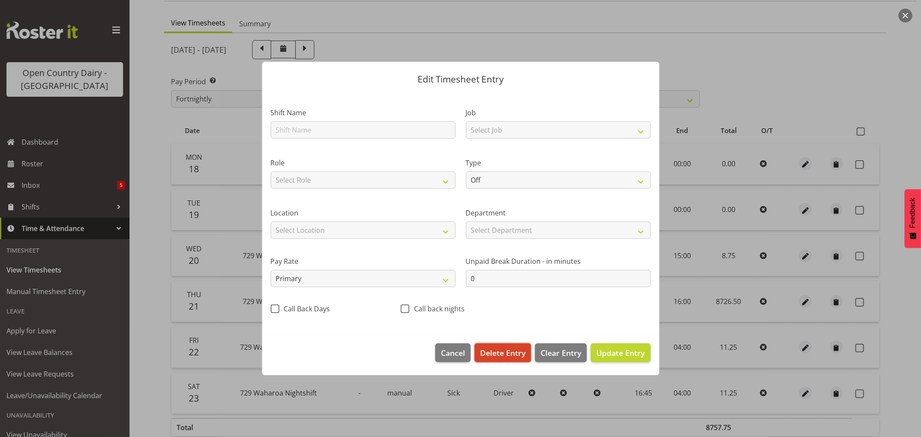
click at [503, 351] on span "Delete Entry" at bounding box center [502, 352] width 45 height 11
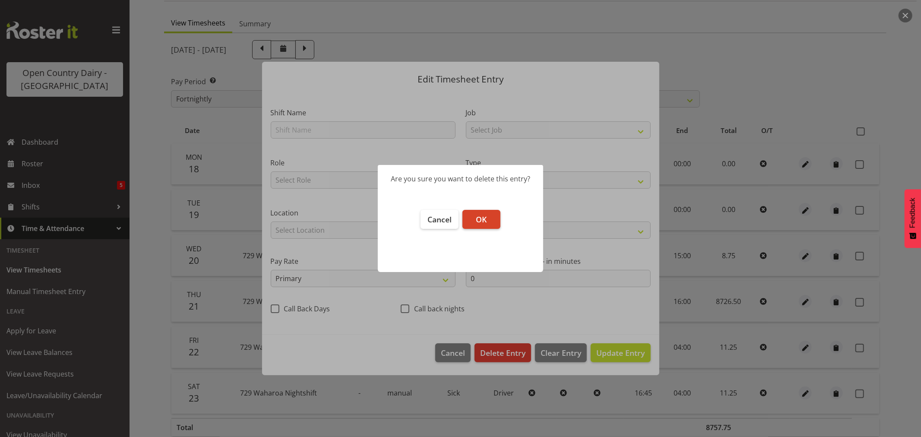
click at [477, 214] on span "OK" at bounding box center [481, 219] width 11 height 10
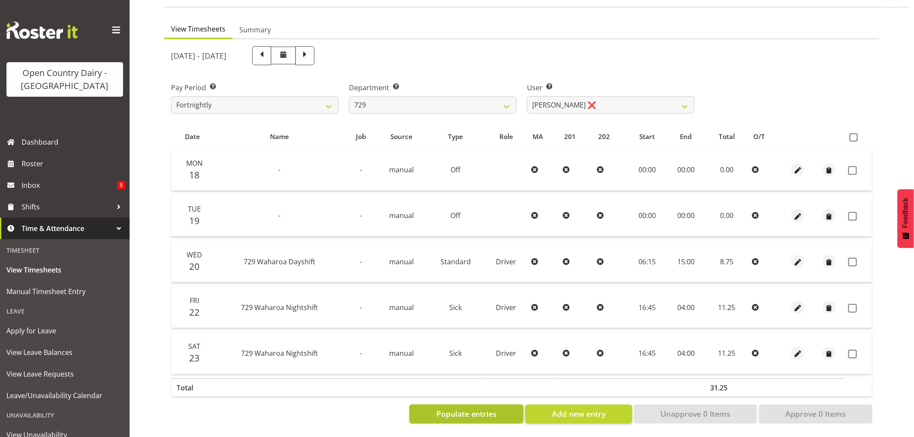
click at [491, 408] on span "Populate entries" at bounding box center [466, 413] width 61 height 11
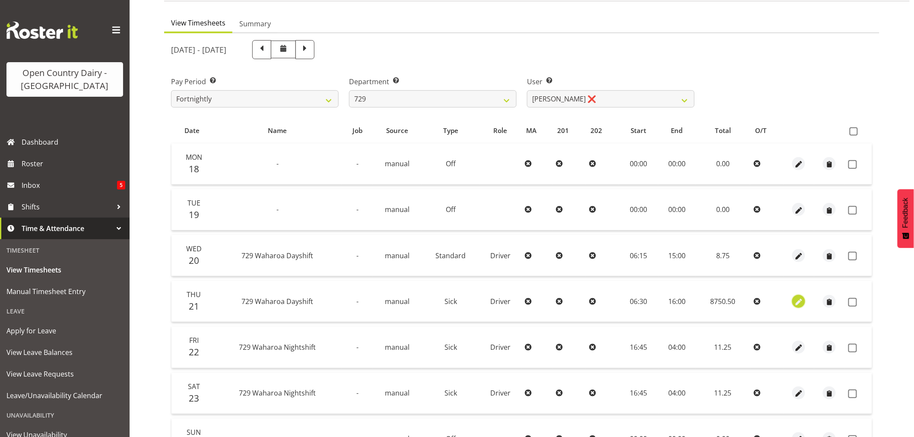
click at [798, 300] on span "button" at bounding box center [799, 302] width 10 height 10
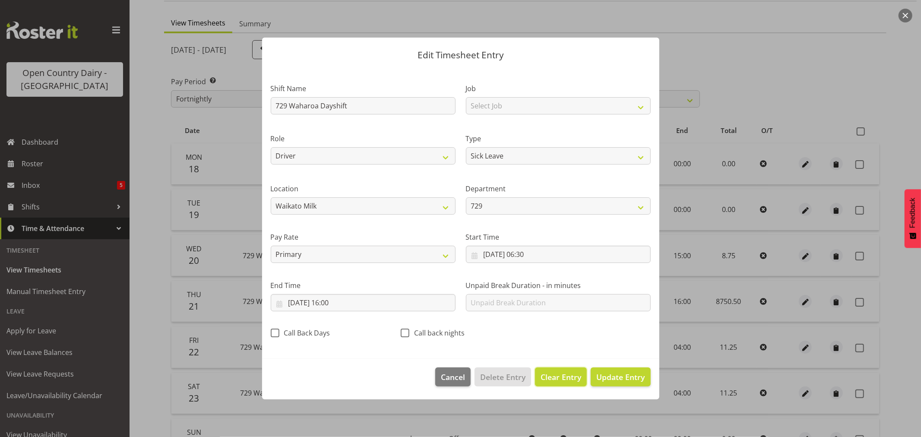
click at [559, 373] on span "Clear Entry" at bounding box center [561, 376] width 41 height 11
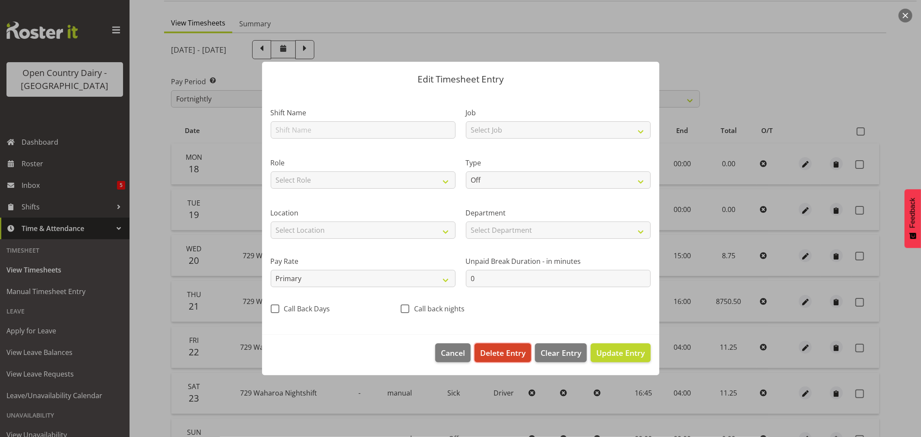
click at [514, 355] on span "Delete Entry" at bounding box center [502, 352] width 45 height 11
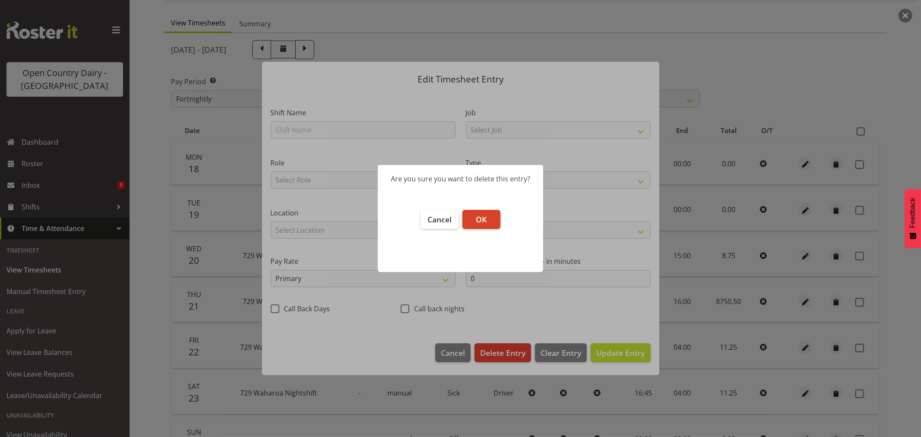
click at [478, 218] on span "OK" at bounding box center [481, 219] width 11 height 10
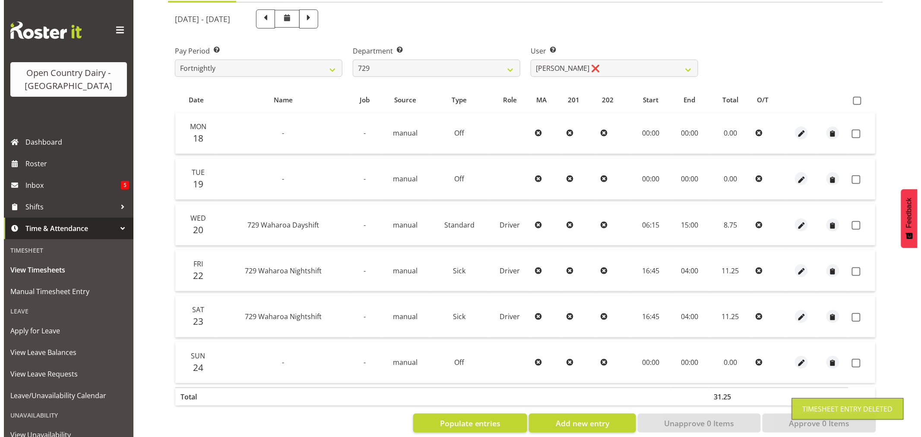
scroll to position [118, 0]
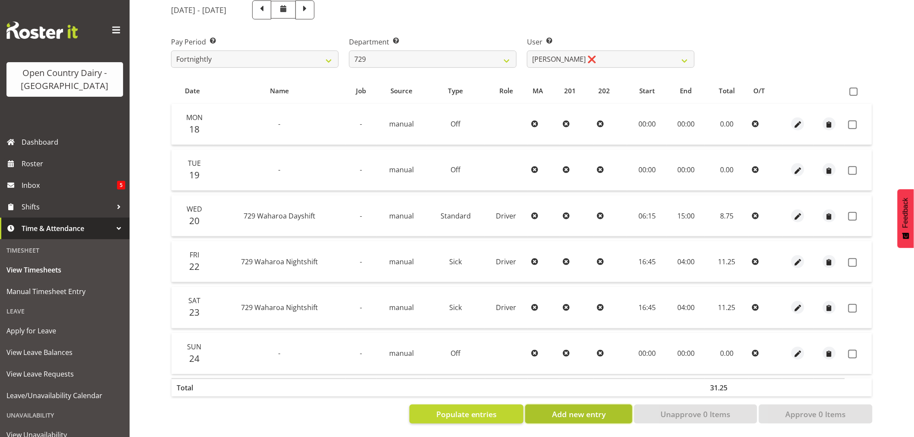
click at [582, 409] on span "Add new entry" at bounding box center [579, 414] width 54 height 11
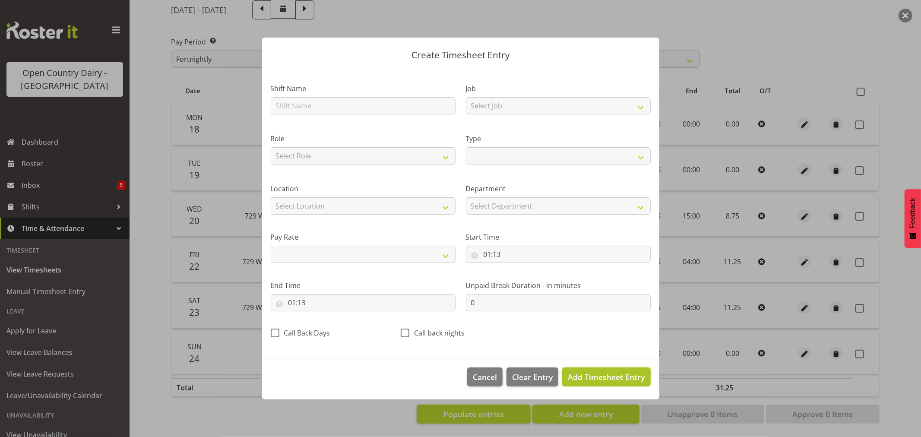
click at [589, 374] on span "Add Timesheet Entry" at bounding box center [606, 377] width 77 height 10
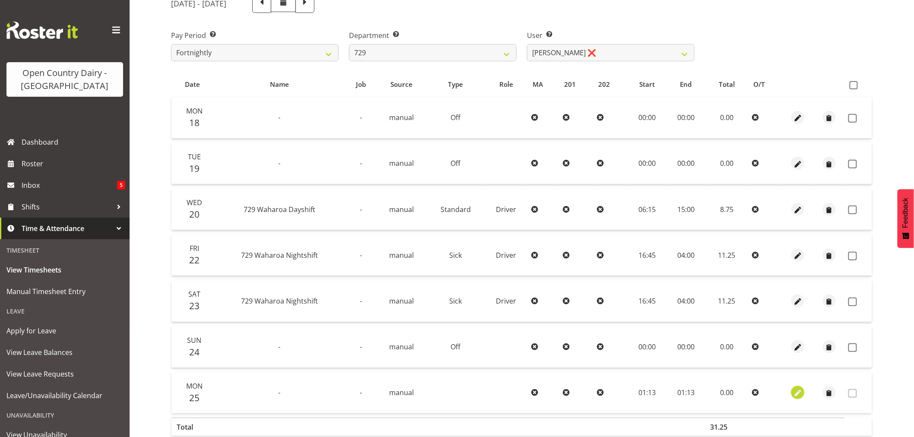
click at [796, 390] on span "button" at bounding box center [798, 394] width 10 height 10
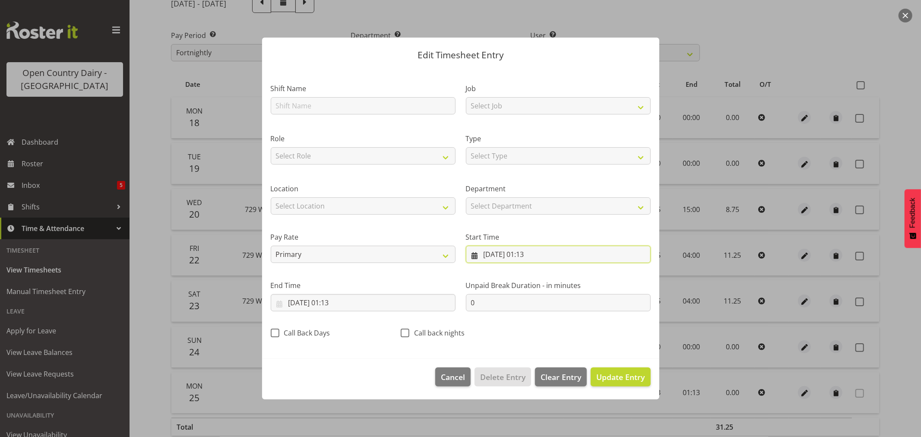
click at [504, 251] on input "25/08/2025, 01:13" at bounding box center [558, 254] width 185 height 17
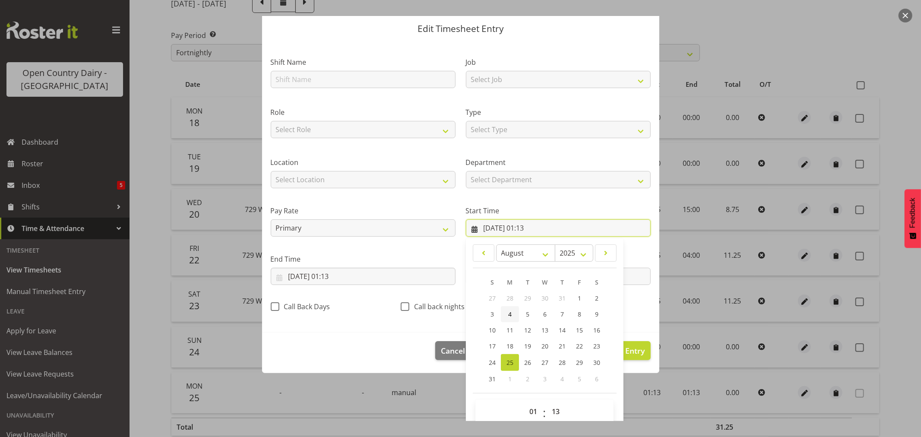
scroll to position [39, 0]
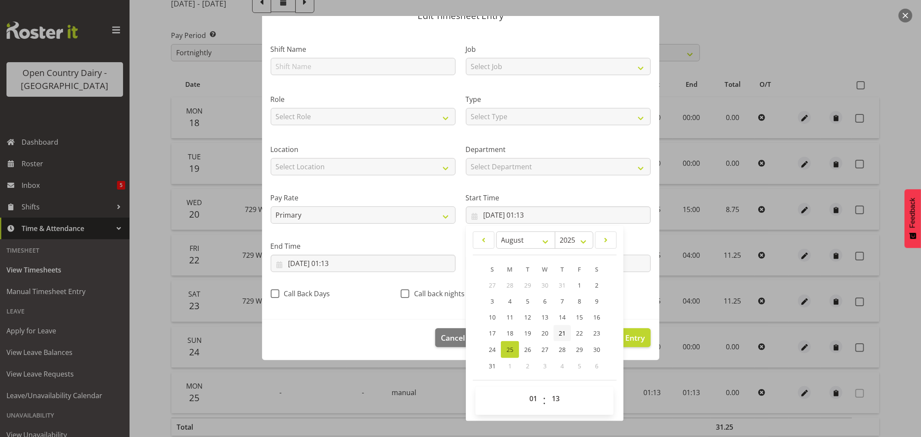
click at [559, 330] on span "21" at bounding box center [562, 333] width 7 height 8
click at [299, 263] on input "25/08/2025, 01:13" at bounding box center [363, 263] width 185 height 17
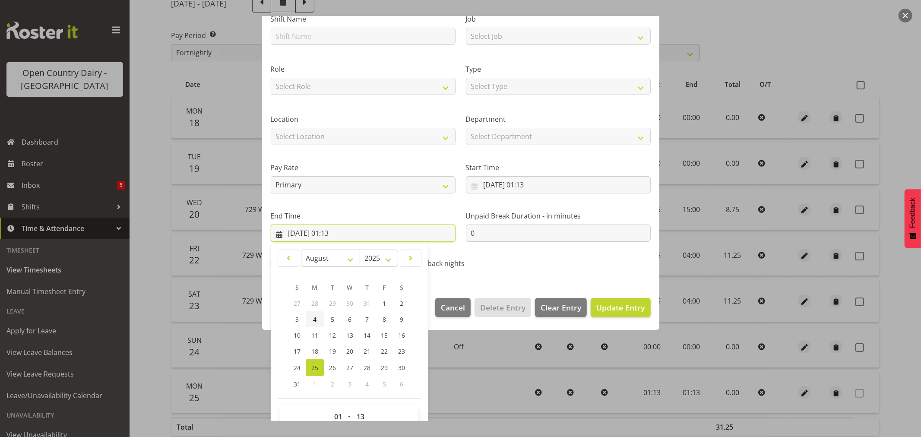
scroll to position [88, 0]
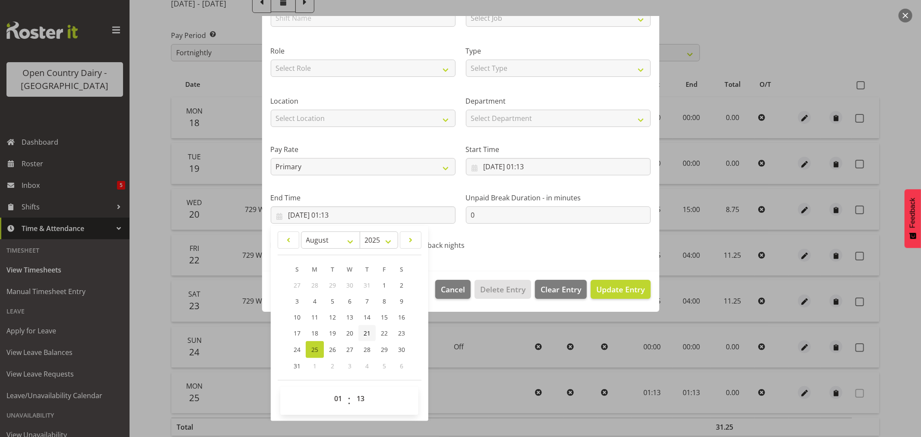
click at [365, 330] on span "21" at bounding box center [367, 333] width 7 height 8
click at [600, 292] on span "Update Entry" at bounding box center [621, 289] width 48 height 10
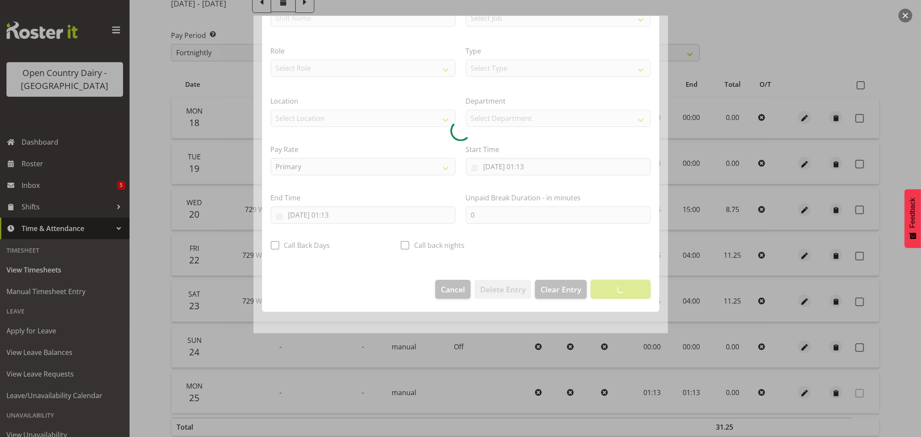
scroll to position [0, 0]
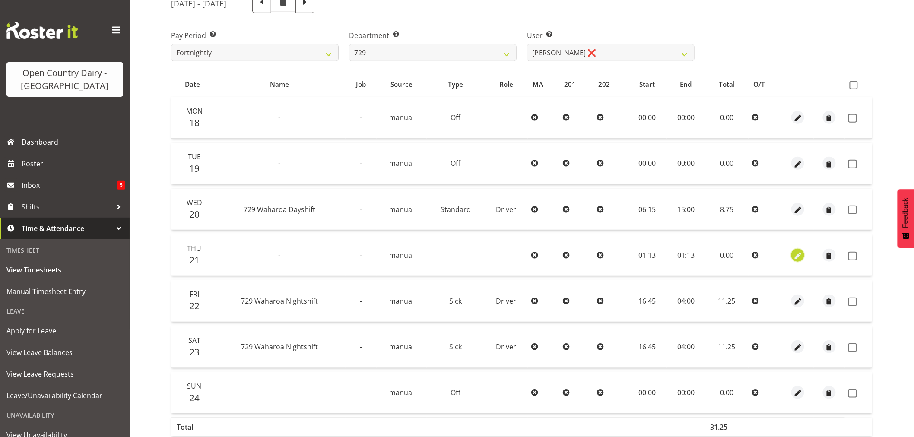
click at [797, 252] on span "button" at bounding box center [798, 256] width 10 height 10
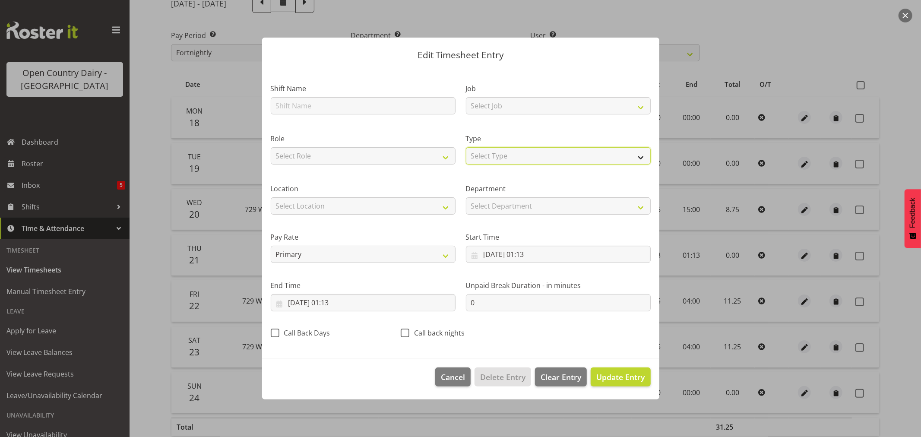
click at [510, 156] on select "Select Type Off Standard Public Holiday Public Holiday (Worked) Day In Lieu Ann…" at bounding box center [558, 155] width 185 height 17
click at [466, 147] on select "Select Type Off Standard Public Holiday Public Holiday (Worked) Day In Lieu Ann…" at bounding box center [558, 155] width 185 height 17
click at [619, 371] on button "Update Entry" at bounding box center [621, 377] width 60 height 19
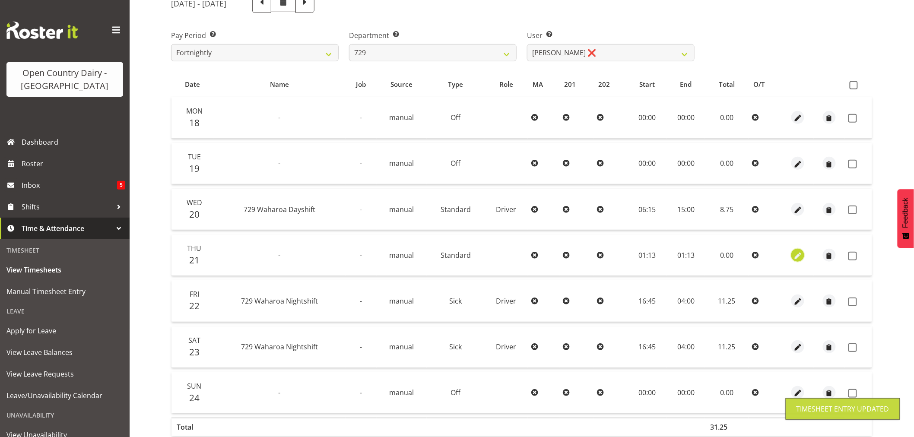
click at [797, 255] on span "button" at bounding box center [798, 256] width 10 height 10
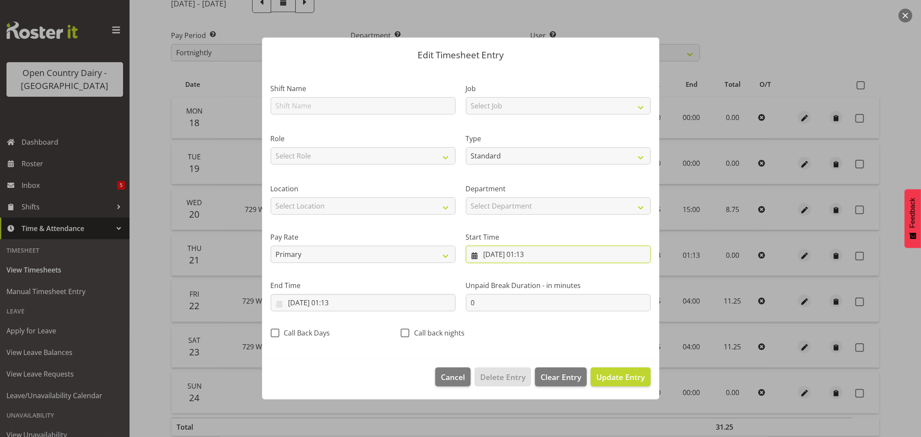
click at [538, 253] on input "21/08/2025, 01:13" at bounding box center [558, 254] width 185 height 17
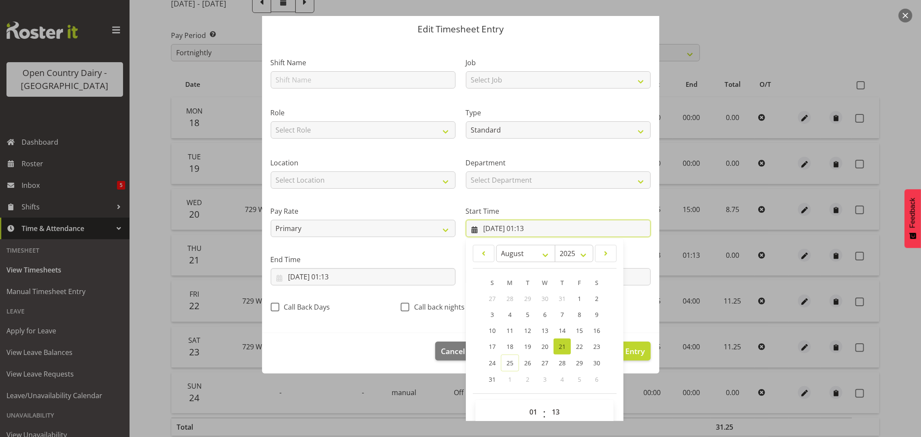
scroll to position [39, 0]
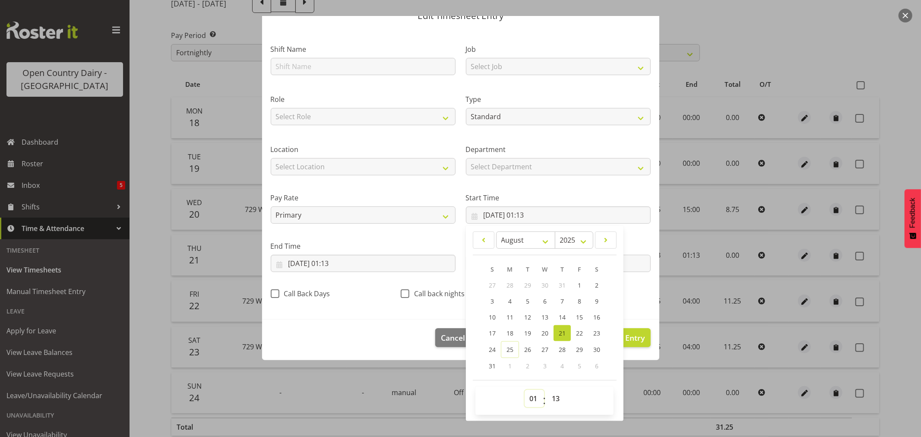
click at [529, 397] on select "00 01 02 03 04 05 06 07 08 09 10 11 12 13 14 15 16 17 18 19 20 21 22 23" at bounding box center [534, 398] width 19 height 17
click at [525, 390] on select "00 01 02 03 04 05 06 07 08 09 10 11 12 13 14 15 16 17 18 19 20 21 22 23" at bounding box center [534, 398] width 19 height 17
click at [553, 396] on select "00 01 02 03 04 05 06 07 08 09 10 11 12 13 14 15 16 17 18 19 20 21 22 23 24 25 2…" at bounding box center [556, 398] width 19 height 17
click at [547, 390] on select "00 01 02 03 04 05 06 07 08 09 10 11 12 13 14 15 16 17 18 19 20 21 22 23 24 25 2…" at bounding box center [556, 398] width 19 height 17
click at [320, 257] on input "21/08/2025, 01:13" at bounding box center [363, 263] width 185 height 17
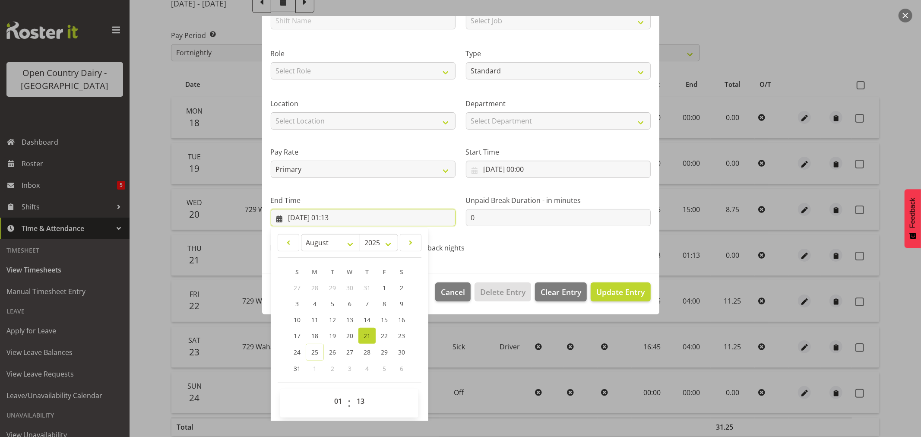
scroll to position [88, 0]
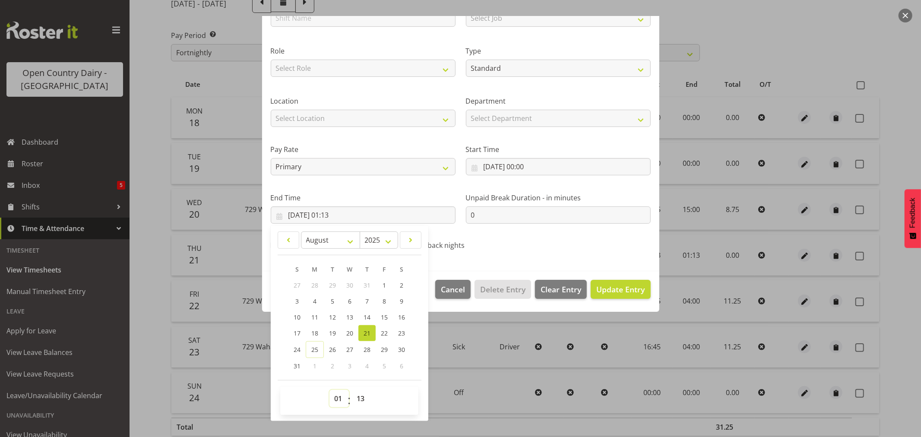
click at [335, 399] on select "00 01 02 03 04 05 06 07 08 09 10 11 12 13 14 15 16 17 18 19 20 21 22 23" at bounding box center [339, 398] width 19 height 17
click at [330, 390] on select "00 01 02 03 04 05 06 07 08 09 10 11 12 13 14 15 16 17 18 19 20 21 22 23" at bounding box center [339, 398] width 19 height 17
click at [363, 394] on select "00 01 02 03 04 05 06 07 08 09 10 11 12 13 14 15 16 17 18 19 20 21 22 23 24 25 2…" at bounding box center [361, 398] width 19 height 17
click at [352, 390] on select "00 01 02 03 04 05 06 07 08 09 10 11 12 13 14 15 16 17 18 19 20 21 22 23 24 25 2…" at bounding box center [361, 398] width 19 height 17
click at [597, 286] on span "Update Entry" at bounding box center [621, 289] width 48 height 10
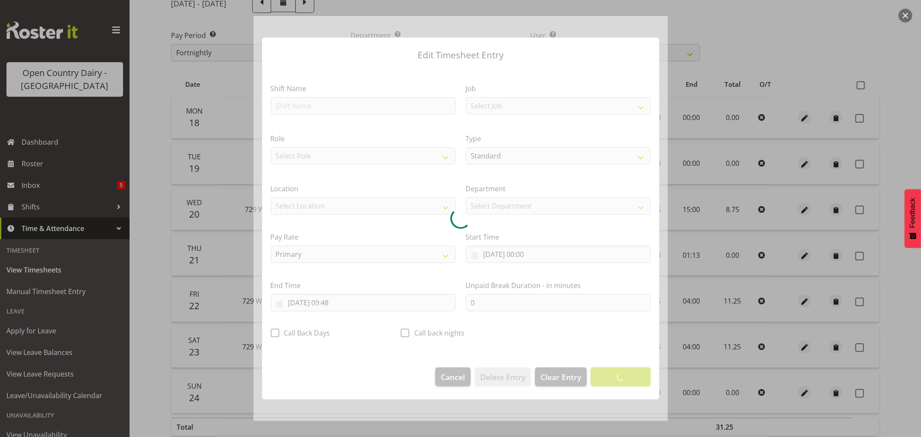
scroll to position [0, 0]
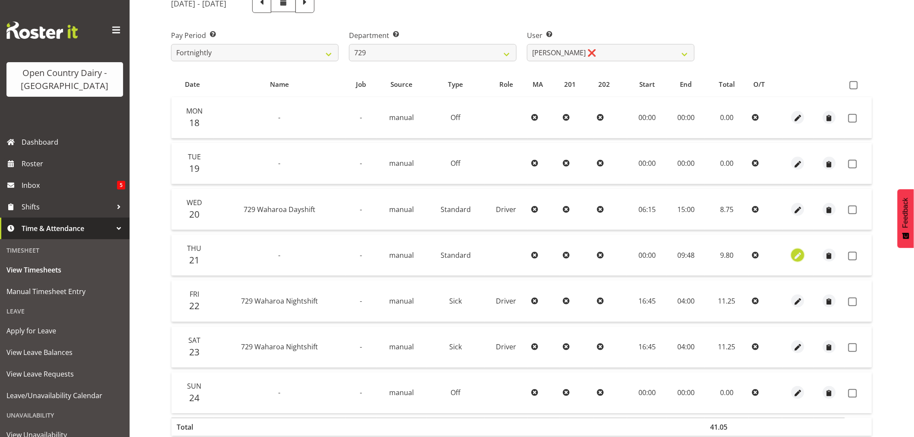
click at [800, 255] on span "button" at bounding box center [798, 256] width 10 height 10
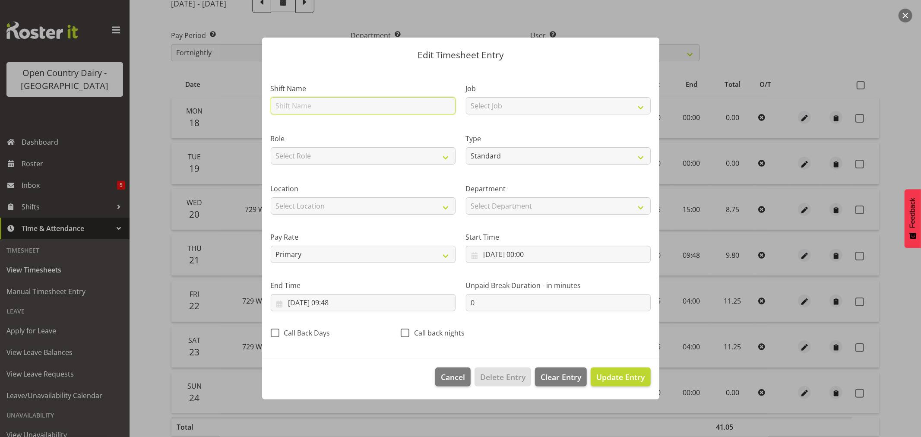
click at [314, 106] on input "text" at bounding box center [363, 105] width 185 height 17
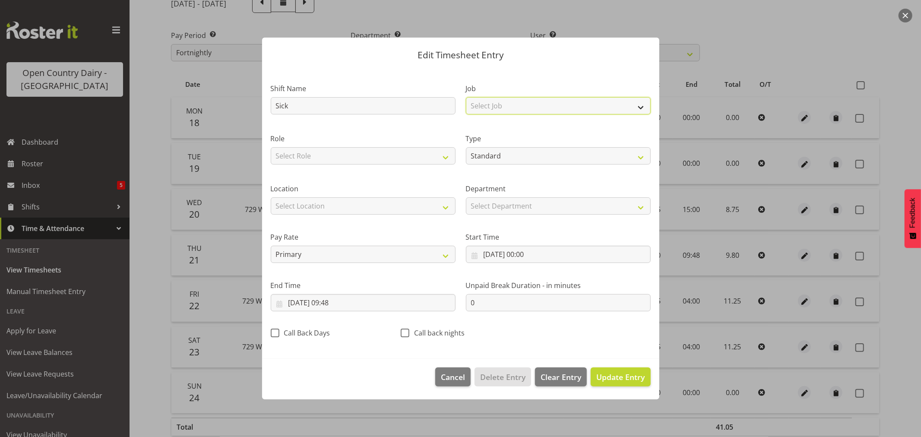
click at [502, 102] on select "Select Job Driver Driver supervisor Support" at bounding box center [558, 105] width 185 height 17
click at [466, 97] on select "Select Job Driver Driver supervisor Support" at bounding box center [558, 105] width 185 height 17
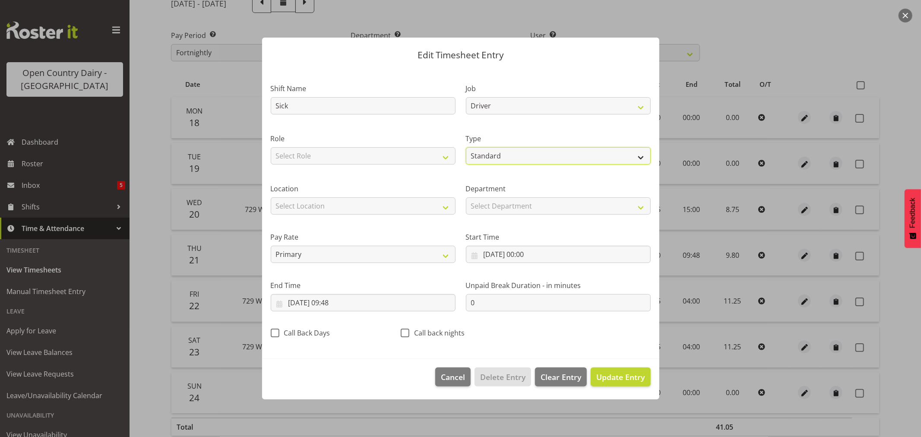
click at [513, 159] on select "Off Standard Public Holiday Public Holiday (Worked) Day In Lieu Annual Leave Si…" at bounding box center [558, 155] width 185 height 17
click at [466, 147] on select "Off Standard Public Holiday Public Holiday (Worked) Day In Lieu Annual Leave Si…" at bounding box center [558, 155] width 185 height 17
click at [616, 376] on span "Update Entry" at bounding box center [621, 377] width 48 height 10
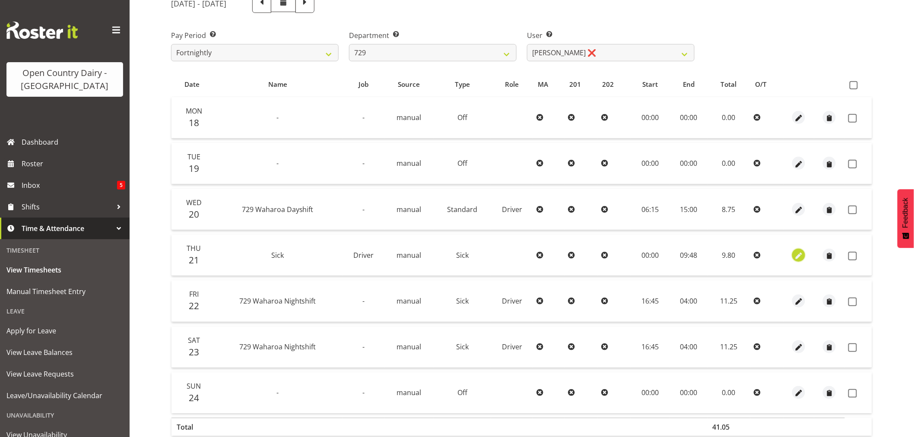
click at [798, 252] on span "button" at bounding box center [799, 256] width 10 height 10
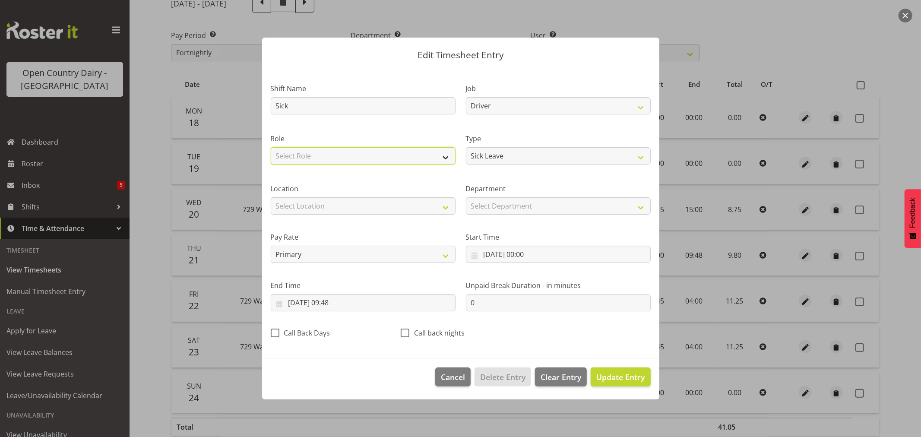
click at [307, 157] on select "Select Role Driver Driver Buddy" at bounding box center [363, 155] width 185 height 17
click at [271, 147] on select "Select Role Driver Driver Buddy" at bounding box center [363, 155] width 185 height 17
click at [606, 375] on span "Update Entry" at bounding box center [621, 377] width 48 height 10
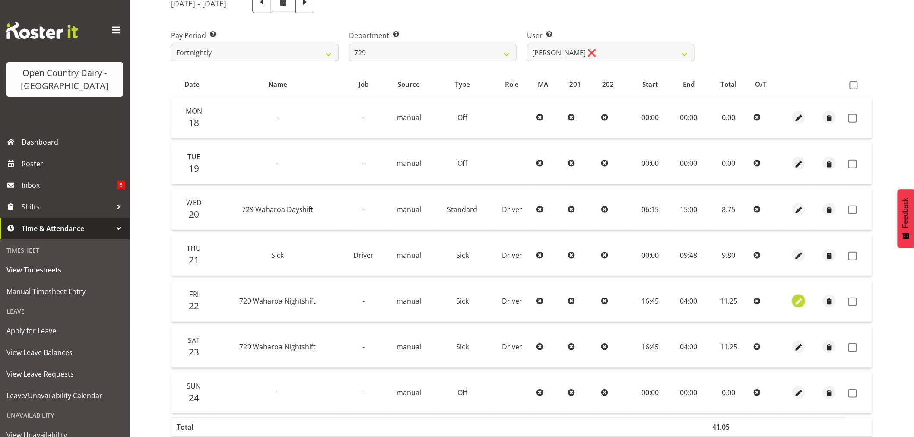
click at [799, 301] on span "button" at bounding box center [799, 302] width 10 height 10
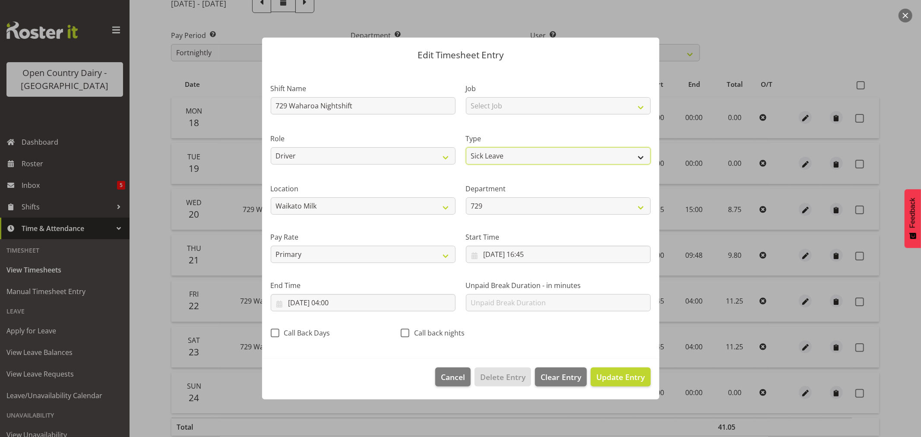
click at [524, 157] on select "Off Standard Public Holiday Public Holiday (Worked) Day In Lieu Annual Leave Si…" at bounding box center [558, 155] width 185 height 17
click at [466, 147] on select "Off Standard Public Holiday Public Holiday (Worked) Day In Lieu Annual Leave Si…" at bounding box center [558, 155] width 185 height 17
click at [615, 373] on span "Update Entry" at bounding box center [621, 377] width 48 height 10
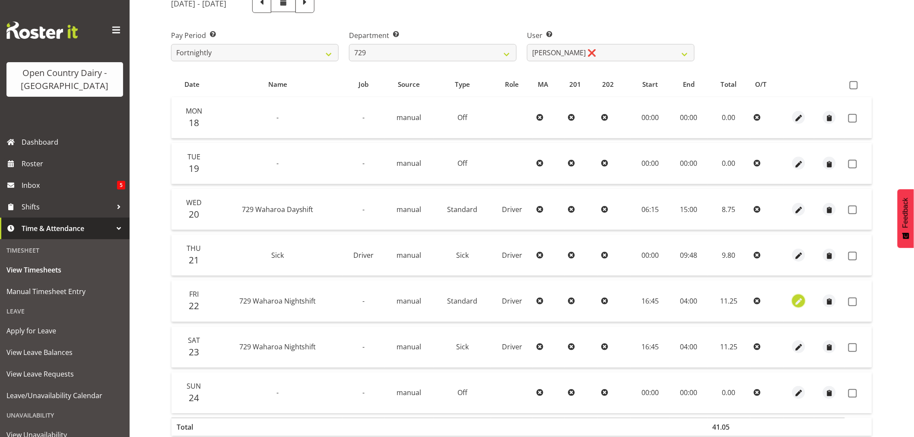
click at [798, 300] on span "button" at bounding box center [799, 302] width 10 height 10
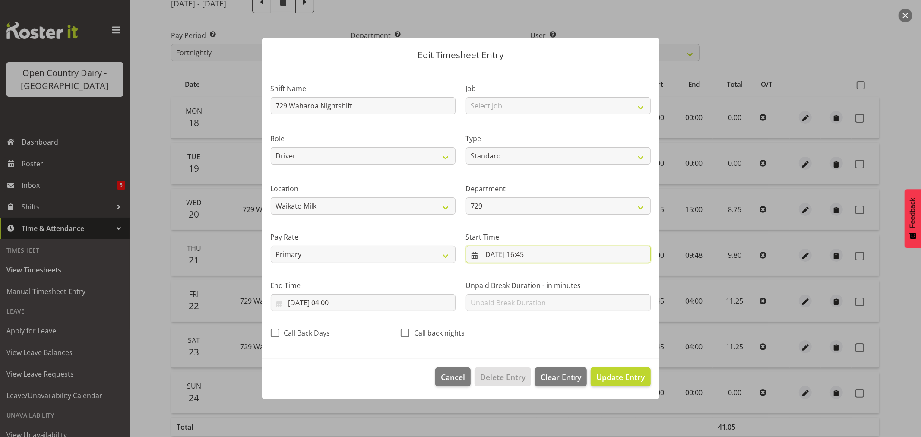
click at [531, 251] on input "22/08/2025, 16:45" at bounding box center [558, 254] width 185 height 17
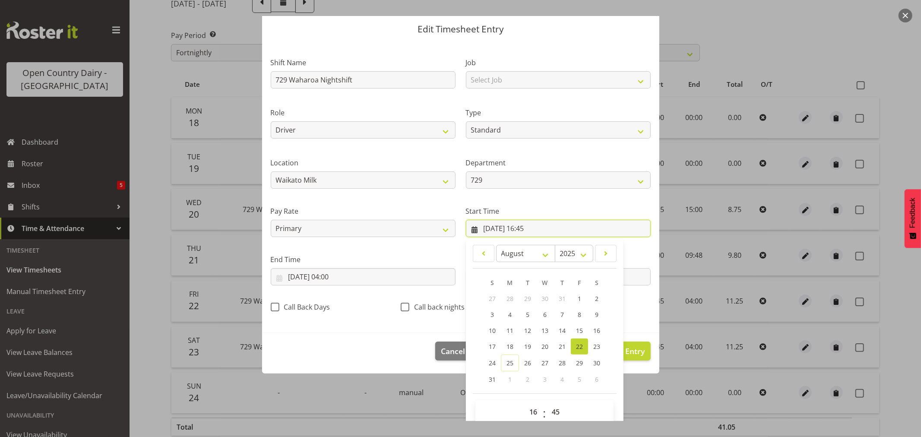
scroll to position [39, 0]
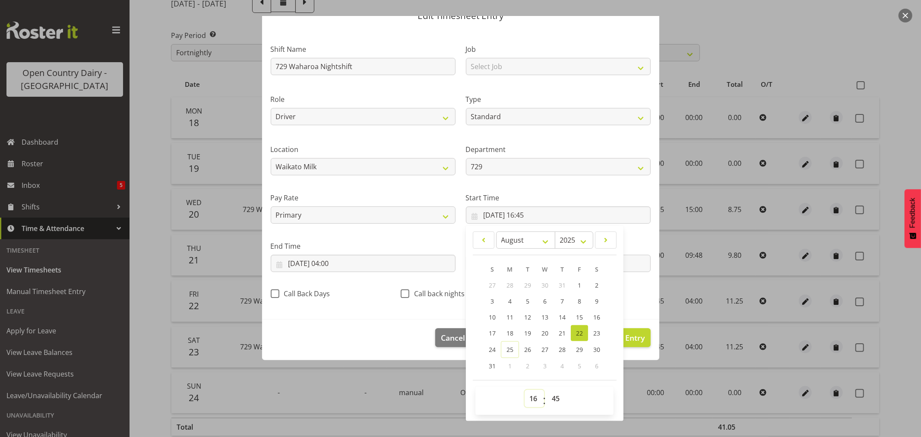
click at [529, 400] on select "00 01 02 03 04 05 06 07 08 09 10 11 12 13 14 15 16 17 18 19 20 21 22 23" at bounding box center [534, 398] width 19 height 17
click at [525, 390] on select "00 01 02 03 04 05 06 07 08 09 10 11 12 13 14 15 16 17 18 19 20 21 22 23" at bounding box center [534, 398] width 19 height 17
click at [548, 395] on select "00 01 02 03 04 05 06 07 08 09 10 11 12 13 14 15 16 17 18 19 20 21 22 23 24 25 2…" at bounding box center [556, 398] width 19 height 17
click at [547, 390] on select "00 01 02 03 04 05 06 07 08 09 10 11 12 13 14 15 16 17 18 19 20 21 22 23 24 25 2…" at bounding box center [556, 398] width 19 height 17
click at [295, 263] on input "23/08/2025, 04:00" at bounding box center [363, 263] width 185 height 17
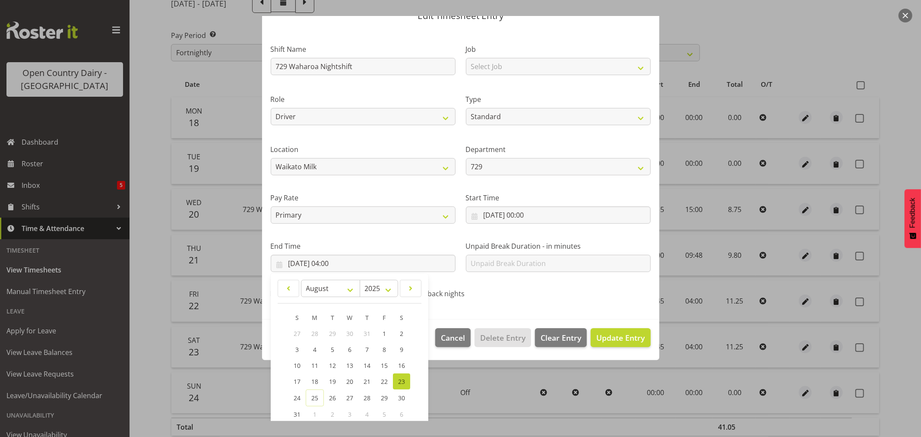
click at [403, 380] on span "23" at bounding box center [401, 382] width 7 height 8
click at [383, 381] on span "22" at bounding box center [384, 382] width 7 height 8
click at [599, 337] on span "Update Entry" at bounding box center [621, 338] width 48 height 10
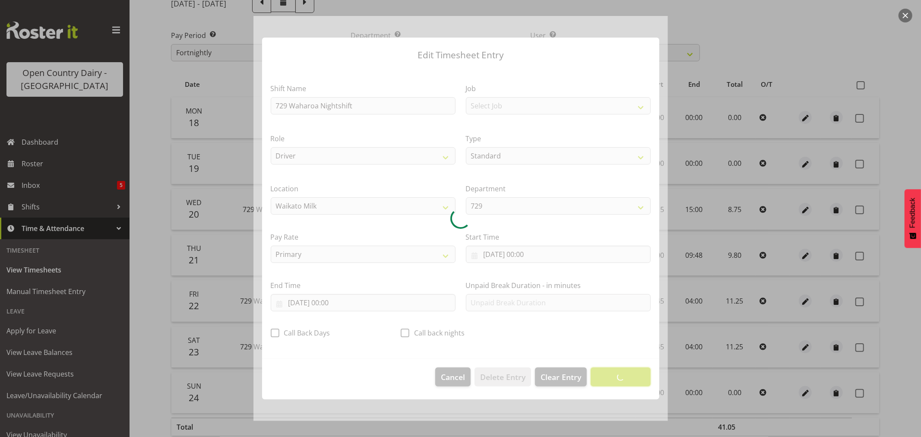
scroll to position [0, 0]
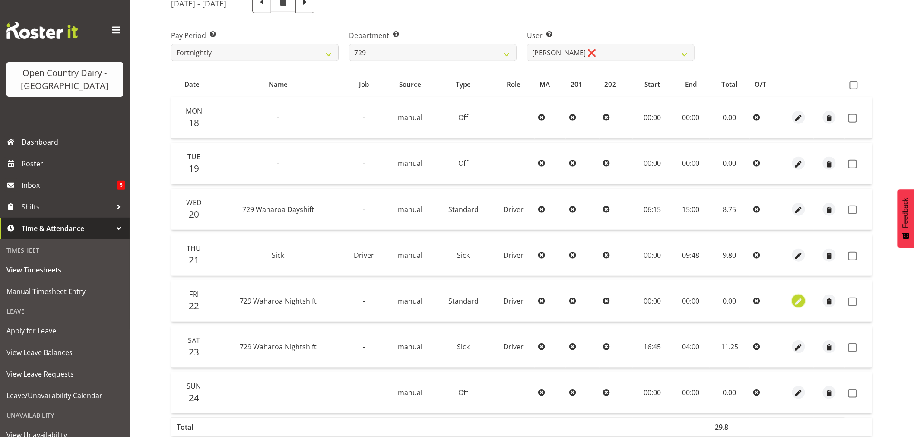
click at [796, 300] on span "button" at bounding box center [799, 302] width 10 height 10
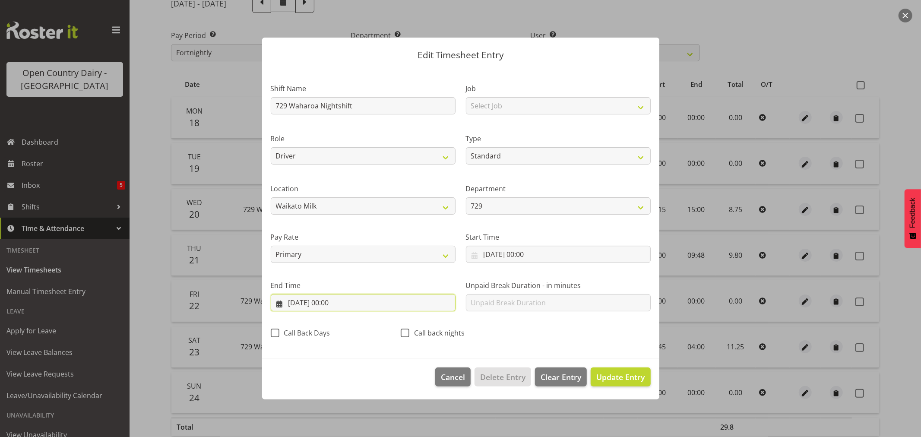
click at [333, 300] on input "22/08/2025, 00:00" at bounding box center [363, 302] width 185 height 17
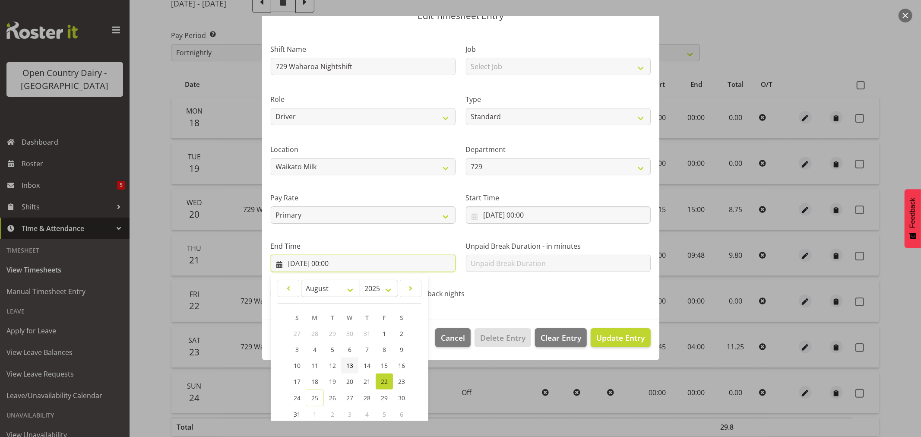
scroll to position [88, 0]
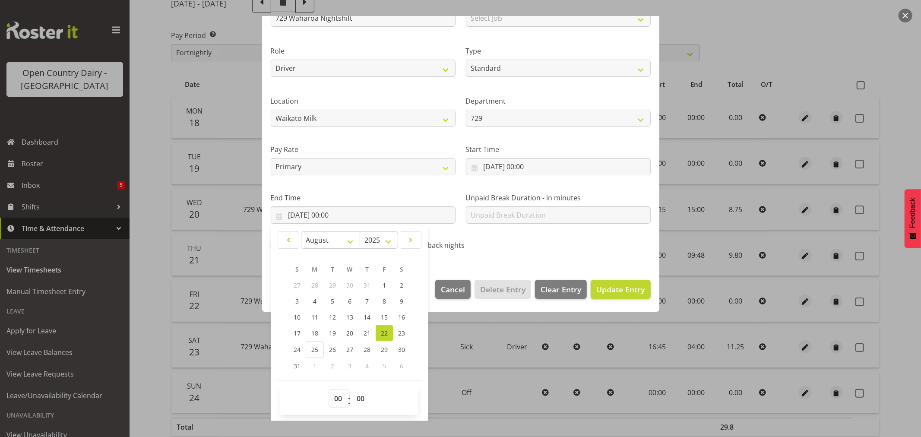
click at [338, 396] on select "00 01 02 03 04 05 06 07 08 09 10 11 12 13 14 15 16 17 18 19 20 21 22 23" at bounding box center [339, 398] width 19 height 17
click at [330, 390] on select "00 01 02 03 04 05 06 07 08 09 10 11 12 13 14 15 16 17 18 19 20 21 22 23" at bounding box center [339, 398] width 19 height 17
click at [361, 396] on select "00 01 02 03 04 05 06 07 08 09 10 11 12 13 14 15 16 17 18 19 20 21 22 23 24 25 2…" at bounding box center [361, 398] width 19 height 17
click at [352, 390] on select "00 01 02 03 04 05 06 07 08 09 10 11 12 13 14 15 16 17 18 19 20 21 22 23 24 25 2…" at bounding box center [361, 398] width 19 height 17
click at [597, 286] on span "Update Entry" at bounding box center [621, 289] width 48 height 10
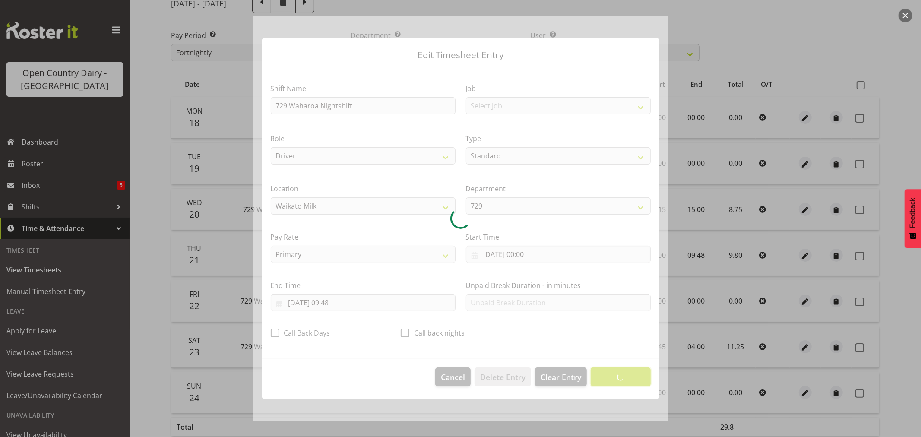
scroll to position [0, 0]
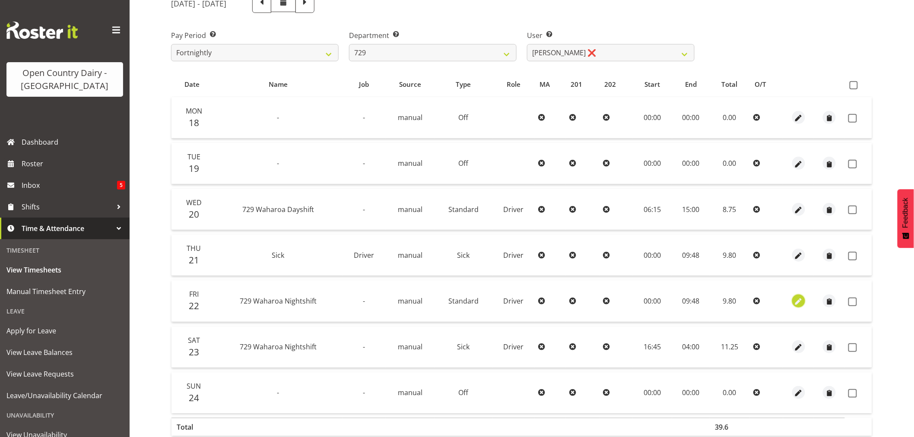
click at [797, 301] on span "button" at bounding box center [799, 302] width 10 height 10
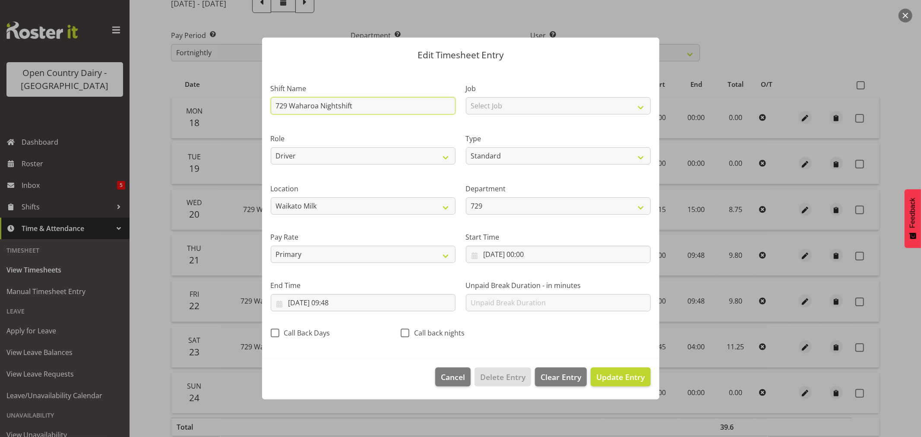
drag, startPoint x: 359, startPoint y: 105, endPoint x: 260, endPoint y: 104, distance: 99.4
click at [260, 104] on div "Edit Timesheet Entry Shift Name 729 Waharoa Nightshift Job Select Job Driver Dr…" at bounding box center [461, 219] width 415 height 406
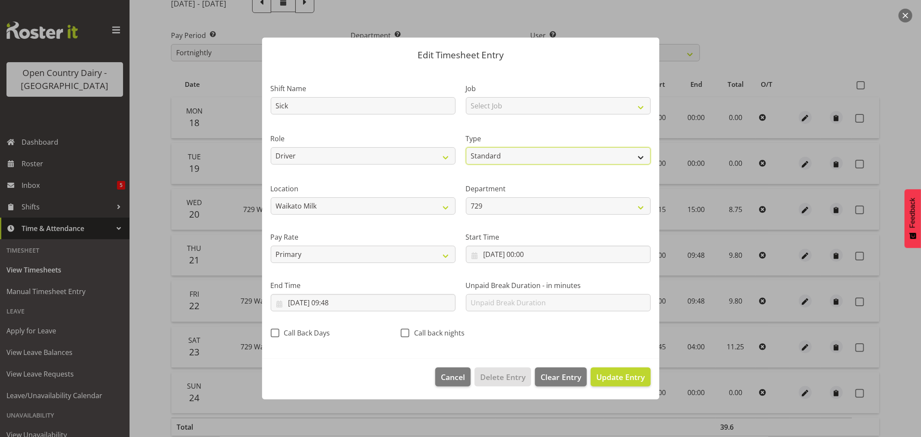
click at [518, 152] on select "Off Standard Public Holiday Public Holiday (Worked) Day In Lieu Annual Leave Si…" at bounding box center [558, 155] width 185 height 17
click at [466, 147] on select "Off Standard Public Holiday Public Holiday (Worked) Day In Lieu Annual Leave Si…" at bounding box center [558, 155] width 185 height 17
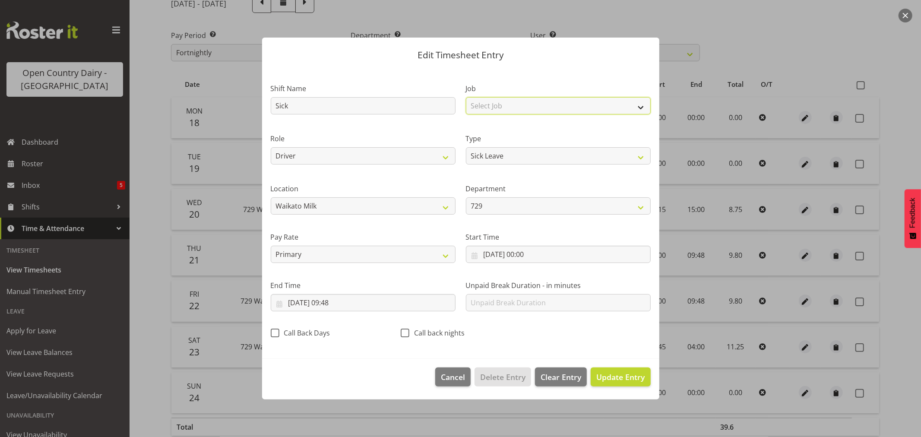
click at [489, 104] on select "Select Job Driver Driver supervisor Support" at bounding box center [558, 105] width 185 height 17
click at [466, 97] on select "Select Job Driver Driver supervisor Support" at bounding box center [558, 105] width 185 height 17
click at [613, 374] on span "Update Entry" at bounding box center [621, 377] width 48 height 10
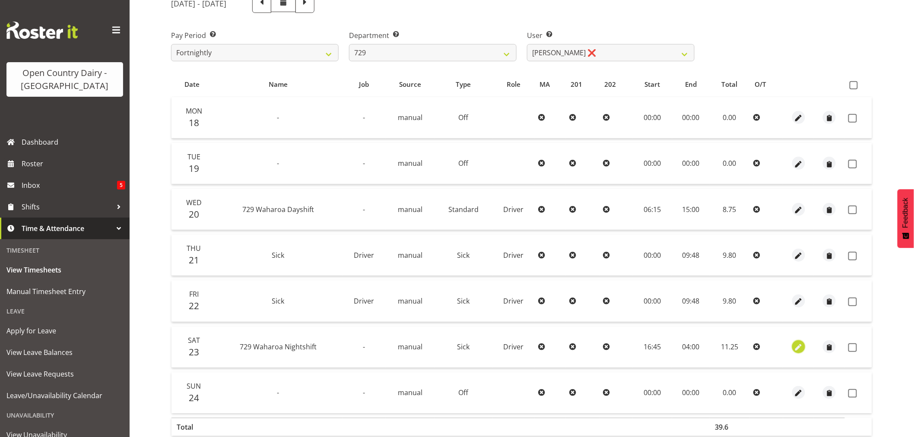
click at [796, 346] on span "button" at bounding box center [799, 348] width 10 height 10
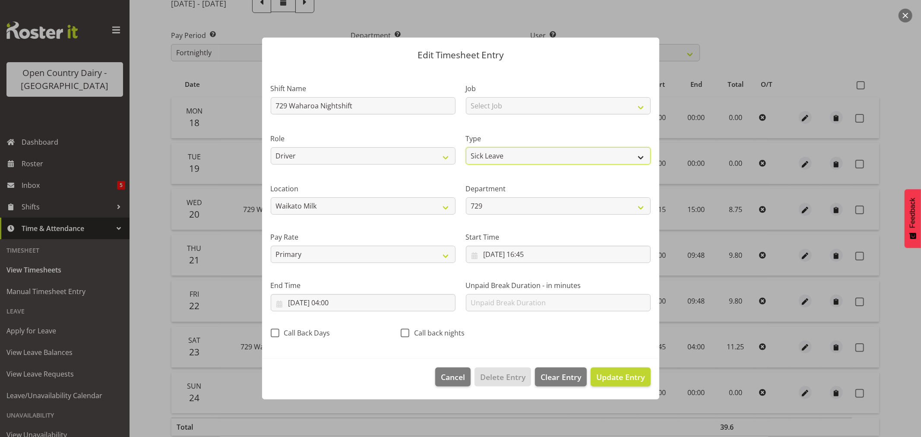
click at [506, 153] on select "Off Standard Public Holiday Public Holiday (Worked) Day In Lieu Annual Leave Si…" at bounding box center [558, 155] width 185 height 17
click at [466, 147] on select "Off Standard Public Holiday Public Holiday (Worked) Day In Lieu Annual Leave Si…" at bounding box center [558, 155] width 185 height 17
click at [627, 378] on span "Update Entry" at bounding box center [621, 377] width 48 height 10
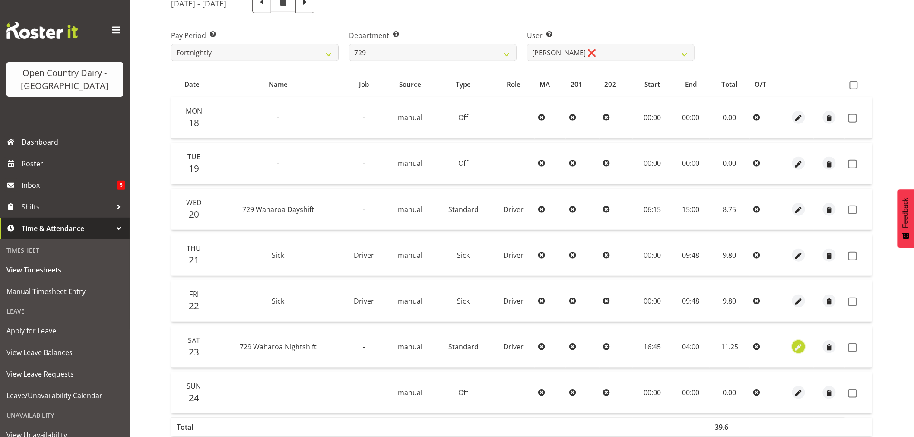
click at [796, 346] on span "button" at bounding box center [799, 348] width 10 height 10
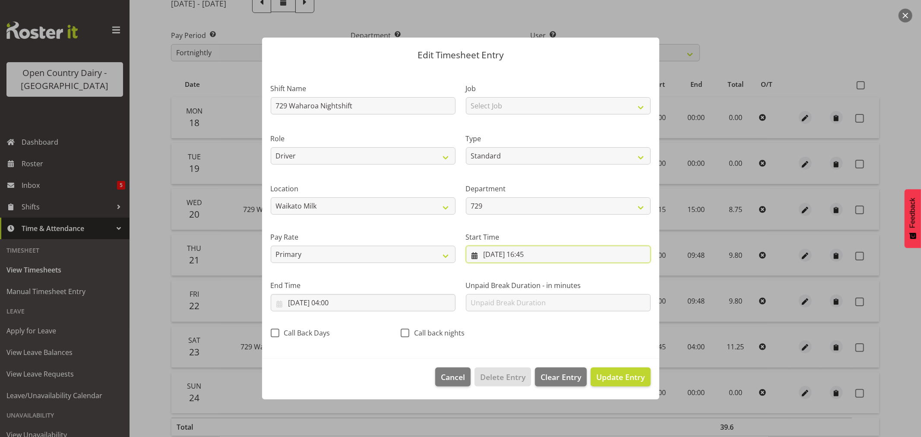
click at [529, 254] on input "23/08/2025, 16:45" at bounding box center [558, 254] width 185 height 17
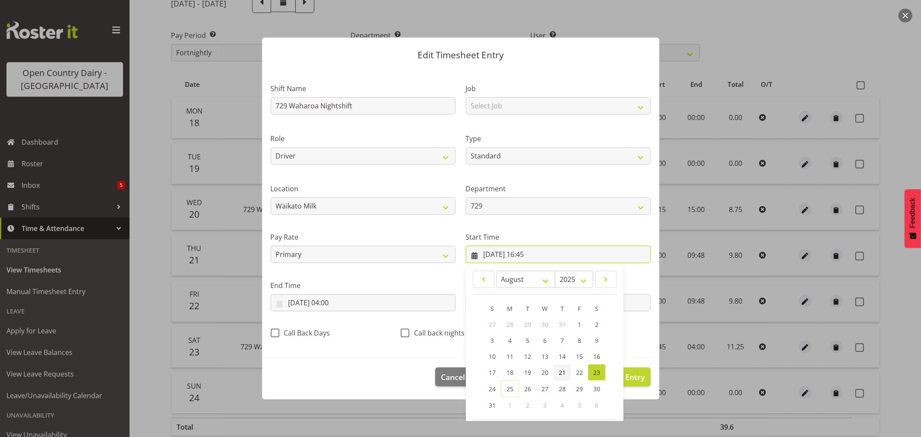
scroll to position [39, 0]
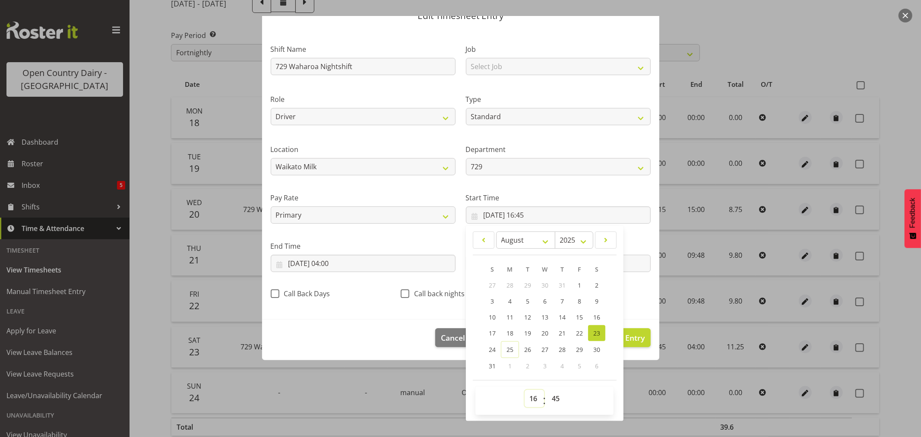
click at [530, 400] on select "00 01 02 03 04 05 06 07 08 09 10 11 12 13 14 15 16 17 18 19 20 21 22 23" at bounding box center [534, 398] width 19 height 17
click at [525, 390] on select "00 01 02 03 04 05 06 07 08 09 10 11 12 13 14 15 16 17 18 19 20 21 22 23" at bounding box center [534, 398] width 19 height 17
click at [552, 402] on select "00 01 02 03 04 05 06 07 08 09 10 11 12 13 14 15 16 17 18 19 20 21 22 23 24 25 2…" at bounding box center [556, 398] width 19 height 17
click at [547, 390] on select "00 01 02 03 04 05 06 07 08 09 10 11 12 13 14 15 16 17 18 19 20 21 22 23 24 25 2…" at bounding box center [556, 398] width 19 height 17
click at [292, 260] on input "24/08/2025, 04:00" at bounding box center [363, 263] width 185 height 17
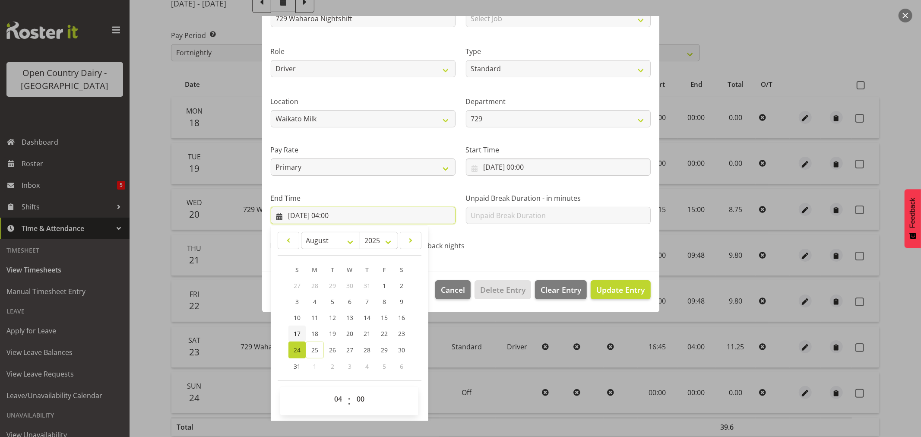
scroll to position [88, 0]
click at [400, 332] on span "23" at bounding box center [401, 333] width 7 height 8
click at [616, 285] on span "Update Entry" at bounding box center [621, 289] width 48 height 10
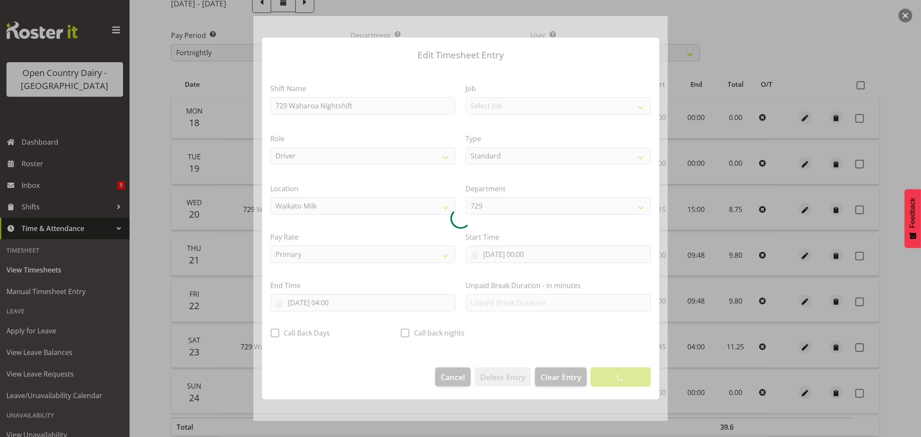
scroll to position [0, 0]
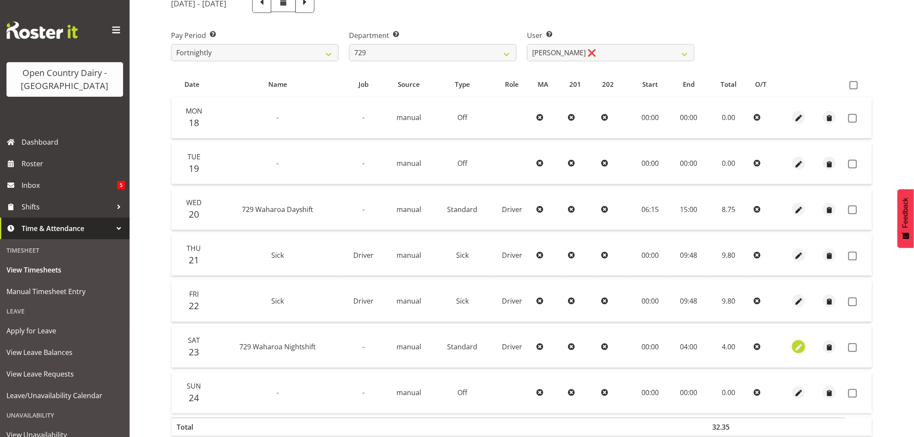
click at [797, 347] on span "button" at bounding box center [799, 348] width 10 height 10
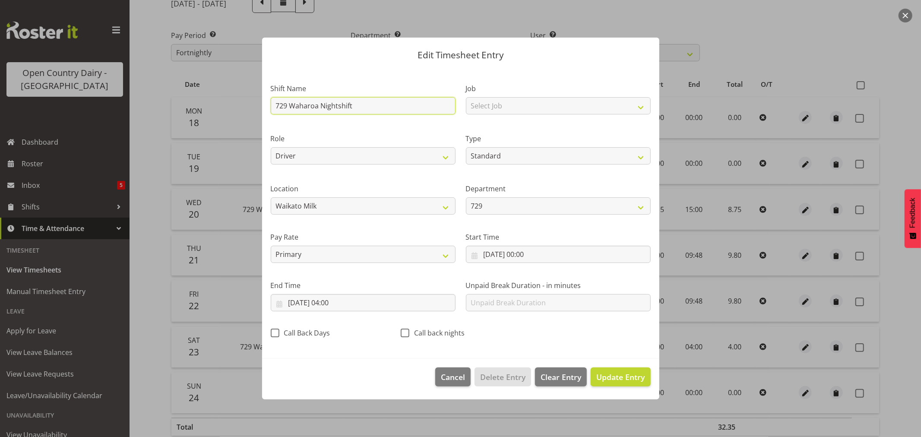
drag, startPoint x: 355, startPoint y: 104, endPoint x: 268, endPoint y: 101, distance: 86.9
click at [270, 101] on div "Shift Name 729 Waharoa Nightshift" at bounding box center [363, 96] width 195 height 50
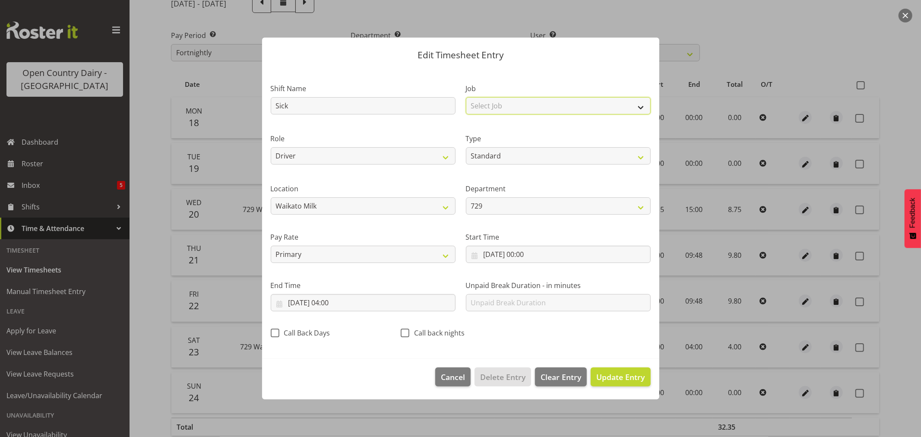
click at [486, 106] on select "Select Job Driver Driver supervisor Support" at bounding box center [558, 105] width 185 height 17
click at [466, 97] on select "Select Job Driver Driver supervisor Support" at bounding box center [558, 105] width 185 height 17
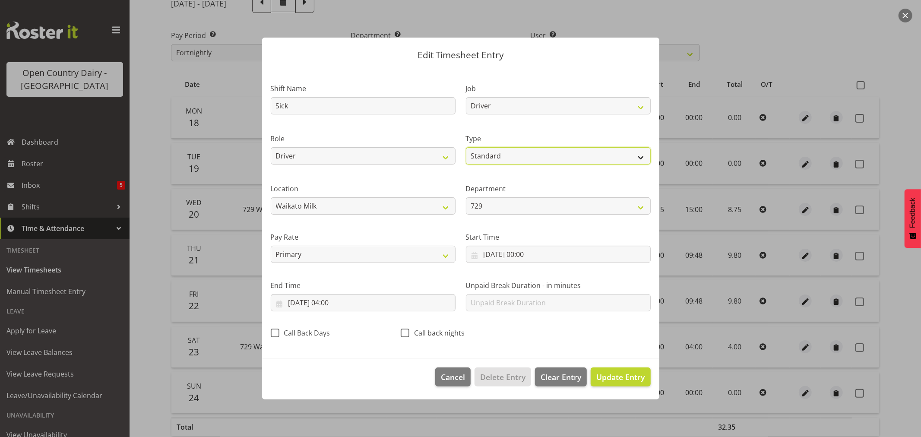
click at [495, 153] on select "Off Standard Public Holiday Public Holiday (Worked) Day In Lieu Annual Leave Si…" at bounding box center [558, 155] width 185 height 17
click at [466, 147] on select "Off Standard Public Holiday Public Holiday (Worked) Day In Lieu Annual Leave Si…" at bounding box center [558, 155] width 185 height 17
click at [334, 300] on input "23/08/2025, 04:00" at bounding box center [363, 302] width 185 height 17
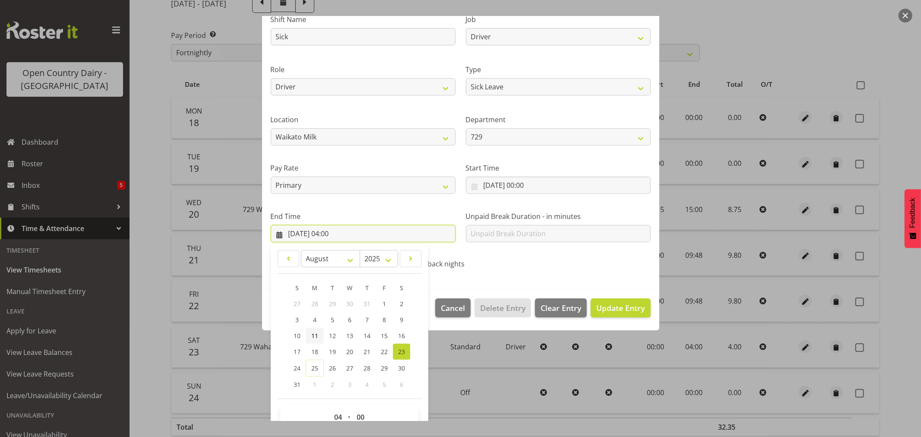
scroll to position [88, 0]
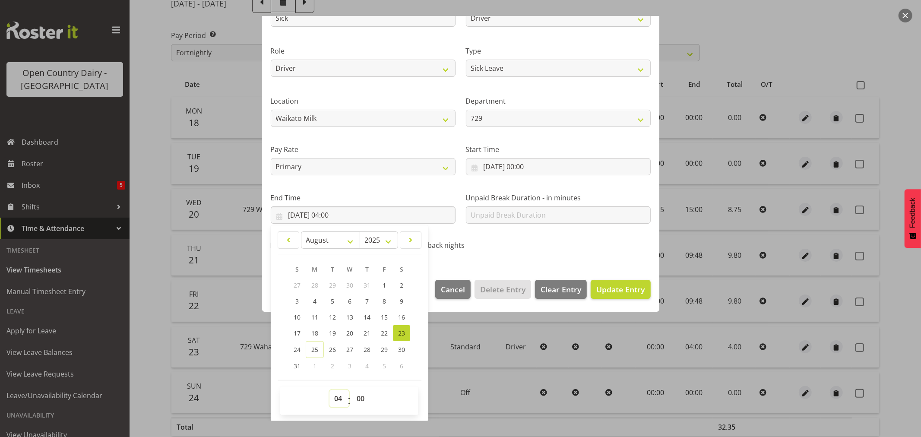
click at [342, 395] on select "00 01 02 03 04 05 06 07 08 09 10 11 12 13 14 15 16 17 18 19 20 21 22 23" at bounding box center [339, 398] width 19 height 17
click at [330, 390] on select "00 01 02 03 04 05 06 07 08 09 10 11 12 13 14 15 16 17 18 19 20 21 22 23" at bounding box center [339, 398] width 19 height 17
click at [362, 396] on select "00 01 02 03 04 05 06 07 08 09 10 11 12 13 14 15 16 17 18 19 20 21 22 23 24 25 2…" at bounding box center [361, 398] width 19 height 17
click at [352, 390] on select "00 01 02 03 04 05 06 07 08 09 10 11 12 13 14 15 16 17 18 19 20 21 22 23 24 25 2…" at bounding box center [361, 398] width 19 height 17
click at [612, 284] on span "Update Entry" at bounding box center [621, 289] width 48 height 10
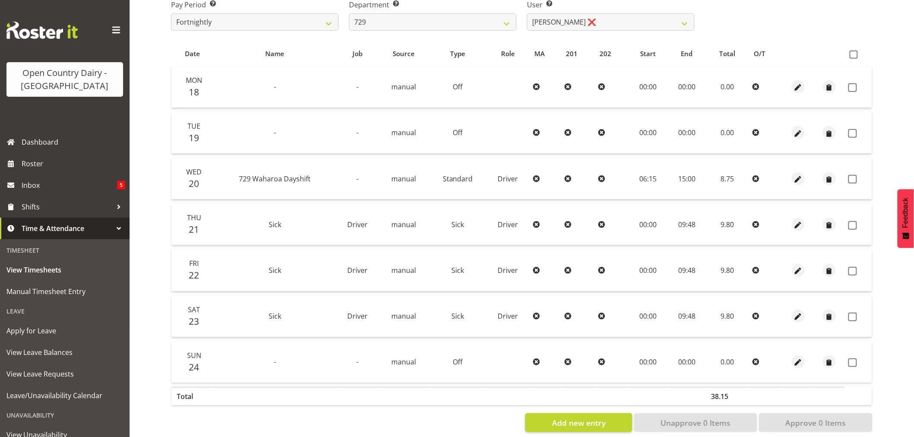
scroll to position [164, 0]
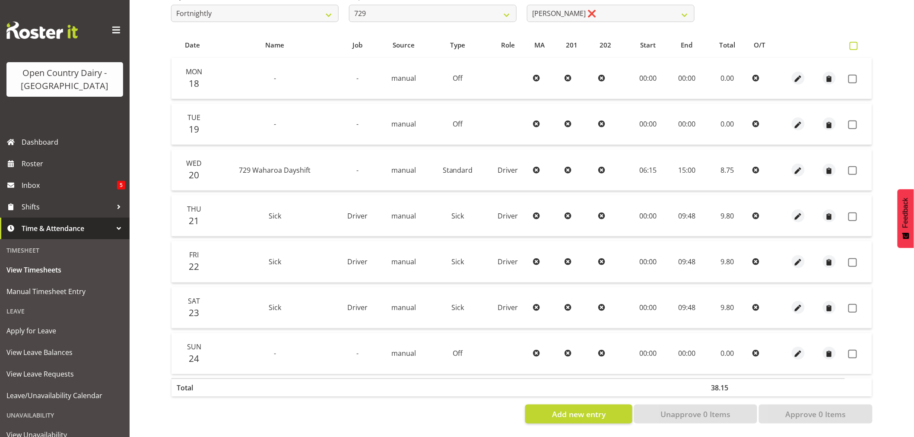
click at [853, 42] on span at bounding box center [854, 46] width 8 height 8
click at [853, 43] on input "checkbox" at bounding box center [853, 46] width 6 height 6
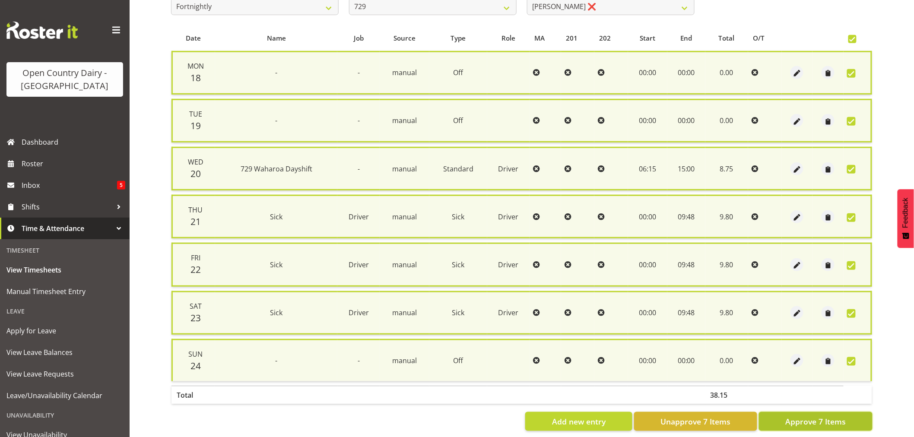
click at [791, 416] on span "Approve 7 Items" at bounding box center [815, 421] width 60 height 11
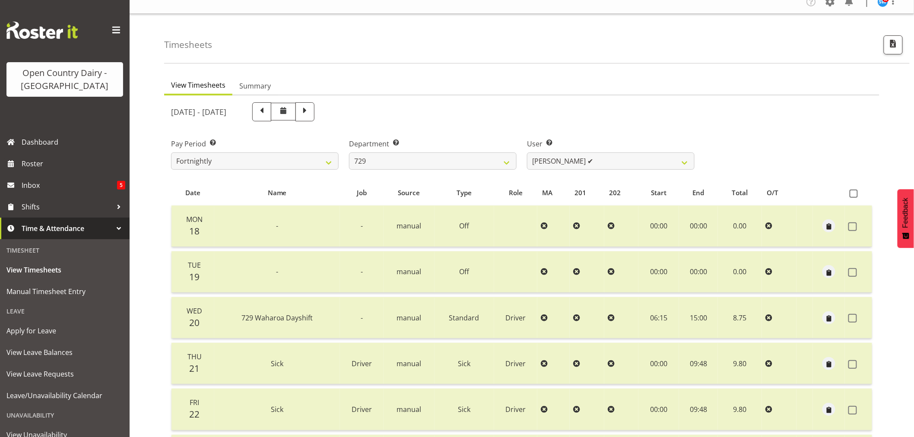
scroll to position [0, 0]
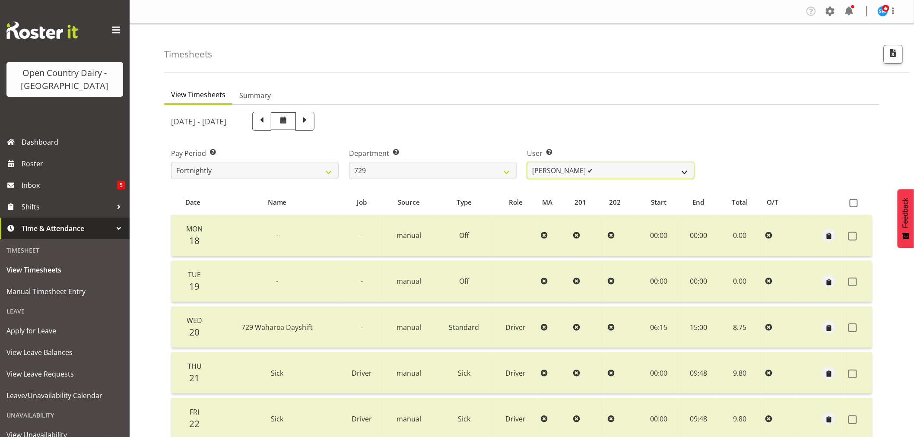
click at [587, 167] on select "Craig Schlager-Reay ✔ Dave Trepels ✔ Jimi Jack ❌ Shannan Wood ❌" at bounding box center [611, 170] width 168 height 17
click at [527, 162] on select "Craig Schlager-Reay ✔ Dave Trepels ✔ Jimi Jack ❌ Shannan Wood ❌" at bounding box center [611, 170] width 168 height 17
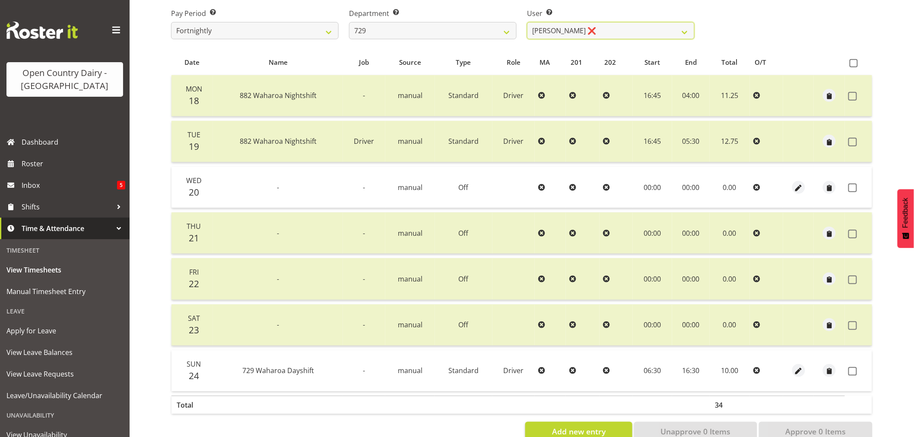
scroll to position [164, 0]
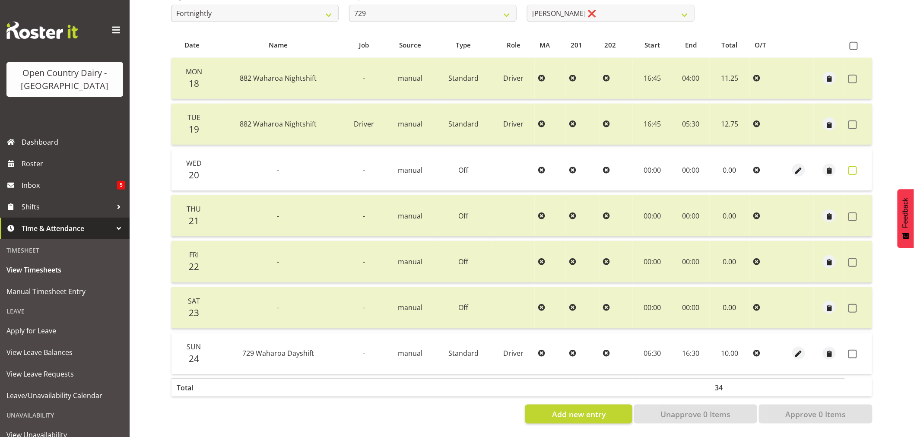
click at [850, 166] on span at bounding box center [852, 170] width 9 height 9
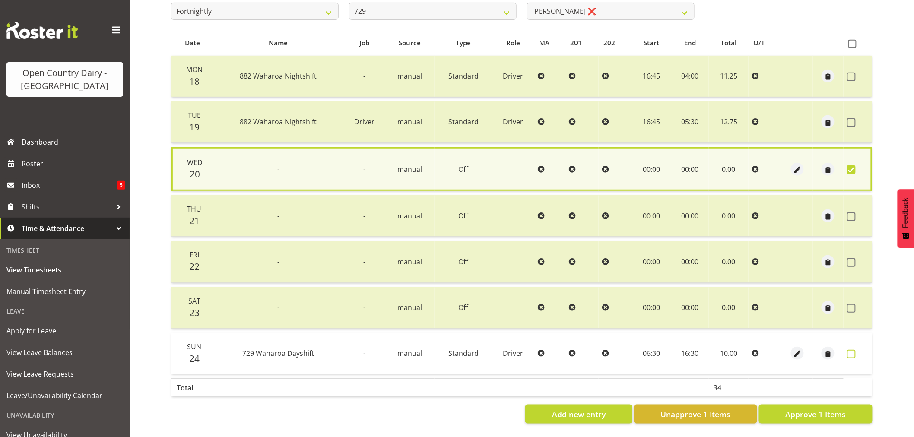
click at [849, 350] on span at bounding box center [851, 354] width 9 height 9
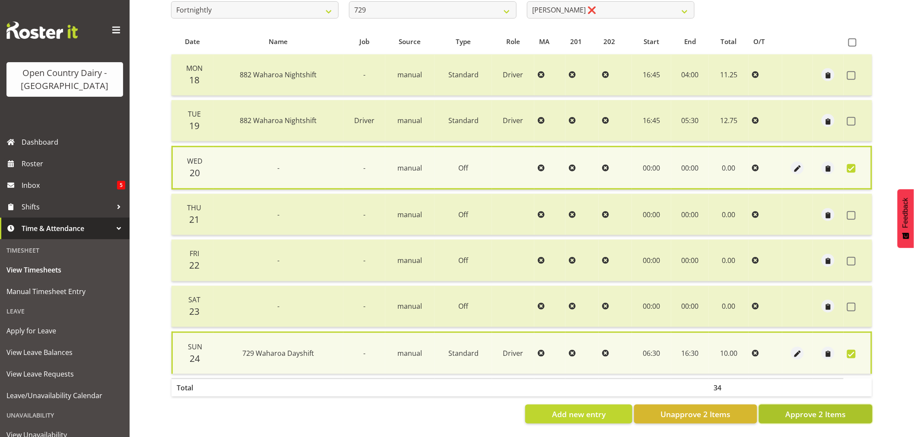
click at [821, 409] on span "Approve 2 Items" at bounding box center [815, 414] width 60 height 11
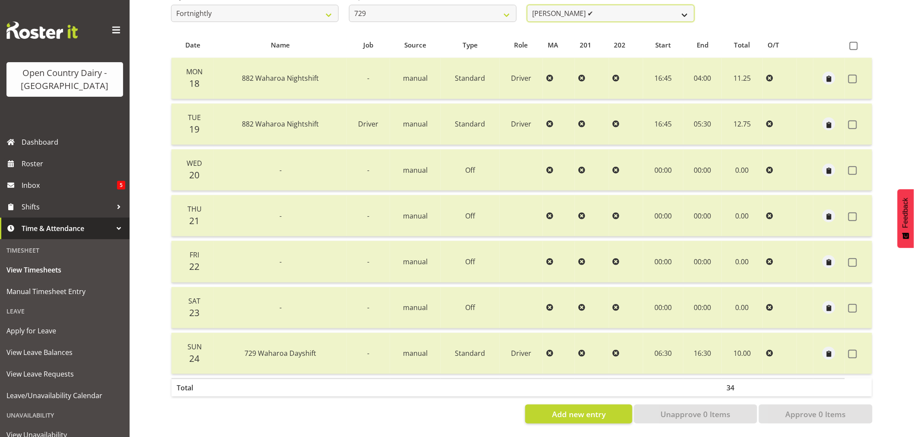
scroll to position [161, 0]
click at [597, 6] on select "Craig Schlager-Reay ✔ Dave Trepels ✔ Jimi Jack ✔ Shannan Wood ❌" at bounding box center [611, 13] width 168 height 17
click at [430, 10] on select "701 702 703 704 705 706 707 708 709 710 711 712 713 714 715 716 717 718 719 720" at bounding box center [433, 13] width 168 height 17
click at [349, 5] on select "701 702 703 704 705 706 707 708 709 710 711 712 713 714 715 716 717 718 719 720" at bounding box center [433, 13] width 168 height 17
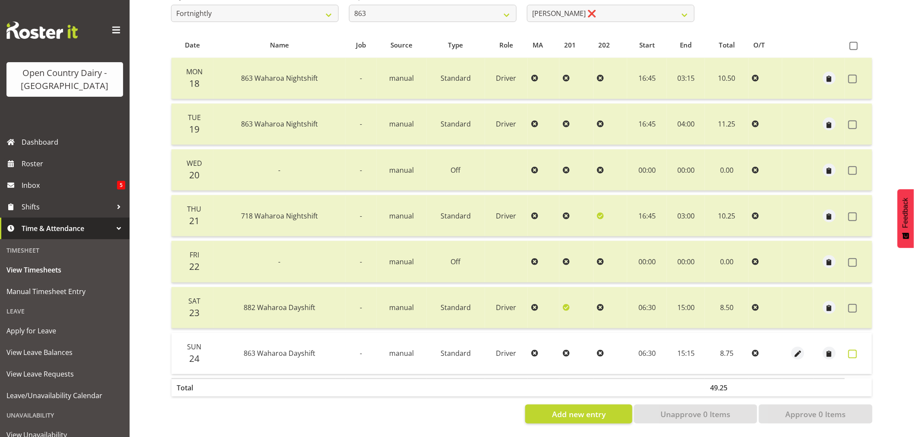
click at [851, 354] on span at bounding box center [852, 354] width 9 height 9
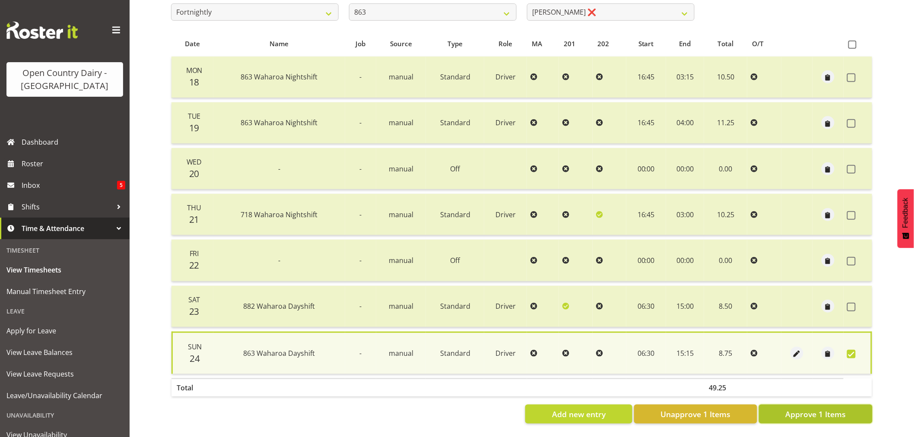
click at [840, 410] on span "Approve 1 Items" at bounding box center [815, 414] width 60 height 11
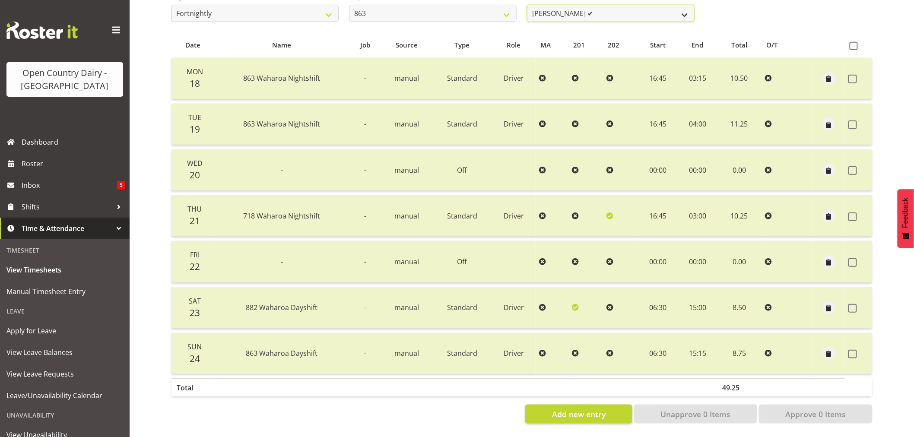
click at [590, 5] on select "Billy Walters ✔ Glyn Spiller ❌ Mike Paki ❌ Paul Bunyan ❌" at bounding box center [611, 13] width 168 height 17
click at [527, 5] on select "Billy Walters ✔ Glyn Spiller ❌ Mike Paki ❌ Paul Bunyan ❌" at bounding box center [611, 13] width 168 height 17
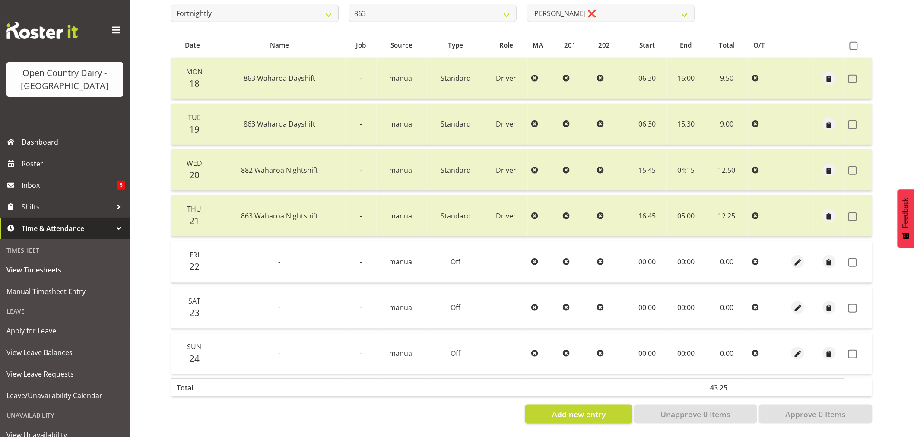
drag, startPoint x: 852, startPoint y: 261, endPoint x: 852, endPoint y: 269, distance: 7.8
click at [852, 263] on td at bounding box center [858, 261] width 27 height 41
click at [852, 304] on span at bounding box center [852, 308] width 9 height 9
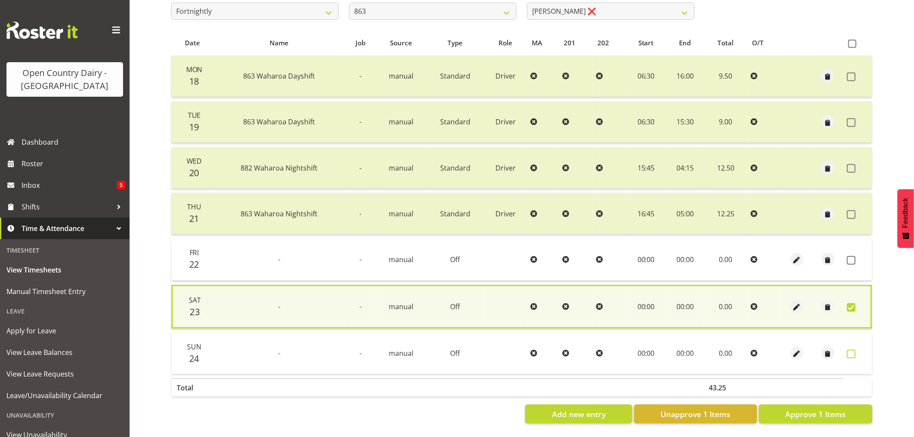
click at [851, 355] on span at bounding box center [851, 354] width 9 height 9
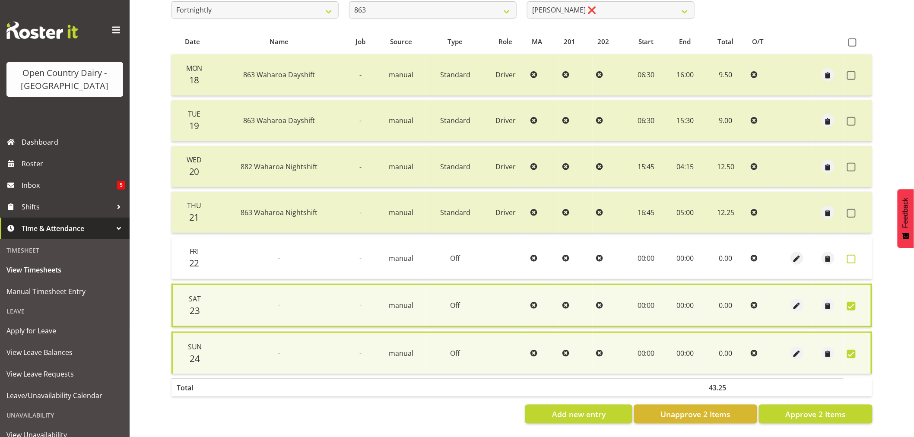
click at [850, 261] on span at bounding box center [851, 259] width 9 height 9
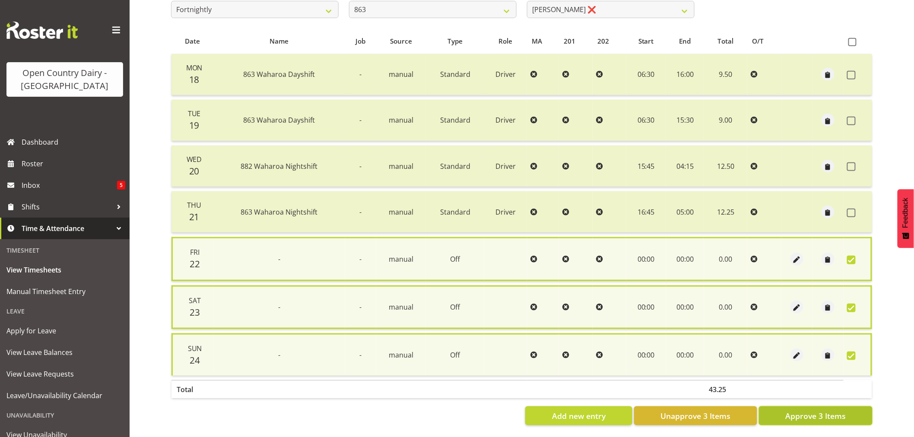
click at [824, 410] on span "Approve 3 Items" at bounding box center [815, 415] width 60 height 11
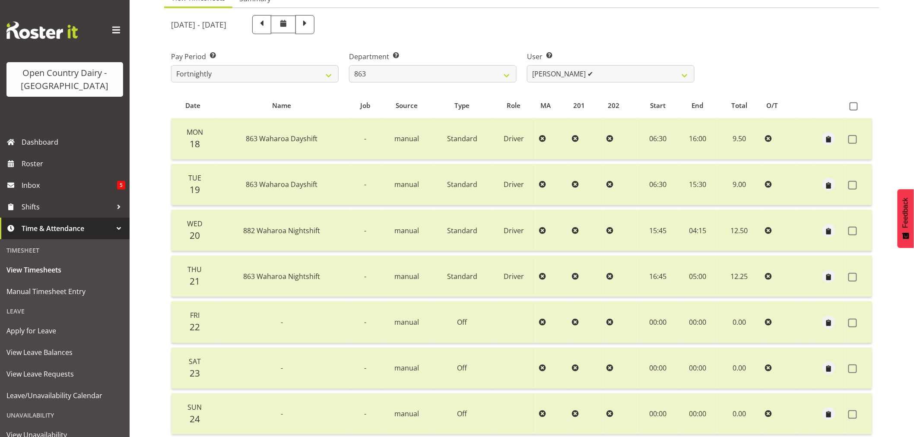
scroll to position [0, 0]
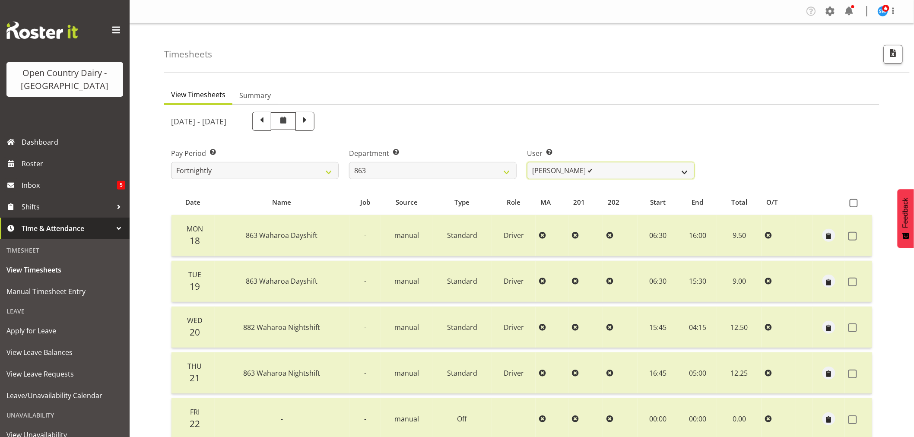
click at [573, 173] on select "Billy Walters ✔ Glyn Spiller ✔ Mike Paki ❌ Paul Bunyan ❌" at bounding box center [611, 170] width 168 height 17
click at [527, 162] on select "Billy Walters ✔ Glyn Spiller ✔ Mike Paki ❌ Paul Bunyan ❌" at bounding box center [611, 170] width 168 height 17
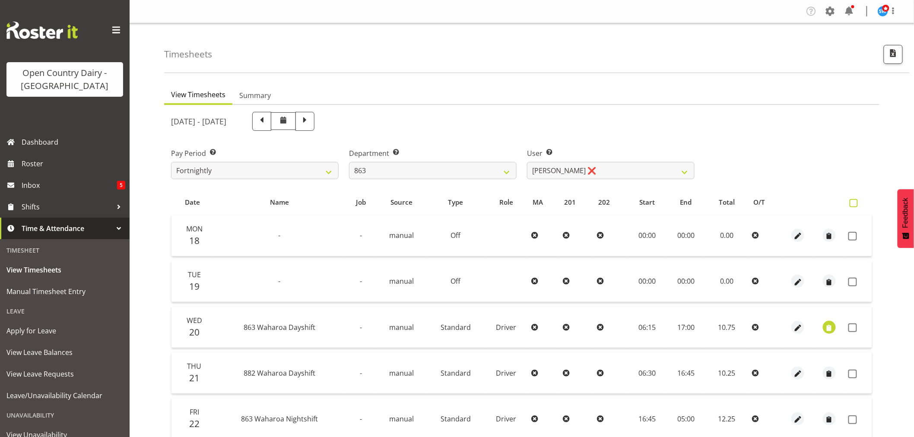
click at [855, 201] on span at bounding box center [854, 203] width 8 height 8
click at [855, 201] on input "checkbox" at bounding box center [853, 203] width 6 height 6
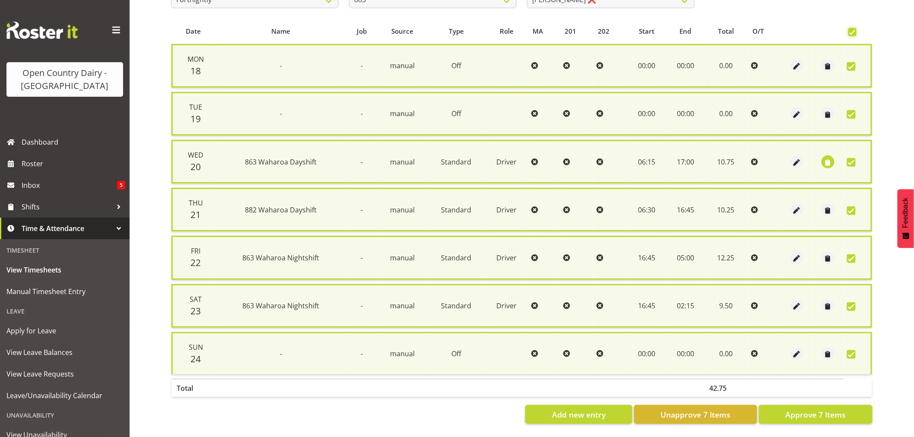
scroll to position [174, 0]
click at [809, 409] on span "Approve 7 Items" at bounding box center [815, 414] width 60 height 11
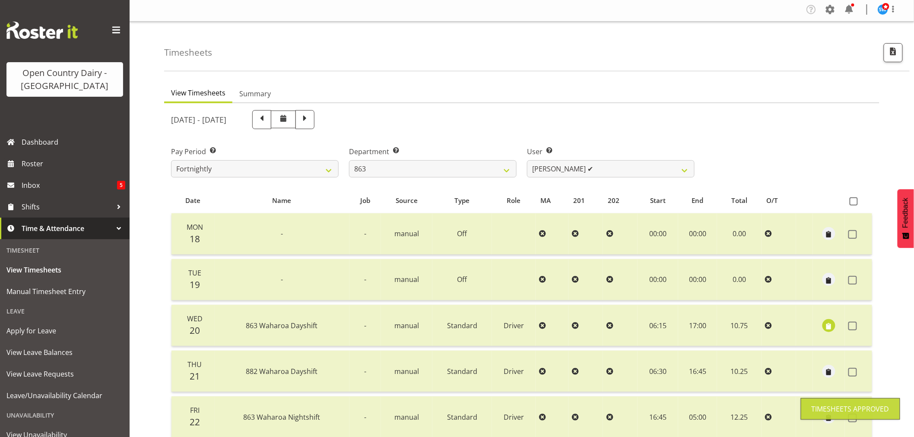
scroll to position [0, 0]
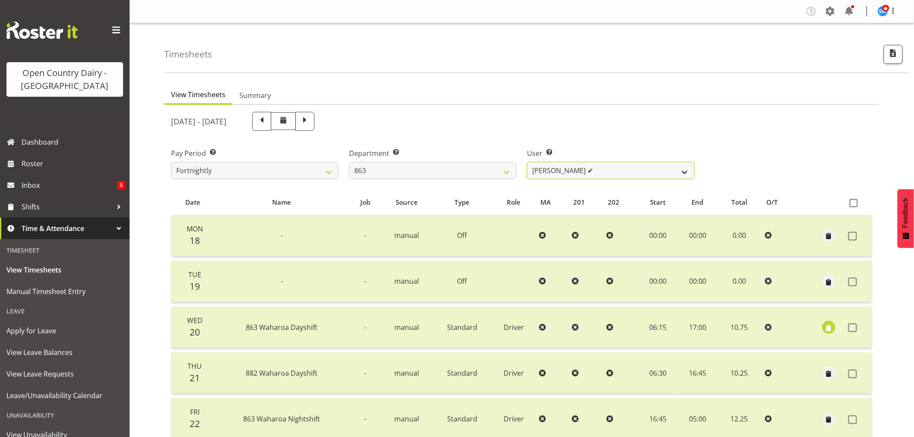
click at [584, 170] on select "Billy Walters ✔ Glyn Spiller ✔ Mike Paki ✔ Paul Bunyan ❌" at bounding box center [611, 170] width 168 height 17
click at [527, 162] on select "Billy Walters ✔ Glyn Spiller ✔ Mike Paki ✔ Paul Bunyan ❌" at bounding box center [611, 170] width 168 height 17
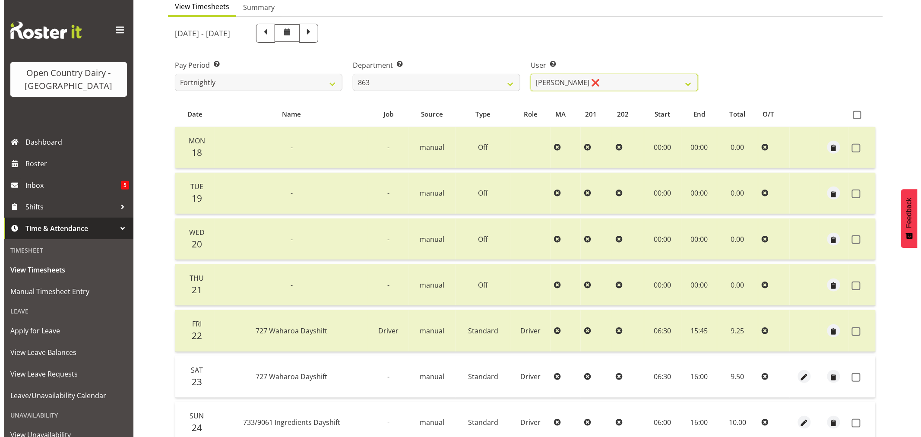
scroll to position [164, 0]
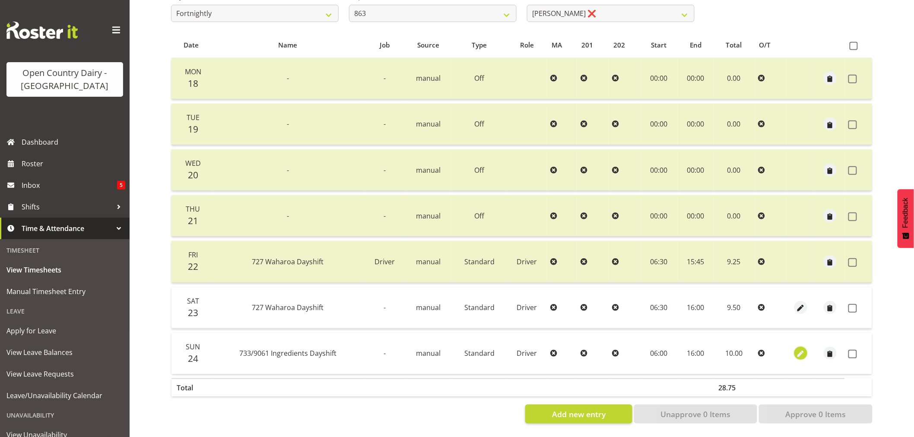
click at [800, 349] on span "button" at bounding box center [801, 354] width 10 height 10
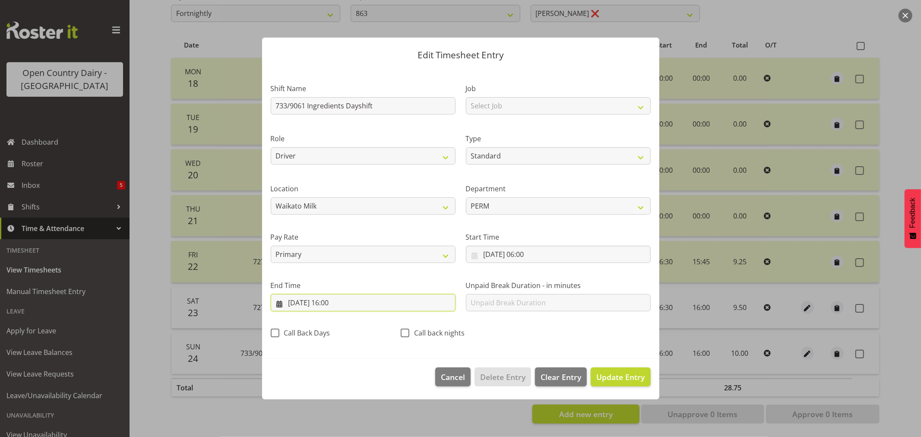
click at [337, 303] on input "24/08/2025, 16:00" at bounding box center [363, 302] width 185 height 17
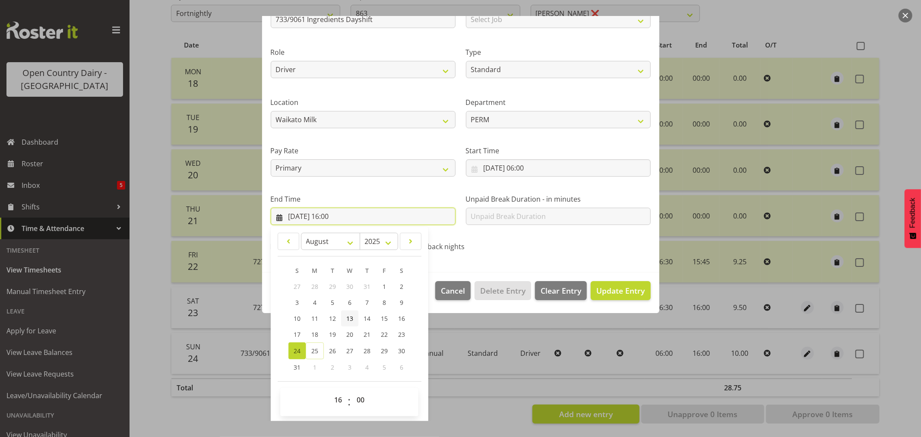
scroll to position [88, 0]
click at [338, 396] on select "00 01 02 03 04 05 06 07 08 09 10 11 12 13 14 15 16 17 18 19 20 21 22 23" at bounding box center [339, 398] width 19 height 17
click at [330, 390] on select "00 01 02 03 04 05 06 07 08 09 10 11 12 13 14 15 16 17 18 19 20 21 22 23" at bounding box center [339, 398] width 19 height 17
click at [360, 397] on select "00 01 02 03 04 05 06 07 08 09 10 11 12 13 14 15 16 17 18 19 20 21 22 23 24 25 2…" at bounding box center [361, 398] width 19 height 17
click at [352, 390] on select "00 01 02 03 04 05 06 07 08 09 10 11 12 13 14 15 16 17 18 19 20 21 22 23 24 25 2…" at bounding box center [361, 398] width 19 height 17
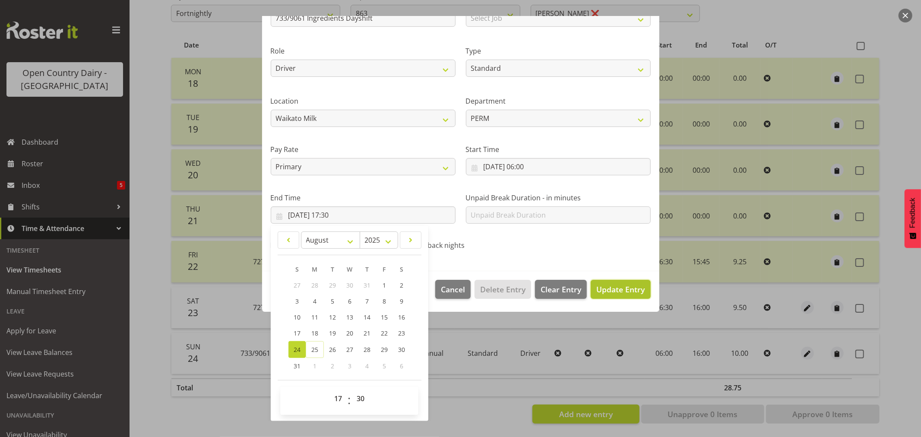
click at [608, 291] on span "Update Entry" at bounding box center [621, 289] width 48 height 10
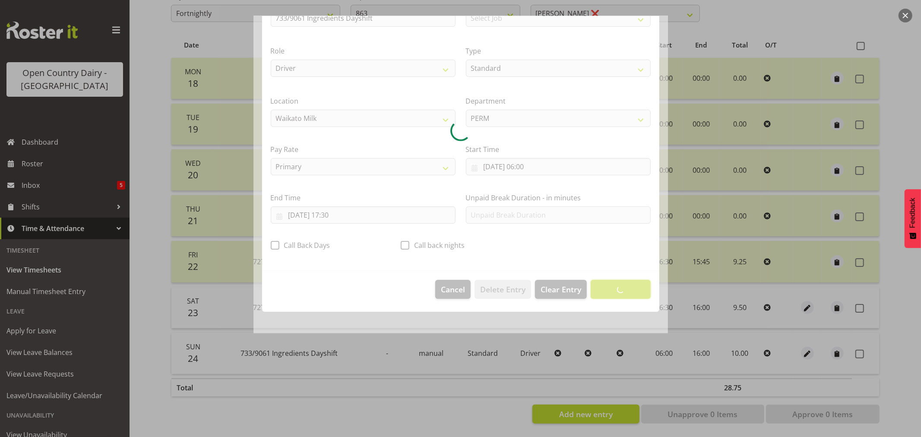
scroll to position [0, 0]
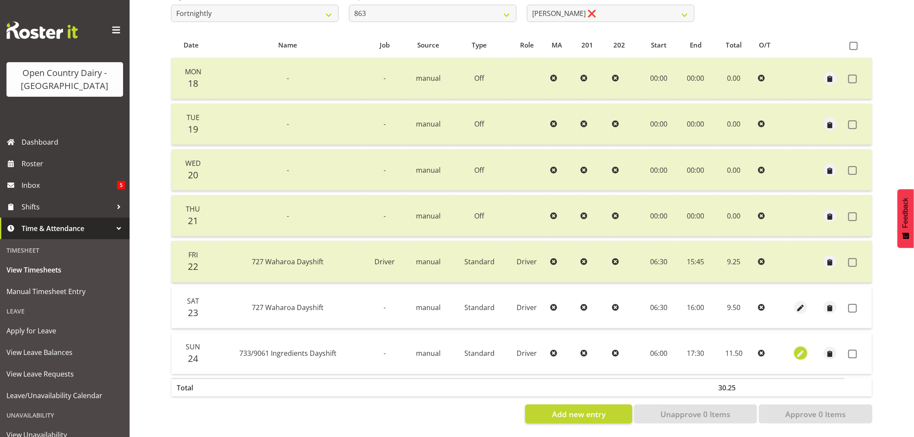
click at [801, 349] on span "button" at bounding box center [801, 354] width 10 height 10
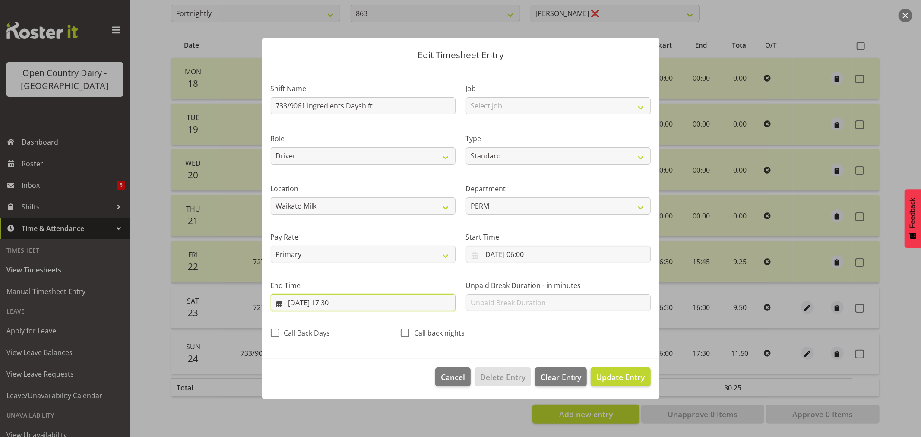
click at [335, 300] on input "24/08/2025, 17:30" at bounding box center [363, 302] width 185 height 17
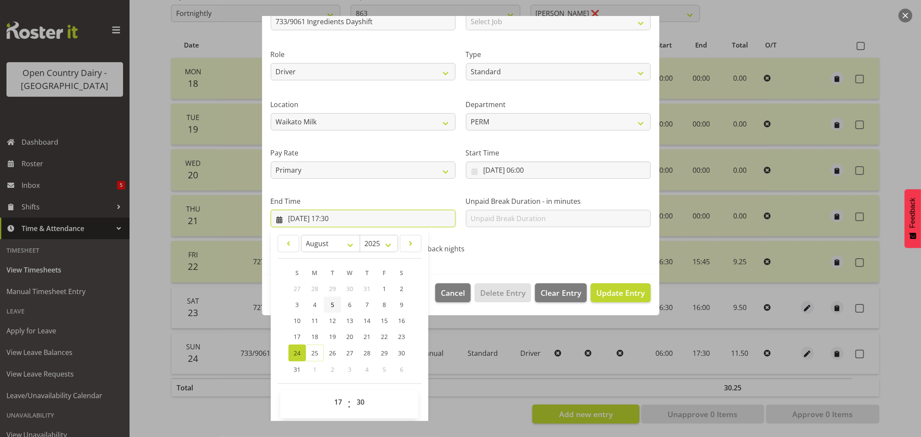
scroll to position [88, 0]
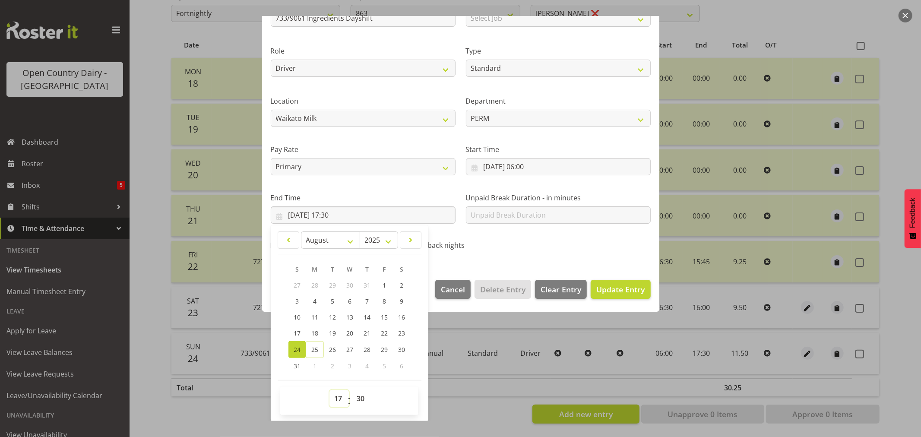
click at [338, 396] on select "00 01 02 03 04 05 06 07 08 09 10 11 12 13 14 15 16 17 18 19 20 21 22 23" at bounding box center [339, 398] width 19 height 17
click at [330, 390] on select "00 01 02 03 04 05 06 07 08 09 10 11 12 13 14 15 16 17 18 19 20 21 22 23" at bounding box center [339, 398] width 19 height 17
click at [355, 399] on select "00 01 02 03 04 05 06 07 08 09 10 11 12 13 14 15 16 17 18 19 20 21 22 23 24 25 2…" at bounding box center [361, 398] width 19 height 17
click at [352, 390] on select "00 01 02 03 04 05 06 07 08 09 10 11 12 13 14 15 16 17 18 19 20 21 22 23 24 25 2…" at bounding box center [361, 398] width 19 height 17
click at [605, 290] on span "Update Entry" at bounding box center [621, 289] width 48 height 10
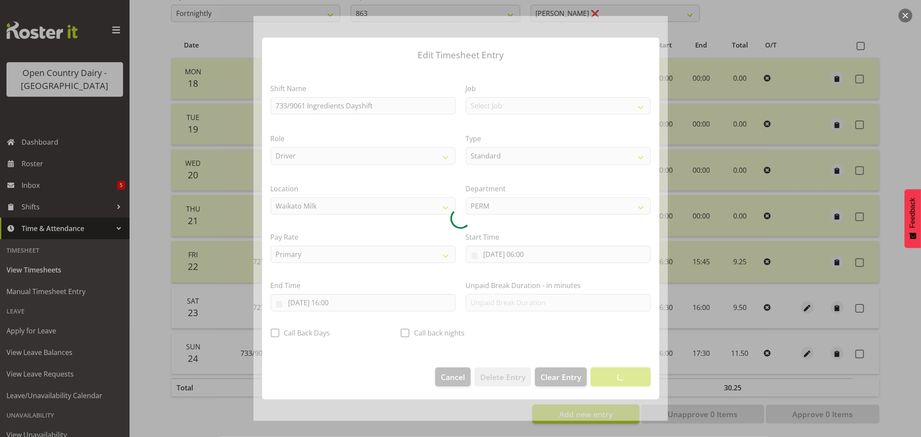
scroll to position [0, 0]
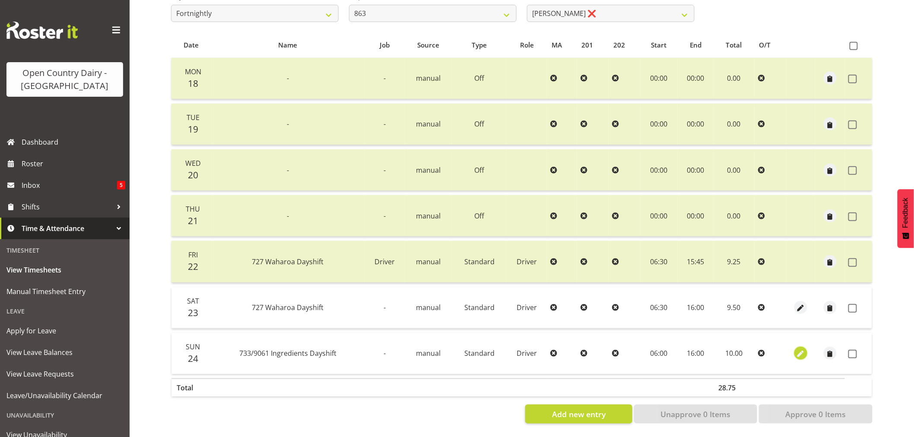
click at [802, 349] on span "button" at bounding box center [801, 354] width 10 height 10
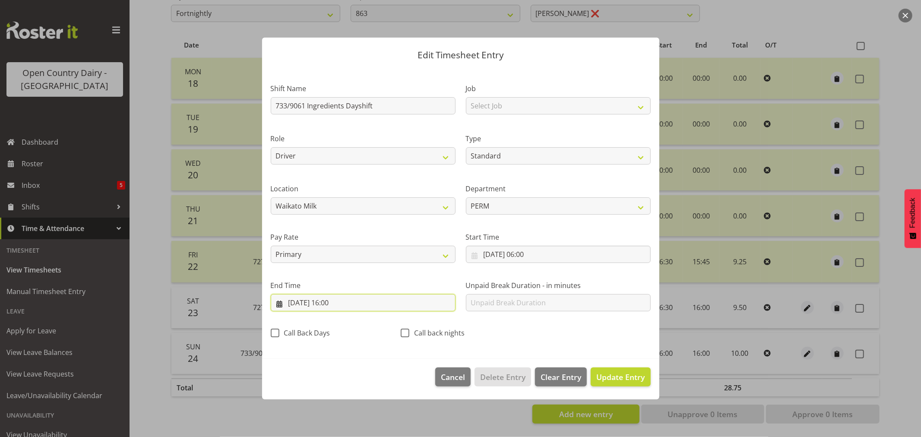
click at [340, 301] on input "24/08/2025, 16:00" at bounding box center [363, 302] width 185 height 17
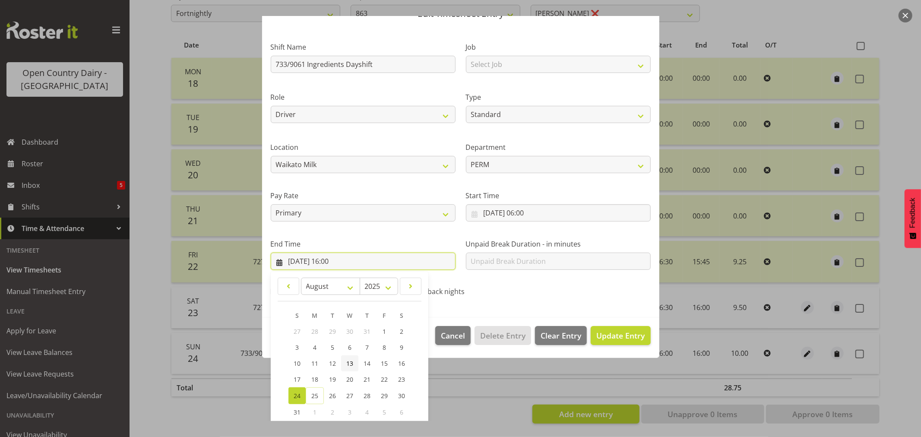
scroll to position [88, 0]
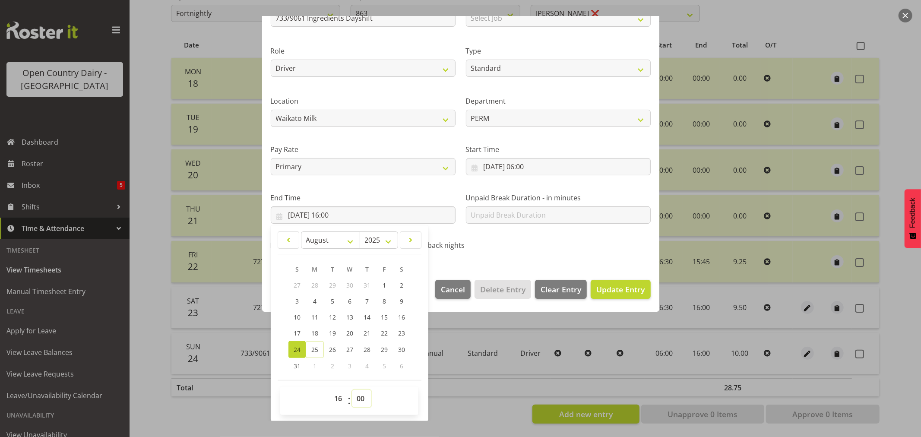
click at [359, 397] on select "00 01 02 03 04 05 06 07 08 09 10 11 12 13 14 15 16 17 18 19 20 21 22 23 24 25 2…" at bounding box center [361, 398] width 19 height 17
click at [352, 390] on select "00 01 02 03 04 05 06 07 08 09 10 11 12 13 14 15 16 17 18 19 20 21 22 23 24 25 2…" at bounding box center [361, 398] width 19 height 17
click at [609, 284] on span "Update Entry" at bounding box center [621, 289] width 48 height 10
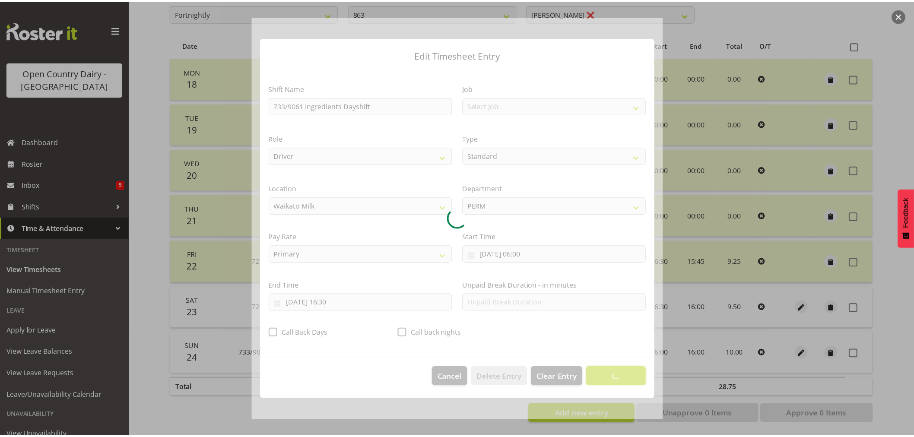
scroll to position [0, 0]
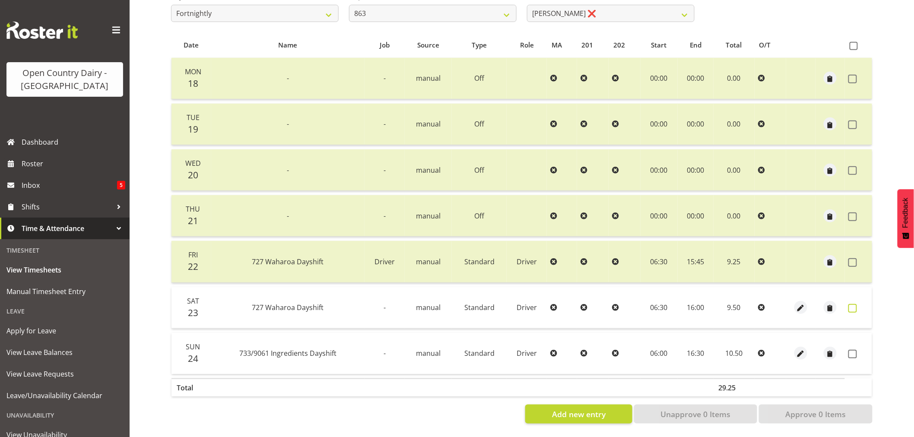
click at [854, 304] on span at bounding box center [852, 308] width 9 height 9
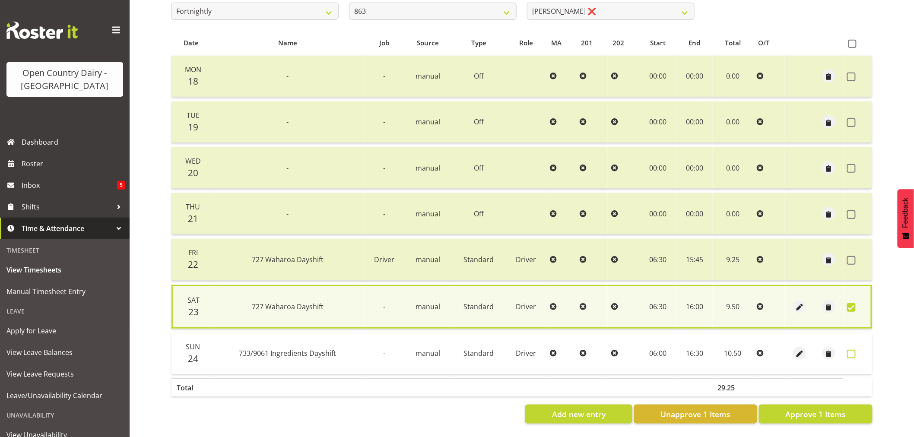
click at [850, 350] on span at bounding box center [851, 354] width 9 height 9
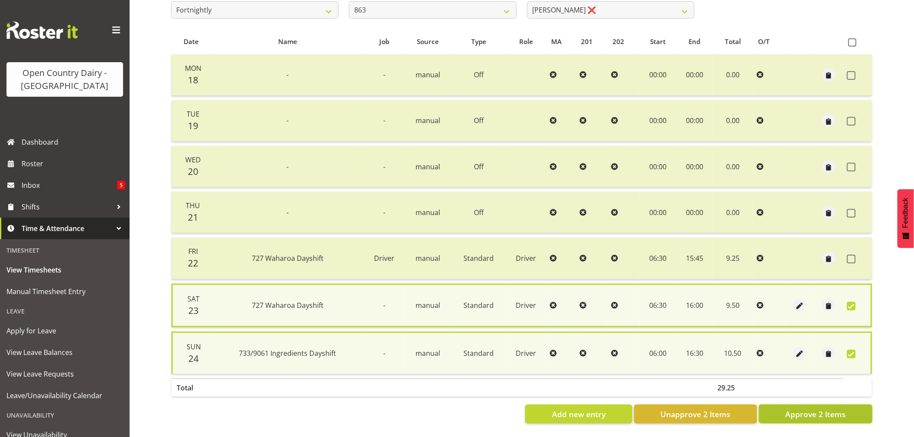
click at [835, 409] on span "Approve 2 Items" at bounding box center [815, 414] width 60 height 11
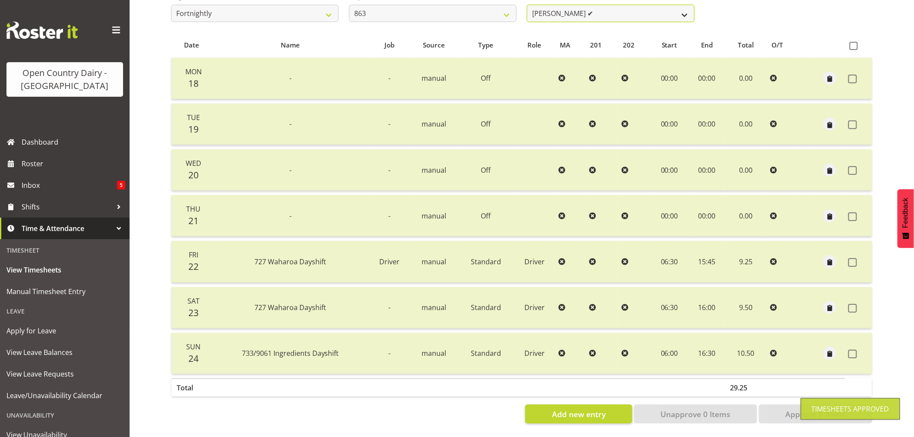
scroll to position [161, 0]
click at [587, 10] on select "Billy Walters ✔ Glyn Spiller ✔ Mike Paki ✔ Paul Bunyan ✔" at bounding box center [611, 13] width 168 height 17
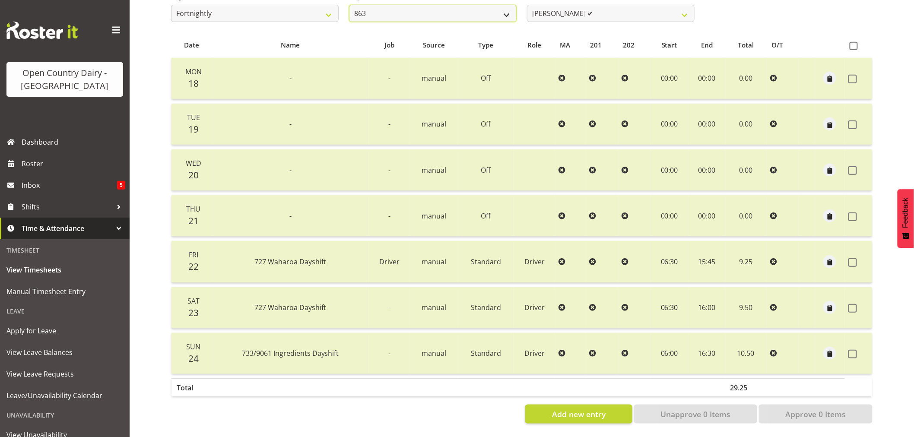
click at [411, 5] on select "701 702 703 704 705 706 707 708 709 710 711 712 713 714 715 716 717 718 719 720" at bounding box center [433, 13] width 168 height 17
click at [349, 5] on select "701 702 703 704 705 706 707 708 709 710 711 712 713 714 715 716 717 718 719 720" at bounding box center [433, 13] width 168 height 17
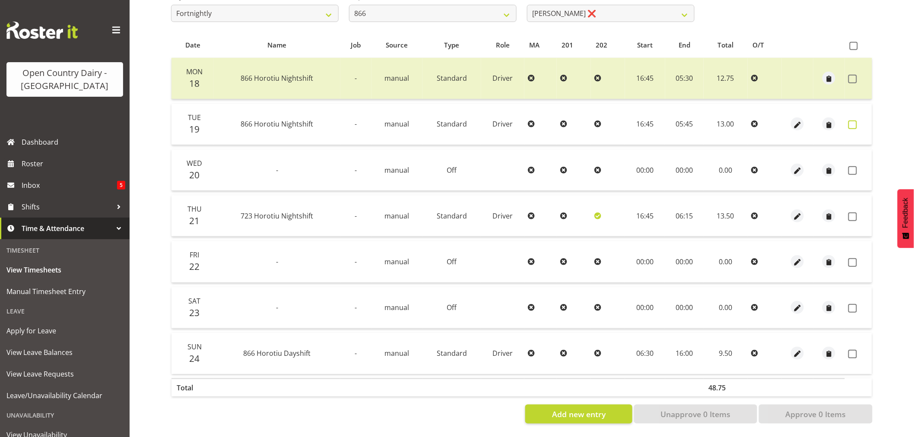
click at [852, 121] on span at bounding box center [852, 125] width 9 height 9
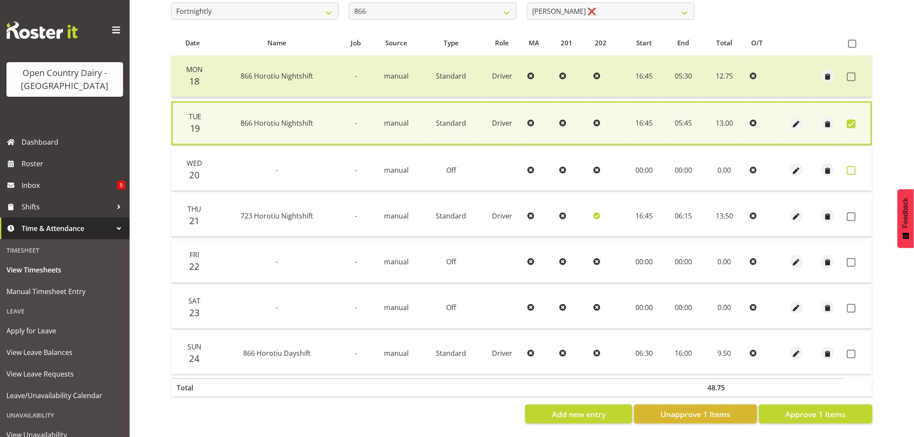
click at [851, 169] on span at bounding box center [851, 170] width 9 height 9
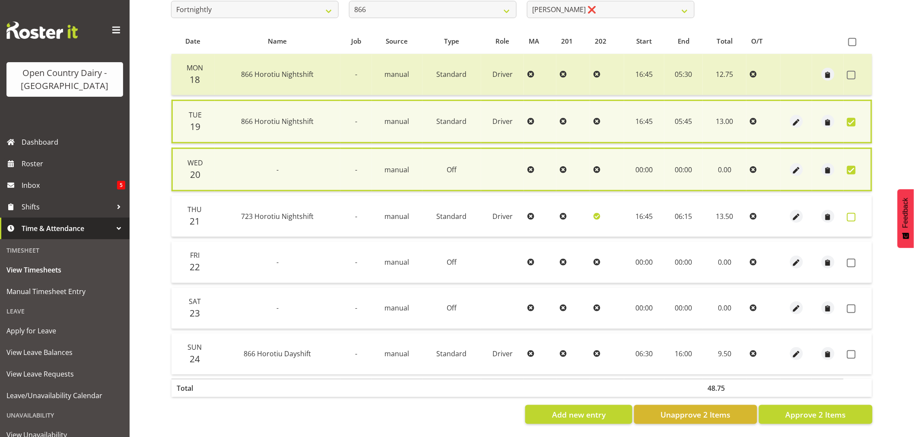
click at [849, 215] on span at bounding box center [851, 217] width 9 height 9
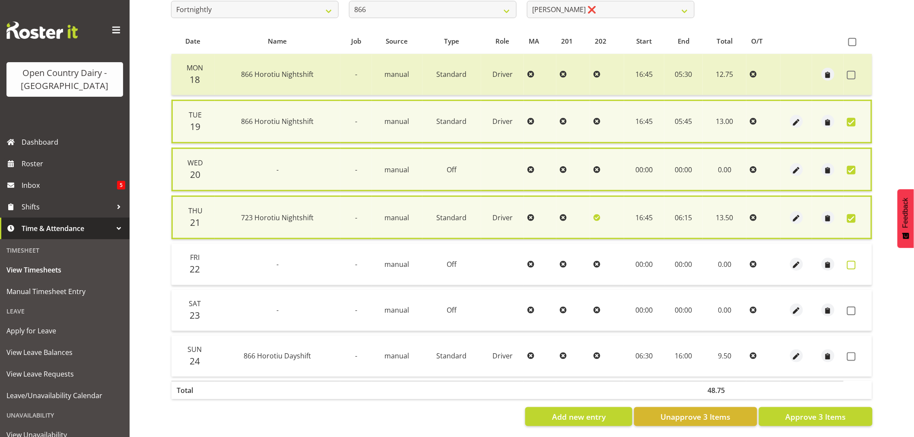
click at [849, 264] on span at bounding box center [851, 265] width 9 height 9
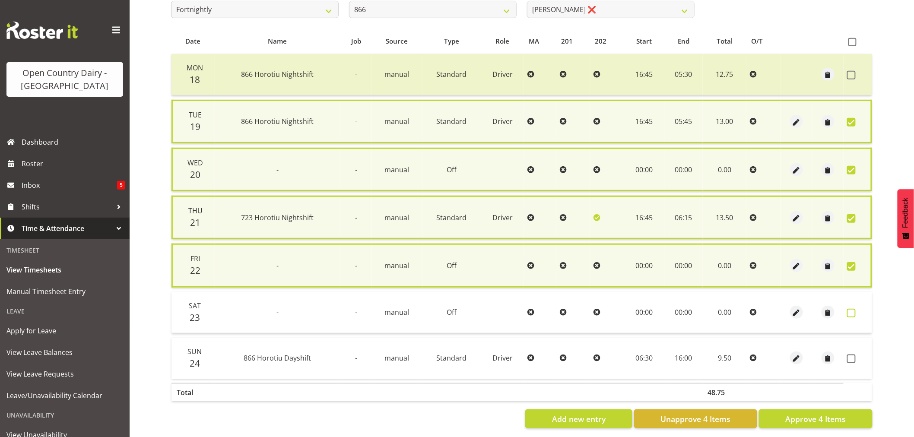
click at [850, 309] on span at bounding box center [851, 313] width 9 height 9
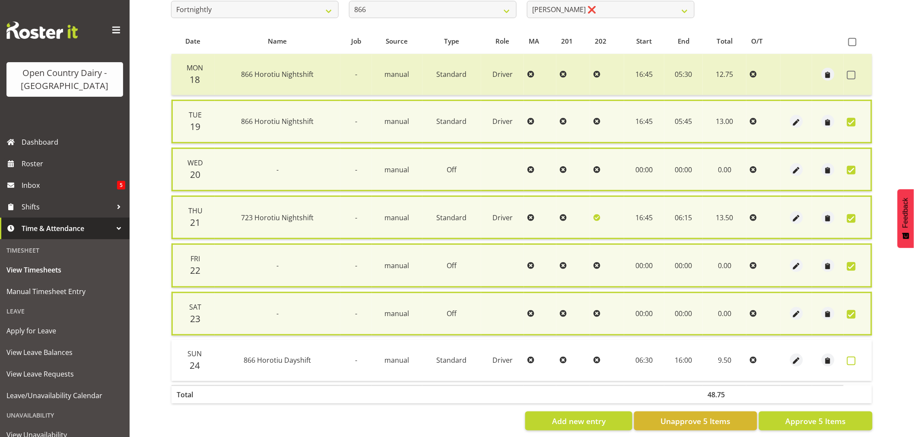
click at [851, 359] on span at bounding box center [851, 361] width 9 height 9
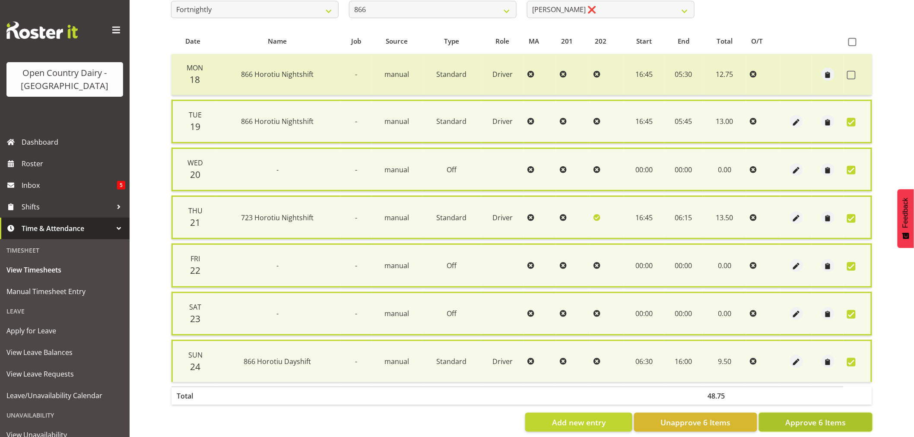
click at [798, 417] on span "Approve 6 Items" at bounding box center [815, 422] width 60 height 11
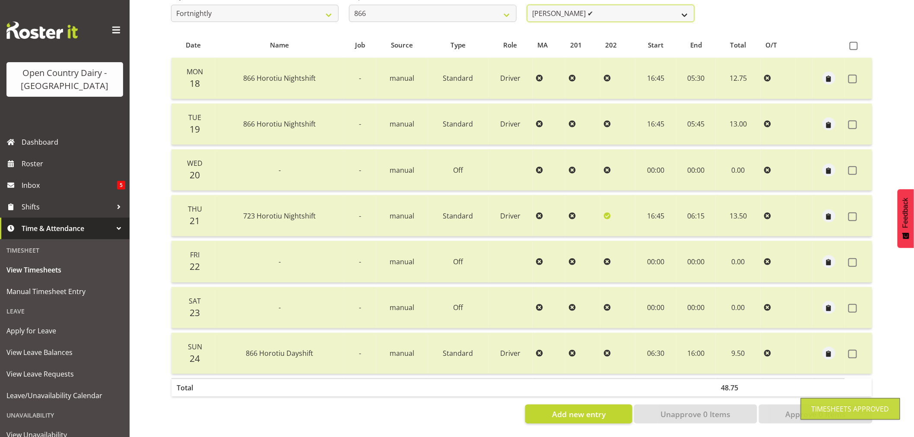
click at [636, 10] on select "Harshdeep Singh ✔ Jacques Nel ❌ Navreet Jawanda ❌ Neil Abrahams ❌" at bounding box center [611, 13] width 168 height 17
click at [527, 5] on select "Harshdeep Singh ✔ Jacques Nel ❌ Navreet Jawanda ❌ Neil Abrahams ❌" at bounding box center [611, 13] width 168 height 17
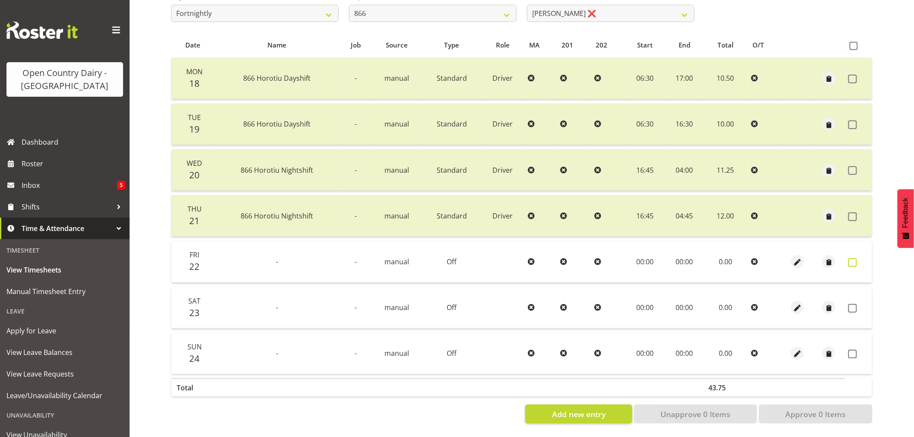
click at [852, 258] on span at bounding box center [852, 262] width 9 height 9
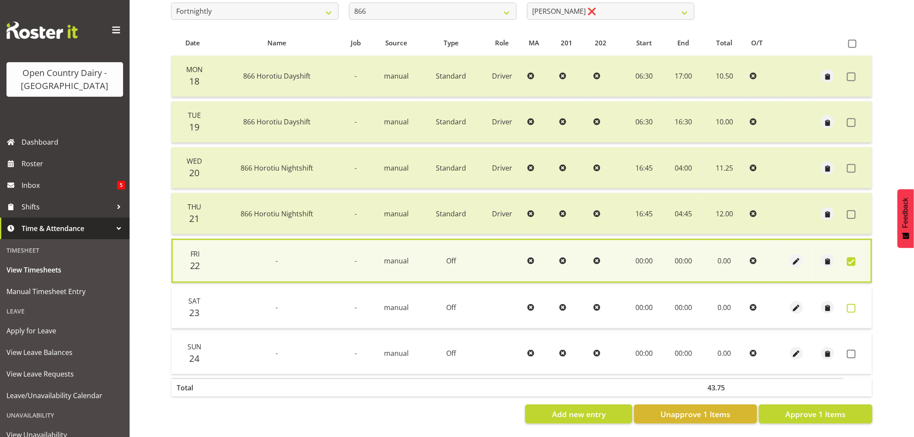
click at [850, 306] on span at bounding box center [851, 308] width 9 height 9
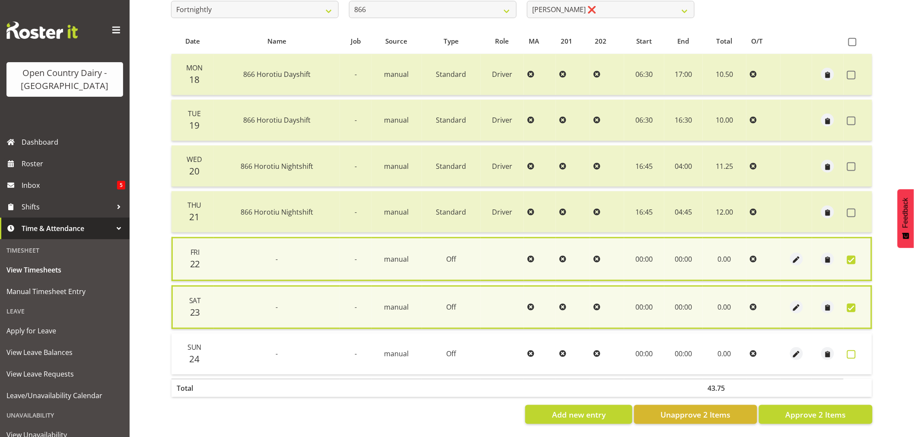
click at [848, 355] on span at bounding box center [851, 354] width 9 height 9
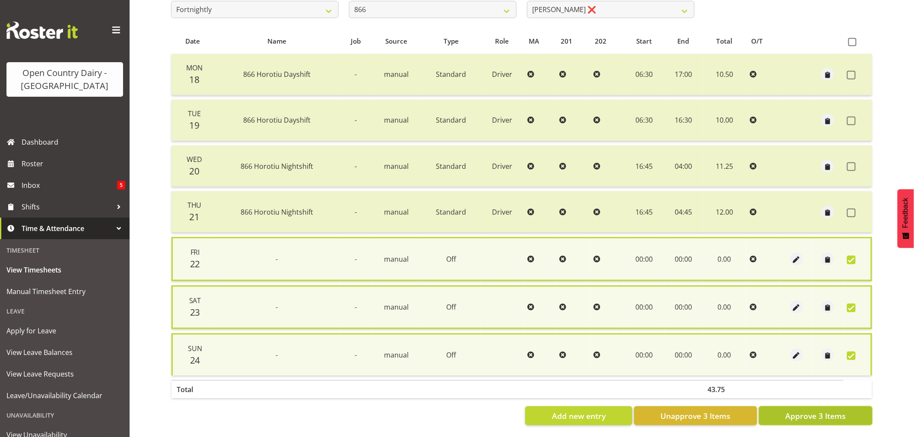
click at [811, 410] on span "Approve 3 Items" at bounding box center [815, 415] width 60 height 11
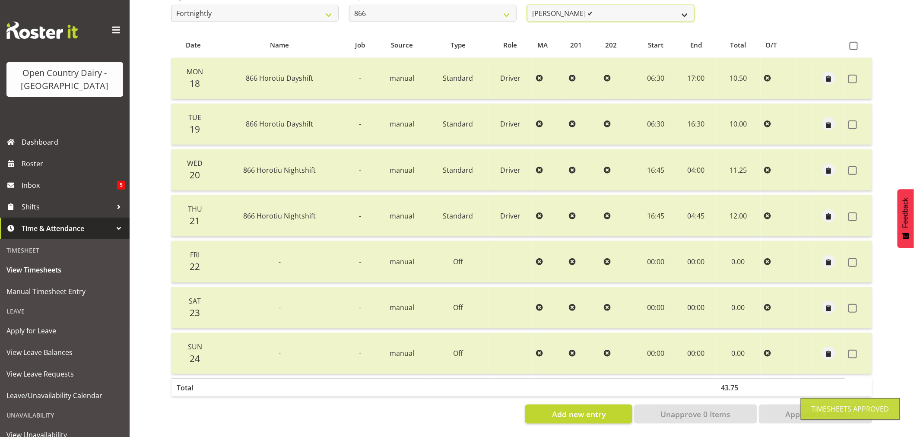
click at [615, 7] on select "Harshdeep Singh ✔ Jacques Nel ✔ Navreet Jawanda ❌ Neil Abrahams ❌" at bounding box center [611, 13] width 168 height 17
click at [527, 5] on select "Harshdeep Singh ✔ Jacques Nel ✔ Navreet Jawanda ❌ Neil Abrahams ❌" at bounding box center [611, 13] width 168 height 17
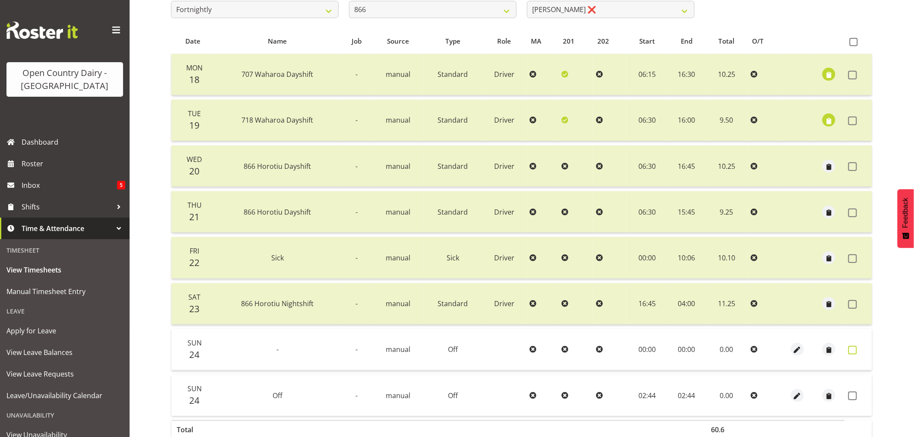
click at [854, 351] on span at bounding box center [852, 350] width 9 height 9
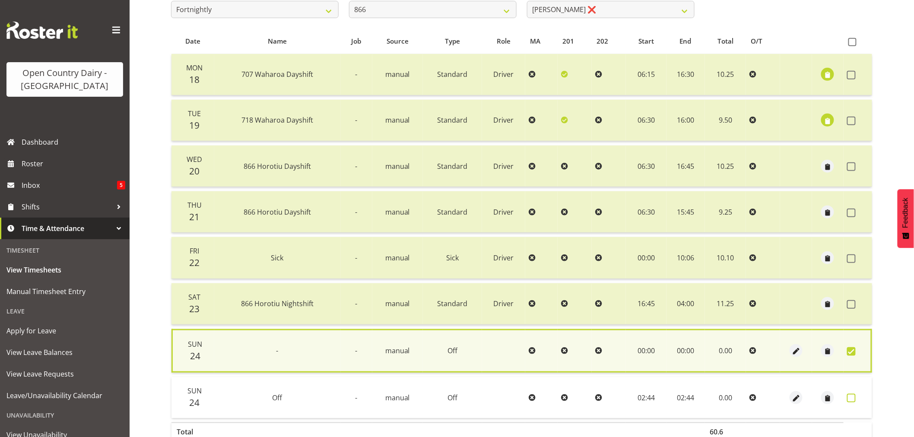
click at [852, 394] on span at bounding box center [851, 398] width 9 height 9
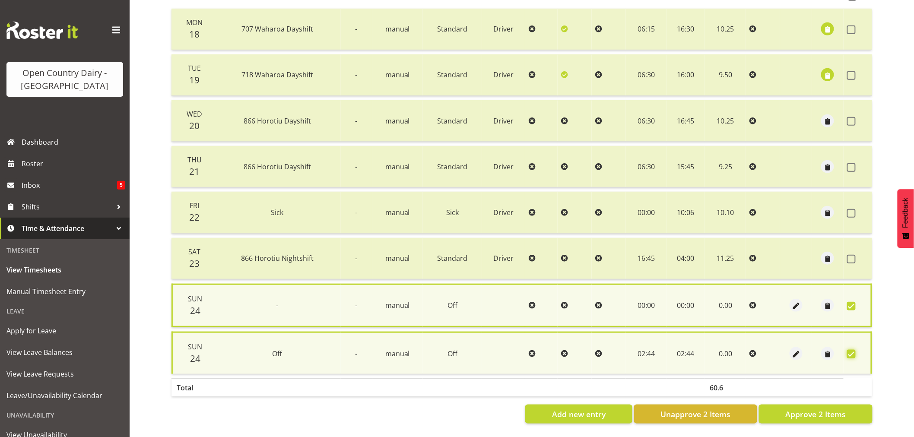
scroll to position [212, 0]
click at [805, 409] on span "Approve 2 Items" at bounding box center [815, 414] width 60 height 11
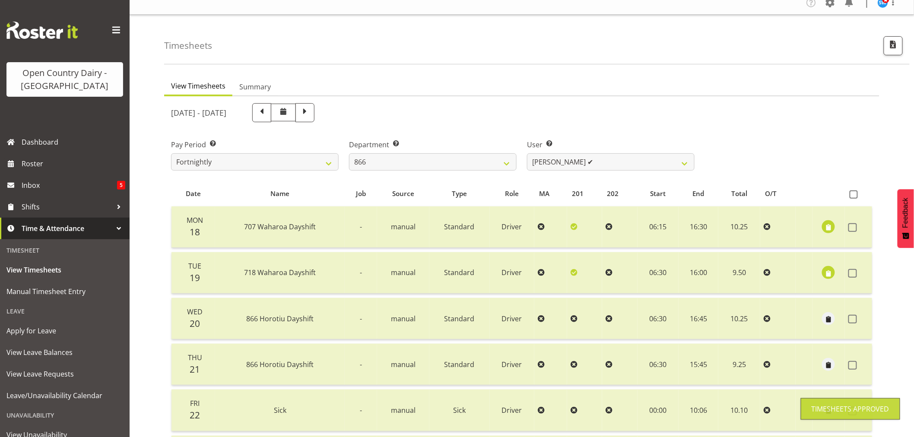
scroll to position [0, 0]
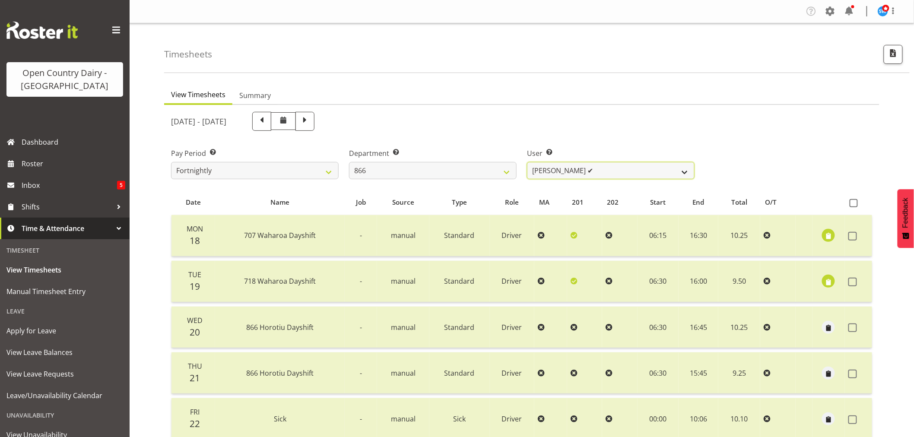
click at [616, 169] on select "Harshdeep Singh ✔ Jacques Nel ✔ Navreet Jawanda ✔ Neil Abrahams ❌" at bounding box center [611, 170] width 168 height 17
click at [429, 172] on select "701 702 703 704 705 706 707 708 709 710 711 712 713 714 715 716 717 718 719 720" at bounding box center [433, 170] width 168 height 17
click at [349, 162] on select "701 702 703 704 705 706 707 708 709 710 711 712 713 714 715 716 717 718 719 720" at bounding box center [433, 170] width 168 height 17
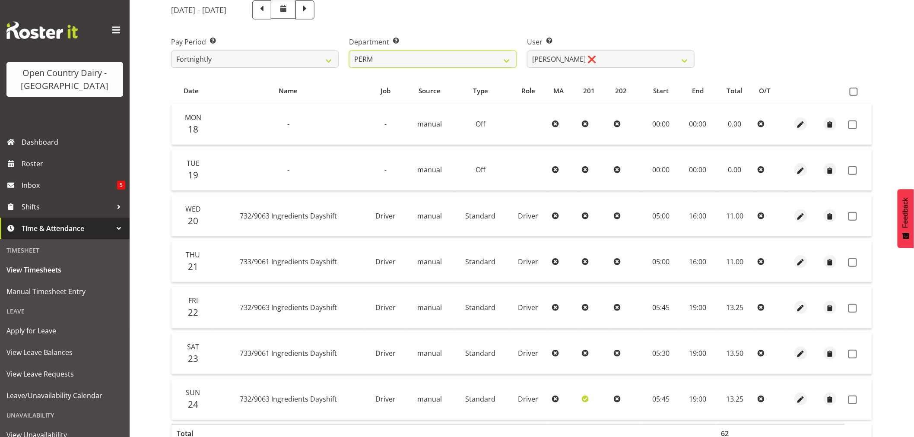
scroll to position [20, 0]
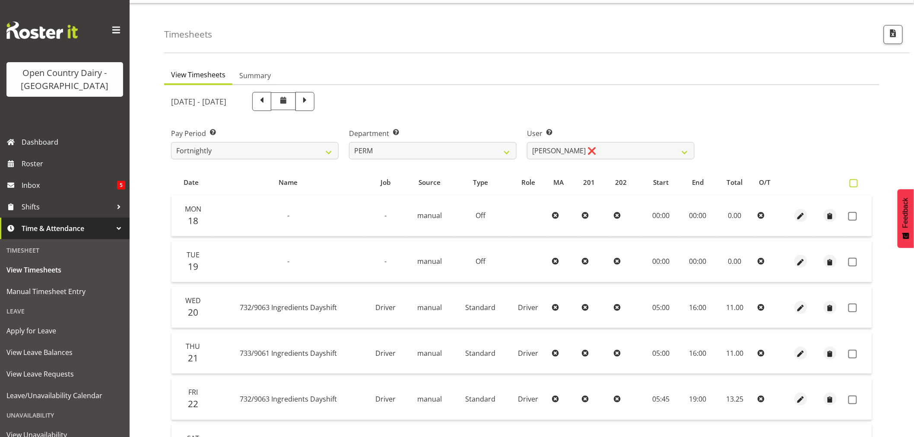
click at [852, 181] on span at bounding box center [854, 183] width 8 height 8
click at [852, 181] on input "checkbox" at bounding box center [853, 184] width 6 height 6
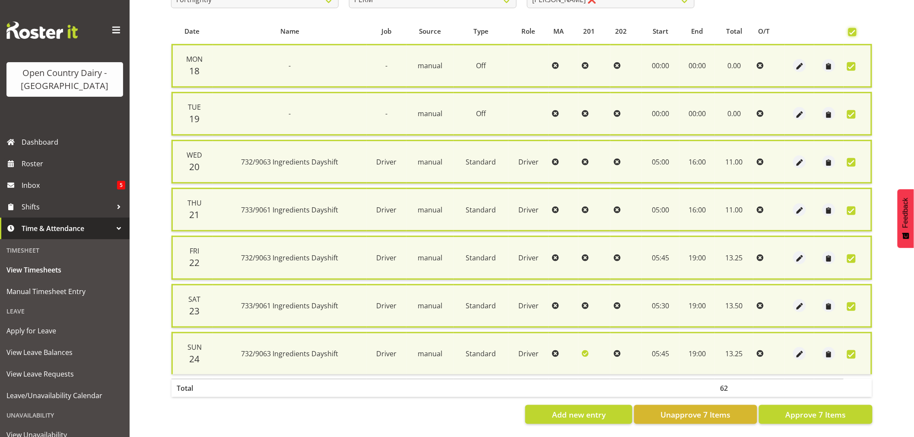
scroll to position [174, 0]
click at [818, 409] on span "Approve 7 Items" at bounding box center [815, 414] width 60 height 11
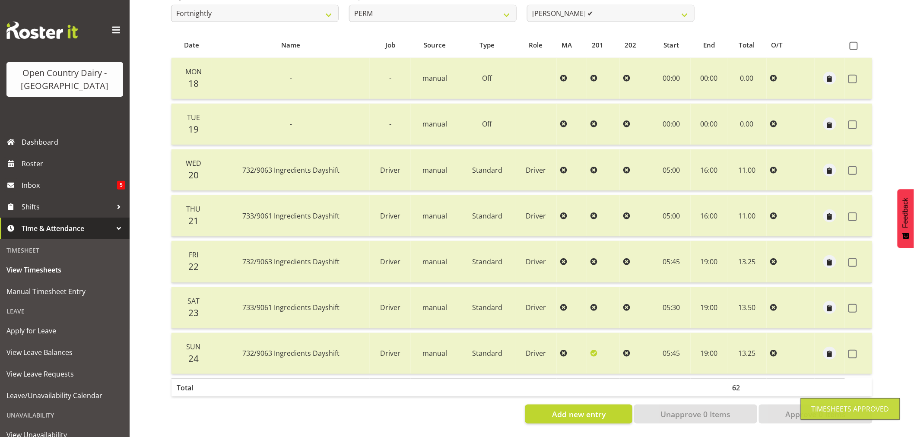
scroll to position [68, 0]
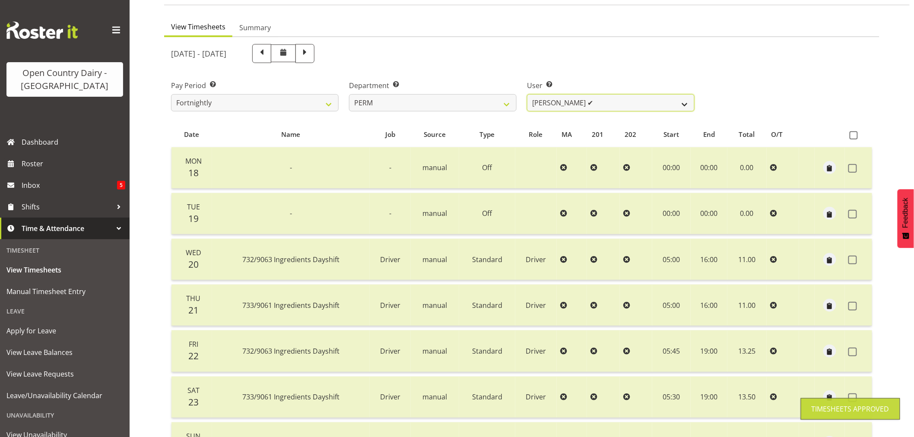
click at [616, 101] on select "Abhilash Antony ✔ Amba Swann ❌ Chris Kneebone ❌ Jayden Vincent ❌ Paul Wilson ❌ …" at bounding box center [611, 102] width 168 height 17
click at [527, 94] on select "Abhilash Antony ✔ Amba Swann ❌ Chris Kneebone ❌ Jayden Vincent ❌ Paul Wilson ❌ …" at bounding box center [611, 102] width 168 height 17
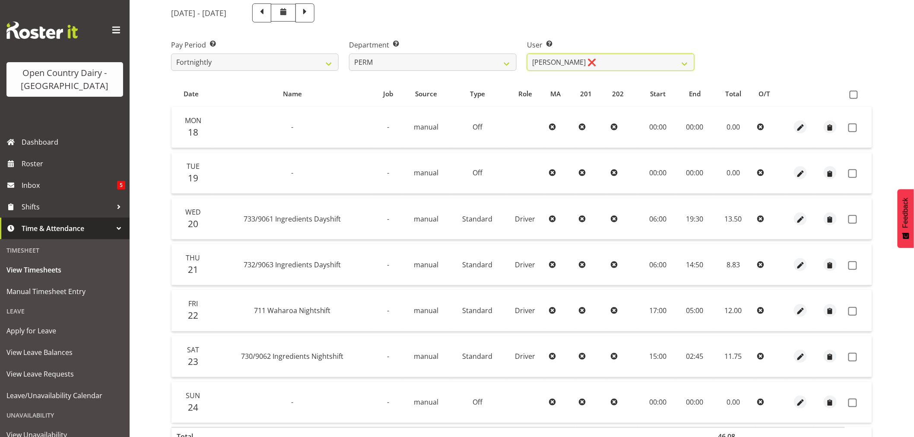
scroll to position [164, 0]
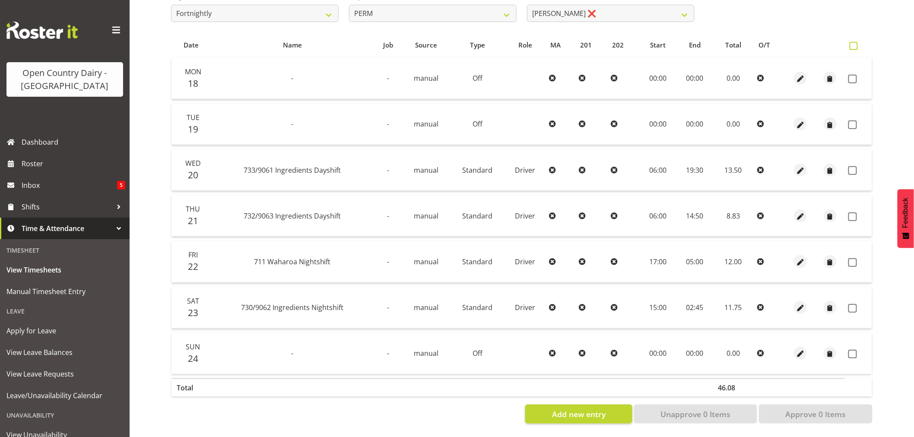
click at [854, 42] on span at bounding box center [854, 46] width 8 height 8
click at [854, 43] on input "checkbox" at bounding box center [853, 46] width 6 height 6
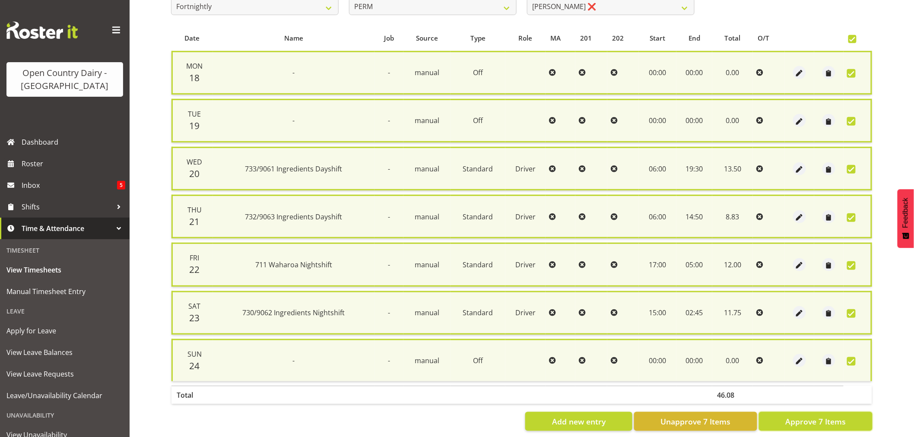
click at [810, 416] on span "Approve 7 Items" at bounding box center [815, 421] width 60 height 11
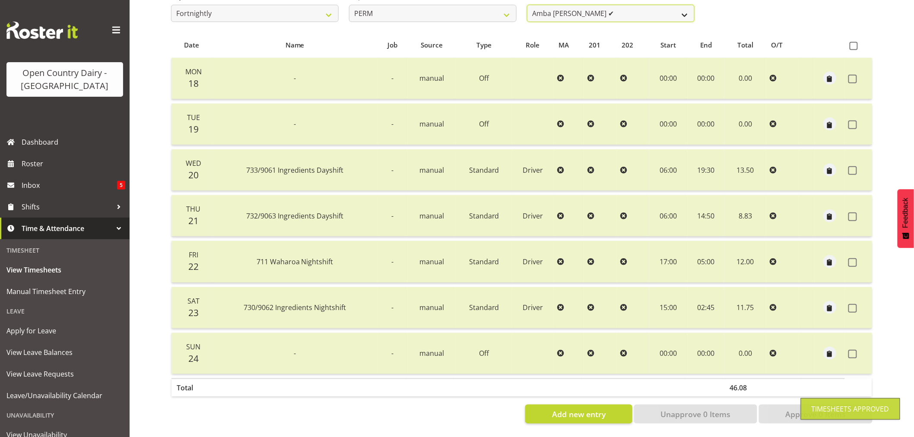
scroll to position [161, 0]
click at [603, 7] on select "Abhilash Antony ✔ Amba Swann ✔ Chris Kneebone ❌ Jayden Vincent ❌ Paul Wilson ❌ …" at bounding box center [611, 13] width 168 height 17
click at [527, 5] on select "Abhilash Antony ✔ Amba Swann ✔ Chris Kneebone ❌ Jayden Vincent ❌ Paul Wilson ❌ …" at bounding box center [611, 13] width 168 height 17
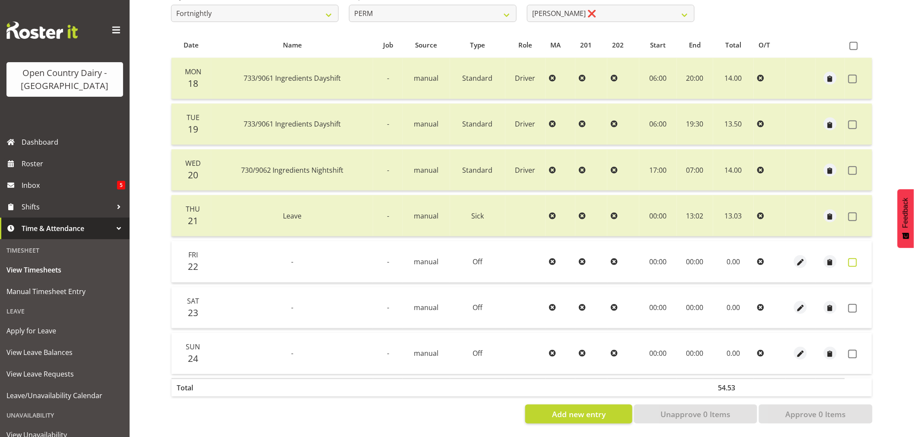
click at [855, 258] on span at bounding box center [852, 262] width 9 height 9
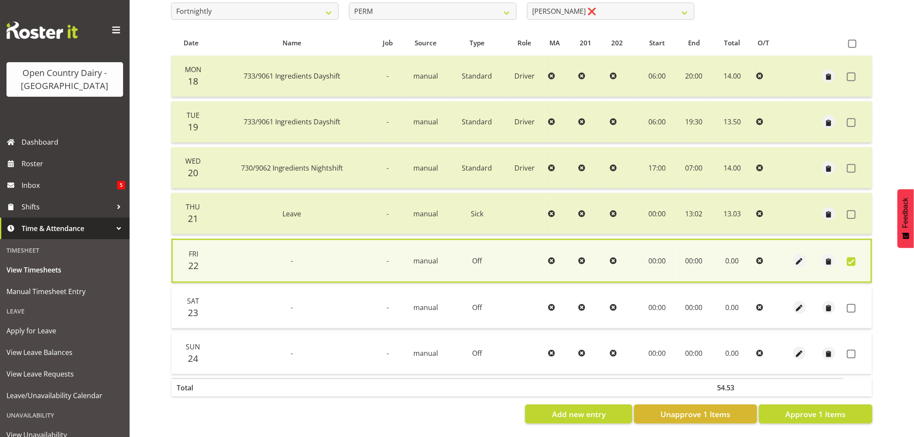
drag, startPoint x: 852, startPoint y: 305, endPoint x: 852, endPoint y: 335, distance: 30.2
click at [852, 305] on span at bounding box center [851, 308] width 9 height 9
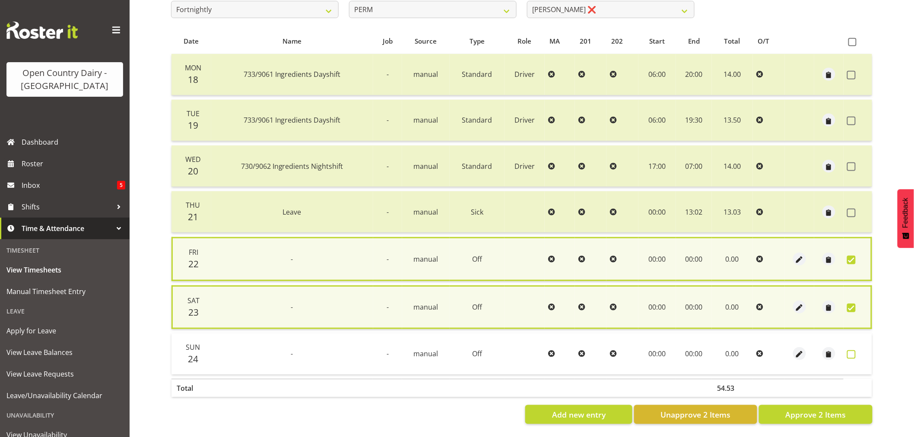
click at [854, 354] on span at bounding box center [851, 354] width 9 height 9
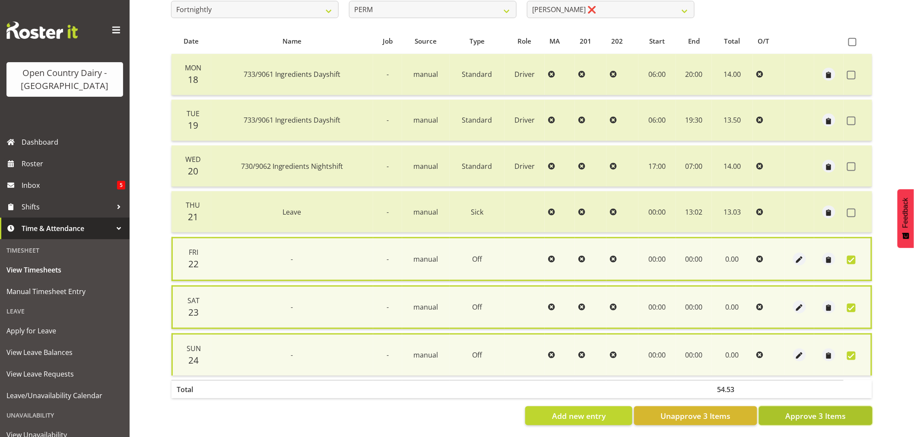
click at [832, 413] on span "Approve 3 Items" at bounding box center [815, 415] width 60 height 11
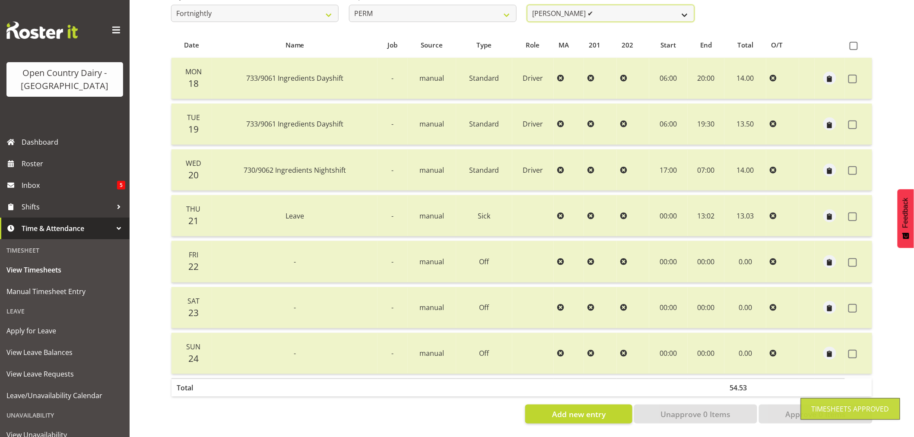
click at [625, 7] on select "Abhilash Antony ✔ Amba Swann ✔ Chris Kneebone ✔ Jayden Vincent ❌ Paul Wilson ❌ …" at bounding box center [611, 13] width 168 height 17
click at [527, 5] on select "Abhilash Antony ✔ Amba Swann ✔ Chris Kneebone ✔ Jayden Vincent ❌ Paul Wilson ❌ …" at bounding box center [611, 13] width 168 height 17
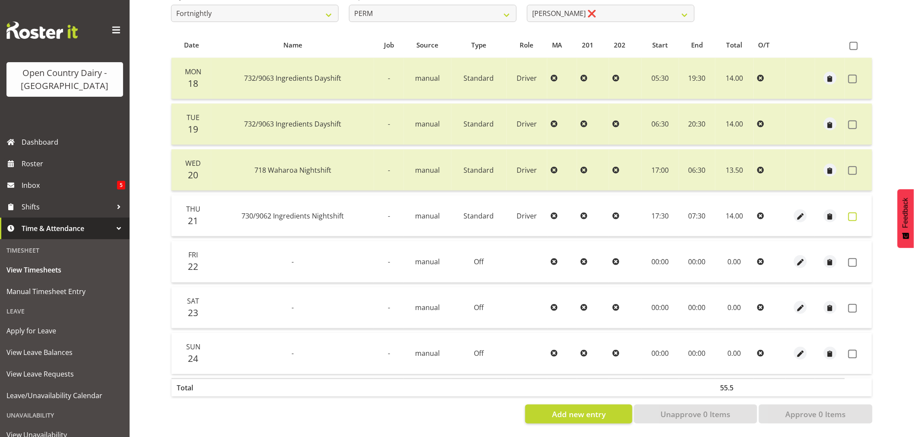
click at [850, 213] on span at bounding box center [852, 217] width 9 height 9
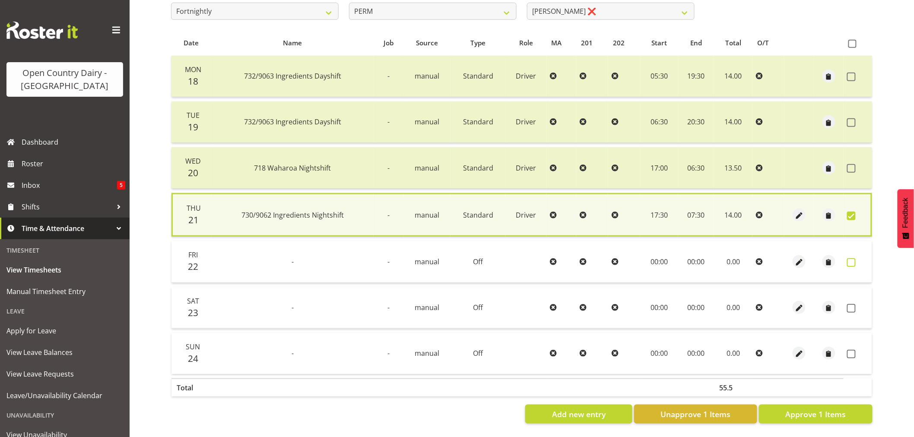
click at [850, 260] on span at bounding box center [851, 262] width 9 height 9
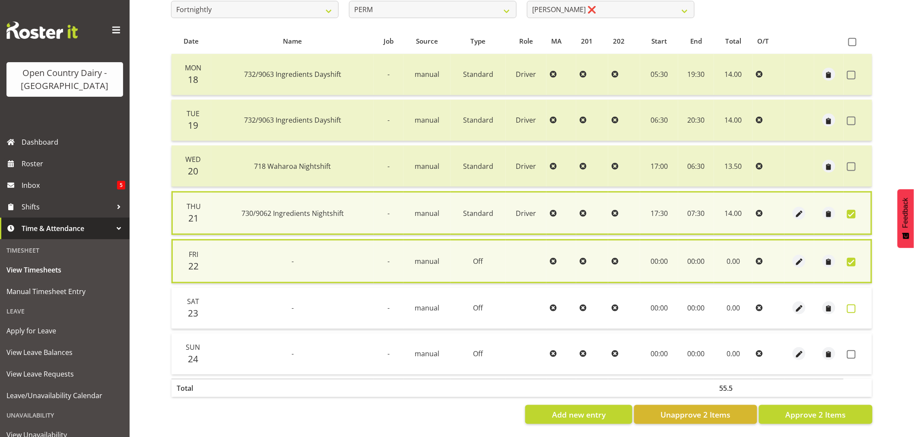
click at [851, 305] on span at bounding box center [851, 309] width 9 height 9
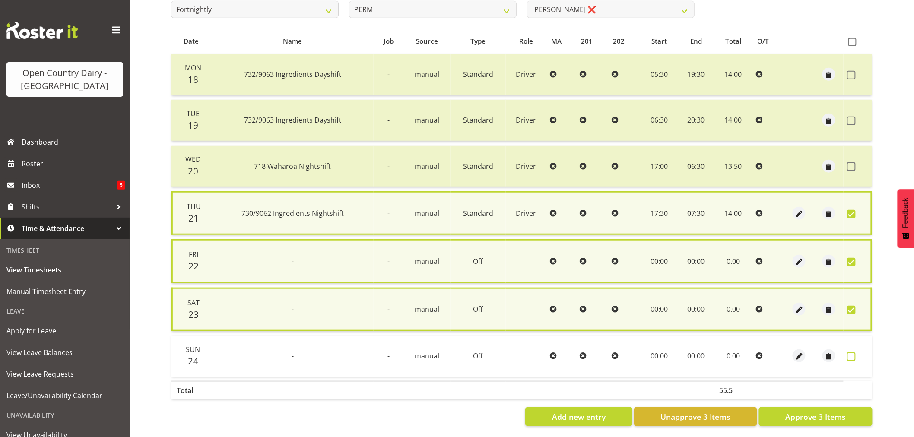
click at [851, 352] on span at bounding box center [851, 356] width 9 height 9
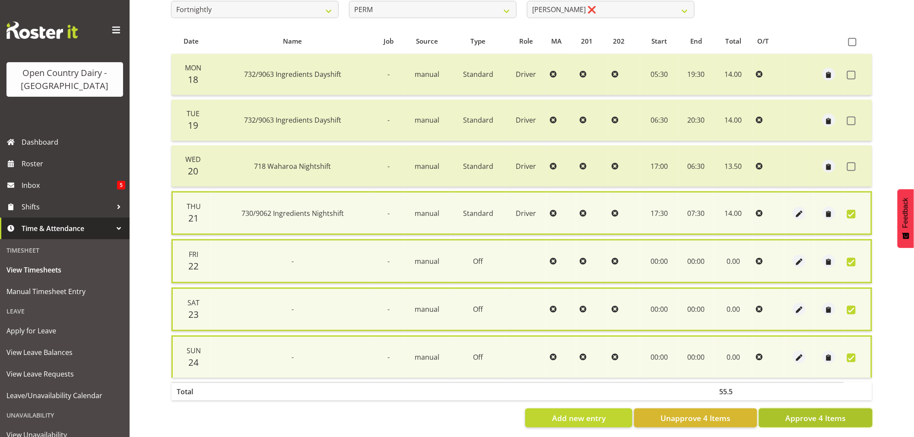
click at [832, 413] on span "Approve 4 Items" at bounding box center [815, 418] width 60 height 11
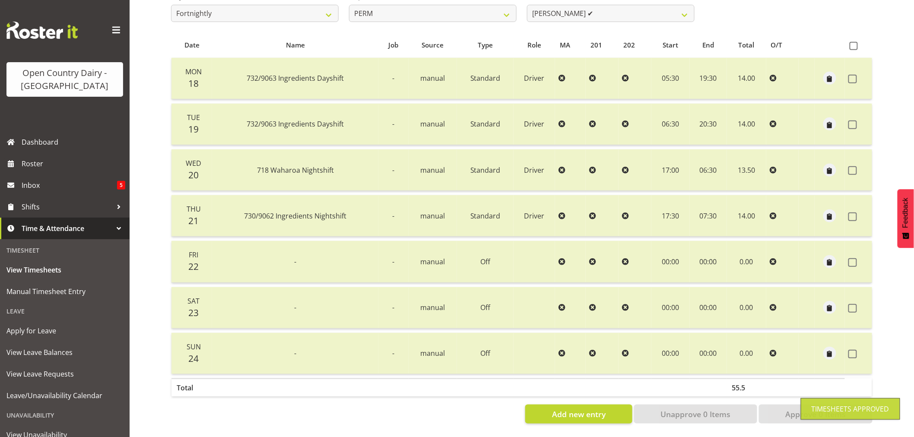
drag, startPoint x: 623, startPoint y: 6, endPoint x: 618, endPoint y: 7, distance: 5.6
click at [623, 6] on div at bounding box center [521, 189] width 715 height 483
click at [614, 9] on select "Abhilash Antony ✔ Amba Swann ✔ Chris Kneebone ✔ Jayden Vincent ✔ Paul Wilson ❌ …" at bounding box center [611, 13] width 168 height 17
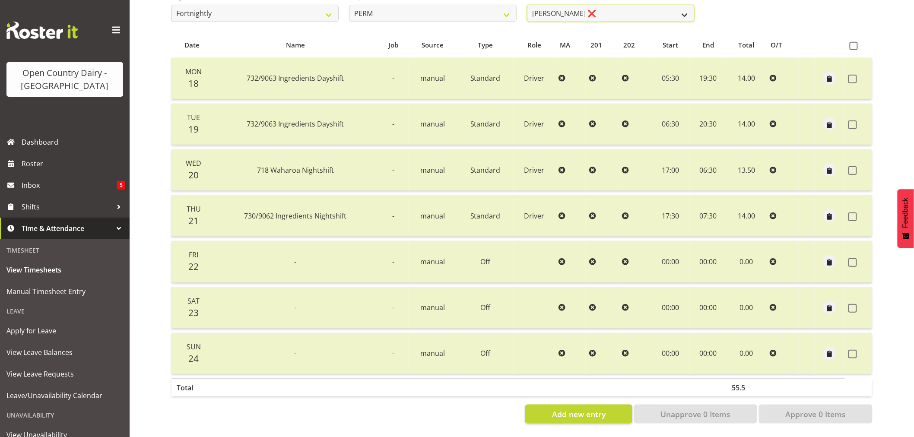
click at [527, 5] on select "Abhilash Antony ✔ Amba Swann ✔ Chris Kneebone ✔ Jayden Vincent ✔ Paul Wilson ❌ …" at bounding box center [611, 13] width 168 height 17
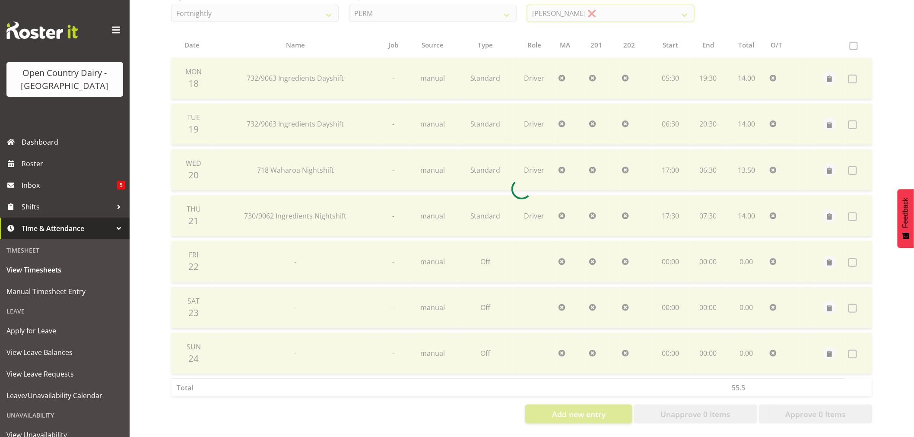
scroll to position [118, 0]
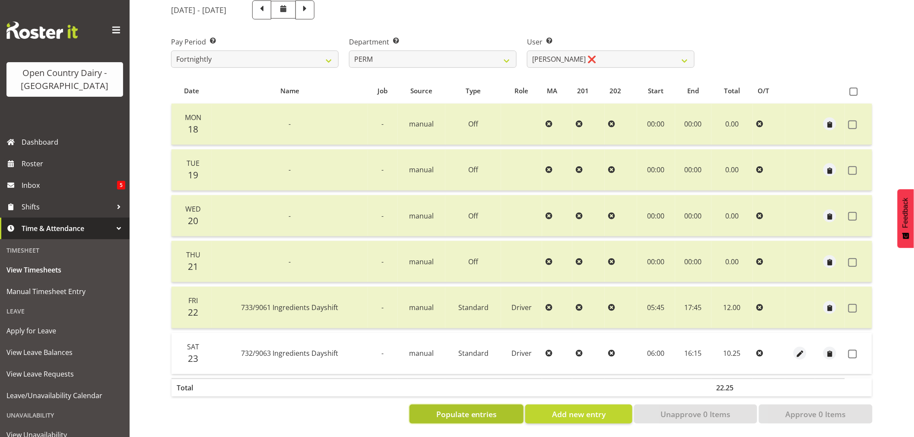
click at [470, 409] on span "Populate entries" at bounding box center [466, 414] width 61 height 11
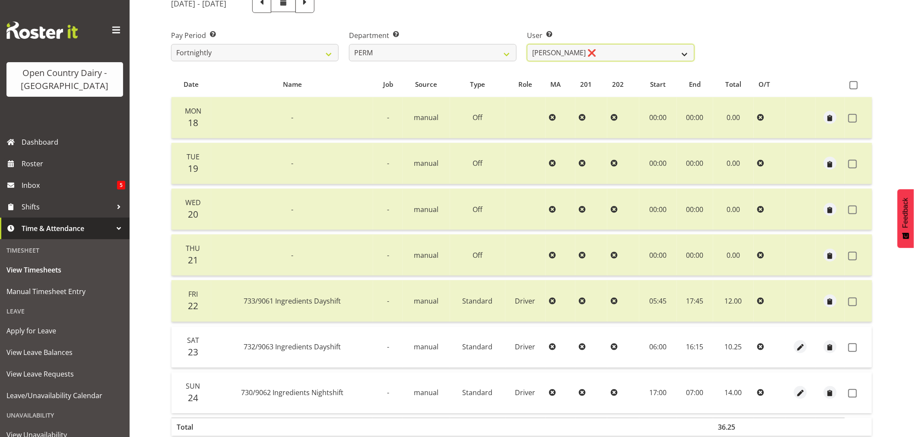
click at [601, 53] on select "Abhilash Antony ✔ Amba Swann ✔ Chris Kneebone ✔ Jayden Vincent ✔ Paul Wilson ❌ …" at bounding box center [611, 52] width 168 height 17
click at [527, 44] on select "Abhilash Antony ✔ Amba Swann ✔ Chris Kneebone ✔ Jayden Vincent ✔ Paul Wilson ❌ …" at bounding box center [611, 52] width 168 height 17
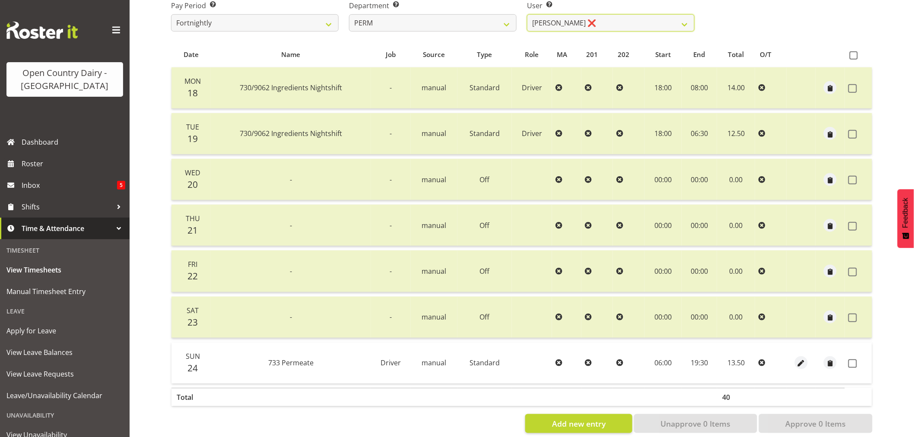
scroll to position [164, 0]
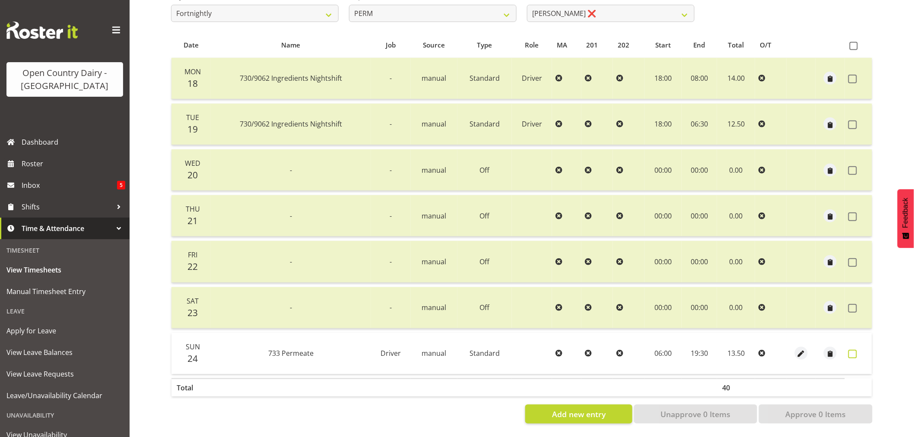
click at [851, 350] on span at bounding box center [852, 354] width 9 height 9
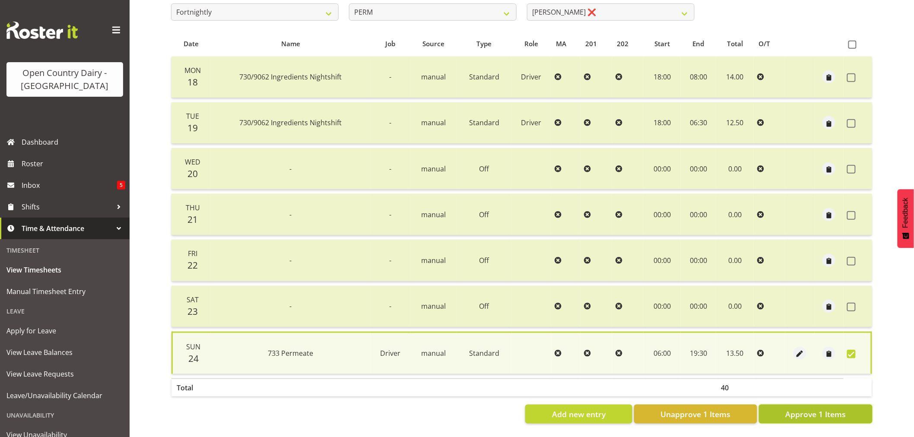
drag, startPoint x: 828, startPoint y: 406, endPoint x: 788, endPoint y: 392, distance: 43.2
click at [828, 409] on span "Approve 1 Items" at bounding box center [815, 414] width 60 height 11
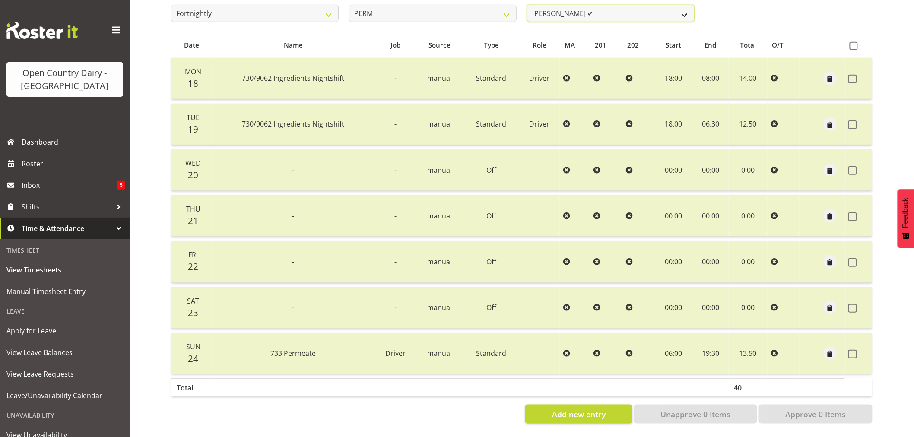
scroll to position [161, 0]
click at [612, 6] on select "Abhilash Antony ✔ Amba Swann ✔ Chris Kneebone ✔ Jayden Vincent ✔ Paul Wilson ❌ …" at bounding box center [611, 13] width 168 height 17
click at [527, 5] on select "Abhilash Antony ✔ Amba Swann ✔ Chris Kneebone ✔ Jayden Vincent ✔ Paul Wilson ❌ …" at bounding box center [611, 13] width 168 height 17
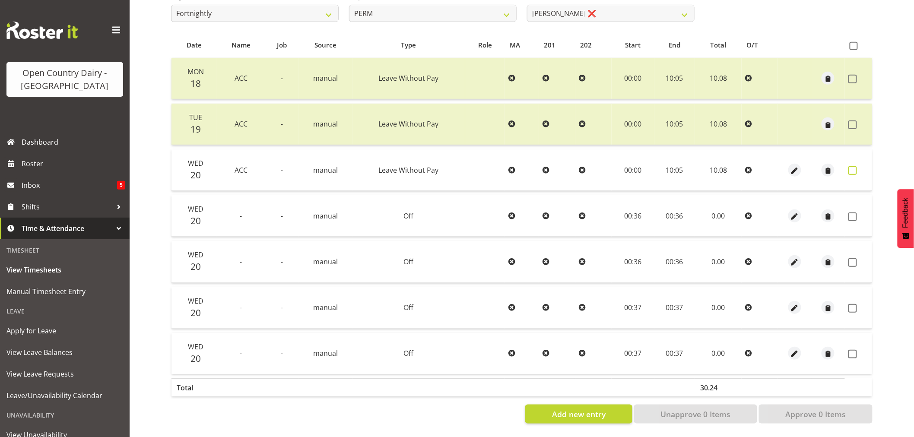
click at [852, 167] on span at bounding box center [852, 170] width 9 height 9
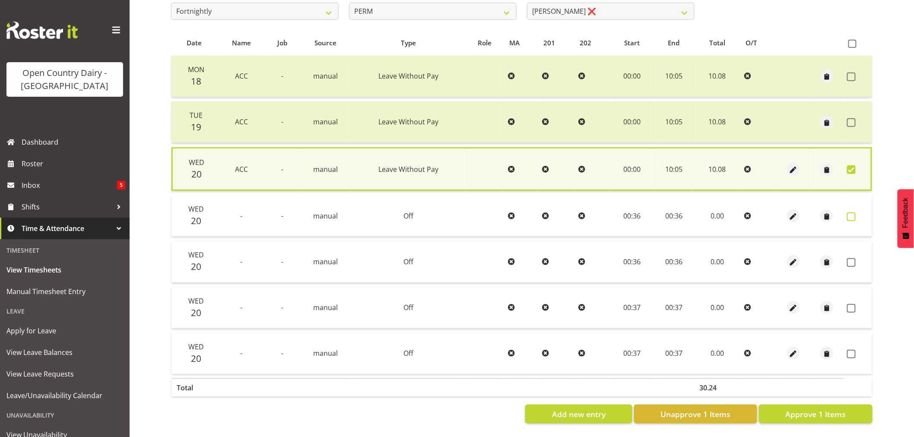
drag, startPoint x: 851, startPoint y: 214, endPoint x: 852, endPoint y: 230, distance: 16.4
click at [851, 217] on span at bounding box center [851, 217] width 9 height 9
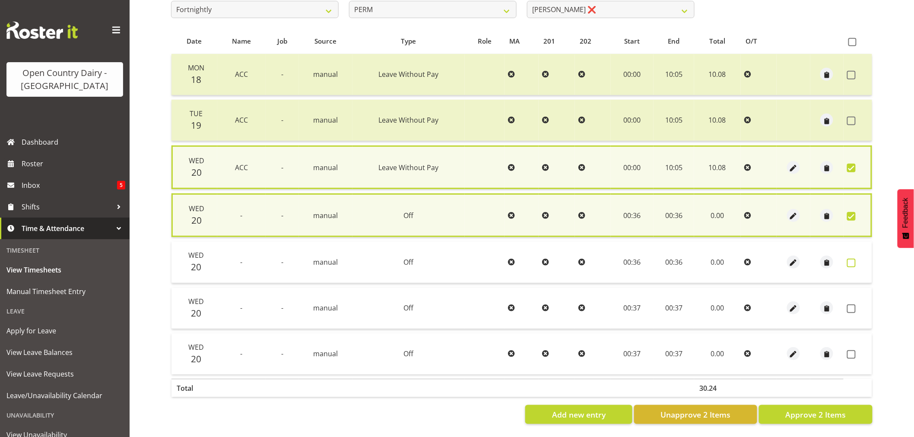
click at [854, 260] on span at bounding box center [851, 263] width 9 height 9
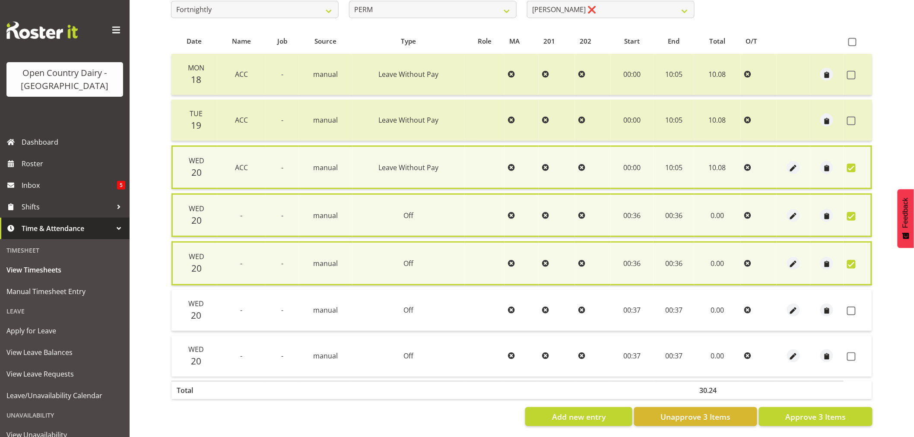
drag, startPoint x: 852, startPoint y: 307, endPoint x: 852, endPoint y: 321, distance: 14.3
click at [852, 308] on span at bounding box center [851, 311] width 9 height 9
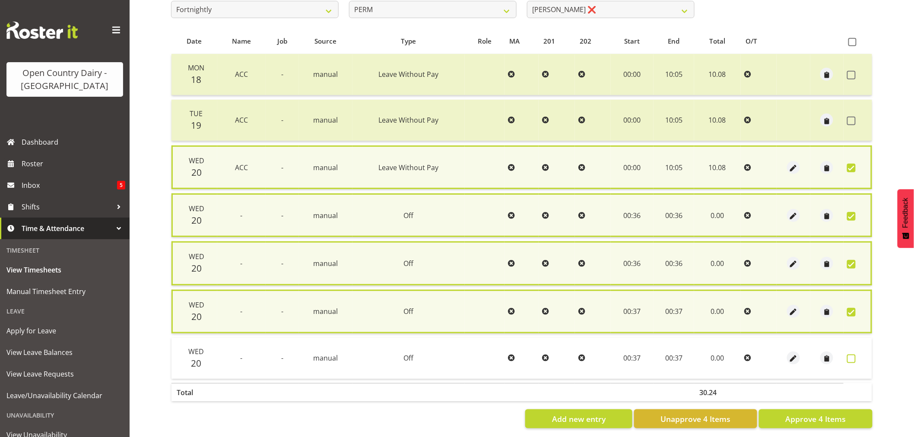
click at [852, 355] on span at bounding box center [851, 359] width 9 height 9
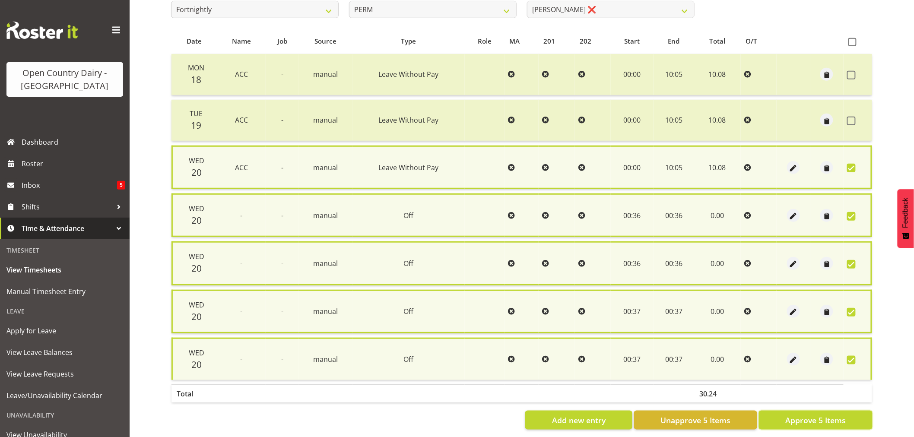
click at [819, 415] on span "Approve 5 Items" at bounding box center [815, 420] width 60 height 11
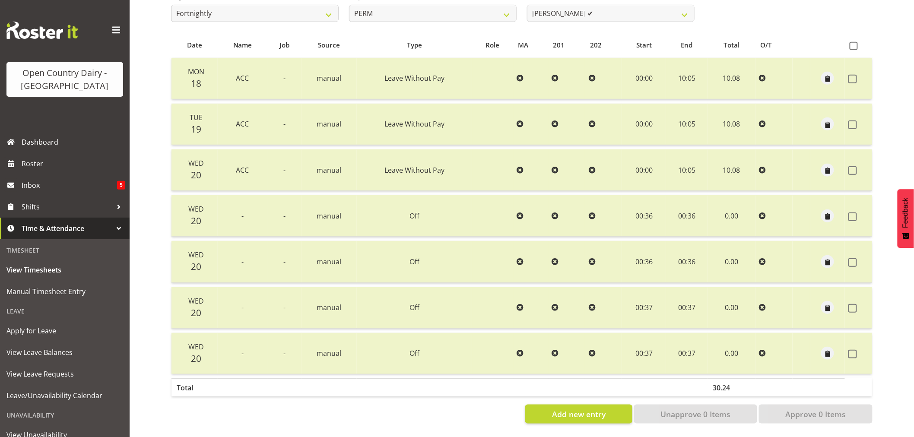
scroll to position [0, 0]
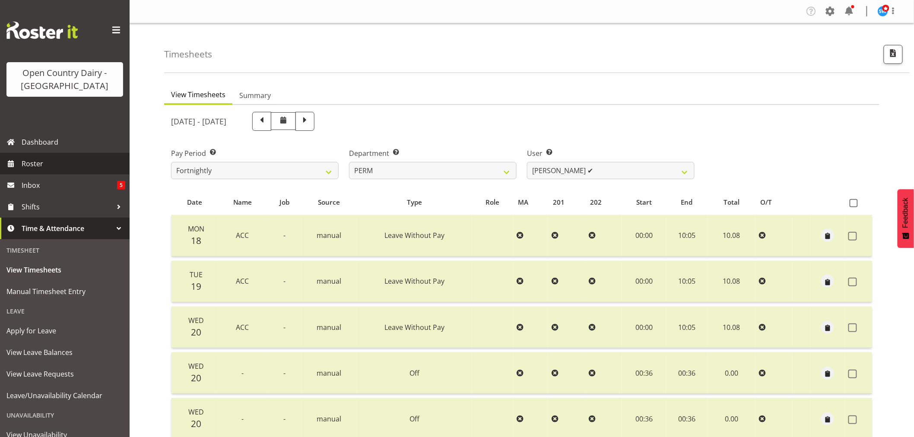
click at [44, 163] on span "Roster" at bounding box center [74, 163] width 104 height 13
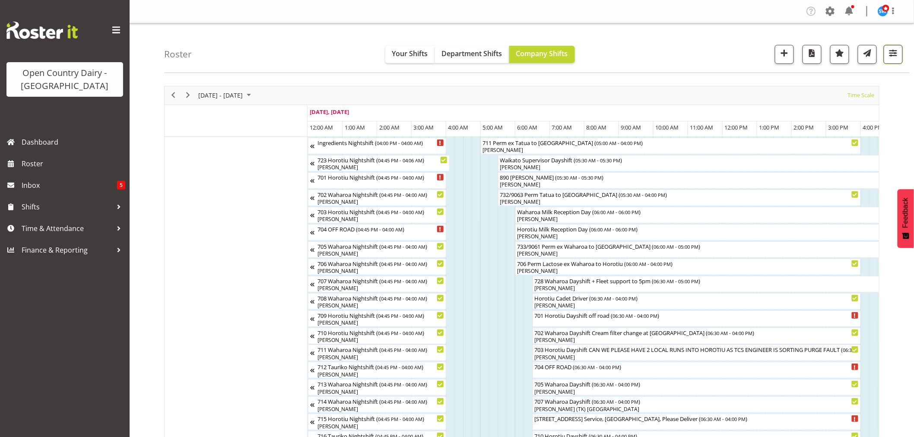
click at [892, 52] on span "button" at bounding box center [893, 53] width 11 height 11
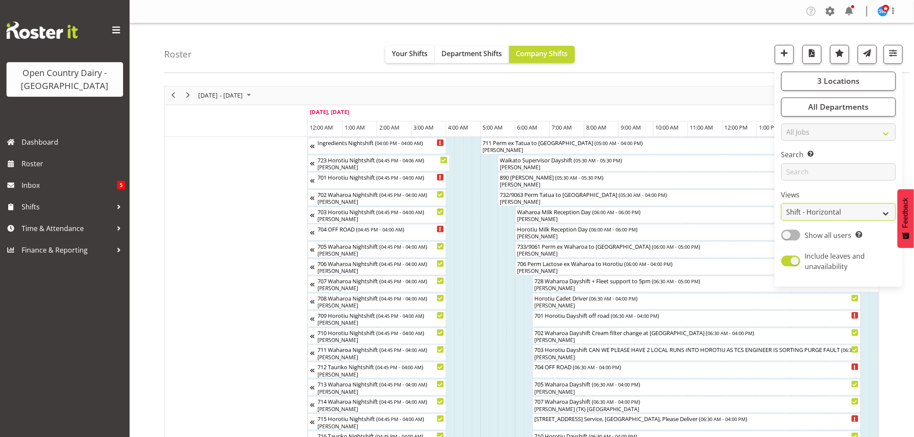
click at [827, 211] on select "Staff Role Shift - Horizontal Shift - Vertical Staff - Location" at bounding box center [838, 211] width 114 height 17
select select "staff"
click at [782, 203] on select "Staff Role Shift - Horizontal Shift - Vertical Staff - Location" at bounding box center [838, 211] width 114 height 17
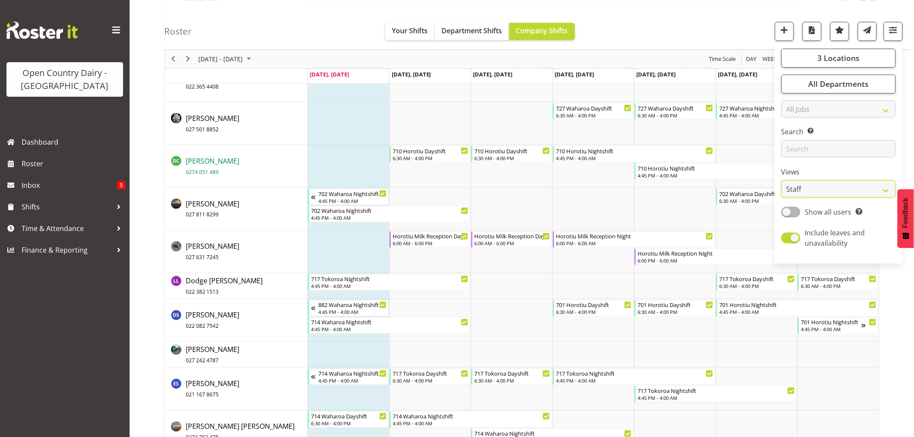
scroll to position [1920, 0]
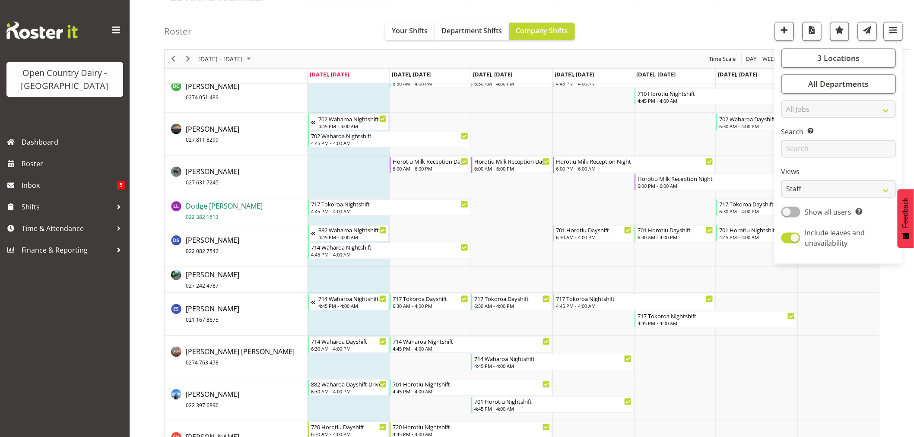
click at [219, 206] on span "Dodge Lindsay Laing 022 382 1513" at bounding box center [224, 212] width 77 height 20
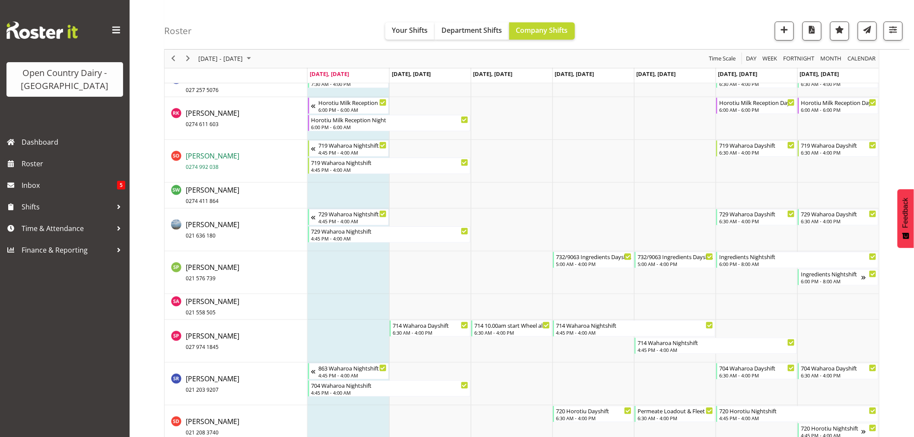
scroll to position [5759, 0]
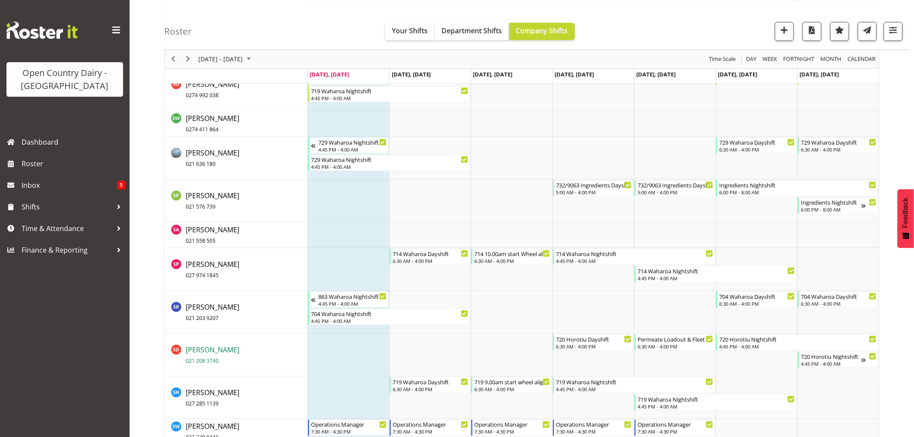
click at [200, 348] on span "Steve Daly 021 208 3740" at bounding box center [213, 355] width 54 height 20
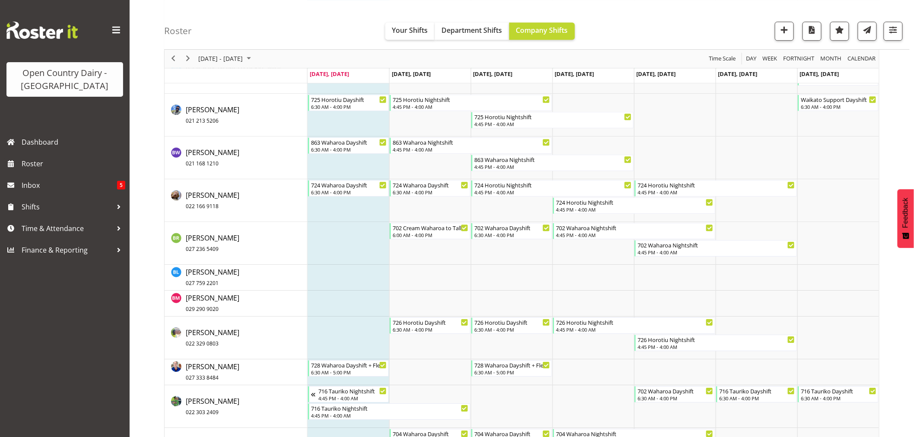
scroll to position [960, 0]
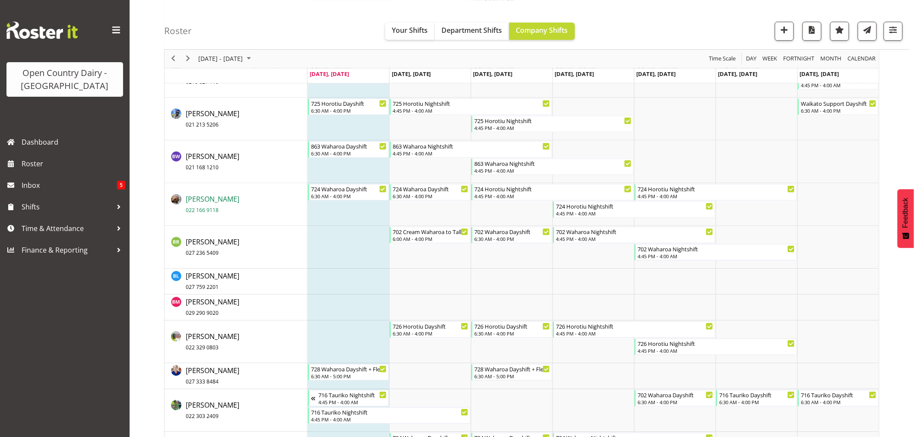
click at [210, 203] on span "Brent Adams 022 166 9118" at bounding box center [213, 204] width 54 height 20
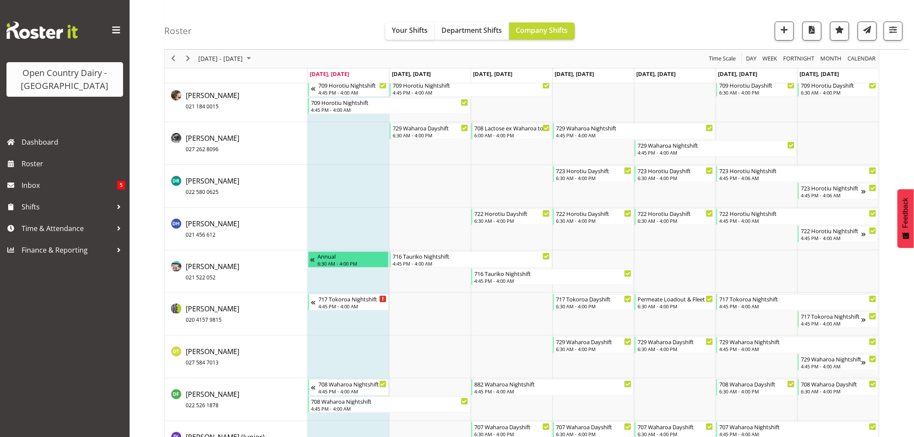
scroll to position [1584, 0]
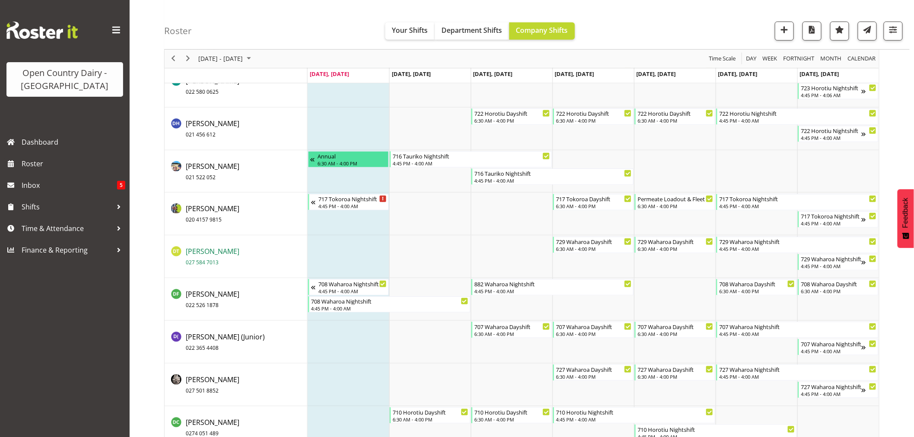
click at [213, 251] on span "Dave Trepels 027 584 7013" at bounding box center [213, 257] width 54 height 20
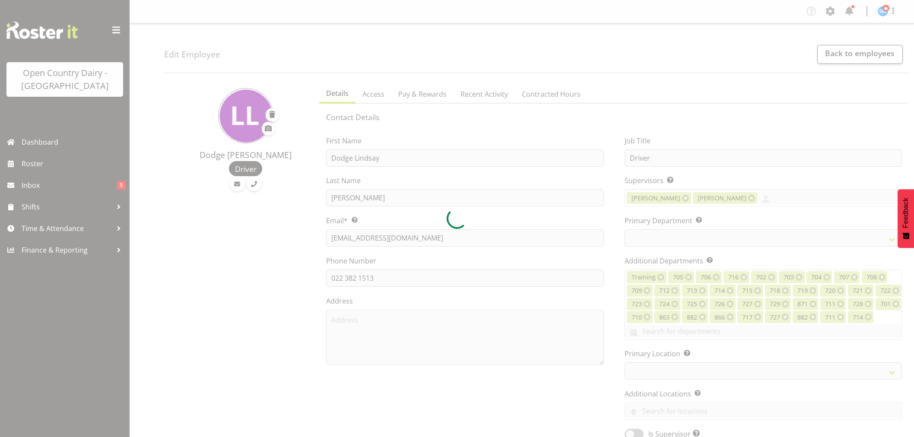
select select "TimelineWeek"
select select
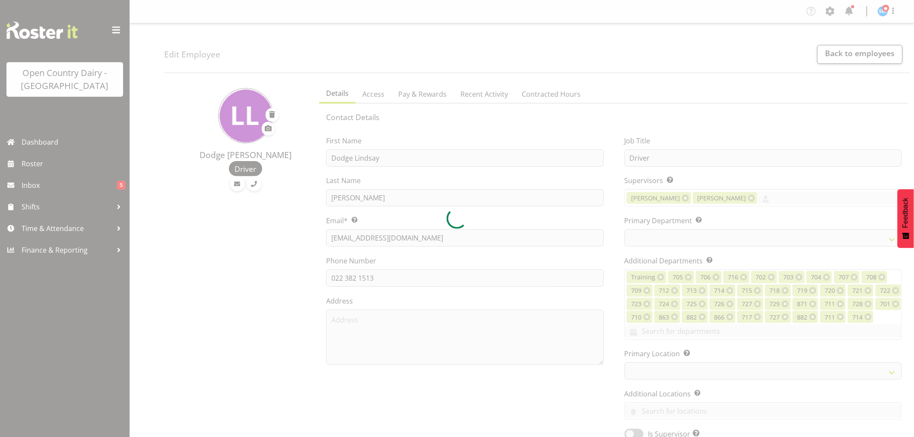
select select
select select "1054"
select select "758"
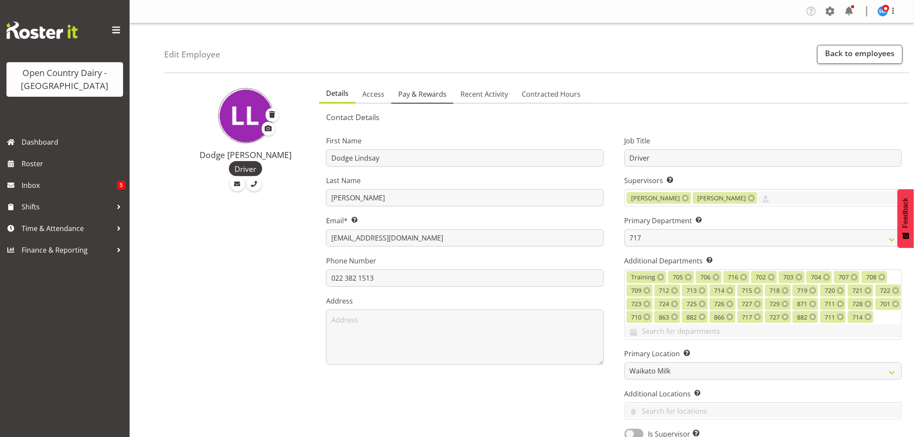
click at [421, 95] on span "Pay & Rewards" at bounding box center [422, 94] width 48 height 10
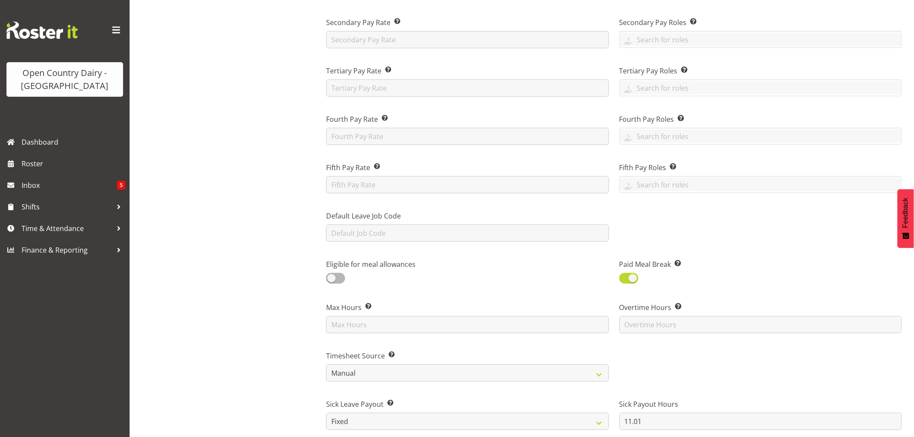
scroll to position [192, 0]
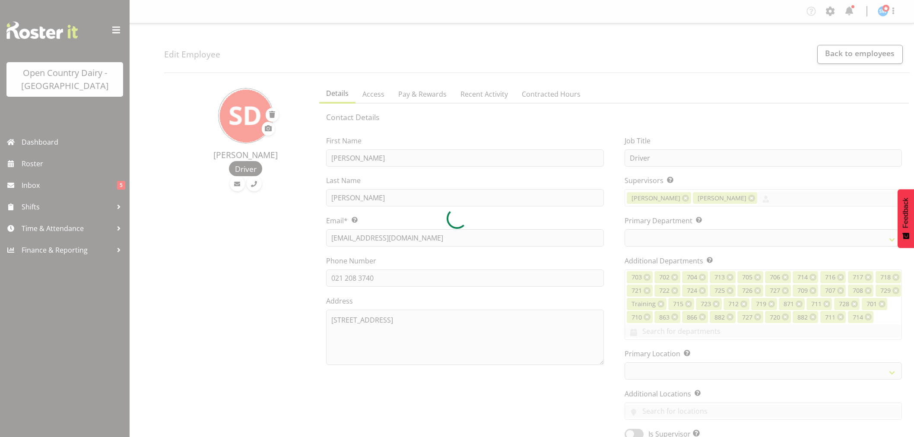
select select "TimelineWeek"
select select
select select "1054"
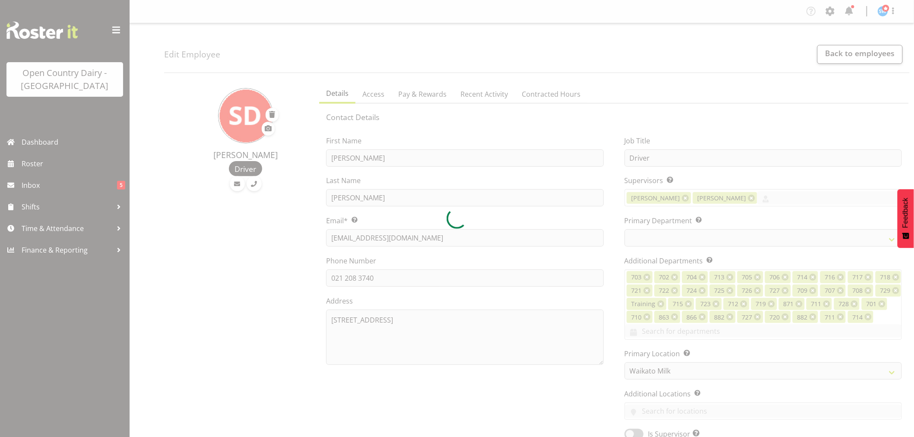
select select "814"
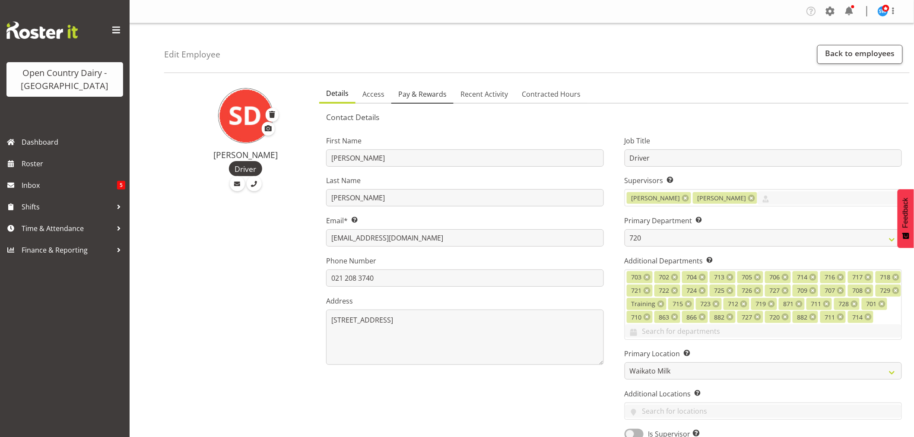
click at [419, 92] on span "Pay & Rewards" at bounding box center [422, 94] width 48 height 10
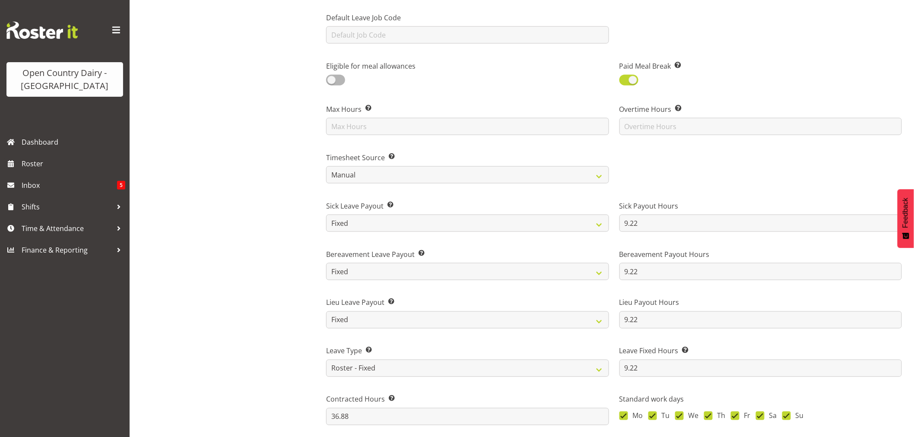
scroll to position [432, 0]
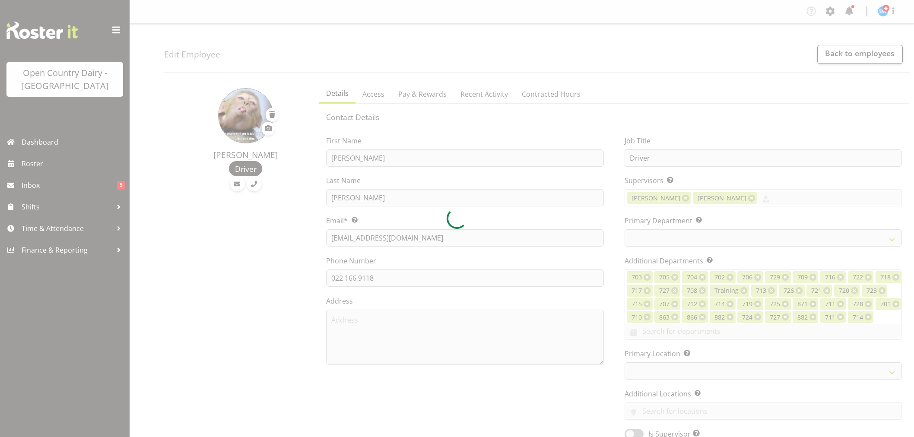
select select "TimelineWeek"
select select
select select "1054"
select select "760"
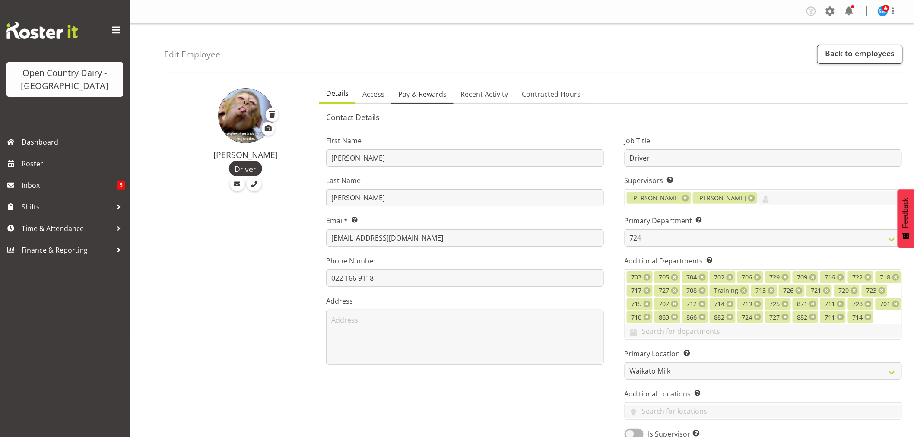
click at [421, 93] on span "Pay & Rewards" at bounding box center [422, 94] width 48 height 10
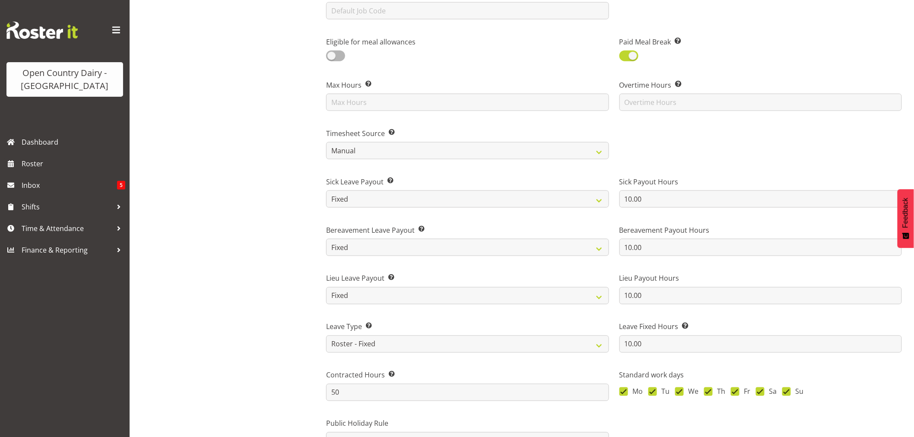
scroll to position [480, 0]
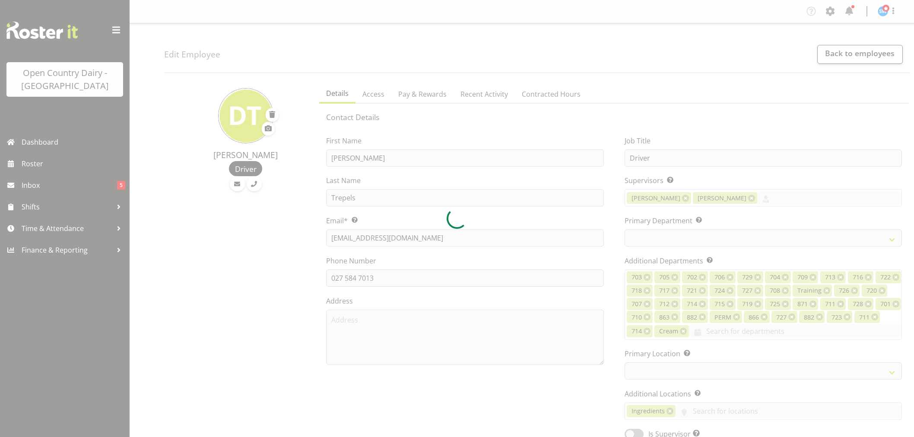
select select "TimelineWeek"
select select
select select "1054"
select select "727"
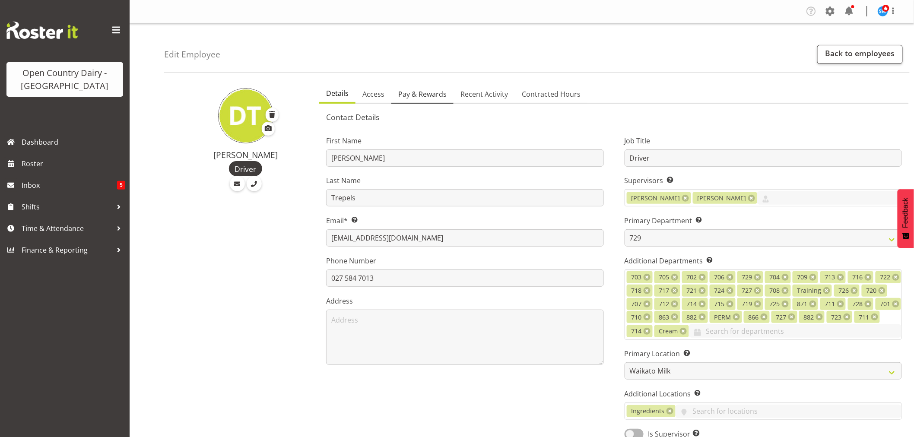
click at [424, 100] on link "Pay & Rewards" at bounding box center [422, 95] width 62 height 18
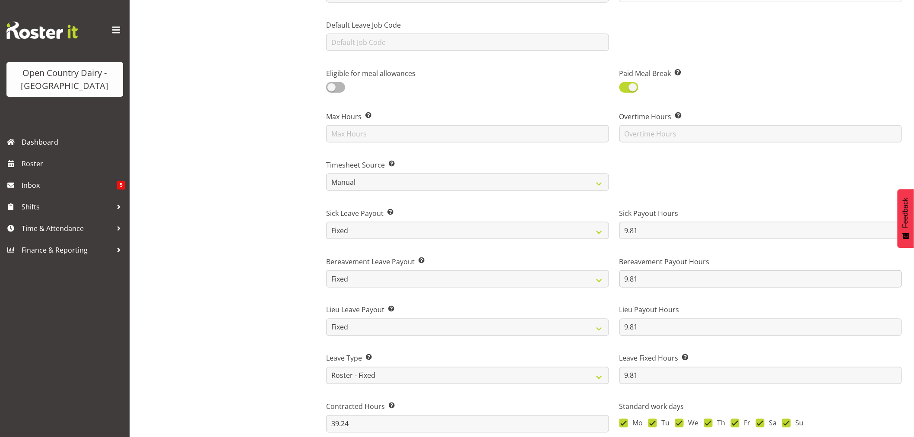
scroll to position [432, 0]
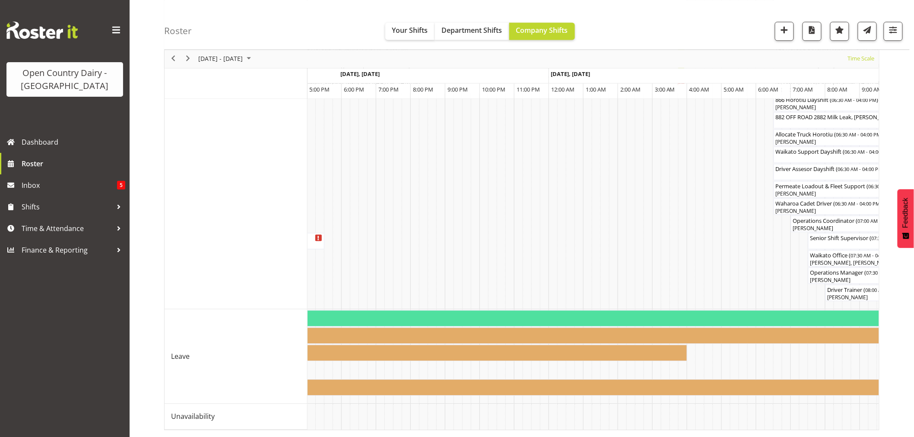
scroll to position [0, 1393]
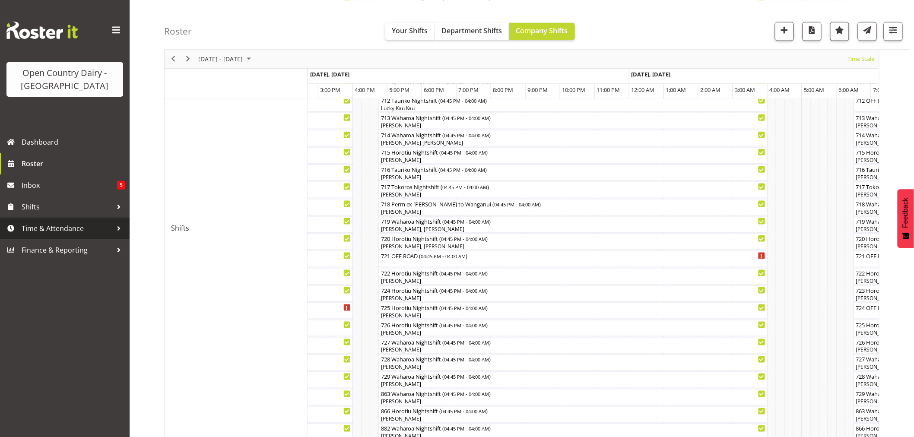
click at [65, 227] on span "Time & Attendance" at bounding box center [67, 228] width 91 height 13
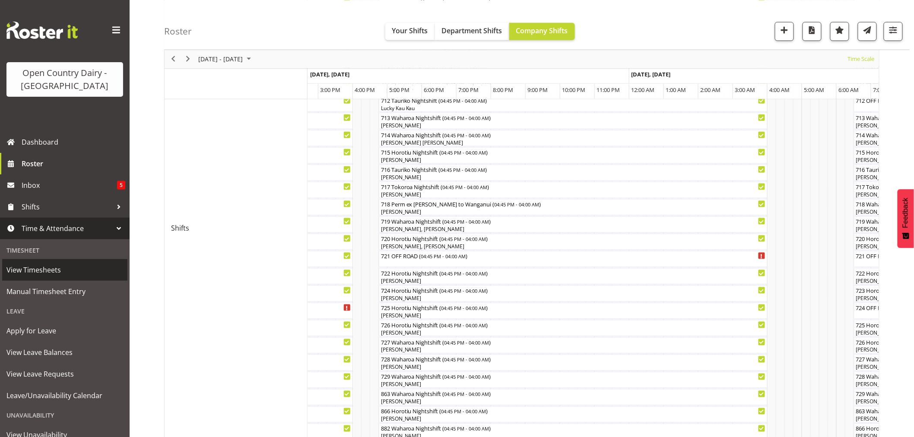
click at [41, 273] on span "View Timesheets" at bounding box center [64, 269] width 117 height 13
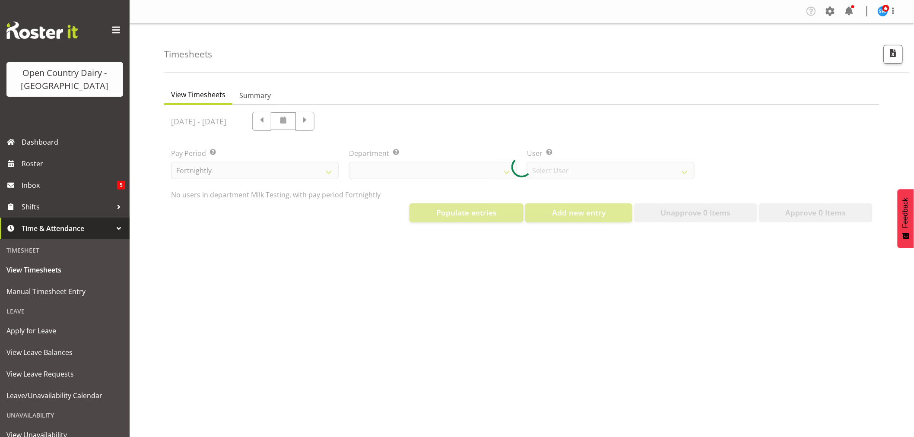
select select "733"
select select "7414"
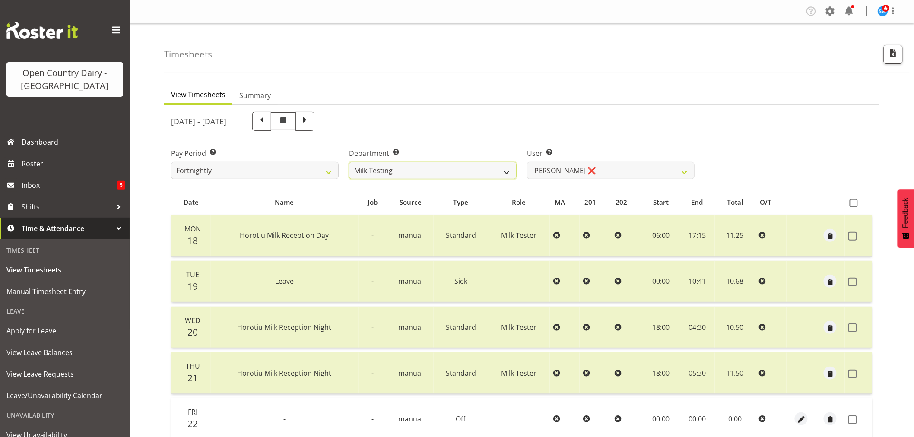
click at [409, 170] on select "701 702 703 704 705 706 707 708 709 710 711 712 713 714 715 716 717 718 719 720" at bounding box center [433, 170] width 168 height 17
click at [349, 162] on select "701 702 703 704 705 706 707 708 709 710 711 712 713 714 715 716 717 718 719 720" at bounding box center [433, 170] width 168 height 17
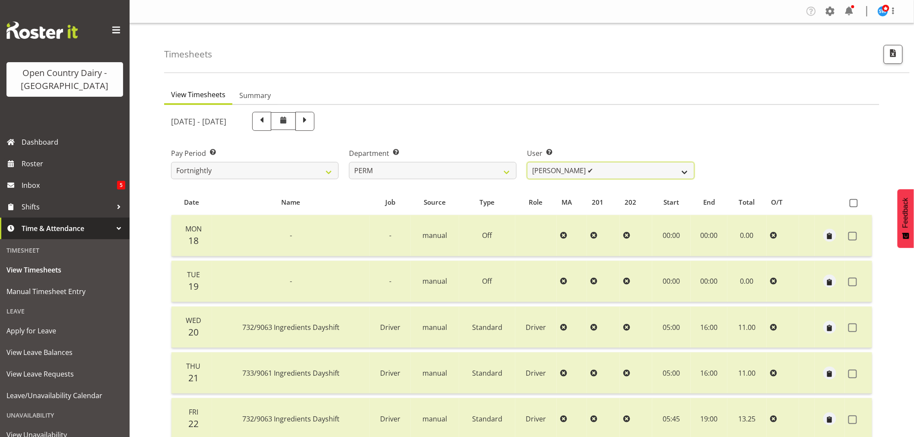
click at [637, 167] on select "[PERSON_NAME] ✔ [PERSON_NAME] ✔ [PERSON_NAME] ✔ [PERSON_NAME] ✔ [PERSON_NAME] ❌…" at bounding box center [611, 170] width 168 height 17
click at [635, 166] on select "[PERSON_NAME] ✔ [PERSON_NAME] ✔ [PERSON_NAME] ✔ [PERSON_NAME] ✔ [PERSON_NAME] ❌…" at bounding box center [611, 170] width 168 height 17
click at [404, 171] on select "701 702 703 704 705 706 707 708 709 710 711 712 713 714 715 716 717 718 719 720" at bounding box center [433, 170] width 168 height 17
select select "733"
click at [349, 162] on select "701 702 703 704 705 706 707 708 709 710 711 712 713 714 715 716 717 718 719 720" at bounding box center [433, 170] width 168 height 17
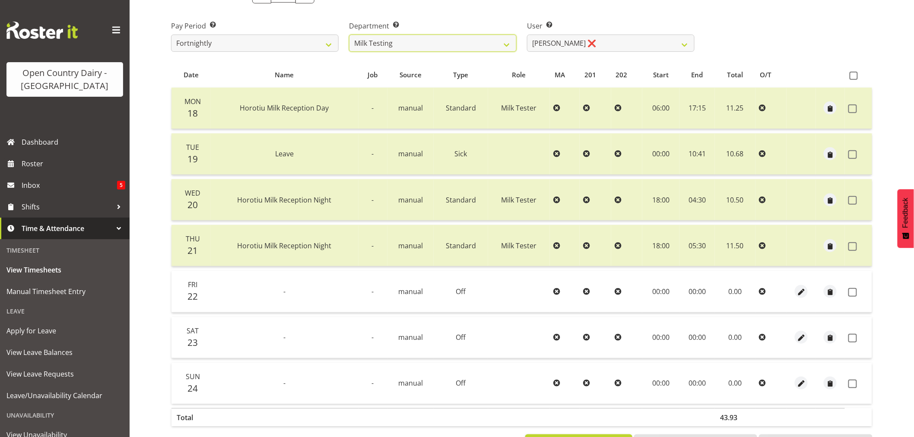
scroll to position [164, 0]
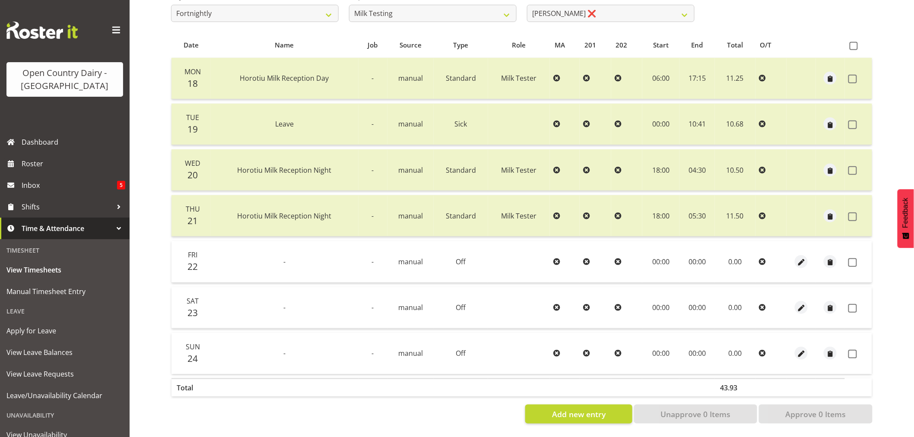
drag, startPoint x: 850, startPoint y: 251, endPoint x: 861, endPoint y: 293, distance: 42.9
click at [850, 258] on span at bounding box center [852, 262] width 9 height 9
checkbox input "true"
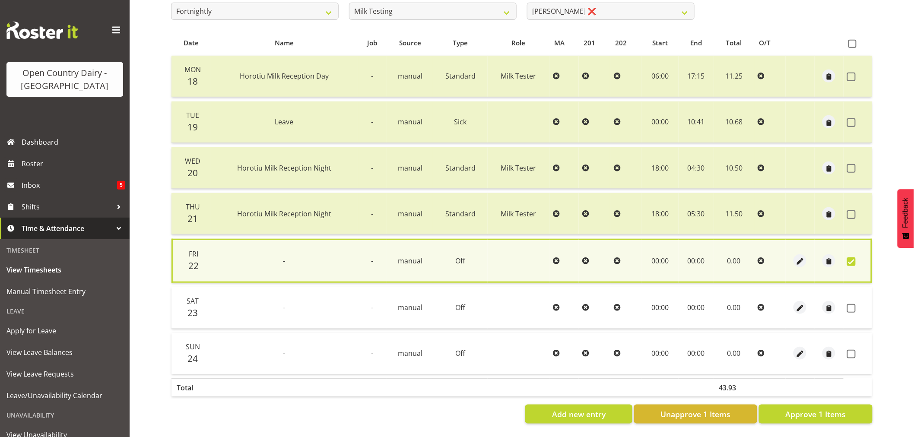
drag, startPoint x: 852, startPoint y: 303, endPoint x: 852, endPoint y: 327, distance: 24.2
click at [852, 307] on span at bounding box center [851, 308] width 9 height 9
checkbox input "true"
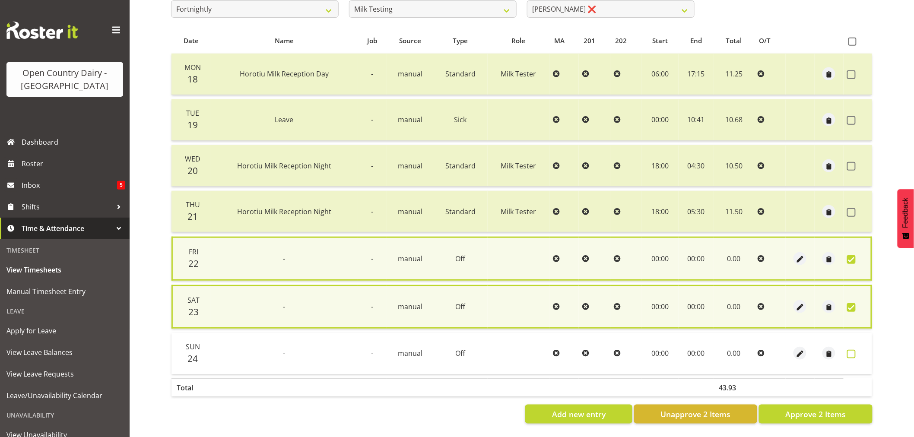
click at [849, 350] on span at bounding box center [851, 354] width 9 height 9
checkbox input "true"
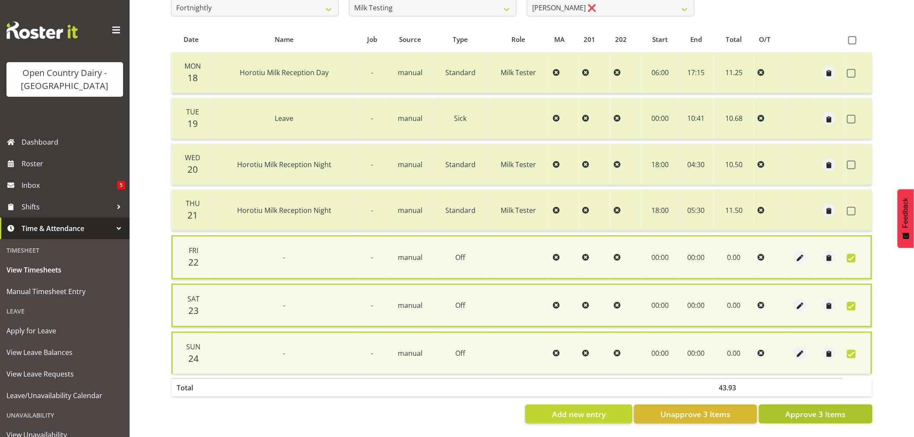
click at [846, 409] on button "Approve 3 Items" at bounding box center [816, 414] width 114 height 19
checkbox input "false"
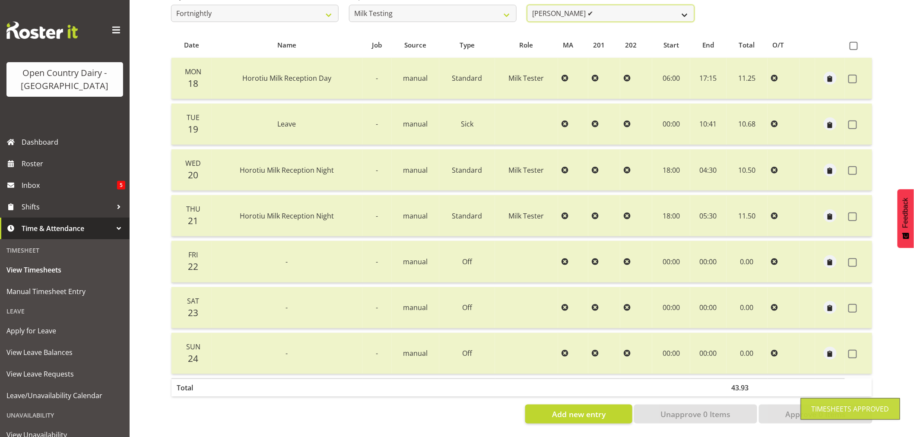
scroll to position [161, 0]
click at [626, 6] on select "[PERSON_NAME] ✔ [PERSON_NAME] ❌ [PERSON_NAME] ❌ [PERSON_NAME] ❌ [PERSON_NAME] ❌…" at bounding box center [611, 13] width 168 height 17
select select "7401"
click at [527, 5] on select "[PERSON_NAME] ✔ [PERSON_NAME] ❌ [PERSON_NAME] ❌ [PERSON_NAME] ❌ [PERSON_NAME] ❌…" at bounding box center [611, 13] width 168 height 17
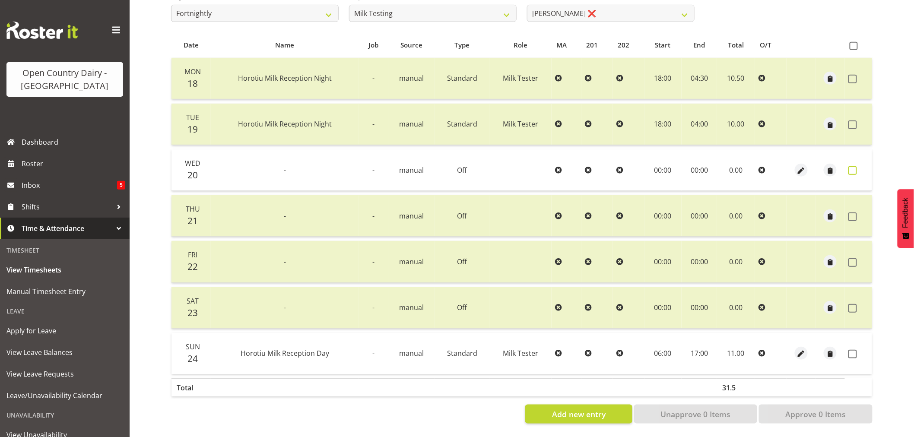
click at [855, 166] on span at bounding box center [852, 170] width 9 height 9
checkbox input "true"
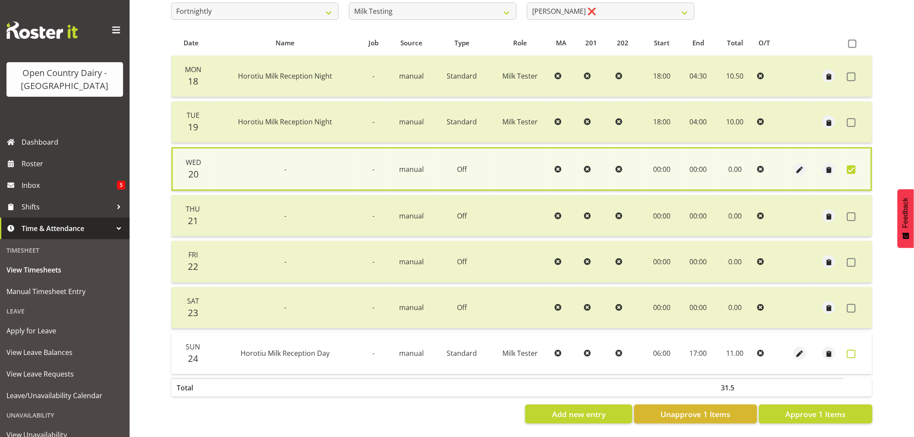
click at [849, 351] on span at bounding box center [851, 354] width 9 height 9
checkbox input "true"
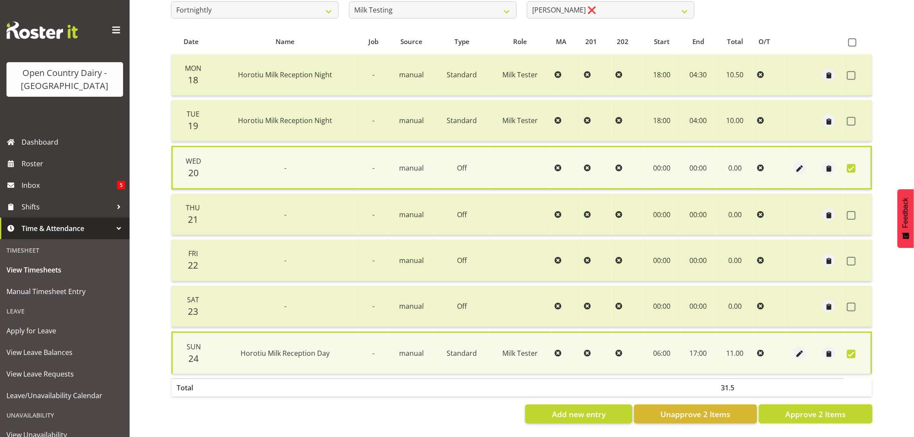
drag, startPoint x: 809, startPoint y: 409, endPoint x: 799, endPoint y: 409, distance: 9.5
click at [808, 409] on span "Approve 2 Items" at bounding box center [815, 414] width 60 height 11
checkbox input "false"
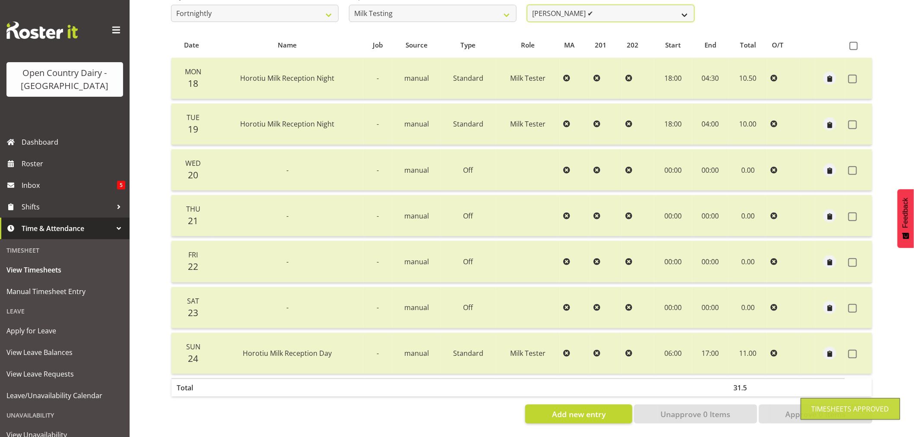
click at [641, 10] on select "[PERSON_NAME] ✔ [PERSON_NAME] ✔ [PERSON_NAME] ❌ [PERSON_NAME] ❌ [PERSON_NAME] ❌…" at bounding box center [611, 13] width 168 height 17
select select "7392"
click at [527, 5] on select "[PERSON_NAME] ✔ [PERSON_NAME] ✔ [PERSON_NAME] ❌ [PERSON_NAME] ❌ [PERSON_NAME] ❌…" at bounding box center [611, 13] width 168 height 17
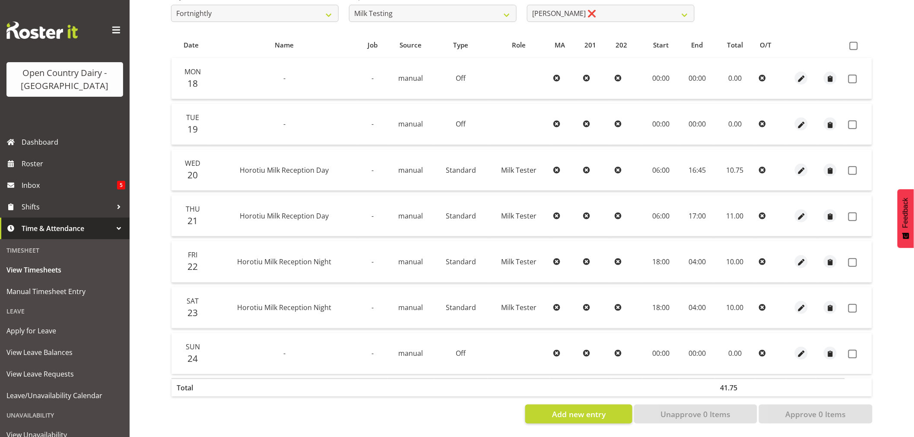
drag, startPoint x: 854, startPoint y: 41, endPoint x: 854, endPoint y: 70, distance: 29.8
click at [854, 42] on span at bounding box center [854, 46] width 8 height 8
click at [854, 43] on input "checkbox" at bounding box center [853, 46] width 6 height 6
checkbox input "true"
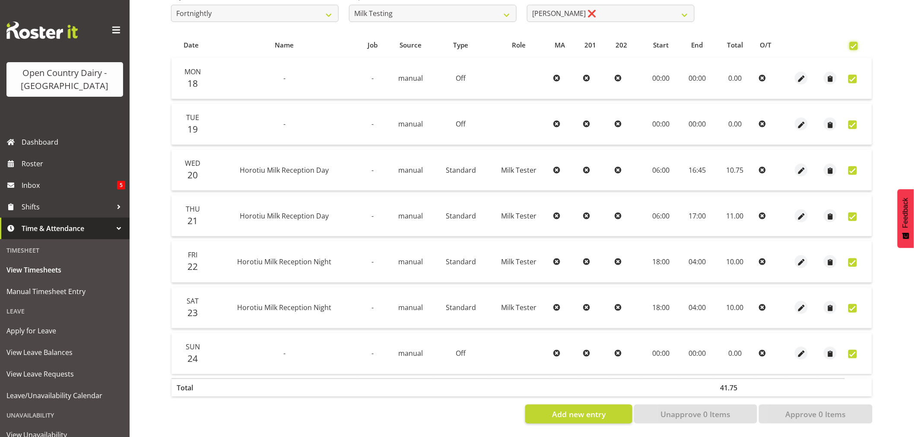
checkbox input "true"
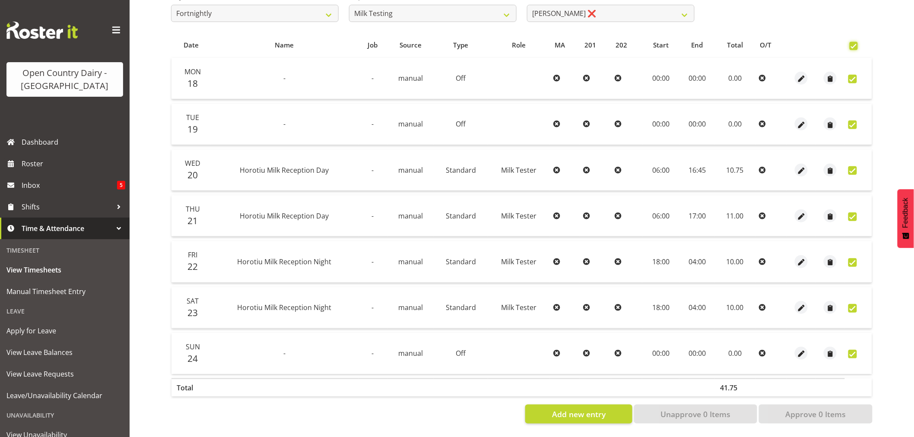
checkbox input "true"
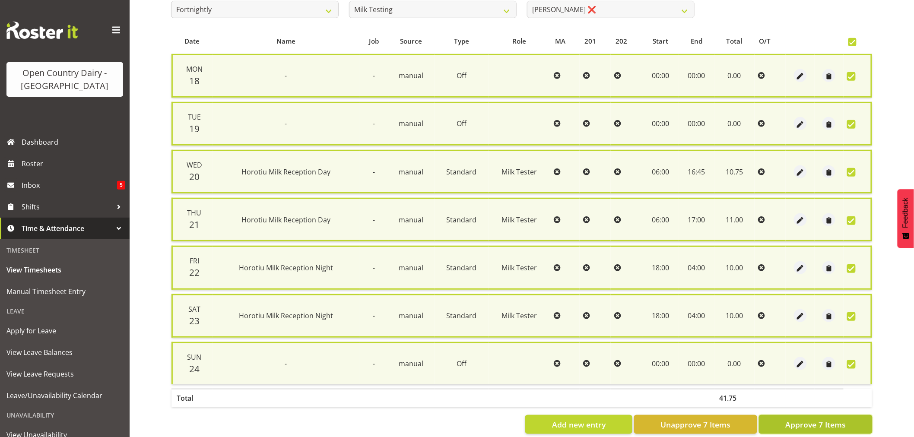
click at [805, 424] on span "Approve 7 Items" at bounding box center [815, 424] width 60 height 11
checkbox input "false"
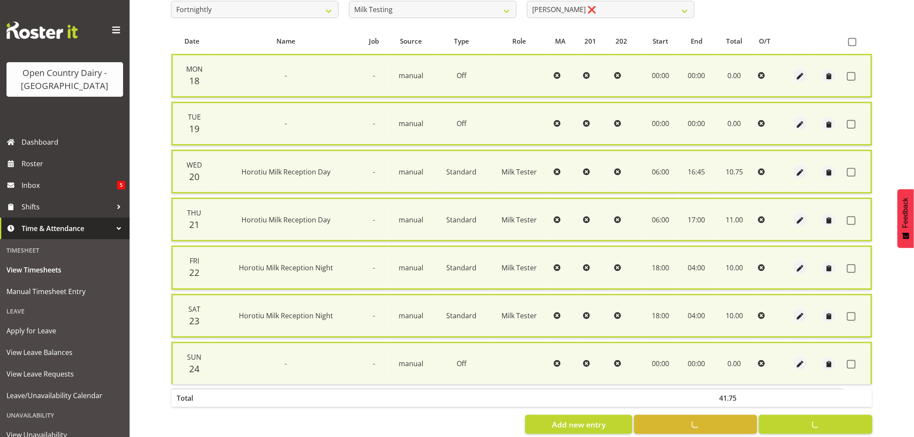
checkbox input "false"
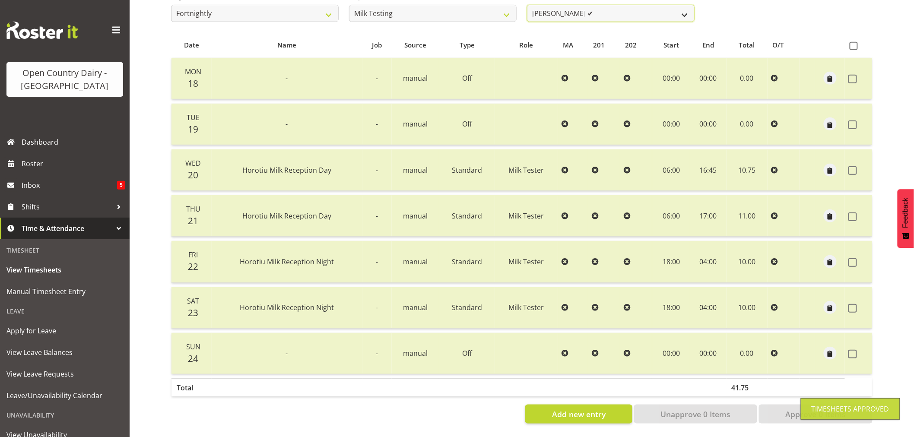
click at [607, 8] on select "[PERSON_NAME] ✔ [PERSON_NAME] ✔ [PERSON_NAME] ❌ [PERSON_NAME] ✔ [PERSON_NAME] ❌…" at bounding box center [611, 13] width 168 height 17
select select "7451"
click at [527, 5] on select "[PERSON_NAME] ✔ [PERSON_NAME] ✔ [PERSON_NAME] ❌ [PERSON_NAME] ✔ [PERSON_NAME] ❌…" at bounding box center [611, 13] width 168 height 17
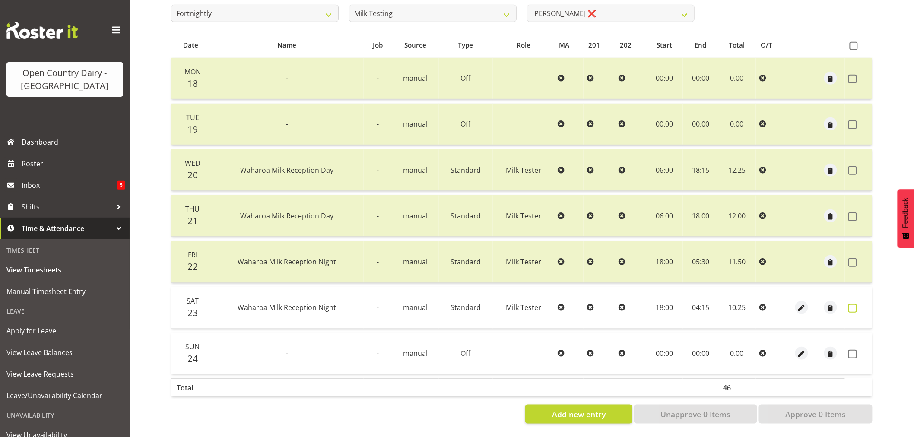
click at [854, 305] on span at bounding box center [852, 308] width 9 height 9
checkbox input "true"
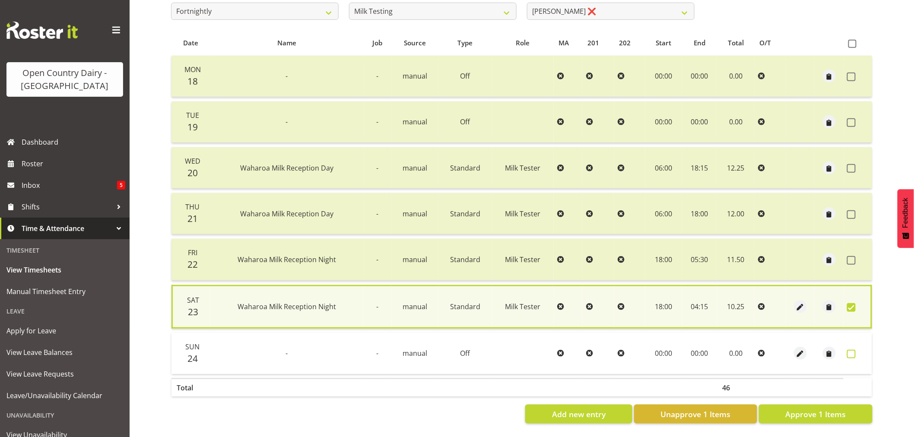
click at [850, 350] on span at bounding box center [851, 354] width 9 height 9
checkbox input "true"
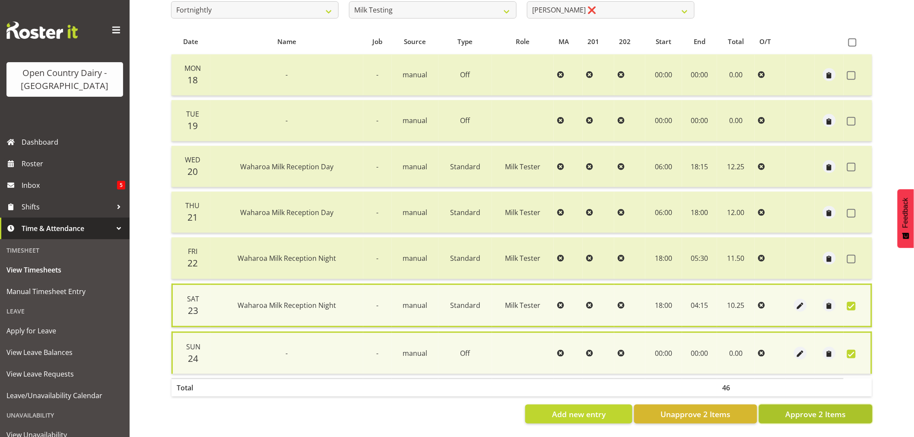
click at [821, 406] on button "Approve 2 Items" at bounding box center [816, 414] width 114 height 19
checkbox input "false"
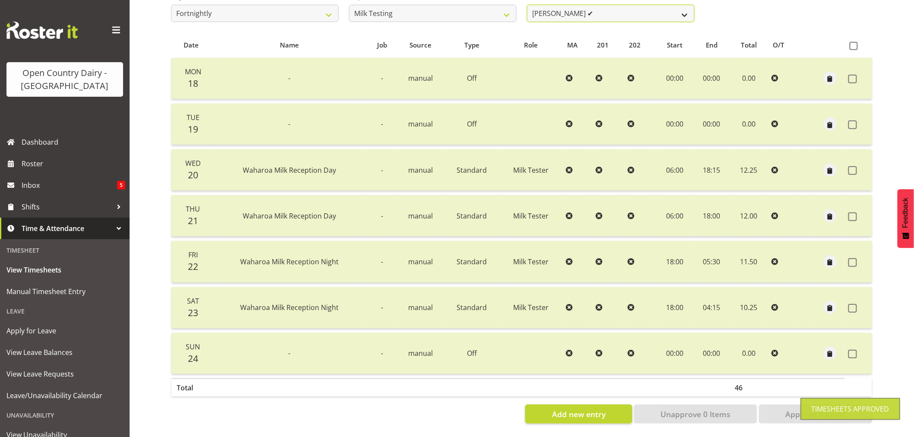
click at [609, 10] on select "[PERSON_NAME] ✔ [PERSON_NAME] ✔ [PERSON_NAME] ❌ [PERSON_NAME] ✔ [PERSON_NAME] ✔…" at bounding box center [611, 13] width 168 height 17
select select "7417"
click at [527, 5] on select "[PERSON_NAME] ✔ [PERSON_NAME] ✔ [PERSON_NAME] ❌ [PERSON_NAME] ✔ [PERSON_NAME] ✔…" at bounding box center [611, 13] width 168 height 17
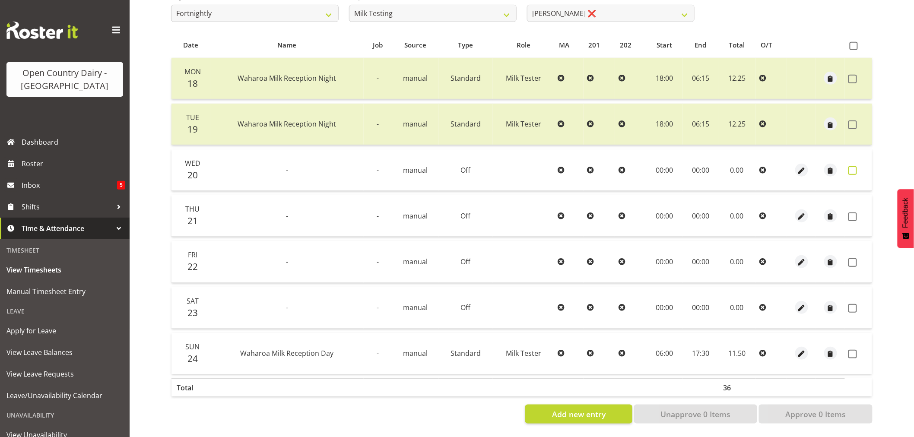
click at [854, 166] on span at bounding box center [852, 170] width 9 height 9
checkbox input "true"
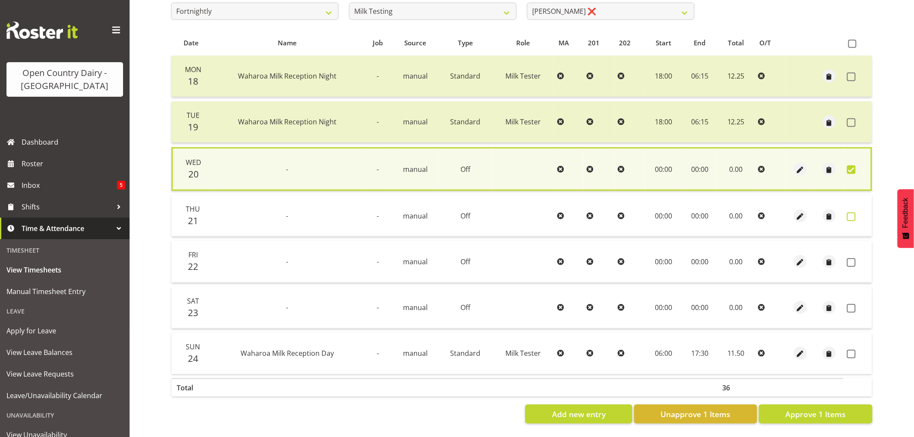
click at [853, 213] on span at bounding box center [851, 217] width 9 height 9
checkbox input "true"
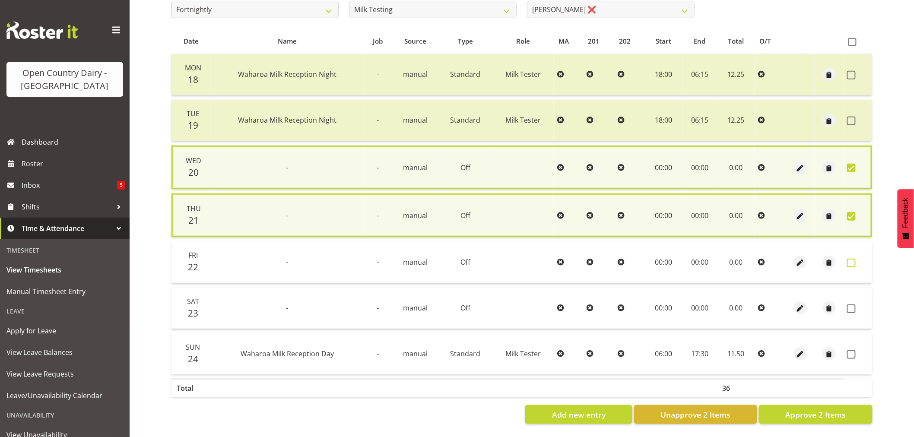
click at [850, 259] on span at bounding box center [851, 263] width 9 height 9
checkbox input "true"
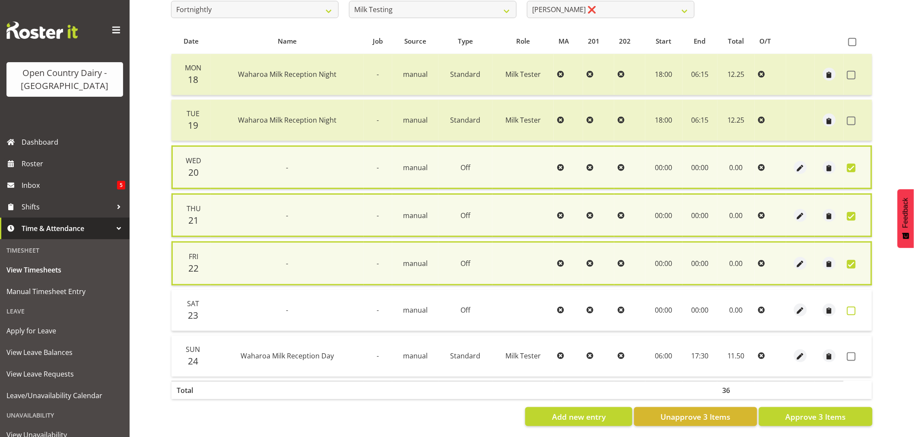
click at [851, 311] on span at bounding box center [851, 311] width 9 height 9
checkbox input "true"
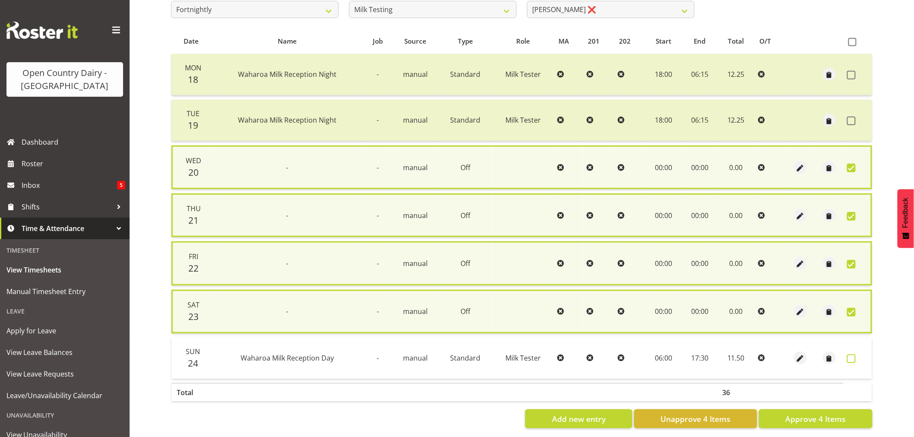
click at [852, 358] on span at bounding box center [851, 359] width 9 height 9
checkbox input "true"
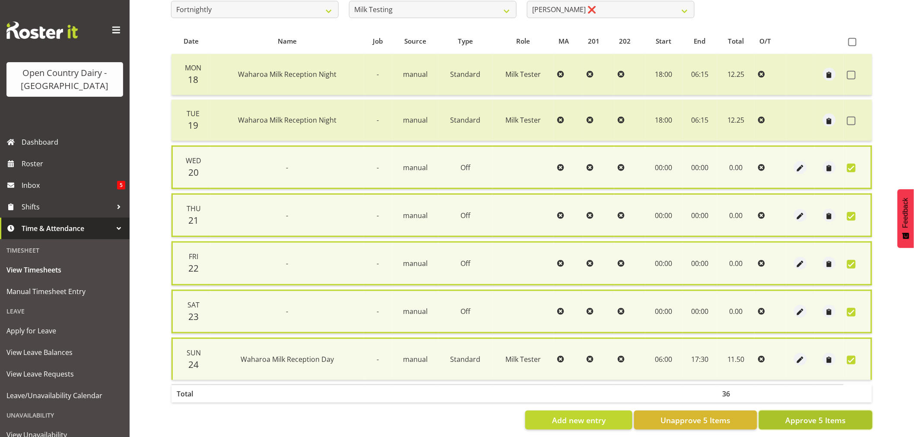
click at [825, 418] on span "Approve 5 Items" at bounding box center [815, 420] width 60 height 11
checkbox input "false"
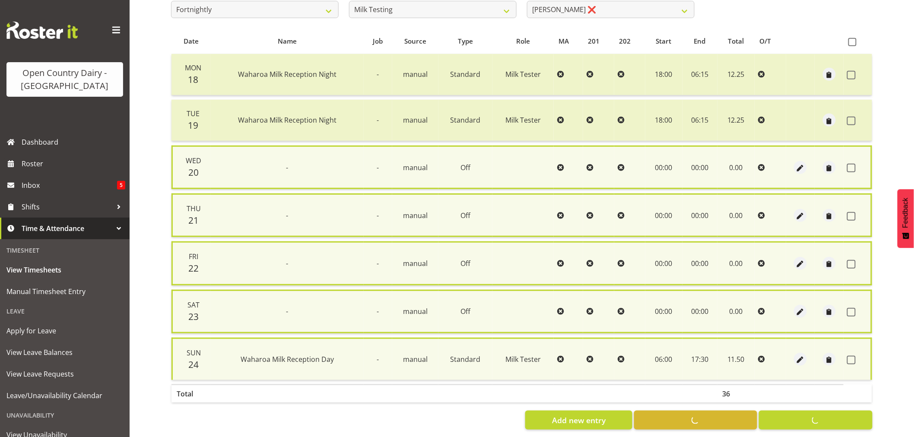
checkbox input "false"
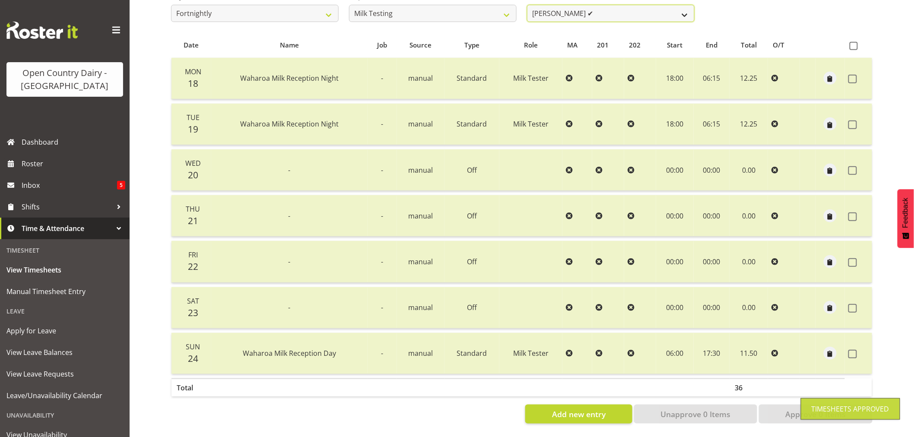
click at [625, 11] on select "[PERSON_NAME] ✔ [PERSON_NAME] ✔ [PERSON_NAME] ❌ [PERSON_NAME] ✔ [PERSON_NAME] ✔…" at bounding box center [611, 13] width 168 height 17
select select "7485"
click at [527, 5] on select "[PERSON_NAME] ✔ [PERSON_NAME] ✔ [PERSON_NAME] ❌ [PERSON_NAME] ✔ [PERSON_NAME] ✔…" at bounding box center [611, 13] width 168 height 17
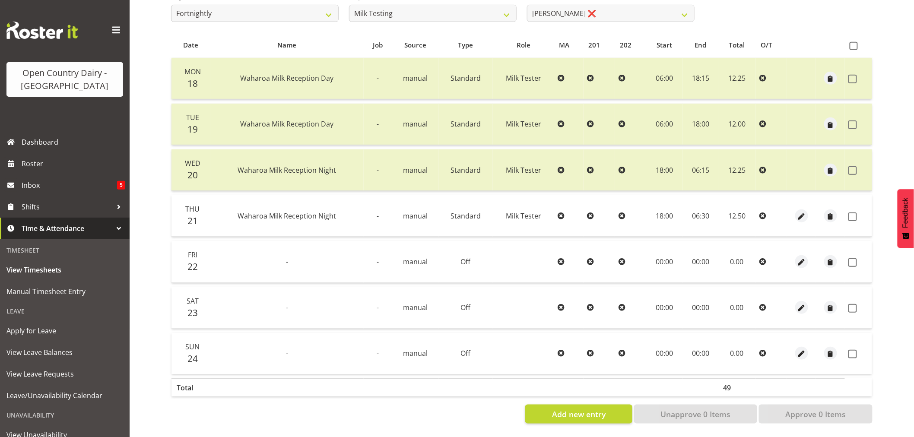
drag, startPoint x: 853, startPoint y: 213, endPoint x: 852, endPoint y: 218, distance: 5.3
click at [852, 213] on span at bounding box center [852, 217] width 9 height 9
checkbox input "true"
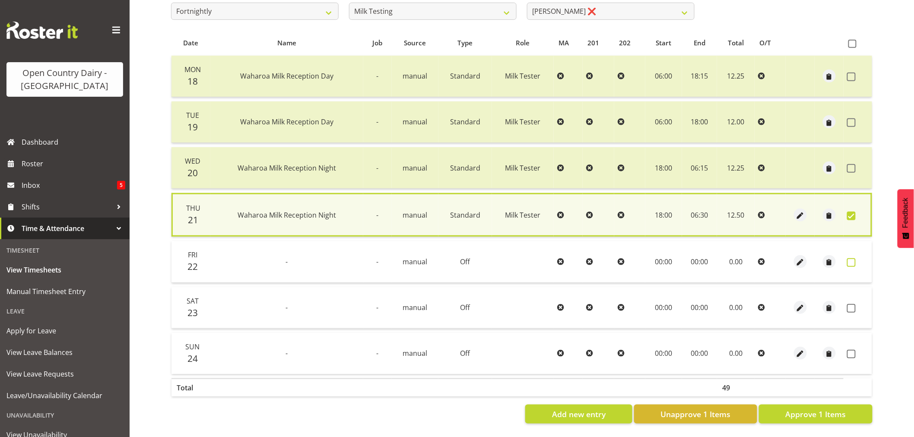
click at [853, 260] on span at bounding box center [851, 262] width 9 height 9
checkbox input "true"
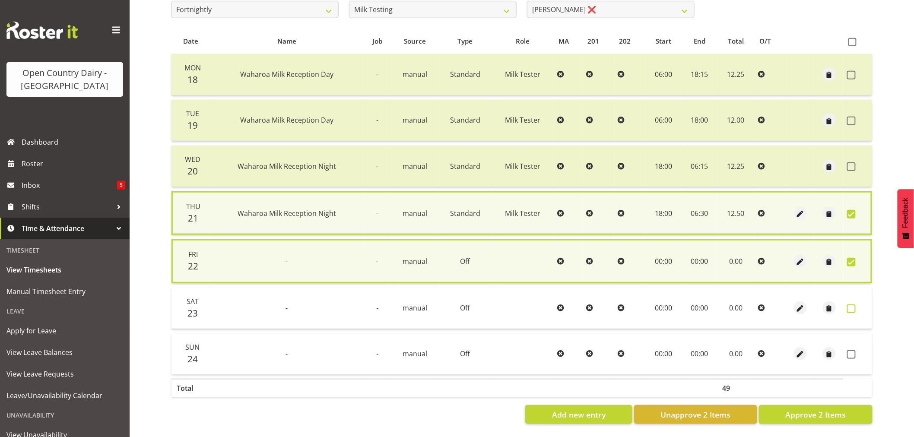
click at [850, 307] on span at bounding box center [851, 309] width 9 height 9
checkbox input "true"
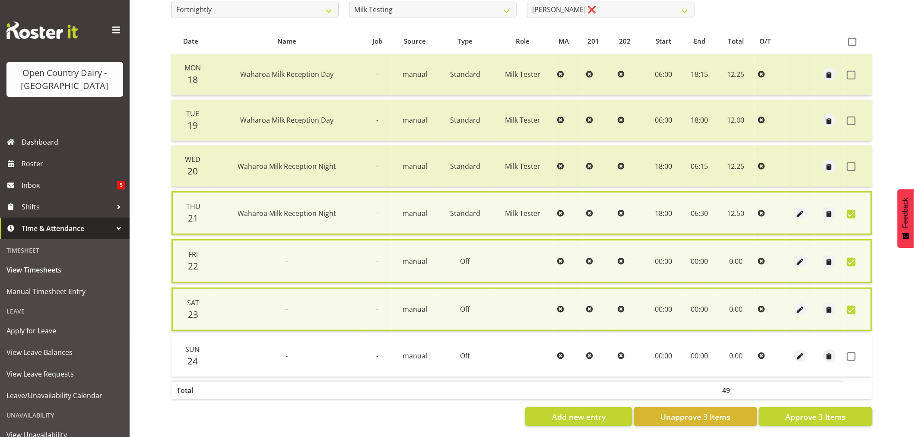
drag, startPoint x: 852, startPoint y: 352, endPoint x: 857, endPoint y: 350, distance: 5.2
click at [852, 352] on span at bounding box center [851, 356] width 9 height 9
checkbox input "true"
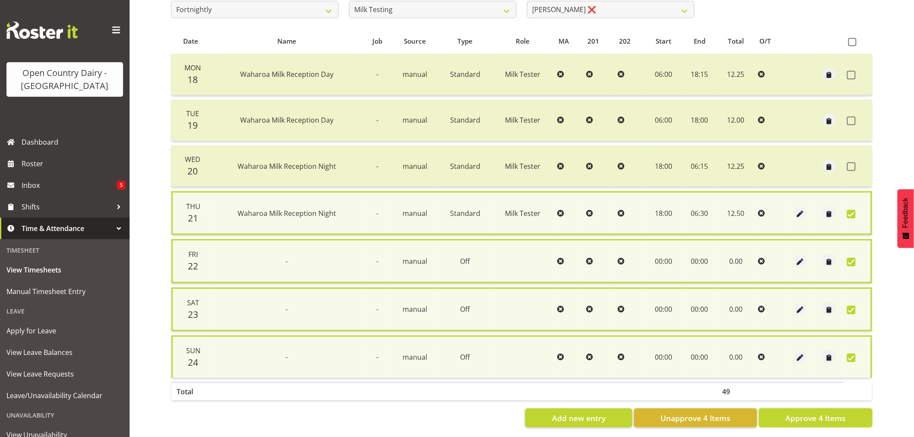
click at [828, 420] on span "Approve 4 Items" at bounding box center [815, 418] width 60 height 11
checkbox input "false"
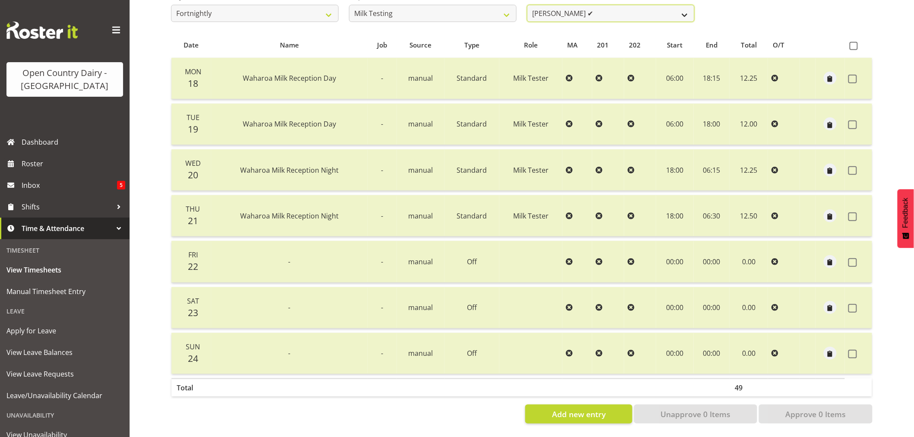
click at [596, 12] on select "[PERSON_NAME] ✔ [PERSON_NAME] ✔ [PERSON_NAME] ❌ [PERSON_NAME] ✔ [PERSON_NAME] ✔…" at bounding box center [611, 13] width 168 height 17
click at [429, 7] on select "701 702 703 704 705 706 707 708 709 710 711 712 713 714 715 716 717 718 719 720" at bounding box center [433, 13] width 168 height 17
select select "763"
click at [349, 5] on select "701 702 703 704 705 706 707 708 709 710 711 712 713 714 715 716 717 718 719 720" at bounding box center [433, 13] width 168 height 17
select select "11695"
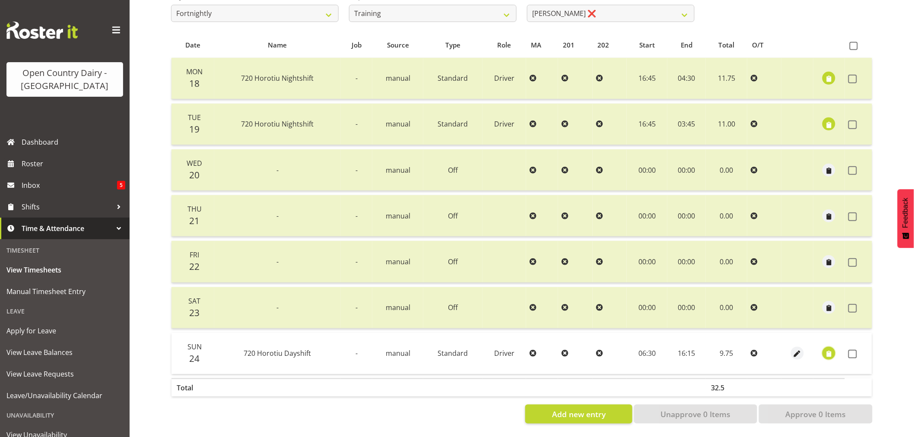
click at [827, 351] on span "button" at bounding box center [829, 354] width 10 height 10
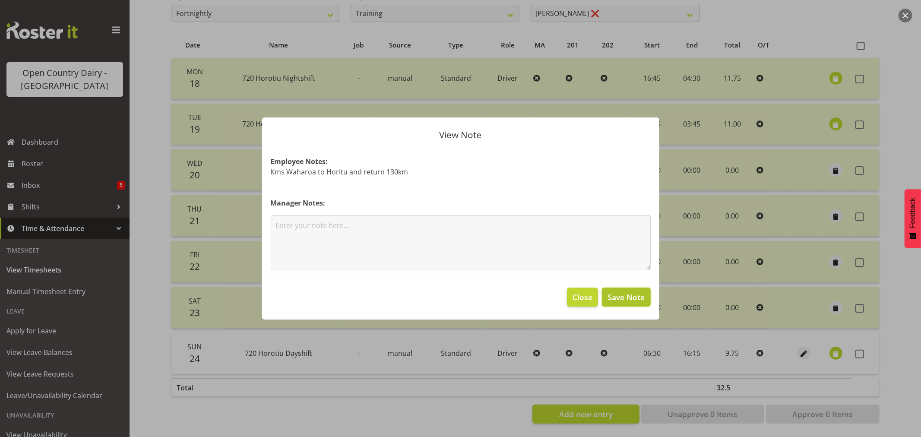
click at [624, 298] on span "Save Note" at bounding box center [626, 297] width 37 height 11
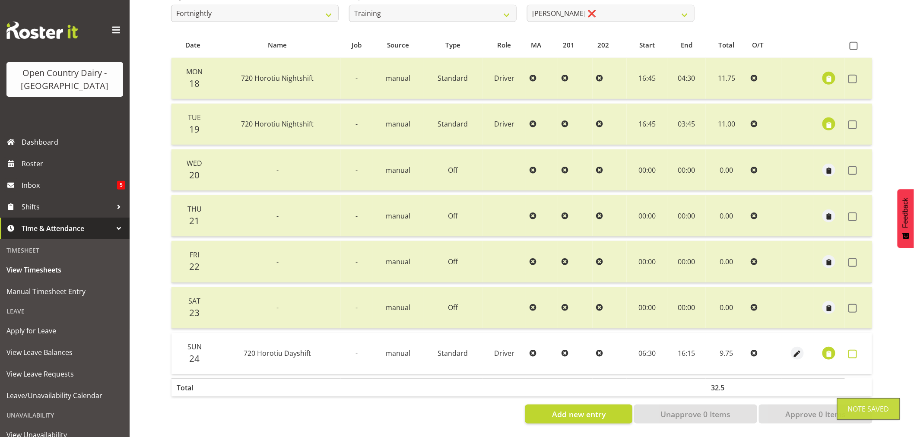
click at [851, 350] on span at bounding box center [852, 354] width 9 height 9
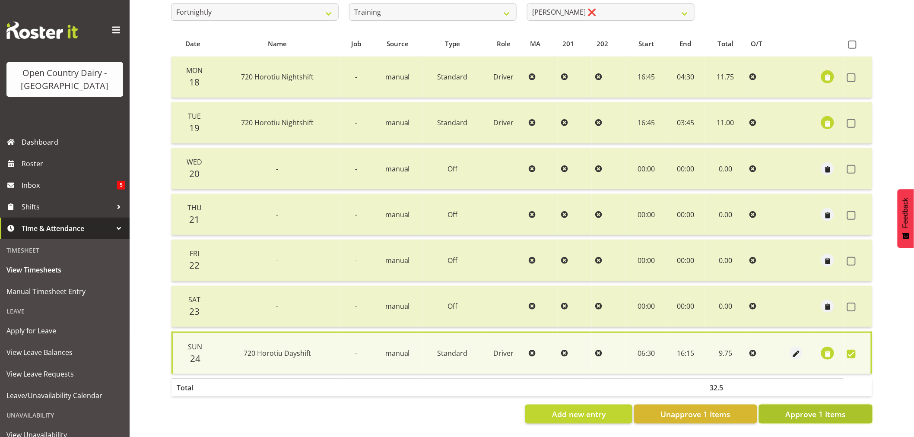
click at [821, 411] on span "Approve 1 Items" at bounding box center [815, 414] width 60 height 11
checkbox input "false"
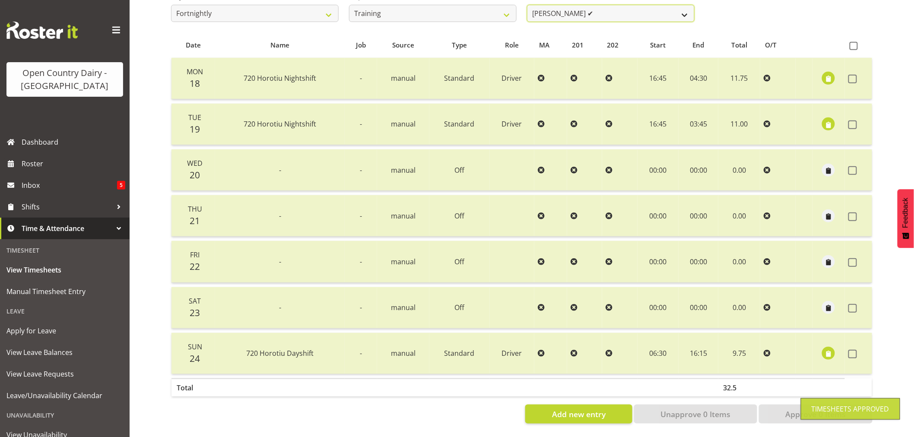
click at [611, 9] on select "[PERSON_NAME] ✔ [PERSON_NAME] ❌ [PERSON_NAME] (Junior) ❌ [PERSON_NAME] ❌ [PERSO…" at bounding box center [611, 13] width 168 height 17
select select "11786"
click at [527, 5] on select "[PERSON_NAME] ✔ [PERSON_NAME] ❌ [PERSON_NAME] (Junior) ❌ [PERSON_NAME] ❌ [PERSO…" at bounding box center [611, 13] width 168 height 17
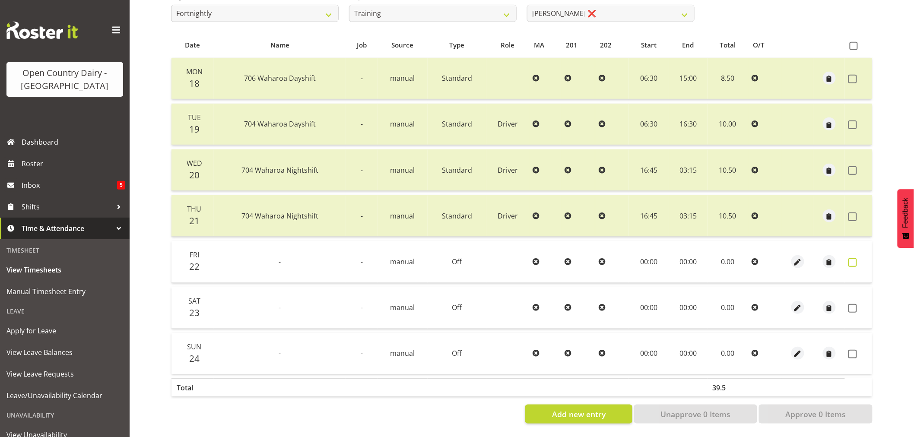
click at [851, 258] on span at bounding box center [852, 262] width 9 height 9
checkbox input "true"
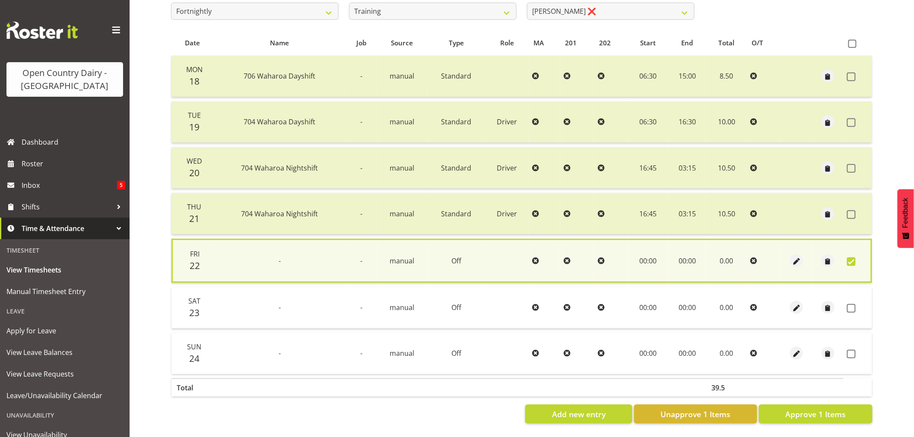
drag, startPoint x: 853, startPoint y: 304, endPoint x: 848, endPoint y: 319, distance: 15.6
click at [853, 305] on span at bounding box center [851, 308] width 9 height 9
checkbox input "true"
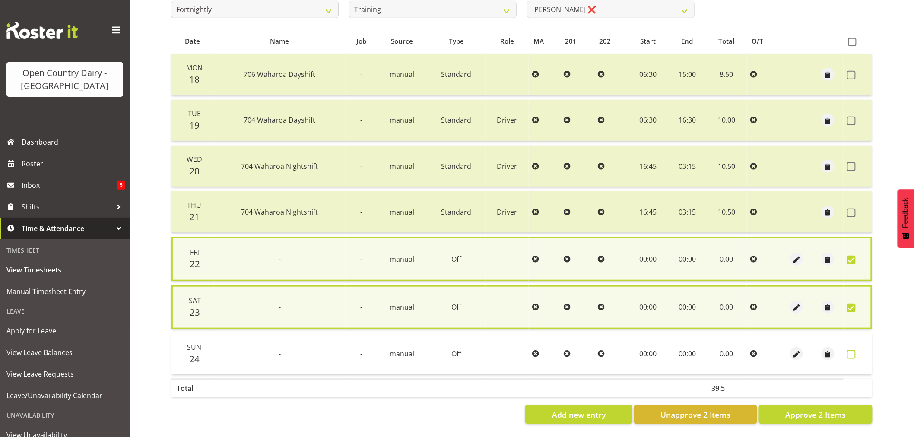
click at [852, 352] on span at bounding box center [851, 354] width 9 height 9
checkbox input "true"
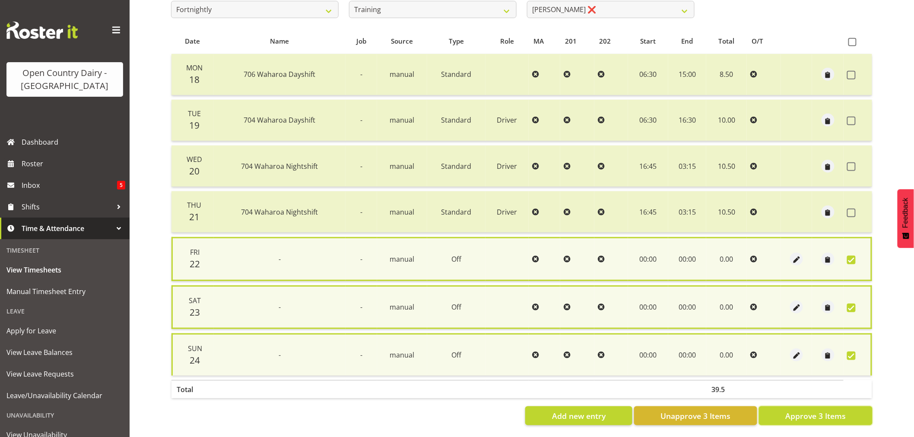
click at [812, 410] on span "Approve 3 Items" at bounding box center [815, 415] width 60 height 11
checkbox input "false"
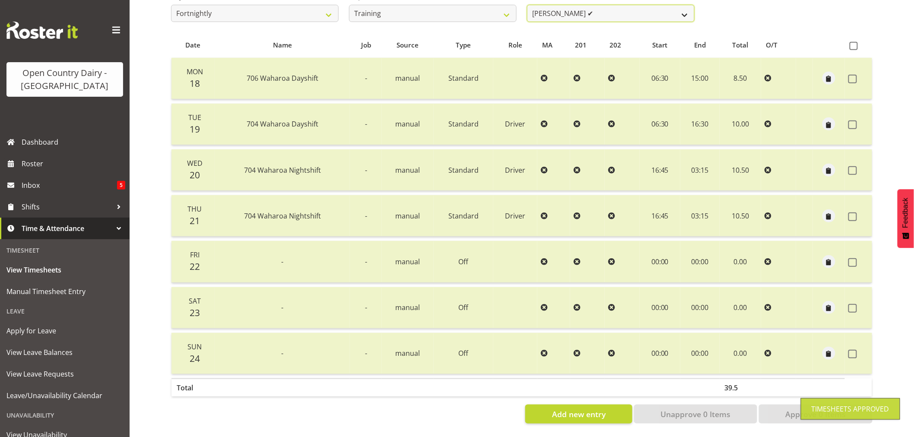
click at [602, 5] on select "[PERSON_NAME] ✔ [PERSON_NAME] ✔ [PERSON_NAME] (Junior) ❌ [PERSON_NAME] ❌ [PERSO…" at bounding box center [611, 13] width 168 height 17
select select "11706"
click at [527, 5] on select "[PERSON_NAME] ✔ [PERSON_NAME] ✔ [PERSON_NAME] (Junior) ❌ [PERSON_NAME] ❌ [PERSO…" at bounding box center [611, 13] width 168 height 17
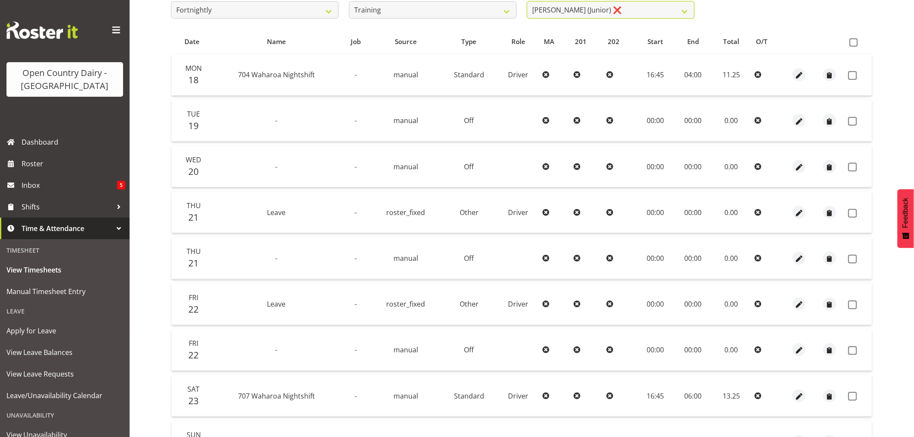
scroll to position [160, 0]
click at [797, 257] on span "button" at bounding box center [799, 260] width 10 height 10
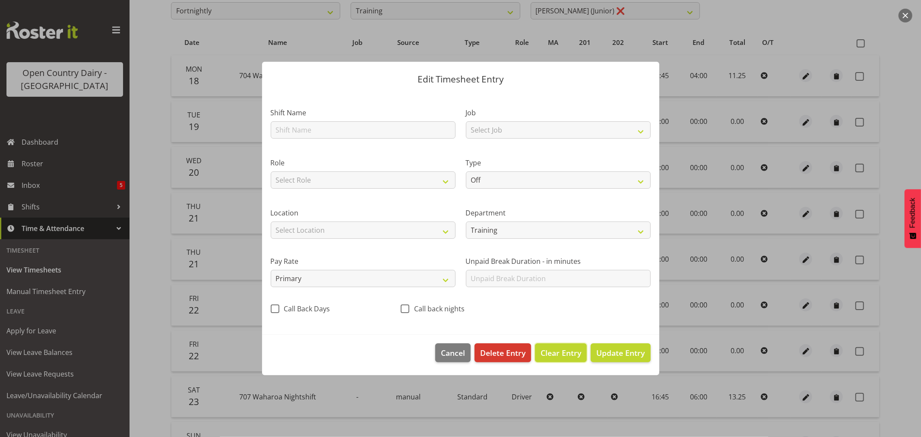
click at [549, 352] on span "Clear Entry" at bounding box center [561, 352] width 41 height 11
type input "0"
select select
click at [507, 351] on span "Delete Entry" at bounding box center [502, 352] width 45 height 11
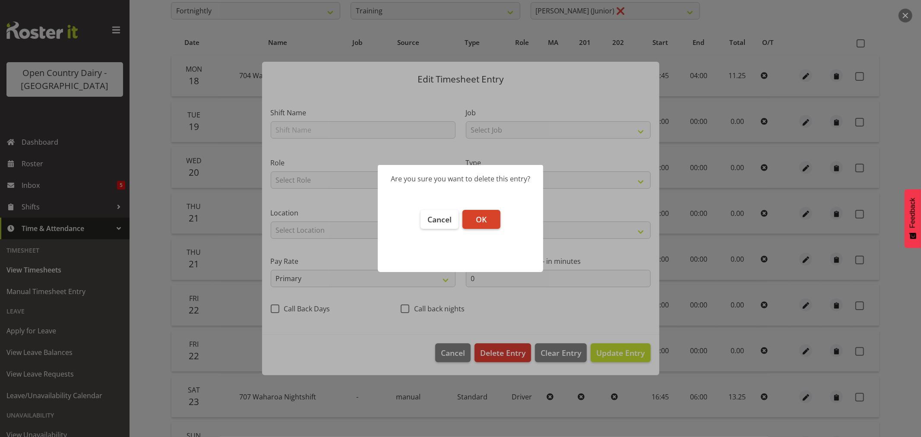
click at [486, 217] on span "OK" at bounding box center [481, 219] width 11 height 10
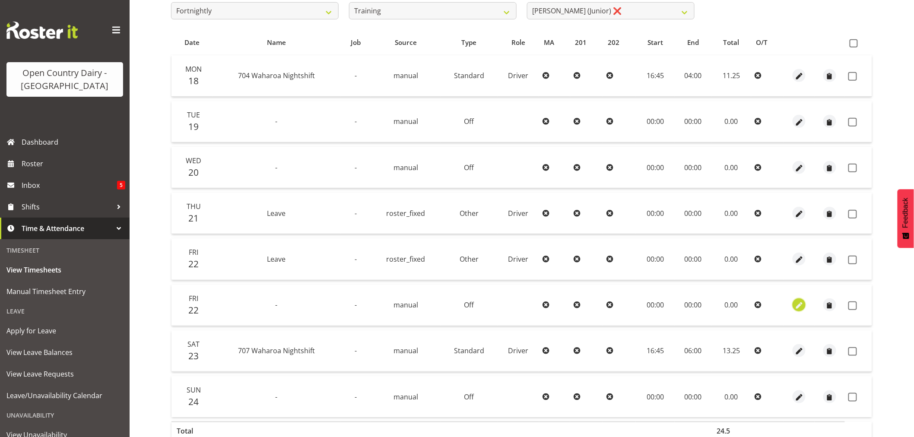
click at [797, 305] on span "button" at bounding box center [799, 306] width 10 height 10
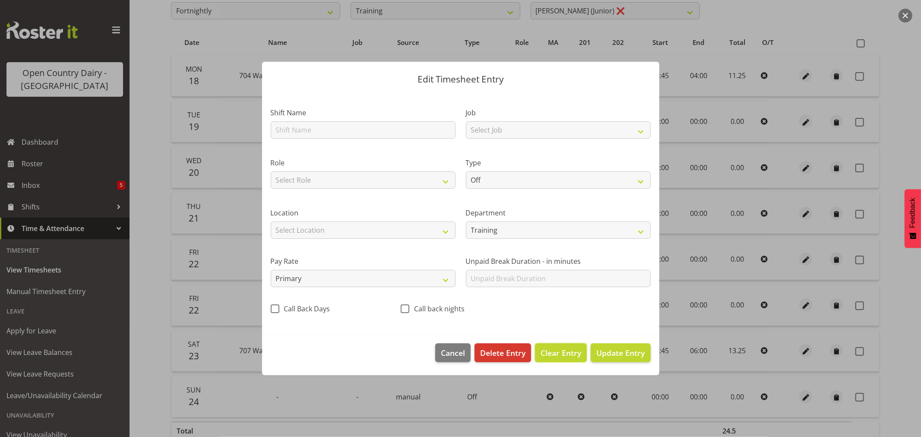
click at [559, 352] on span "Clear Entry" at bounding box center [561, 352] width 41 height 11
type input "0"
select select
click at [502, 351] on span "Delete Entry" at bounding box center [502, 352] width 45 height 11
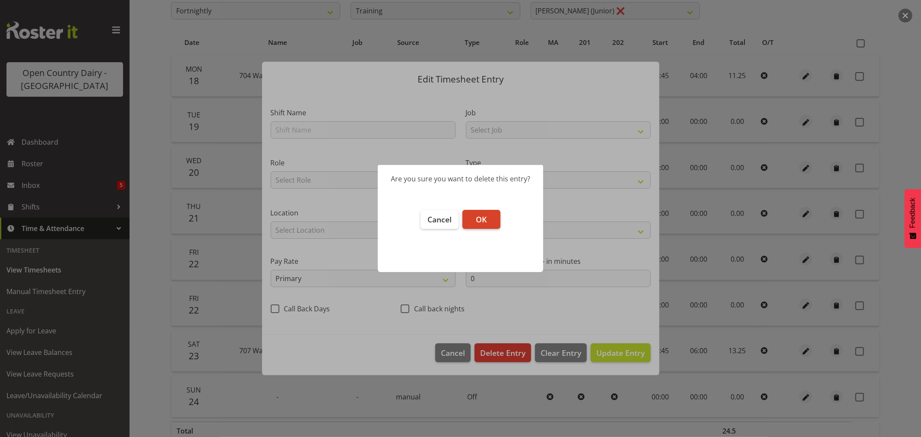
click at [478, 219] on span "OK" at bounding box center [481, 219] width 11 height 10
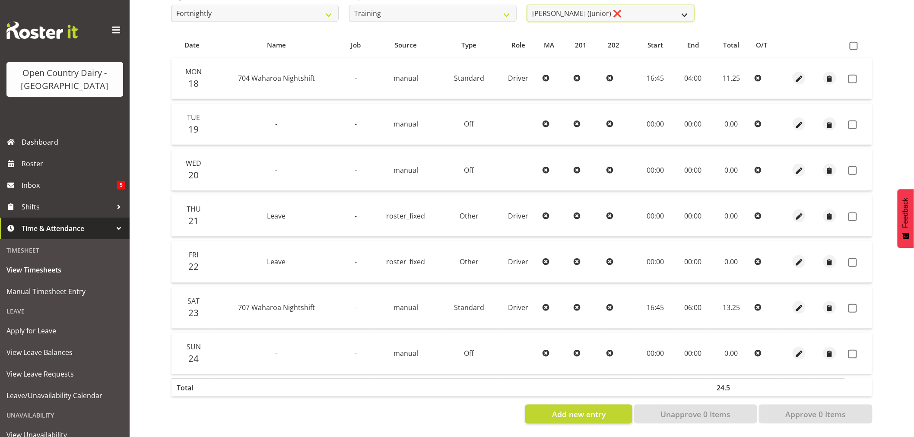
click at [644, 12] on select "[PERSON_NAME] ✔ [PERSON_NAME] ✔ [PERSON_NAME] (Junior) ❌ [PERSON_NAME] ❌ [PERSO…" at bounding box center [611, 13] width 168 height 17
select select "11175"
click at [527, 5] on select "[PERSON_NAME] ✔ [PERSON_NAME] ✔ [PERSON_NAME] (Junior) ❌ [PERSON_NAME] ❌ [PERSO…" at bounding box center [611, 13] width 168 height 17
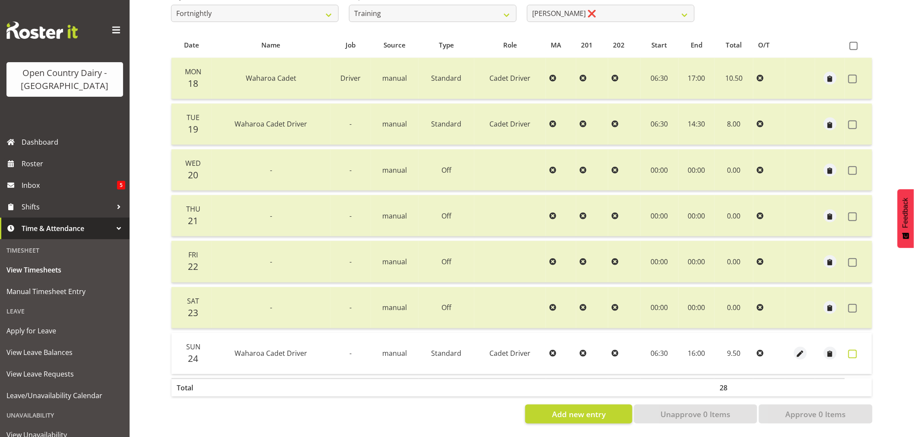
click at [851, 352] on span at bounding box center [852, 354] width 9 height 9
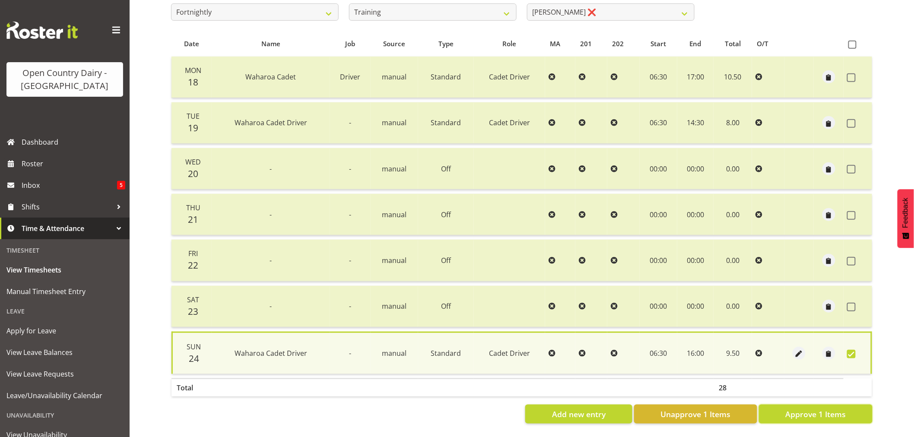
drag, startPoint x: 827, startPoint y: 404, endPoint x: 814, endPoint y: 397, distance: 15.1
click at [827, 405] on button "Approve 1 Items" at bounding box center [816, 414] width 114 height 19
checkbox input "false"
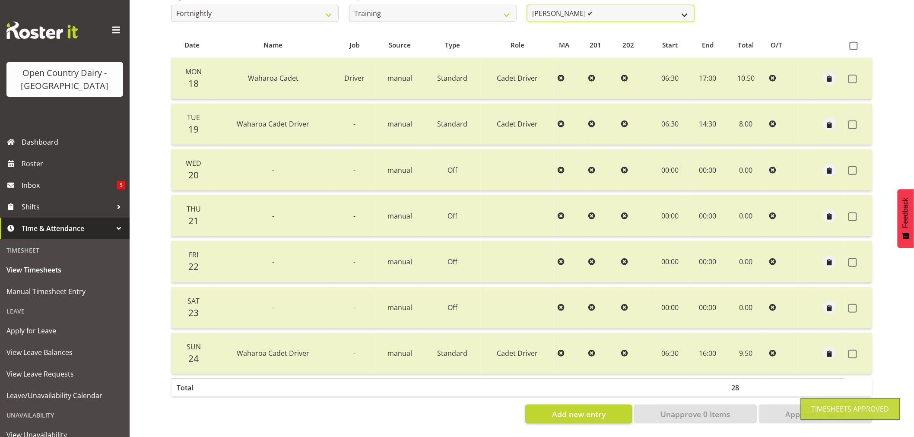
click at [623, 11] on select "[PERSON_NAME] ✔ [PERSON_NAME] ✔ [PERSON_NAME] (Junior) ❌ [PERSON_NAME] ✔ [PERSO…" at bounding box center [611, 13] width 168 height 17
select select "11195"
click at [527, 5] on select "[PERSON_NAME] ✔ [PERSON_NAME] ✔ [PERSON_NAME] (Junior) ❌ [PERSON_NAME] ✔ [PERSO…" at bounding box center [611, 13] width 168 height 17
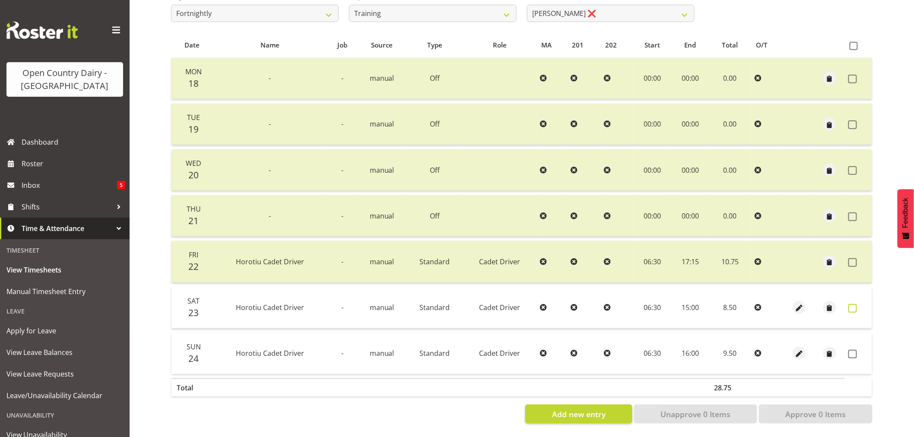
click at [853, 305] on span at bounding box center [852, 308] width 9 height 9
checkbox input "true"
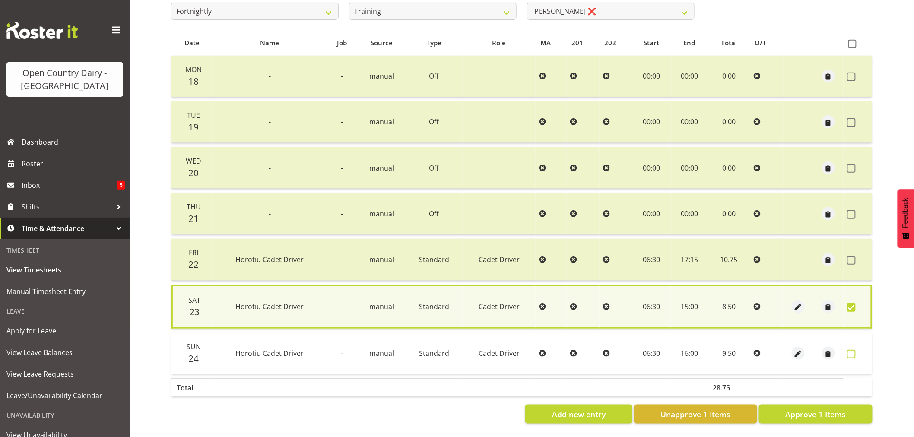
click at [852, 352] on span at bounding box center [851, 354] width 9 height 9
checkbox input "true"
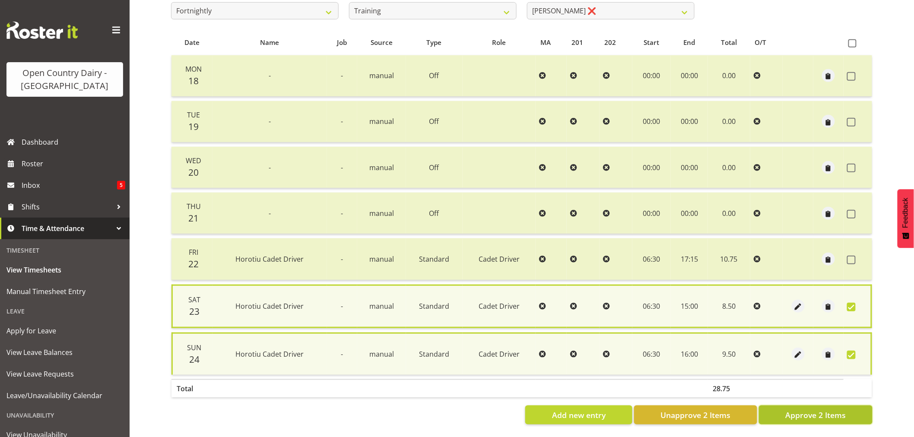
click at [837, 413] on span "Approve 2 Items" at bounding box center [815, 414] width 60 height 11
checkbox input "false"
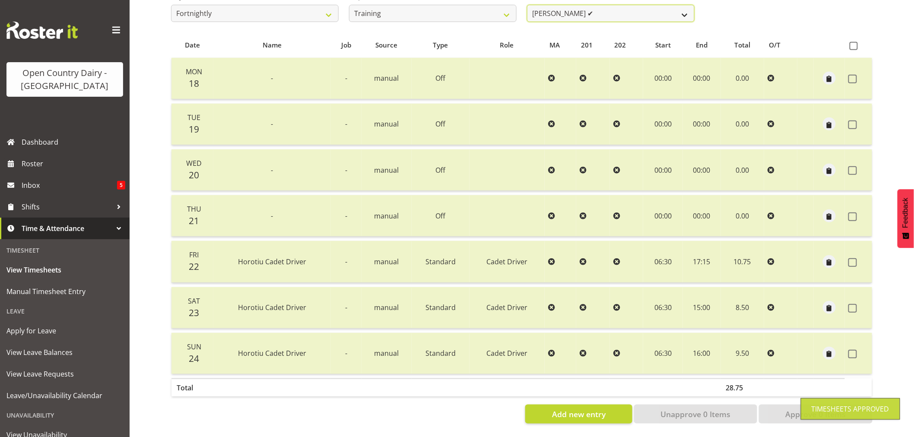
click at [625, 6] on select "[PERSON_NAME] ✔ [PERSON_NAME] ✔ [PERSON_NAME] (Junior) ❌ [PERSON_NAME] ✔ [PERSO…" at bounding box center [611, 13] width 168 height 17
select select "11176"
click at [527, 5] on select "[PERSON_NAME] ✔ [PERSON_NAME] ✔ [PERSON_NAME] (Junior) ❌ [PERSON_NAME] ✔ [PERSO…" at bounding box center [611, 13] width 168 height 17
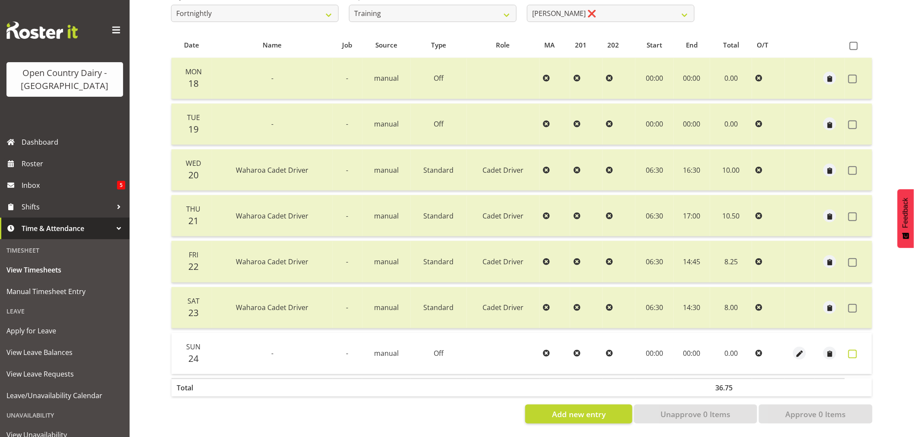
click at [851, 351] on span at bounding box center [852, 354] width 9 height 9
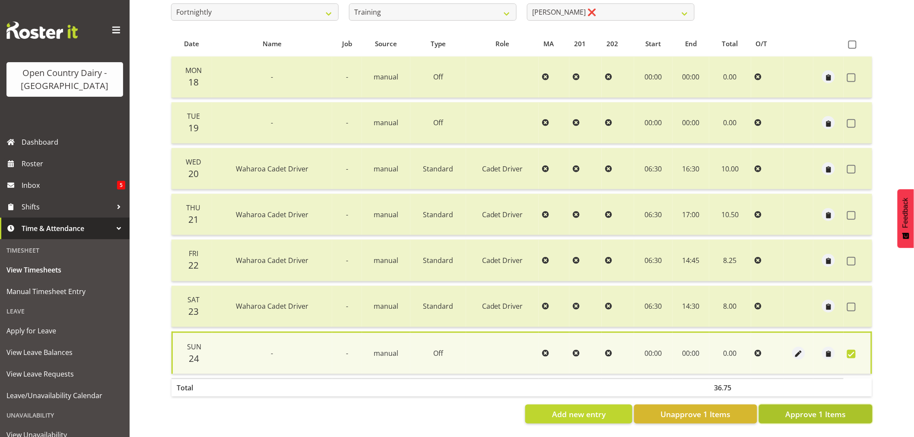
drag, startPoint x: 795, startPoint y: 420, endPoint x: 761, endPoint y: 343, distance: 83.9
click at [795, 419] on button "Approve 1 Items" at bounding box center [816, 414] width 114 height 19
checkbox input "false"
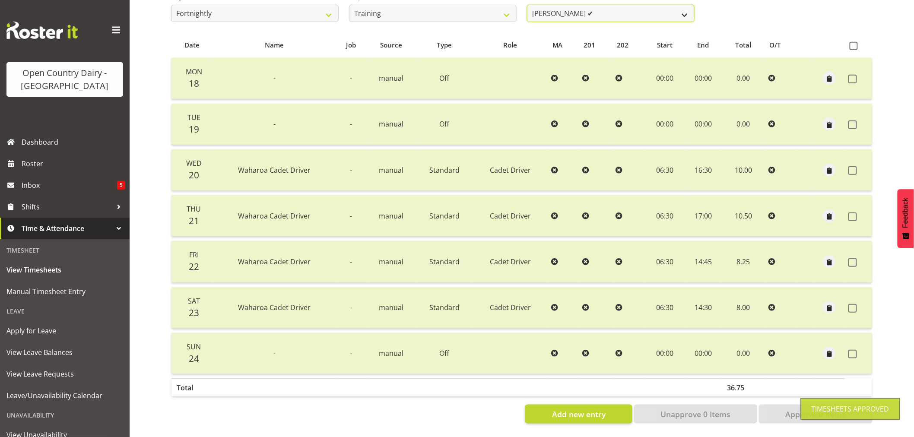
click at [601, 10] on select "[PERSON_NAME] ✔ [PERSON_NAME] ✔ [PERSON_NAME] (Junior) ❌ [PERSON_NAME] ✔ [PERSO…" at bounding box center [611, 13] width 168 height 17
select select "11242"
click at [527, 5] on select "[PERSON_NAME] ✔ [PERSON_NAME] ✔ [PERSON_NAME] (Junior) ❌ [PERSON_NAME] ✔ [PERSO…" at bounding box center [611, 13] width 168 height 17
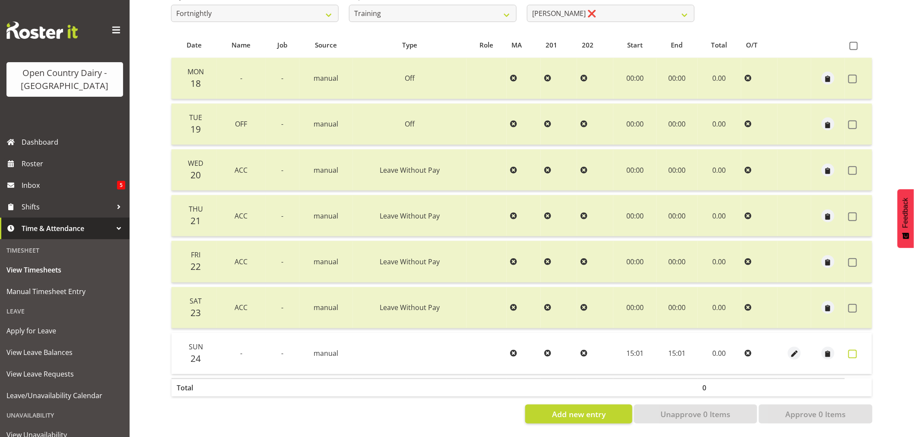
click at [851, 351] on span at bounding box center [852, 354] width 9 height 9
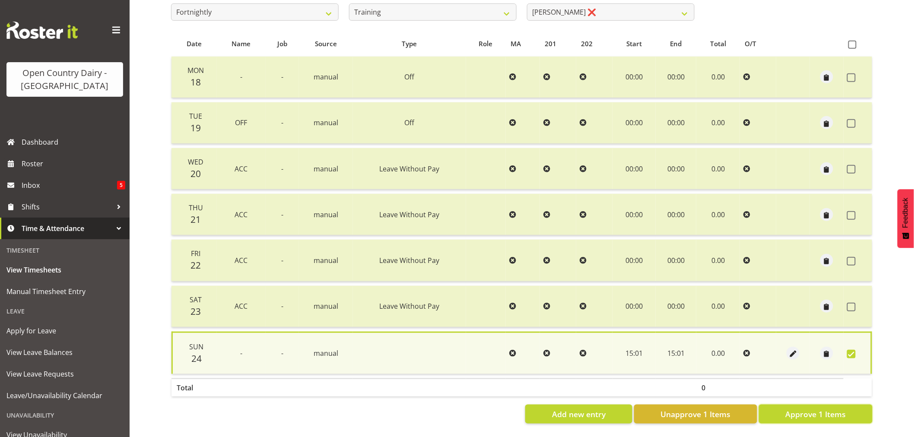
drag, startPoint x: 822, startPoint y: 412, endPoint x: 804, endPoint y: 384, distance: 32.5
click at [820, 411] on span "Approve 1 Items" at bounding box center [815, 414] width 60 height 11
checkbox input "false"
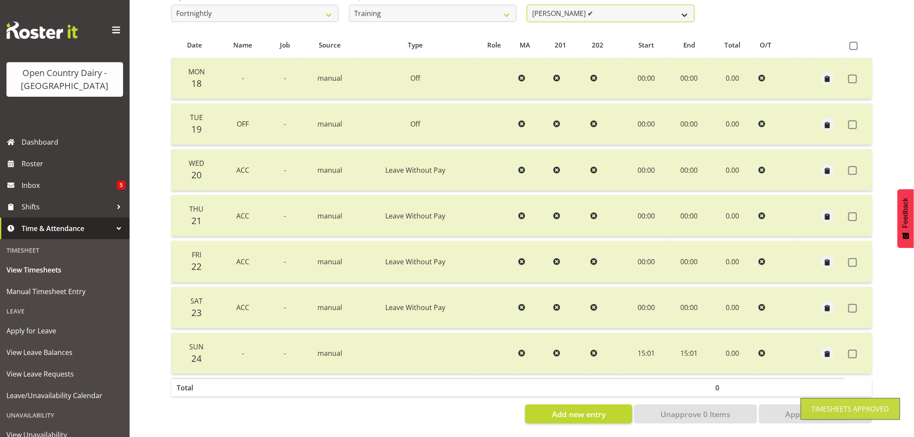
click at [624, 11] on select "[PERSON_NAME] ✔ [PERSON_NAME] ✔ [PERSON_NAME] ([PERSON_NAME]) ❌ [PERSON_NAME] ✔…" at bounding box center [611, 13] width 168 height 17
select select "11704"
click at [527, 5] on select "[PERSON_NAME] ✔ [PERSON_NAME] ✔ [PERSON_NAME] ([PERSON_NAME]) ❌ [PERSON_NAME] ✔…" at bounding box center [611, 13] width 168 height 17
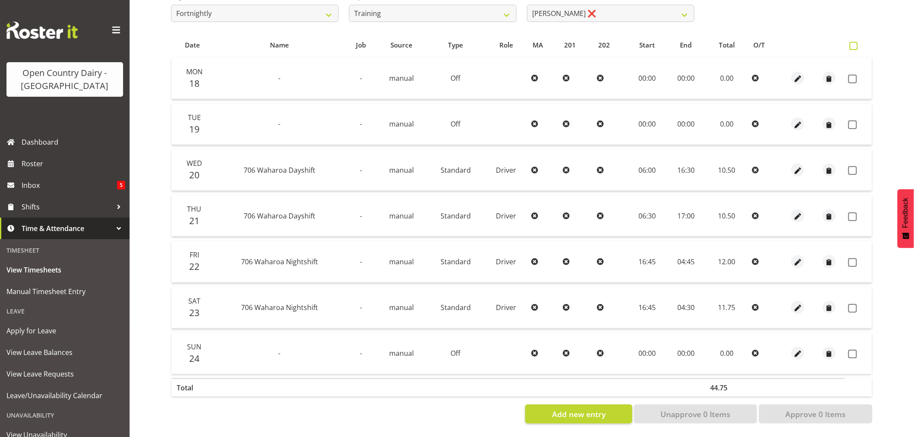
click at [854, 43] on span at bounding box center [854, 46] width 8 height 8
click at [854, 43] on input "checkbox" at bounding box center [853, 46] width 6 height 6
checkbox input "true"
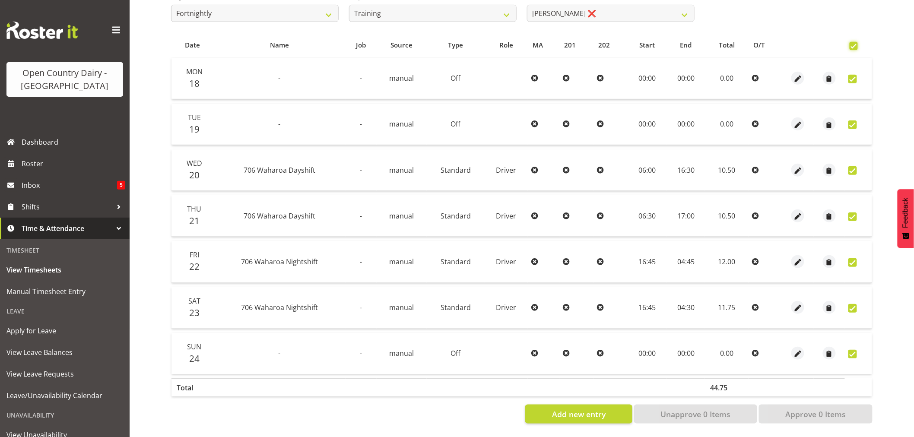
checkbox input "true"
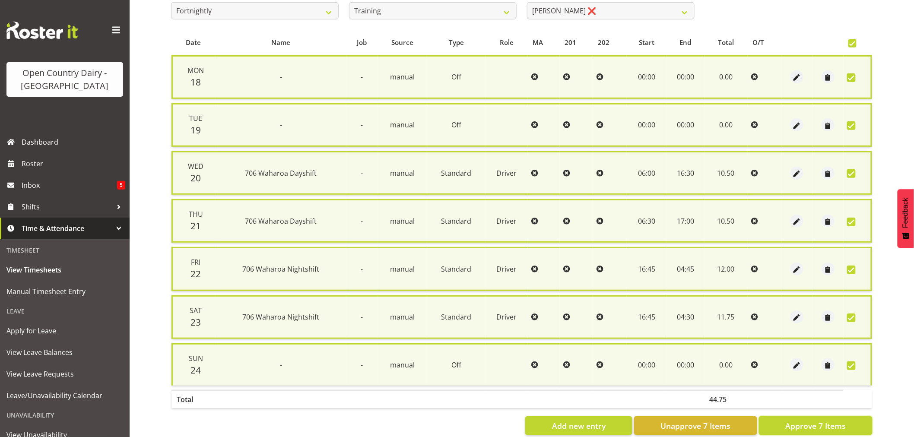
drag, startPoint x: 821, startPoint y: 417, endPoint x: 795, endPoint y: 373, distance: 50.5
click at [819, 420] on span "Approve 7 Items" at bounding box center [815, 425] width 60 height 11
checkbox input "false"
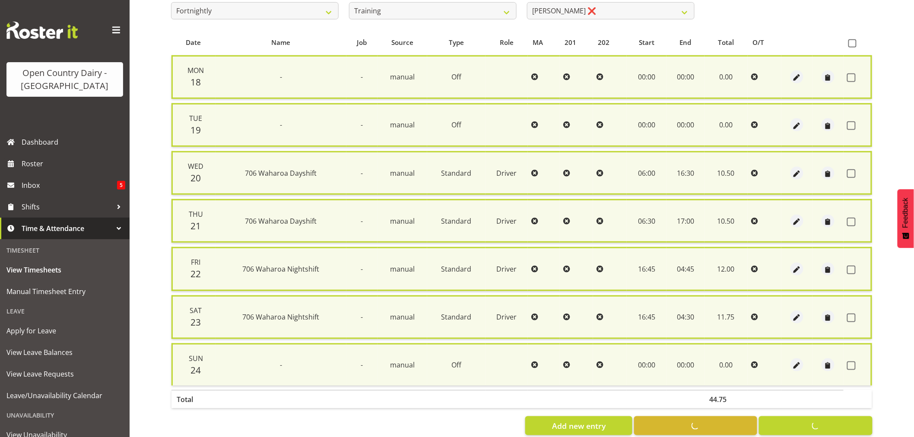
checkbox input "false"
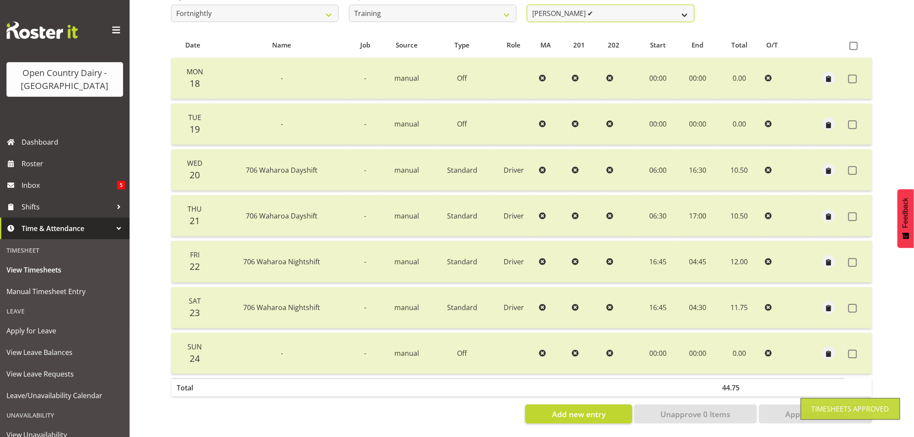
click at [605, 10] on select "[PERSON_NAME] ✔ [PERSON_NAME] ✔ [PERSON_NAME] ([PERSON_NAME]) ❌ [PERSON_NAME] ✔…" at bounding box center [611, 13] width 168 height 17
select select "11709"
click at [527, 5] on select "[PERSON_NAME] ✔ [PERSON_NAME] ✔ [PERSON_NAME] ([PERSON_NAME]) ❌ [PERSON_NAME] ✔…" at bounding box center [611, 13] width 168 height 17
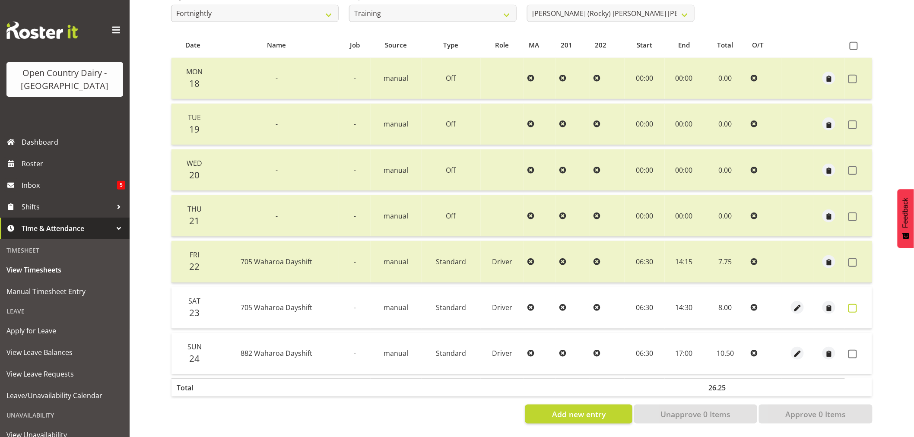
click at [854, 304] on span at bounding box center [852, 308] width 9 height 9
checkbox input "true"
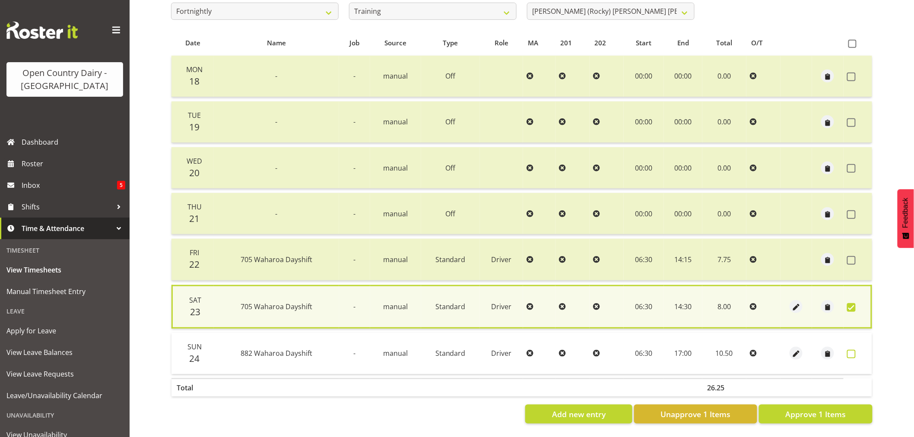
click at [851, 351] on span at bounding box center [851, 354] width 9 height 9
checkbox input "true"
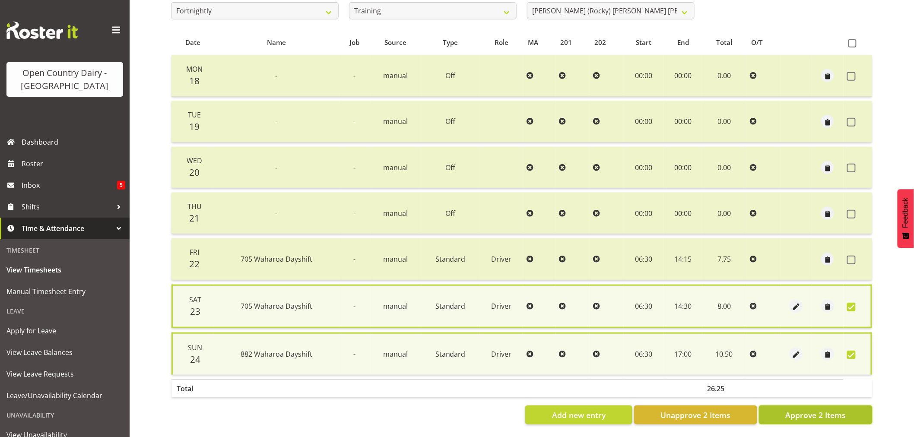
click at [822, 416] on span "Approve 2 Items" at bounding box center [815, 414] width 60 height 11
checkbox input "false"
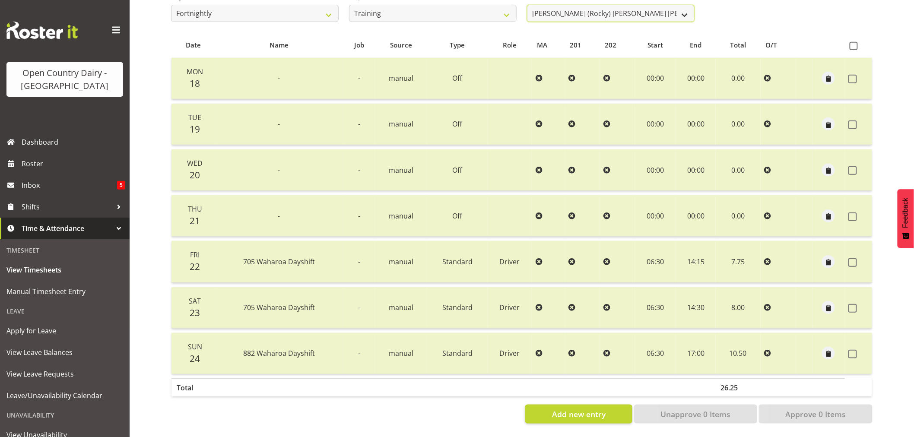
click at [616, 10] on select "[PERSON_NAME] ✔ [PERSON_NAME] ✔ [PERSON_NAME] ([PERSON_NAME]) ❌ [PERSON_NAME] ✔…" at bounding box center [611, 13] width 168 height 17
select select "11705"
click at [527, 5] on select "[PERSON_NAME] ✔ [PERSON_NAME] ✔ [PERSON_NAME] ([PERSON_NAME]) ❌ [PERSON_NAME] ✔…" at bounding box center [611, 13] width 168 height 17
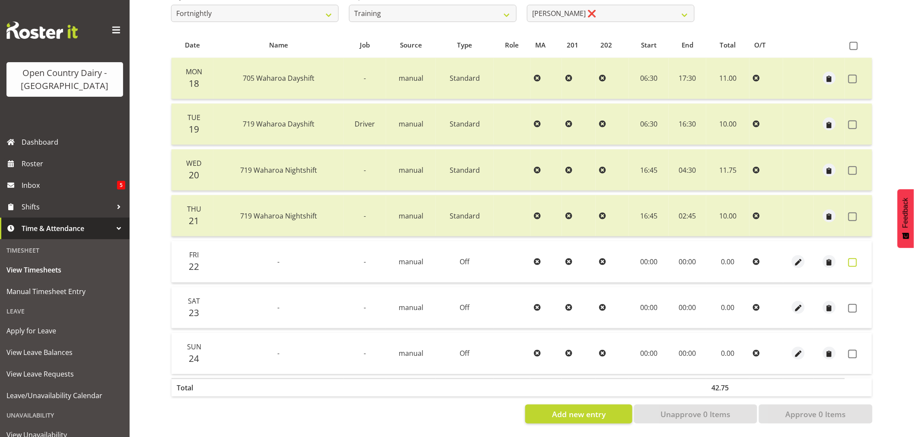
click at [853, 261] on span at bounding box center [852, 262] width 9 height 9
checkbox input "true"
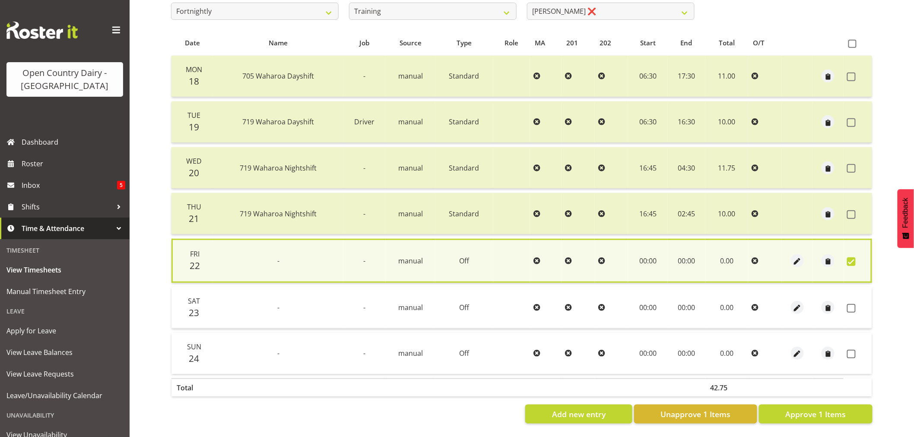
drag, startPoint x: 857, startPoint y: 300, endPoint x: 859, endPoint y: 295, distance: 5.8
click at [860, 297] on td at bounding box center [858, 307] width 29 height 41
drag, startPoint x: 848, startPoint y: 301, endPoint x: 847, endPoint y: 295, distance: 5.6
click at [847, 295] on td at bounding box center [858, 307] width 29 height 41
click at [857, 307] on label at bounding box center [853, 308] width 13 height 9
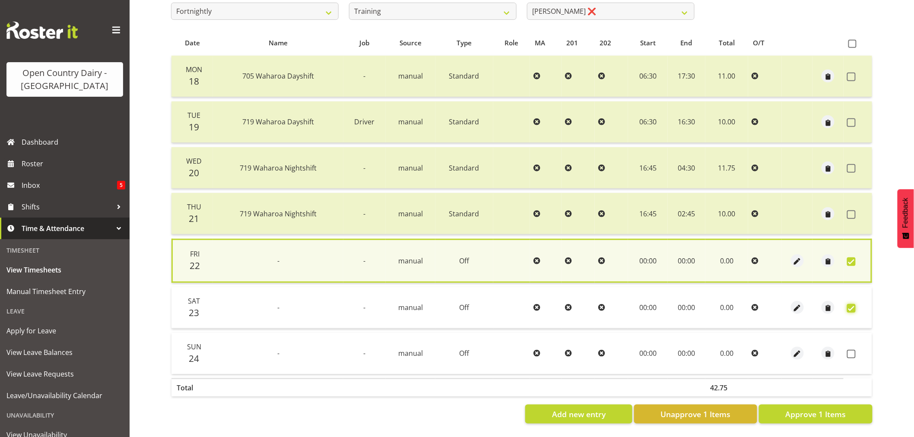
checkbox input "true"
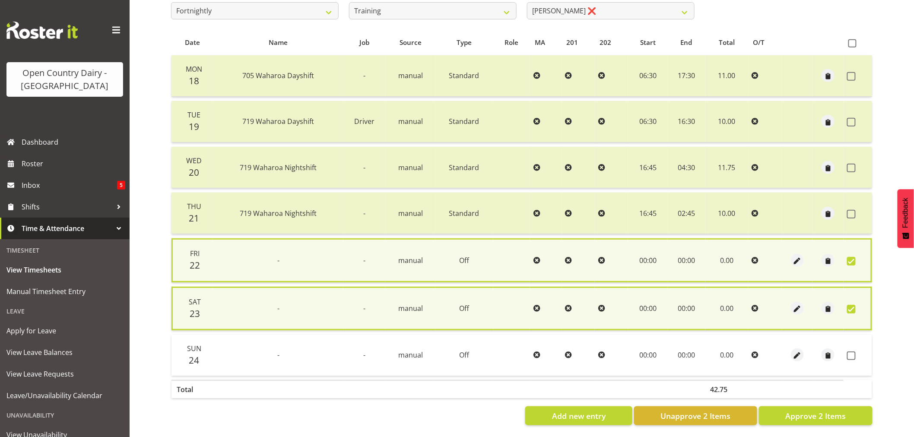
click at [854, 348] on td at bounding box center [858, 355] width 29 height 41
click at [850, 352] on span at bounding box center [851, 356] width 9 height 9
checkbox input "true"
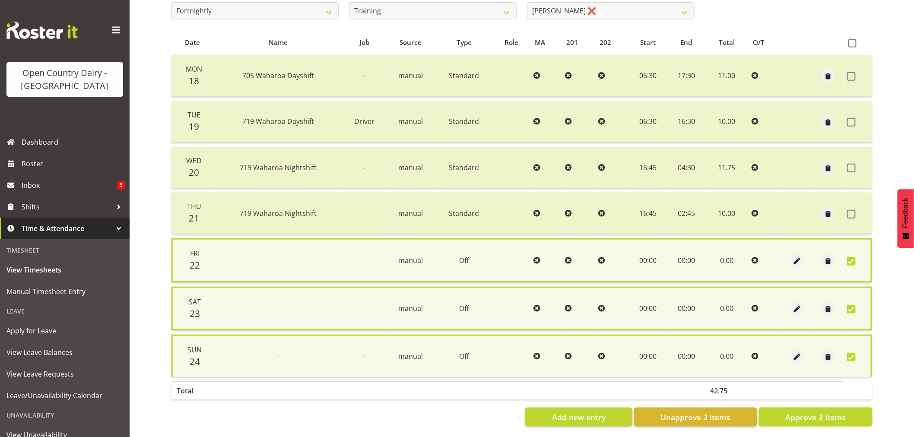
click at [822, 416] on span "Approve 3 Items" at bounding box center [815, 417] width 60 height 11
checkbox input "false"
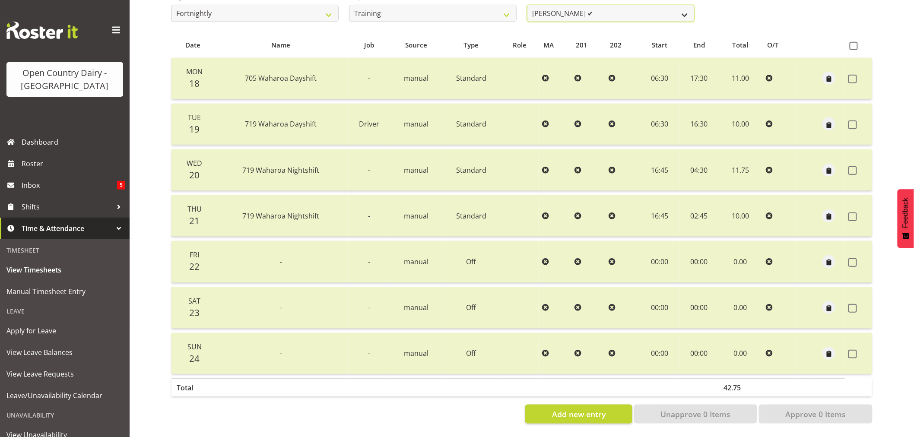
click at [603, 5] on select "[PERSON_NAME] ✔ [PERSON_NAME] ✔ [PERSON_NAME] ([PERSON_NAME]) ❌ [PERSON_NAME] ✔…" at bounding box center [611, 13] width 168 height 17
select select "11256"
click at [527, 5] on select "[PERSON_NAME] ✔ [PERSON_NAME] ✔ [PERSON_NAME] ([PERSON_NAME]) ❌ [PERSON_NAME] ✔…" at bounding box center [611, 13] width 168 height 17
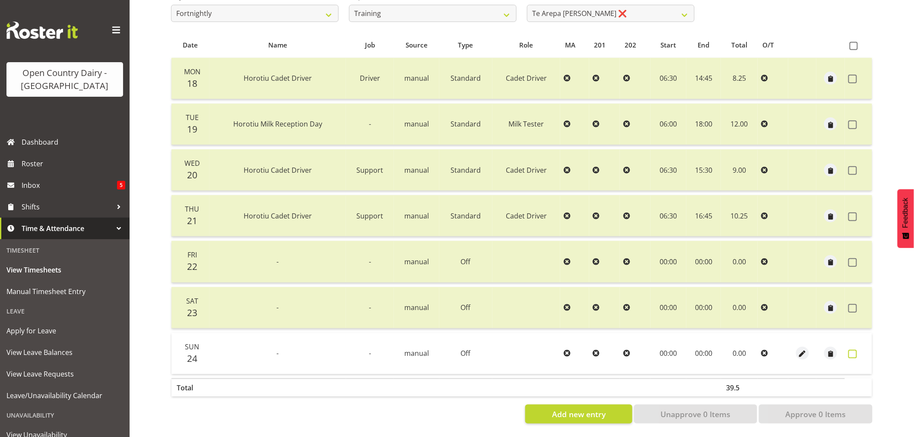
click at [851, 350] on span at bounding box center [852, 354] width 9 height 9
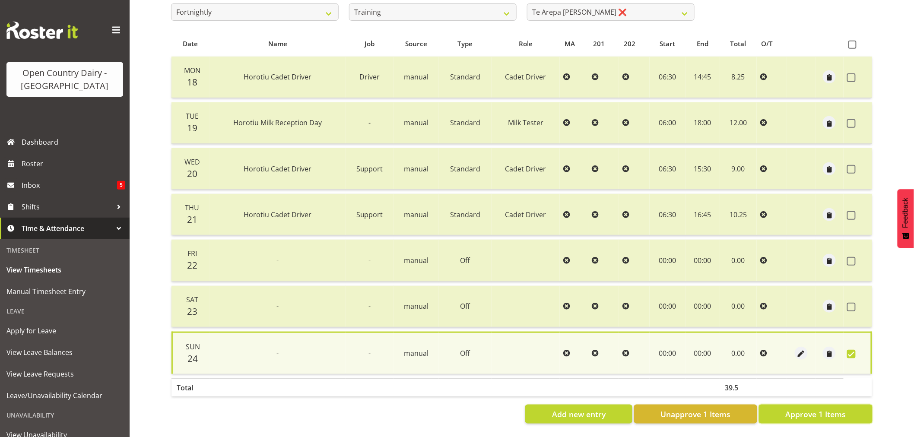
click at [833, 412] on span "Approve 1 Items" at bounding box center [815, 414] width 60 height 11
checkbox input "false"
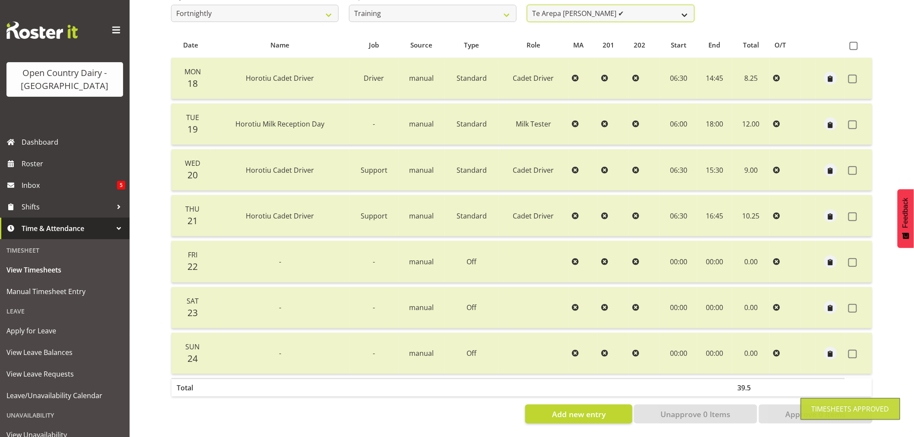
click at [622, 10] on select "[PERSON_NAME] ✔ [PERSON_NAME] ✔ [PERSON_NAME] ([PERSON_NAME]) ❌ [PERSON_NAME] ✔…" at bounding box center [611, 13] width 168 height 17
select select "11708"
click at [527, 5] on select "[PERSON_NAME] ✔ [PERSON_NAME] ✔ [PERSON_NAME] ([PERSON_NAME]) ❌ [PERSON_NAME] ✔…" at bounding box center [611, 13] width 168 height 17
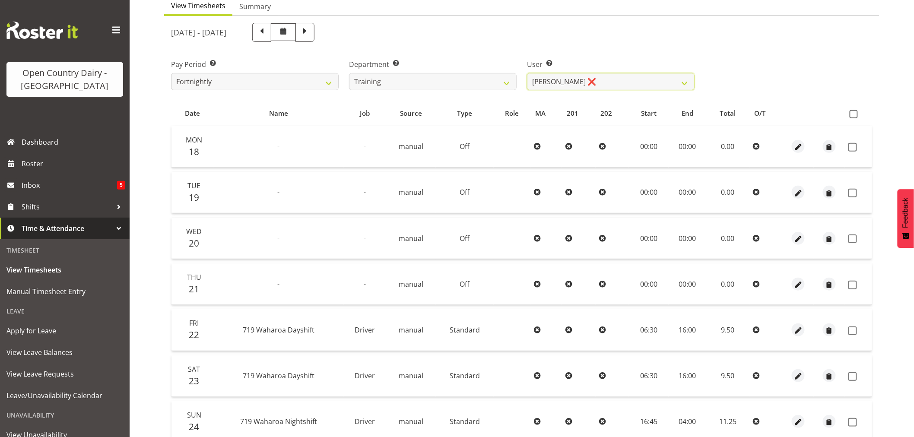
scroll to position [0, 0]
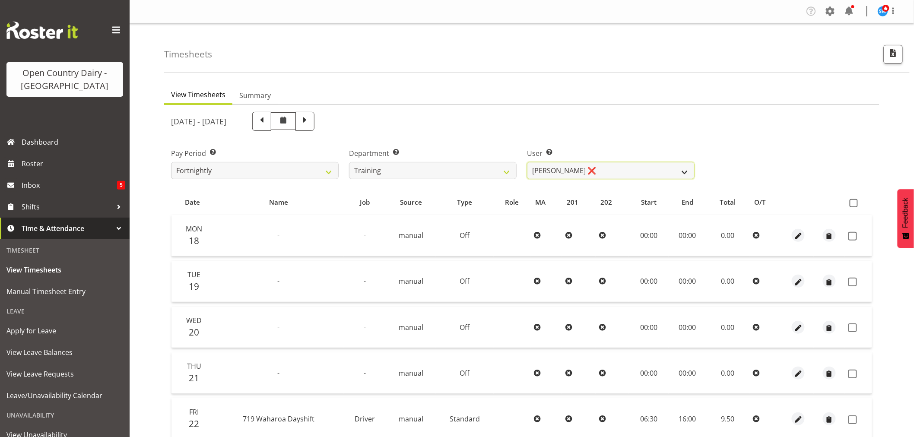
click at [578, 171] on select "[PERSON_NAME] ✔ [PERSON_NAME] ✔ [PERSON_NAME] ([PERSON_NAME]) ❌ [PERSON_NAME] ✔…" at bounding box center [611, 170] width 168 height 17
click at [522, 137] on div "User Select user. Note: This is filtered down by the previous two drop-down ite…" at bounding box center [611, 160] width 178 height 48
click at [424, 169] on select "701 702 703 704 705 706 707 708 709 710 711 712 713 714 715 716 717 718 719 720" at bounding box center [433, 170] width 168 height 17
select select "817"
click at [349, 162] on select "701 702 703 704 705 706 707 708 709 710 711 712 713 714 715 716 717 718 719 720" at bounding box center [433, 170] width 168 height 17
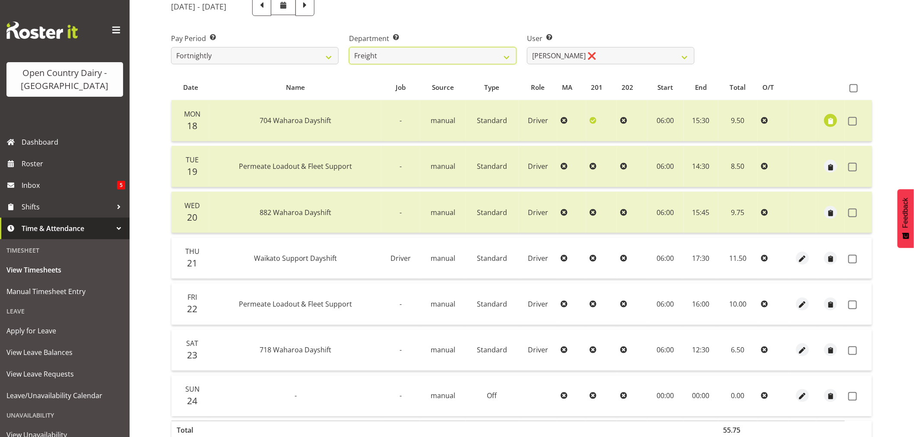
scroll to position [164, 0]
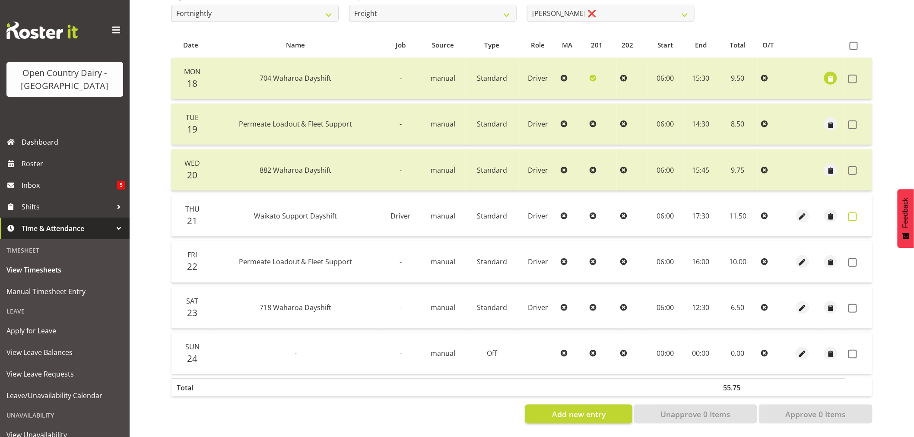
click at [851, 213] on span at bounding box center [852, 217] width 9 height 9
checkbox input "true"
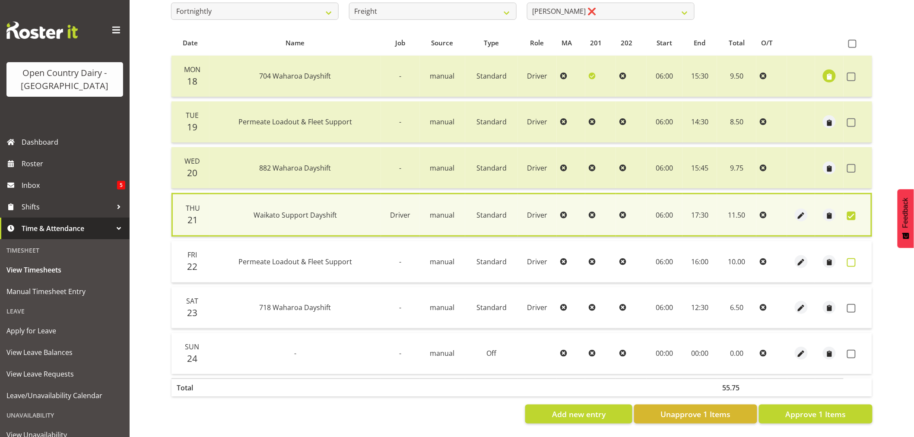
click at [849, 258] on span at bounding box center [851, 262] width 9 height 9
checkbox input "true"
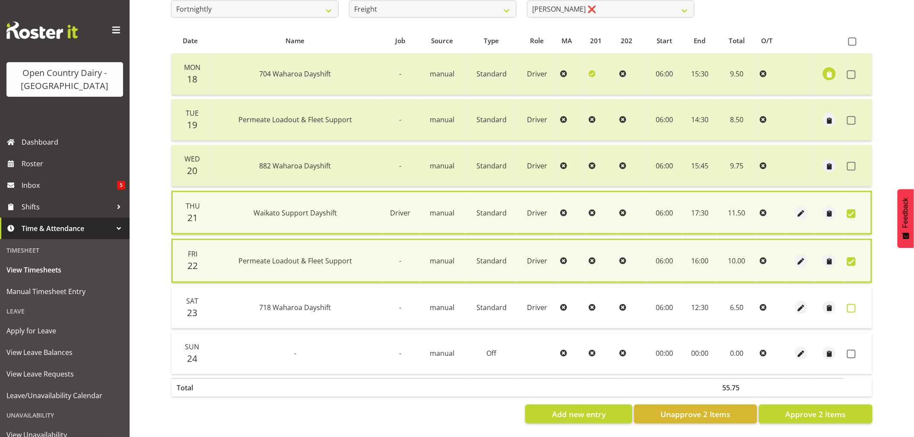
drag, startPoint x: 851, startPoint y: 307, endPoint x: 851, endPoint y: 315, distance: 8.6
click at [851, 308] on span at bounding box center [851, 308] width 9 height 9
checkbox input "true"
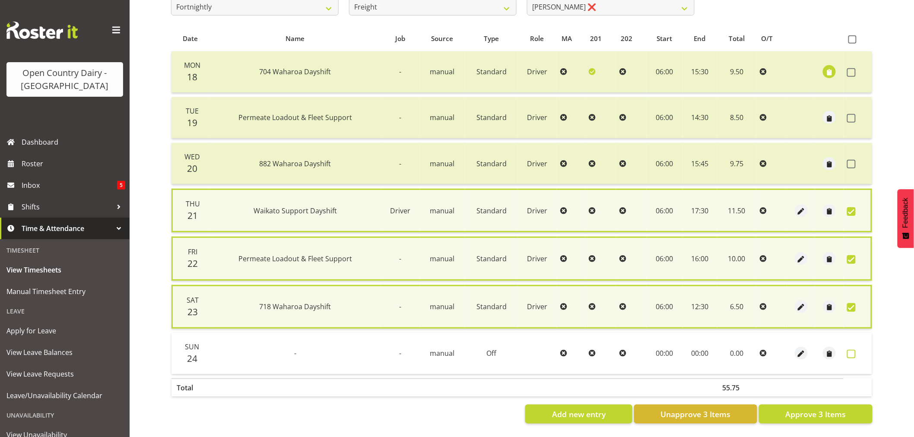
click at [850, 355] on span at bounding box center [851, 354] width 9 height 9
checkbox input "true"
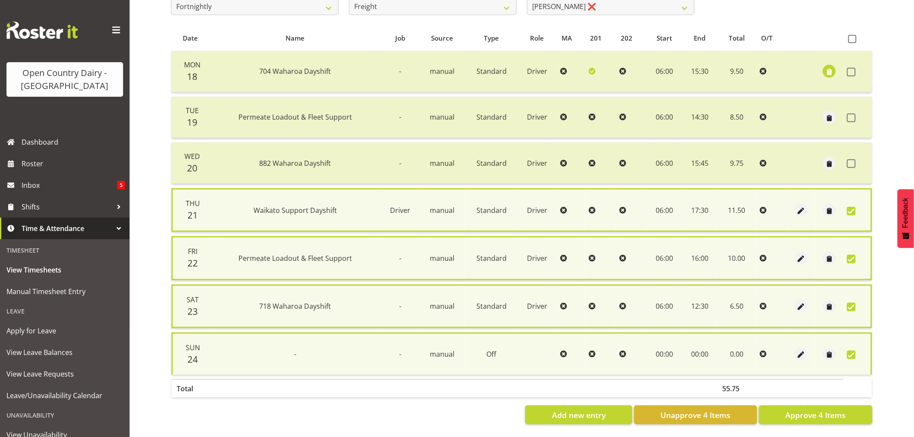
click at [838, 422] on section "[DATE] - [DATE] Pay Period Select which pay period you would like to view. Fort…" at bounding box center [521, 186] width 715 height 491
click at [823, 413] on span "Approve 4 Items" at bounding box center [815, 414] width 60 height 11
checkbox input "false"
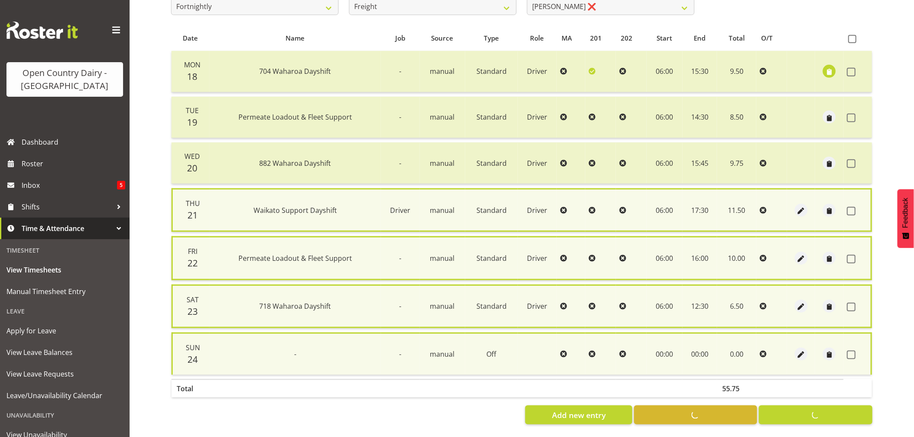
checkbox input "false"
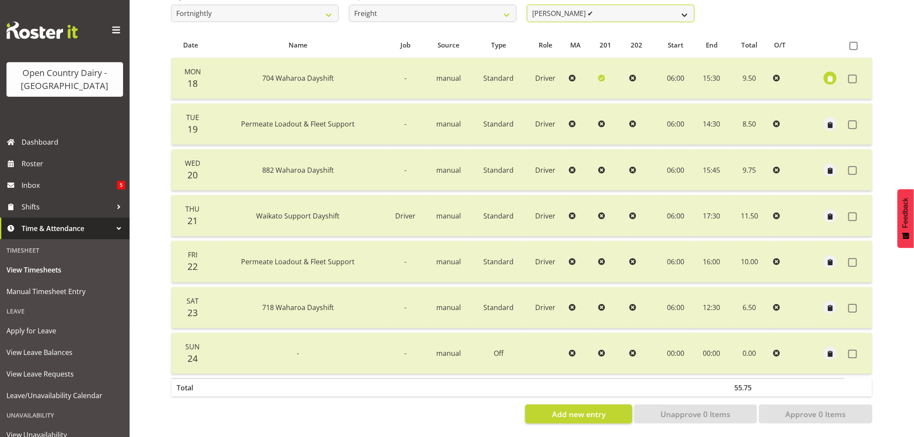
scroll to position [161, 0]
click at [610, 5] on select "[PERSON_NAME] ✔ [PERSON_NAME] ❌" at bounding box center [611, 13] width 168 height 17
select select "8193"
click at [527, 5] on select "[PERSON_NAME] ✔ [PERSON_NAME] ❌" at bounding box center [611, 13] width 168 height 17
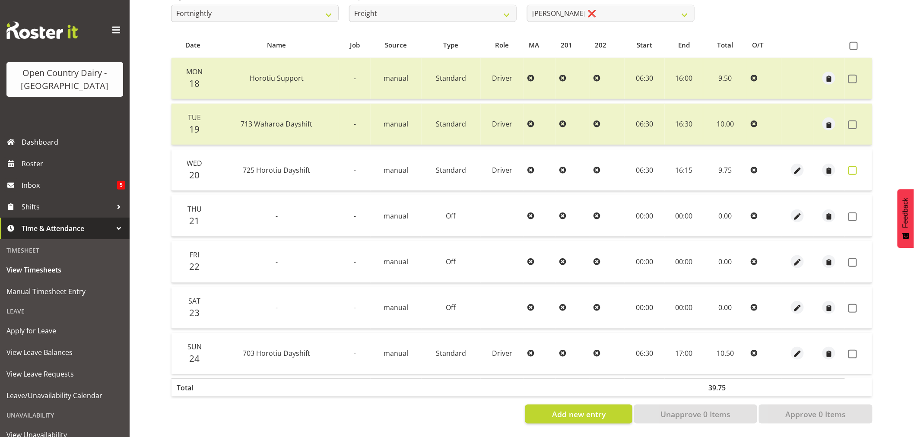
click at [853, 166] on span at bounding box center [852, 170] width 9 height 9
checkbox input "true"
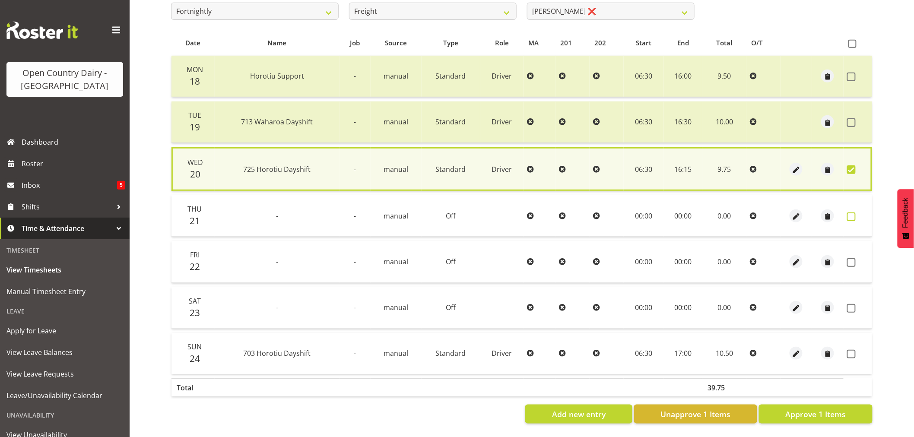
click at [850, 214] on span at bounding box center [851, 217] width 9 height 9
checkbox input "true"
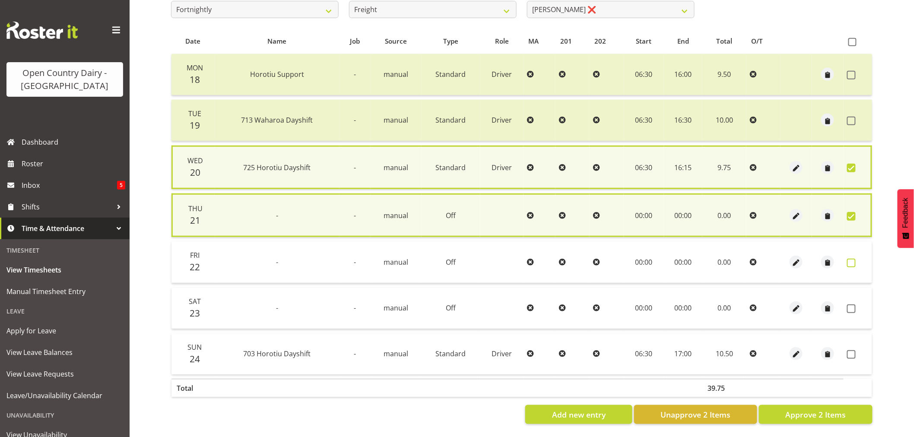
click at [851, 263] on span at bounding box center [851, 263] width 9 height 9
checkbox input "true"
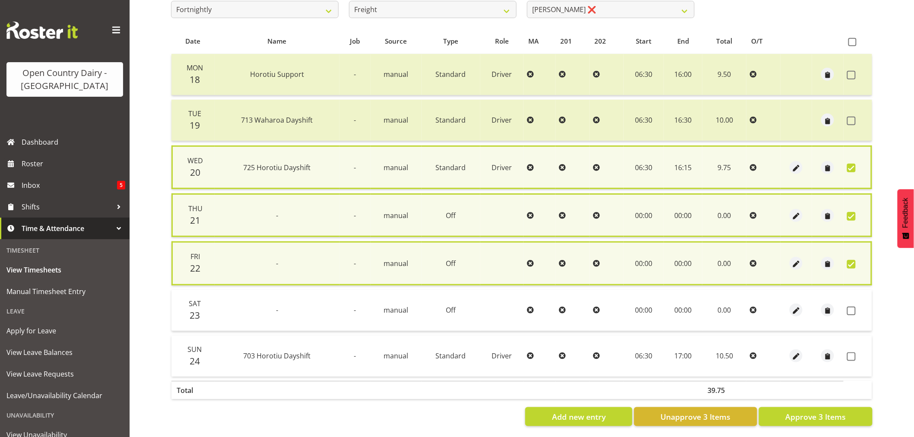
drag, startPoint x: 849, startPoint y: 308, endPoint x: 852, endPoint y: 340, distance: 32.2
click at [849, 309] on span at bounding box center [851, 311] width 9 height 9
checkbox input "true"
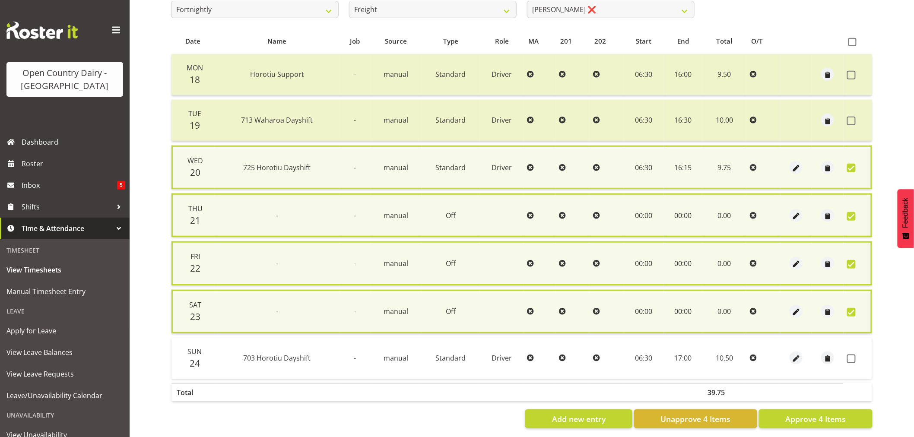
drag, startPoint x: 851, startPoint y: 355, endPoint x: 821, endPoint y: 388, distance: 44.3
click at [851, 355] on span at bounding box center [851, 359] width 9 height 9
checkbox input "true"
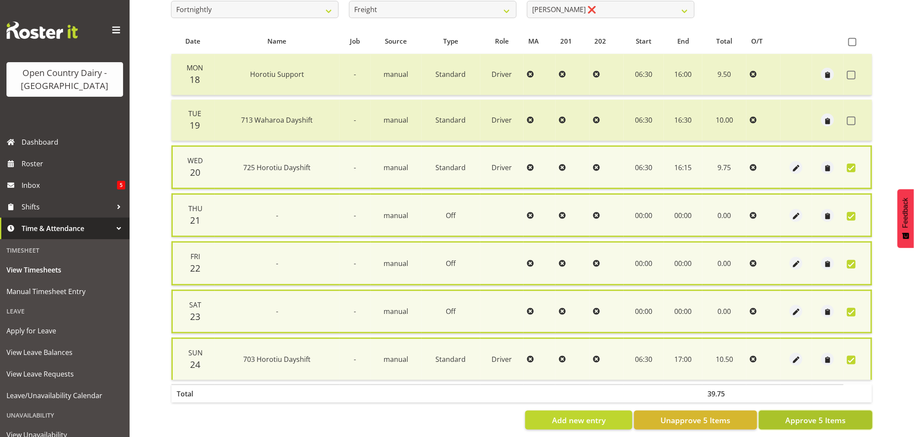
click at [809, 411] on button "Approve 5 Items" at bounding box center [816, 420] width 114 height 19
checkbox input "false"
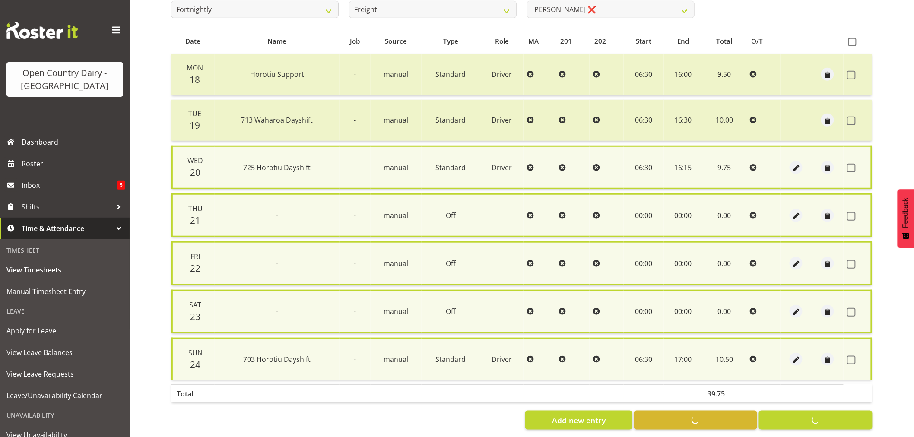
checkbox input "false"
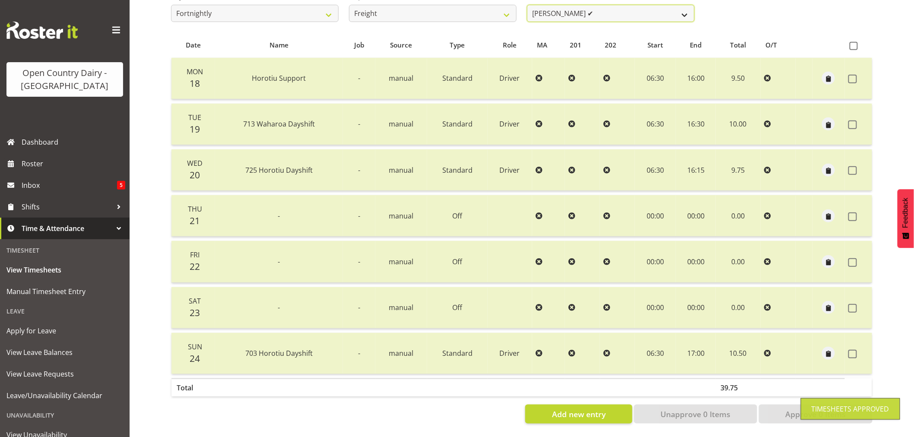
click at [612, 8] on select "[PERSON_NAME] ✔ [PERSON_NAME] ✔" at bounding box center [611, 13] width 168 height 17
click at [611, 7] on select "[PERSON_NAME] ✔ [PERSON_NAME] ✔" at bounding box center [611, 13] width 168 height 17
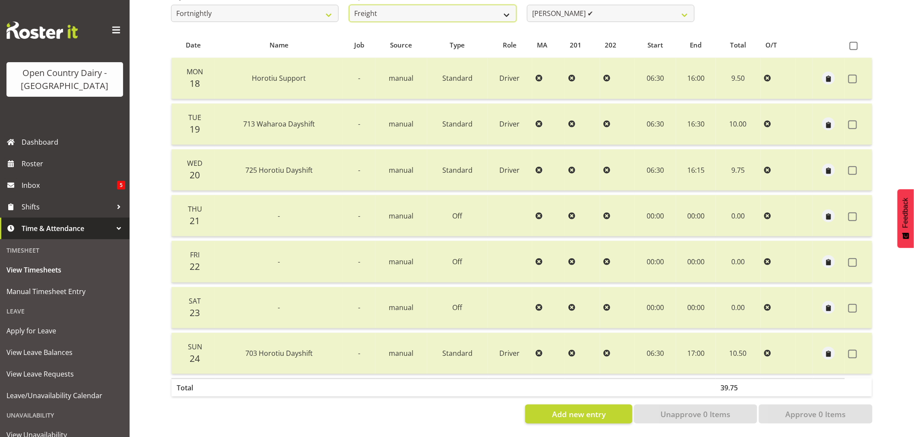
click at [409, 5] on select "701 702 703 704 705 706 707 708 709 710 711 712 713 714 715 716 717 718 719 720" at bounding box center [433, 13] width 168 height 17
select select "732"
click at [349, 5] on select "701 702 703 704 705 706 707 708 709 710 711 712 713 714 715 716 717 718 719 720" at bounding box center [433, 13] width 168 height 17
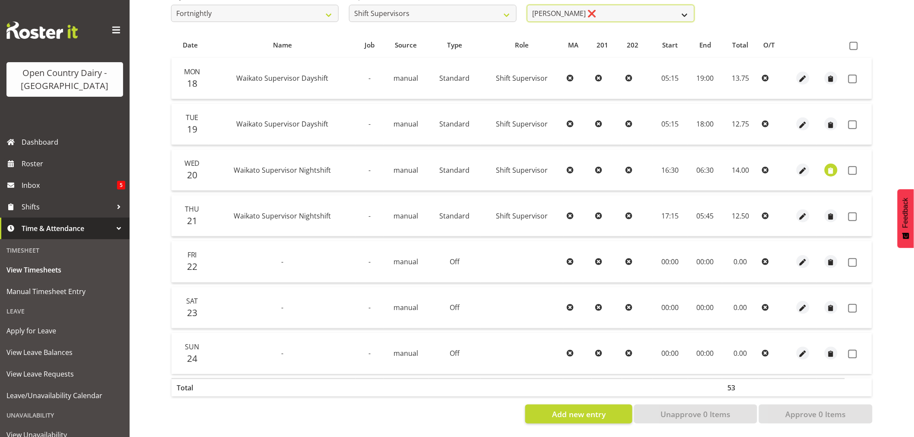
click at [623, 6] on select "[PERSON_NAME] ❌ [PERSON_NAME] ❌ [PERSON_NAME] ❌ [PERSON_NAME] ❌" at bounding box center [611, 13] width 168 height 17
select select "10217"
click at [527, 5] on select "[PERSON_NAME] ❌ [PERSON_NAME] ❌ [PERSON_NAME] ❌ [PERSON_NAME] ❌" at bounding box center [611, 13] width 168 height 17
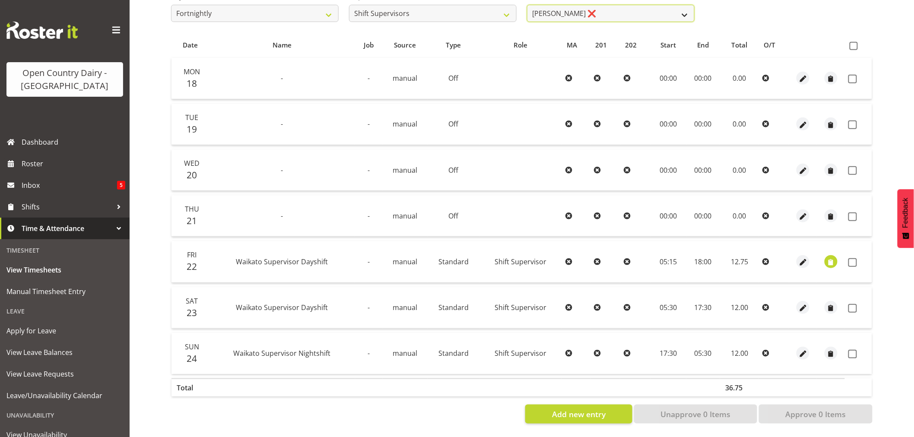
click at [618, 10] on select "[PERSON_NAME] ❌ [PERSON_NAME] ❌ [PERSON_NAME] ❌ [PERSON_NAME] ❌" at bounding box center [611, 13] width 168 height 17
click at [449, 6] on select "701 702 703 704 705 706 707 708 709 710 711 712 713 714 715 716 717 718 719 720" at bounding box center [433, 13] width 168 height 17
select select "874"
click at [349, 5] on select "701 702 703 704 705 706 707 708 709 710 711 712 713 714 715 716 717 718 719 720" at bounding box center [433, 13] width 168 height 17
select select "8178"
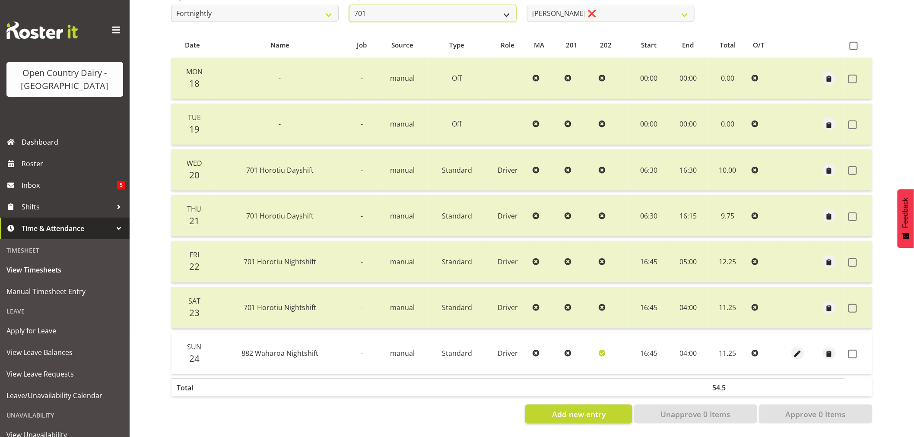
click at [439, 9] on select "701 702 703 704 705 706 707 708 709 710 711 712 713 714 715 716 717 718 719 720" at bounding box center [433, 13] width 168 height 17
select select "758"
click at [349, 5] on select "701 702 703 704 705 706 707 708 709 710 711 712 713 714 715 716 717 718 719 720" at bounding box center [433, 13] width 168 height 17
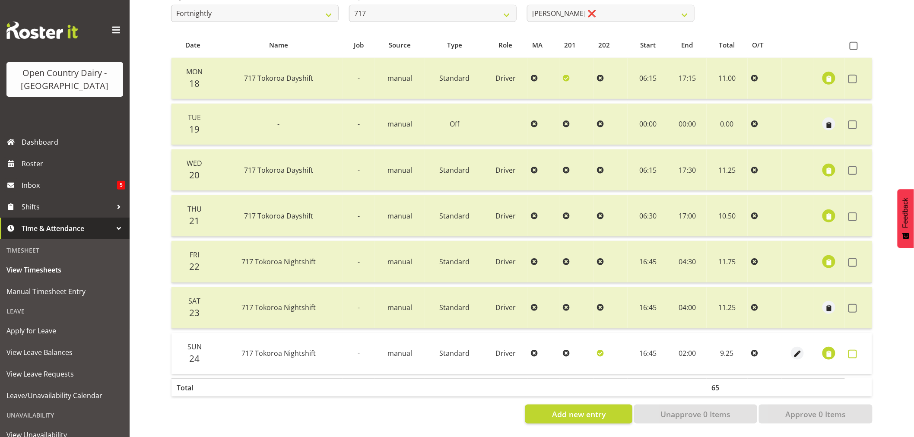
click at [850, 350] on span at bounding box center [852, 354] width 9 height 9
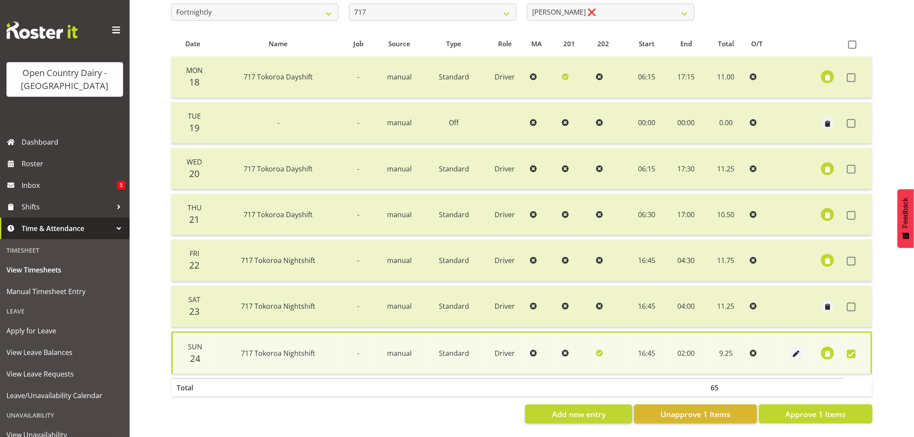
click at [790, 410] on span "Approve 1 Items" at bounding box center [815, 414] width 60 height 11
checkbox input "false"
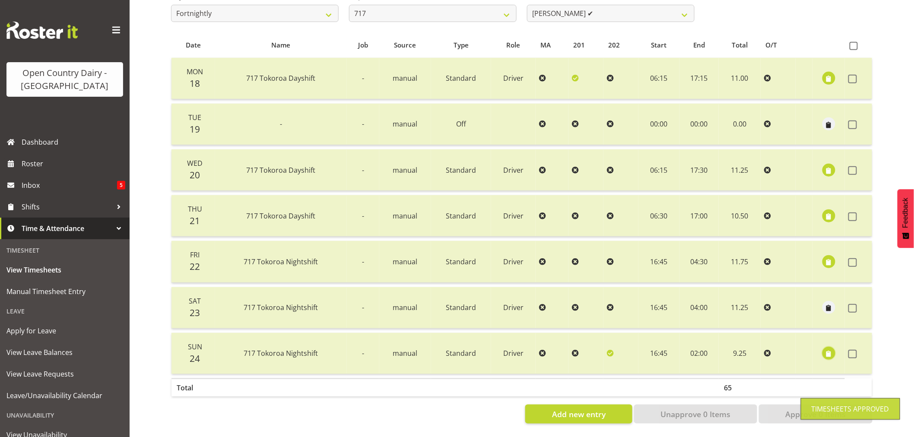
click at [831, 349] on span "button" at bounding box center [829, 354] width 10 height 10
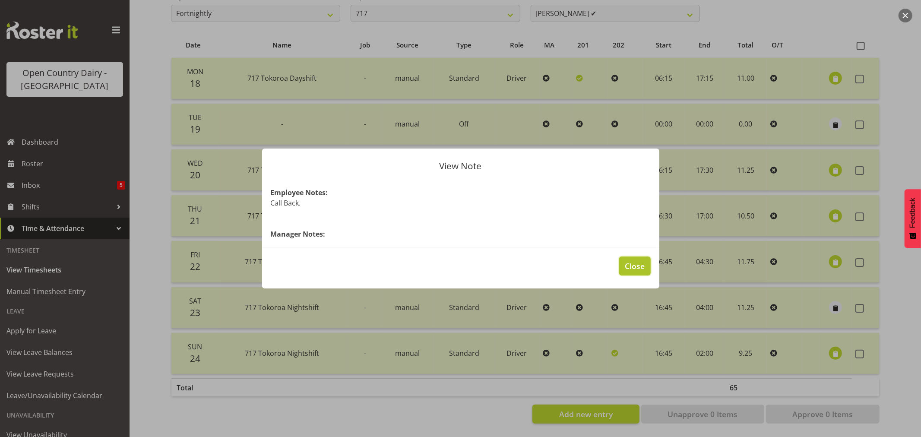
click at [628, 268] on span "Close" at bounding box center [635, 265] width 20 height 11
